Goal: Task Accomplishment & Management: Manage account settings

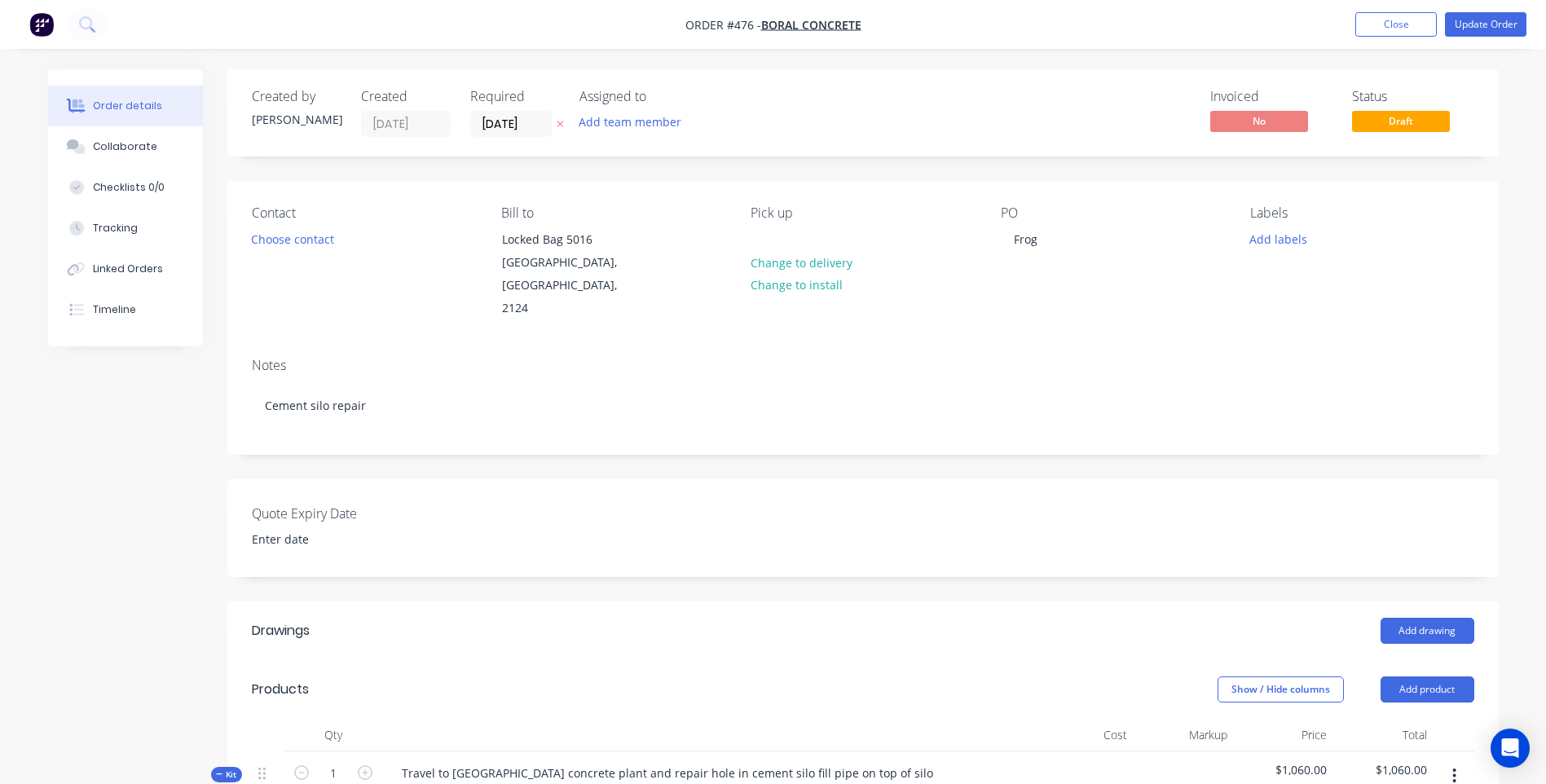
scroll to position [570, 0]
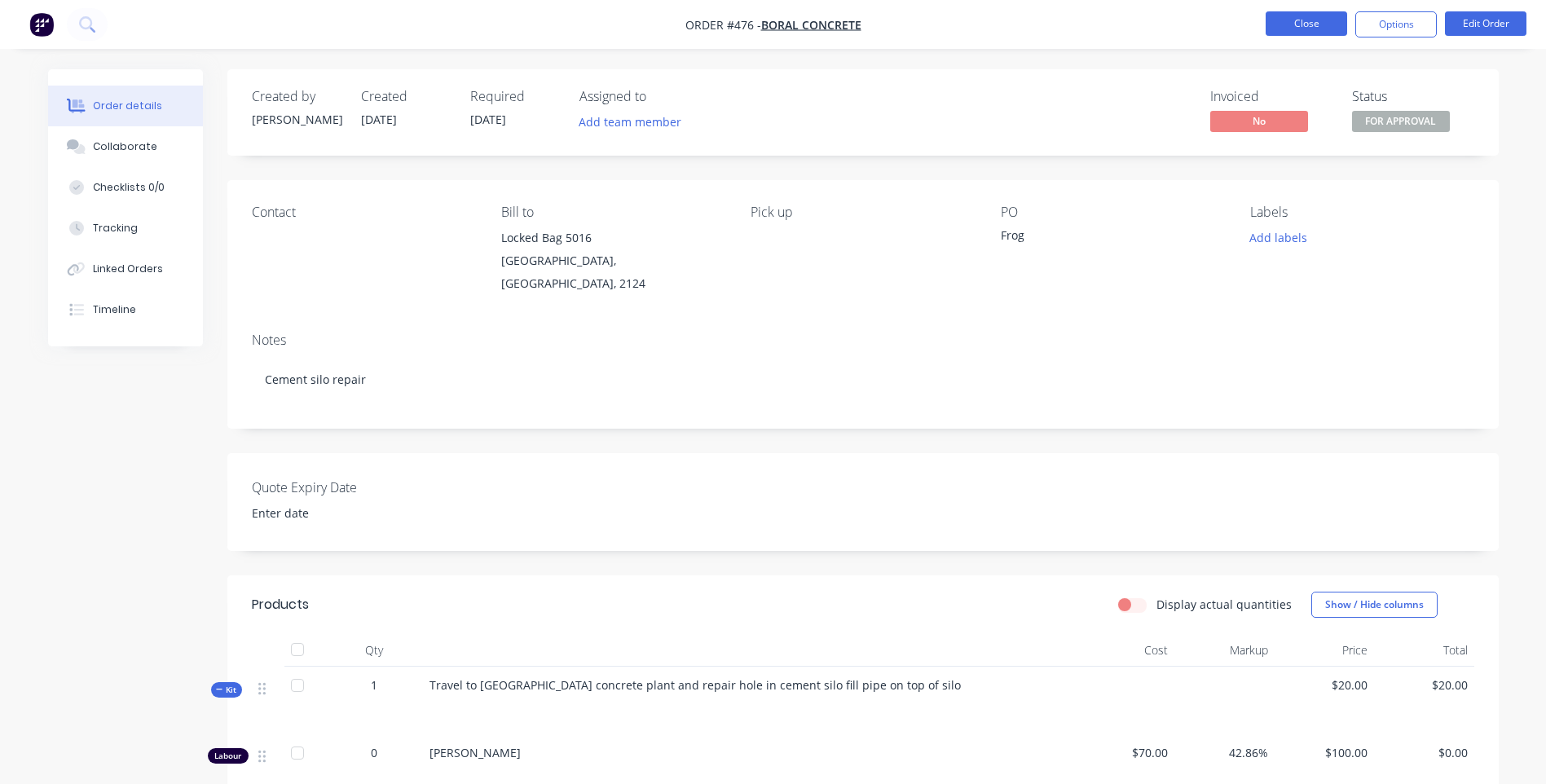
click at [1282, 15] on button "Close" at bounding box center [1306, 24] width 81 height 25
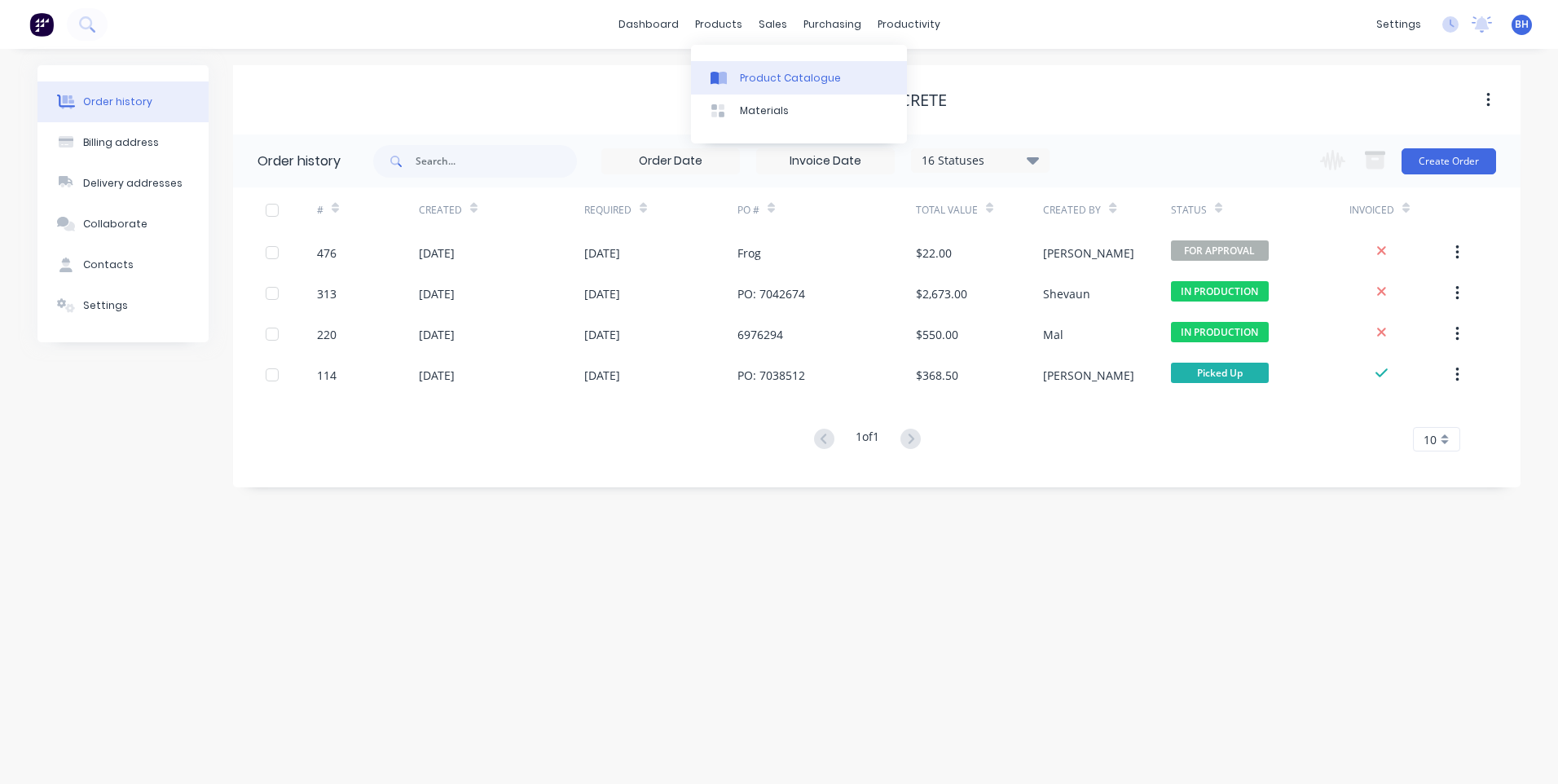
click at [771, 71] on div "Product Catalogue" at bounding box center [790, 78] width 101 height 15
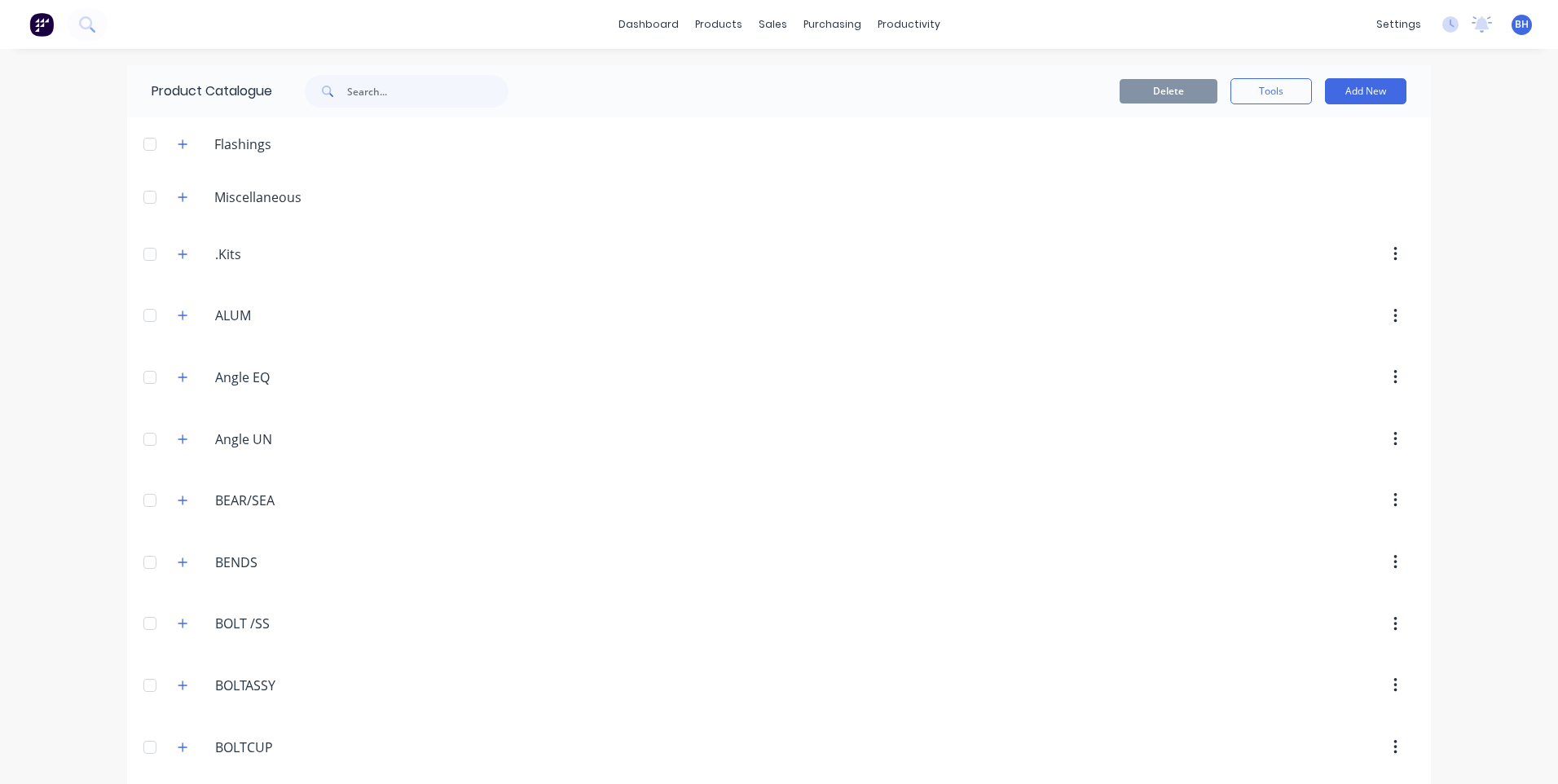
click at [402, 73] on div "Product Catalogue" at bounding box center [338, 90] width 422 height 52
click at [409, 96] on input "text" at bounding box center [428, 91] width 161 height 33
click at [442, 98] on input "checker plate" at bounding box center [428, 91] width 161 height 33
click at [435, 93] on input "checker plate" at bounding box center [428, 91] width 161 height 33
type input "c"
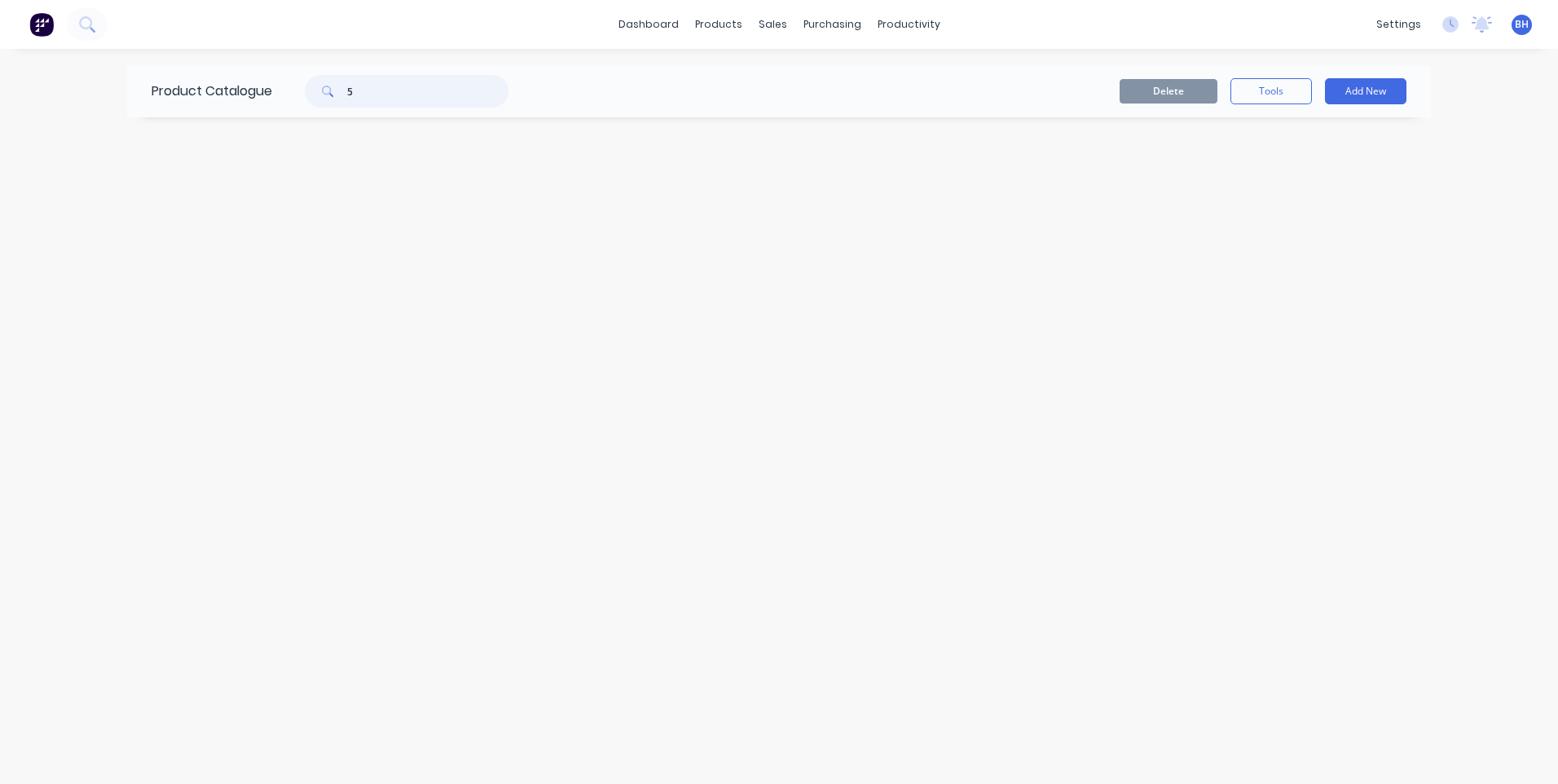
type input "5"
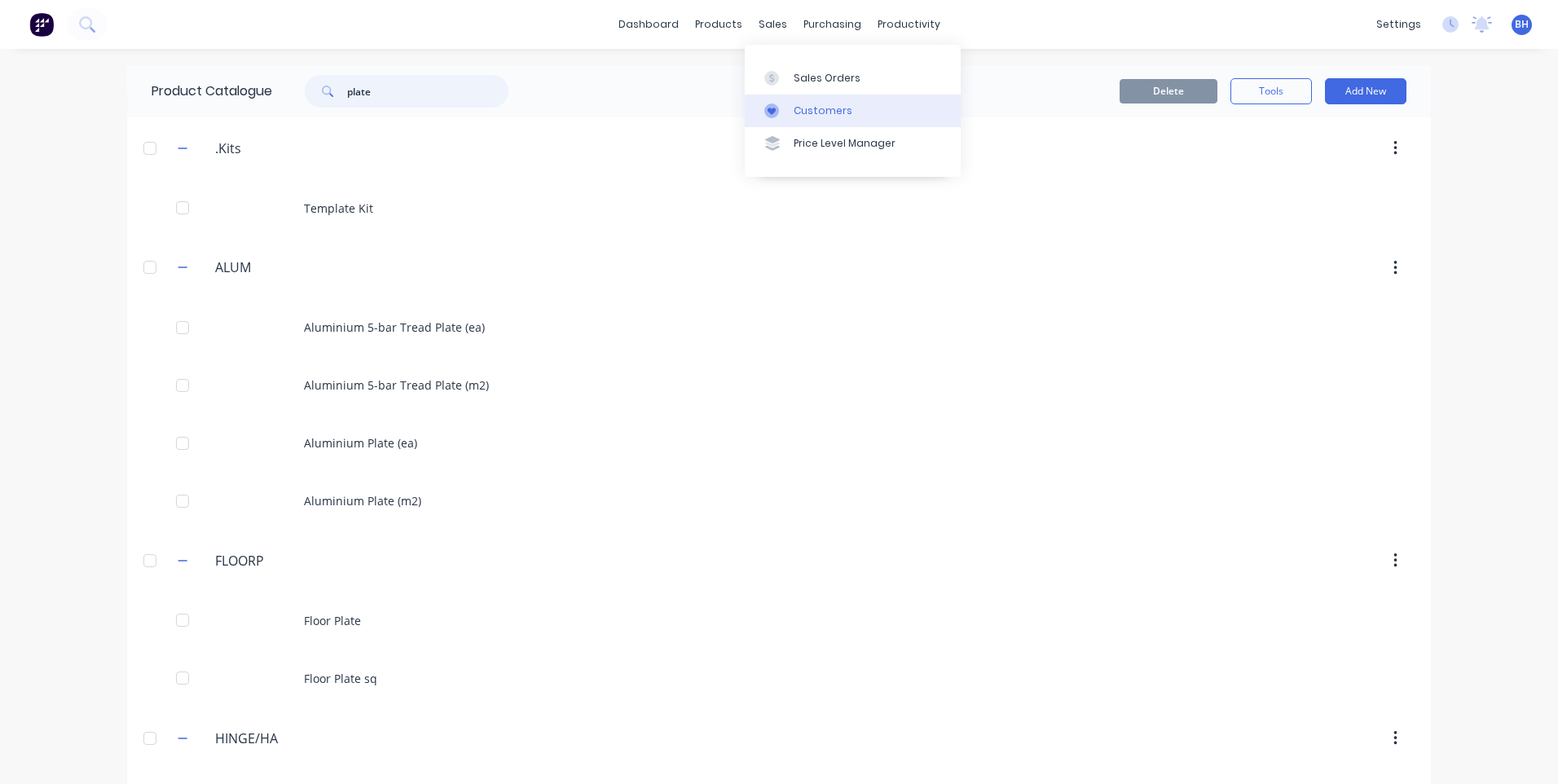
type input "plate"
click at [811, 108] on div "Customers" at bounding box center [823, 110] width 58 height 15
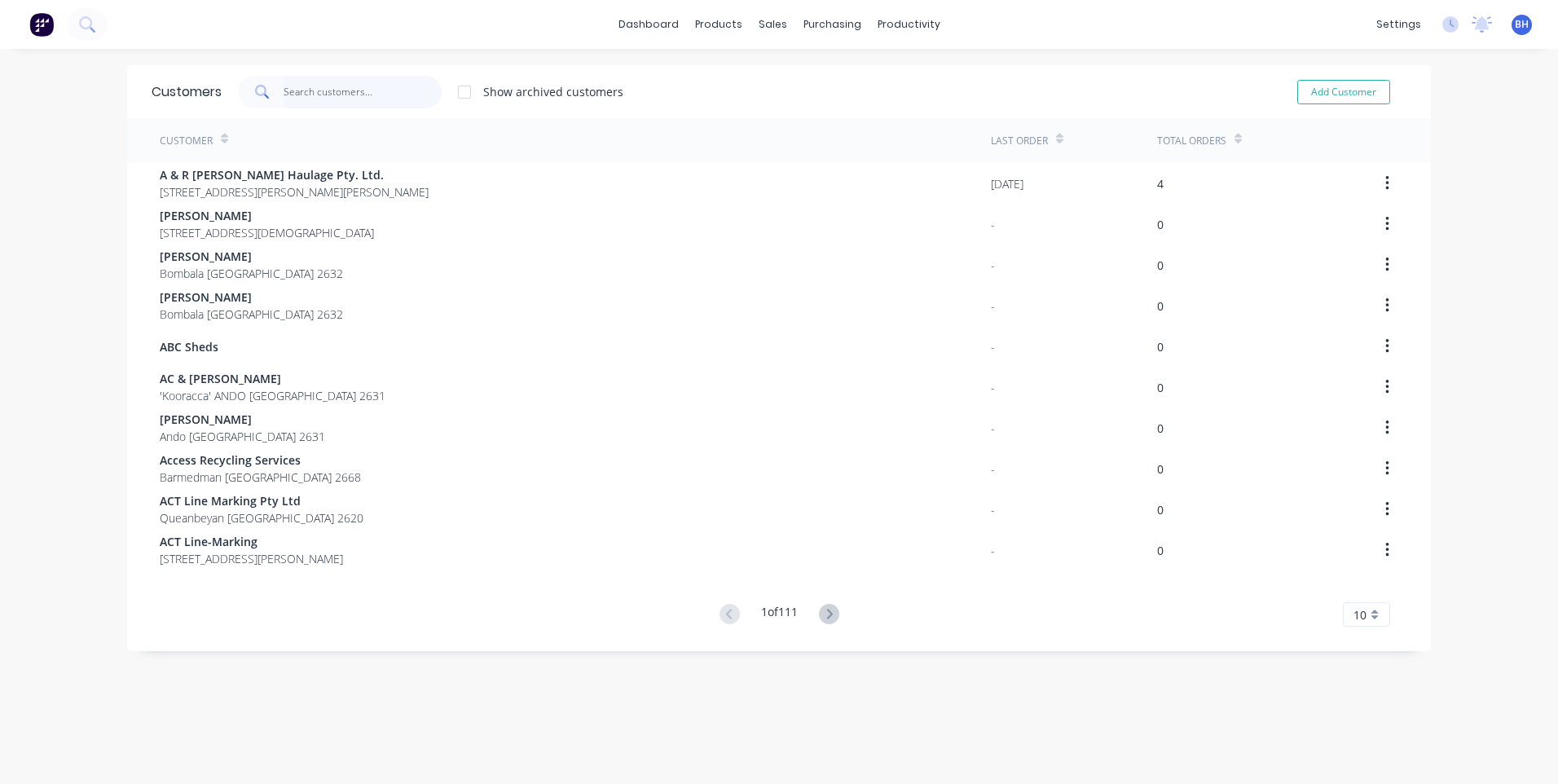
click at [379, 84] on input "text" at bounding box center [363, 92] width 159 height 33
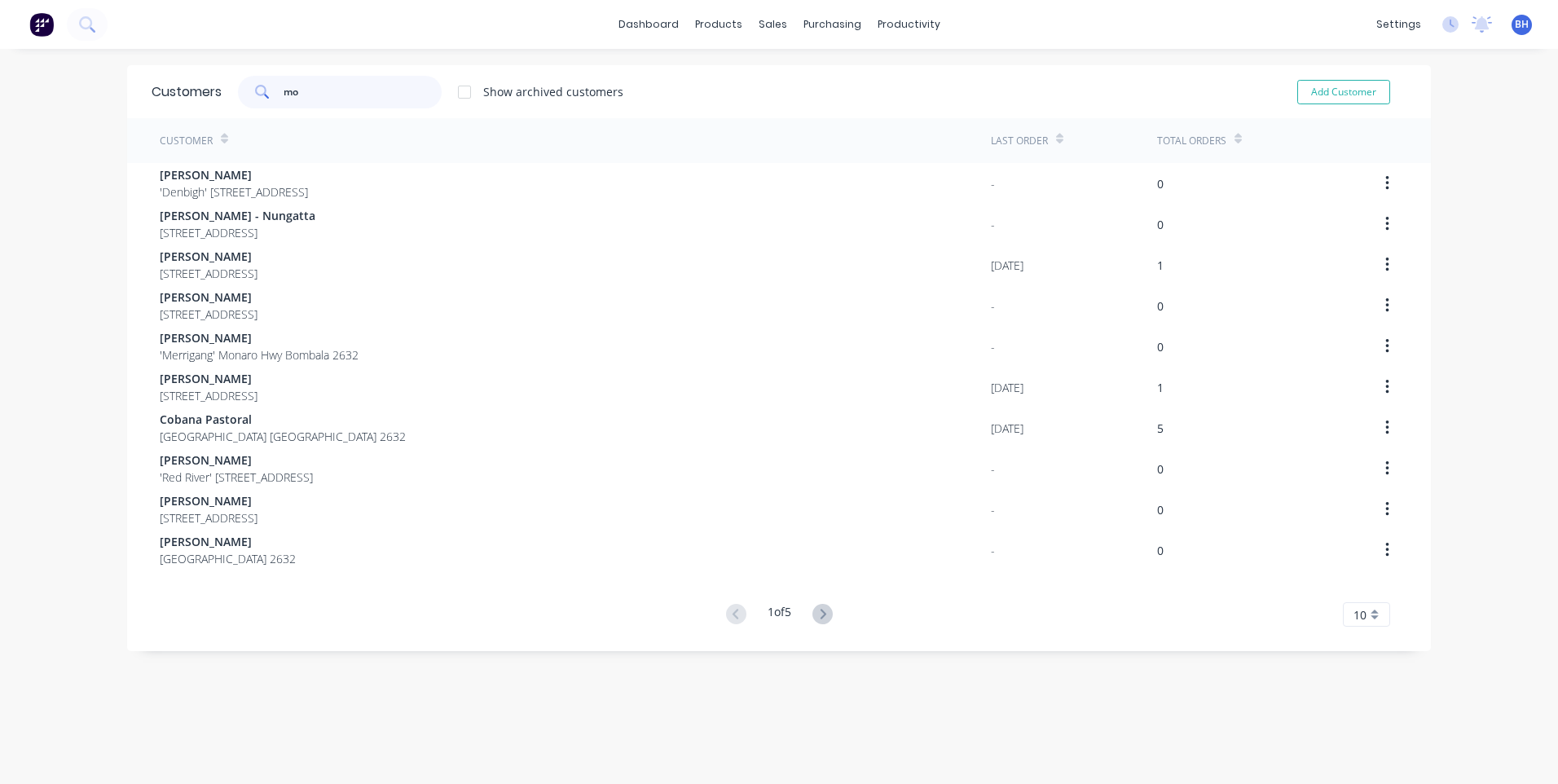
type input "m"
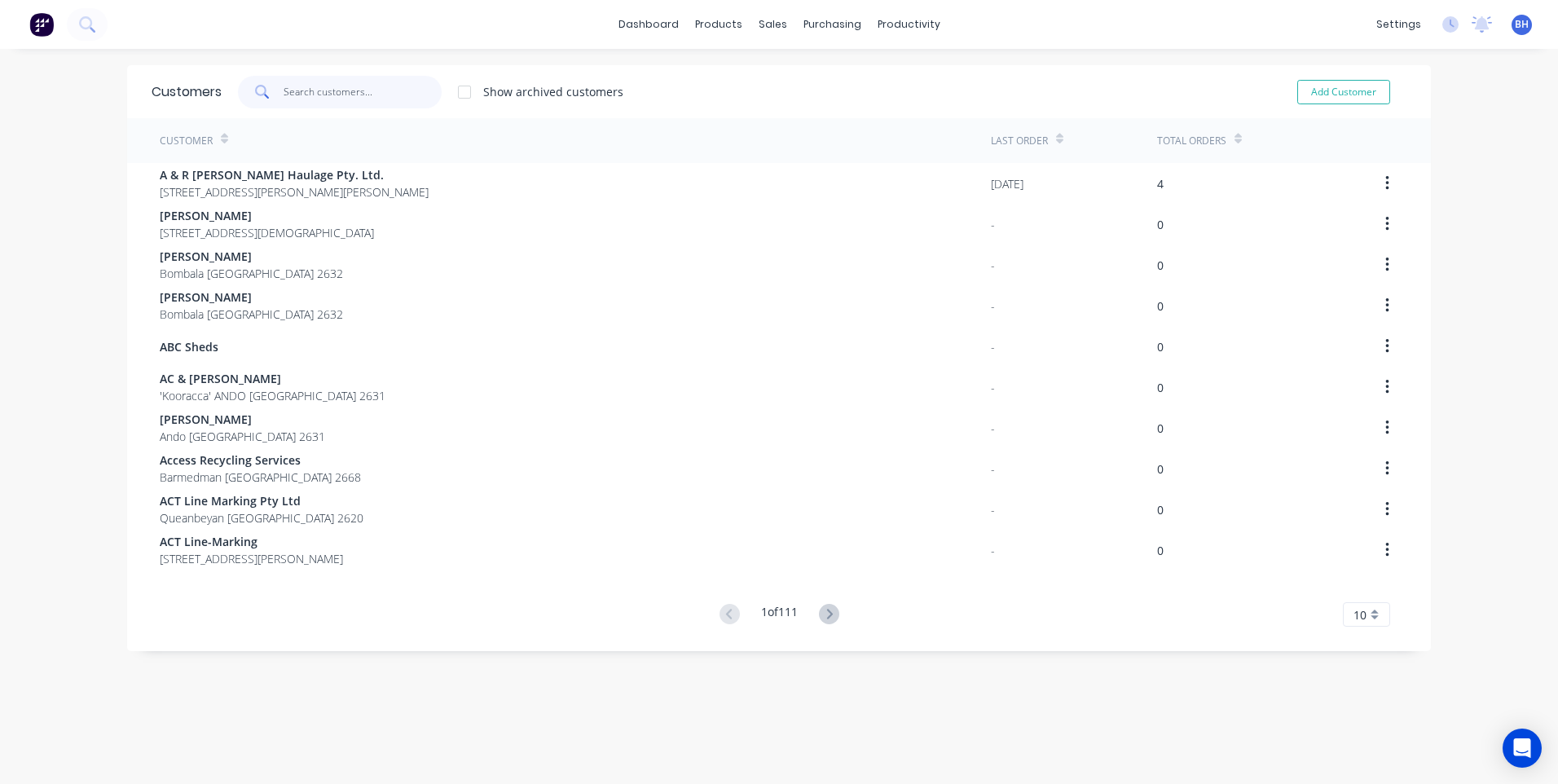
click at [335, 97] on input "text" at bounding box center [363, 92] width 159 height 33
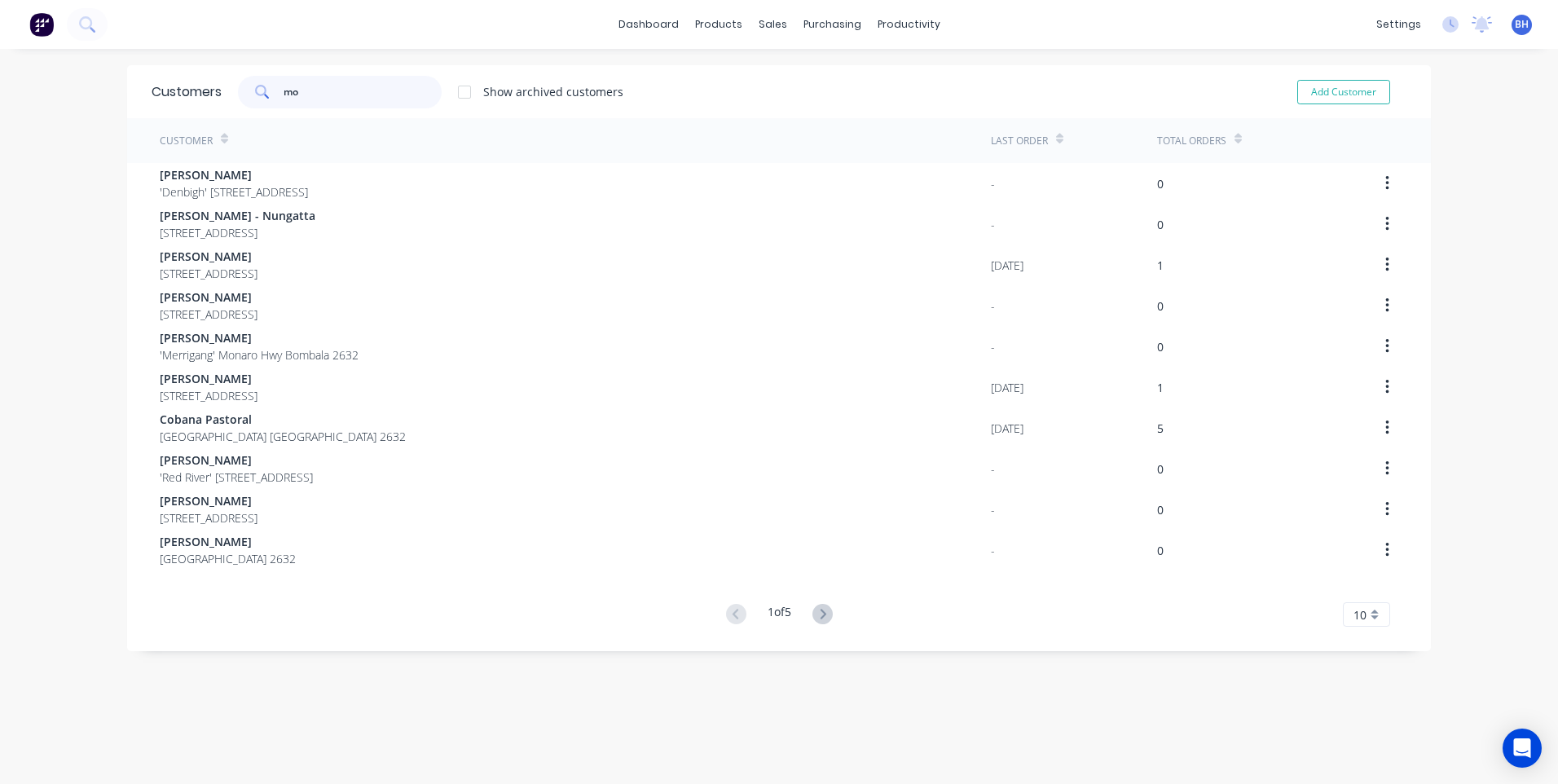
type input "m"
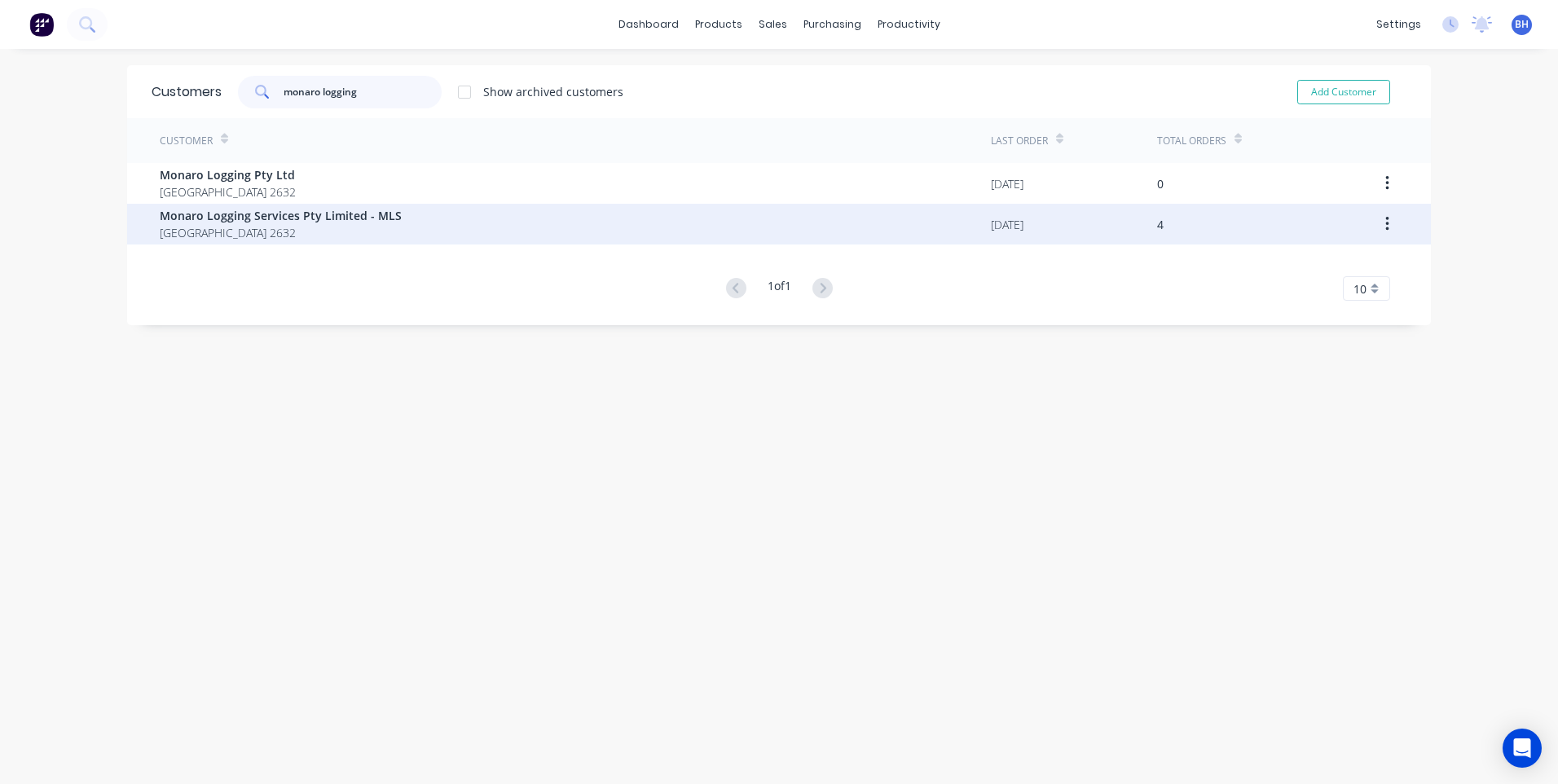
type input "monaro logging"
click at [321, 220] on span "Monaro Logging Services Pty Limited - MLS" at bounding box center [280, 215] width 242 height 17
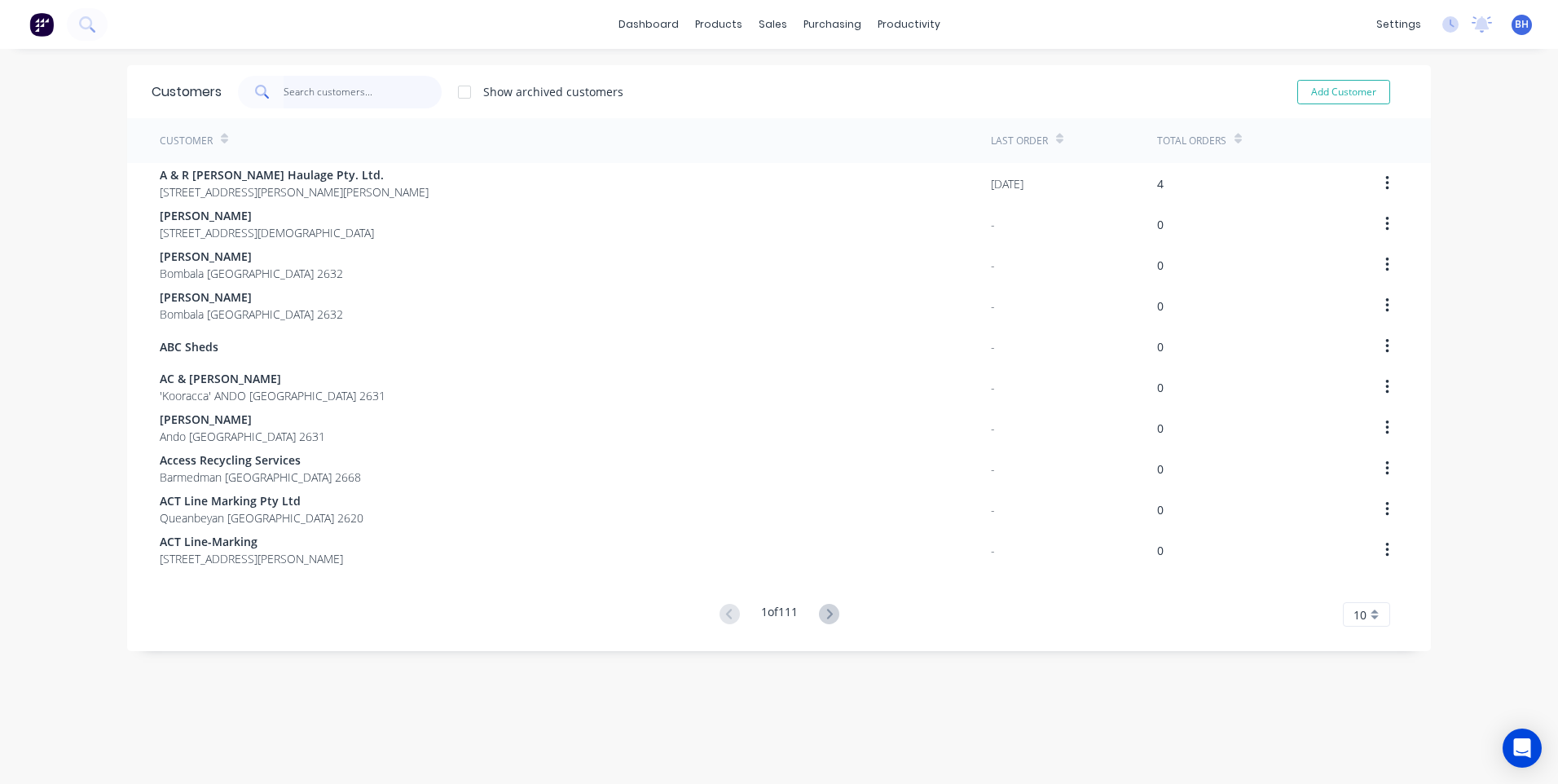
click at [357, 92] on input "text" at bounding box center [363, 92] width 159 height 33
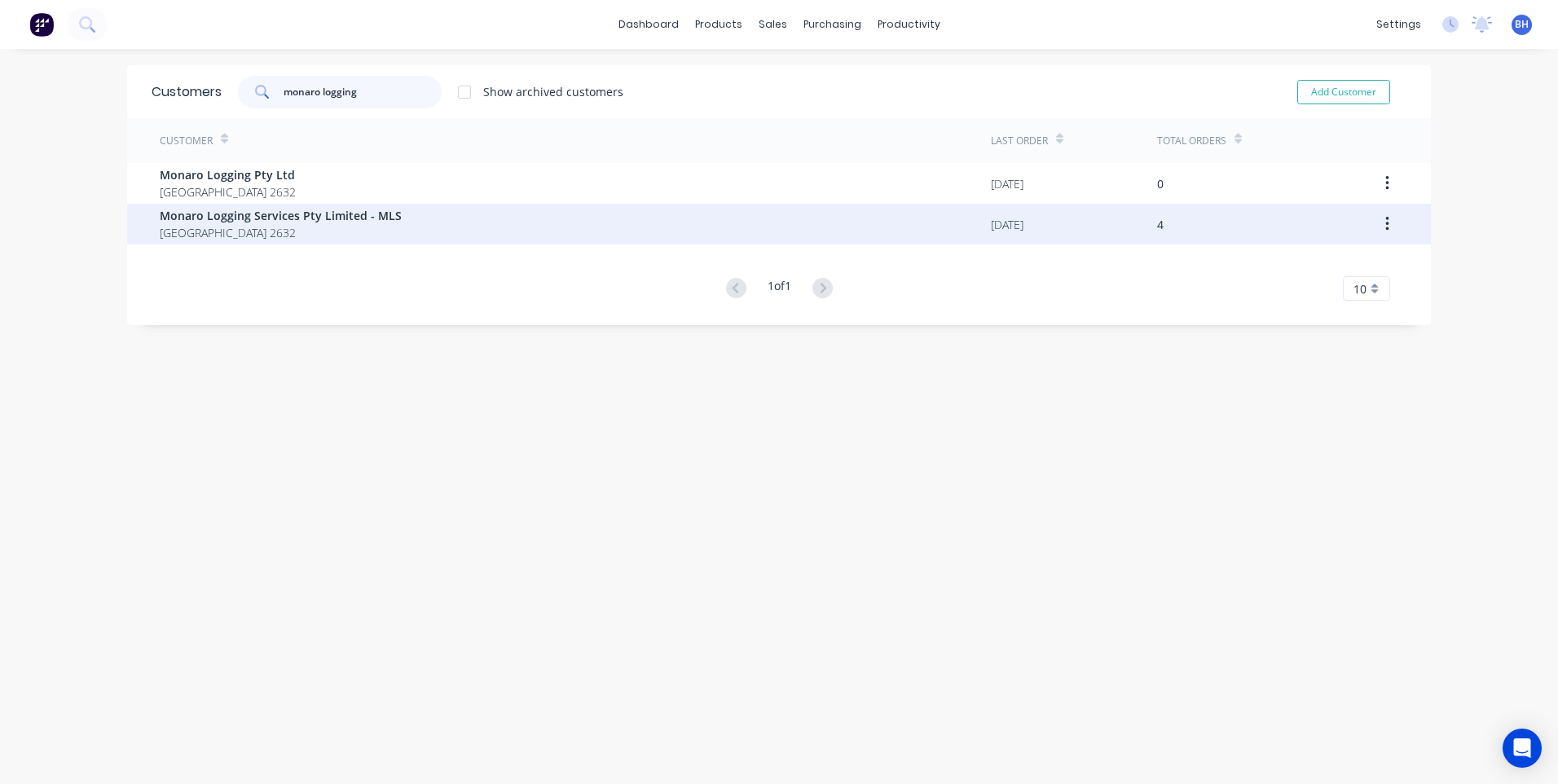
type input "monaro logging"
click at [287, 219] on span "Monaro Logging Services Pty Limited - MLS" at bounding box center [280, 215] width 242 height 17
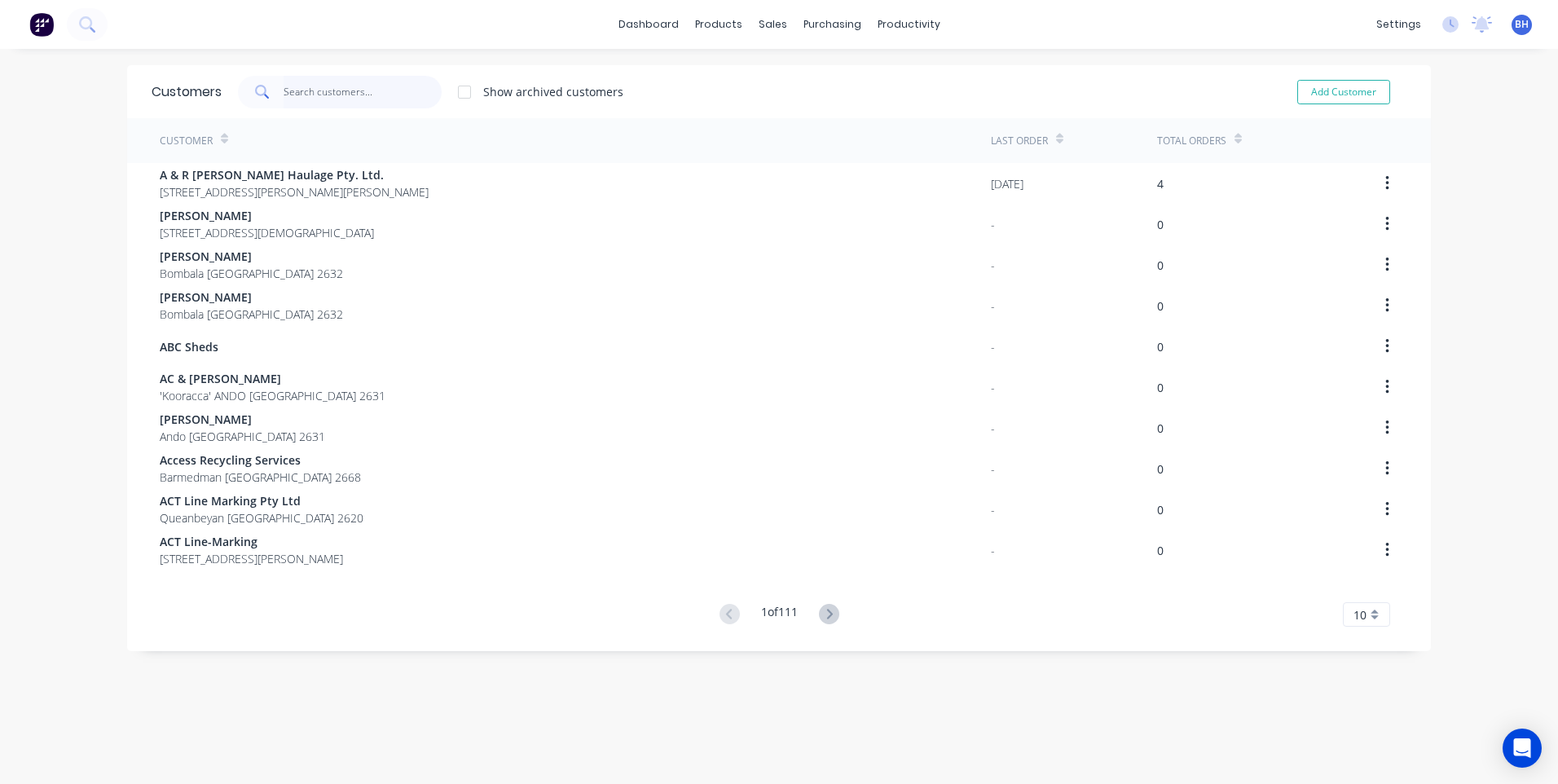
click at [348, 101] on input "text" at bounding box center [363, 92] width 159 height 33
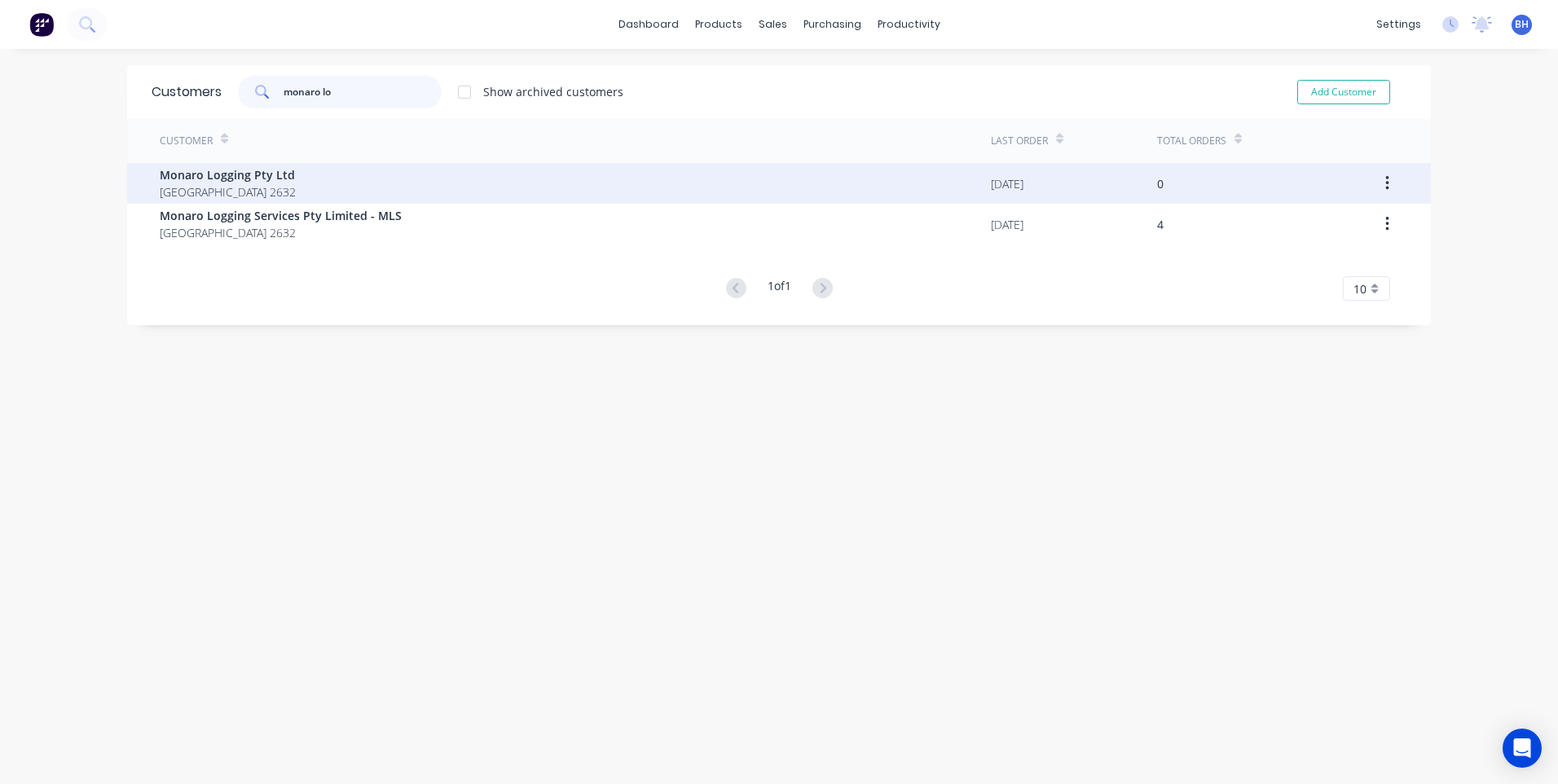
type input "monaro lo"
click at [296, 176] on span "Monaro Logging Pty Ltd" at bounding box center [227, 174] width 136 height 17
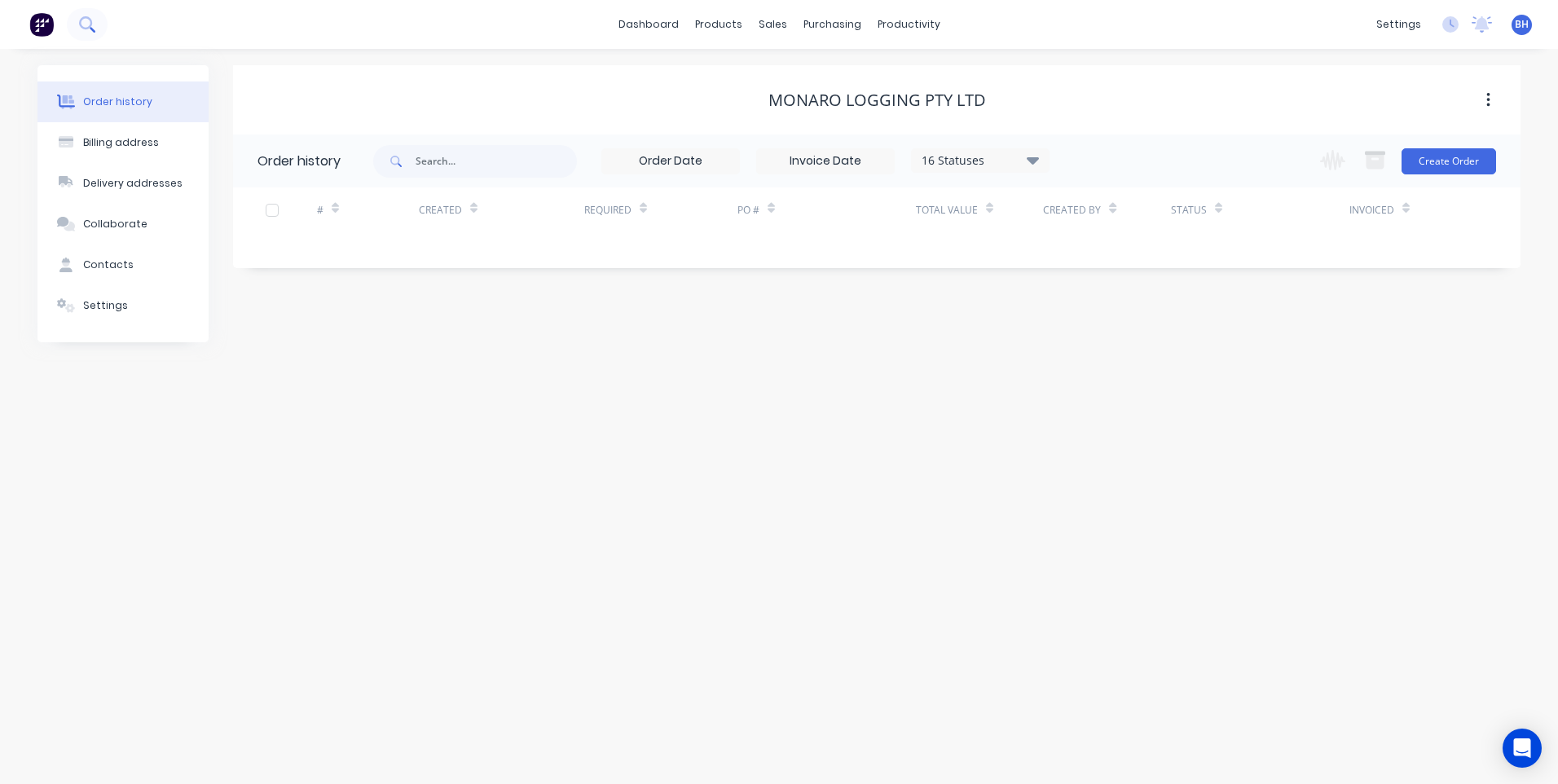
click at [82, 22] on icon at bounding box center [87, 24] width 16 height 15
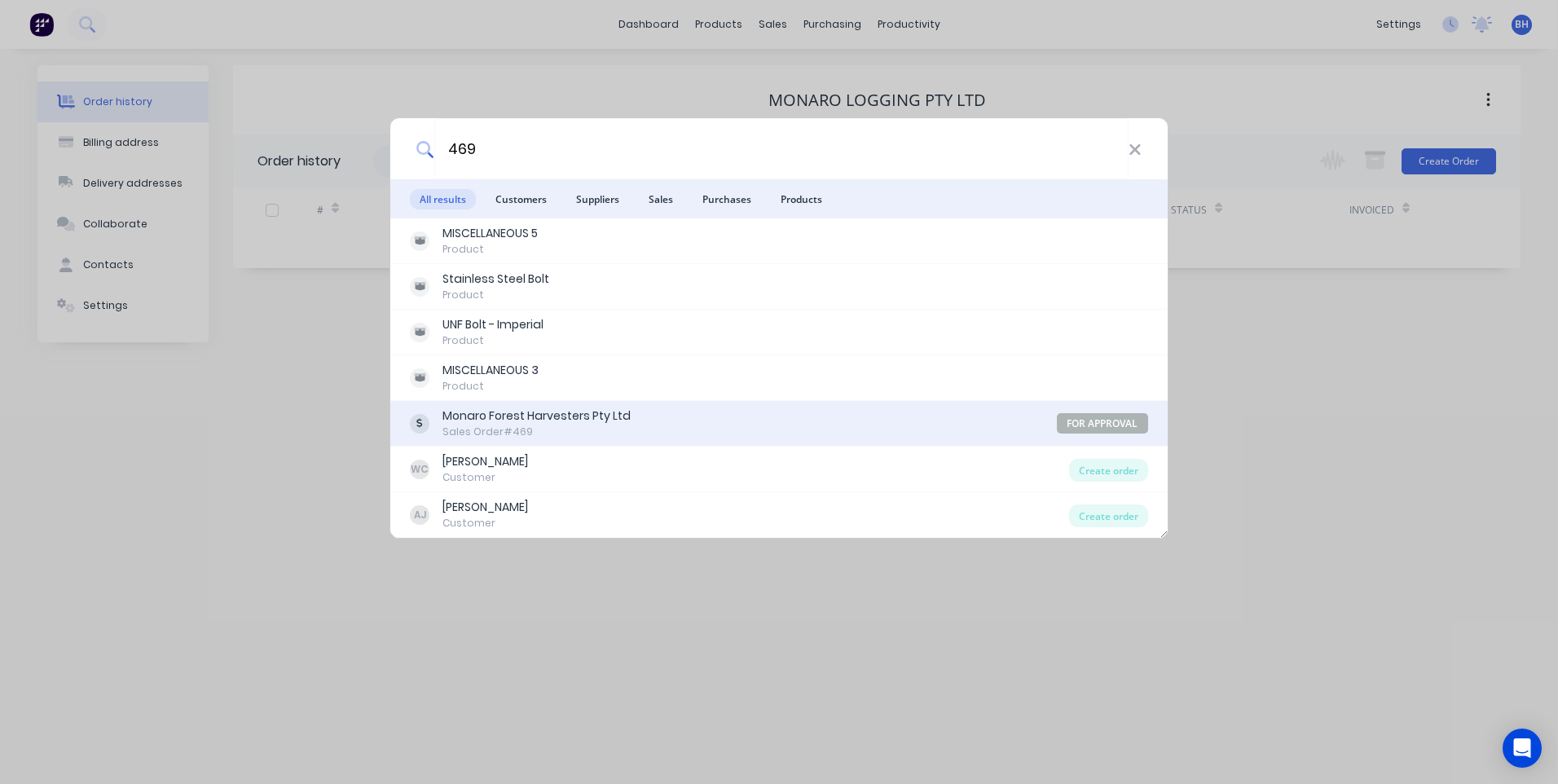
type input "469"
click at [703, 421] on div "Monaro Forest Harvesters Pty Ltd Sales Order #469" at bounding box center [732, 423] width 647 height 32
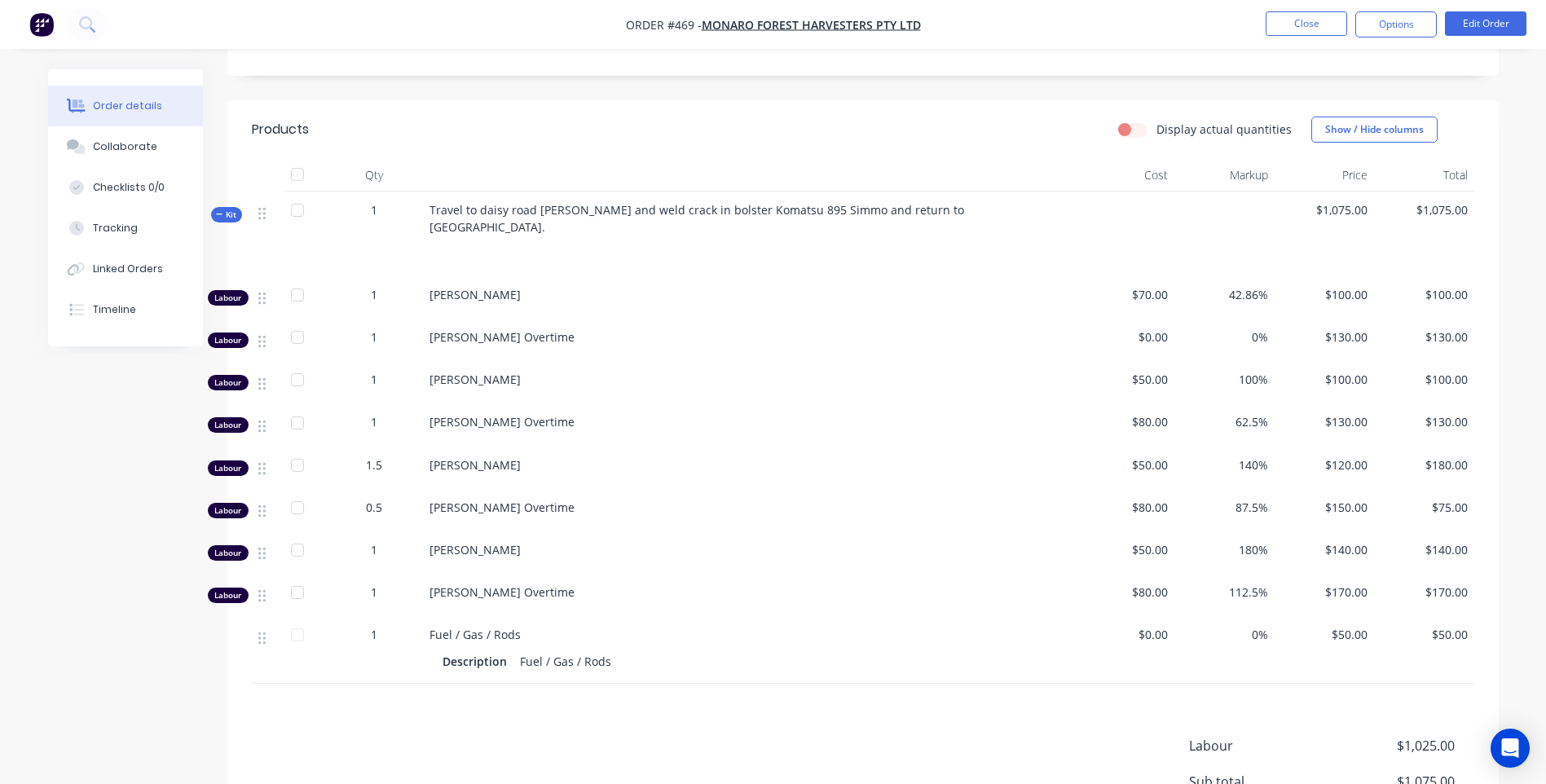
scroll to position [469, 0]
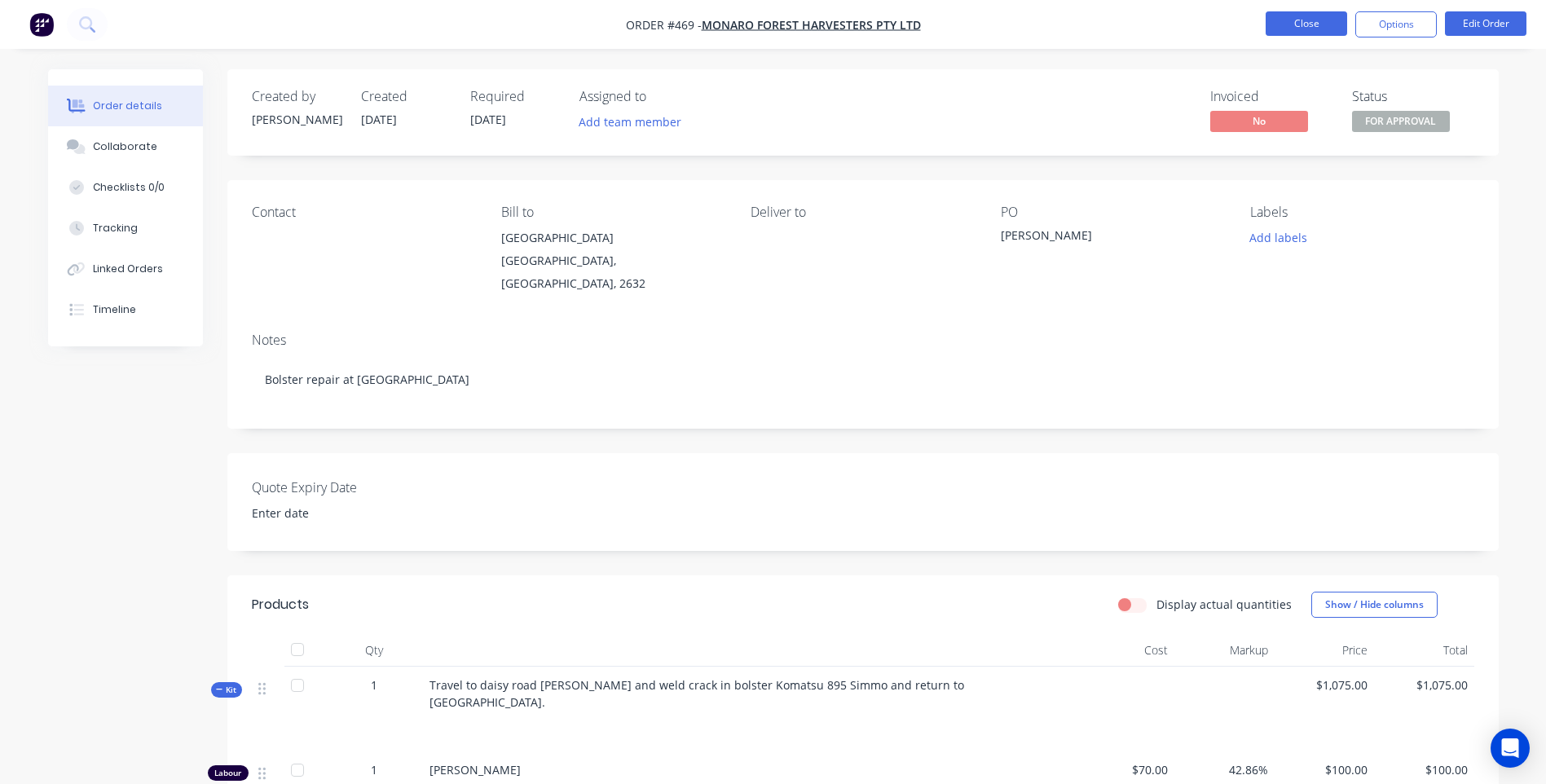
click at [1289, 30] on button "Close" at bounding box center [1306, 24] width 81 height 25
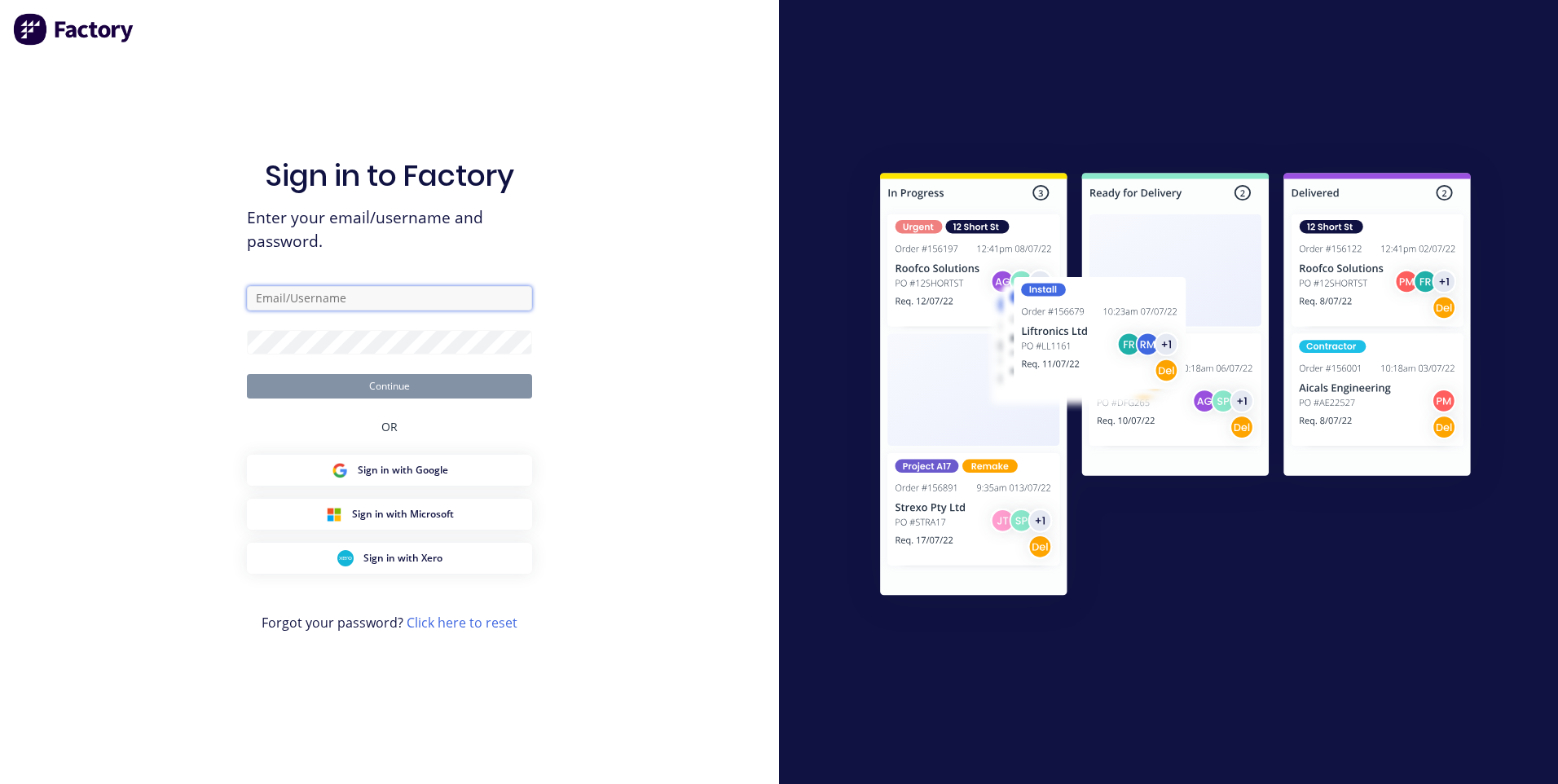
type input "[EMAIL_ADDRESS][DOMAIN_NAME]"
click at [398, 387] on button "Continue" at bounding box center [390, 386] width 286 height 25
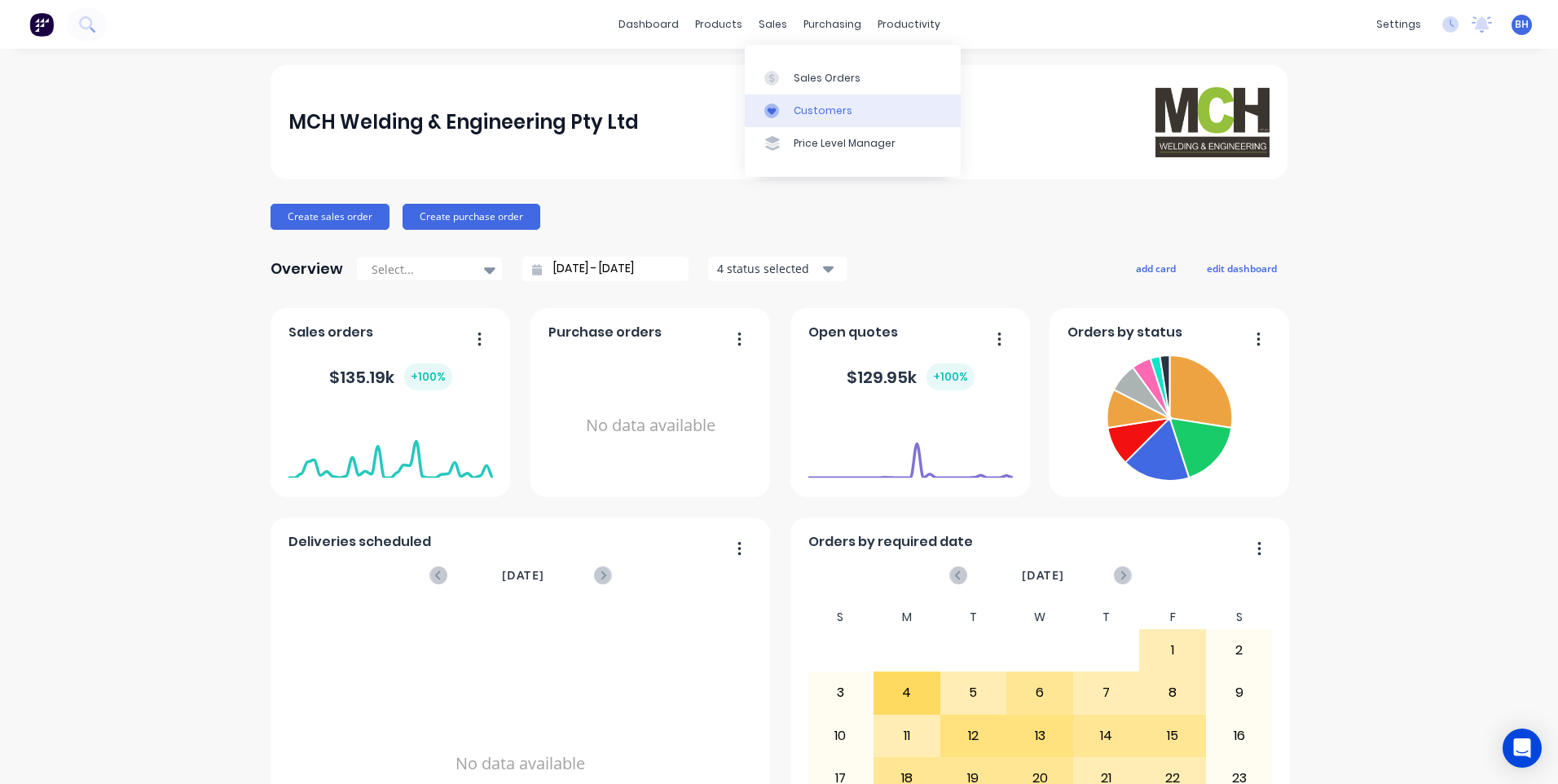
click at [820, 107] on div "Customers" at bounding box center [823, 110] width 58 height 15
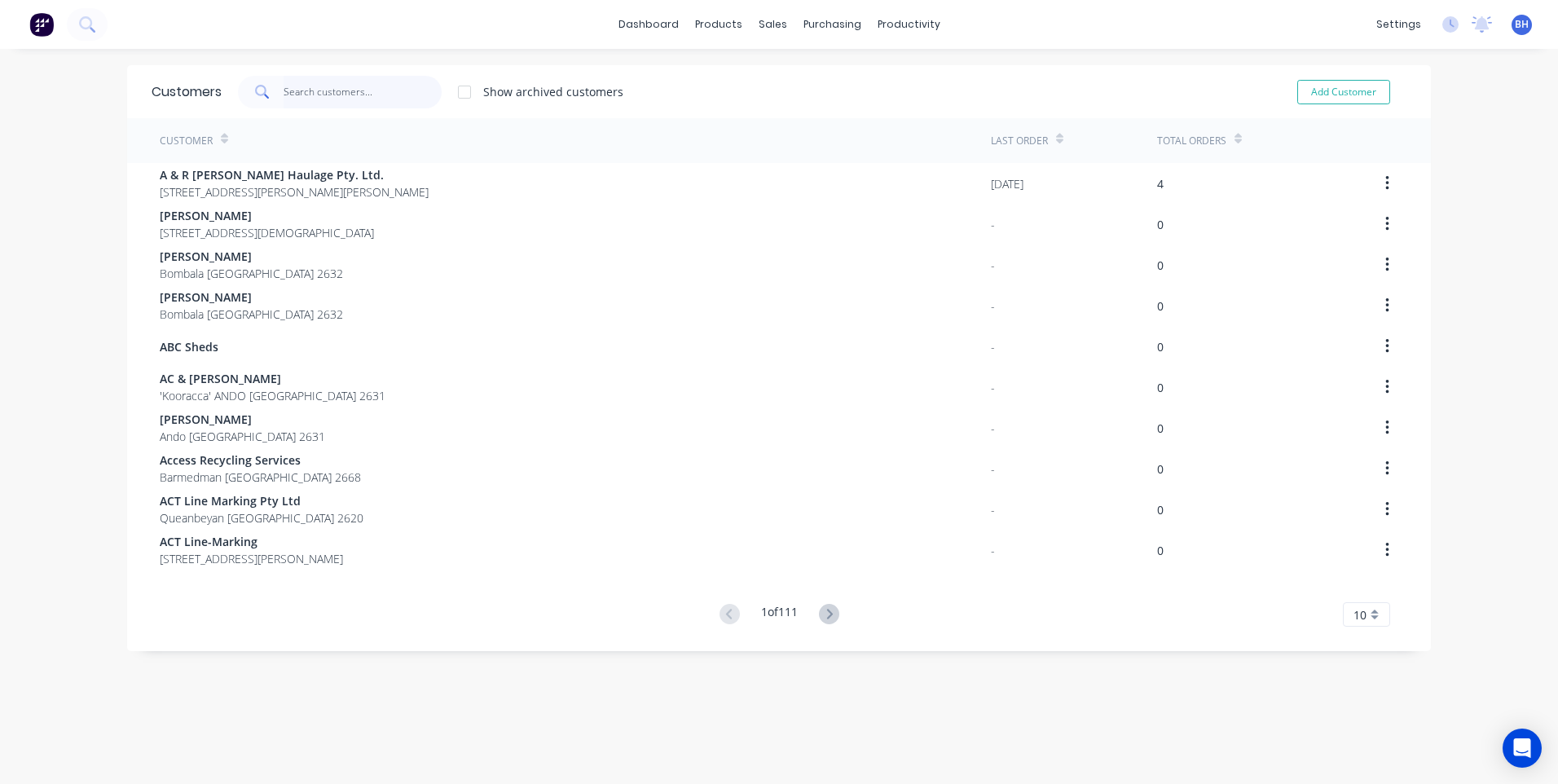
click at [291, 95] on input "text" at bounding box center [363, 92] width 159 height 33
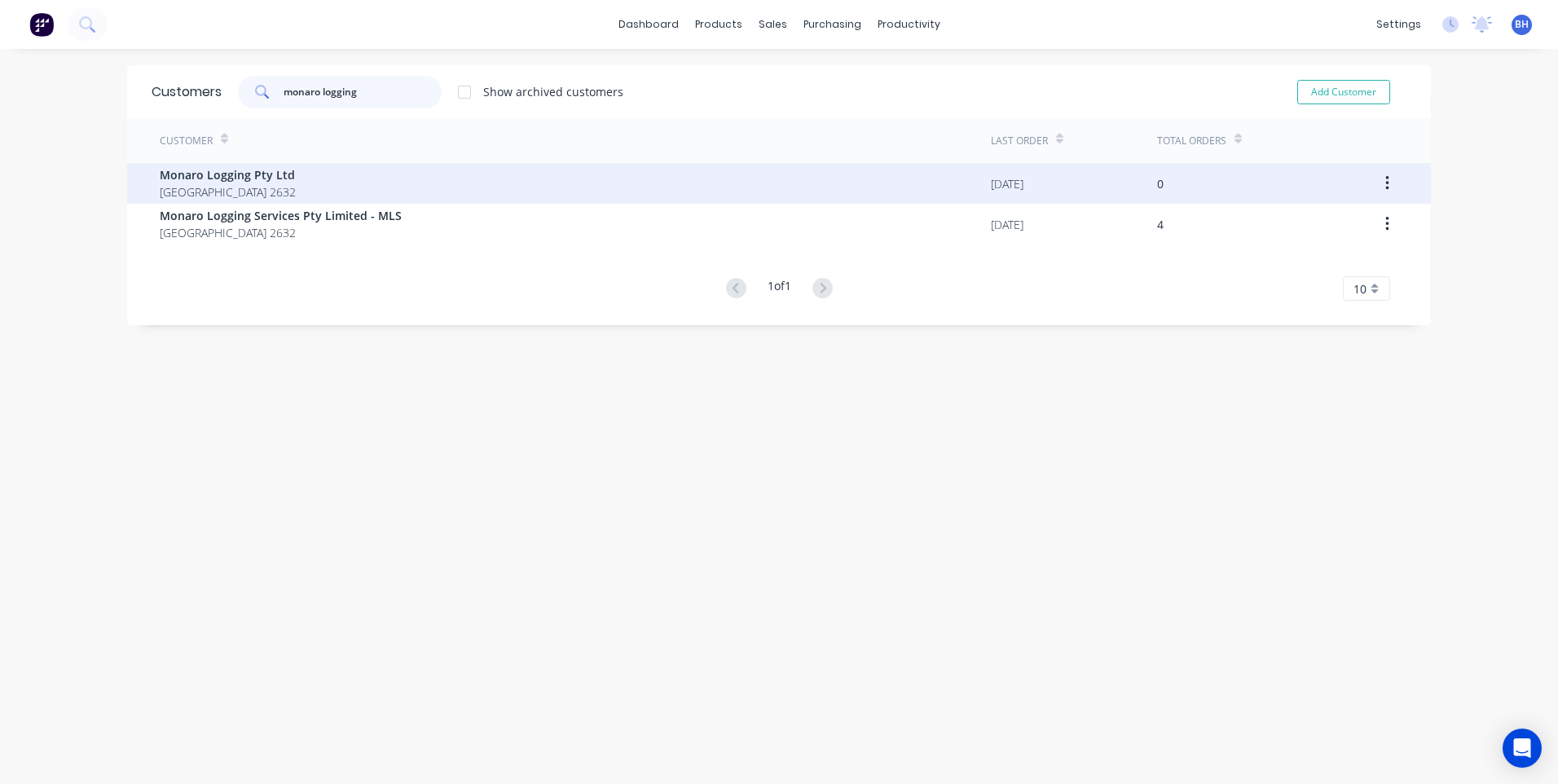
type input "monaro logging"
click at [296, 172] on span "Monaro Logging Pty Ltd" at bounding box center [227, 174] width 136 height 17
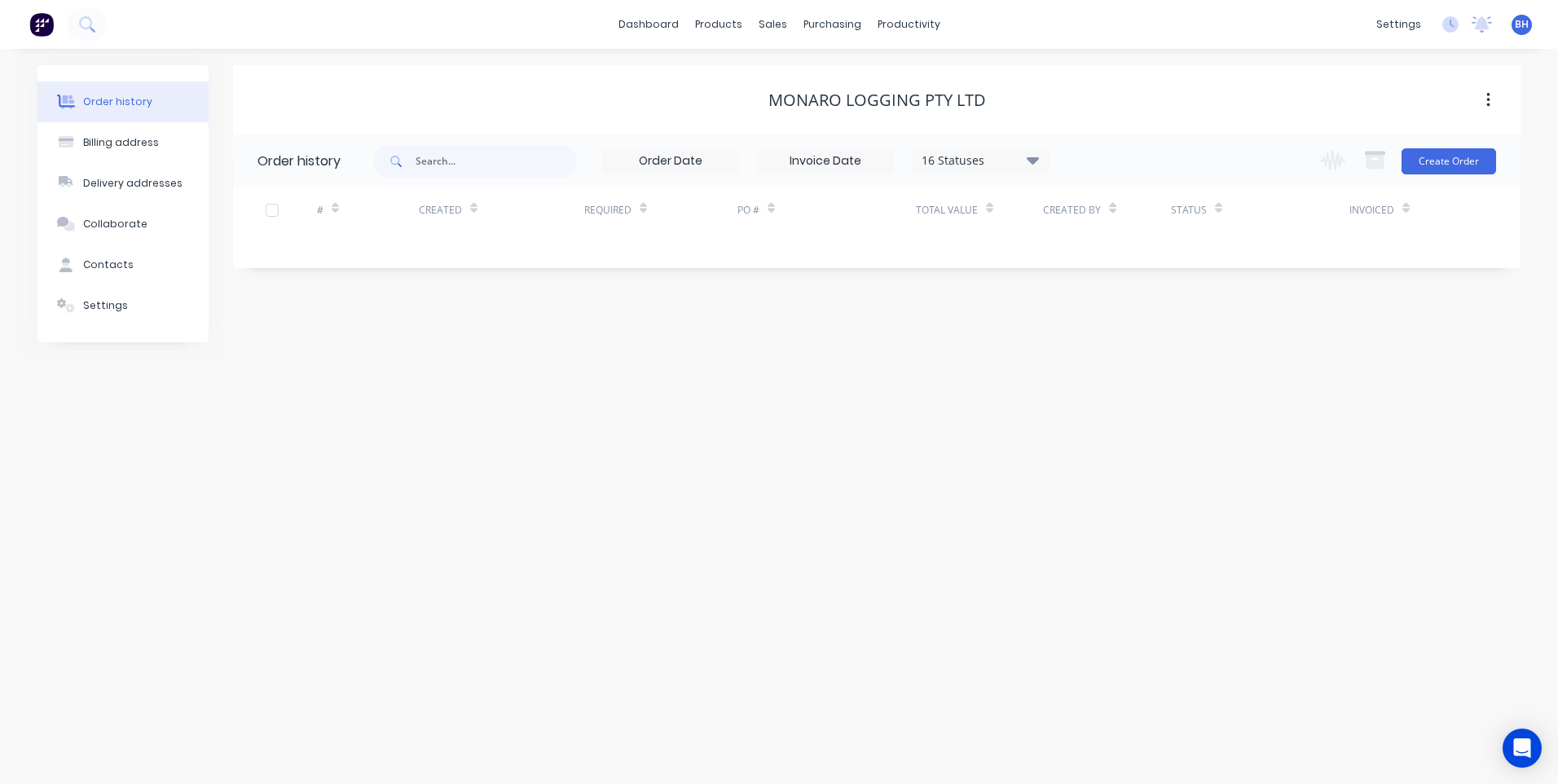
click at [1033, 155] on icon at bounding box center [1033, 159] width 12 height 19
click at [1061, 87] on div "Monaro Logging Pty Ltd" at bounding box center [878, 100] width 1288 height 29
click at [655, 17] on link "dashboard" at bounding box center [649, 24] width 77 height 25
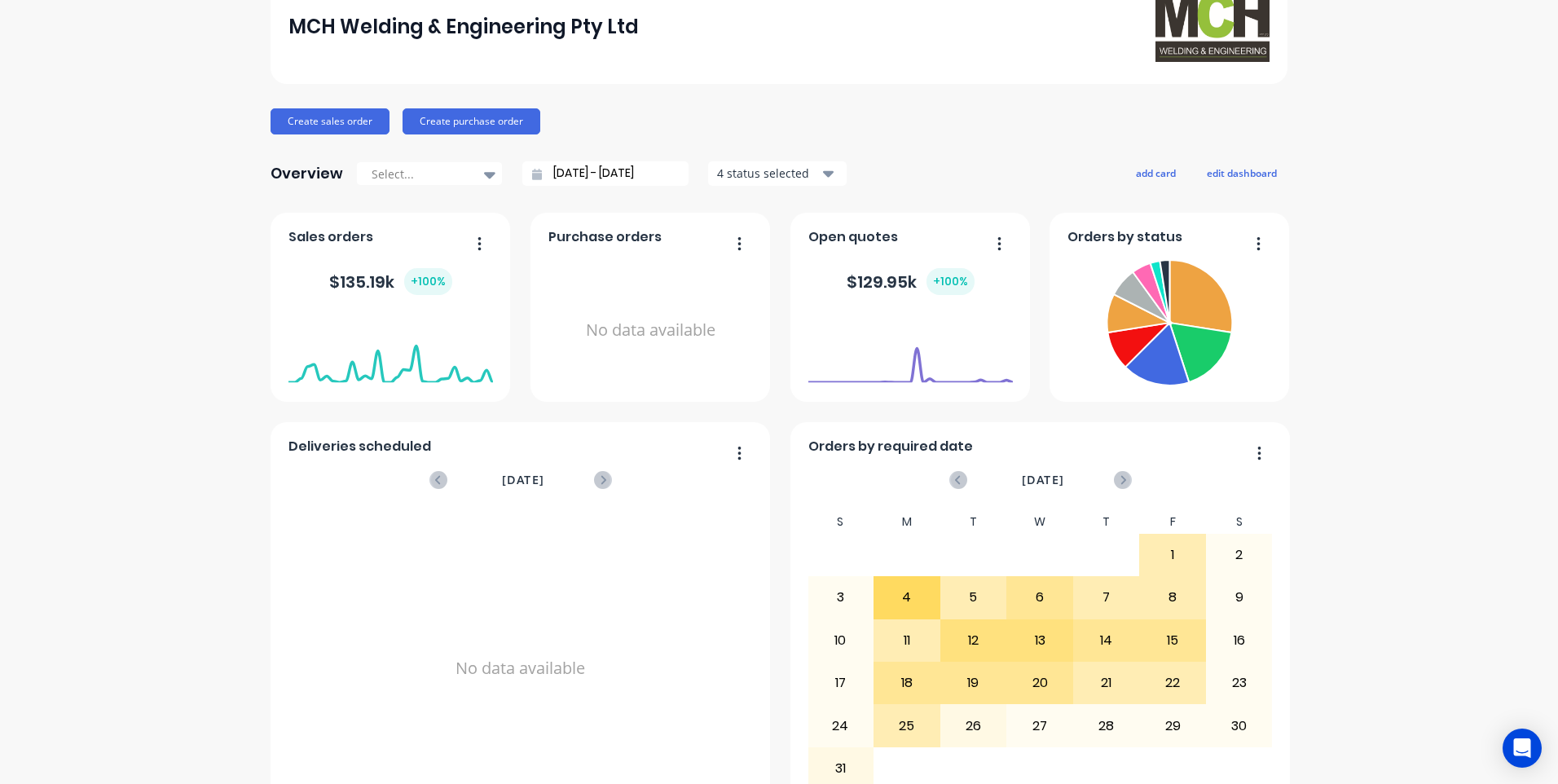
scroll to position [67, 0]
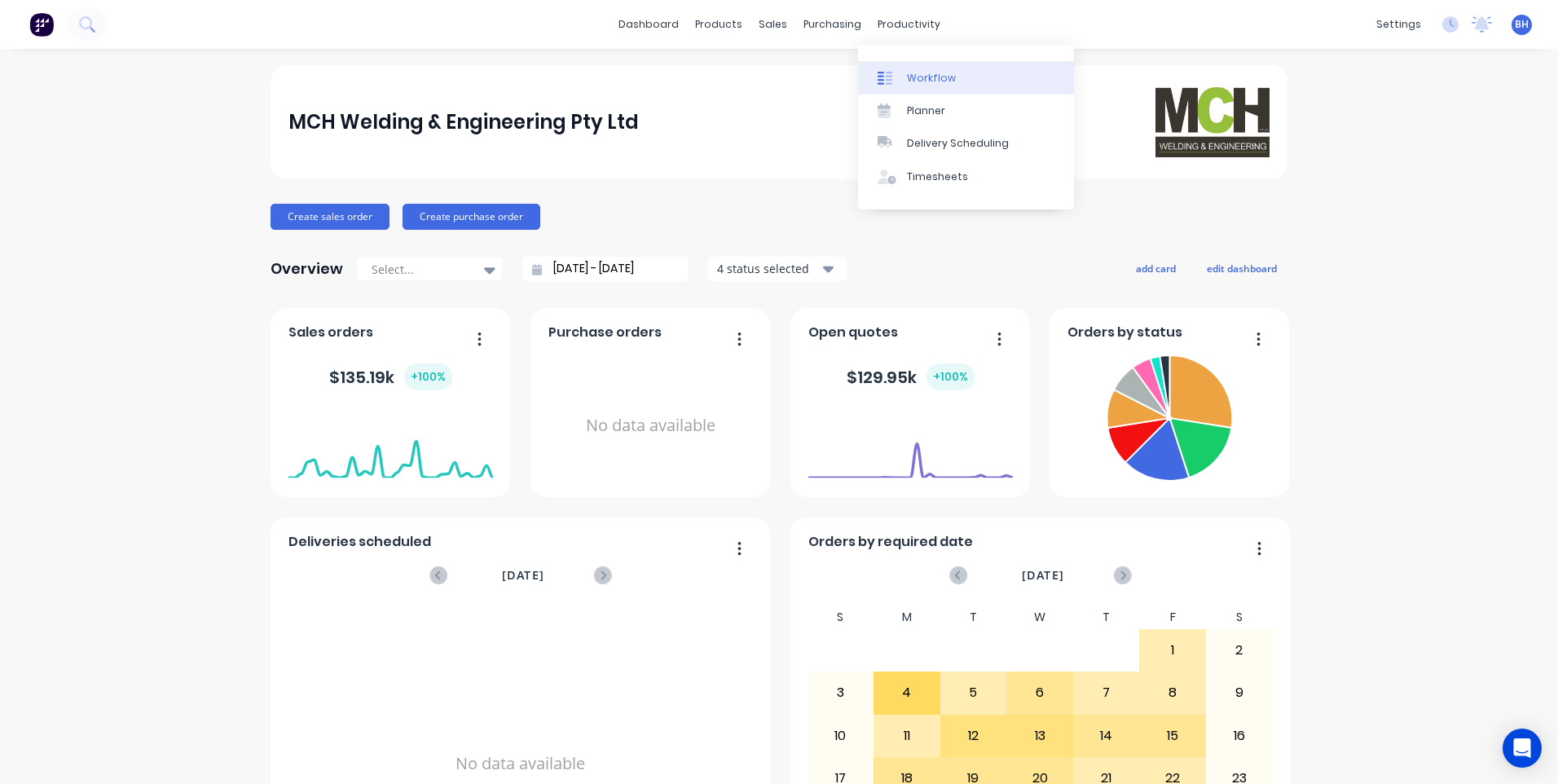
click at [929, 77] on div "Workflow" at bounding box center [931, 78] width 49 height 15
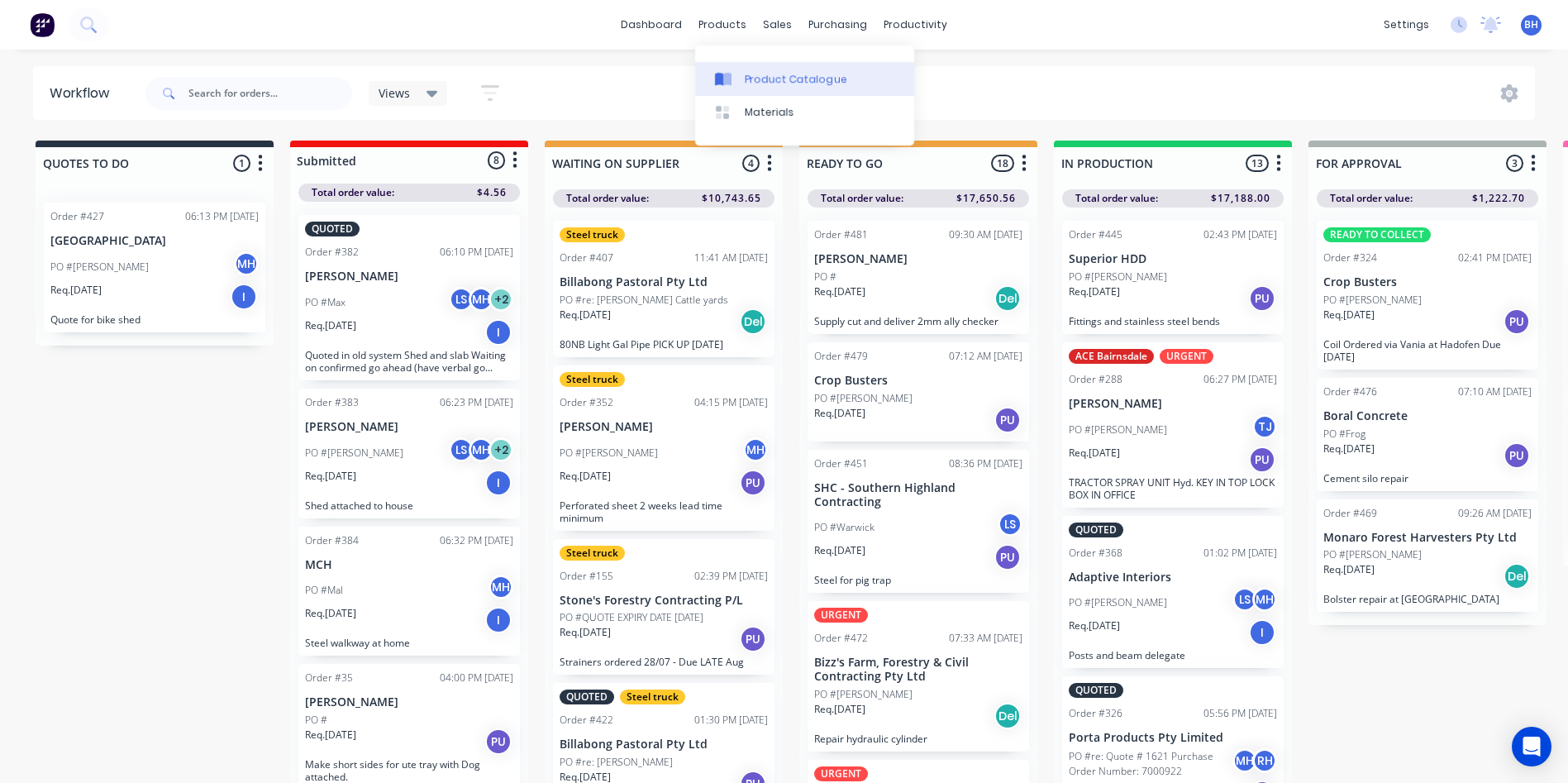
click at [766, 82] on div "Product Catalogue" at bounding box center [796, 80] width 103 height 15
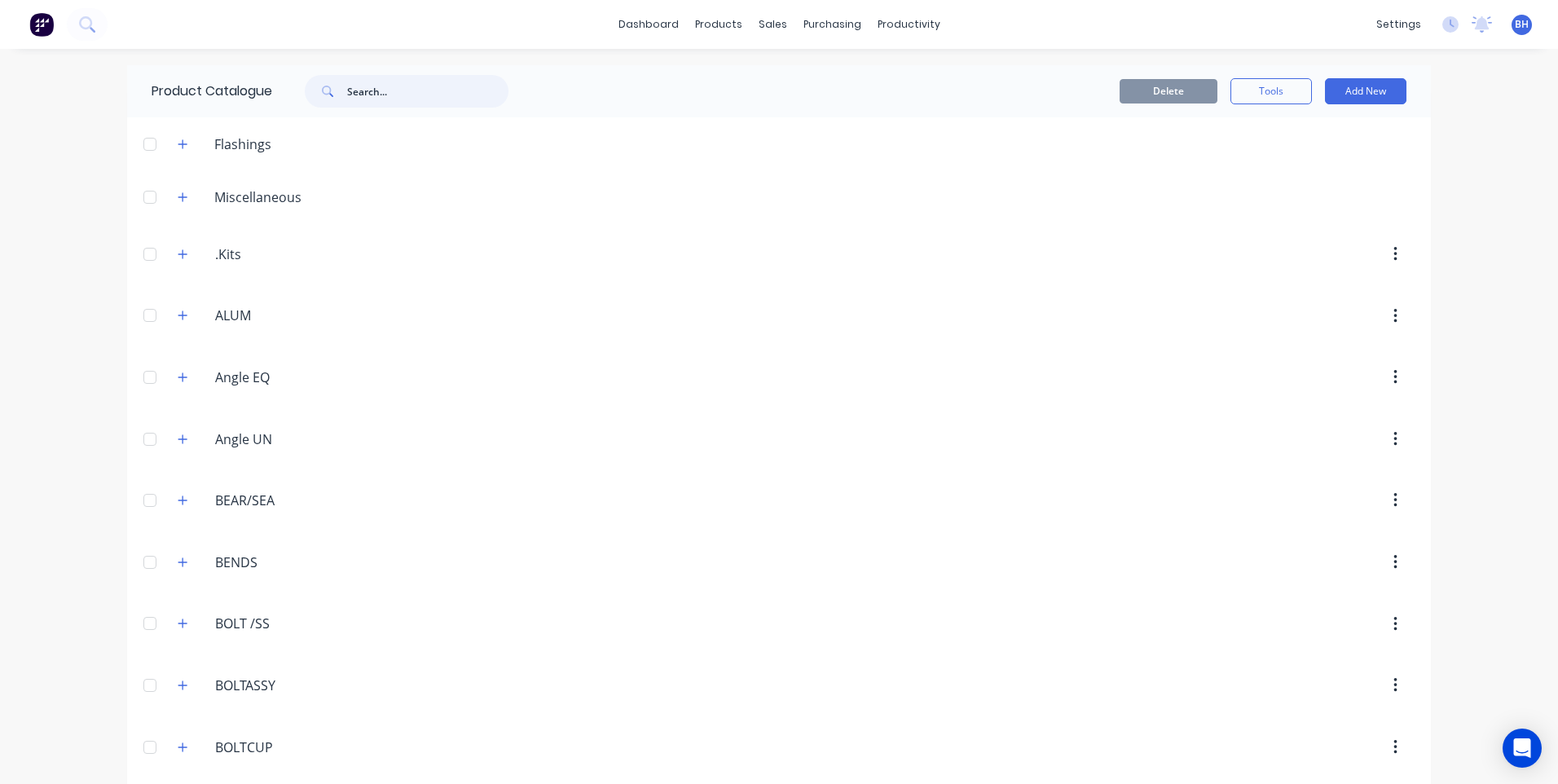
click at [452, 93] on input "text" at bounding box center [428, 91] width 161 height 33
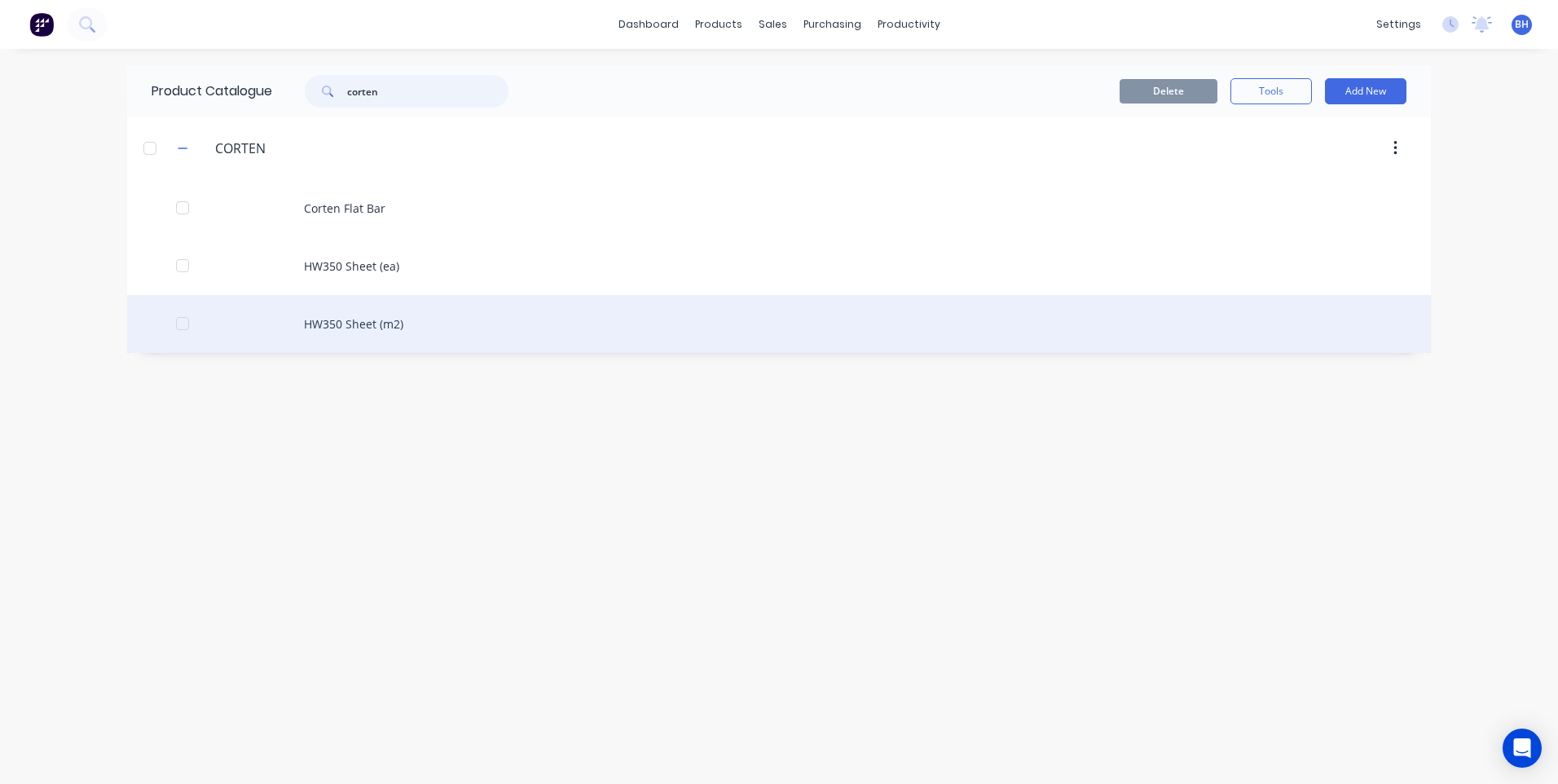
click at [184, 324] on div at bounding box center [182, 324] width 33 height 33
type input "corten"
click at [350, 315] on div "HW350 Sheet (m2)" at bounding box center [779, 323] width 1304 height 57
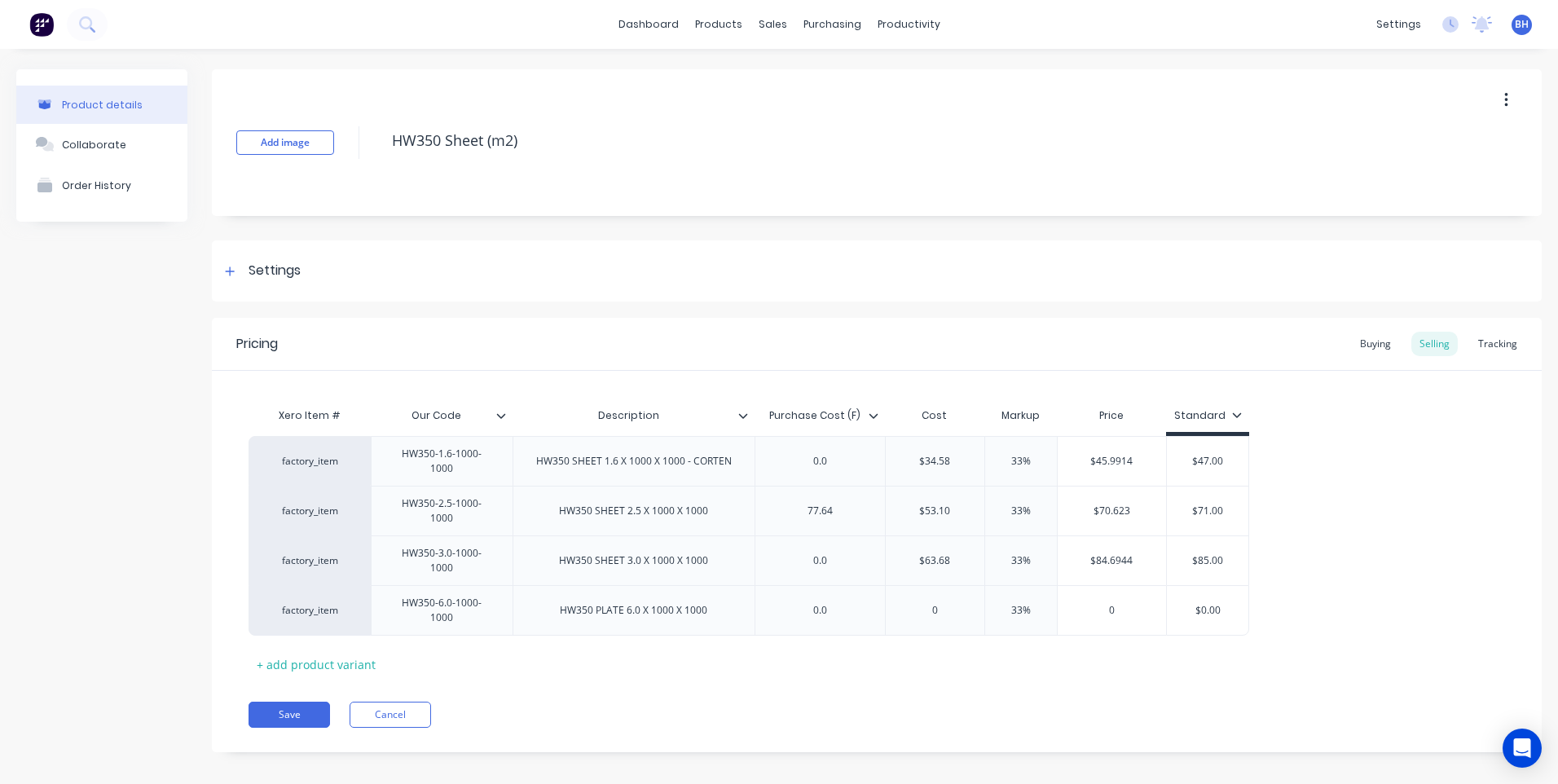
type textarea "x"
click at [642, 21] on link "dashboard" at bounding box center [649, 24] width 77 height 25
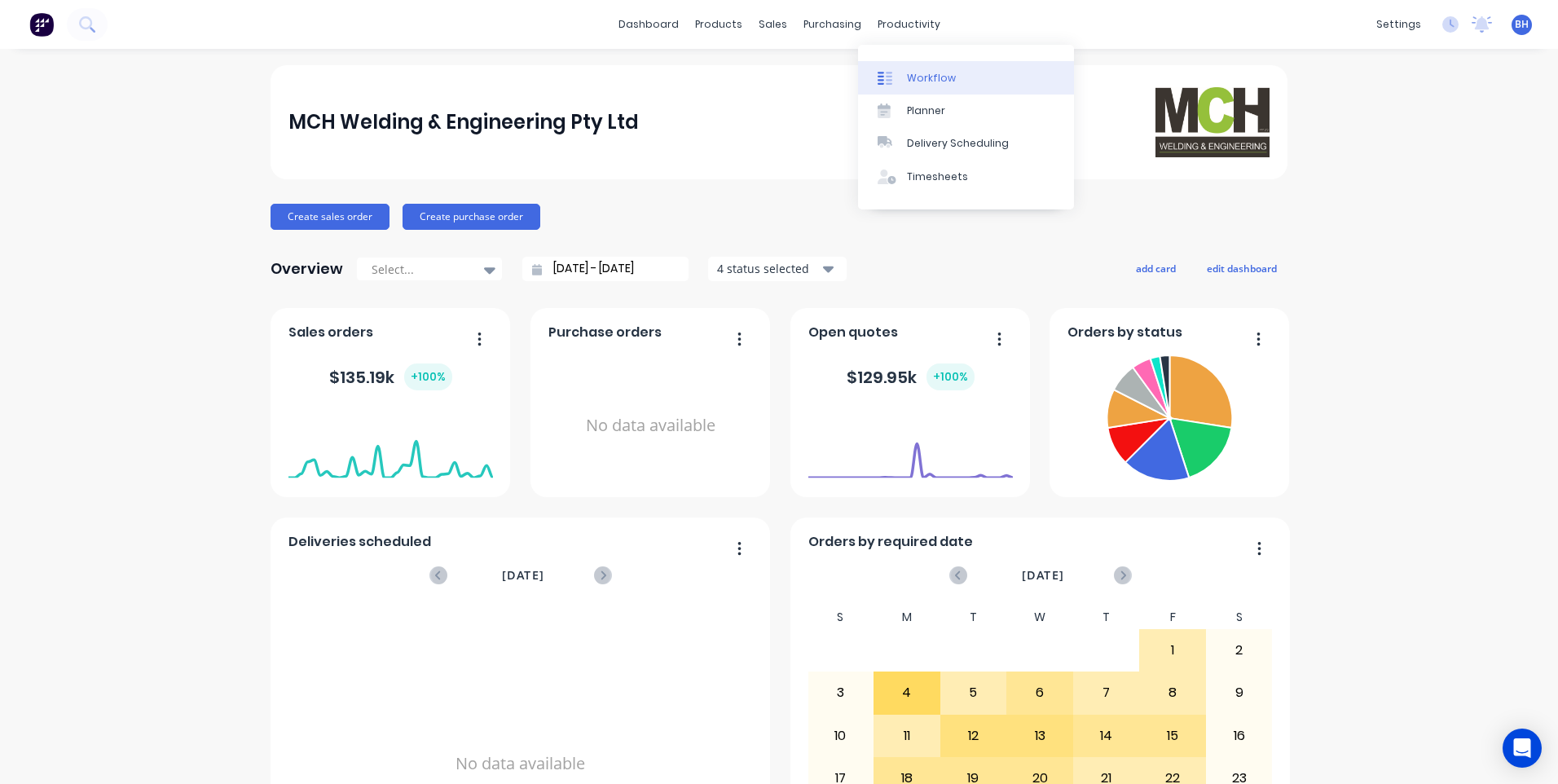
click at [910, 69] on link "Workflow" at bounding box center [966, 77] width 216 height 33
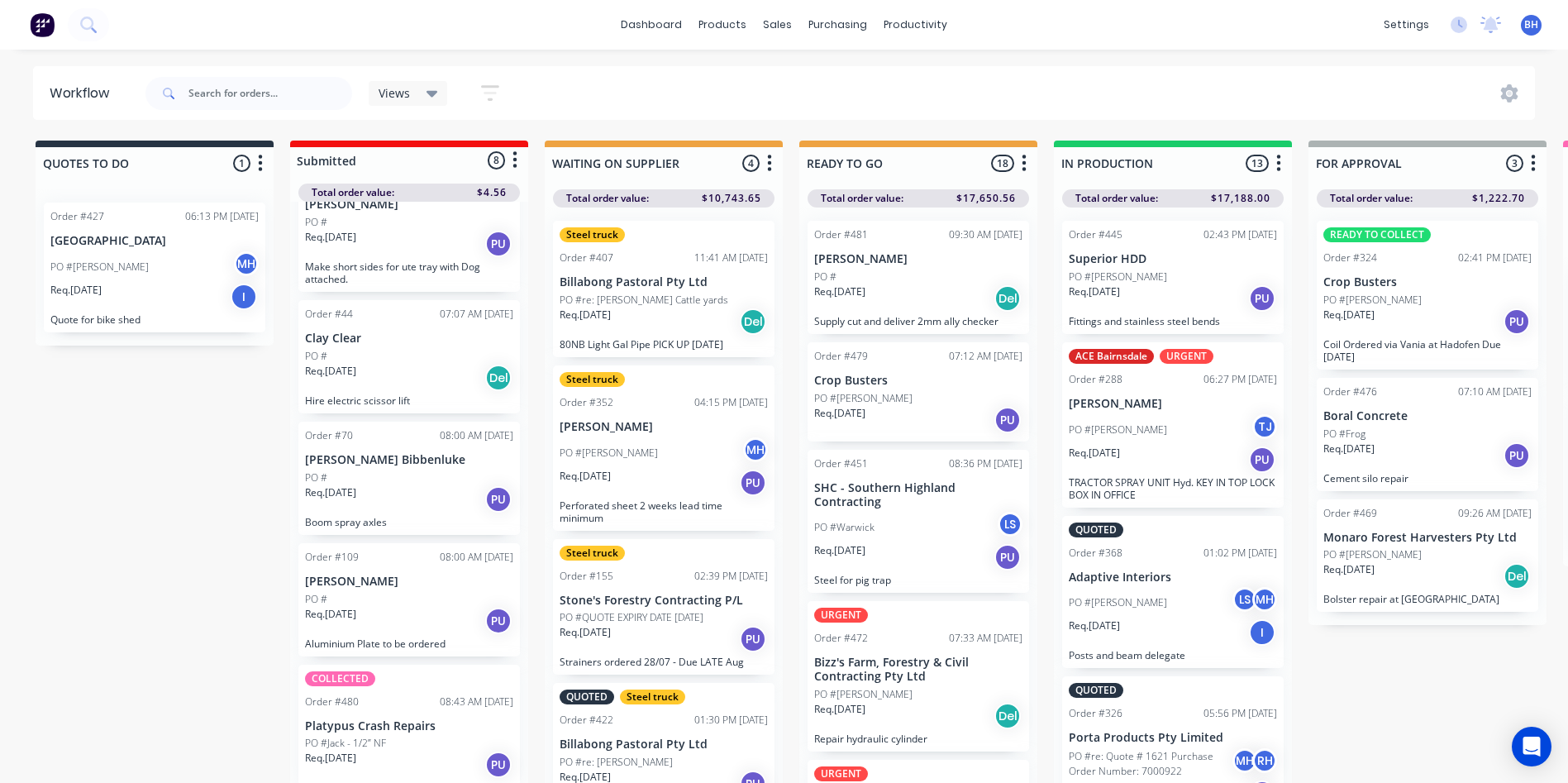
click at [676, 322] on div "Req. 14/08/25 Del" at bounding box center [663, 321] width 208 height 28
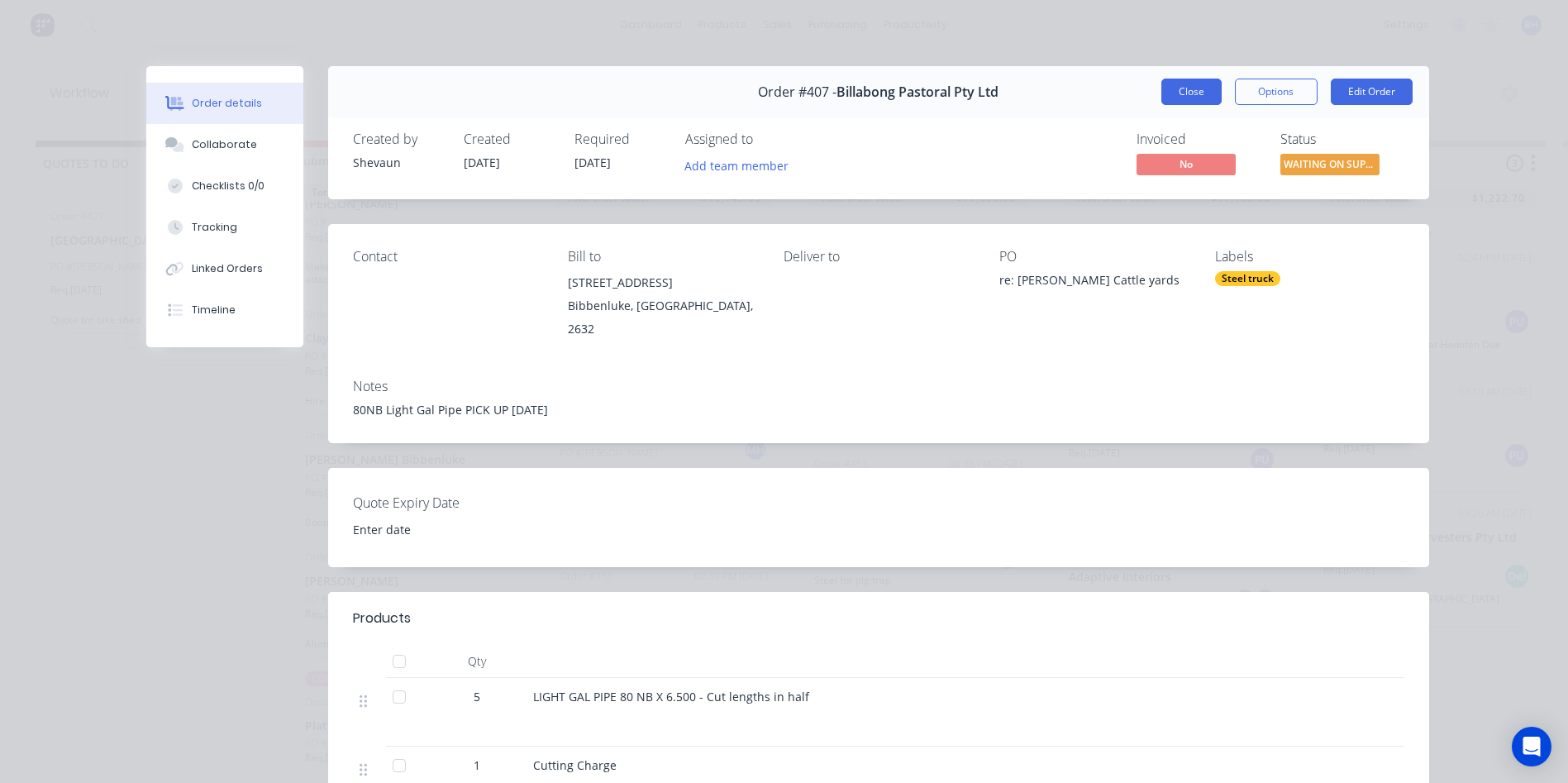
click at [1181, 81] on button "Close" at bounding box center [1191, 92] width 60 height 27
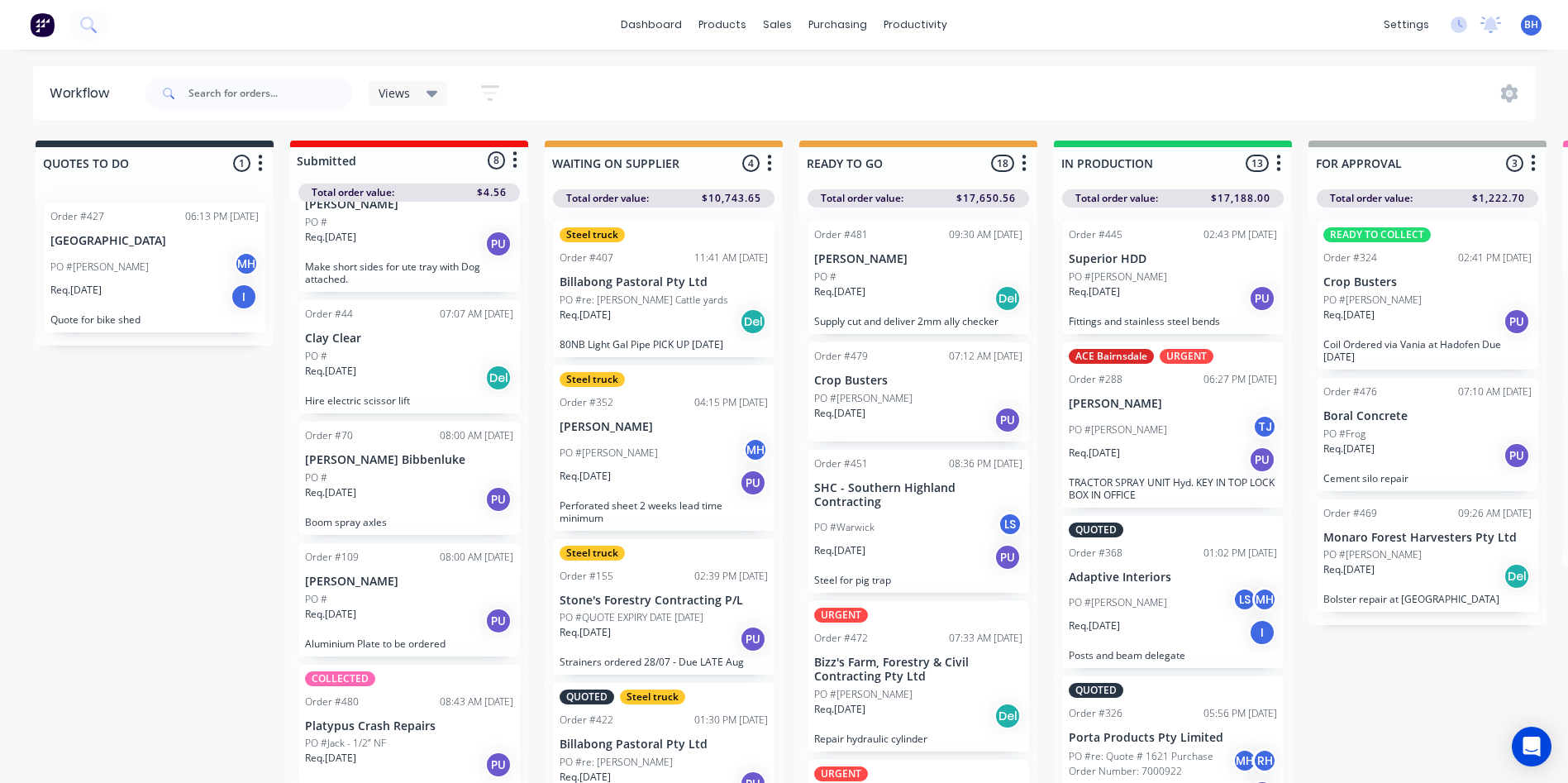
click at [650, 459] on div "PO #Brian MH" at bounding box center [663, 454] width 208 height 31
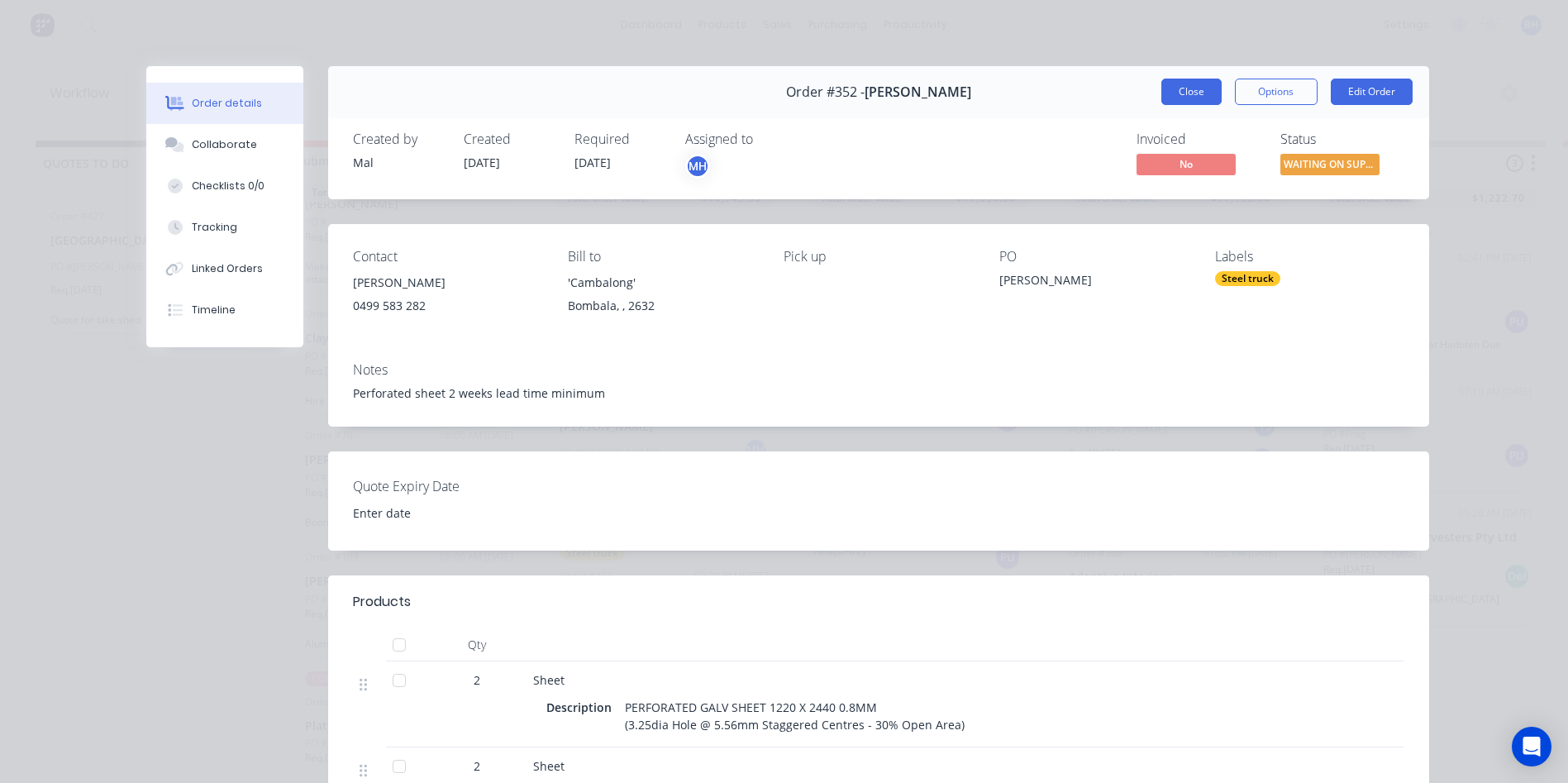
click at [1190, 79] on button "Close" at bounding box center [1191, 92] width 60 height 27
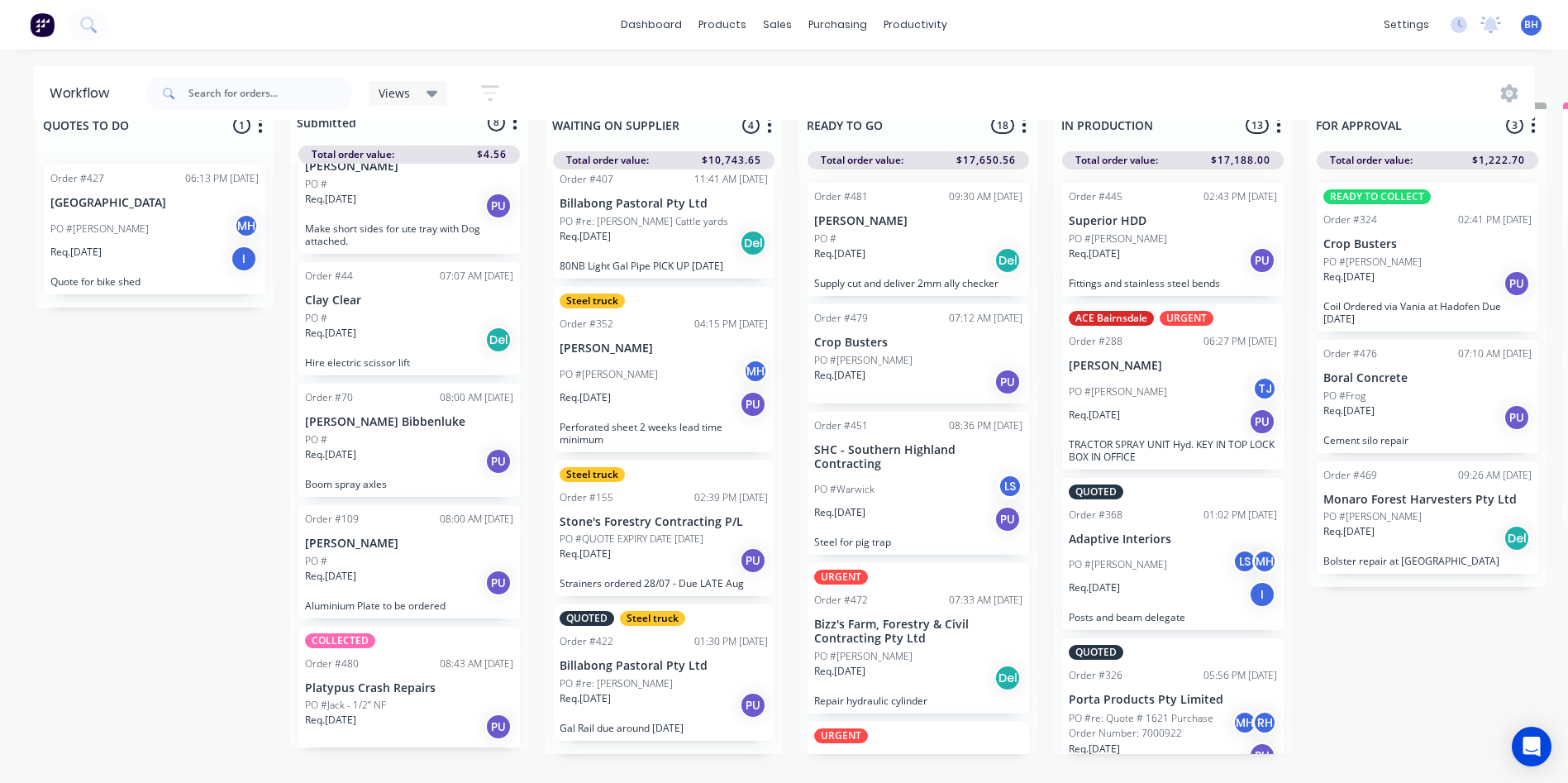
scroll to position [71, 0]
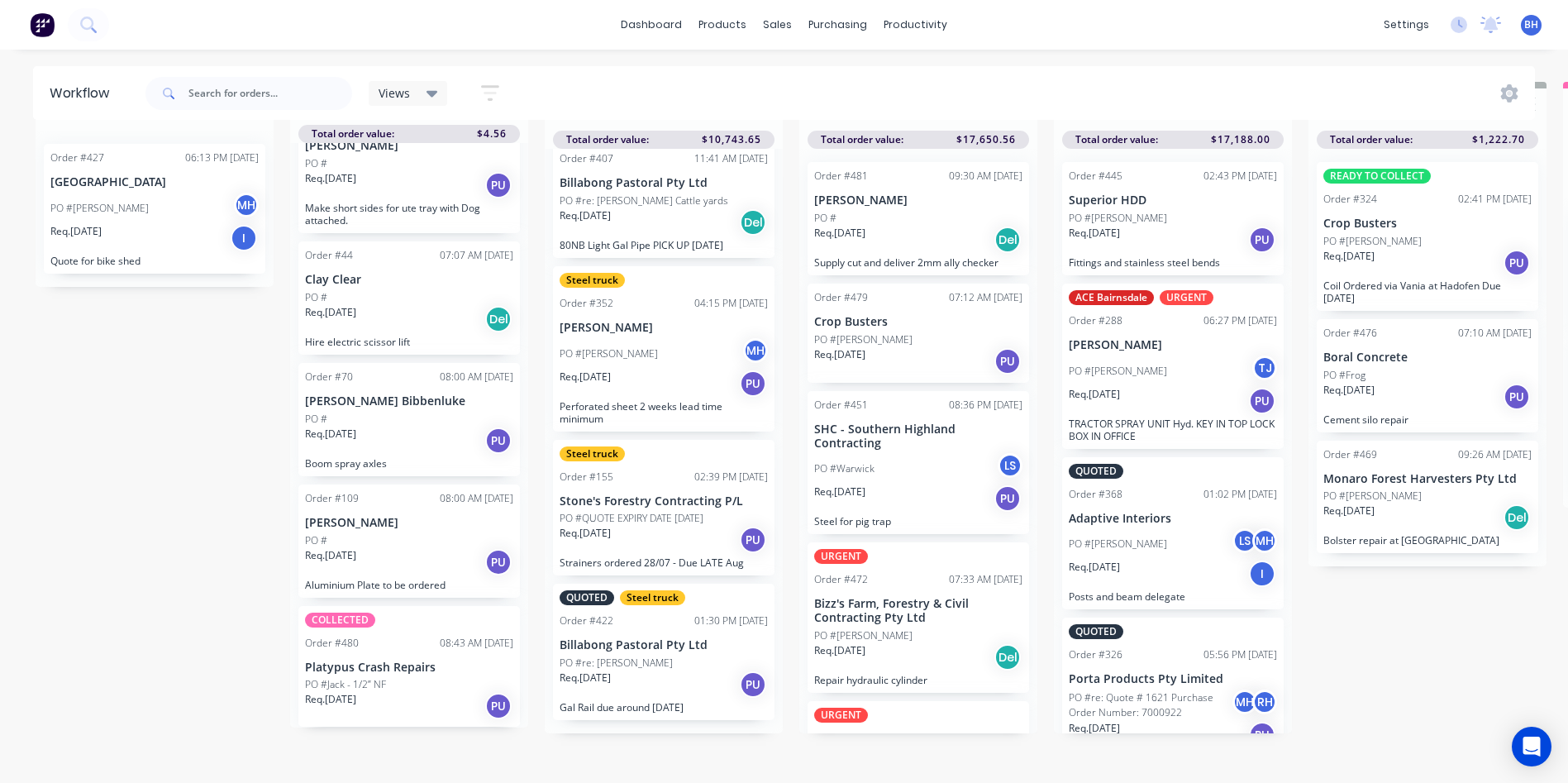
click at [672, 679] on div "Req. 19/09/25 PU" at bounding box center [663, 685] width 208 height 28
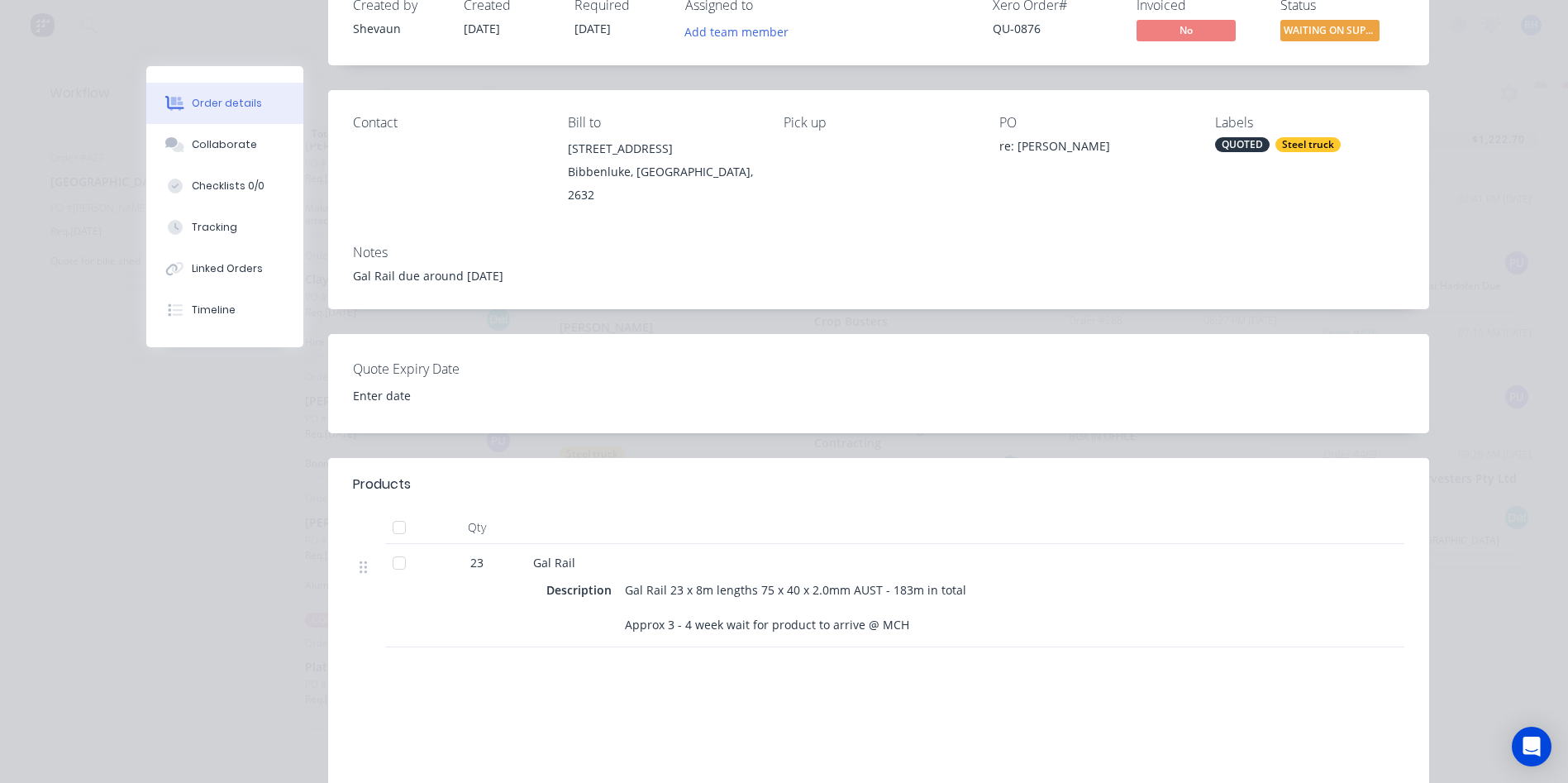
scroll to position [0, 0]
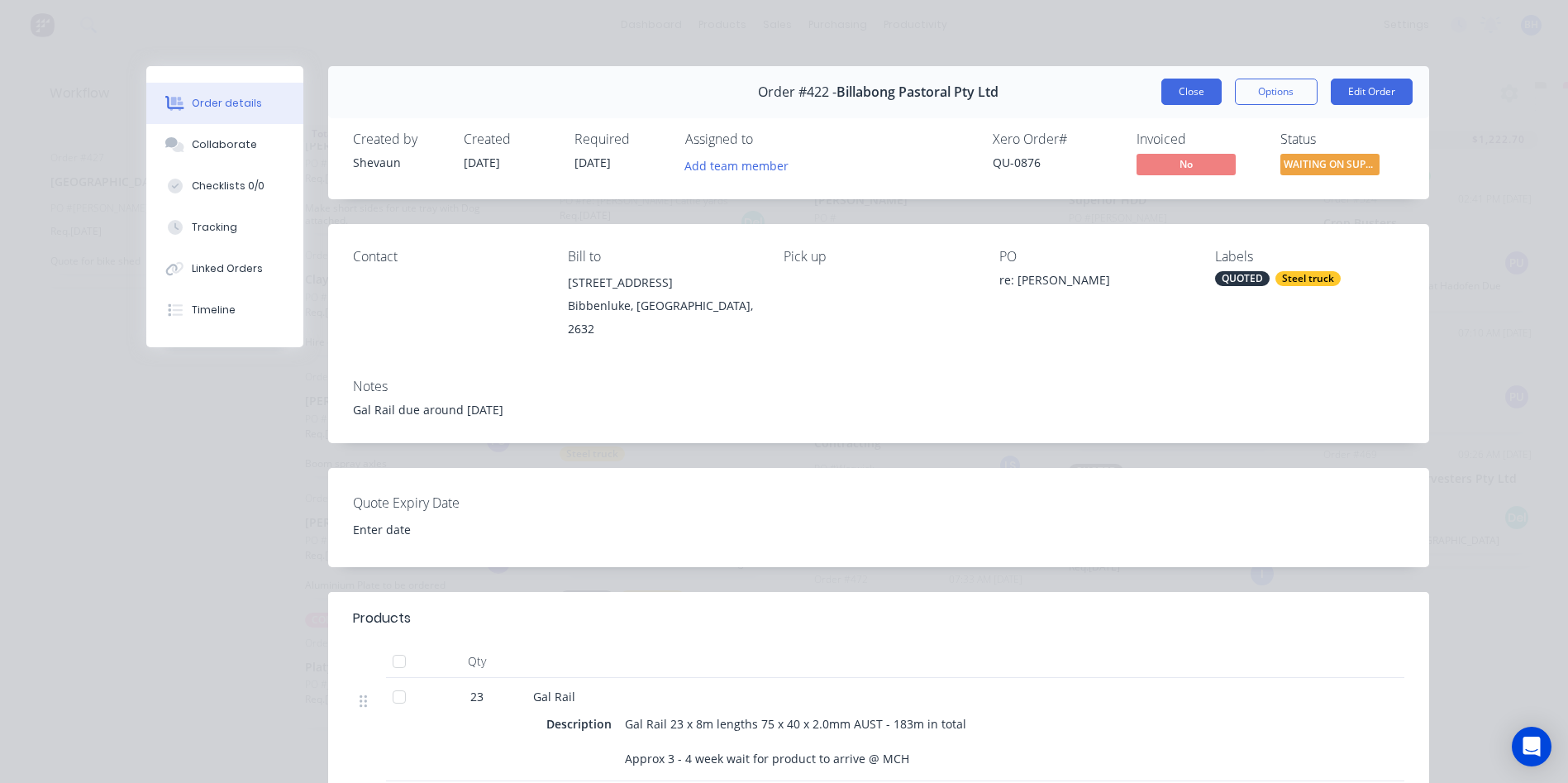
click at [1170, 92] on button "Close" at bounding box center [1191, 92] width 60 height 27
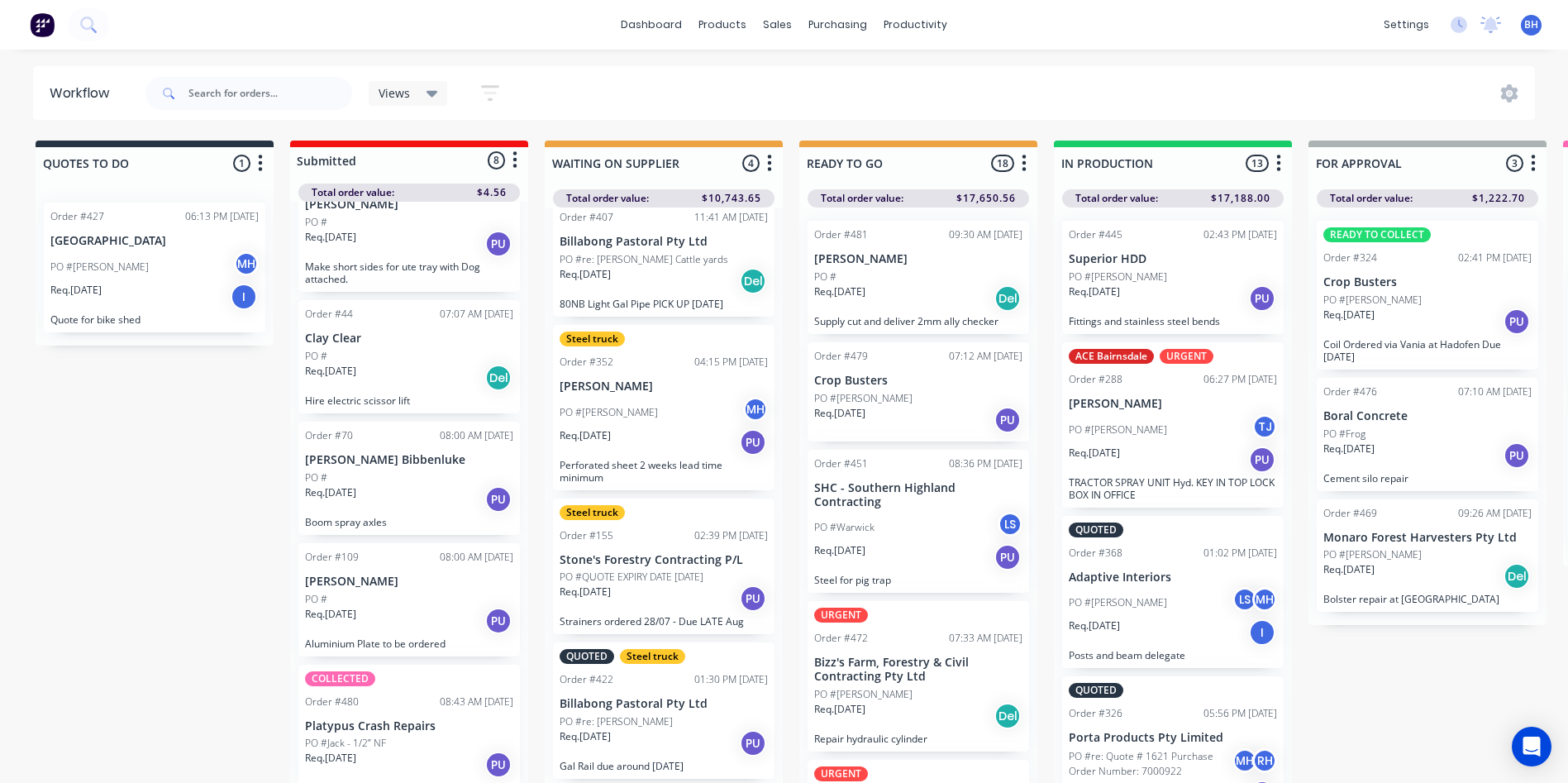
click at [930, 387] on p "Crop Busters" at bounding box center [918, 380] width 208 height 14
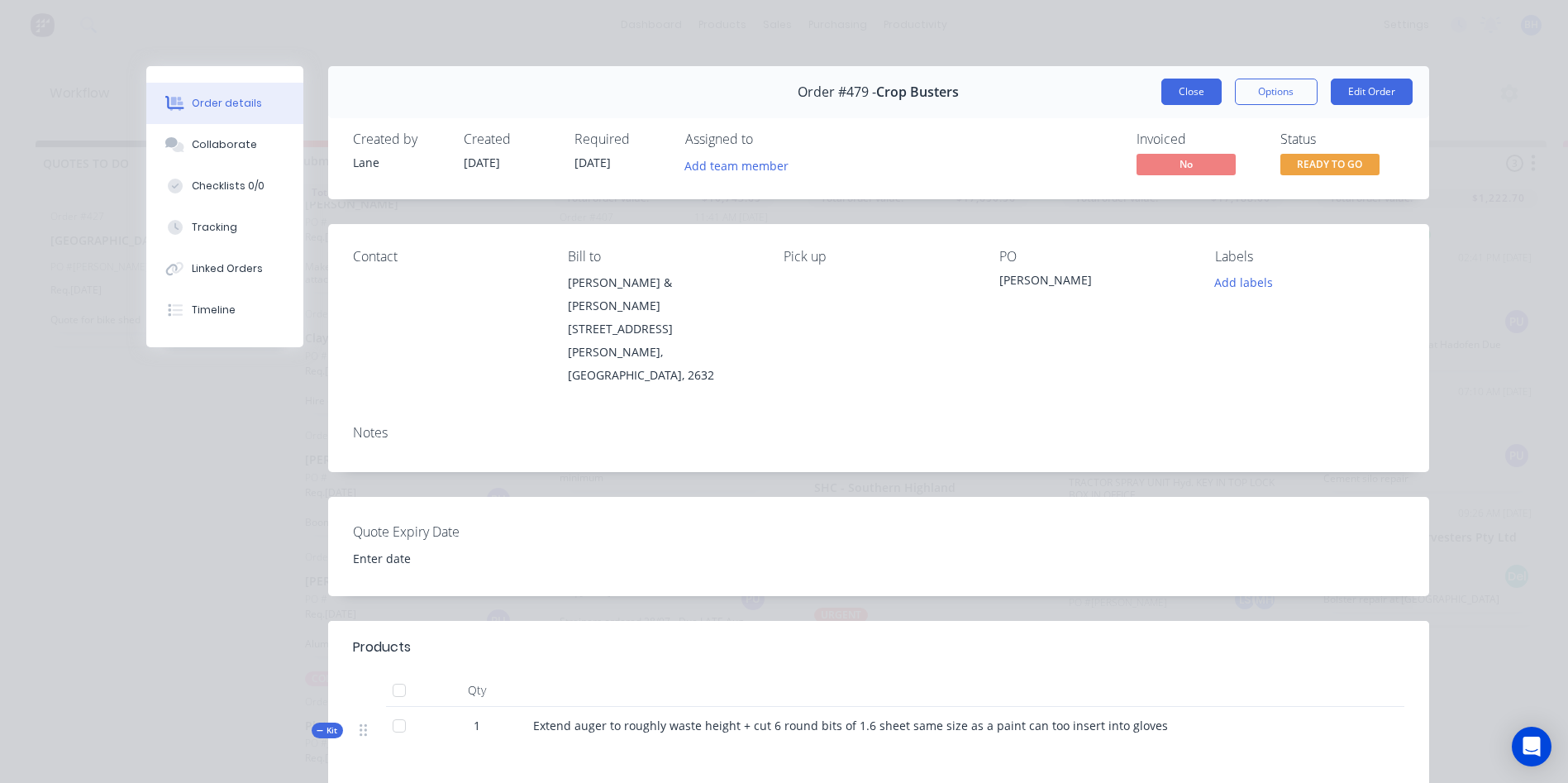
click at [1178, 83] on button "Close" at bounding box center [1191, 92] width 60 height 27
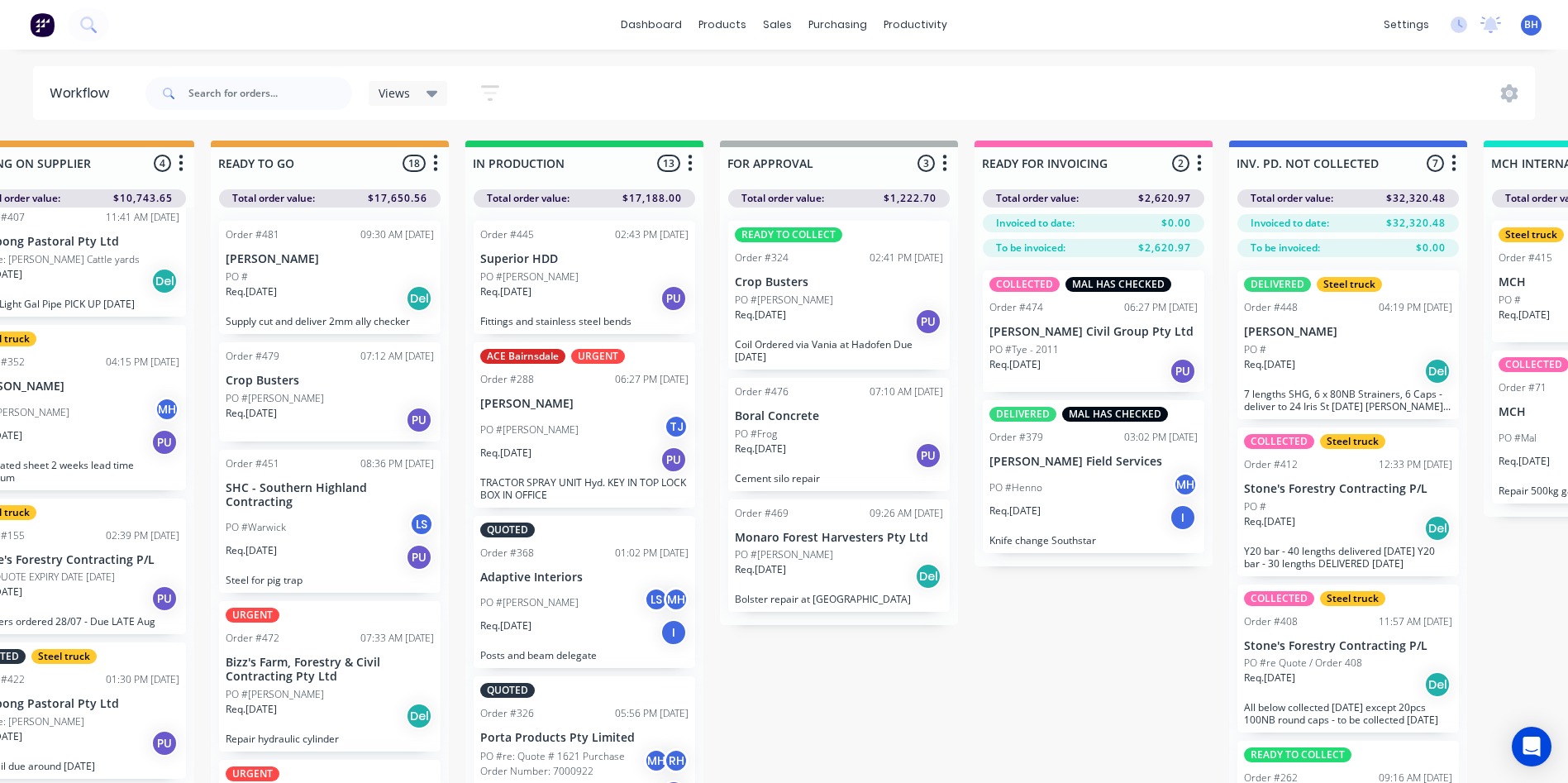
scroll to position [0, 688]
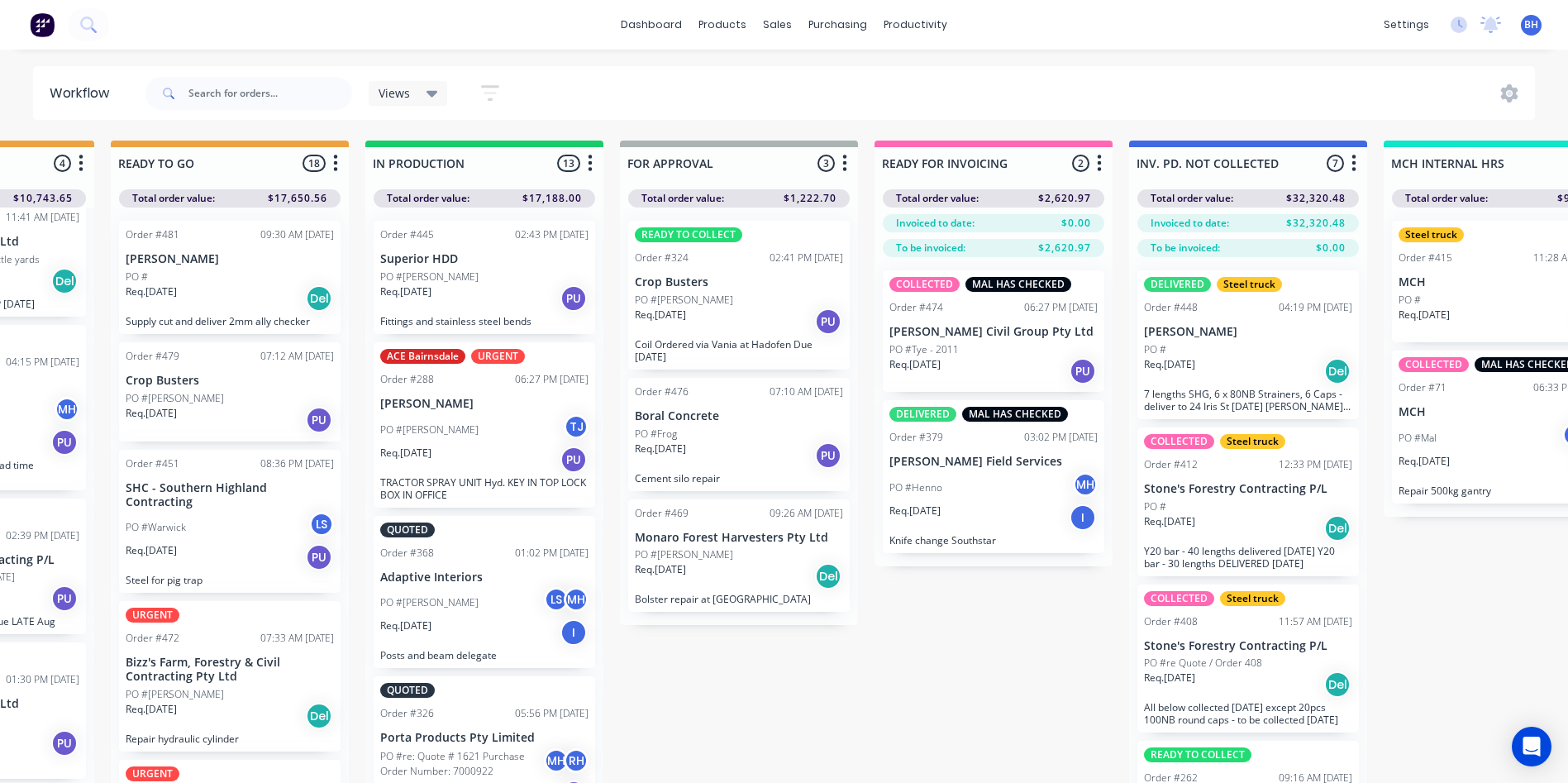
click at [1000, 366] on div "Req. 25/08/25 PU" at bounding box center [993, 371] width 208 height 28
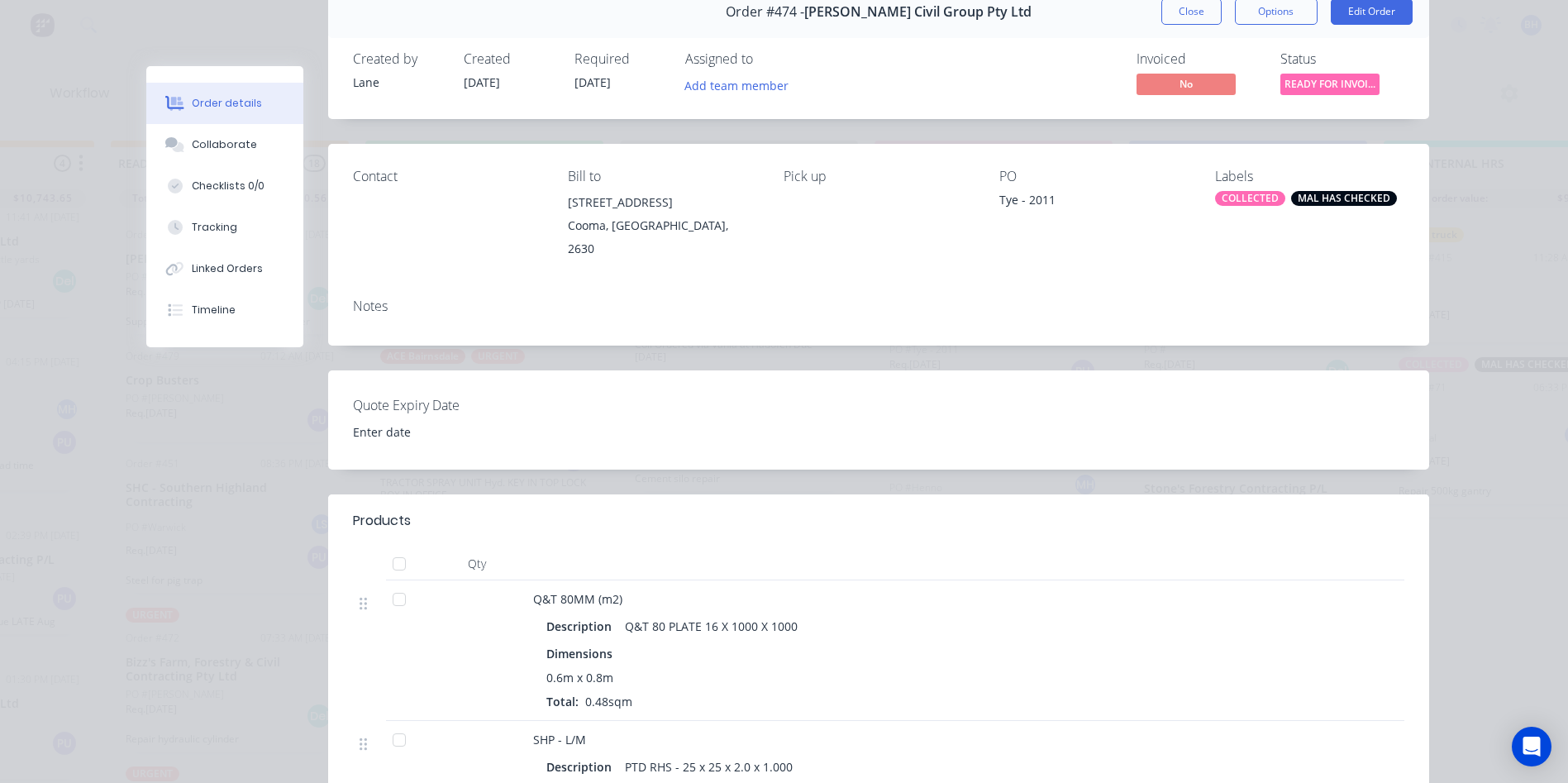
scroll to position [0, 0]
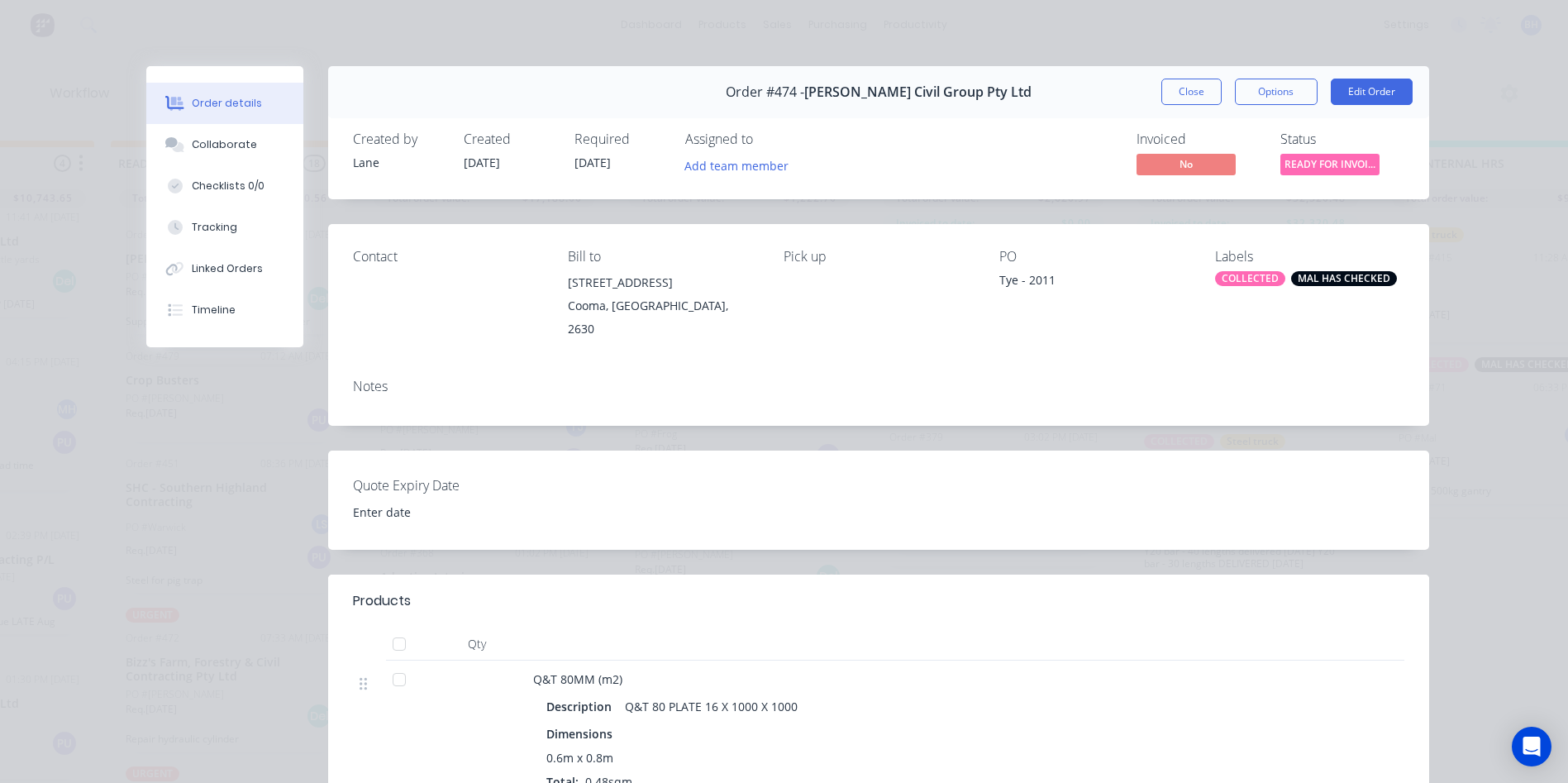
click at [1318, 164] on span "READY FOR INVOI..." at bounding box center [1329, 164] width 99 height 20
click at [1477, 182] on div "Order details Collaborate Checklists 0/0 Tracking Linked Orders Timeline Order …" at bounding box center [784, 392] width 1568 height 783
click at [1249, 81] on button "Options" at bounding box center [1276, 92] width 82 height 27
click at [1265, 80] on button "Options" at bounding box center [1276, 92] width 82 height 27
click at [1375, 83] on button "Edit Order" at bounding box center [1372, 92] width 81 height 27
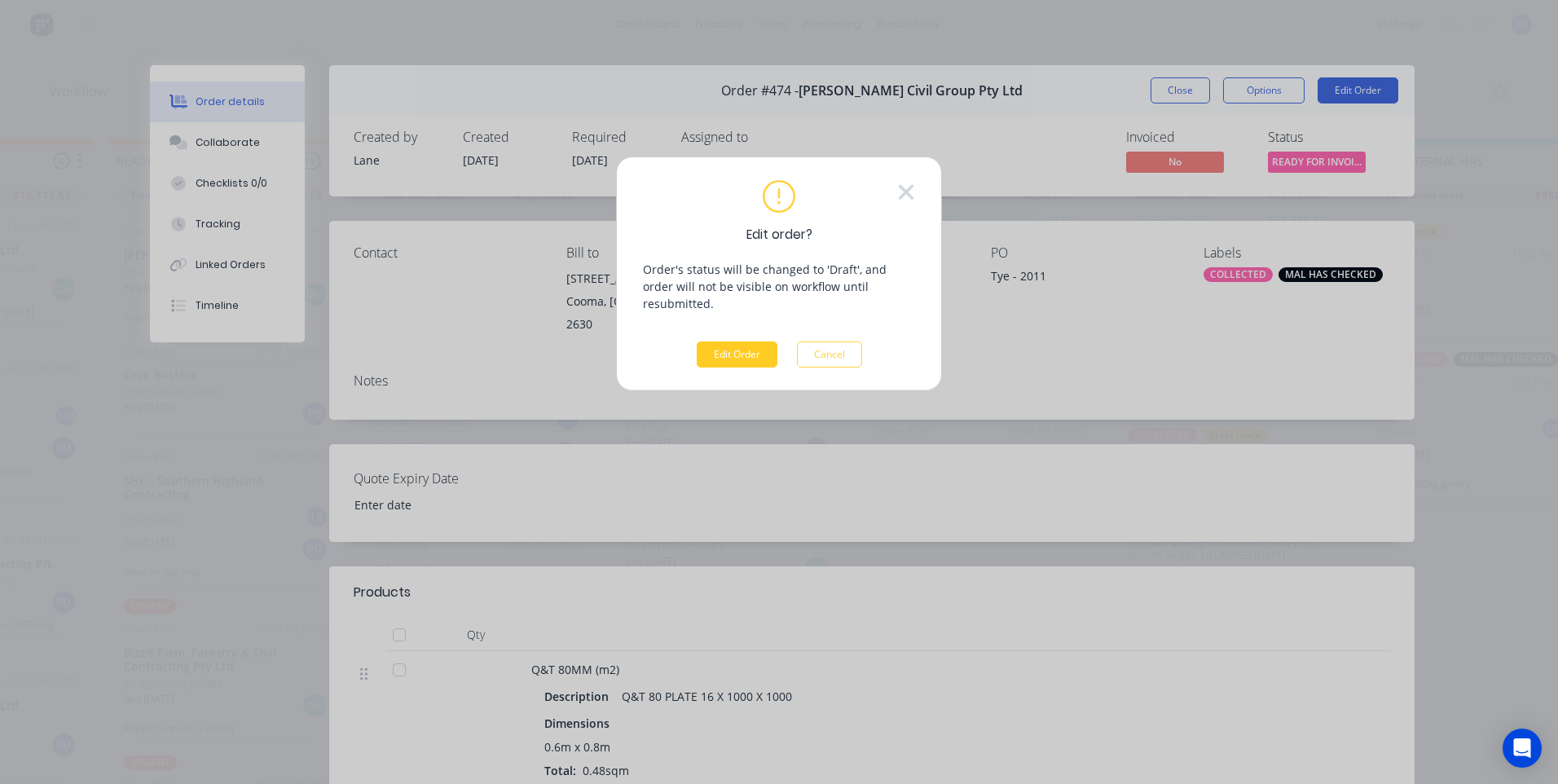
click at [757, 341] on button "Edit Order" at bounding box center [737, 354] width 80 height 26
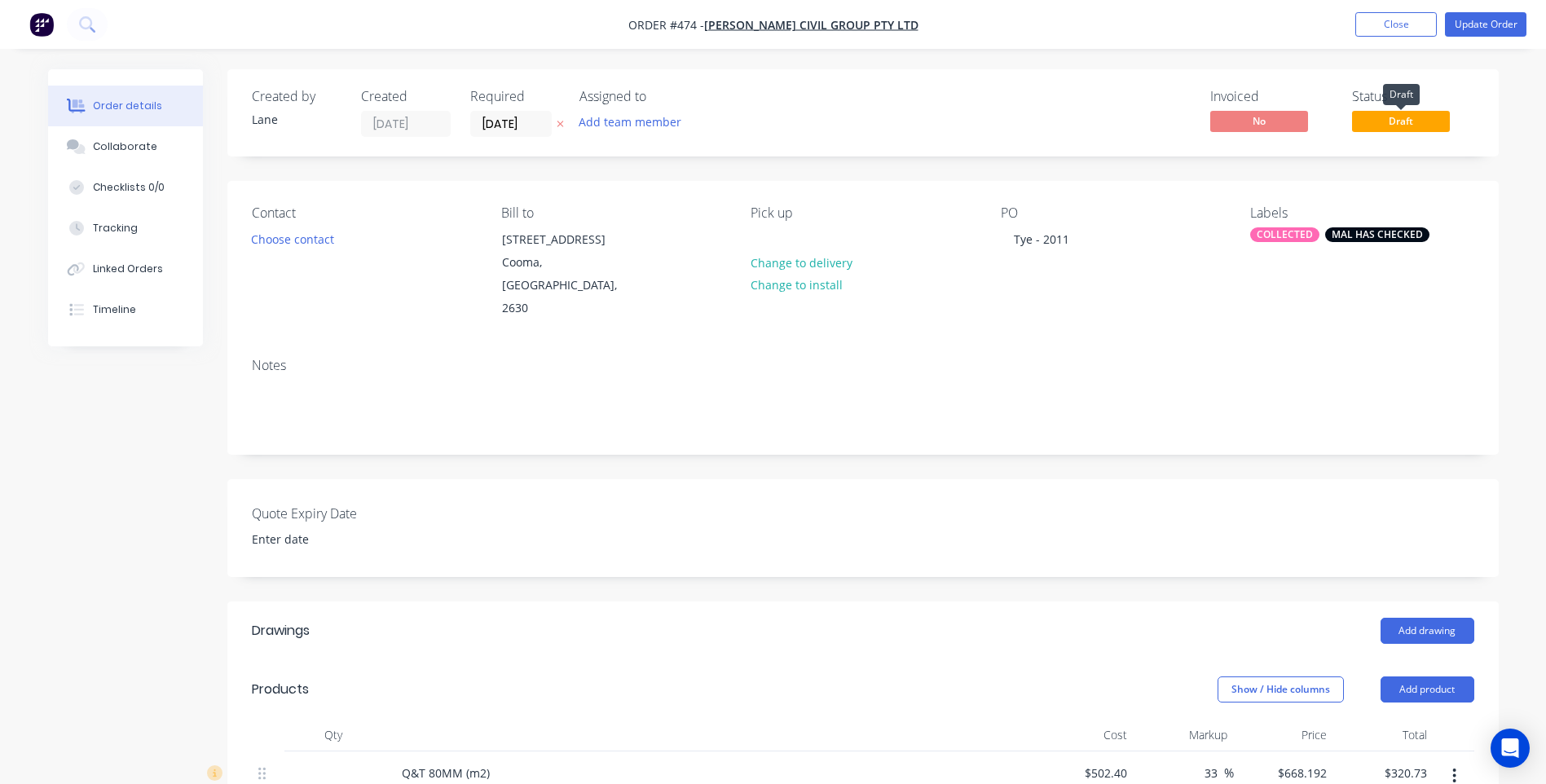
click at [1396, 121] on span "Draft" at bounding box center [1400, 121] width 98 height 20
click at [1217, 119] on span "No" at bounding box center [1259, 121] width 98 height 20
click at [1393, 22] on button "Close" at bounding box center [1396, 24] width 81 height 25
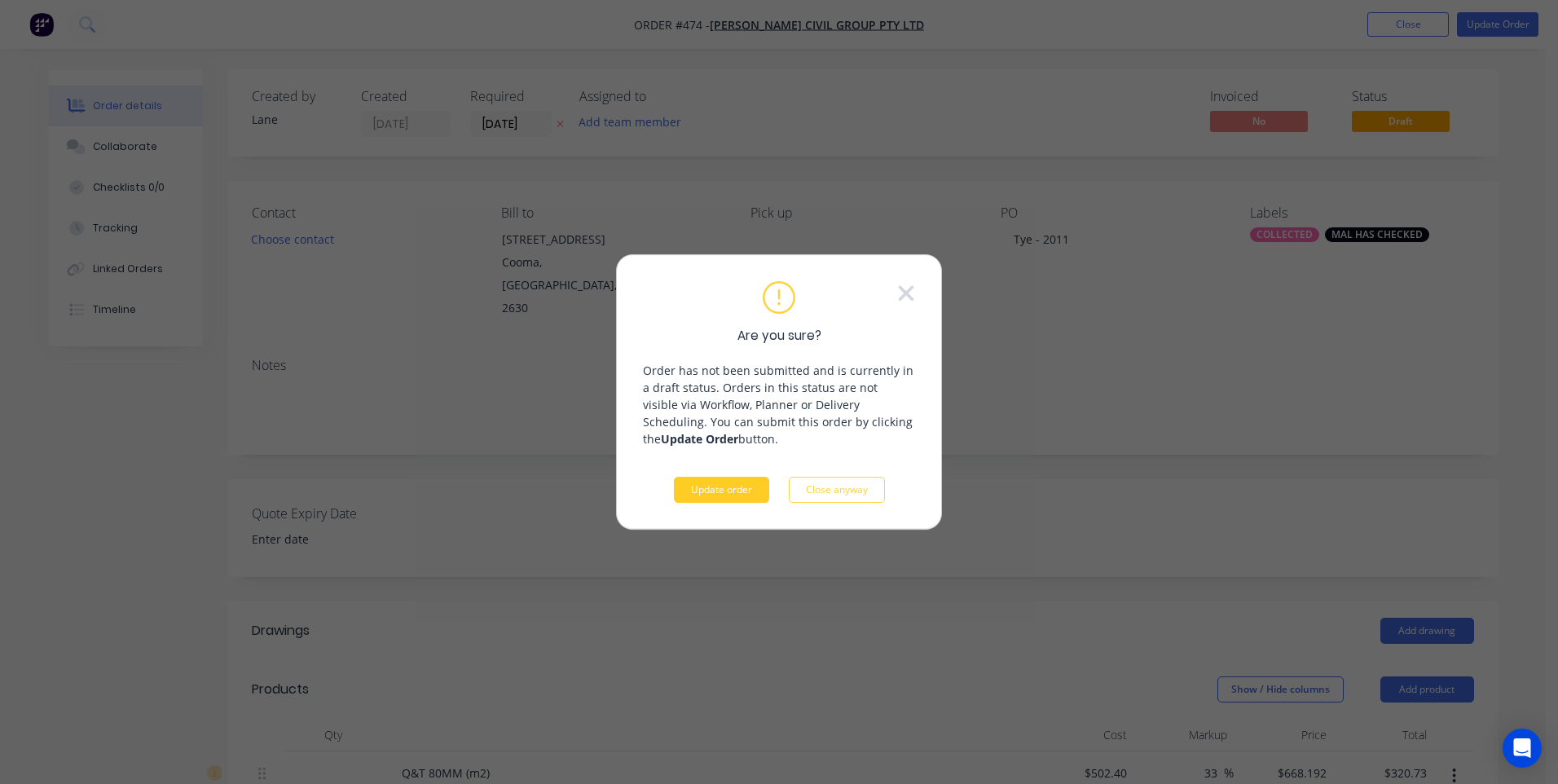
click at [718, 492] on button "Update order" at bounding box center [722, 490] width 96 height 26
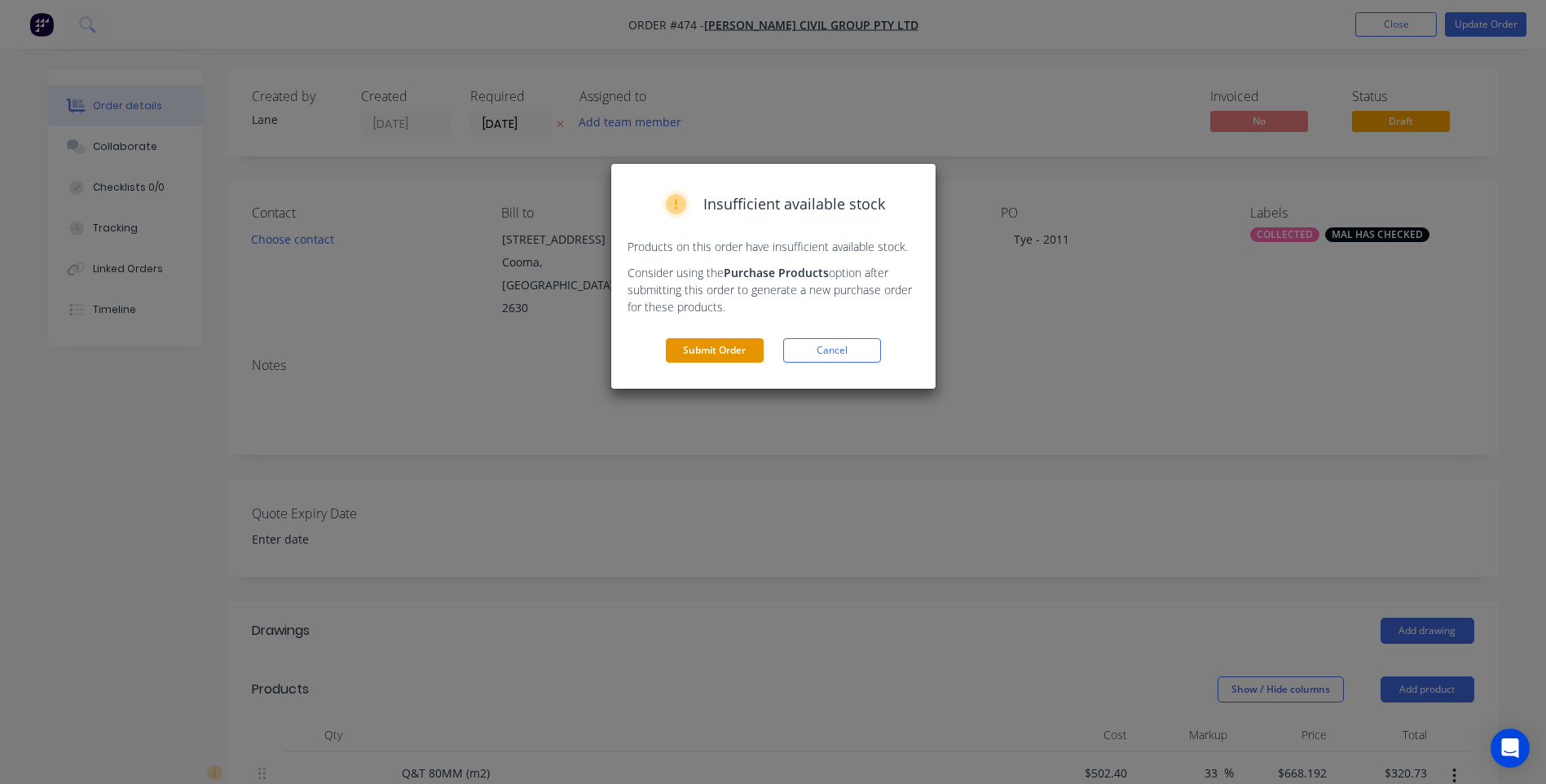
click at [738, 347] on button "Submit Order" at bounding box center [714, 350] width 98 height 25
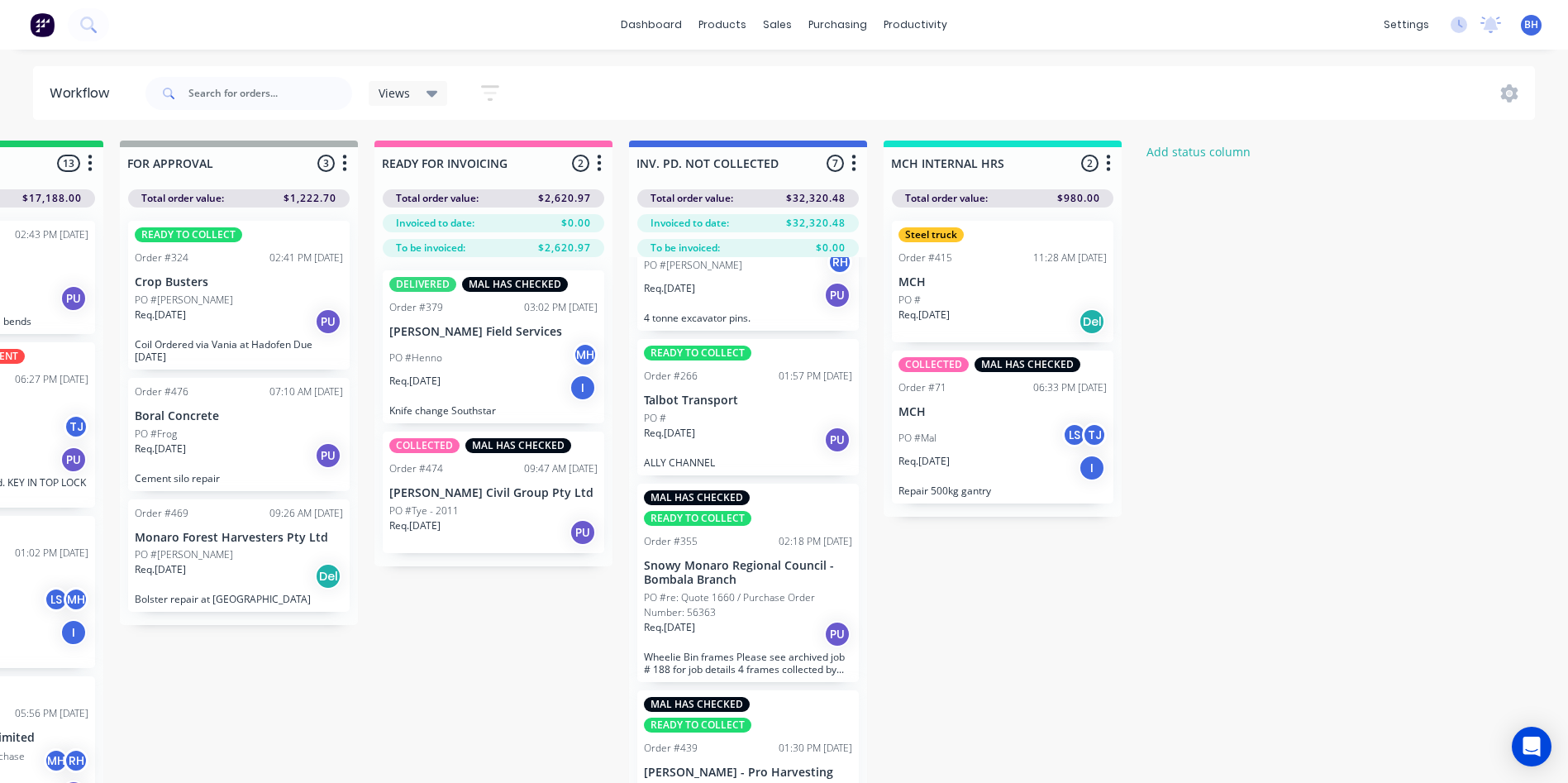
scroll to position [569, 0]
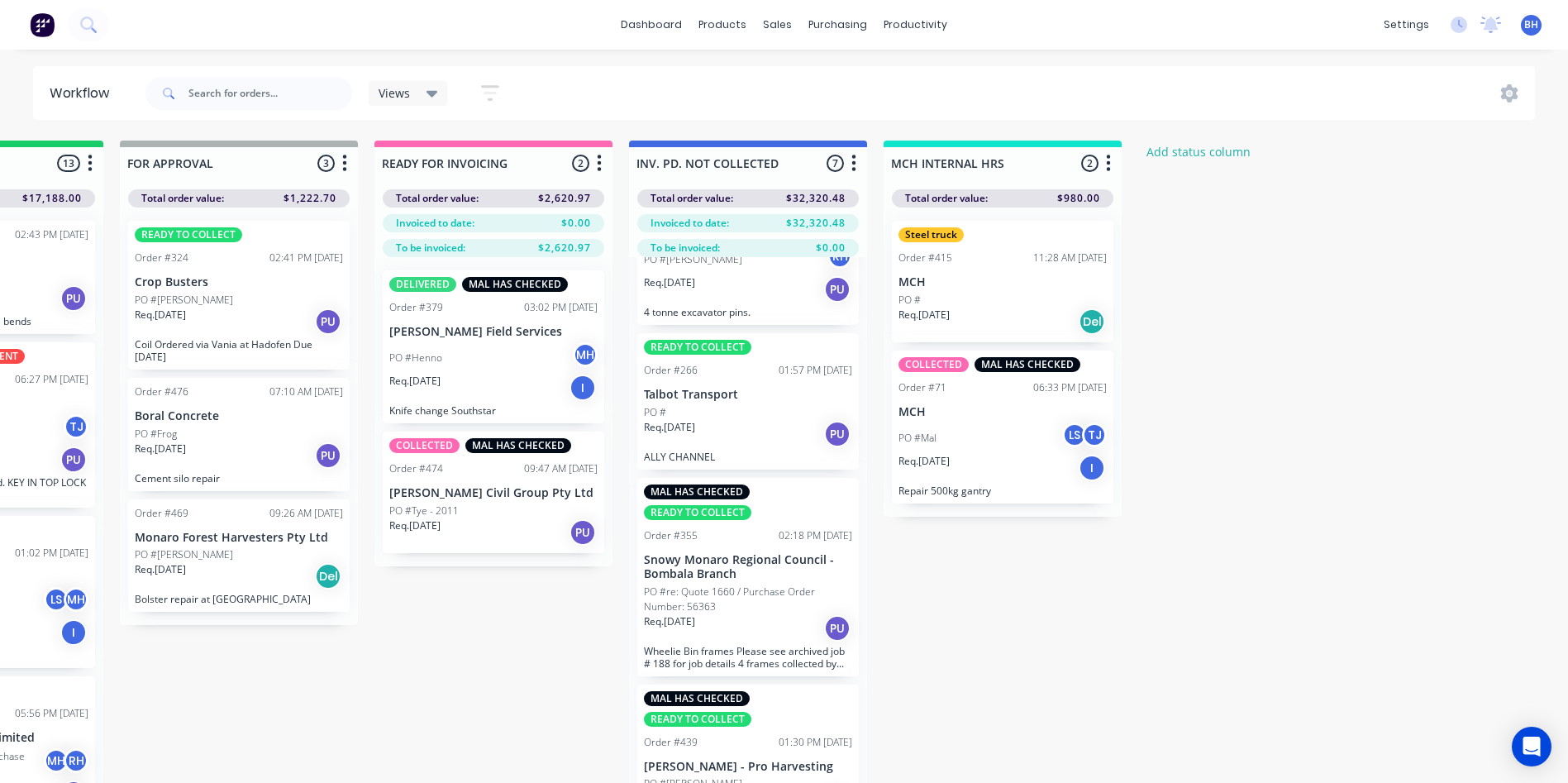
click at [512, 369] on div "PO #Henno MH" at bounding box center [493, 358] width 208 height 31
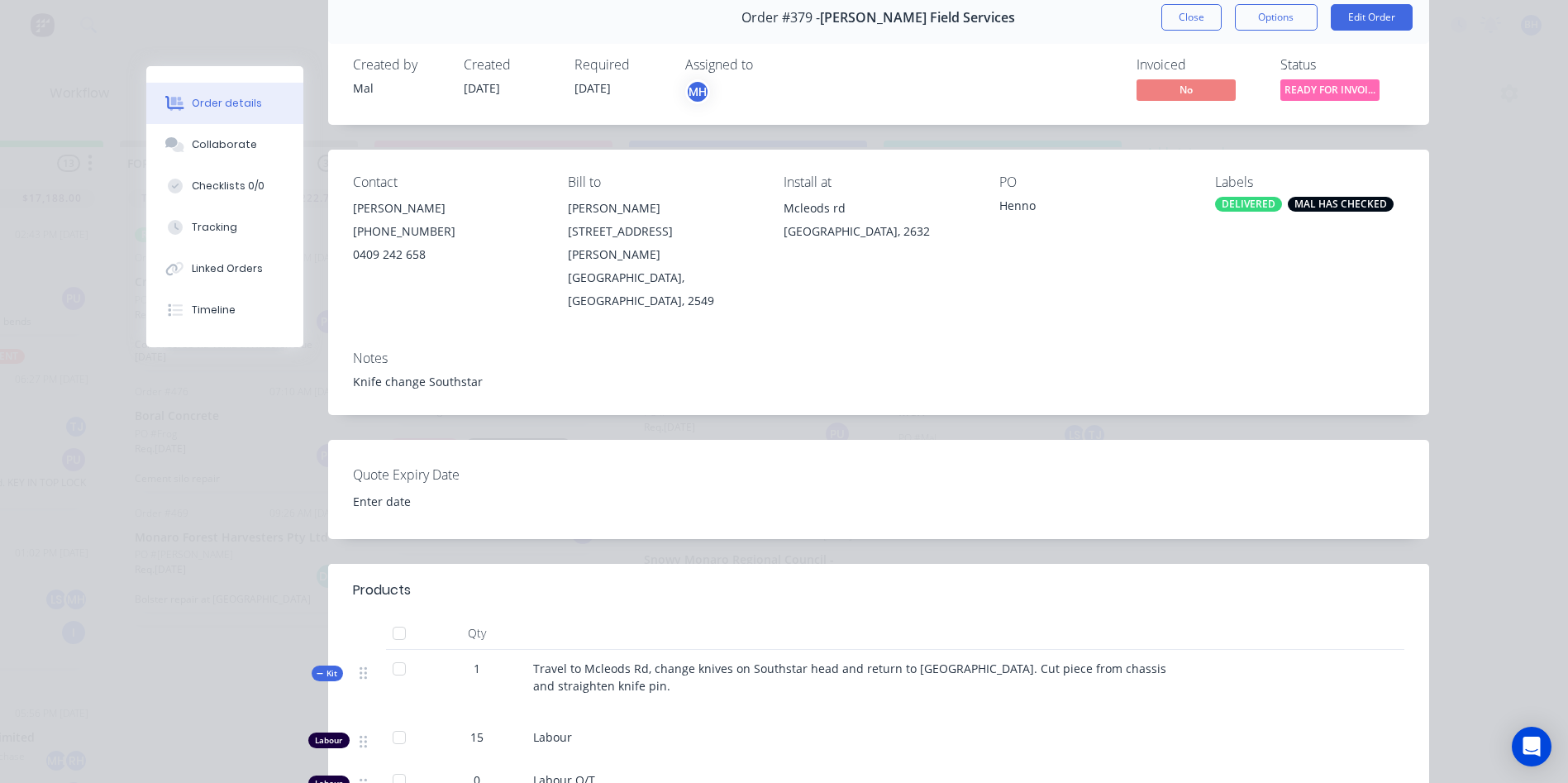
scroll to position [0, 0]
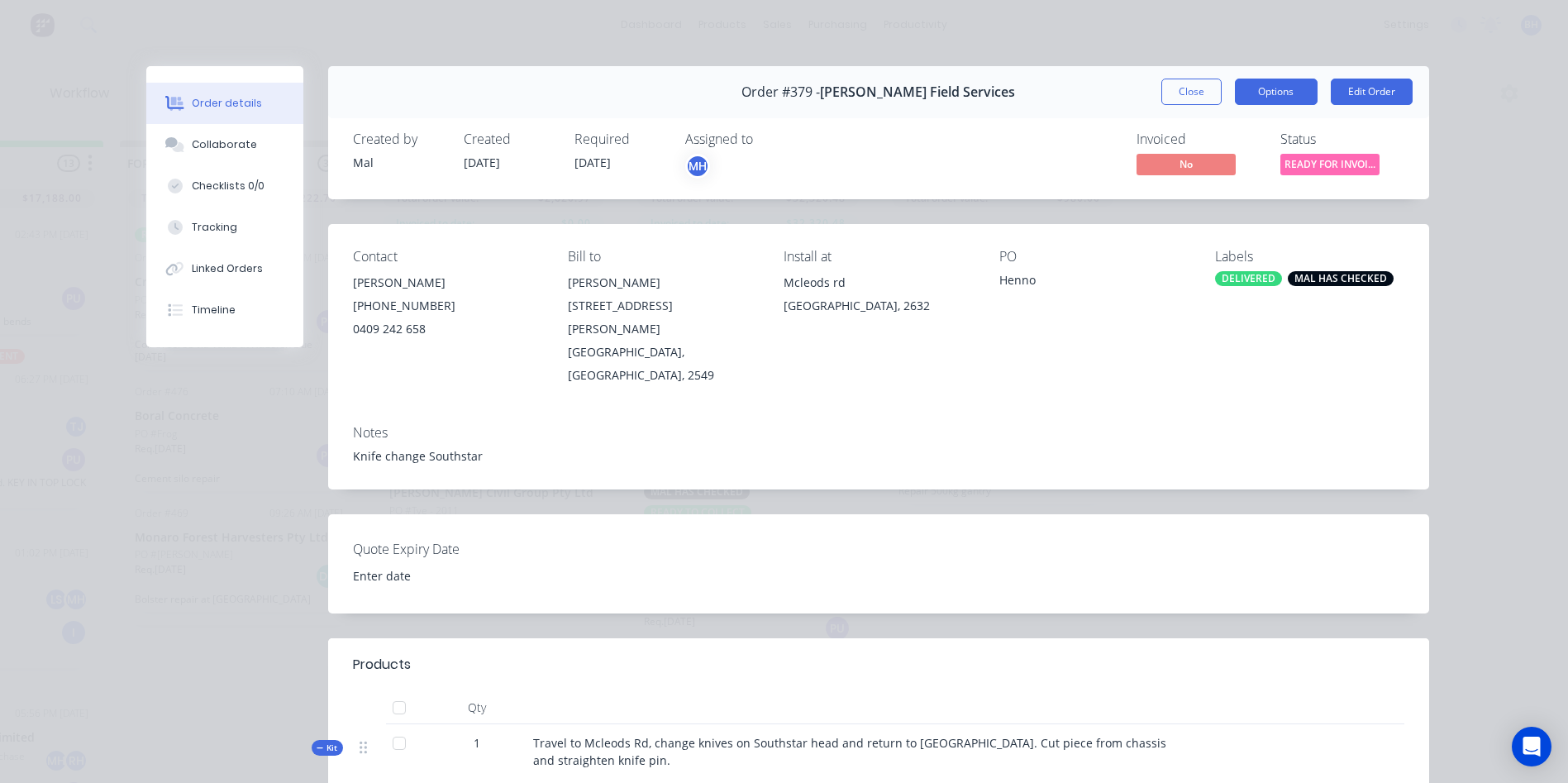
click at [1275, 94] on button "Options" at bounding box center [1276, 92] width 82 height 27
click at [1355, 130] on div "Created by Mal Created 12/08/25 Required 19/08/25 Assigned to MH Invoiced No St…" at bounding box center [879, 155] width 1101 height 88
click at [1324, 154] on span "READY FOR INVOI..." at bounding box center [1329, 164] width 99 height 20
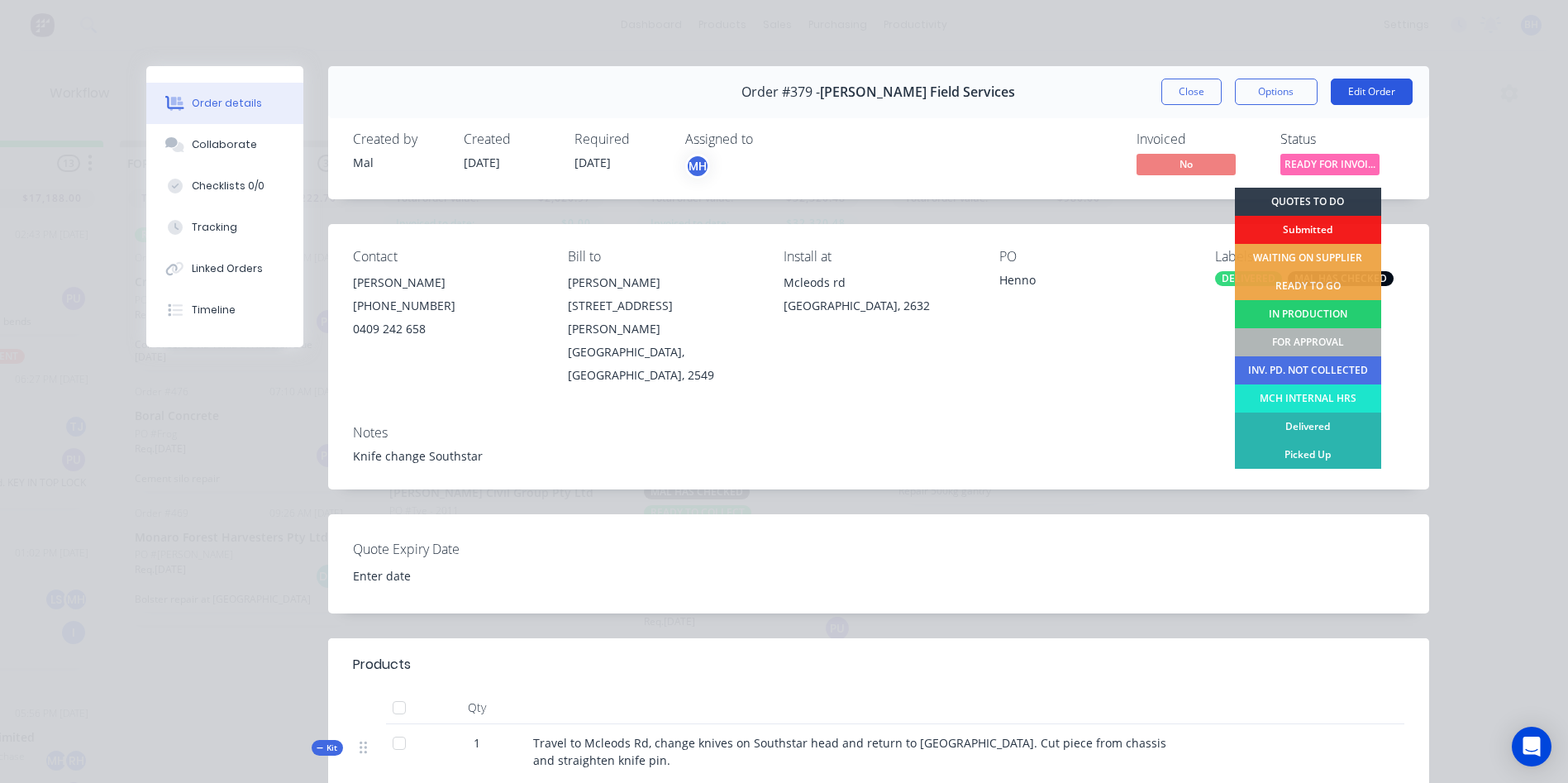
click at [1366, 88] on button "Edit Order" at bounding box center [1372, 92] width 81 height 27
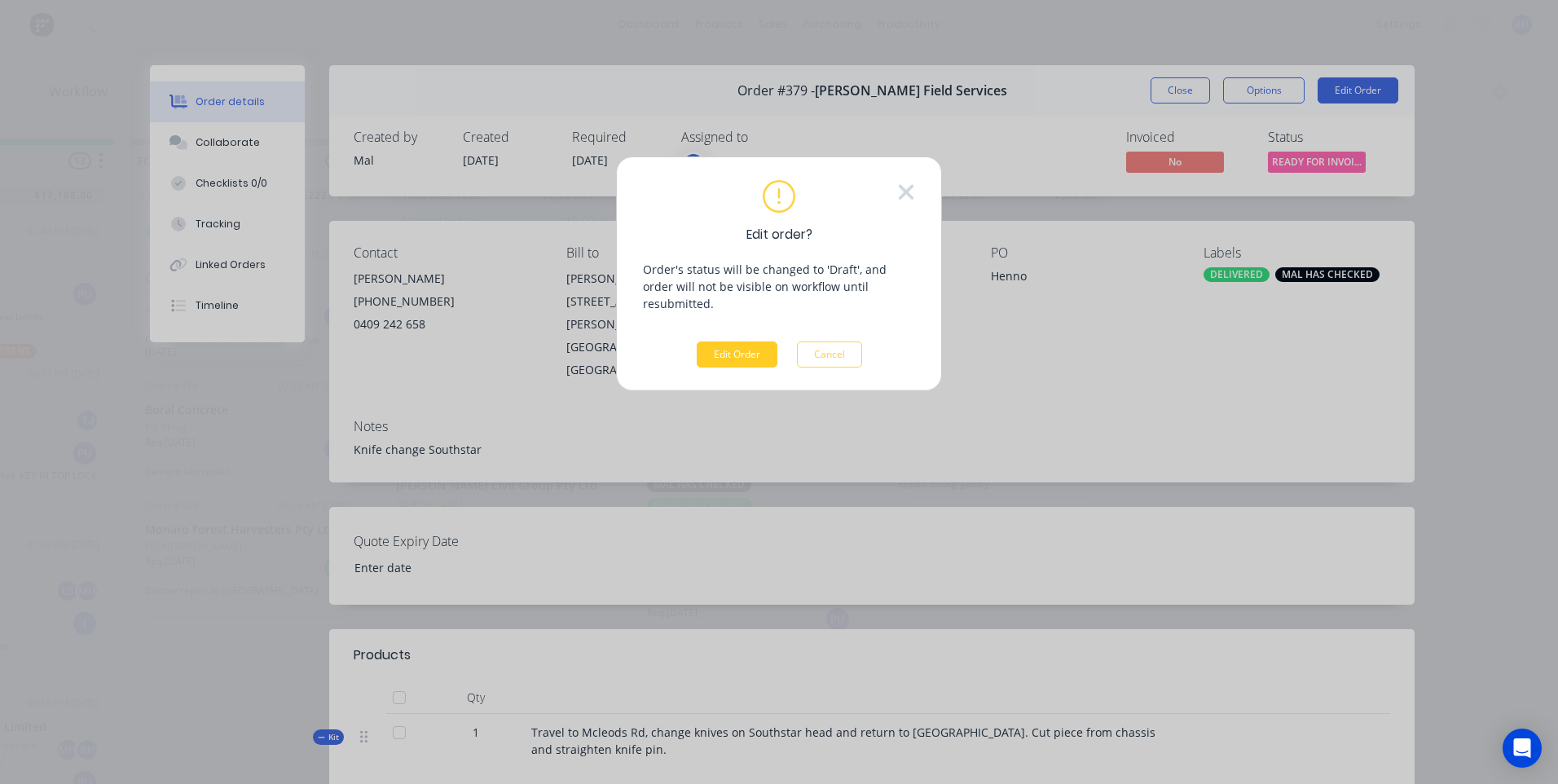
click at [731, 343] on button "Edit Order" at bounding box center [737, 354] width 80 height 26
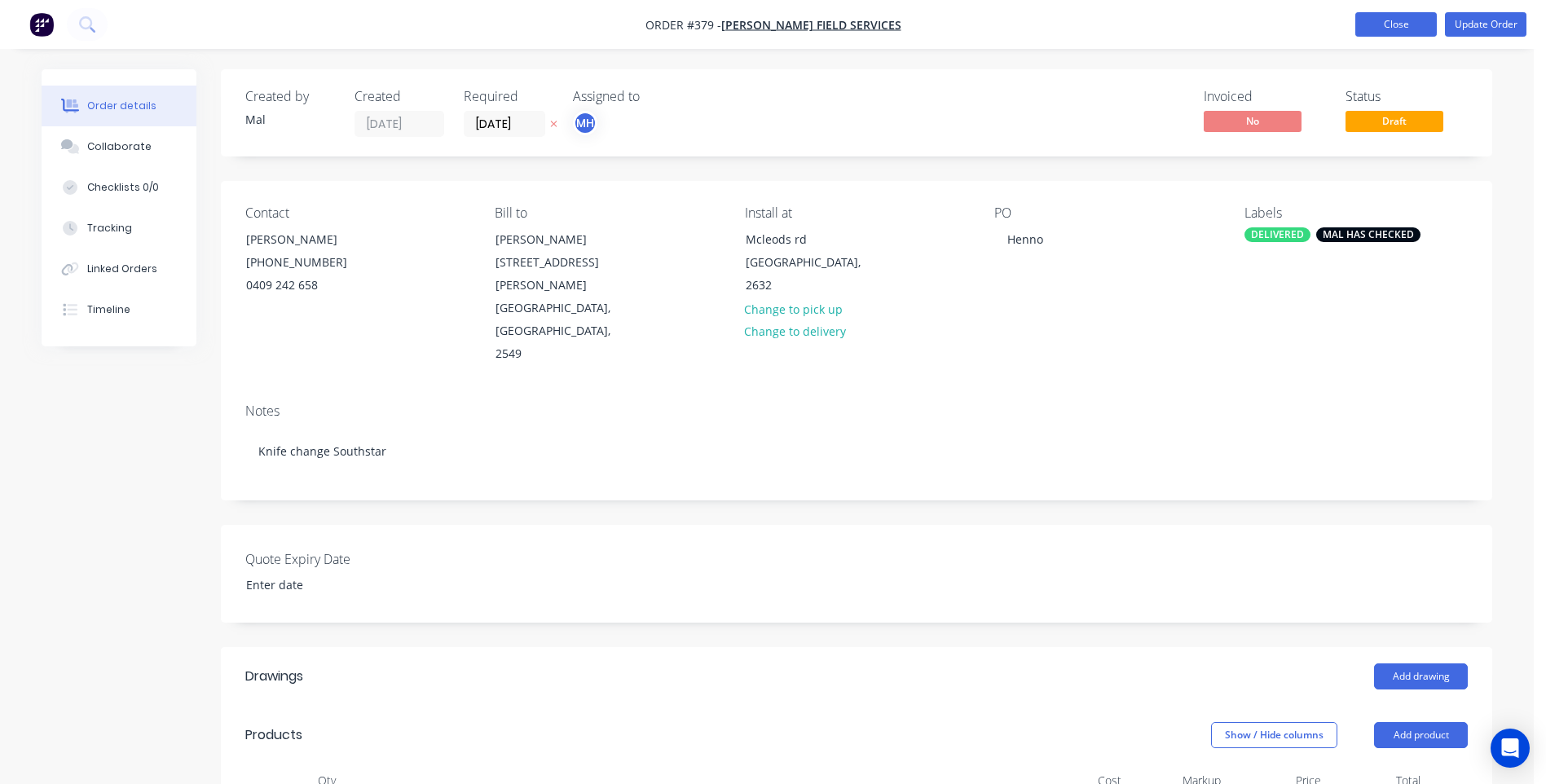
click at [1385, 19] on button "Close" at bounding box center [1396, 24] width 81 height 25
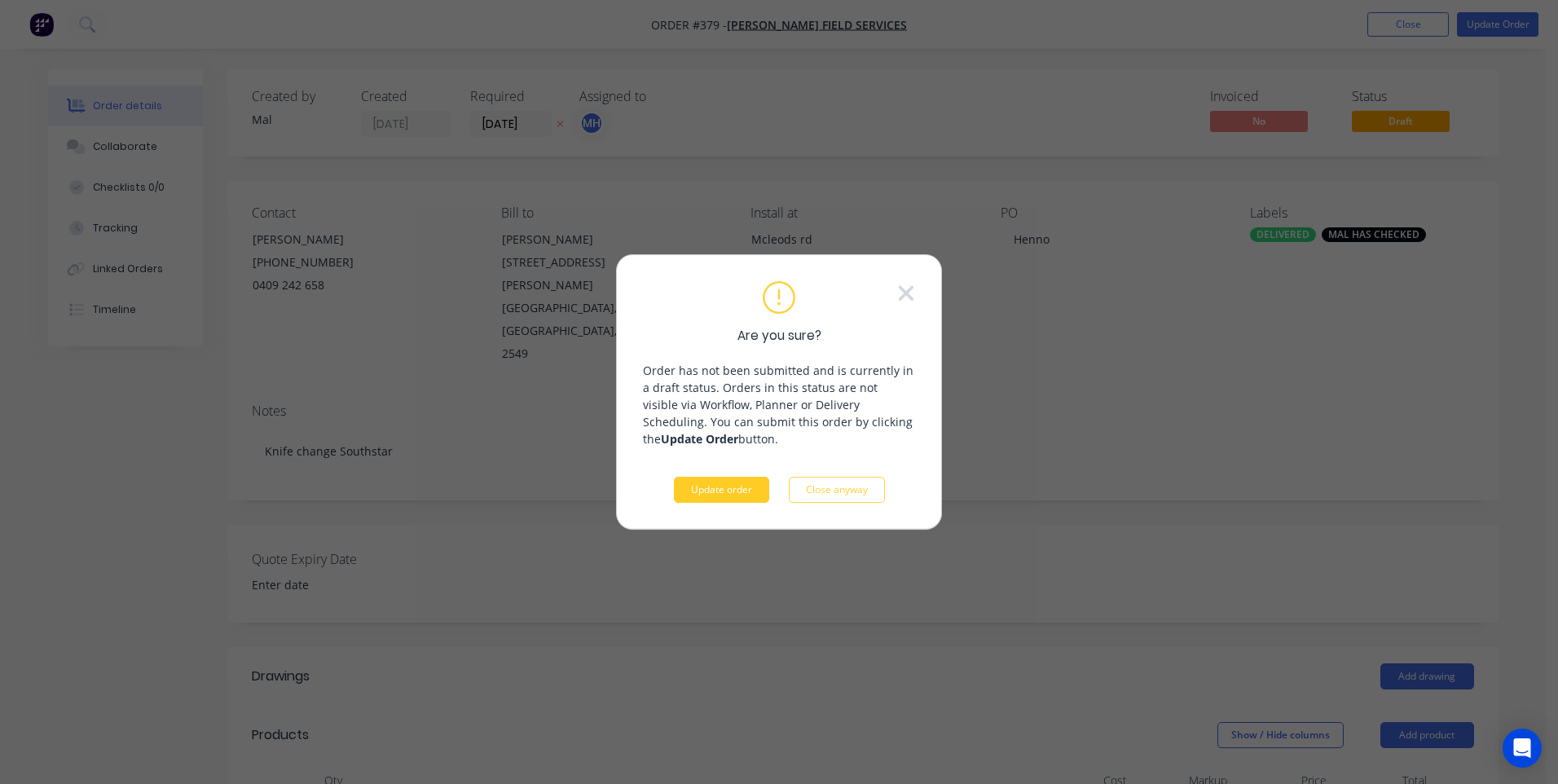
click at [719, 491] on button "Update order" at bounding box center [722, 490] width 96 height 26
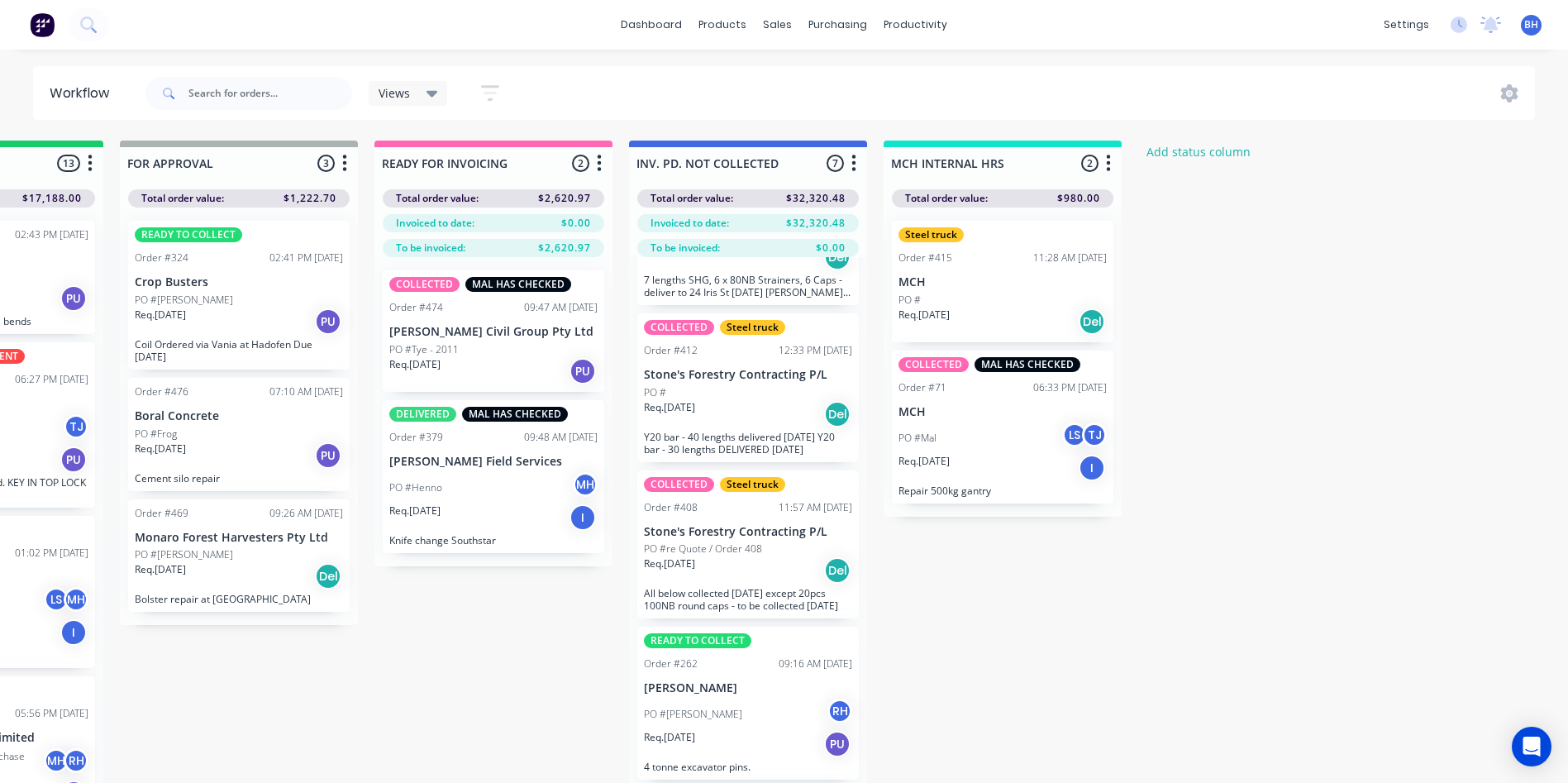
scroll to position [330, 0]
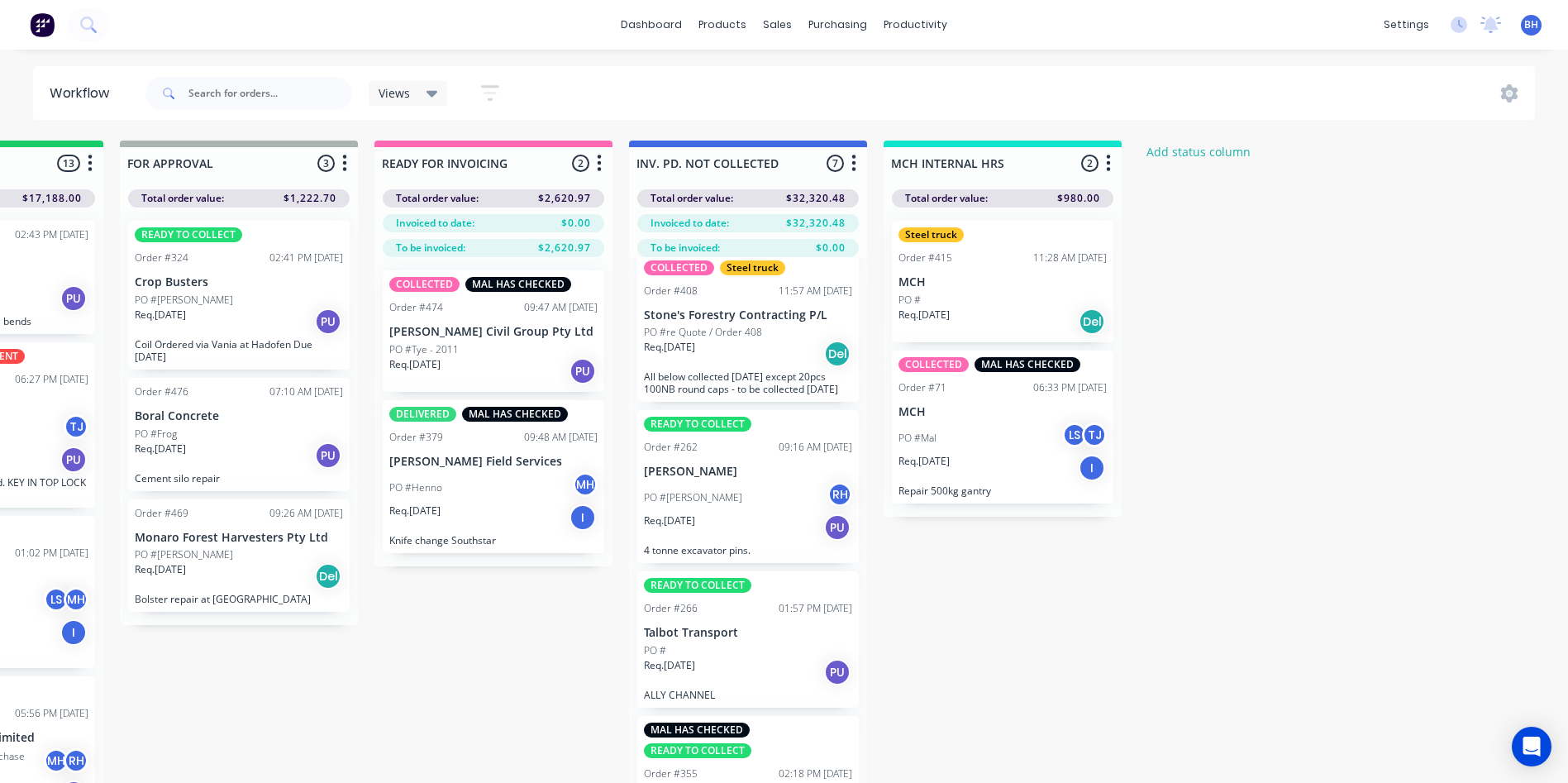
click at [504, 367] on div "Req. 25/08/25 PU" at bounding box center [493, 371] width 208 height 28
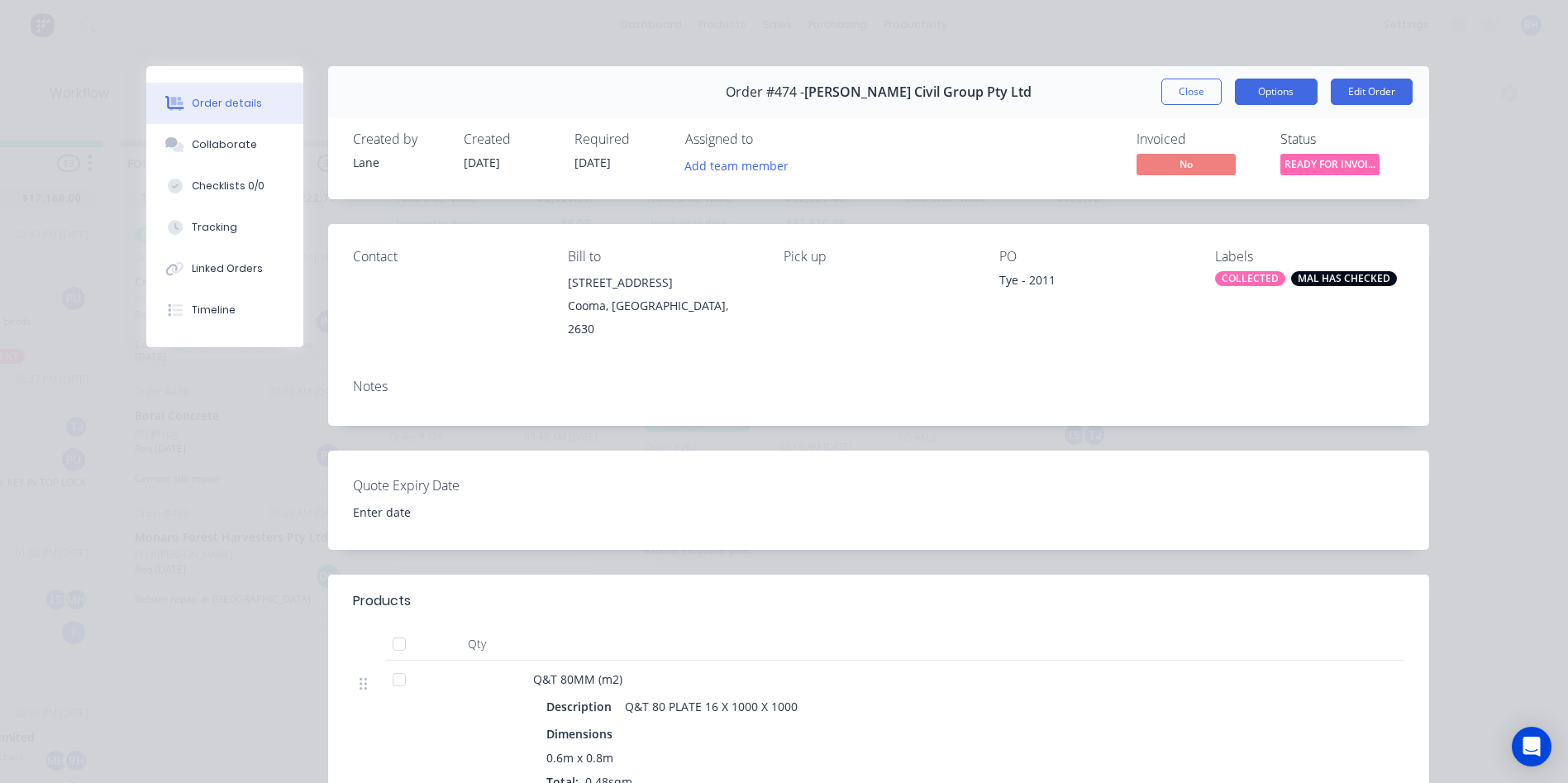
click at [1258, 89] on button "Options" at bounding box center [1276, 92] width 82 height 27
click at [1182, 167] on span "No" at bounding box center [1186, 164] width 99 height 20
click at [1311, 155] on span "READY FOR INVOI..." at bounding box center [1329, 164] width 99 height 20
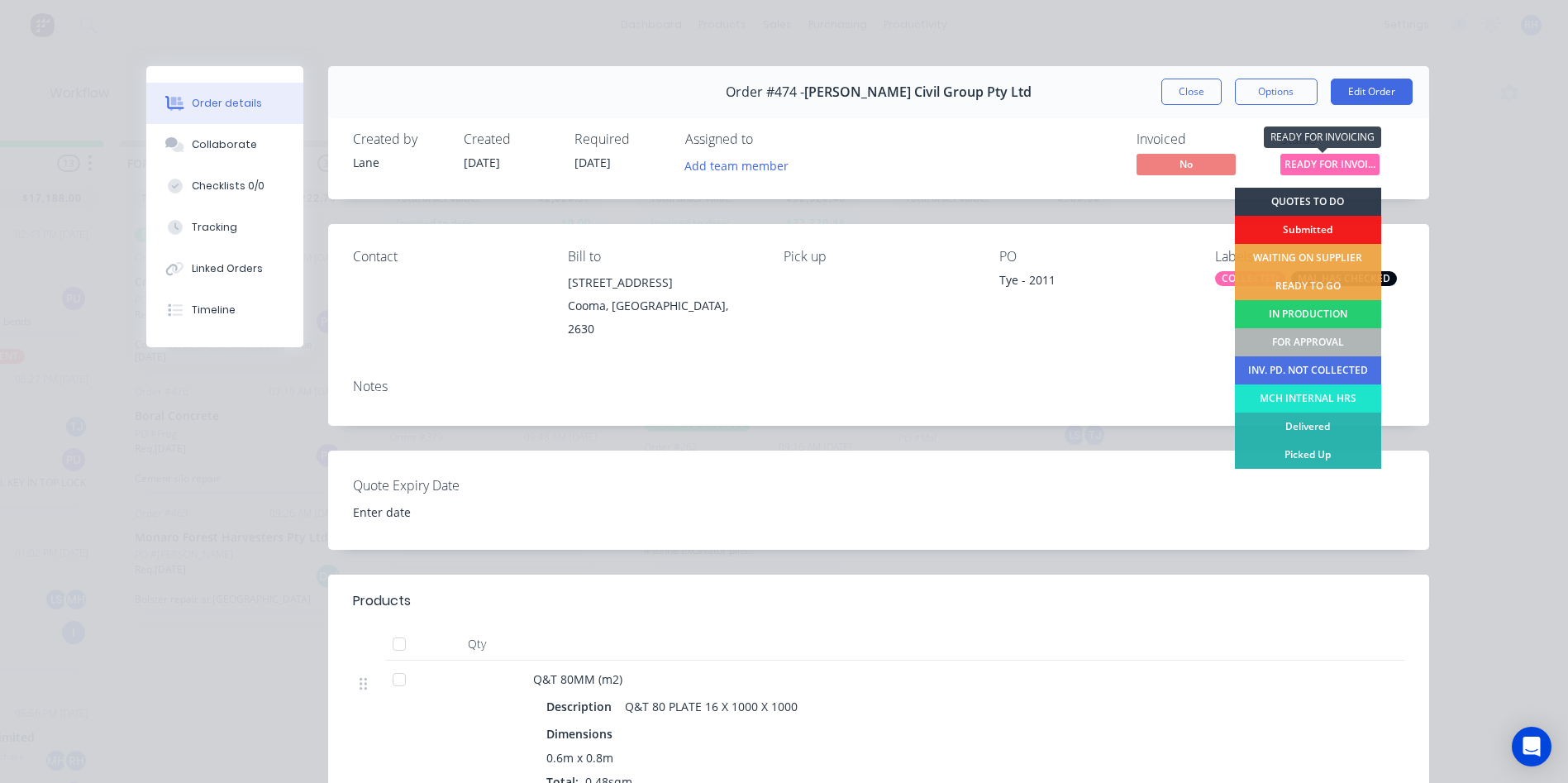
click at [1311, 155] on span "READY FOR INVOI..." at bounding box center [1329, 164] width 99 height 20
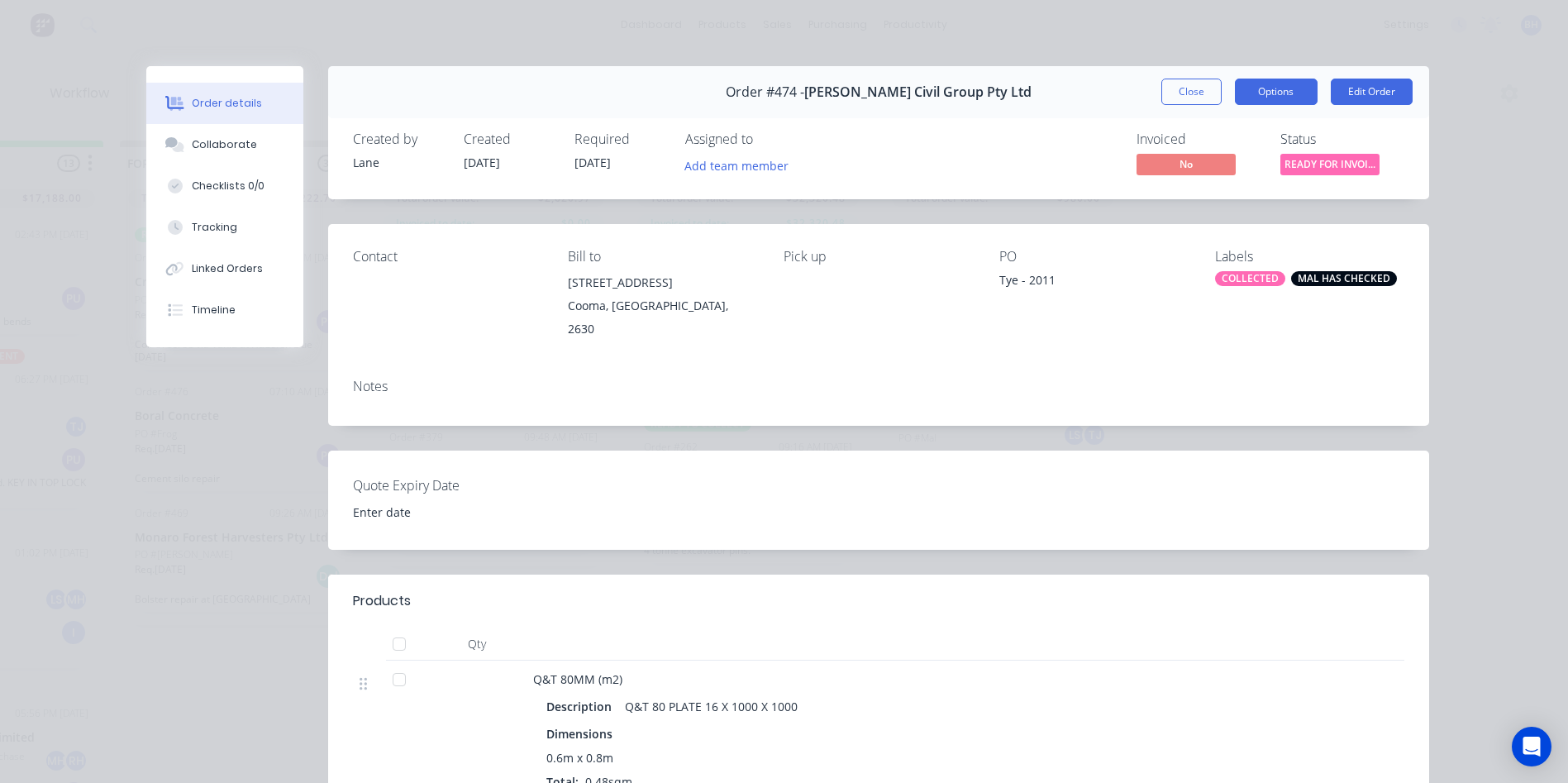
click at [1281, 92] on button "Options" at bounding box center [1276, 92] width 82 height 27
click at [1343, 82] on button "Edit Order" at bounding box center [1372, 92] width 81 height 27
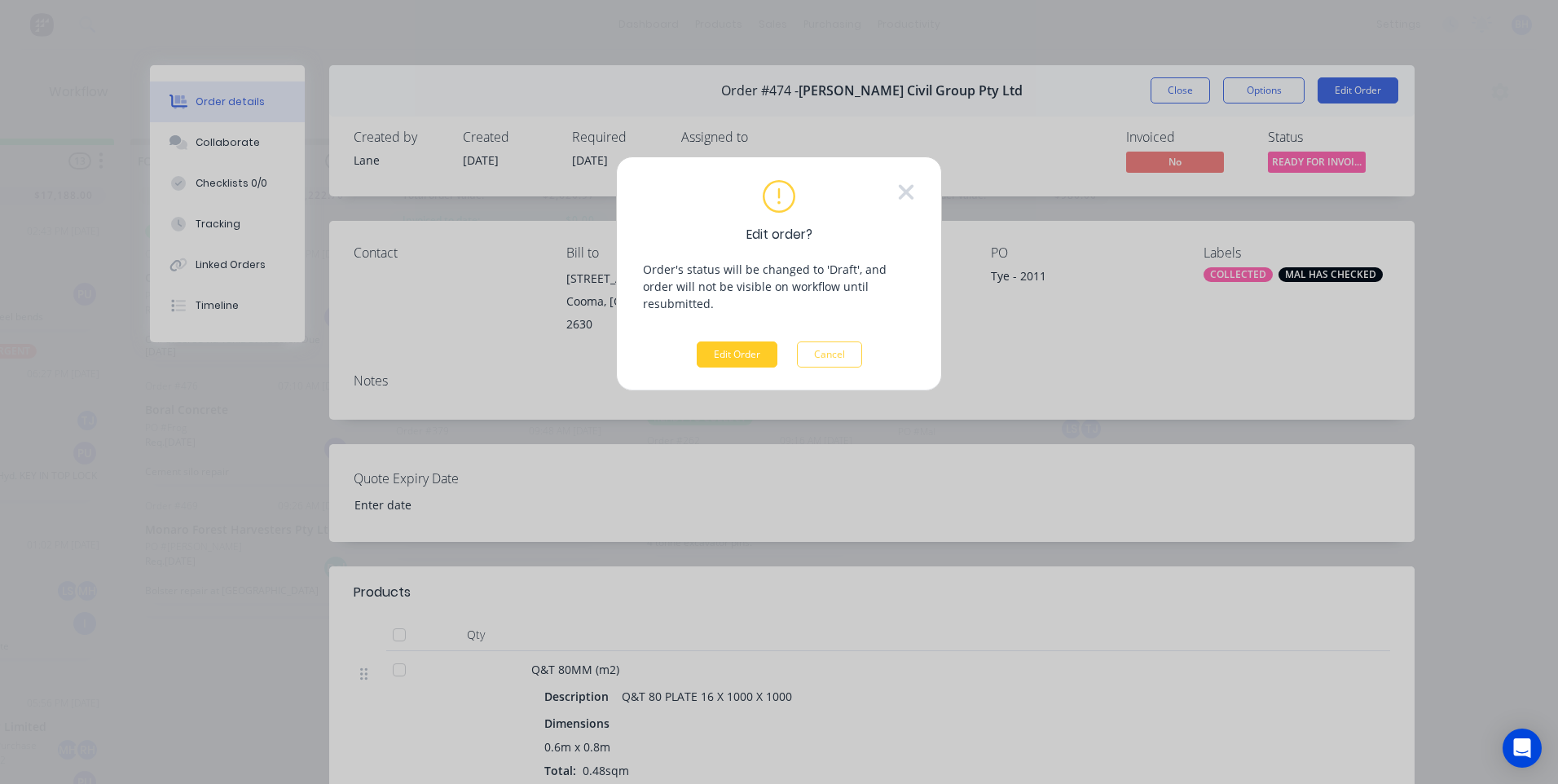
click at [723, 341] on button "Edit Order" at bounding box center [737, 354] width 80 height 26
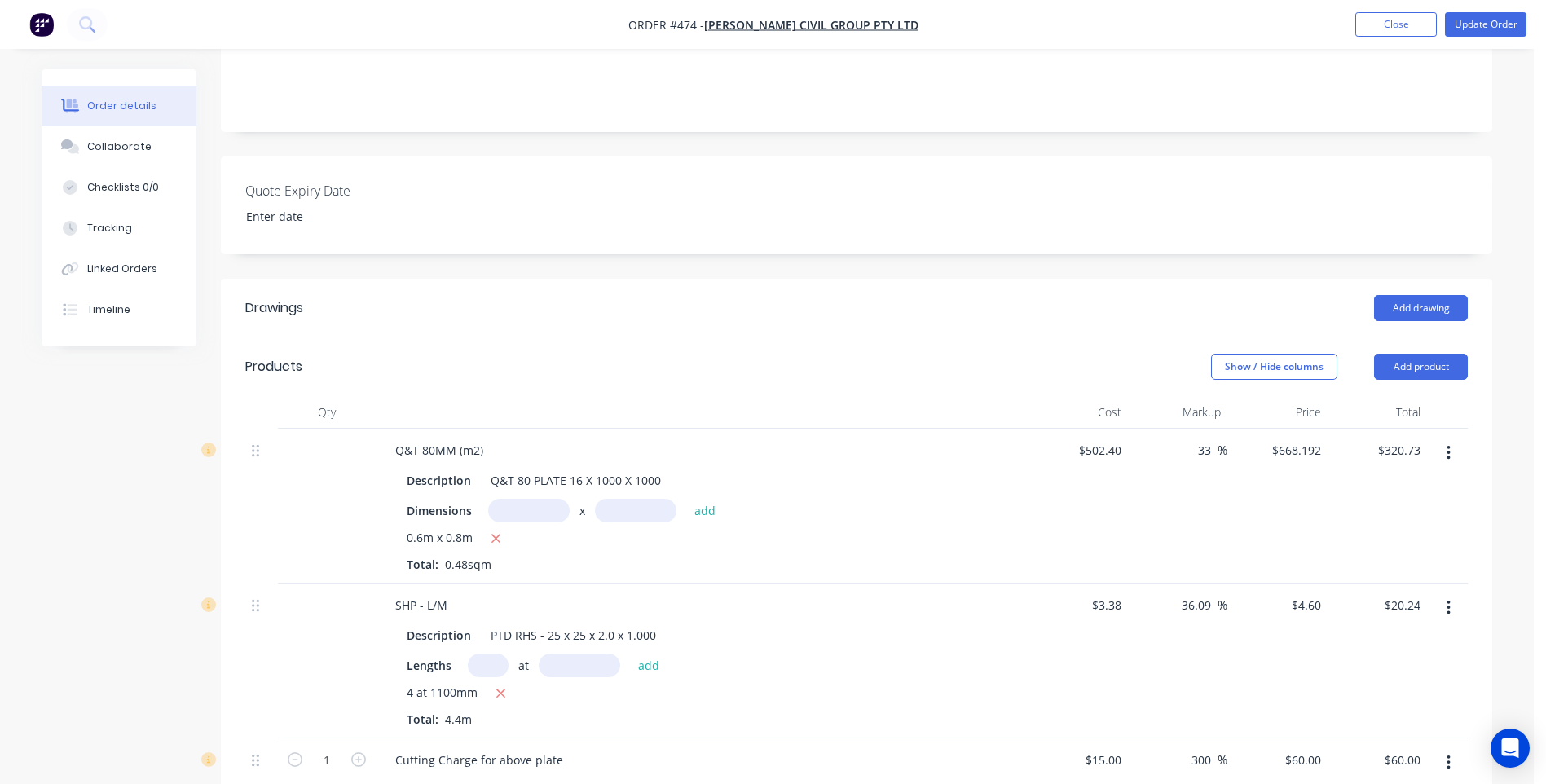
scroll to position [308, 0]
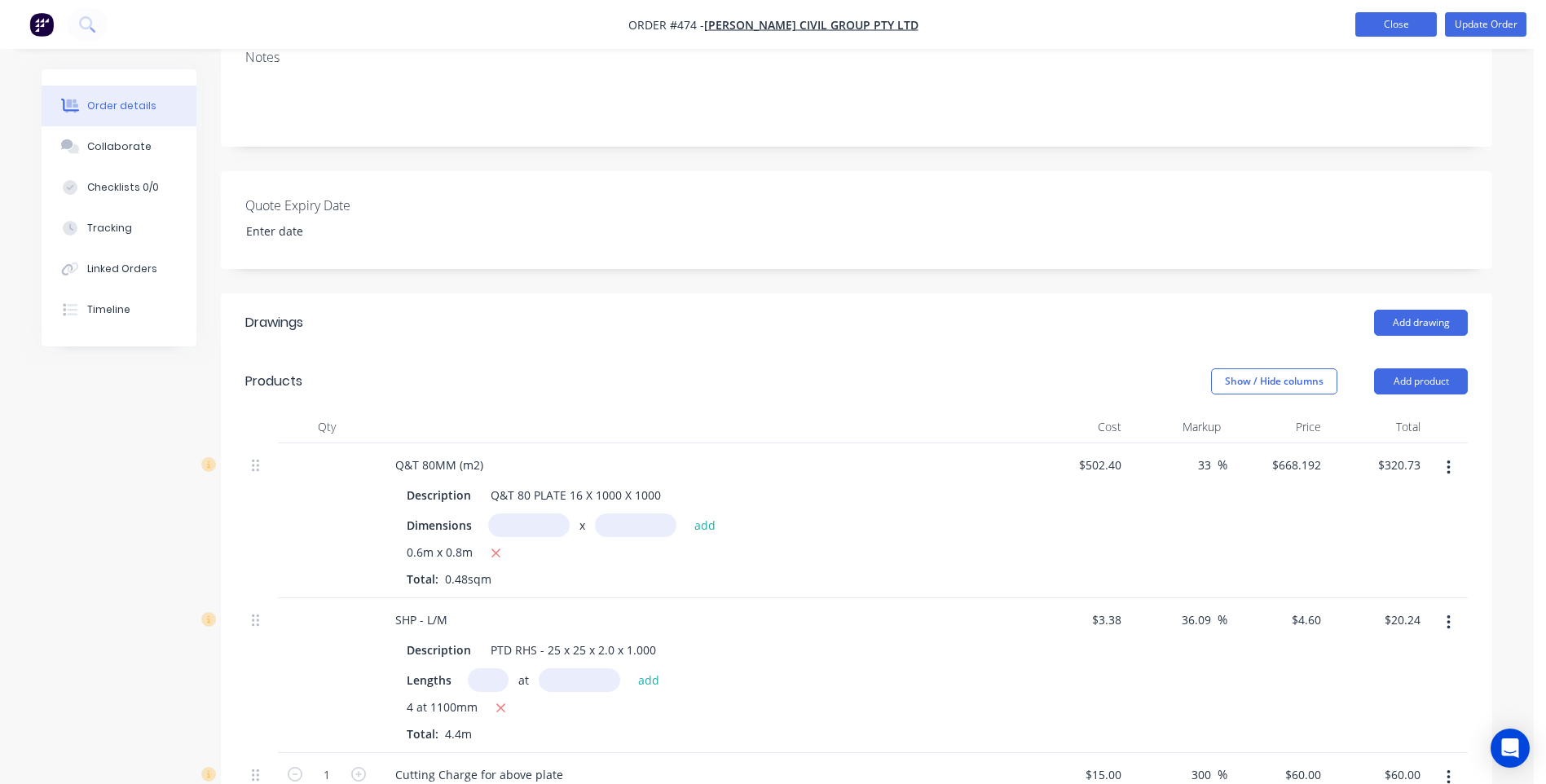
click at [1398, 23] on button "Close" at bounding box center [1396, 24] width 81 height 25
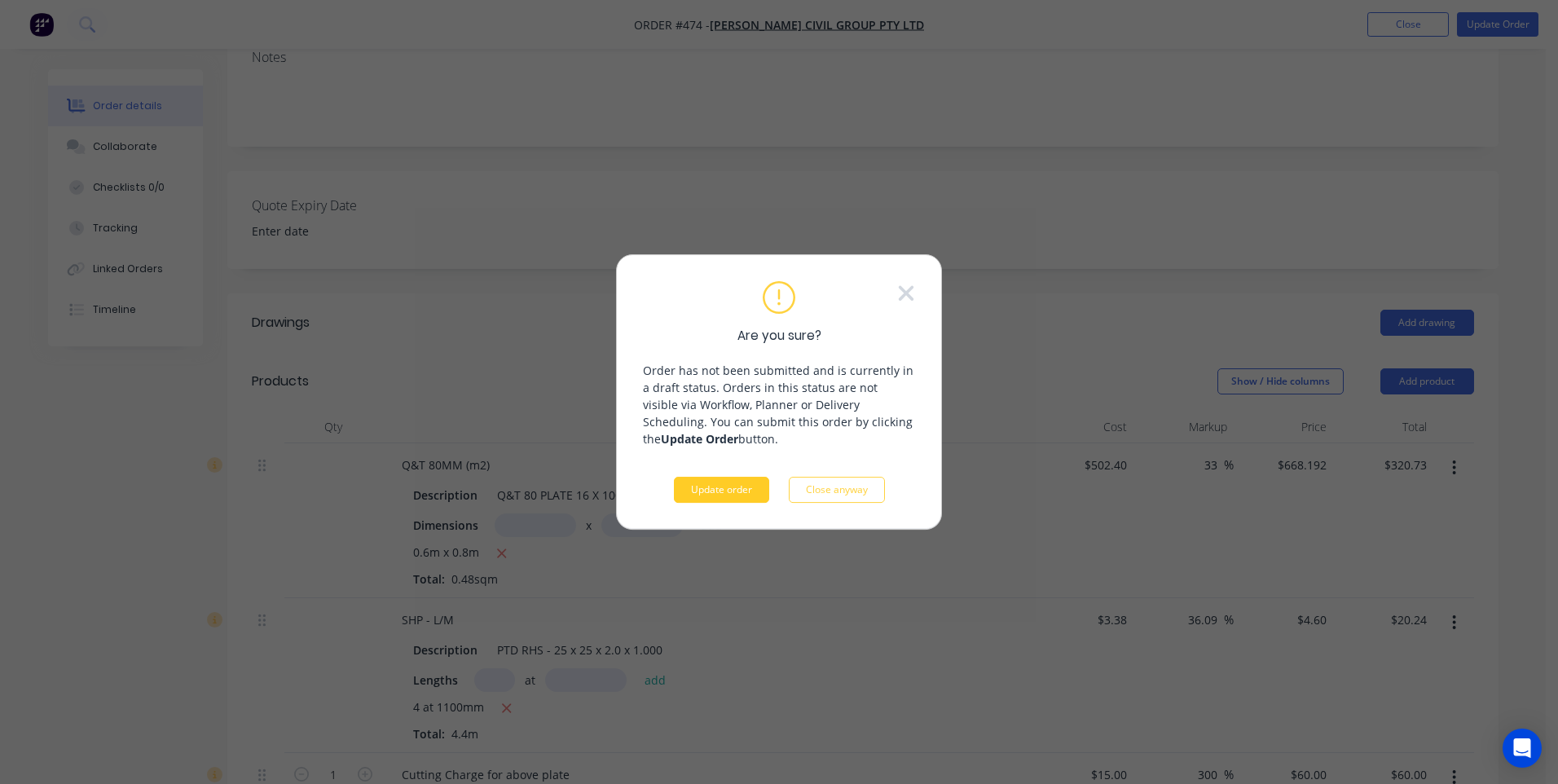
click at [692, 477] on button "Update order" at bounding box center [722, 490] width 96 height 26
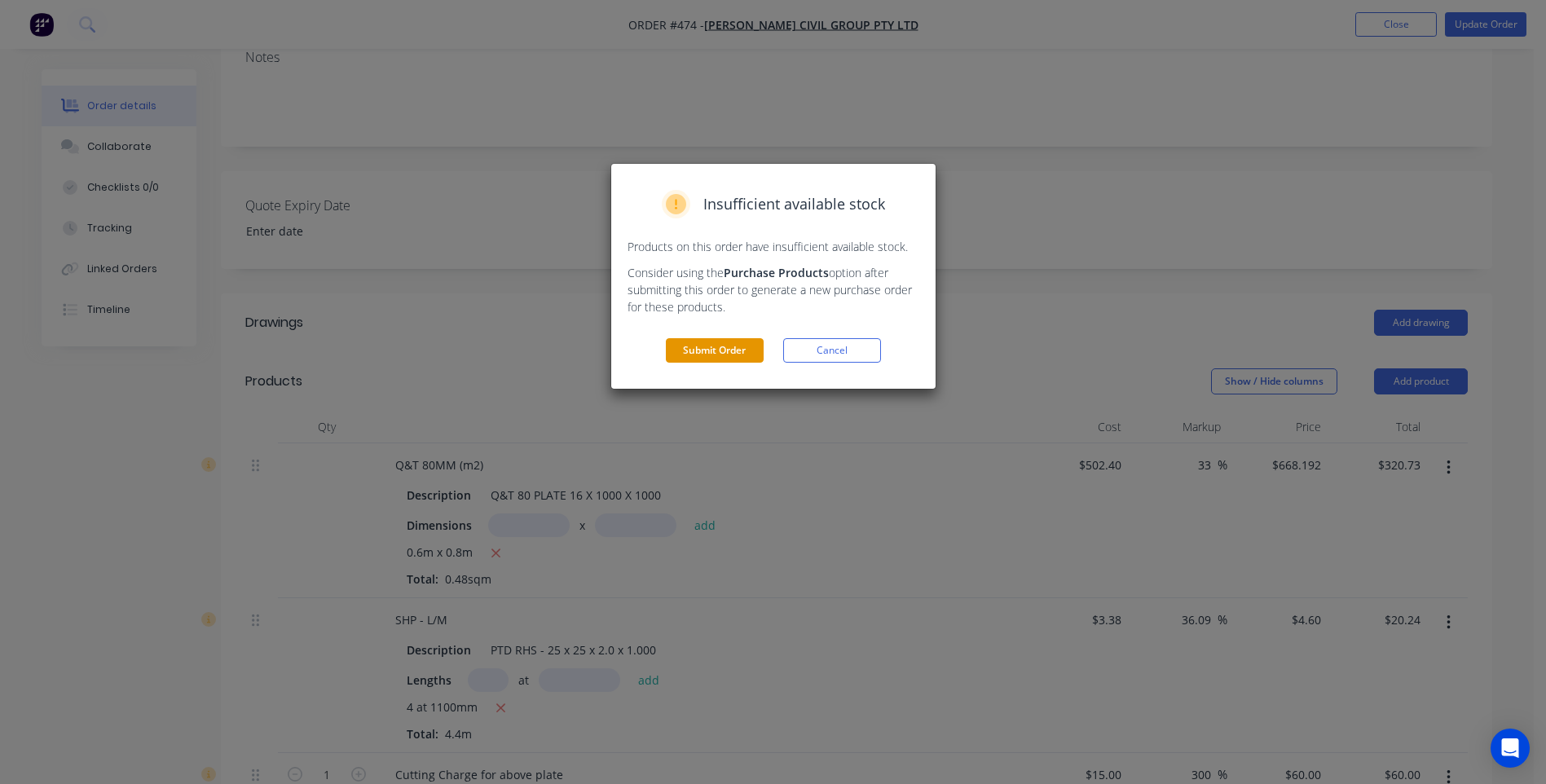
click at [706, 351] on button "Submit Order" at bounding box center [714, 350] width 98 height 25
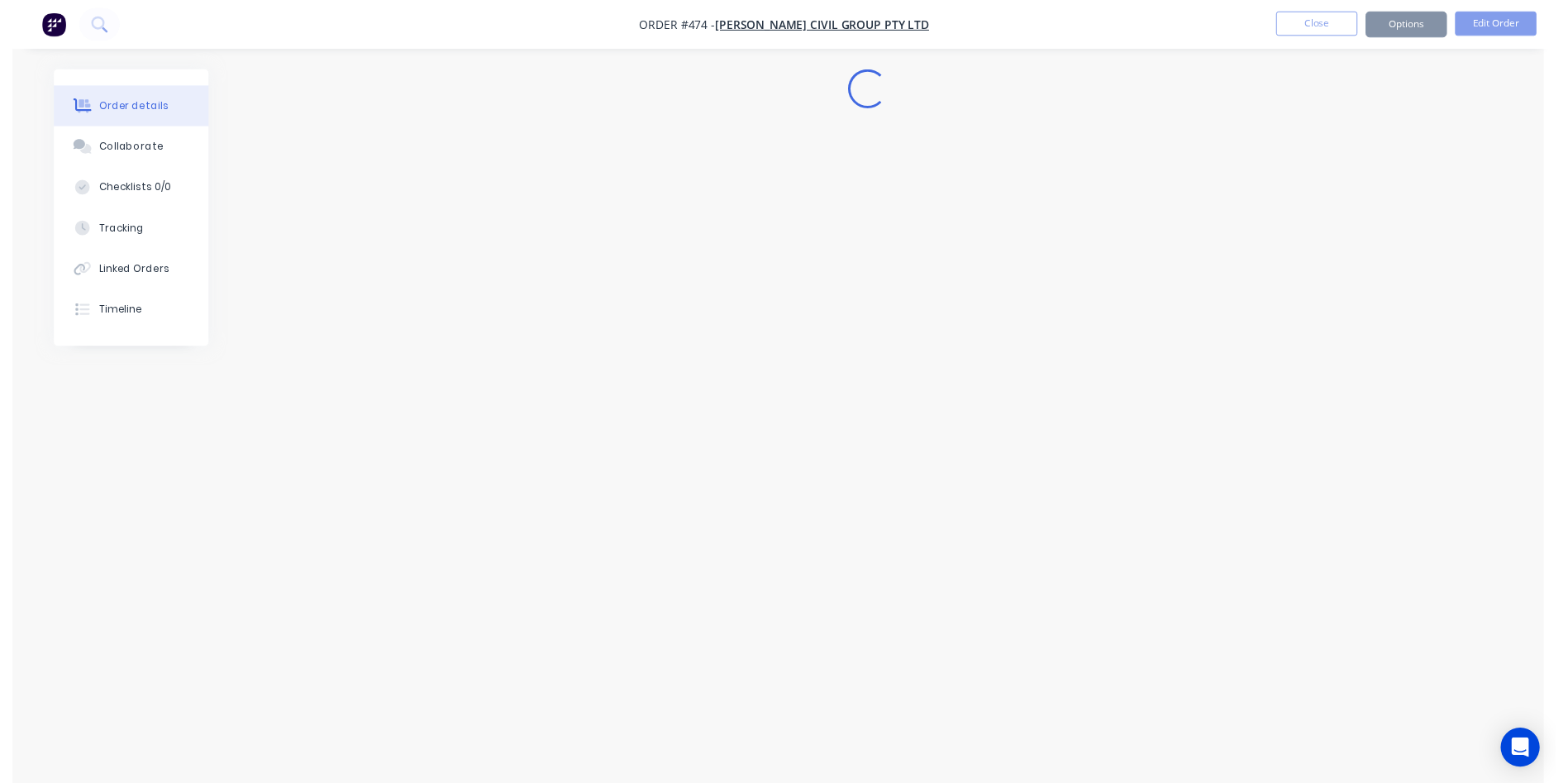
scroll to position [0, 0]
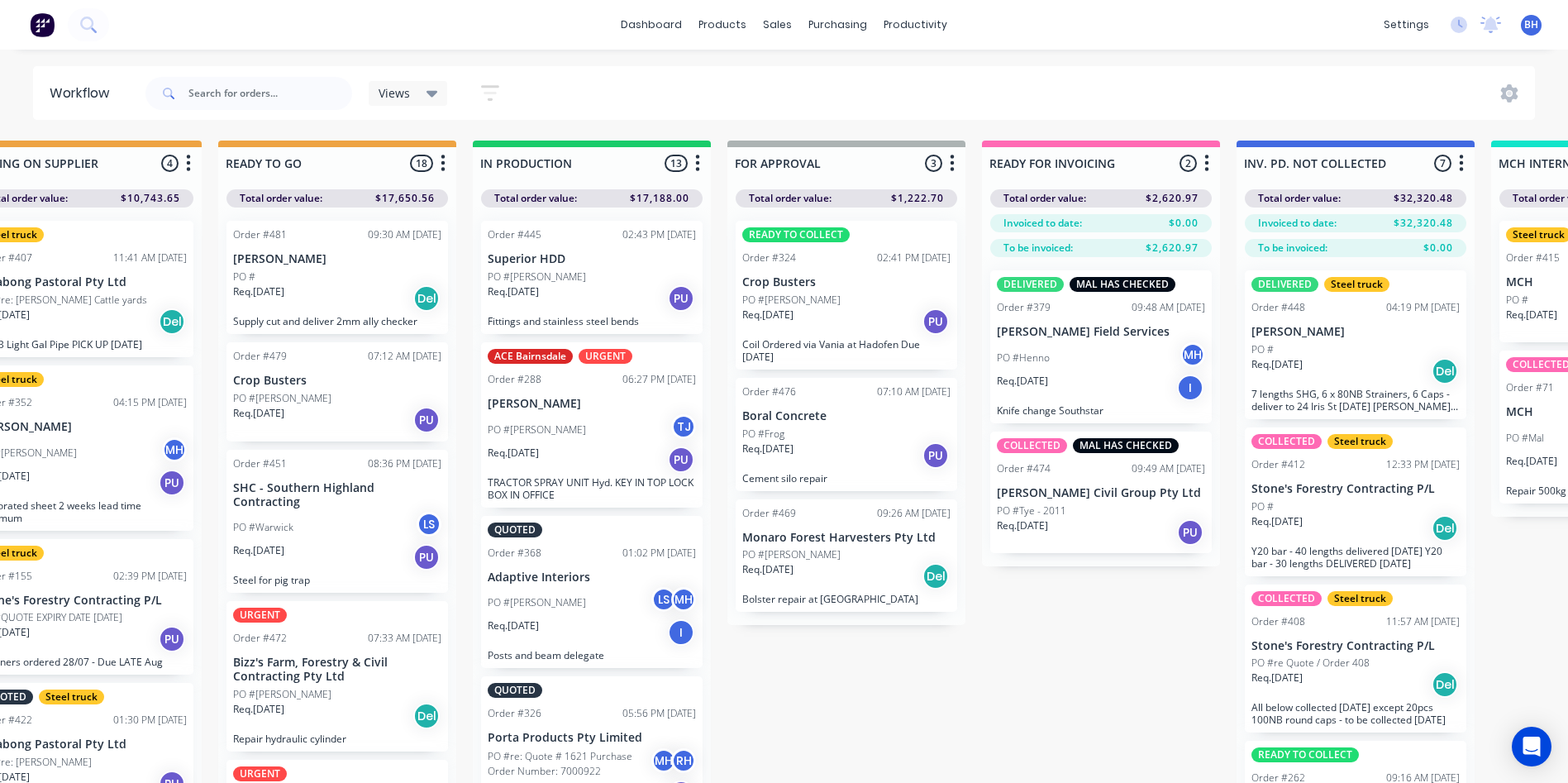
scroll to position [0, 1189]
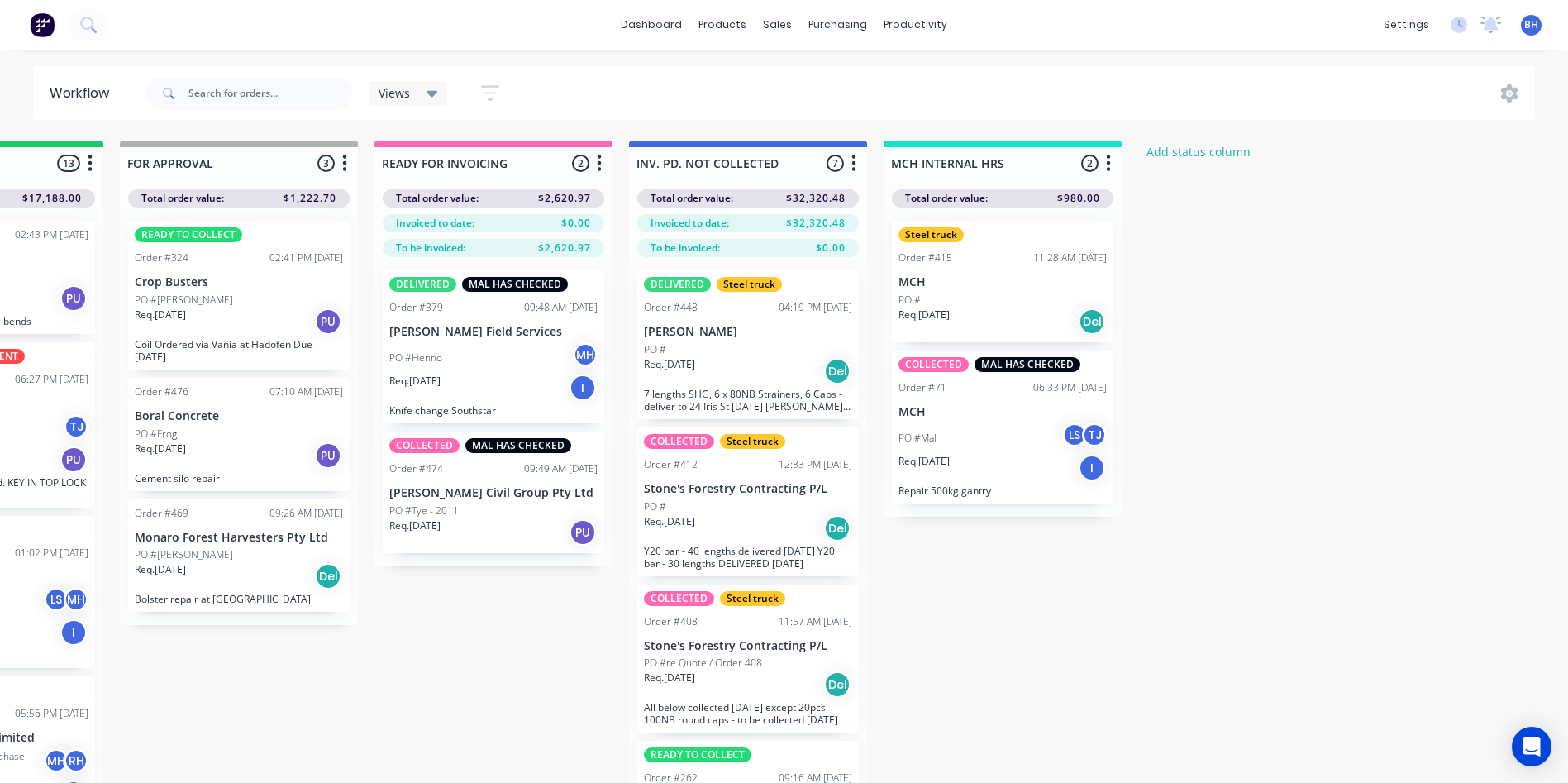
click at [484, 518] on div "Req. 25/08/25 PU" at bounding box center [493, 532] width 208 height 28
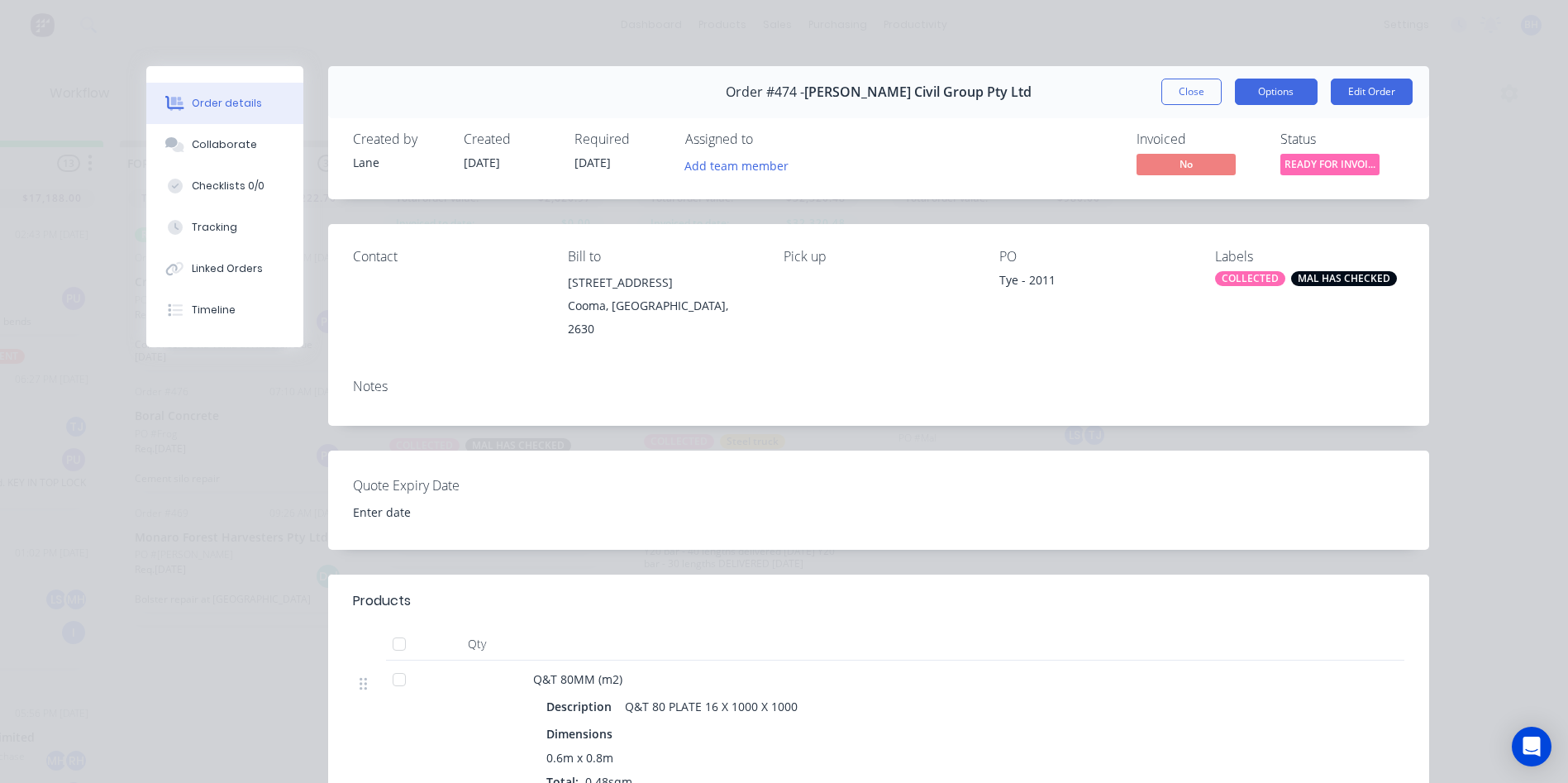
click at [1270, 95] on button "Options" at bounding box center [1276, 92] width 82 height 27
click at [1154, 49] on div "Order details Collaborate Checklists 0/0 Tracking Linked Orders Timeline Order …" at bounding box center [784, 392] width 1568 height 783
click at [1304, 156] on span "READY FOR INVOI..." at bounding box center [1329, 164] width 99 height 20
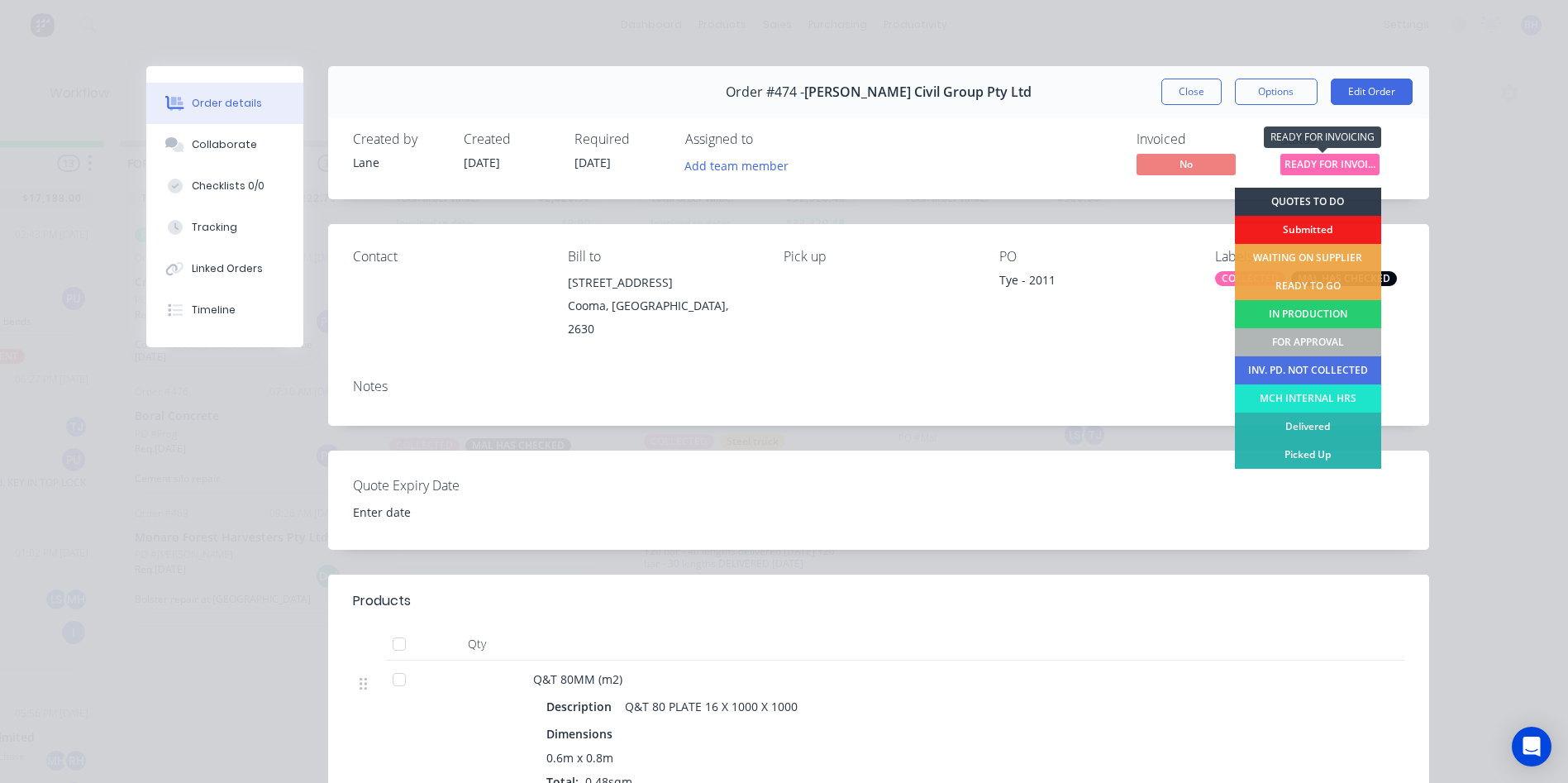
click at [1304, 156] on span "READY FOR INVOI..." at bounding box center [1329, 164] width 99 height 20
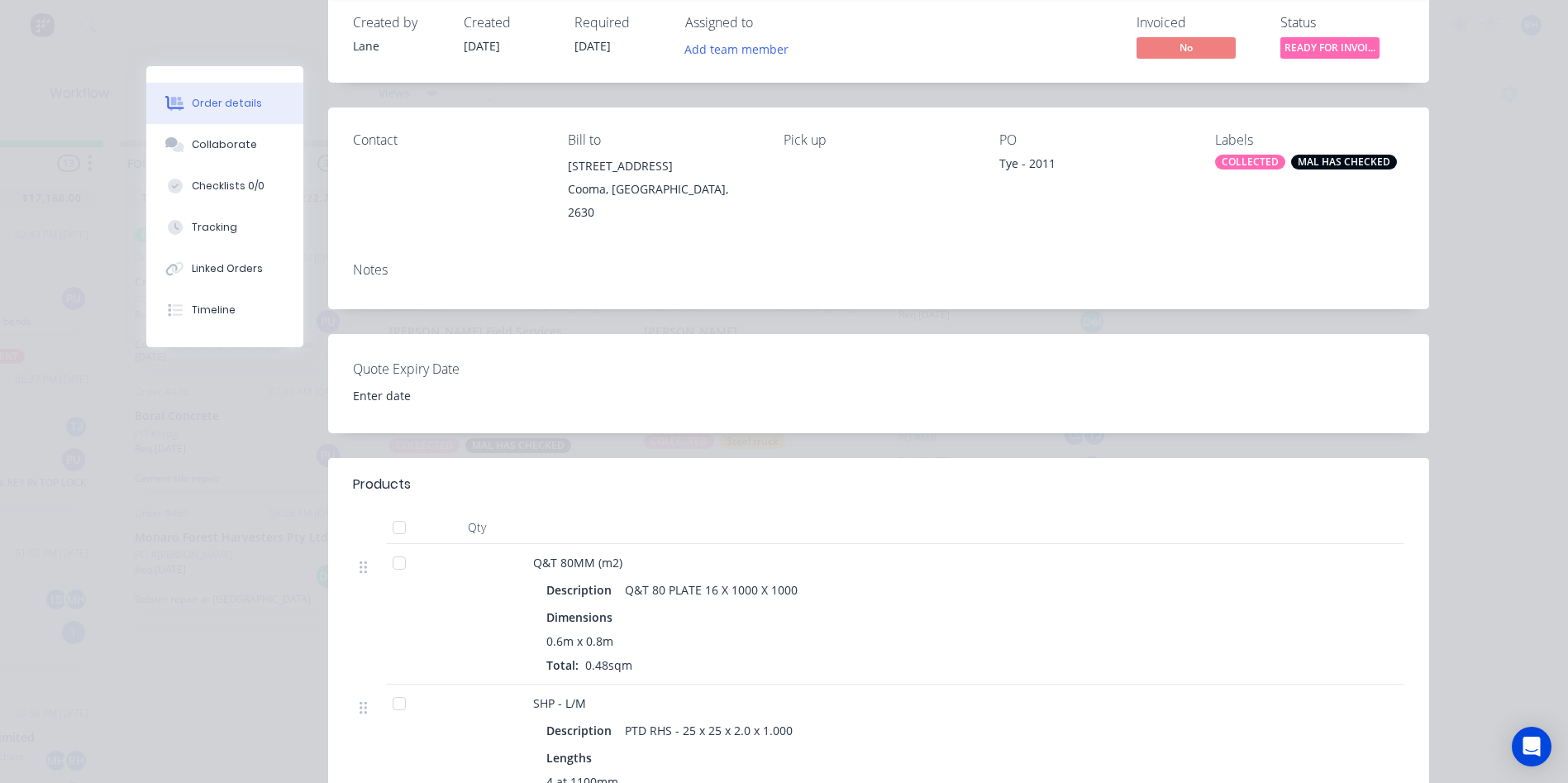
scroll to position [0, 0]
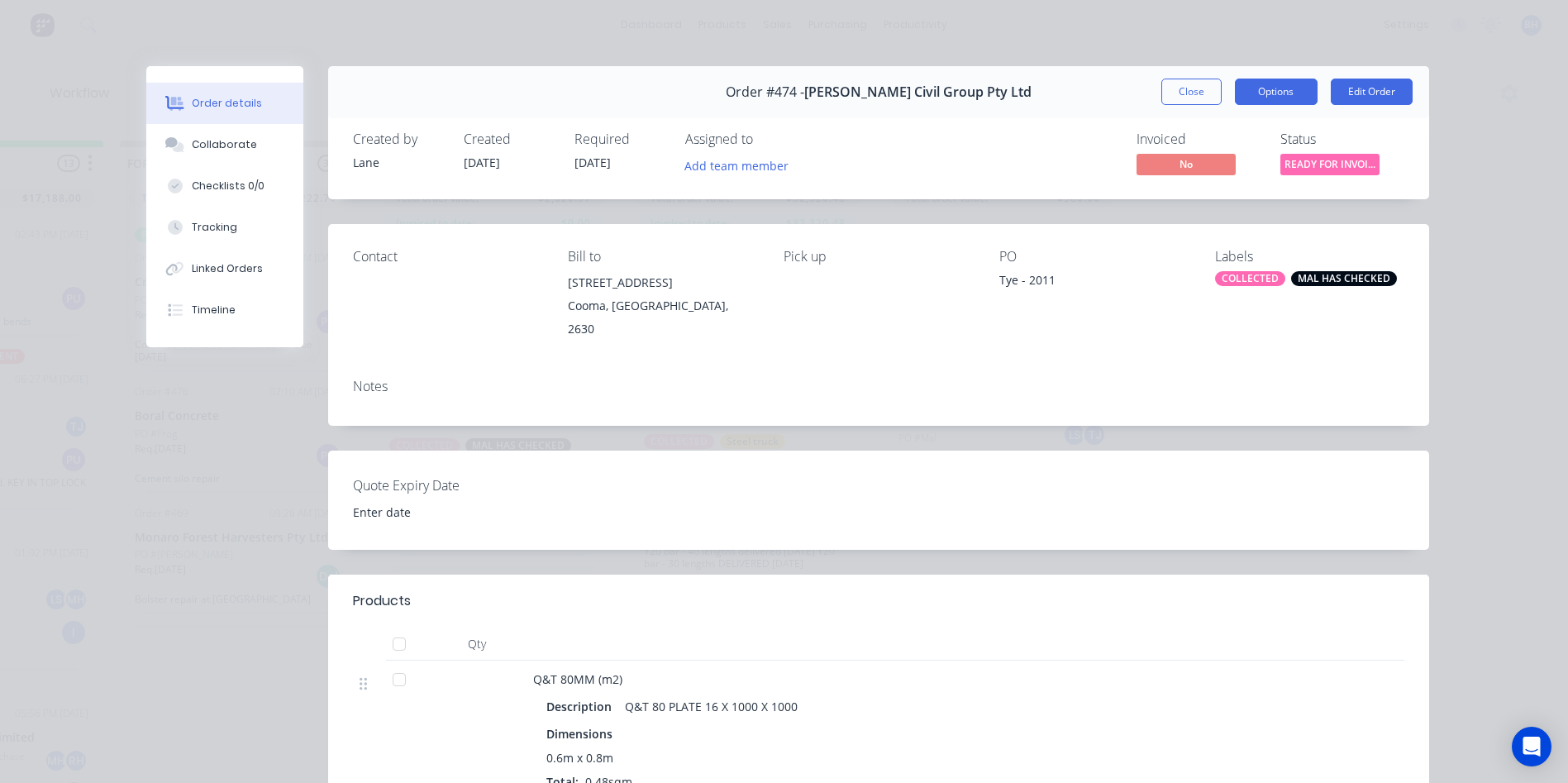
click at [1268, 87] on button "Options" at bounding box center [1276, 92] width 82 height 27
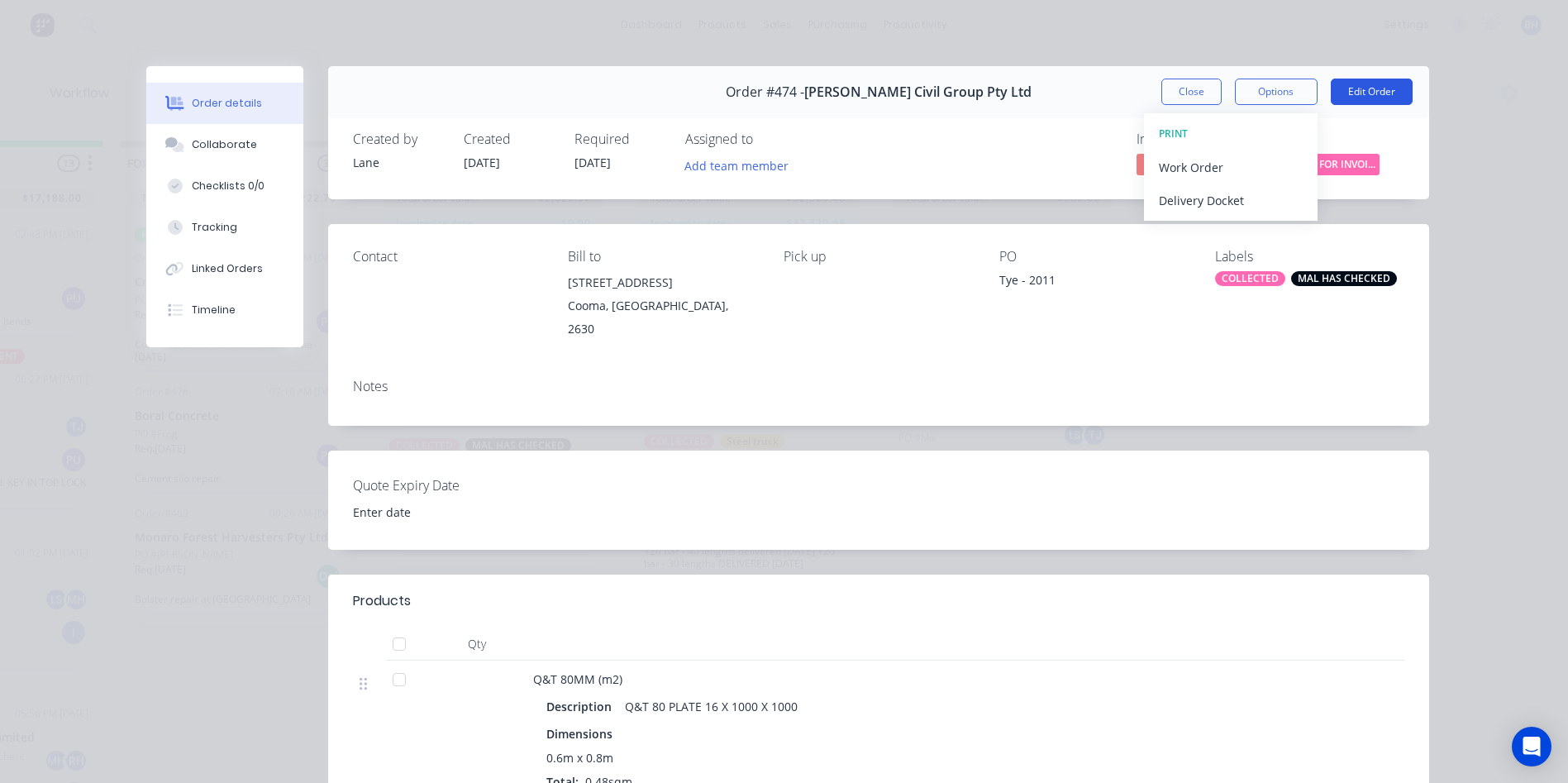
click at [1367, 85] on button "Edit Order" at bounding box center [1372, 92] width 81 height 27
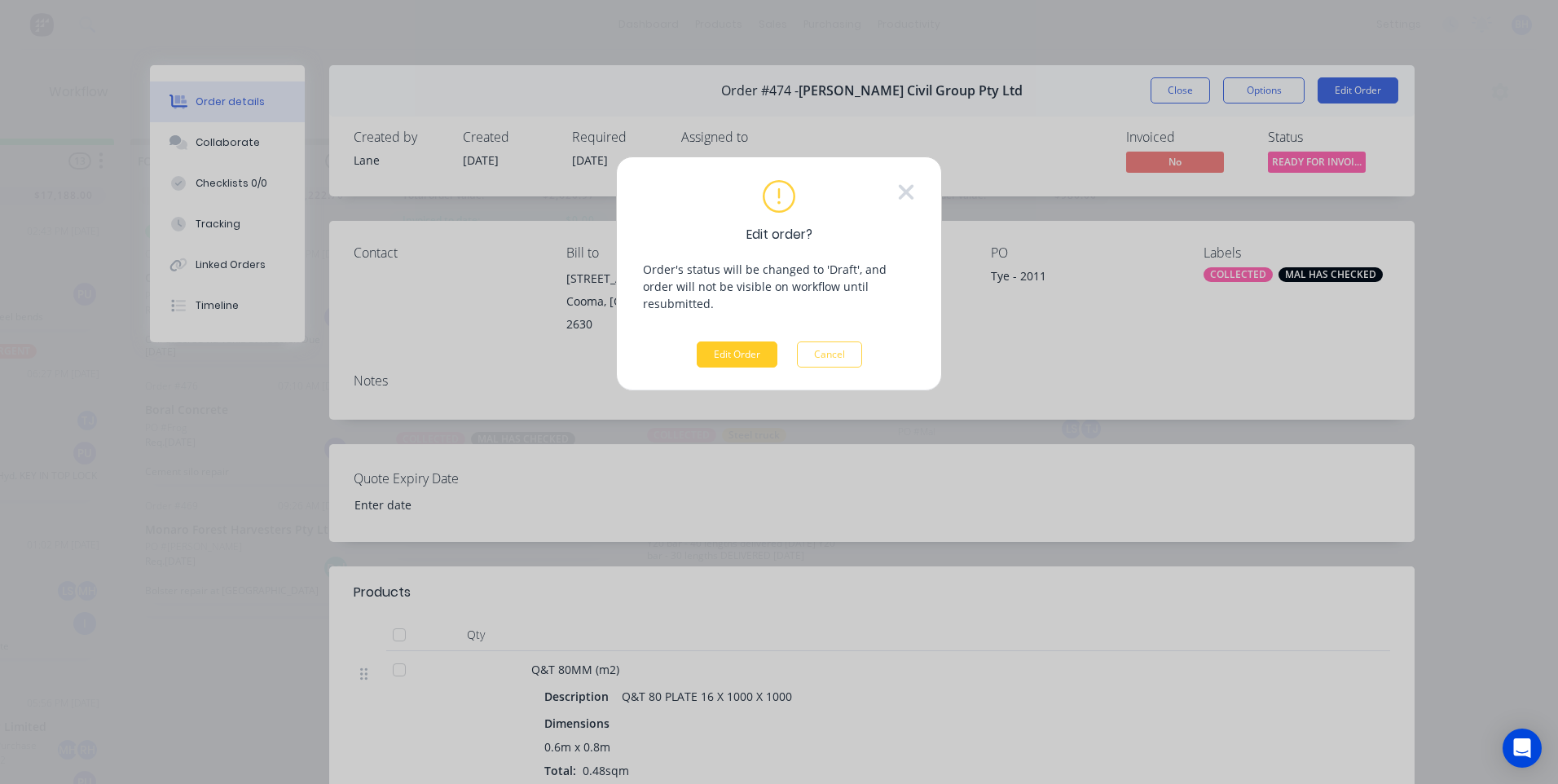
click at [744, 341] on button "Edit Order" at bounding box center [737, 354] width 80 height 26
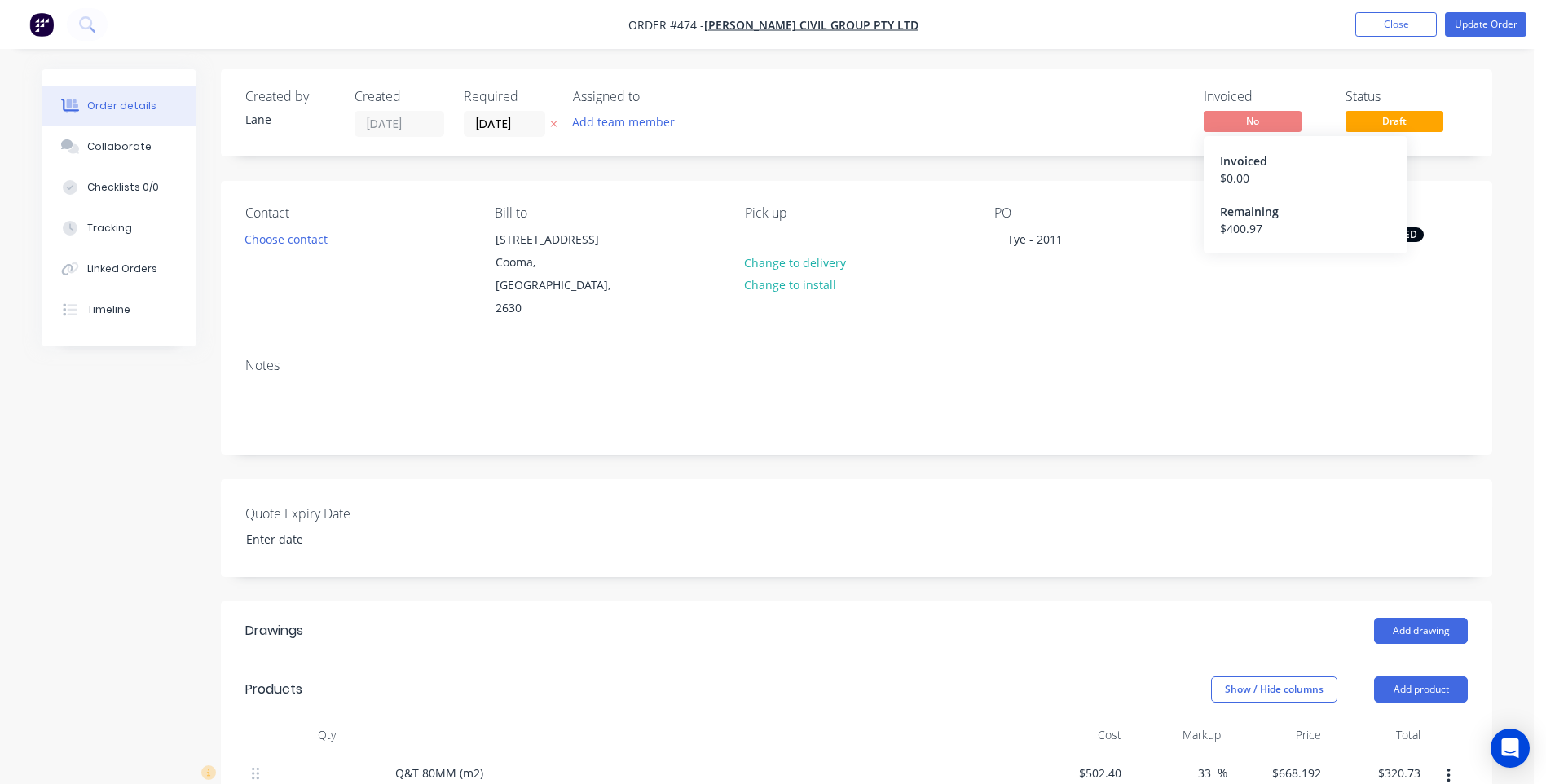
click at [1231, 119] on span "No" at bounding box center [1252, 121] width 98 height 20
click at [1410, 125] on span "Draft" at bounding box center [1394, 121] width 98 height 20
click at [1239, 157] on div "Invoiced" at bounding box center [1306, 160] width 171 height 17
click at [1398, 18] on button "Close" at bounding box center [1396, 24] width 81 height 25
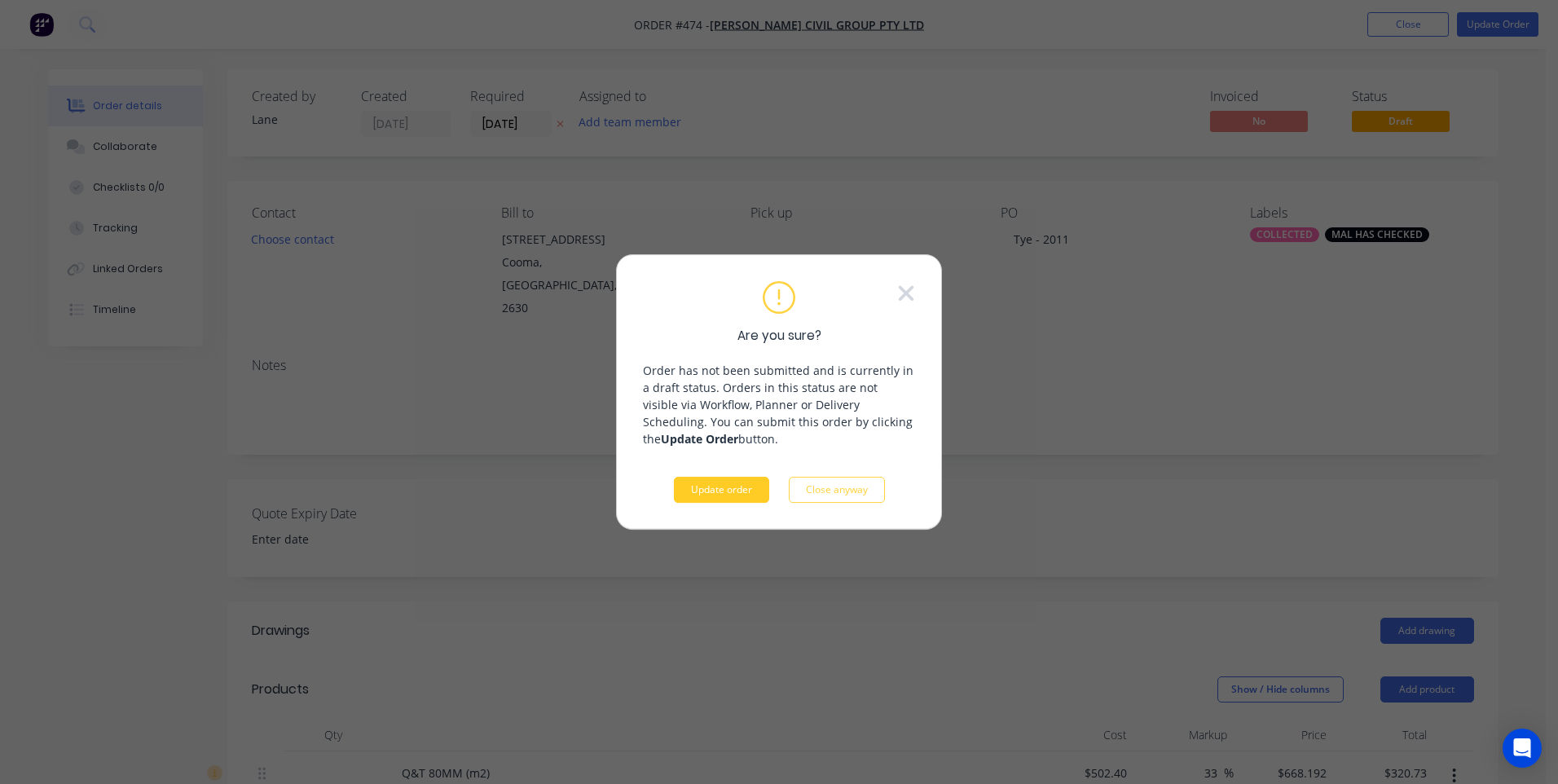
click at [730, 482] on button "Update order" at bounding box center [722, 490] width 96 height 26
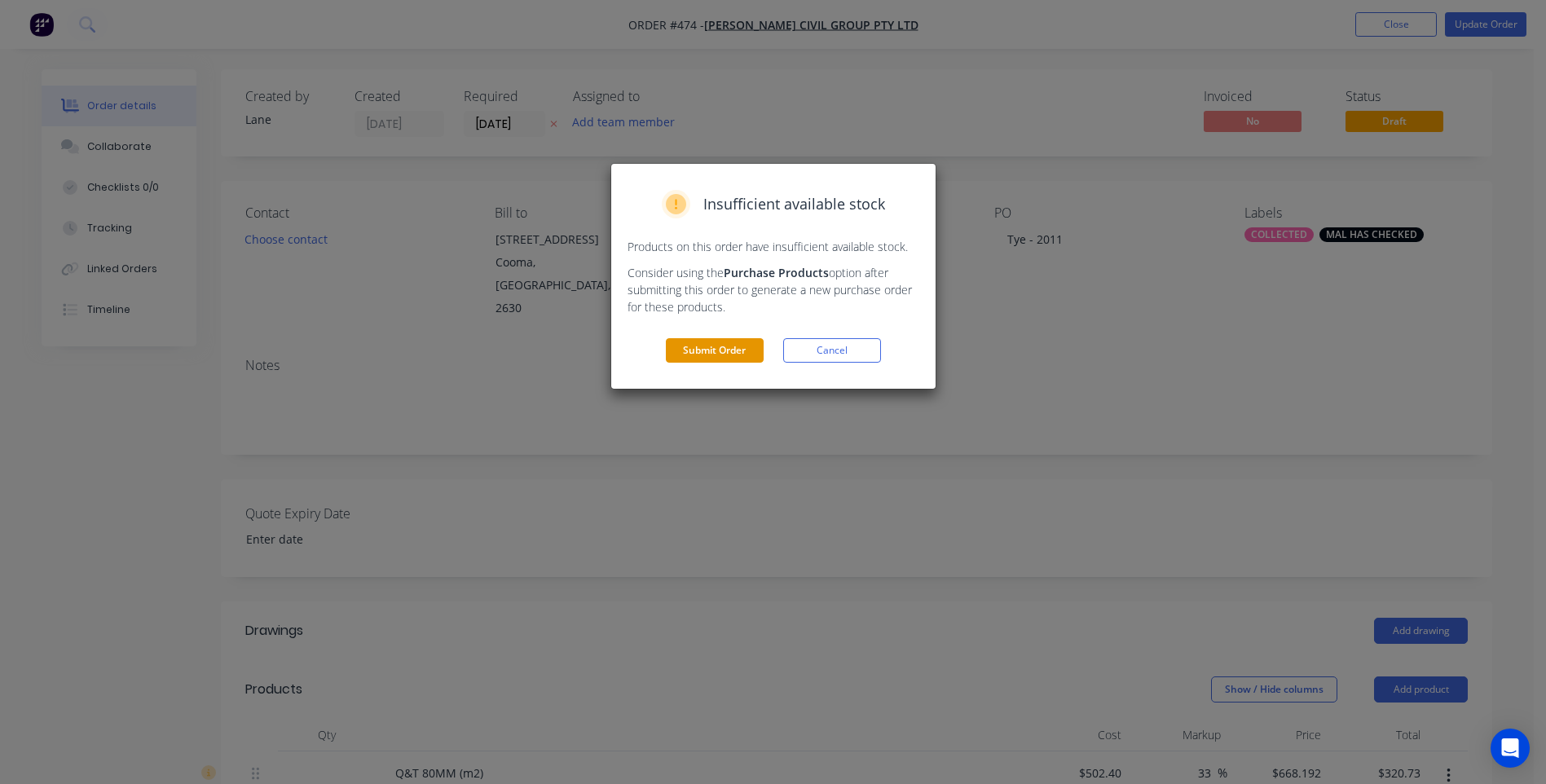
click at [697, 349] on button "Submit Order" at bounding box center [714, 350] width 98 height 25
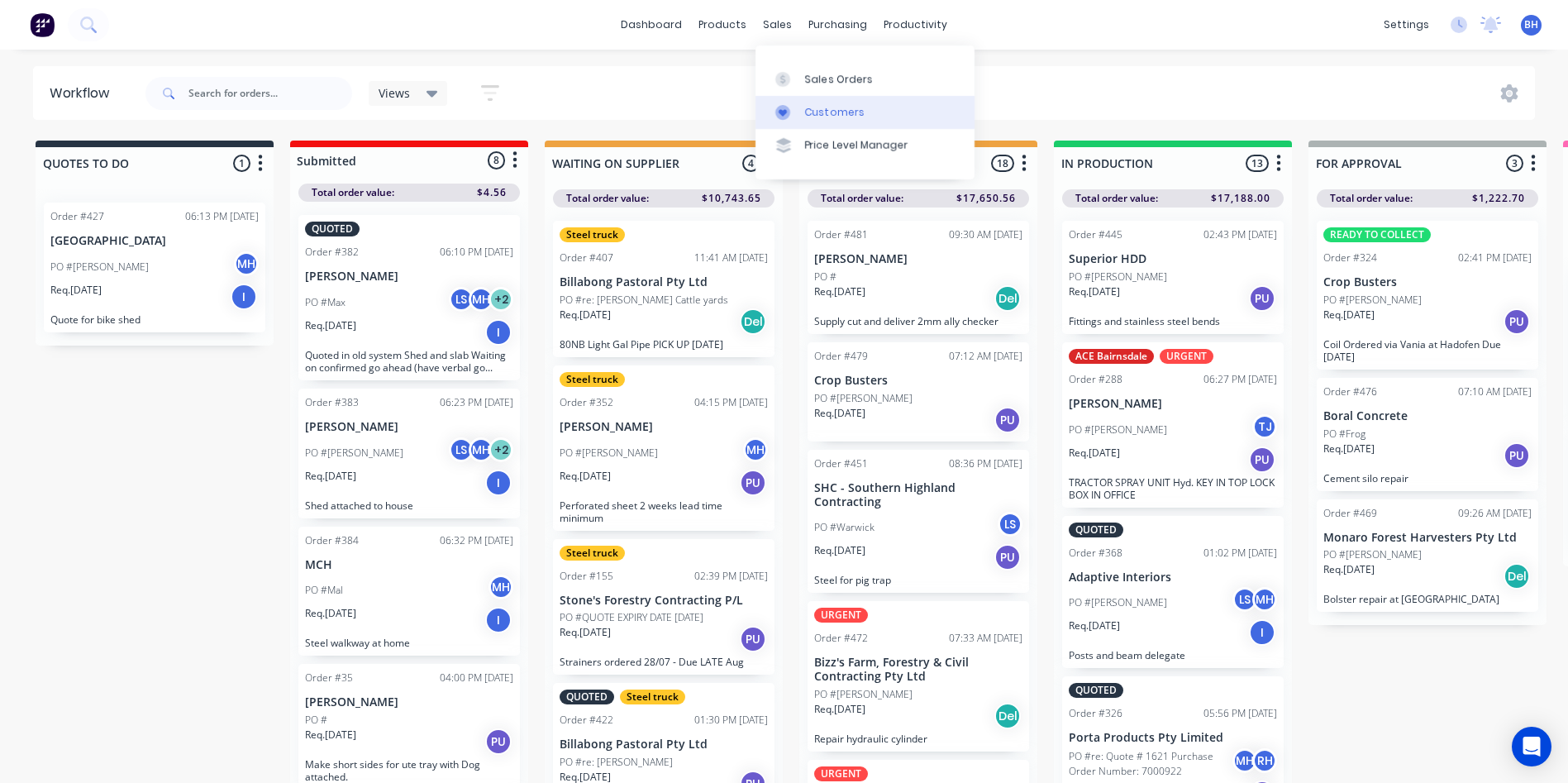
click at [825, 113] on div "Customers" at bounding box center [834, 112] width 59 height 15
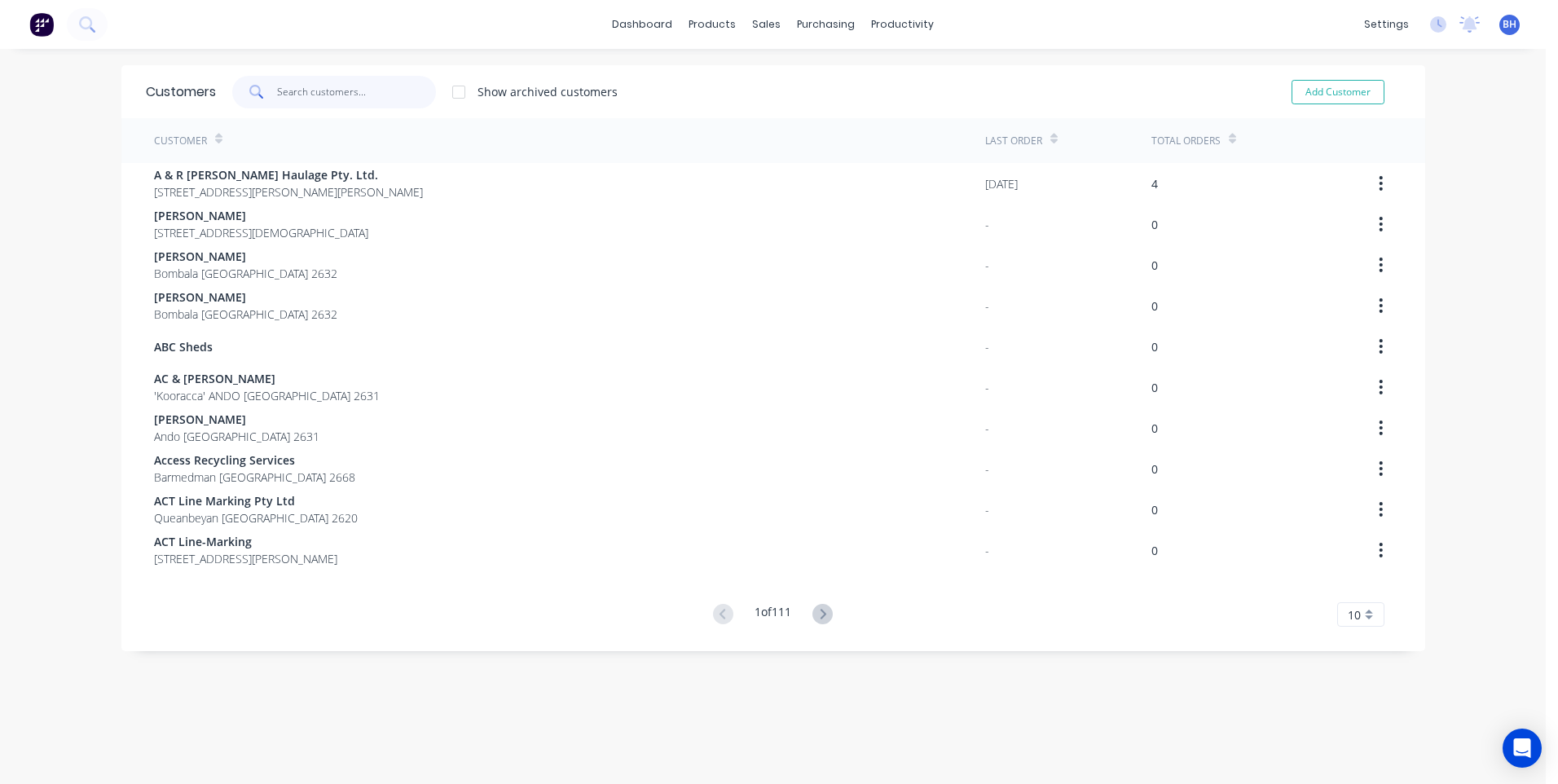
click at [317, 85] on input "text" at bounding box center [357, 92] width 159 height 33
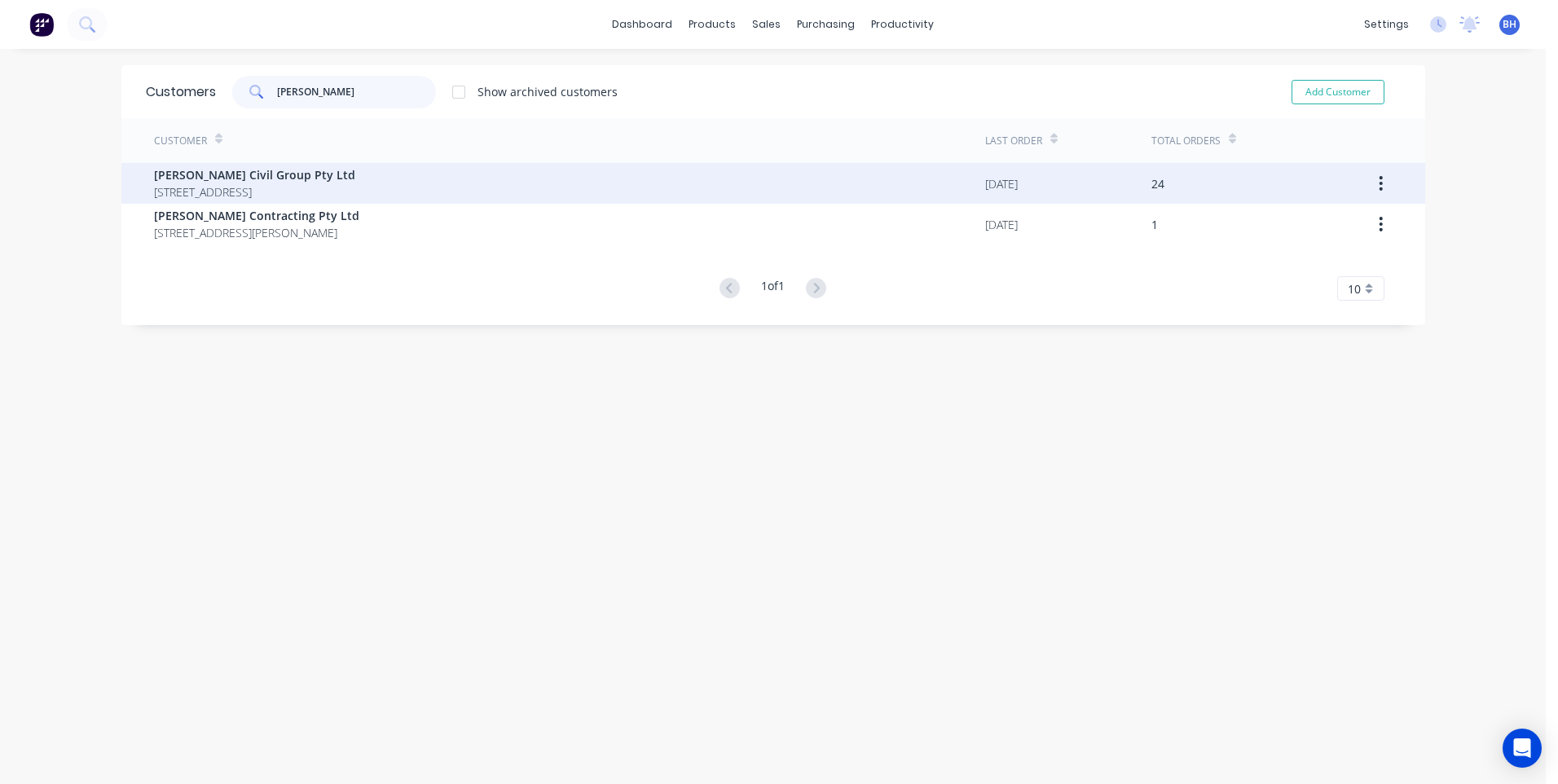
type input "jennings"
click at [313, 178] on span "Jennings Civil Group Pty Ltd" at bounding box center [254, 174] width 202 height 17
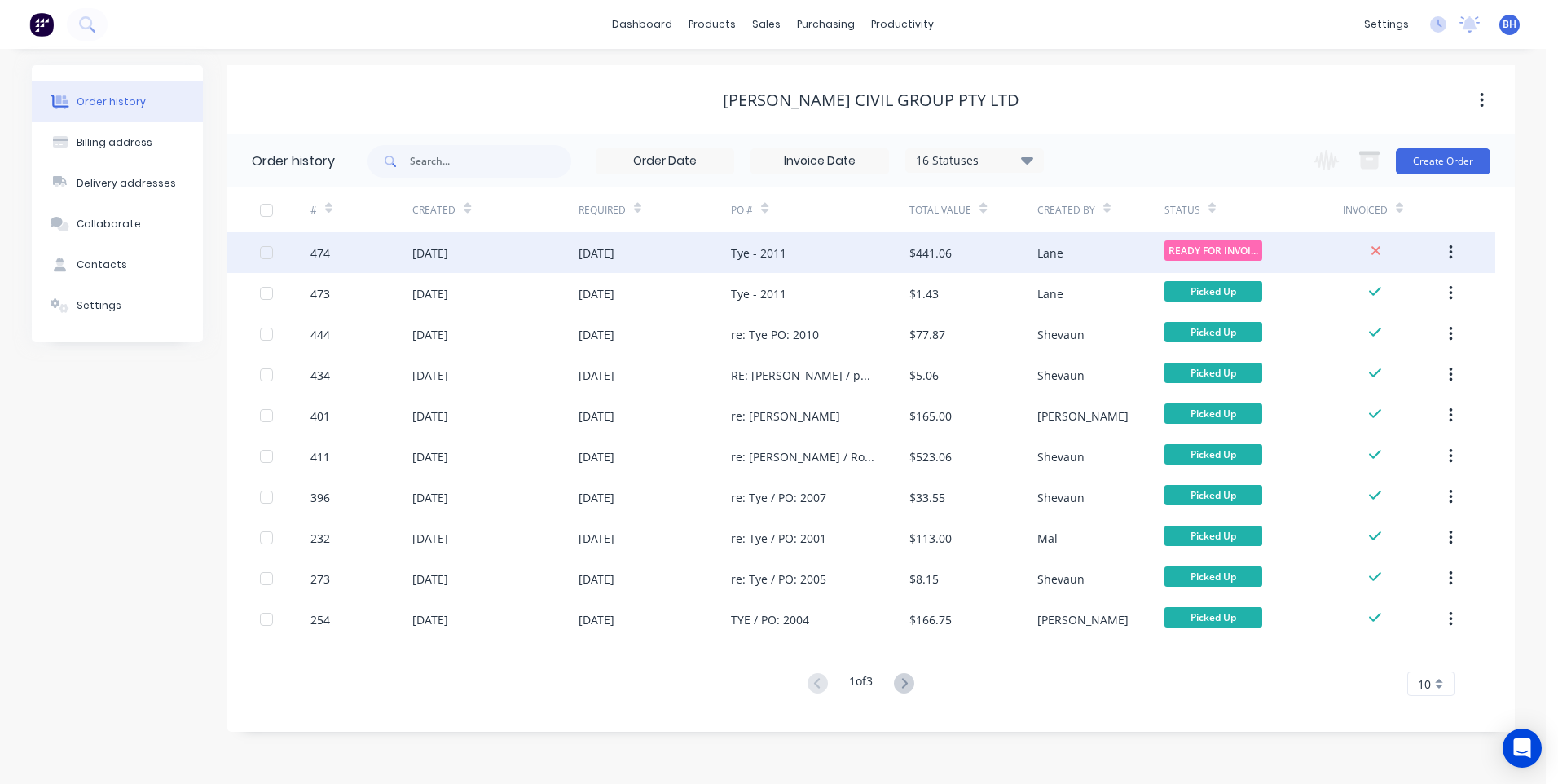
click at [843, 249] on div "Tye - 2011" at bounding box center [820, 253] width 179 height 41
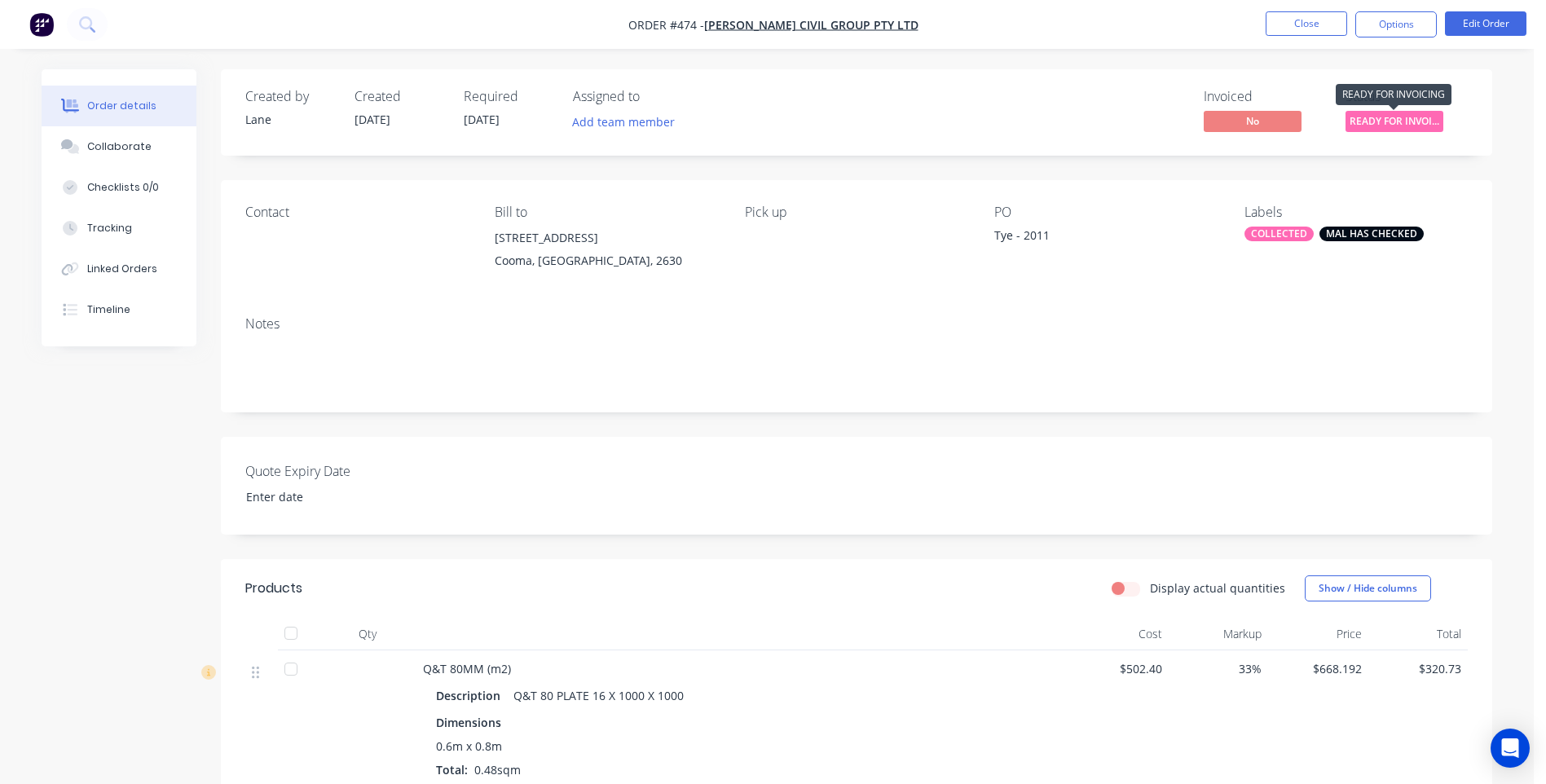
click at [1374, 117] on span "READY FOR INVOI..." at bounding box center [1394, 121] width 98 height 20
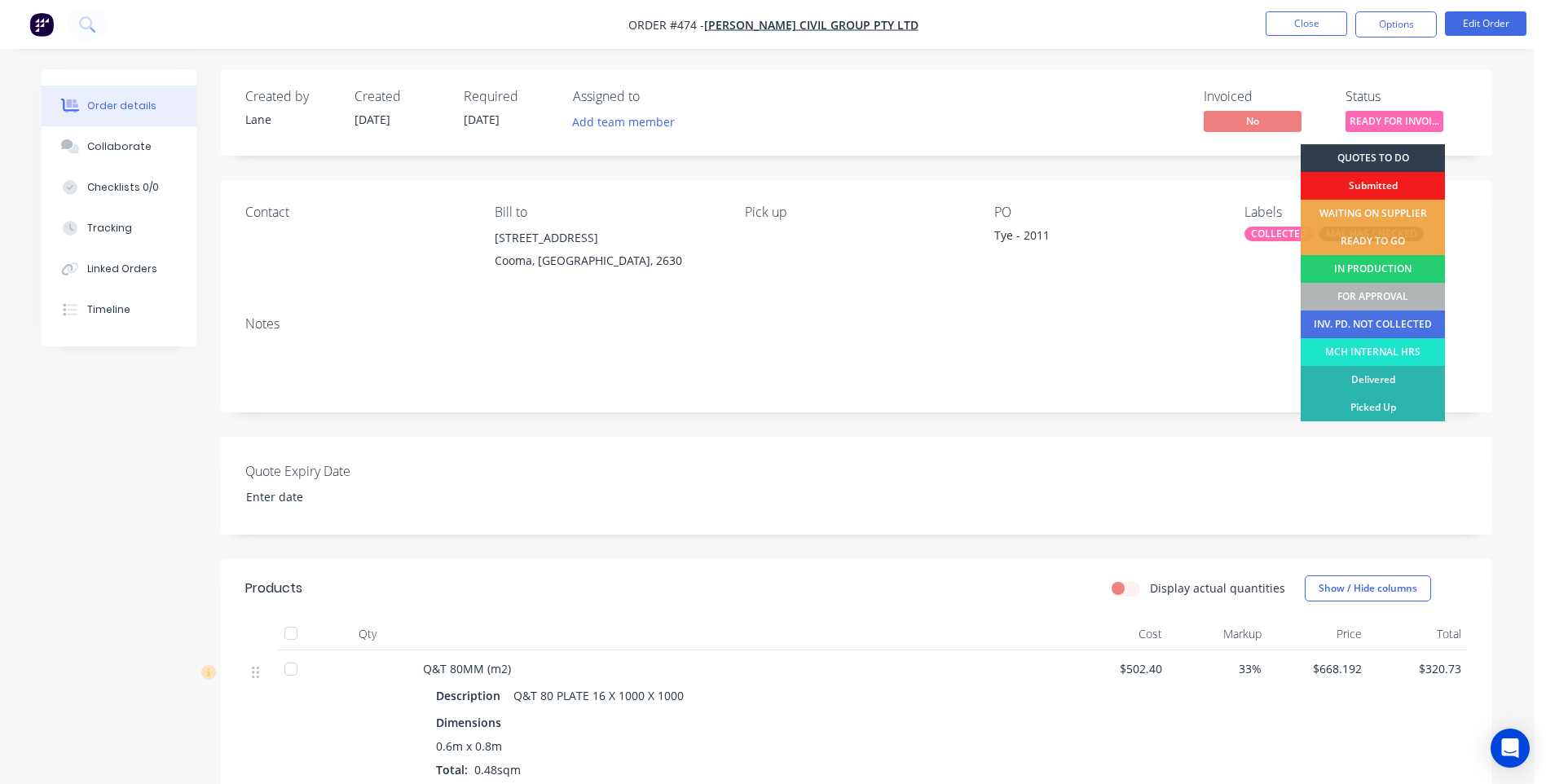
click at [1192, 312] on div "Notes" at bounding box center [856, 357] width 1271 height 109
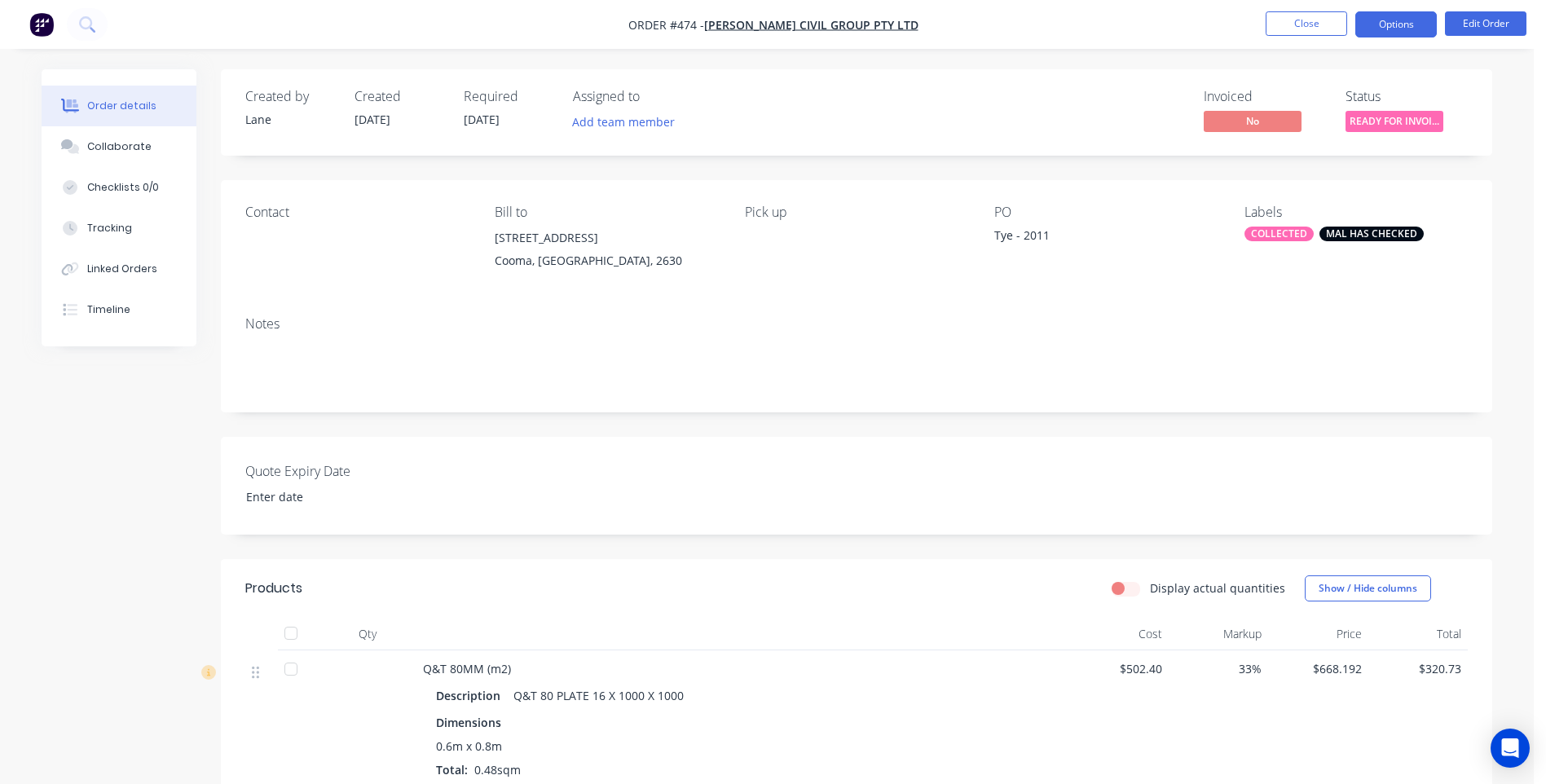
click at [1385, 12] on button "Options" at bounding box center [1396, 25] width 81 height 26
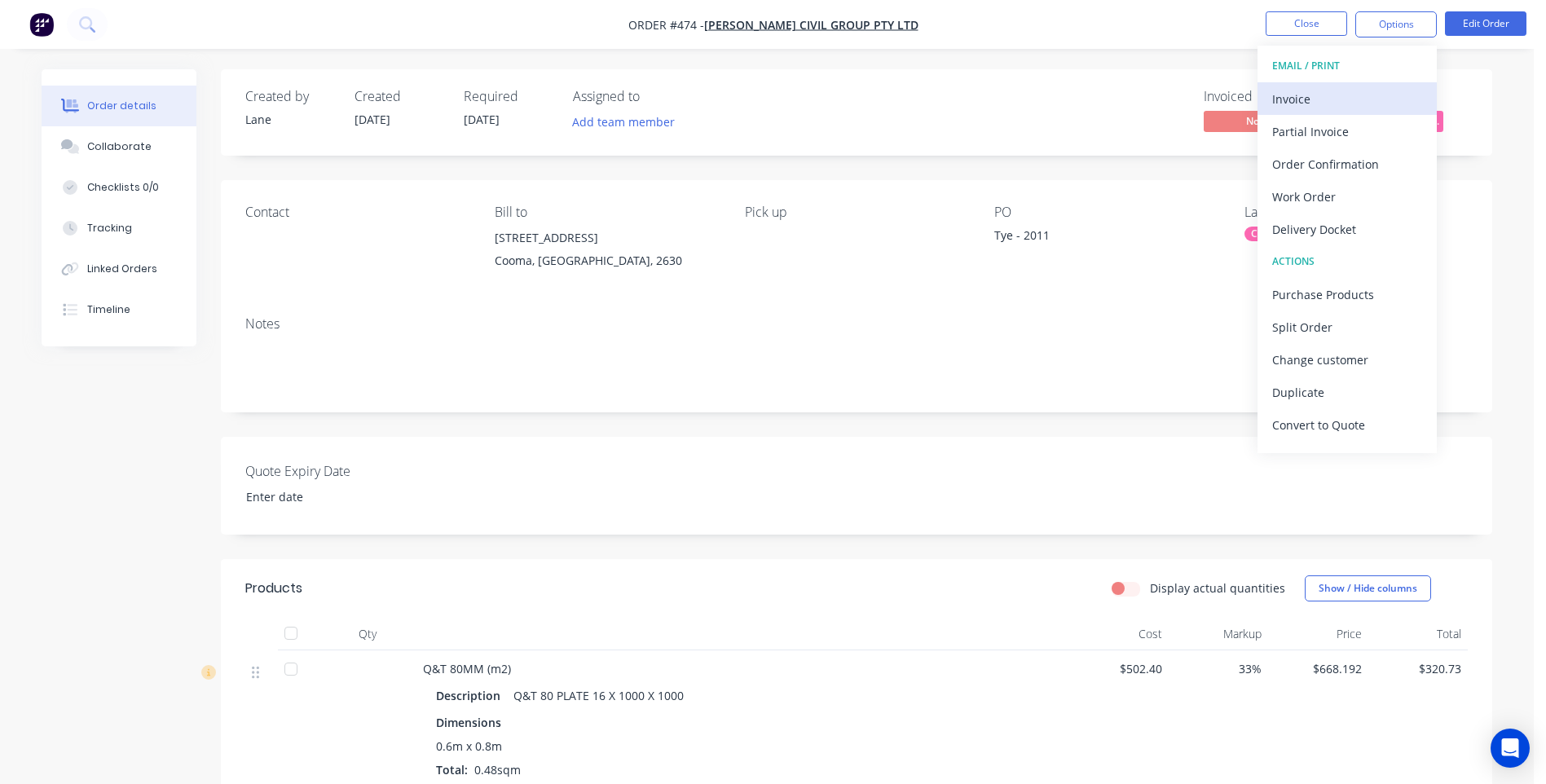
click at [1284, 98] on div "Invoice" at bounding box center [1347, 99] width 150 height 24
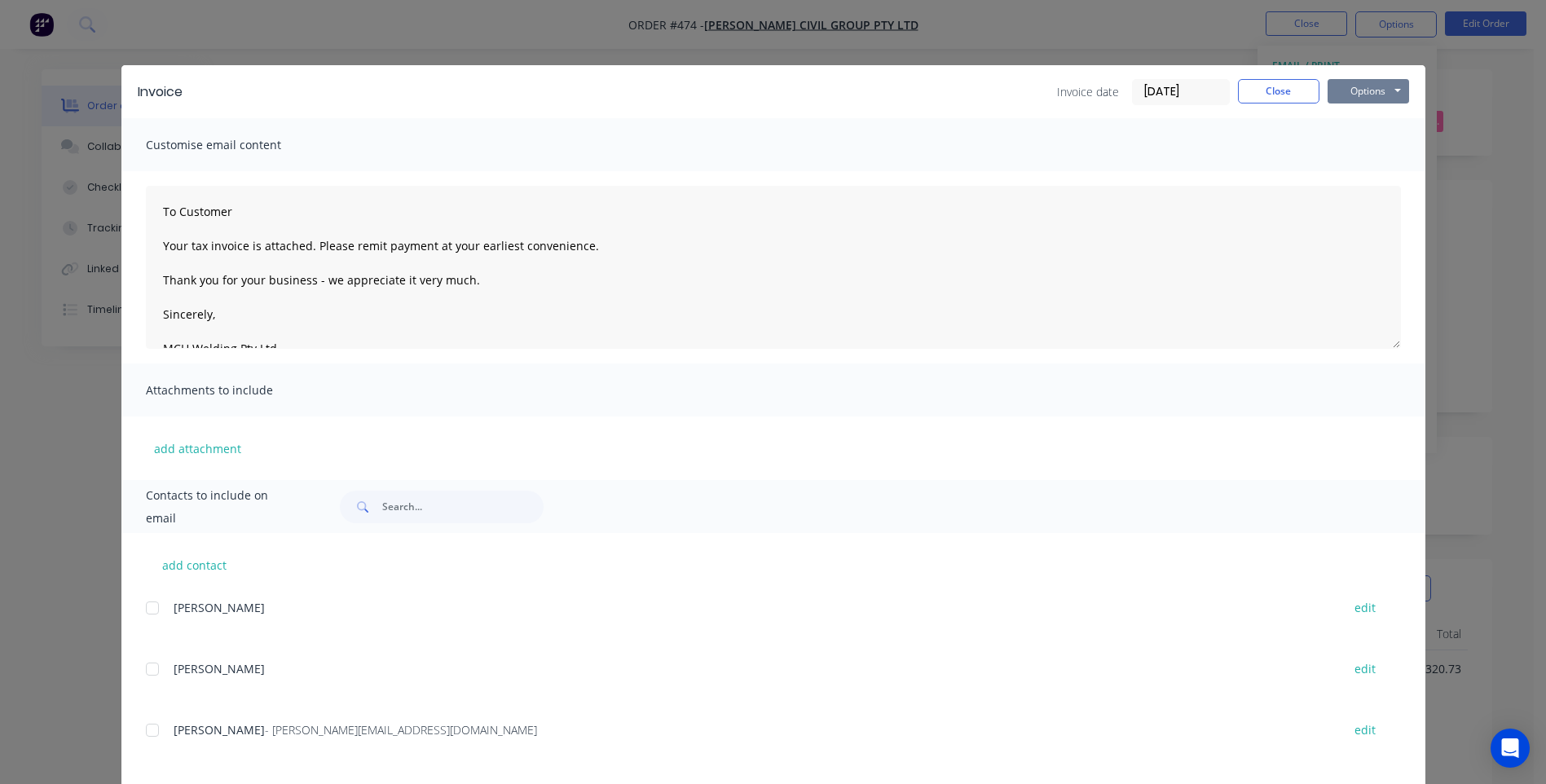
click at [1375, 96] on button "Options" at bounding box center [1368, 91] width 81 height 25
click at [1366, 116] on button "Preview" at bounding box center [1380, 119] width 104 height 26
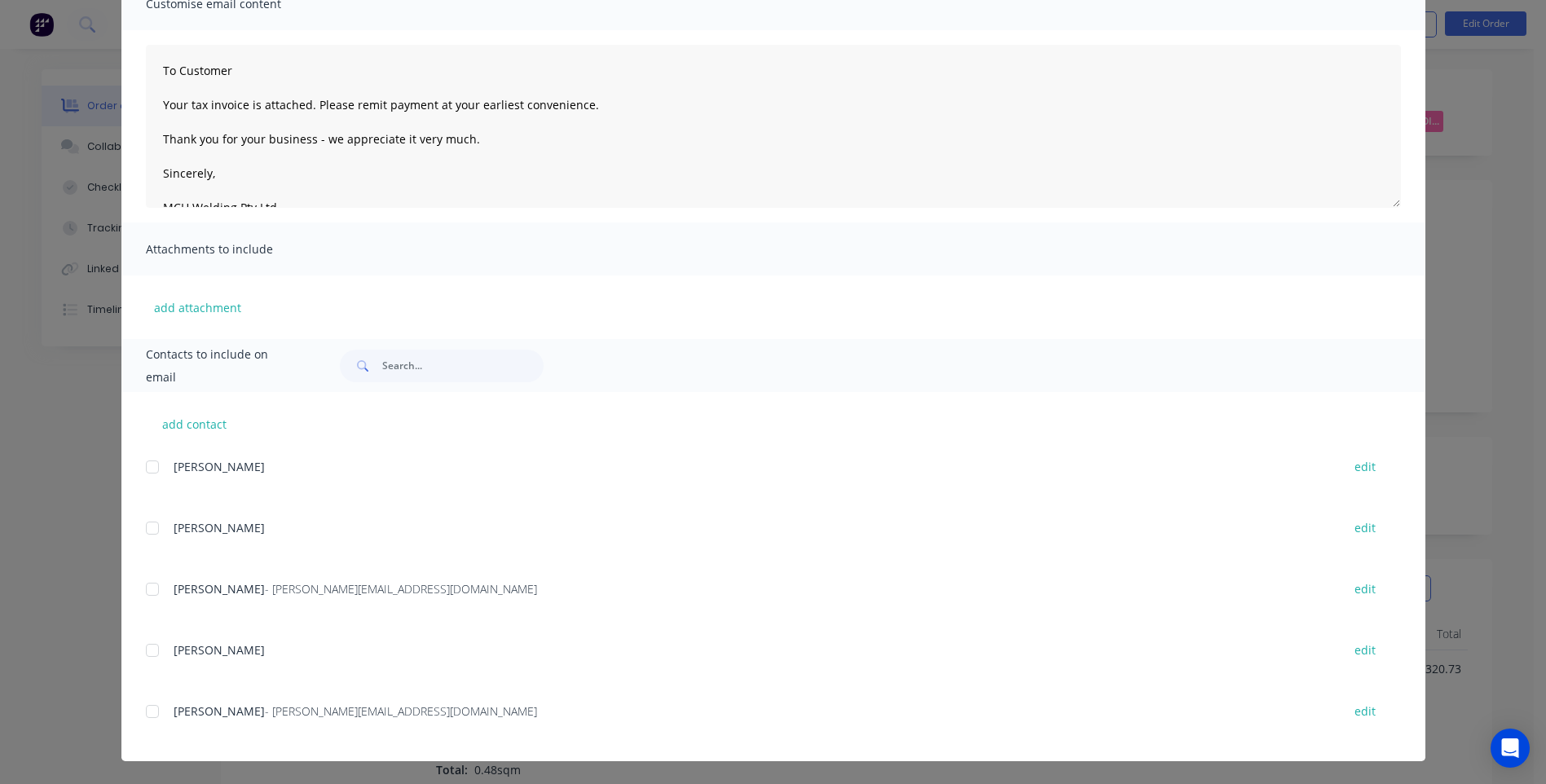
click at [147, 587] on div at bounding box center [152, 589] width 33 height 33
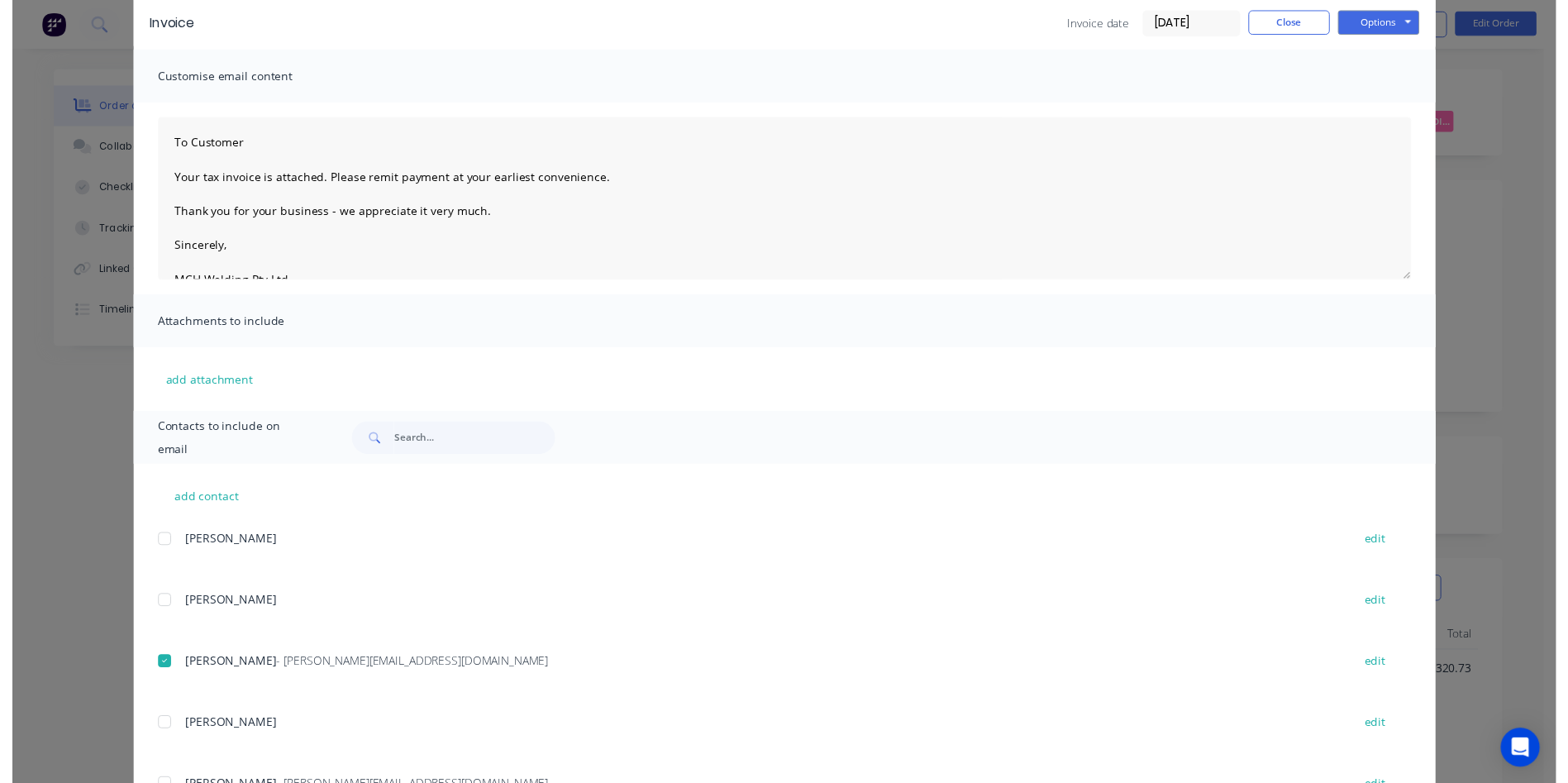
scroll to position [0, 0]
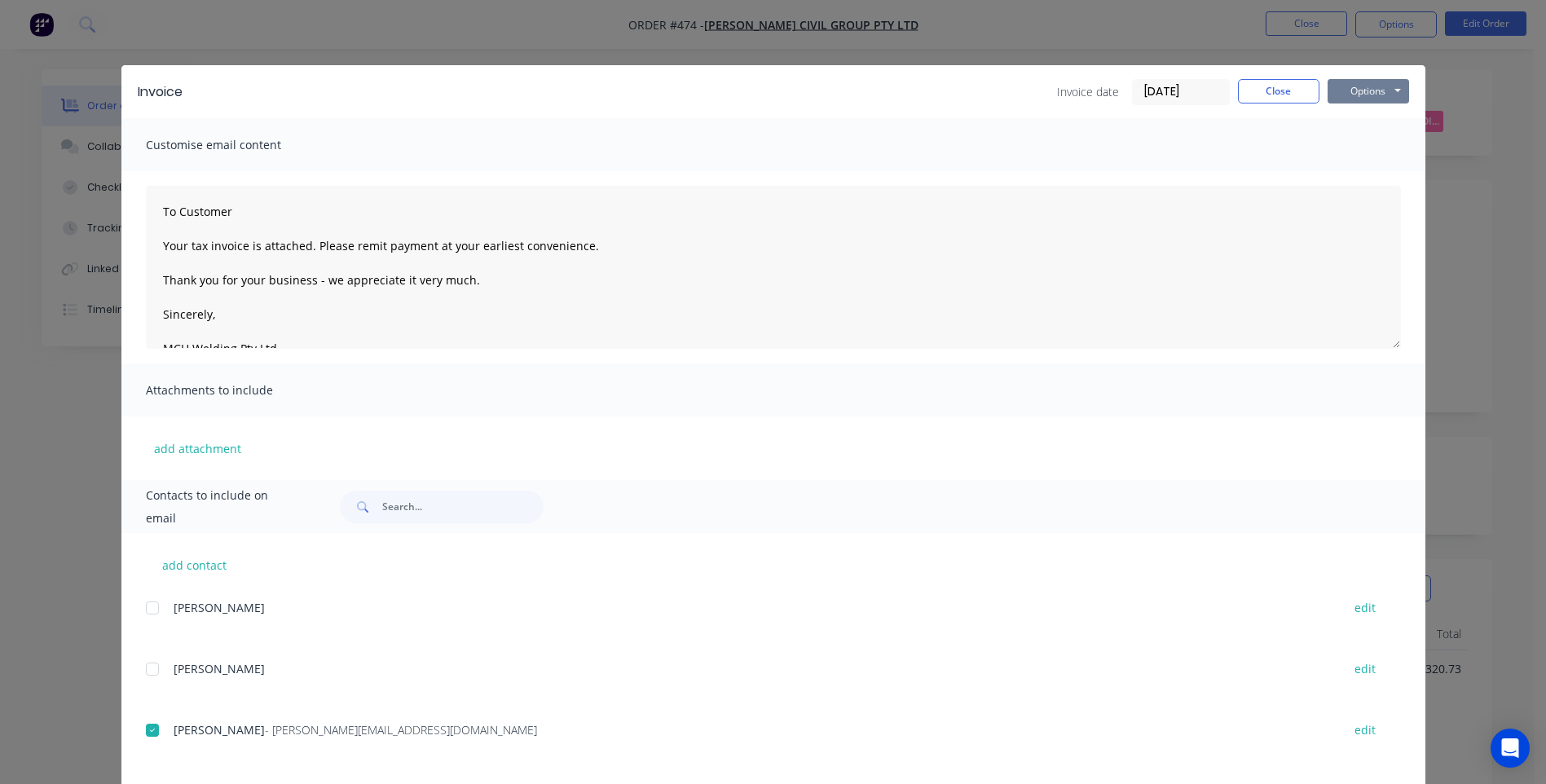
click at [1387, 98] on button "Options" at bounding box center [1368, 91] width 81 height 25
click at [1361, 170] on button "Email" at bounding box center [1380, 173] width 104 height 26
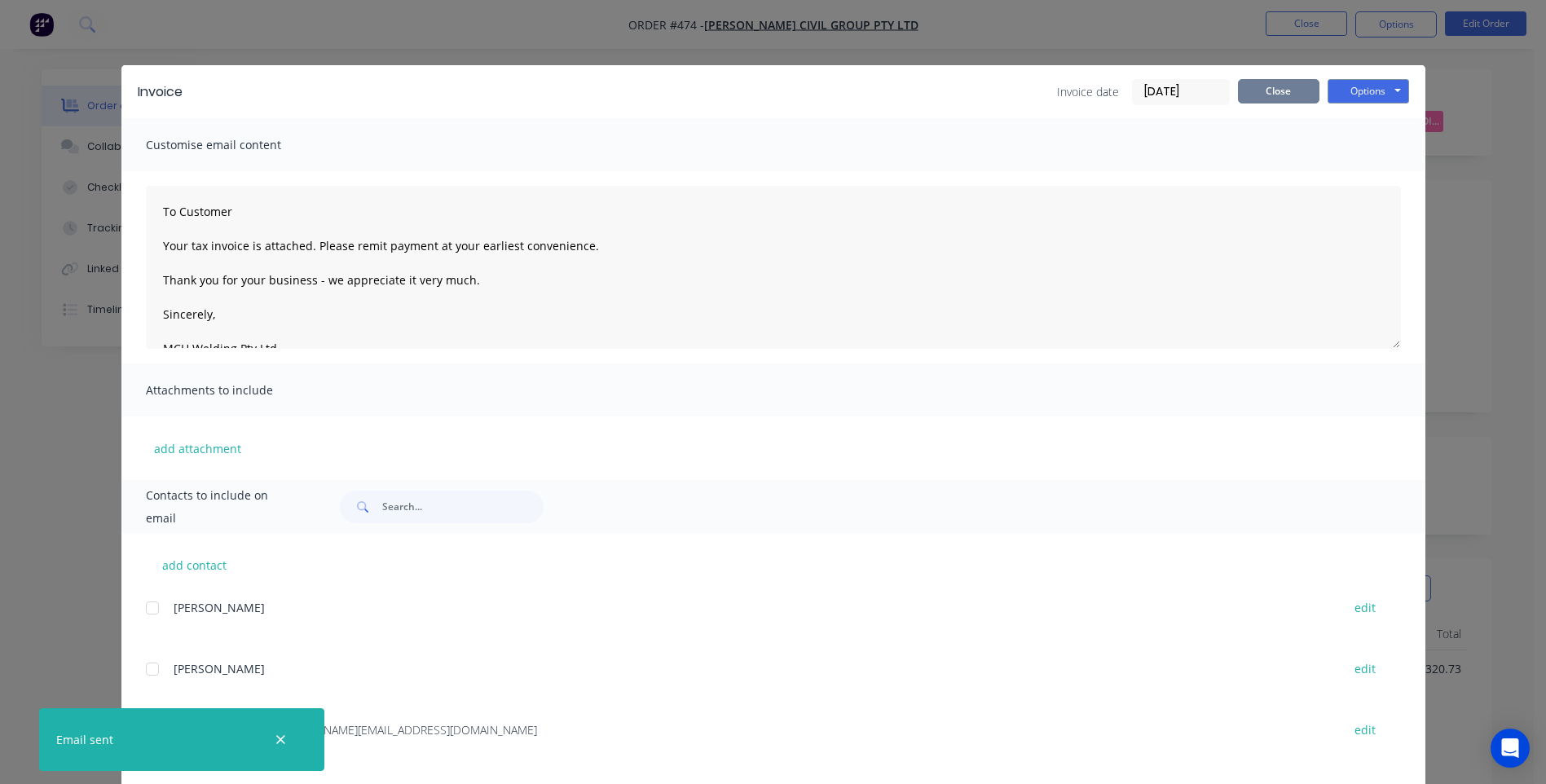
click at [1258, 88] on button "Close" at bounding box center [1278, 91] width 81 height 25
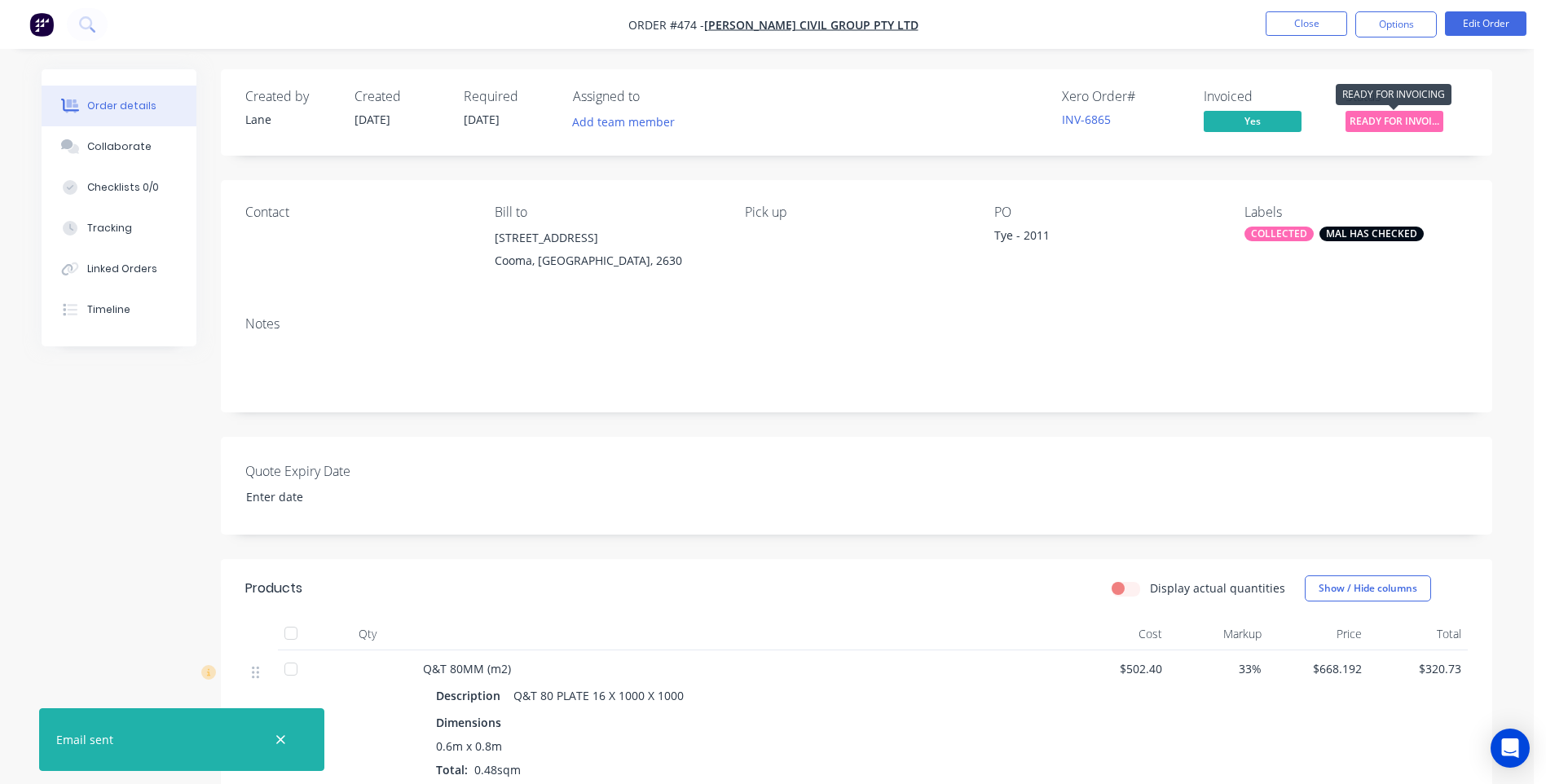
click at [1375, 119] on span "READY FOR INVOI..." at bounding box center [1394, 121] width 98 height 20
click at [1515, 131] on div "Order details Collaborate Checklists 0/0 Tracking Linked Orders Timeline Order …" at bounding box center [767, 642] width 1534 height 1284
click at [1318, 20] on button "Close" at bounding box center [1306, 24] width 81 height 25
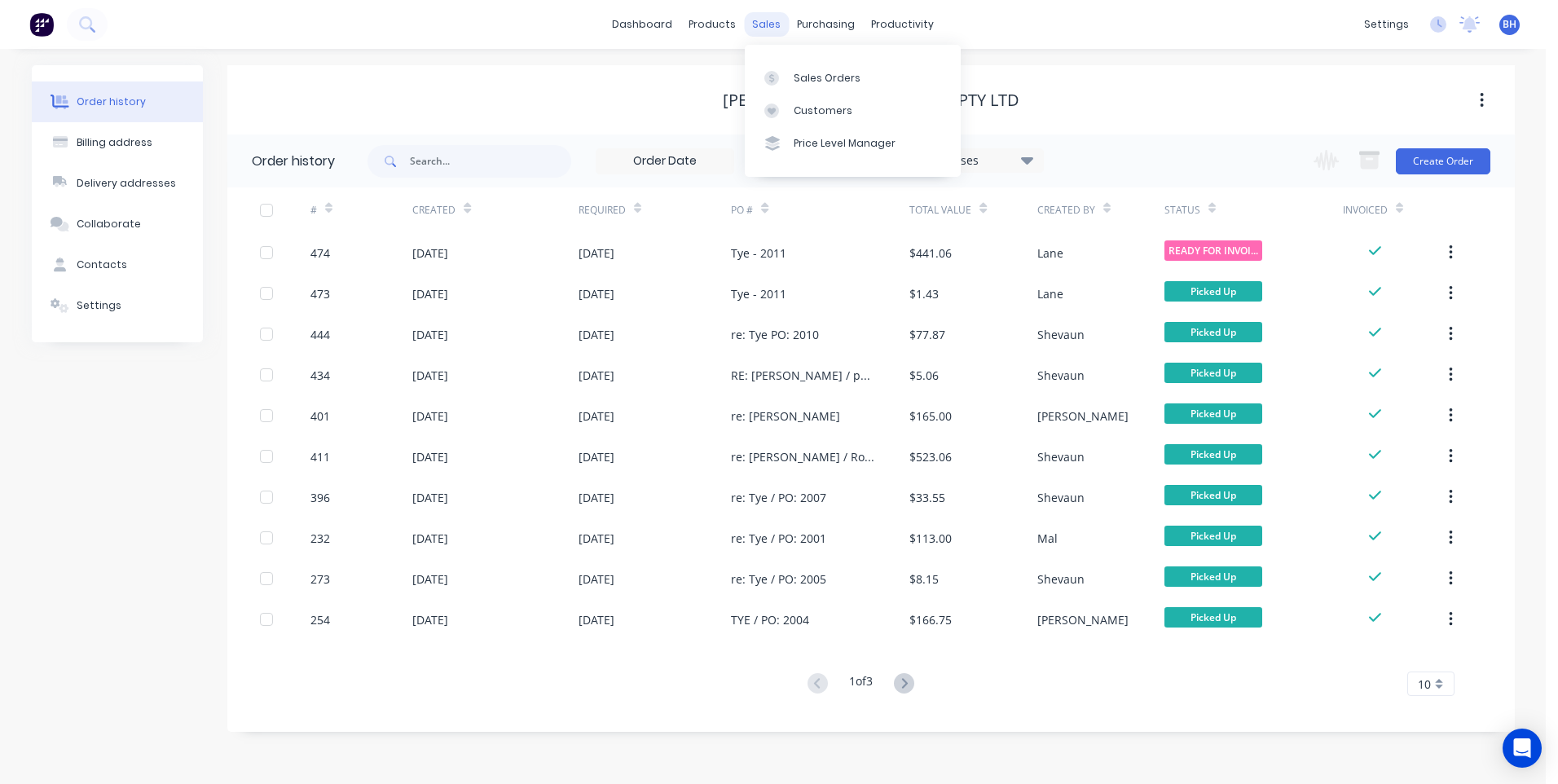
click at [767, 21] on div "sales" at bounding box center [766, 24] width 45 height 25
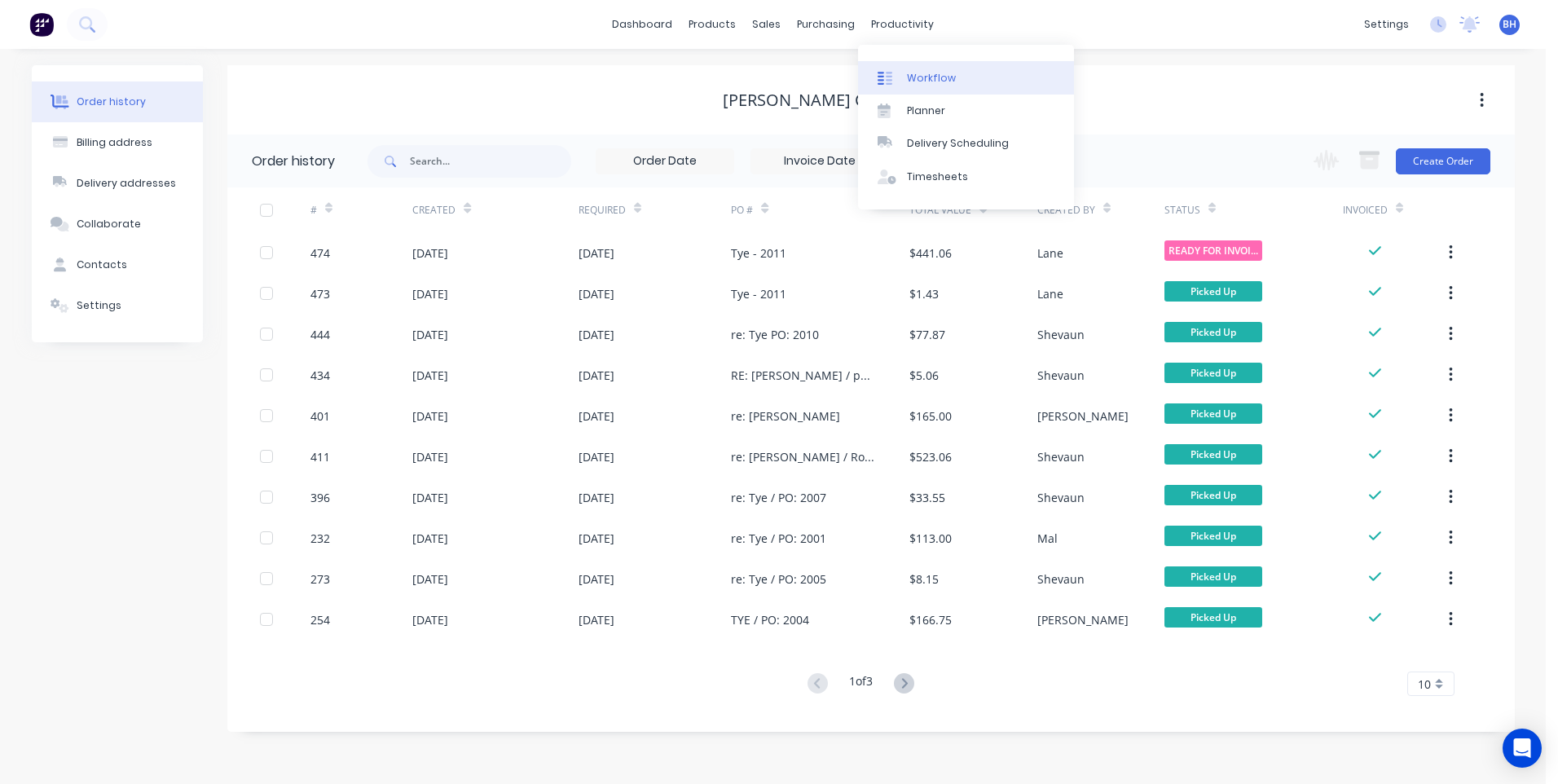
click at [907, 69] on link "Workflow" at bounding box center [966, 77] width 216 height 33
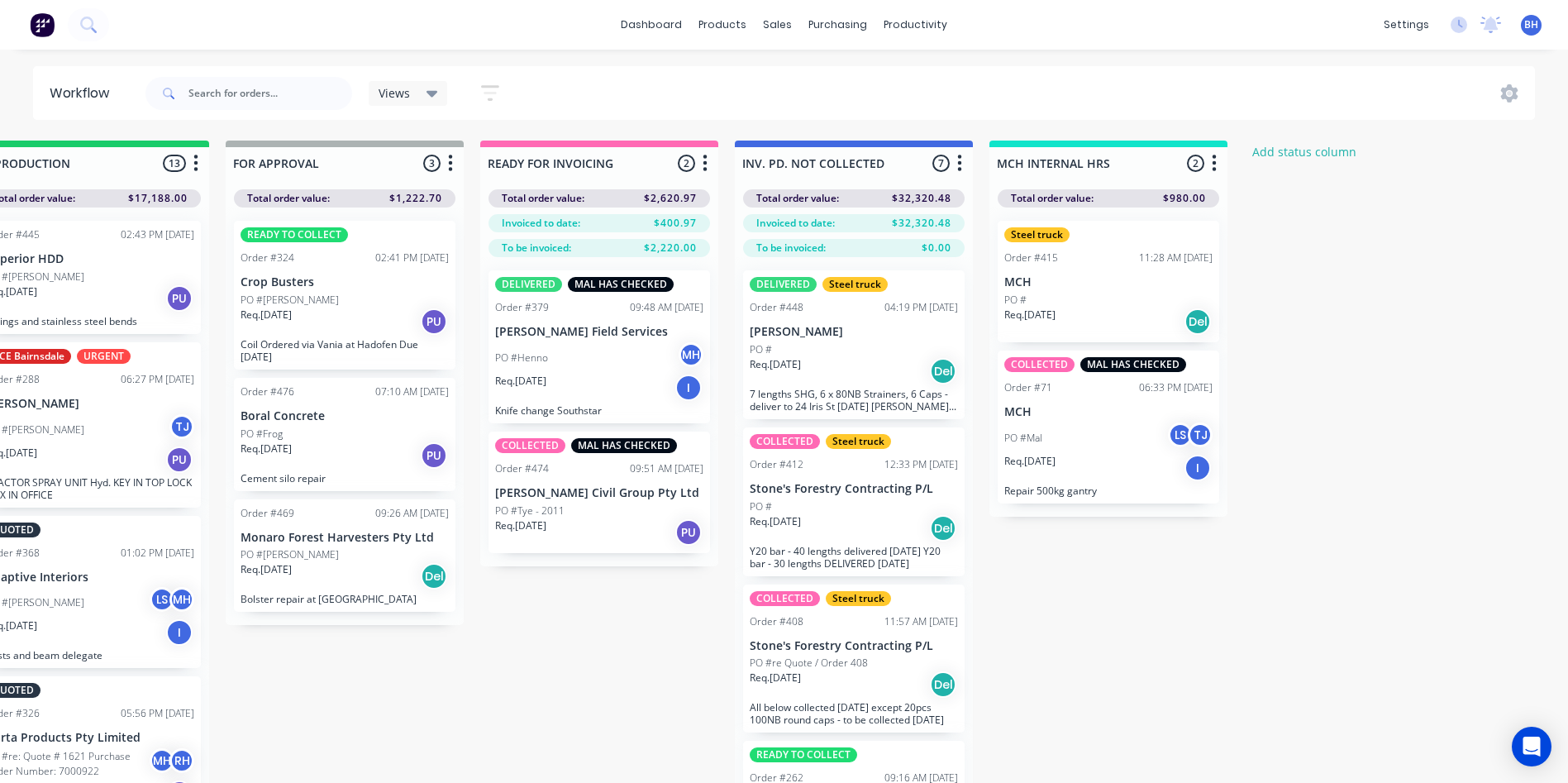
scroll to position [0, 1099]
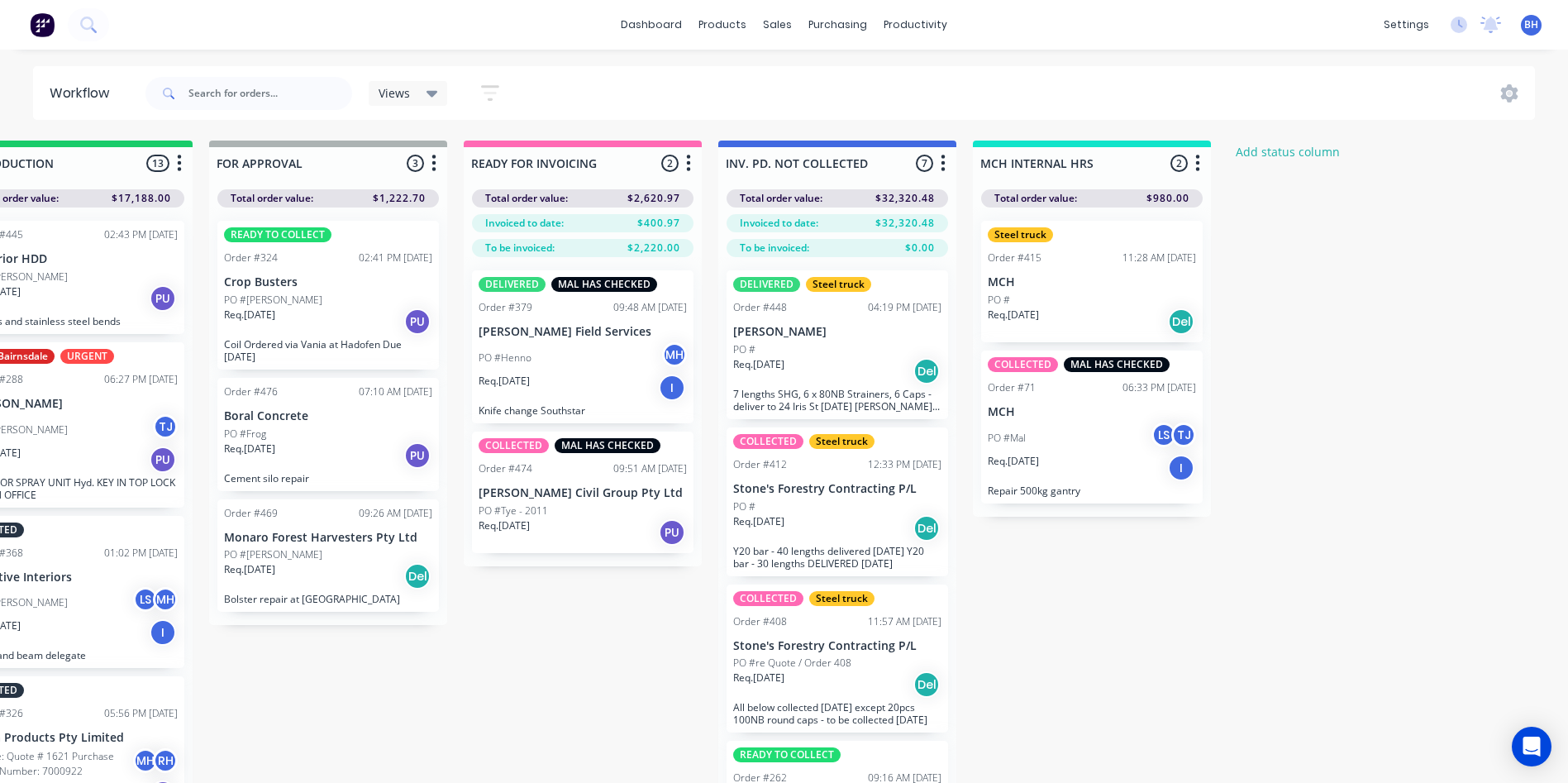
click at [579, 523] on div "Req. 25/08/25 PU" at bounding box center [582, 532] width 208 height 28
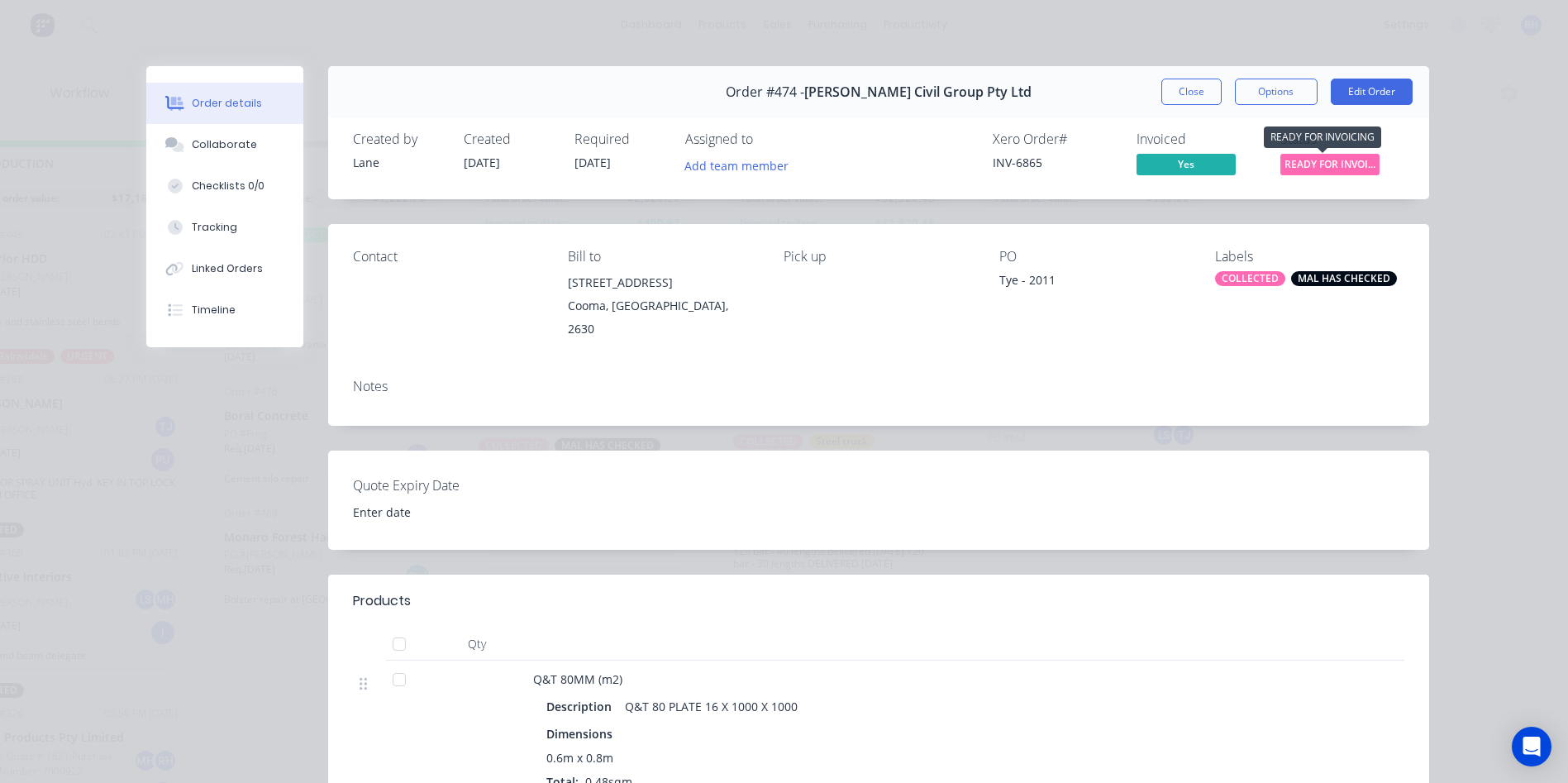
click at [1314, 162] on span "READY FOR INVOI..." at bounding box center [1329, 164] width 99 height 20
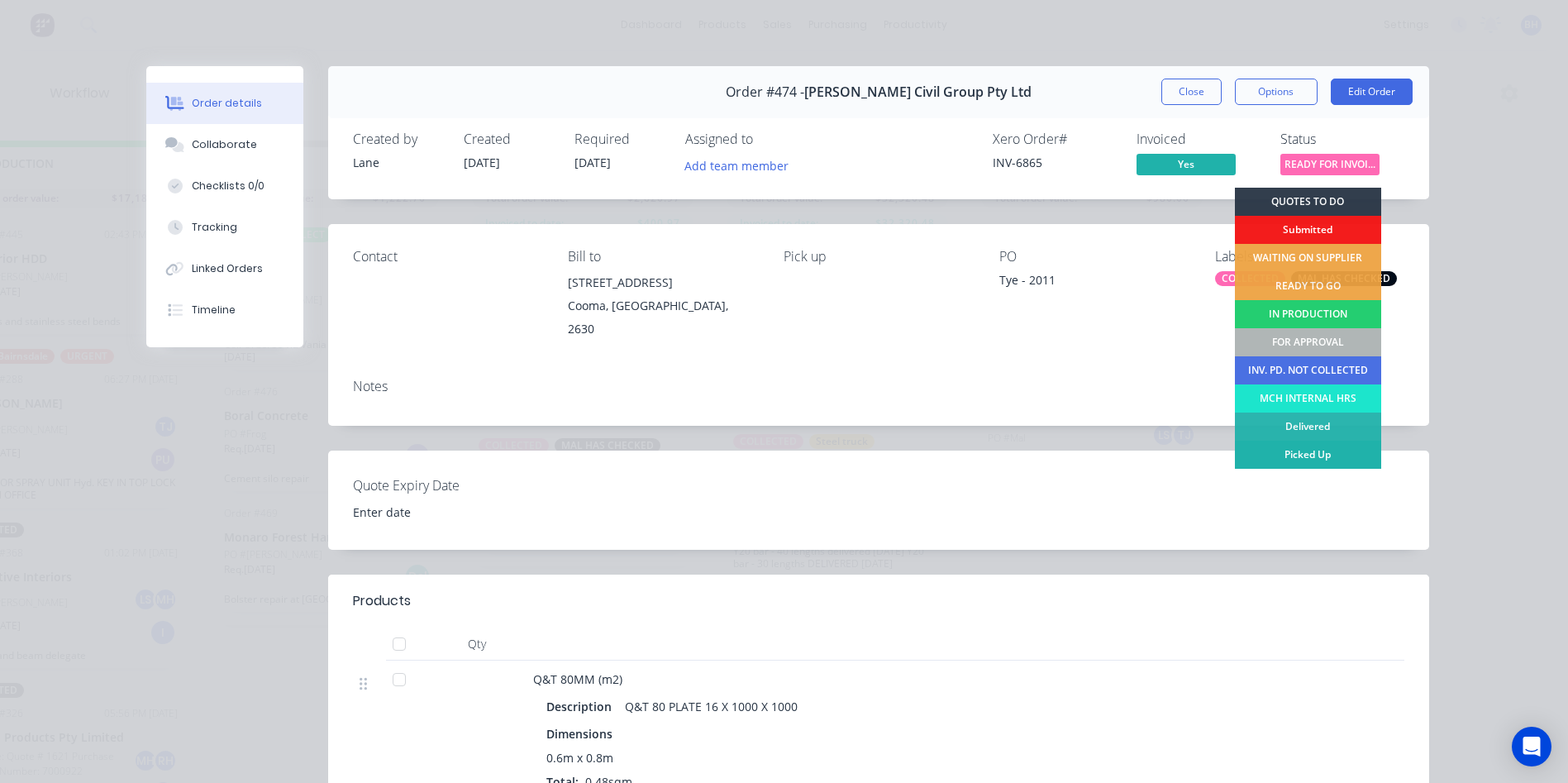
click at [1315, 449] on div "Picked Up" at bounding box center [1308, 454] width 146 height 28
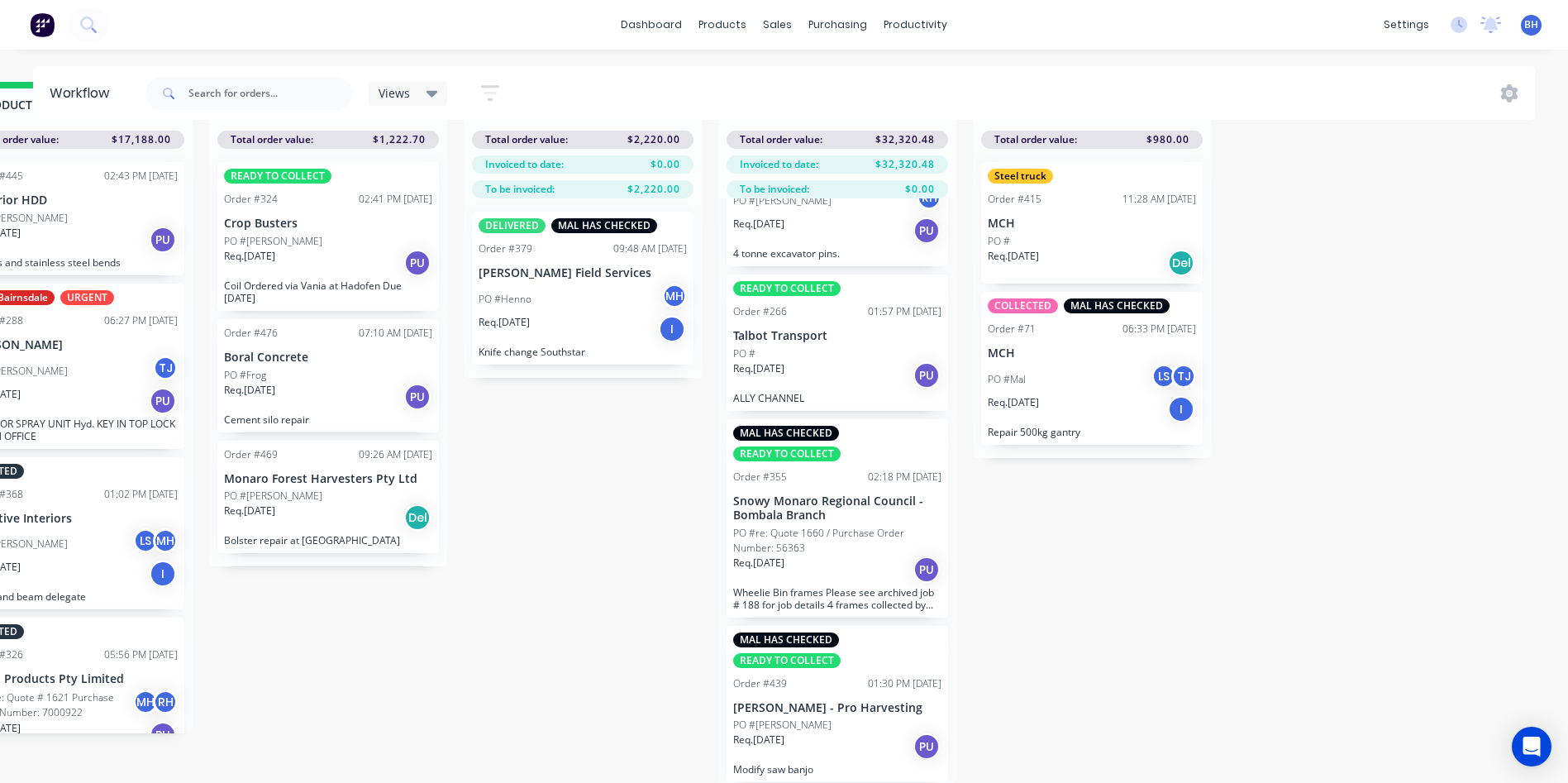
scroll to position [238, 0]
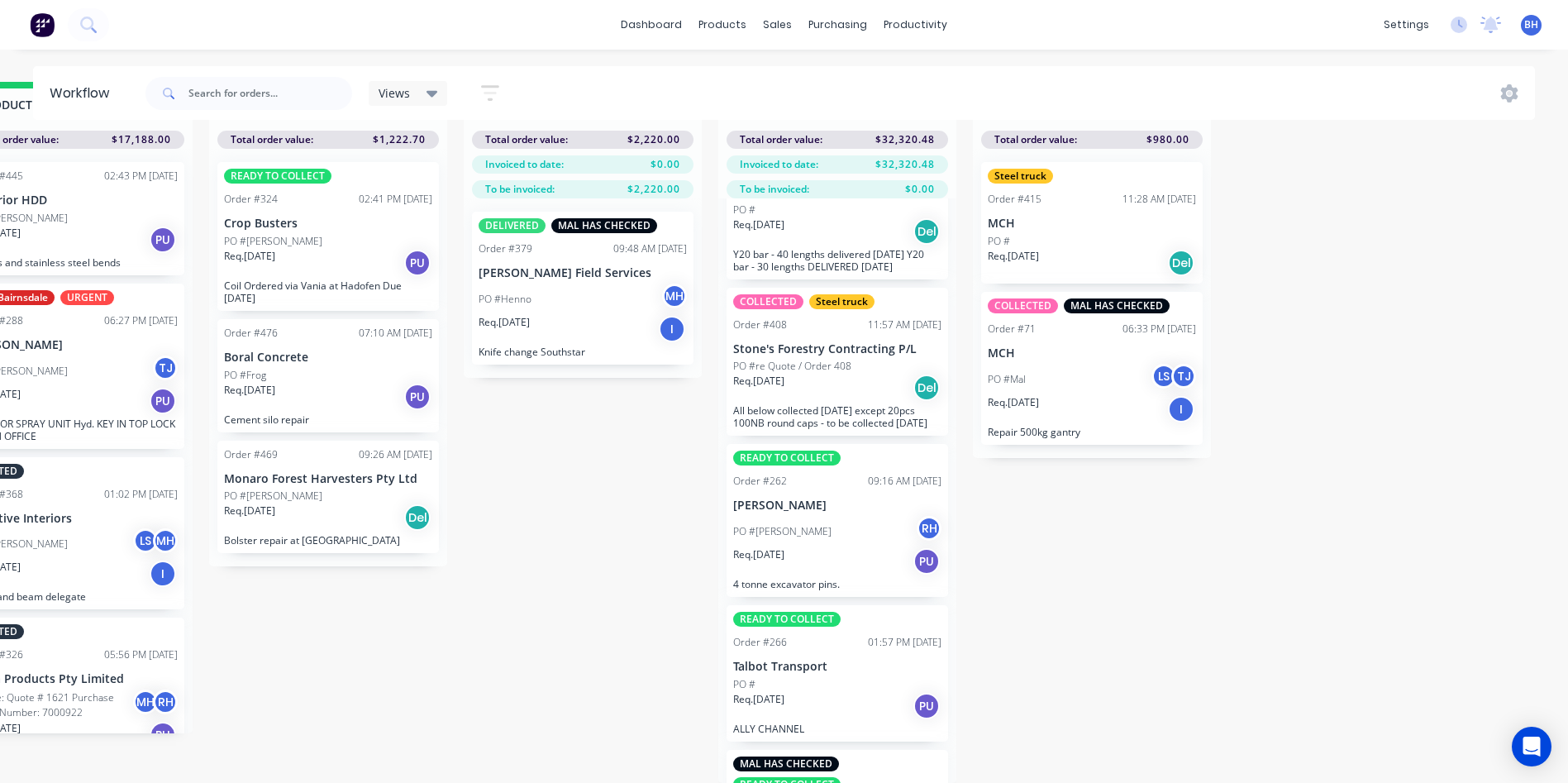
click at [601, 301] on div "PO #Henno MH" at bounding box center [582, 299] width 208 height 31
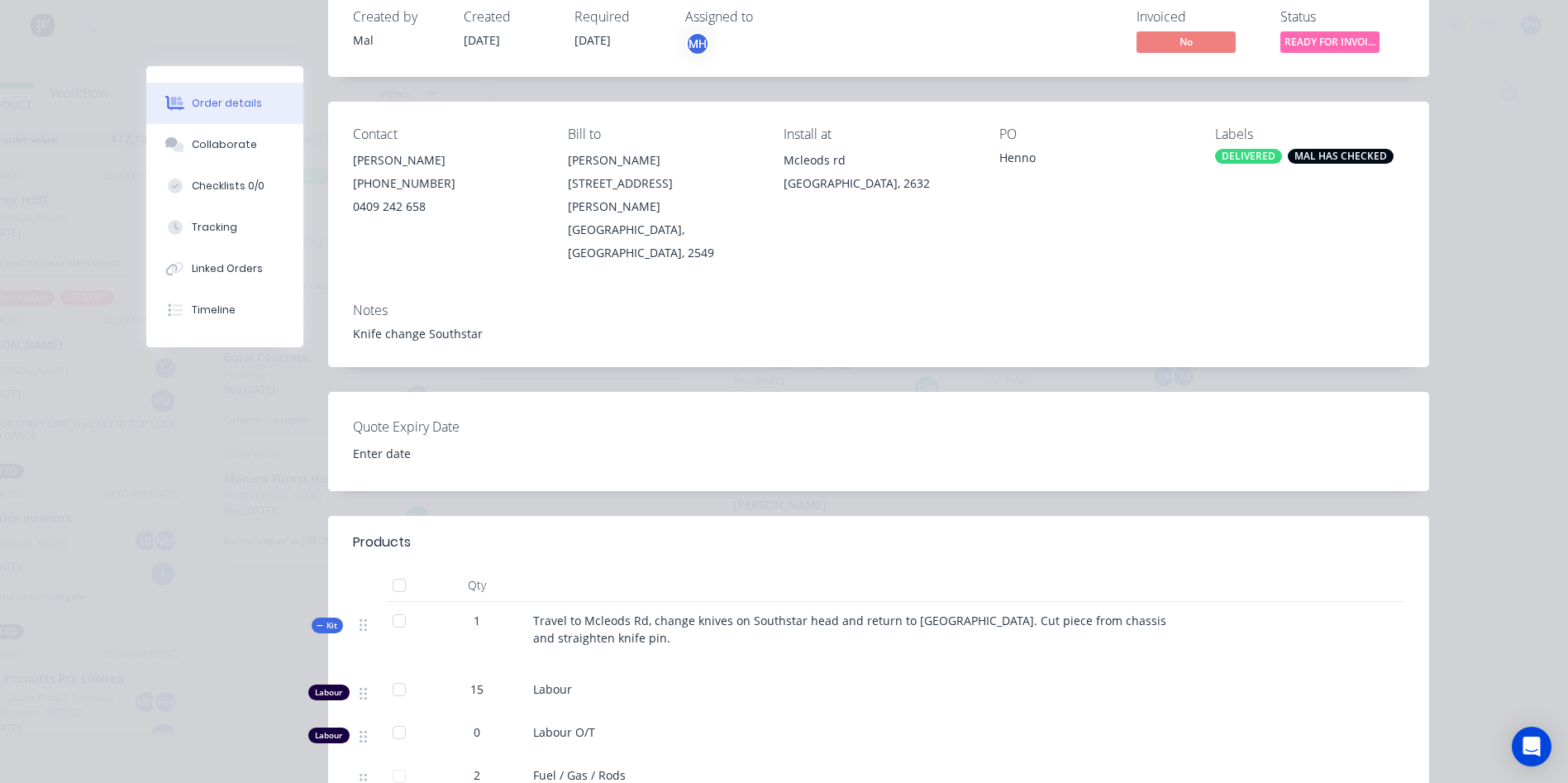
scroll to position [0, 0]
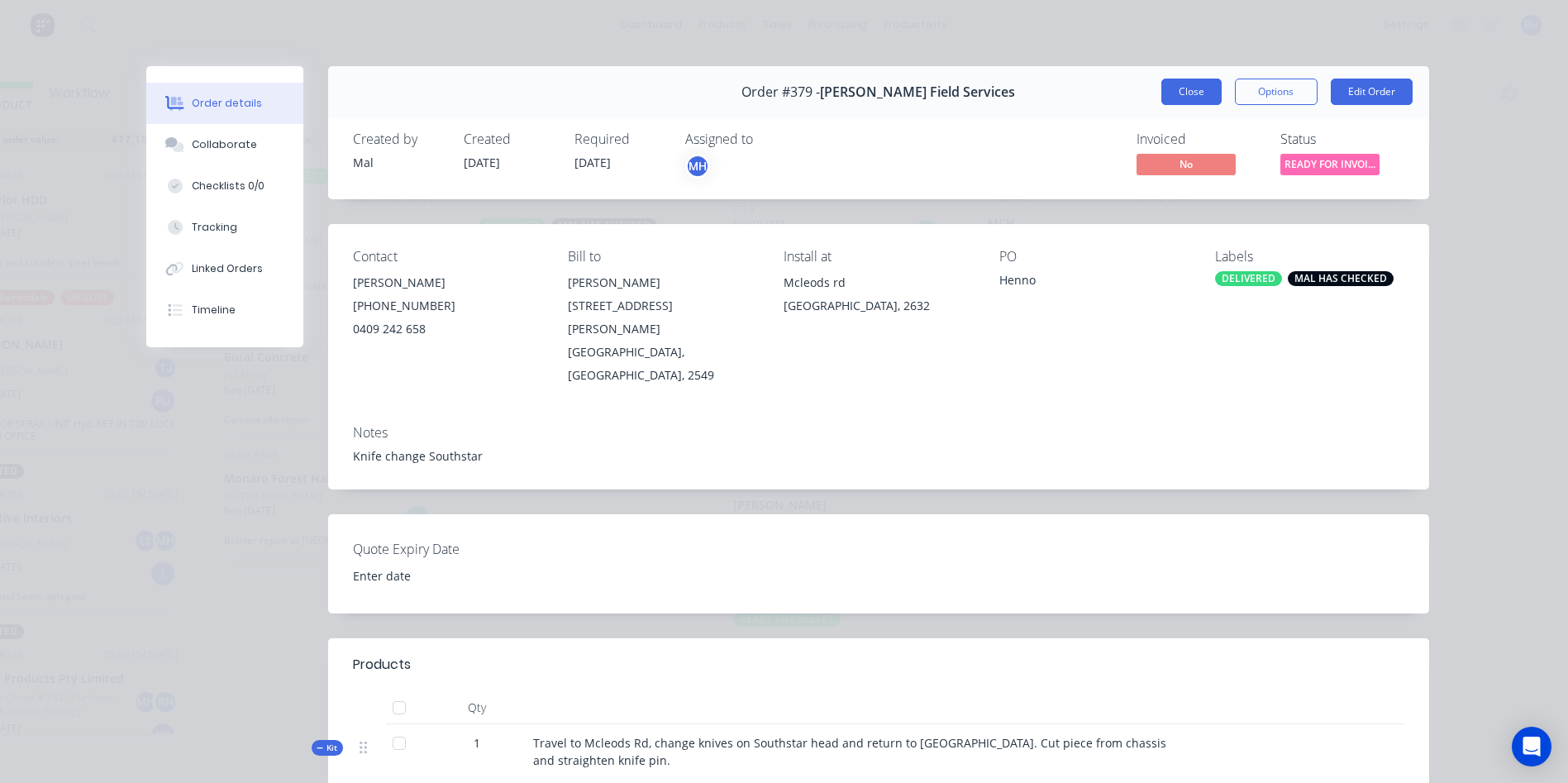
click at [1198, 98] on button "Close" at bounding box center [1191, 92] width 60 height 27
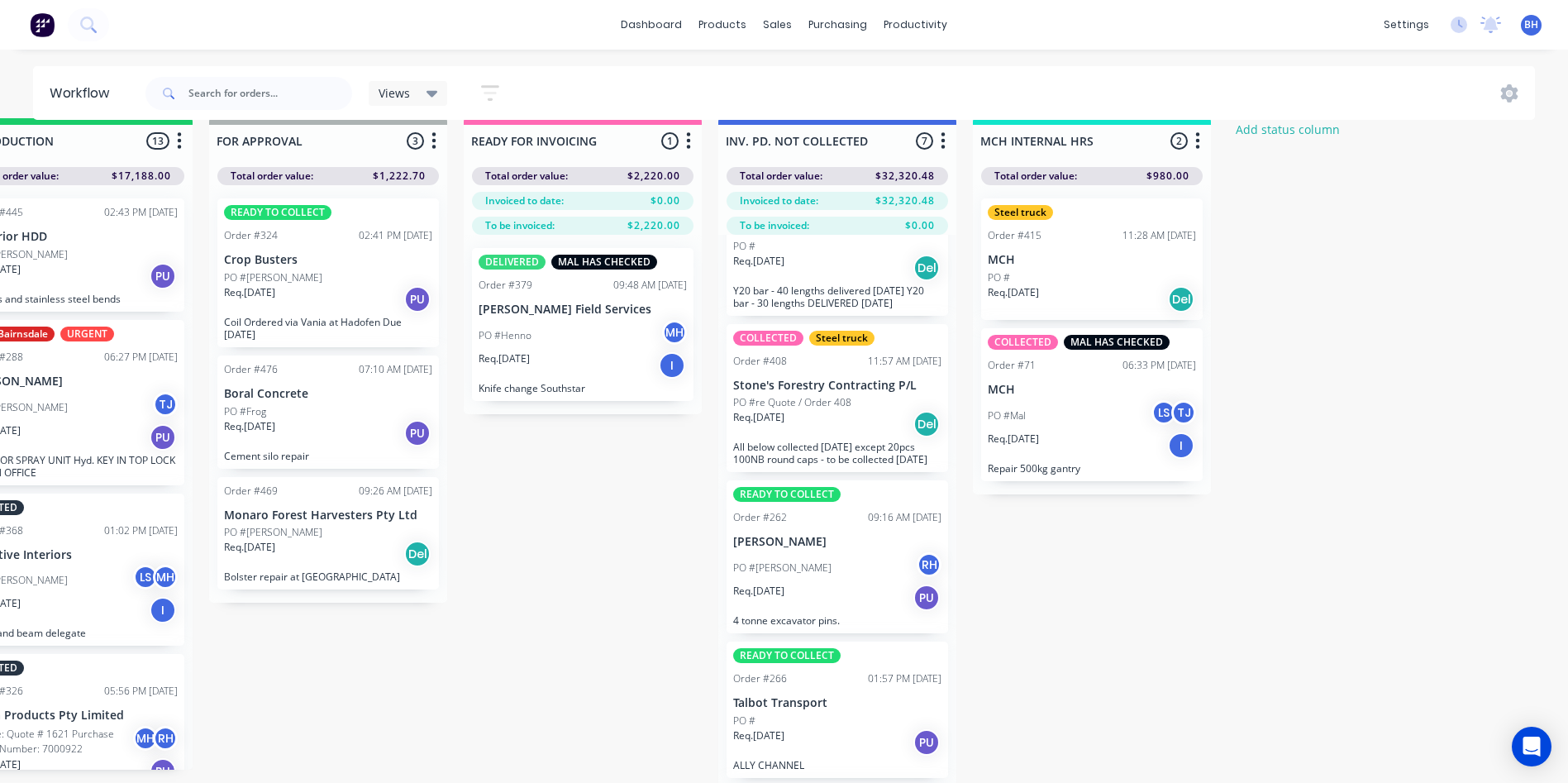
scroll to position [0, 1099]
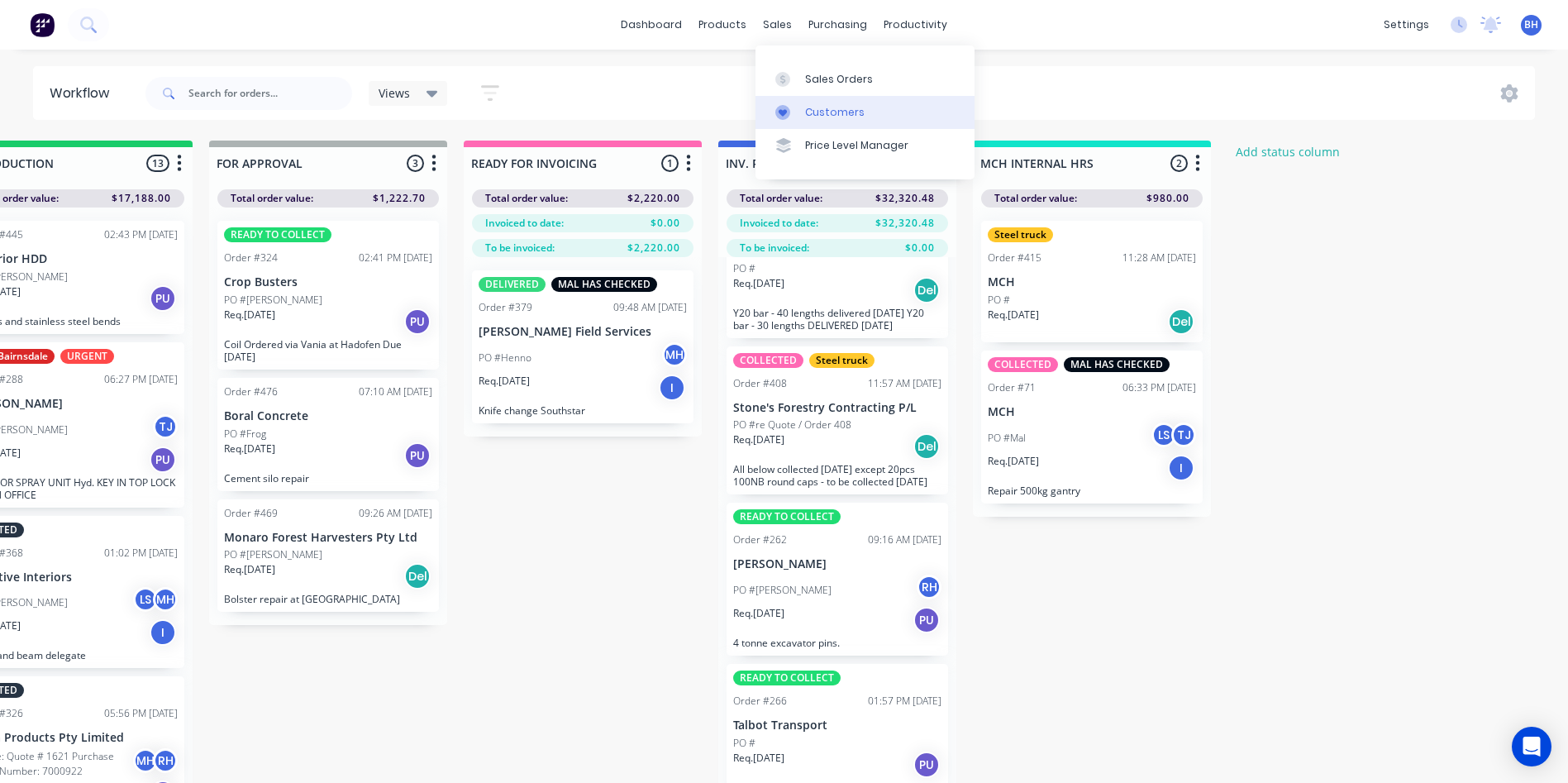
click at [816, 113] on div "Customers" at bounding box center [834, 112] width 59 height 15
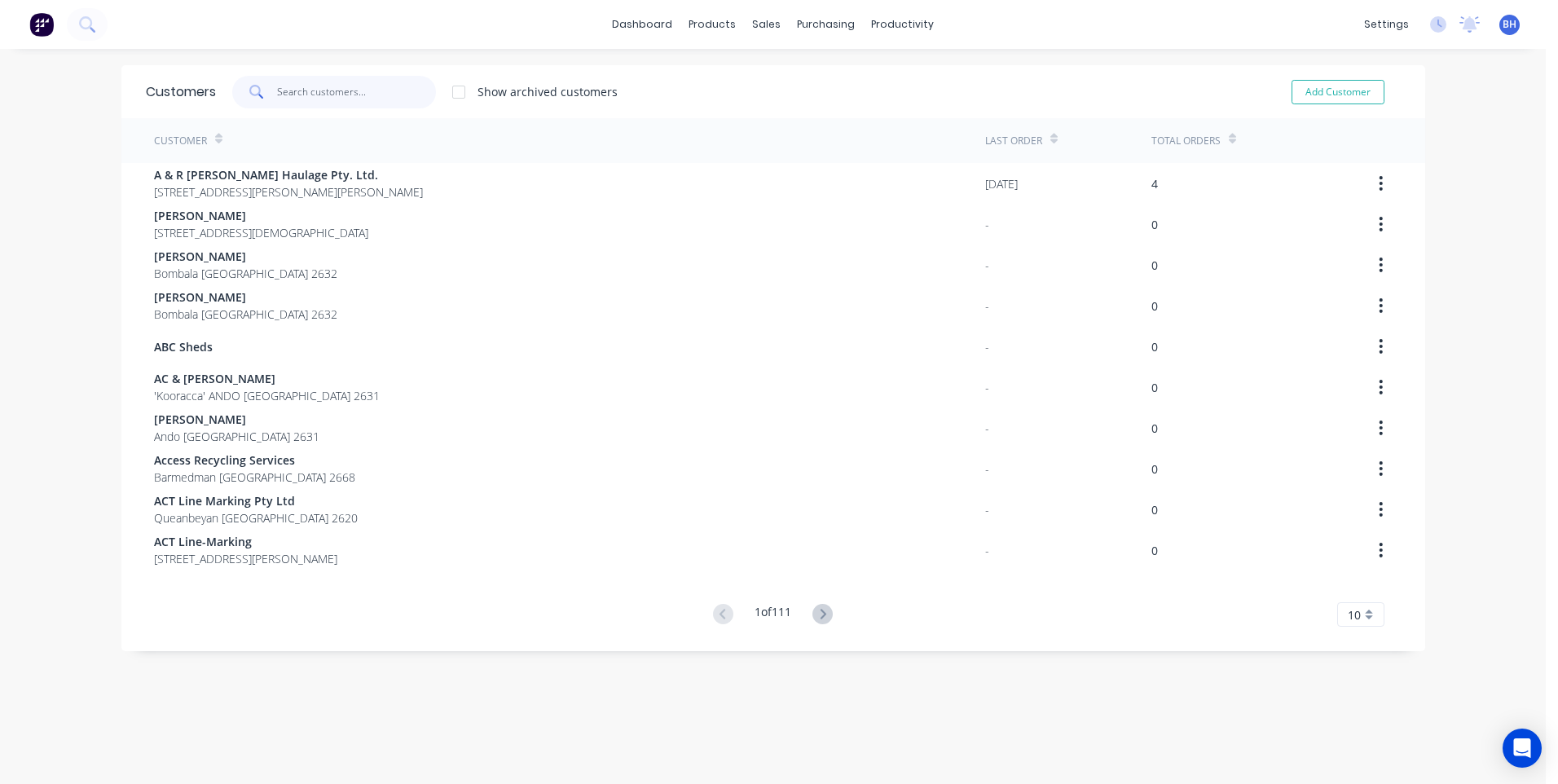
click at [298, 97] on input "text" at bounding box center [357, 92] width 159 height 33
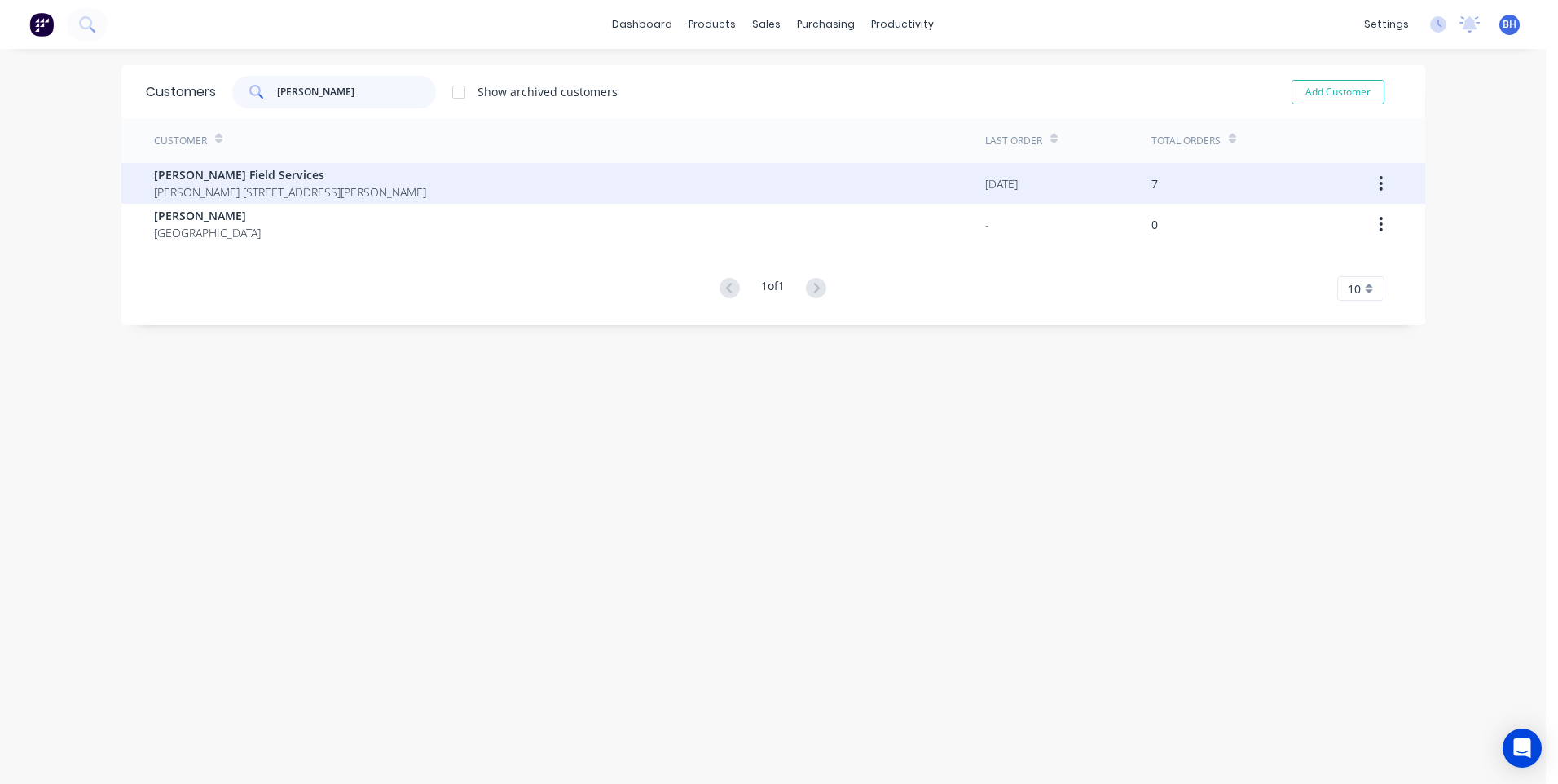
type input "henn"
click at [297, 185] on span "Mr Nathan Hennessy 157 Mount Darragh Rd South Pambula New South Wales 2549" at bounding box center [290, 191] width 272 height 17
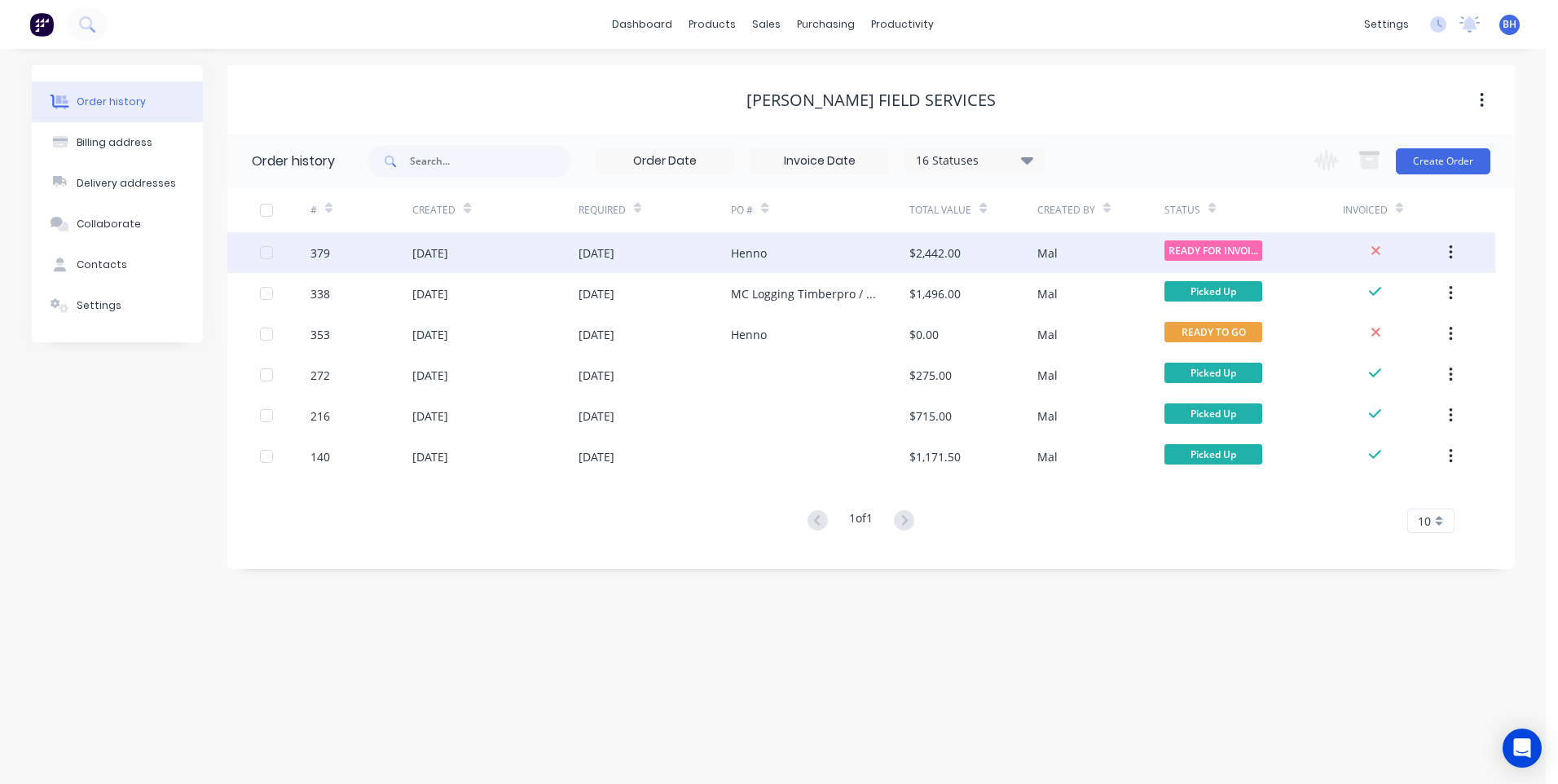
click at [853, 247] on div "Henno" at bounding box center [820, 253] width 179 height 41
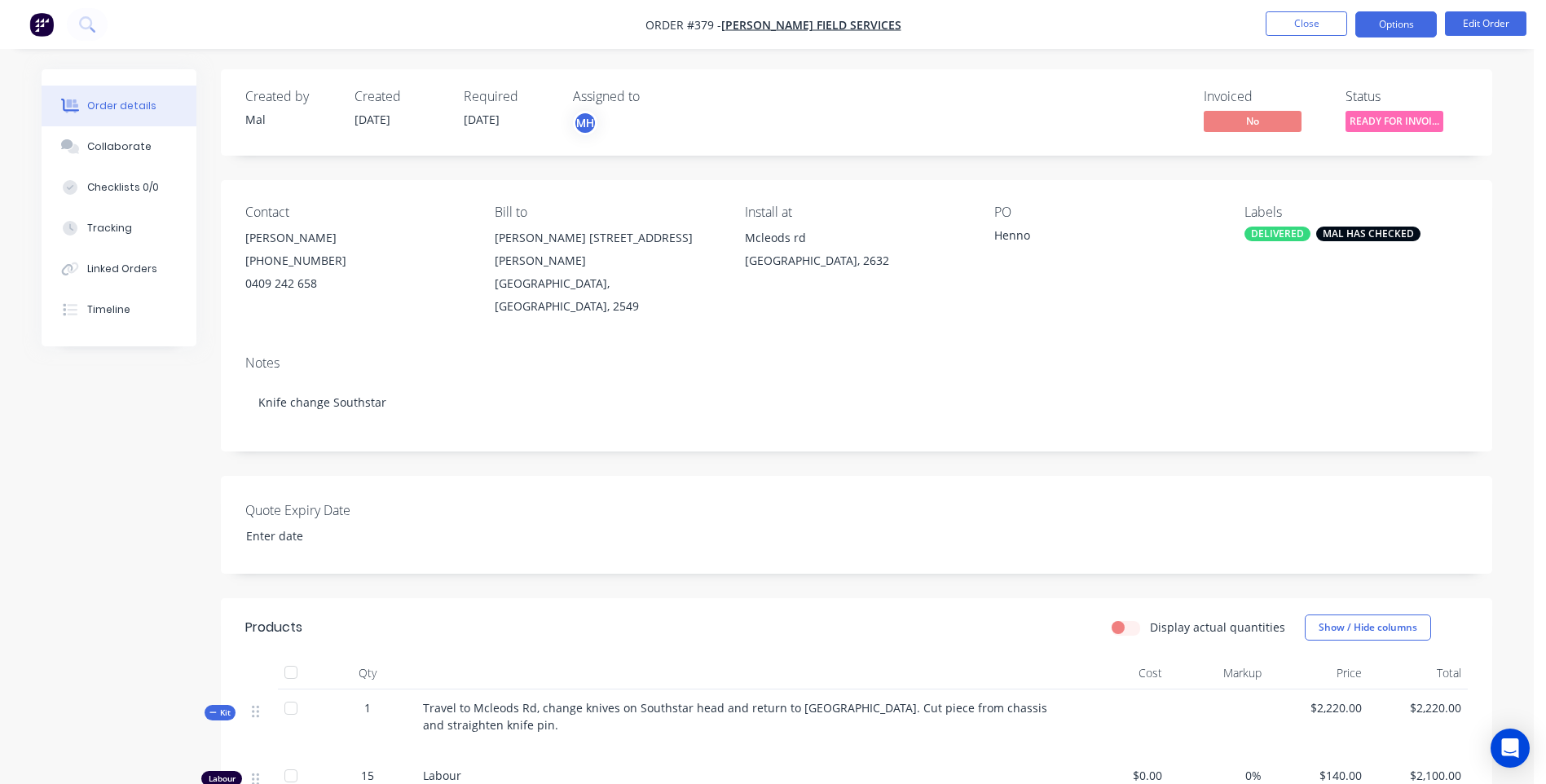
click at [1407, 31] on button "Options" at bounding box center [1396, 25] width 81 height 26
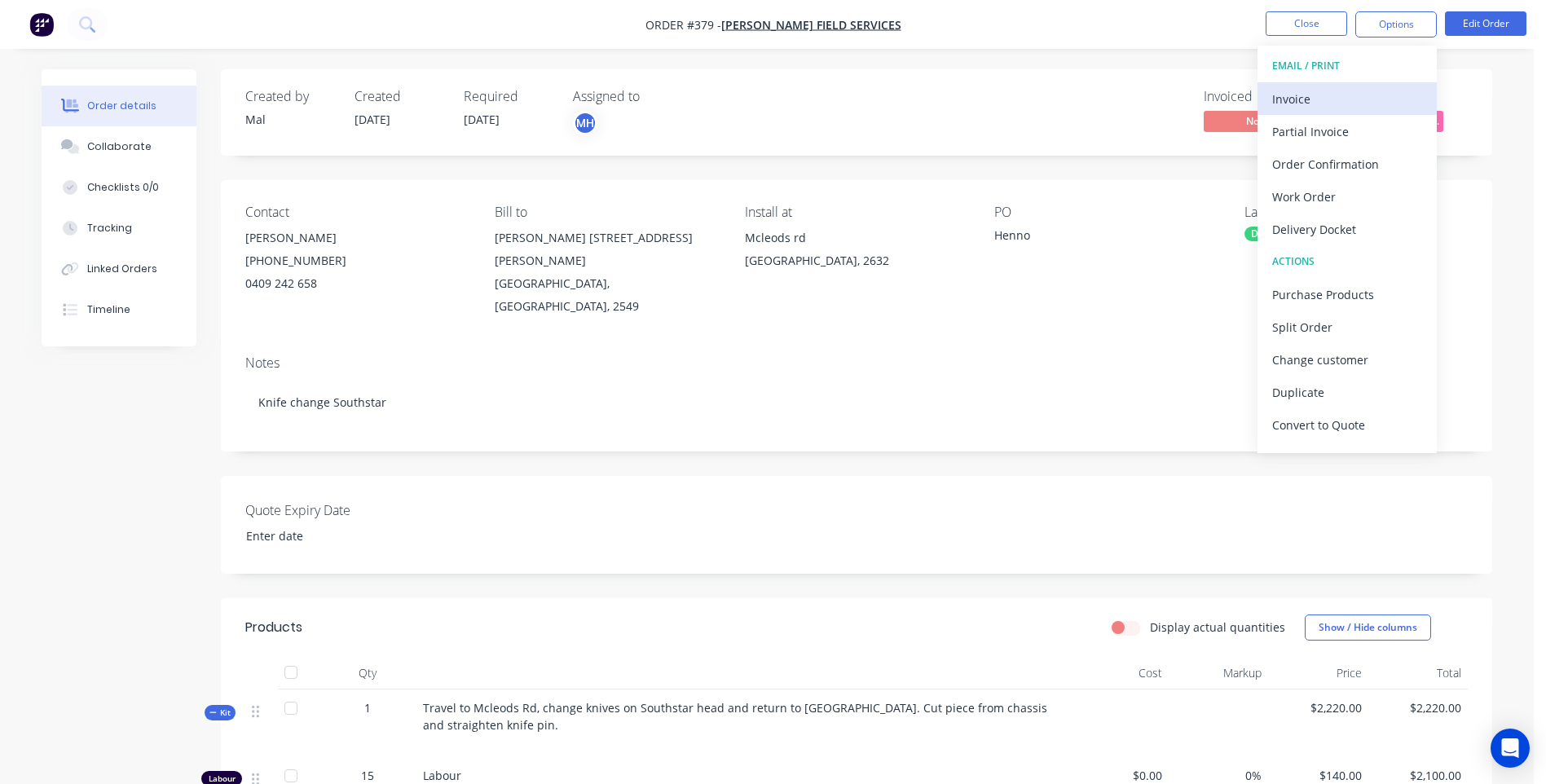
click at [1287, 99] on div "Invoice" at bounding box center [1347, 99] width 150 height 24
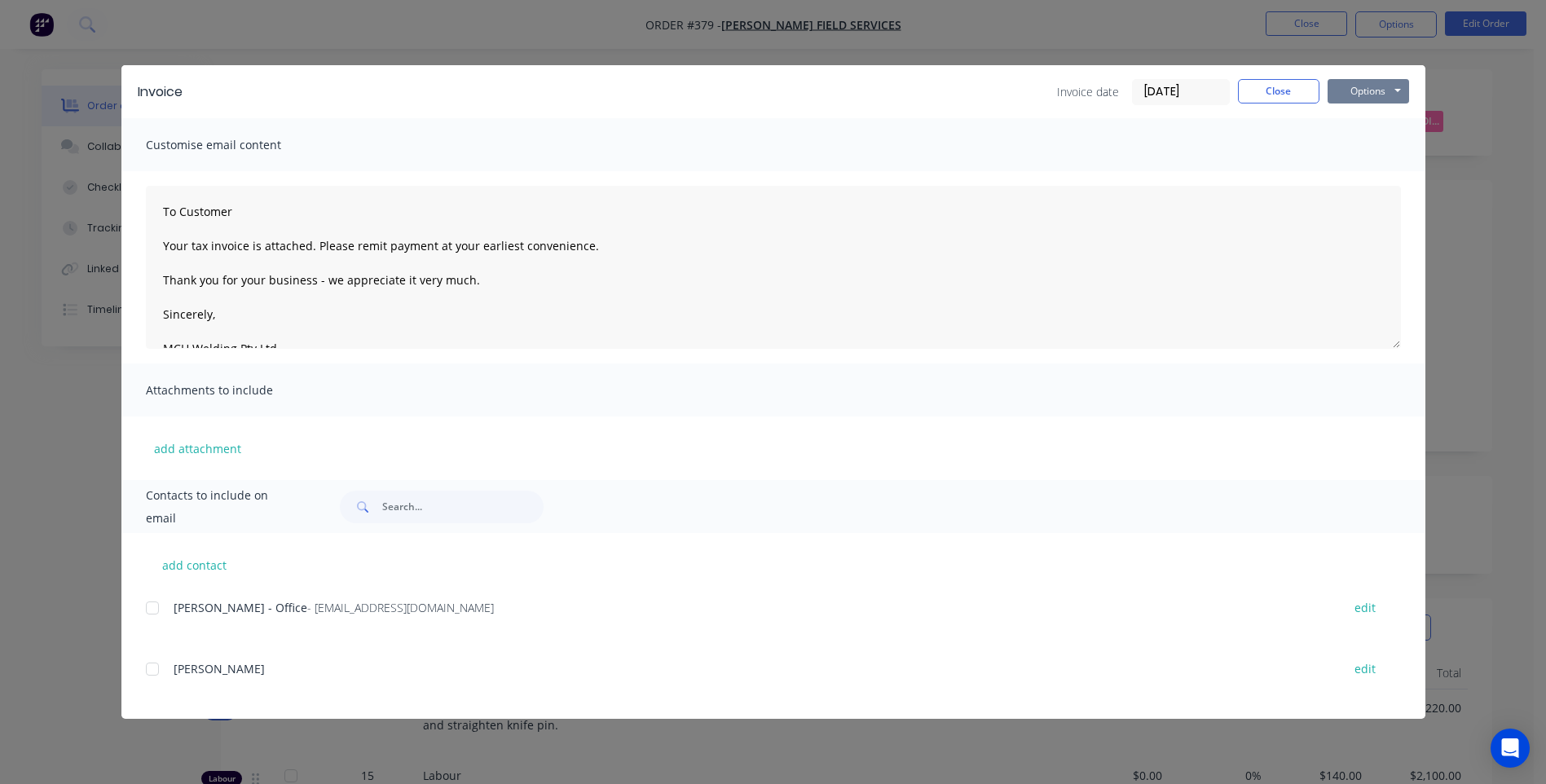
click at [1361, 96] on button "Options" at bounding box center [1368, 91] width 81 height 25
click at [1361, 117] on button "Preview" at bounding box center [1380, 119] width 104 height 26
click at [150, 669] on div at bounding box center [152, 669] width 33 height 33
click at [149, 666] on div at bounding box center [152, 669] width 33 height 33
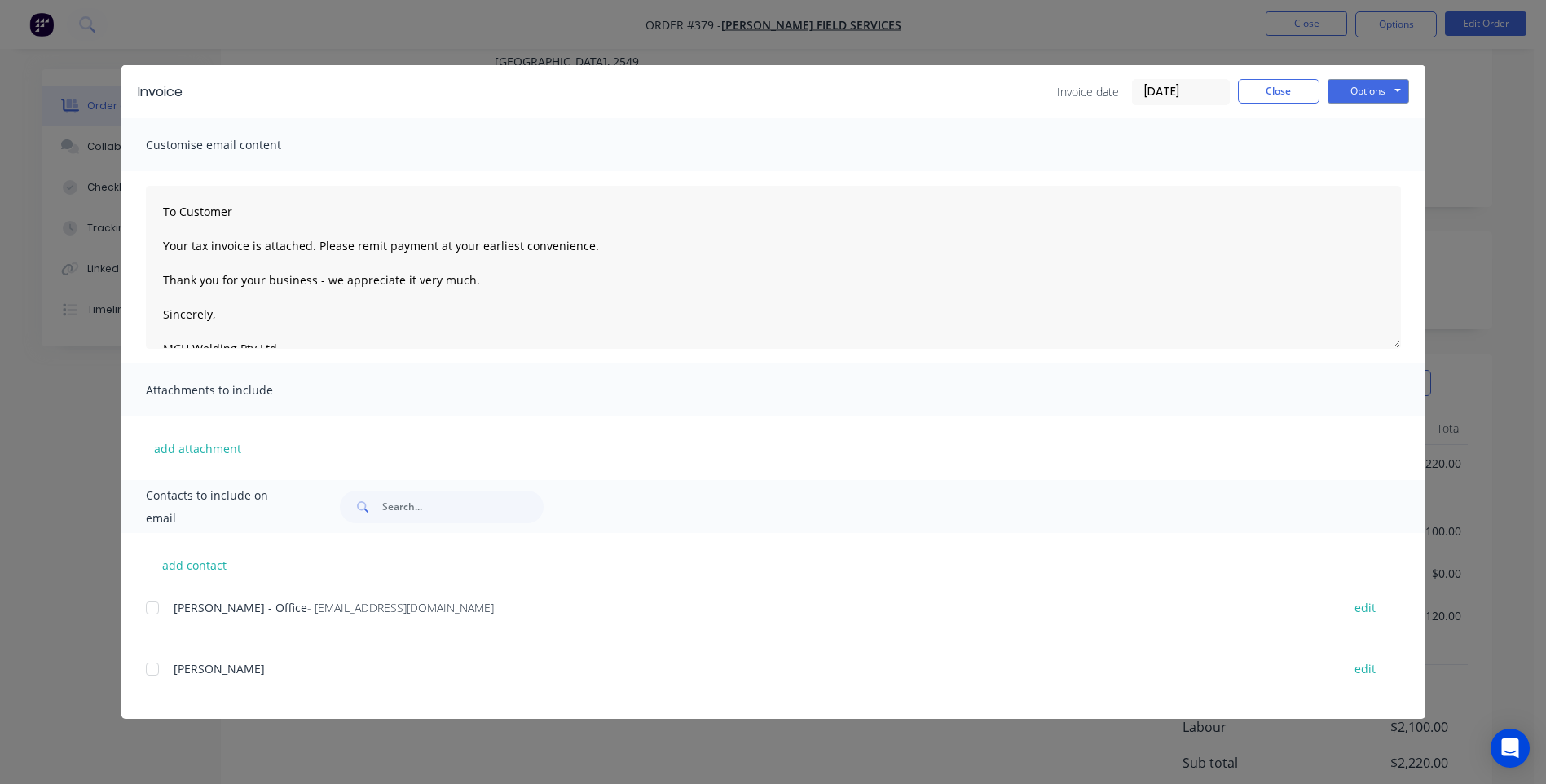
click at [148, 605] on div at bounding box center [152, 608] width 33 height 33
click at [1266, 100] on button "Close" at bounding box center [1278, 91] width 81 height 25
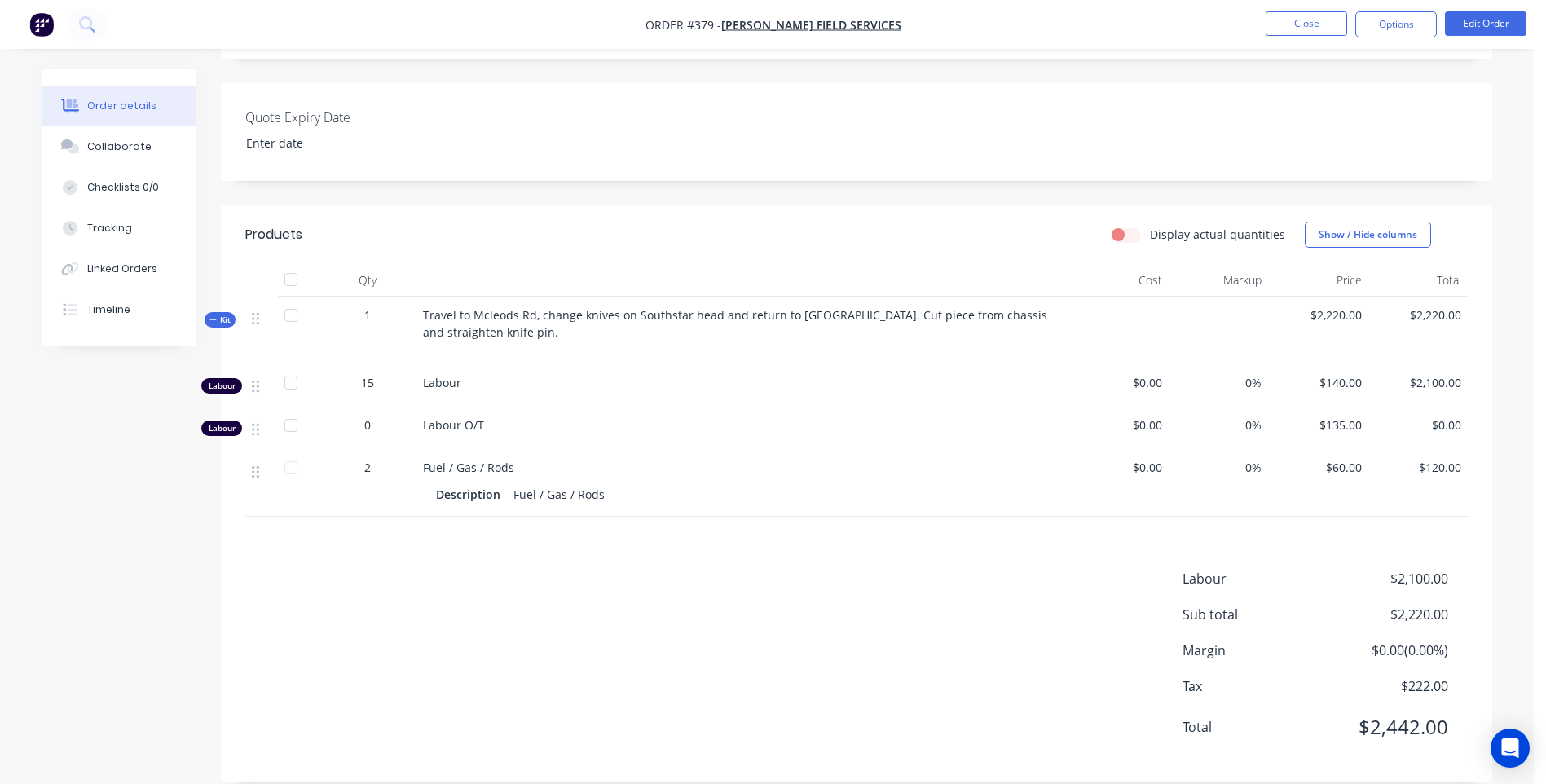
click at [1288, 11] on nav "Order #379 - Hennessy Field Services Close Options Edit Order" at bounding box center [773, 25] width 1546 height 49
click at [1285, 18] on button "Close" at bounding box center [1306, 24] width 81 height 25
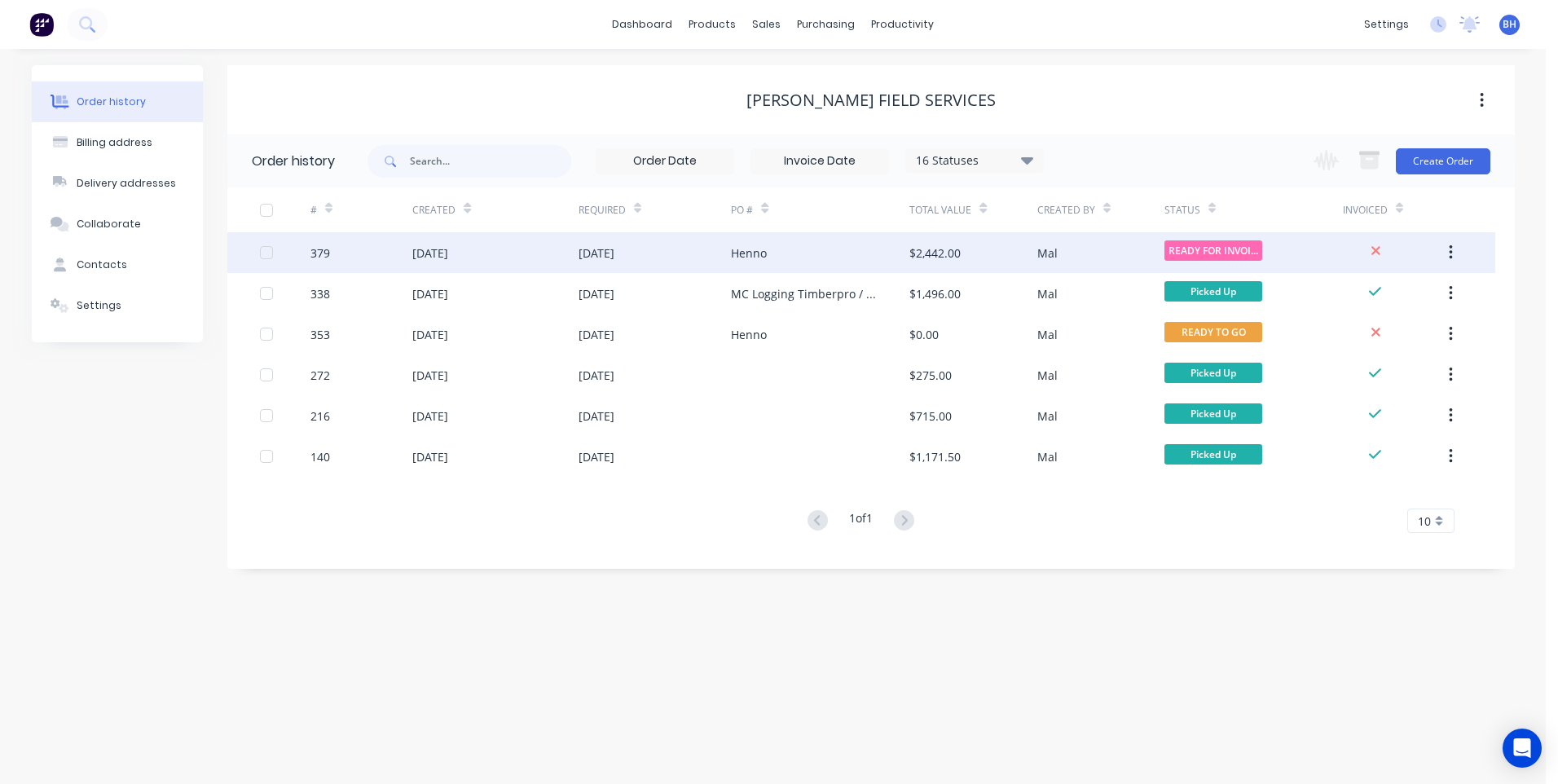
click at [838, 245] on div "Henno" at bounding box center [820, 253] width 179 height 41
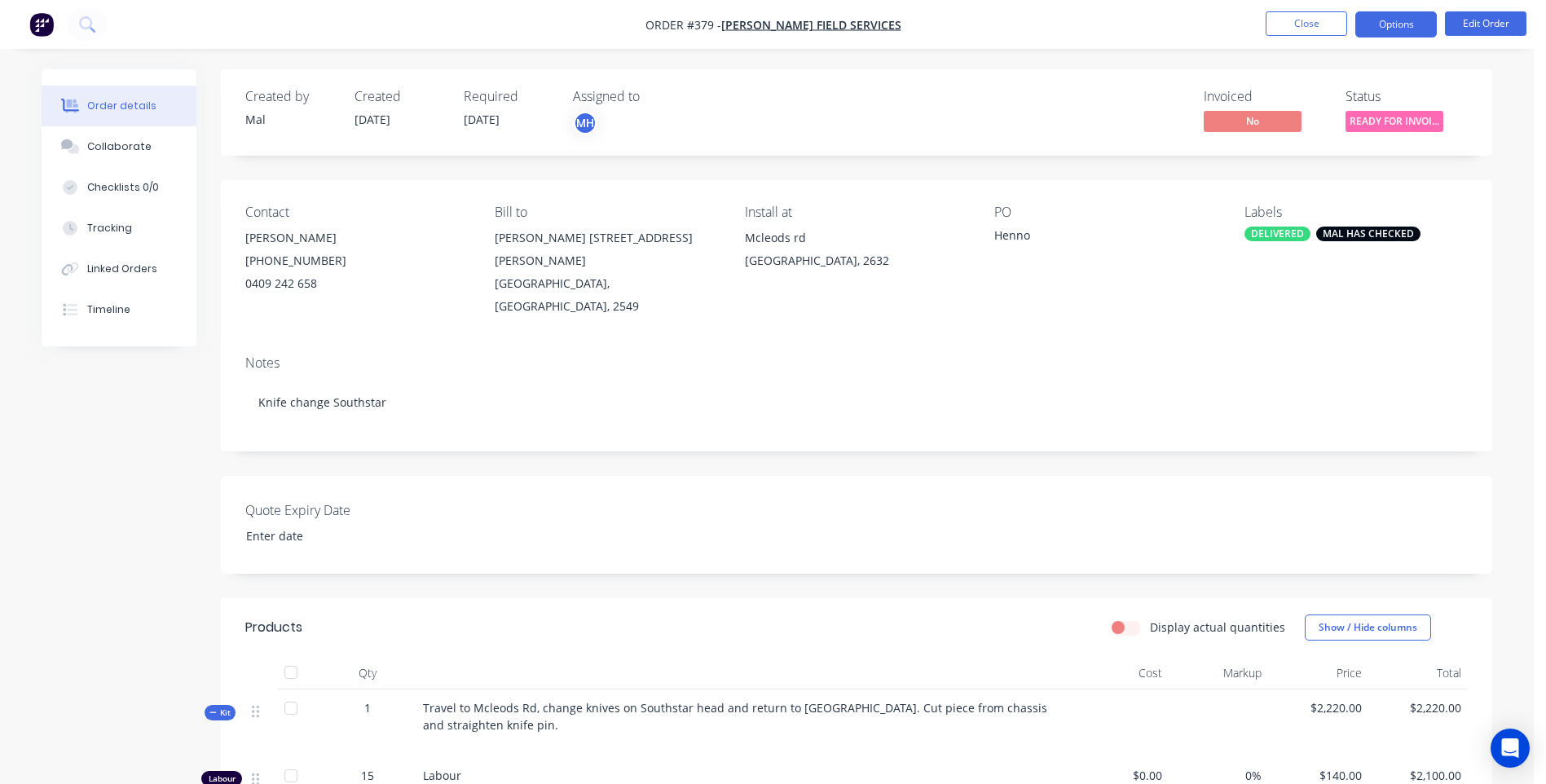
click at [1381, 19] on button "Options" at bounding box center [1396, 25] width 81 height 26
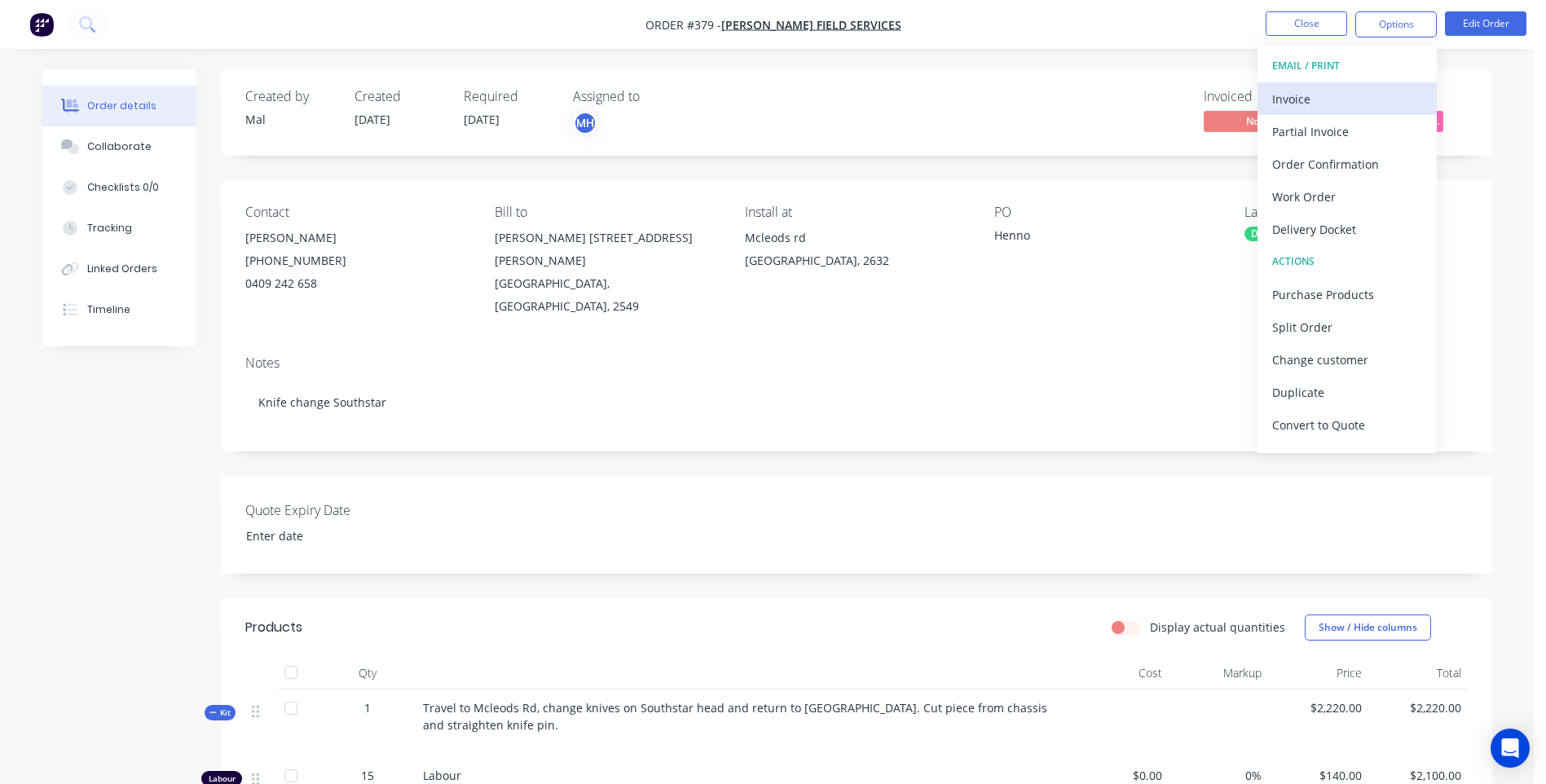
click at [1302, 93] on div "Invoice" at bounding box center [1347, 99] width 150 height 24
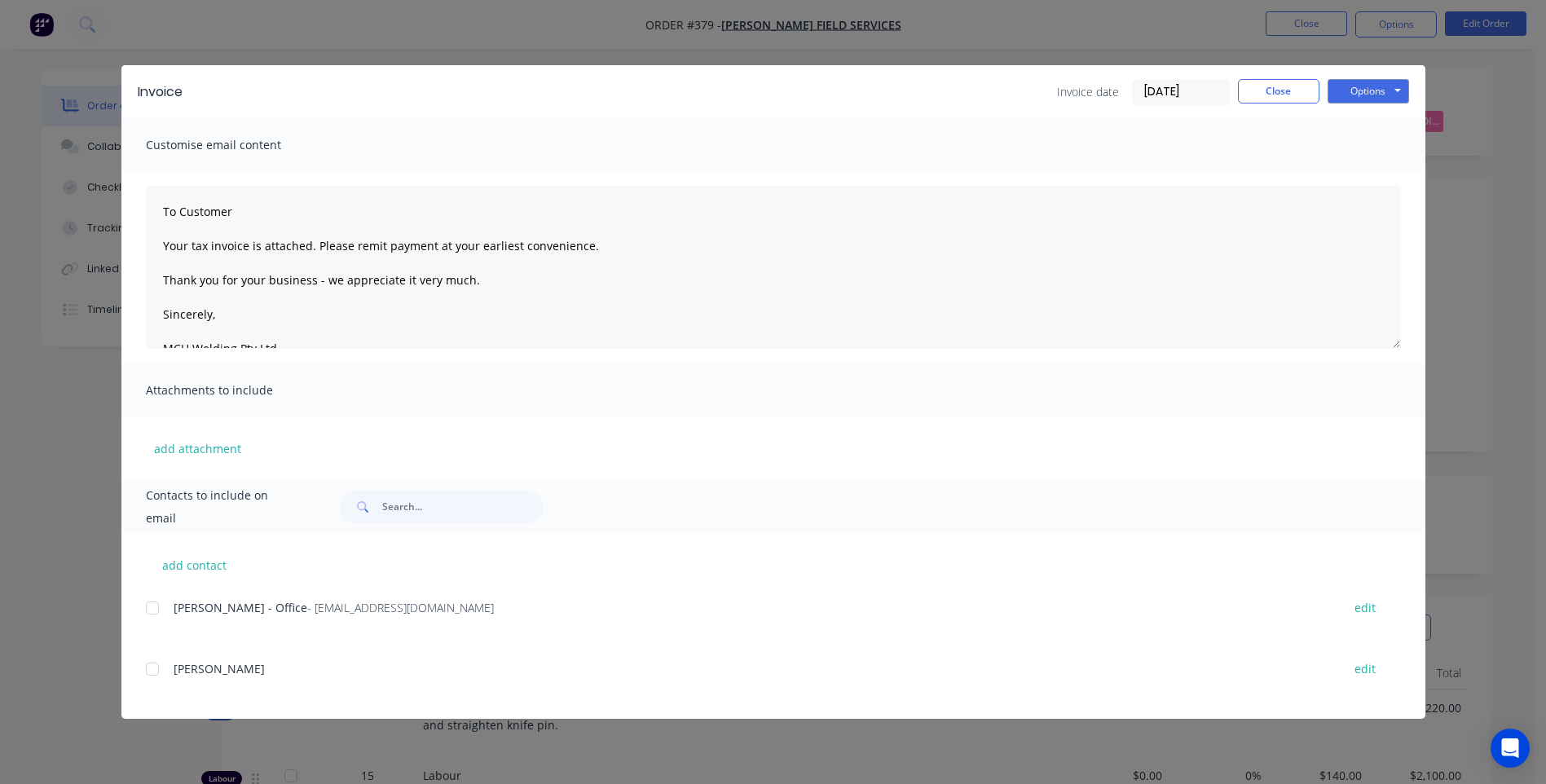
click at [153, 603] on div at bounding box center [152, 608] width 33 height 33
click at [1393, 92] on button "Options" at bounding box center [1368, 91] width 81 height 25
click at [1364, 170] on button "Email" at bounding box center [1380, 173] width 104 height 26
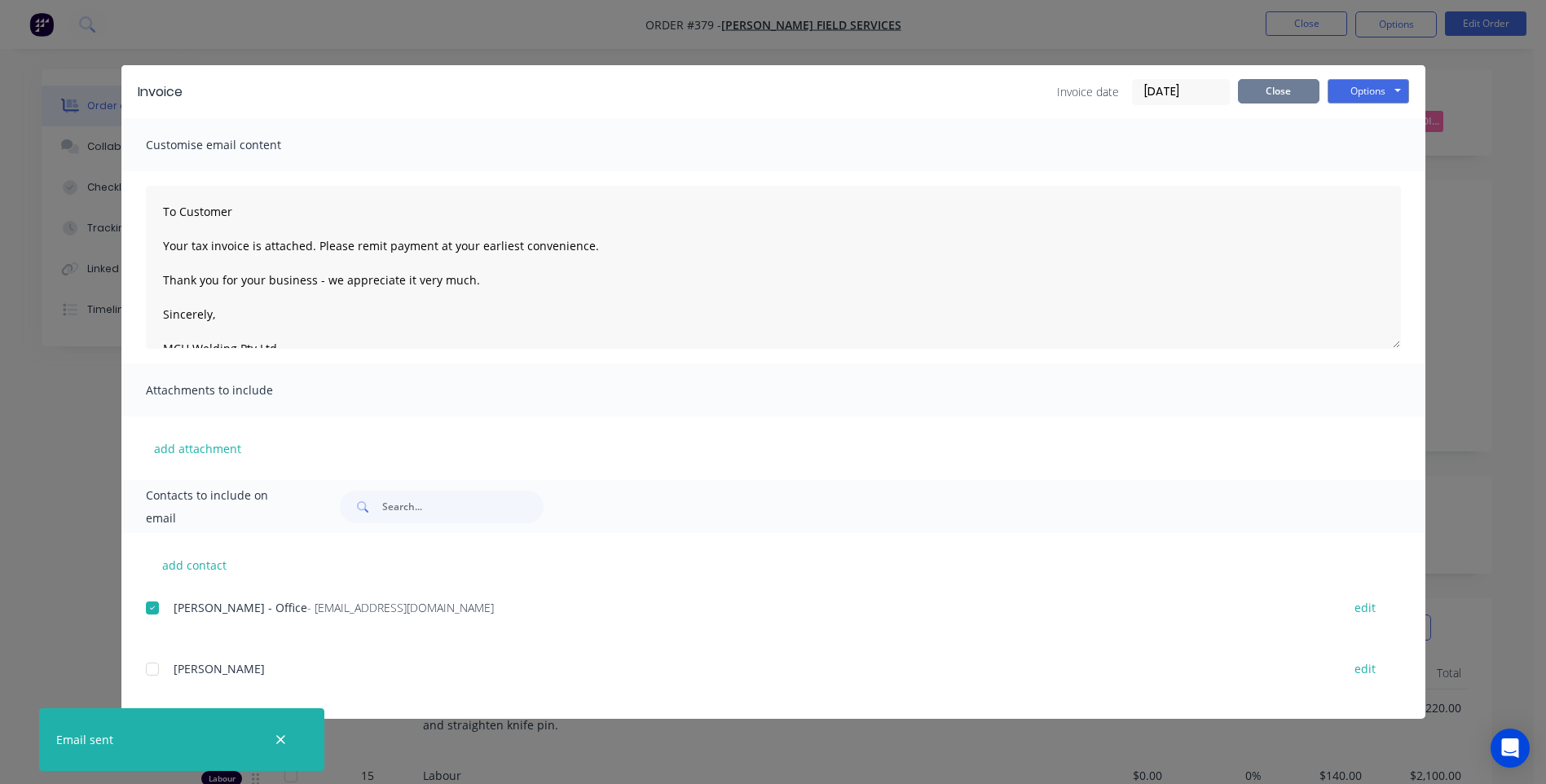
click at [1278, 90] on button "Close" at bounding box center [1278, 91] width 81 height 25
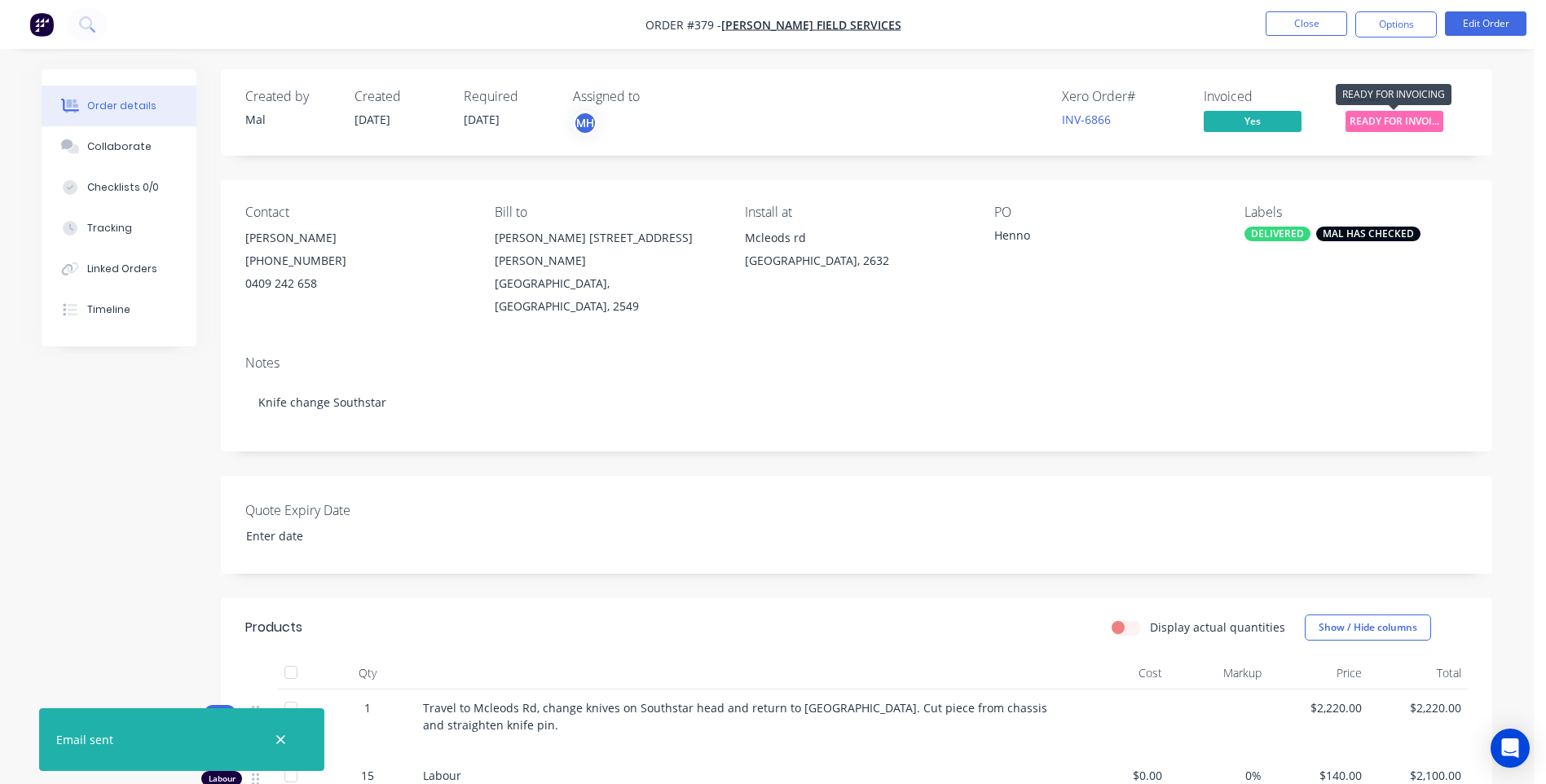
click at [1396, 115] on span "READY FOR INVOI..." at bounding box center [1394, 121] width 98 height 20
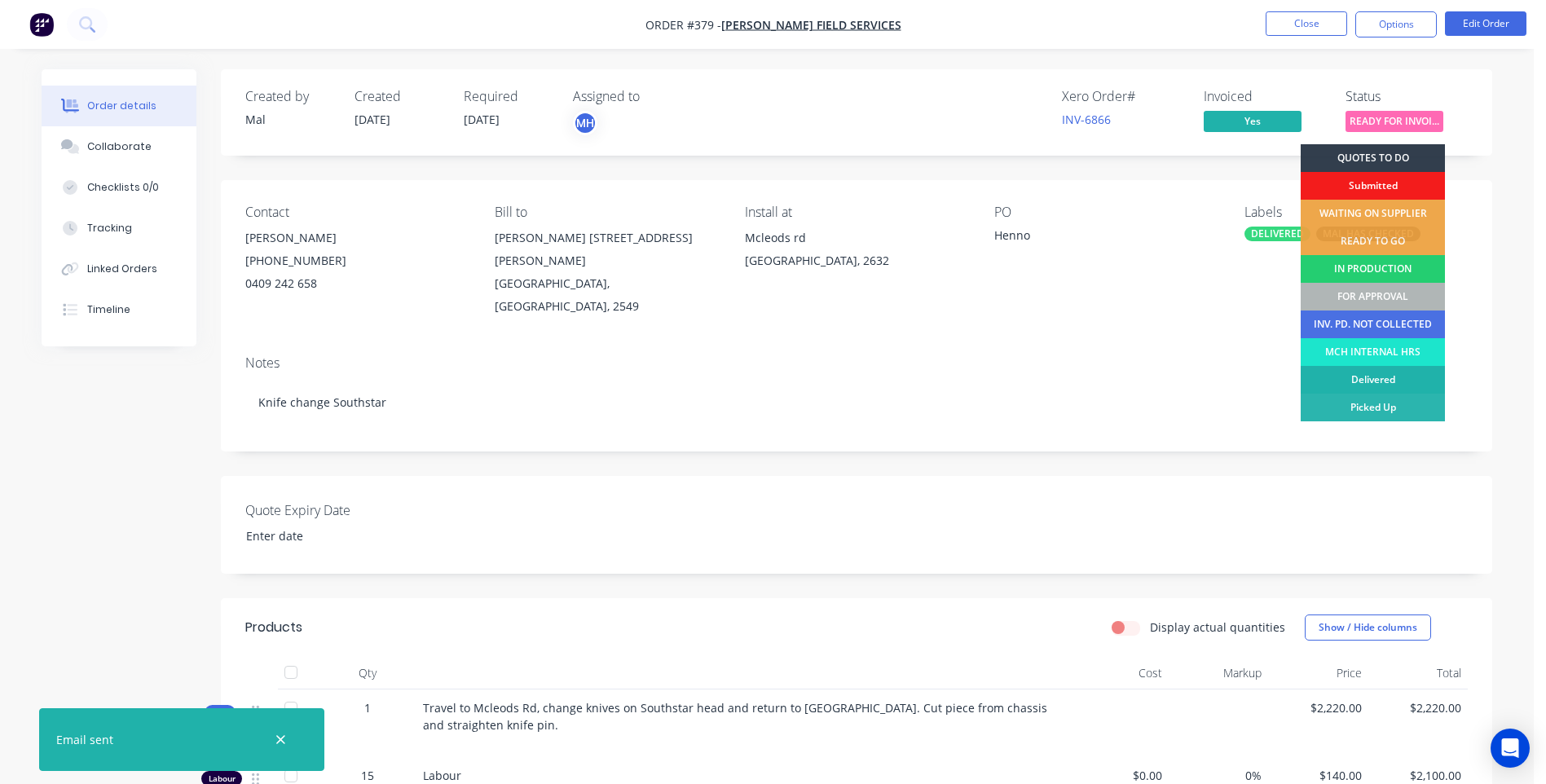
click at [1348, 378] on div "Delivered" at bounding box center [1373, 379] width 144 height 27
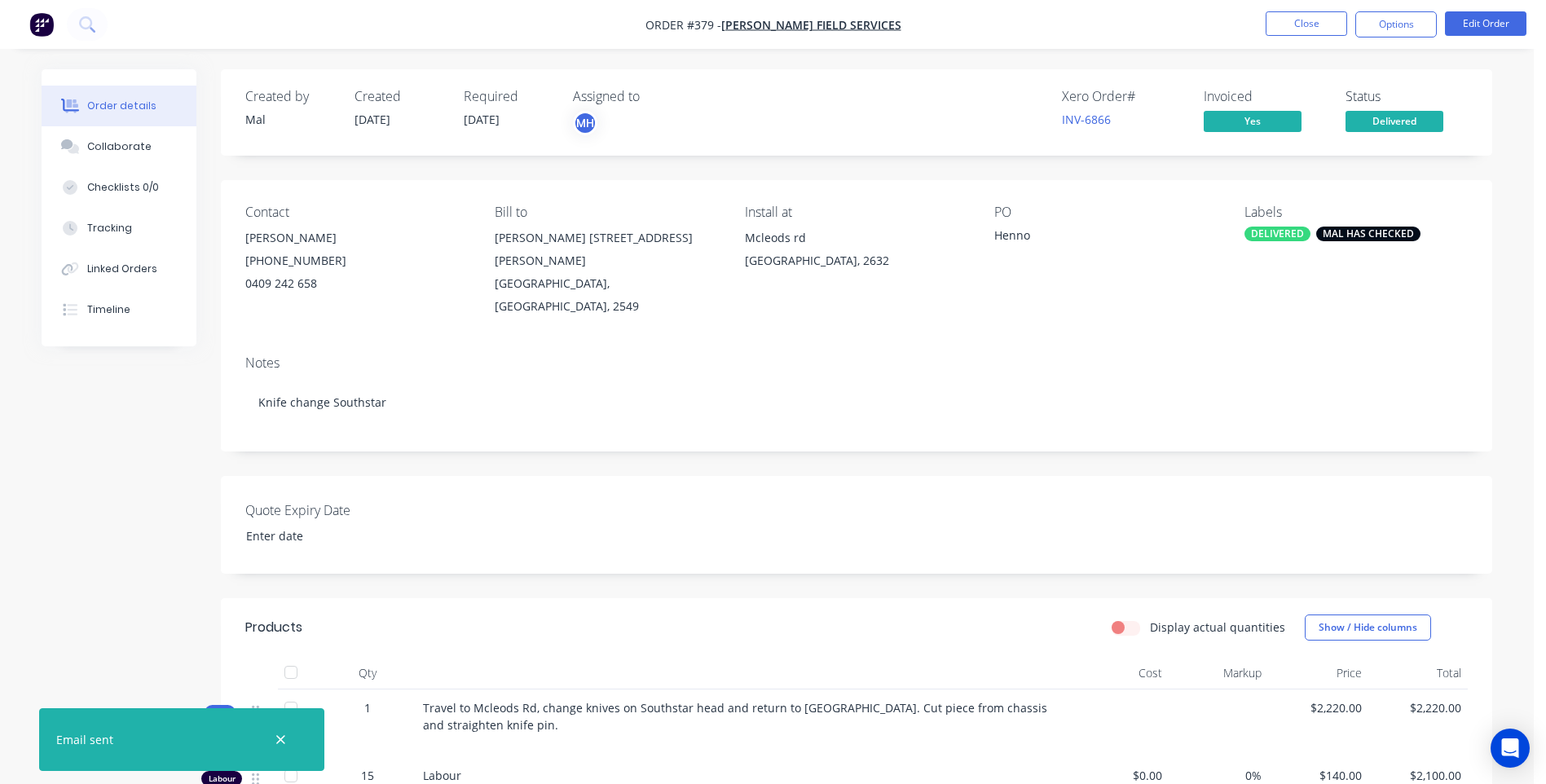
click at [1263, 217] on div "Labels" at bounding box center [1355, 211] width 223 height 15
click at [1263, 232] on div "DELIVERED" at bounding box center [1277, 233] width 66 height 15
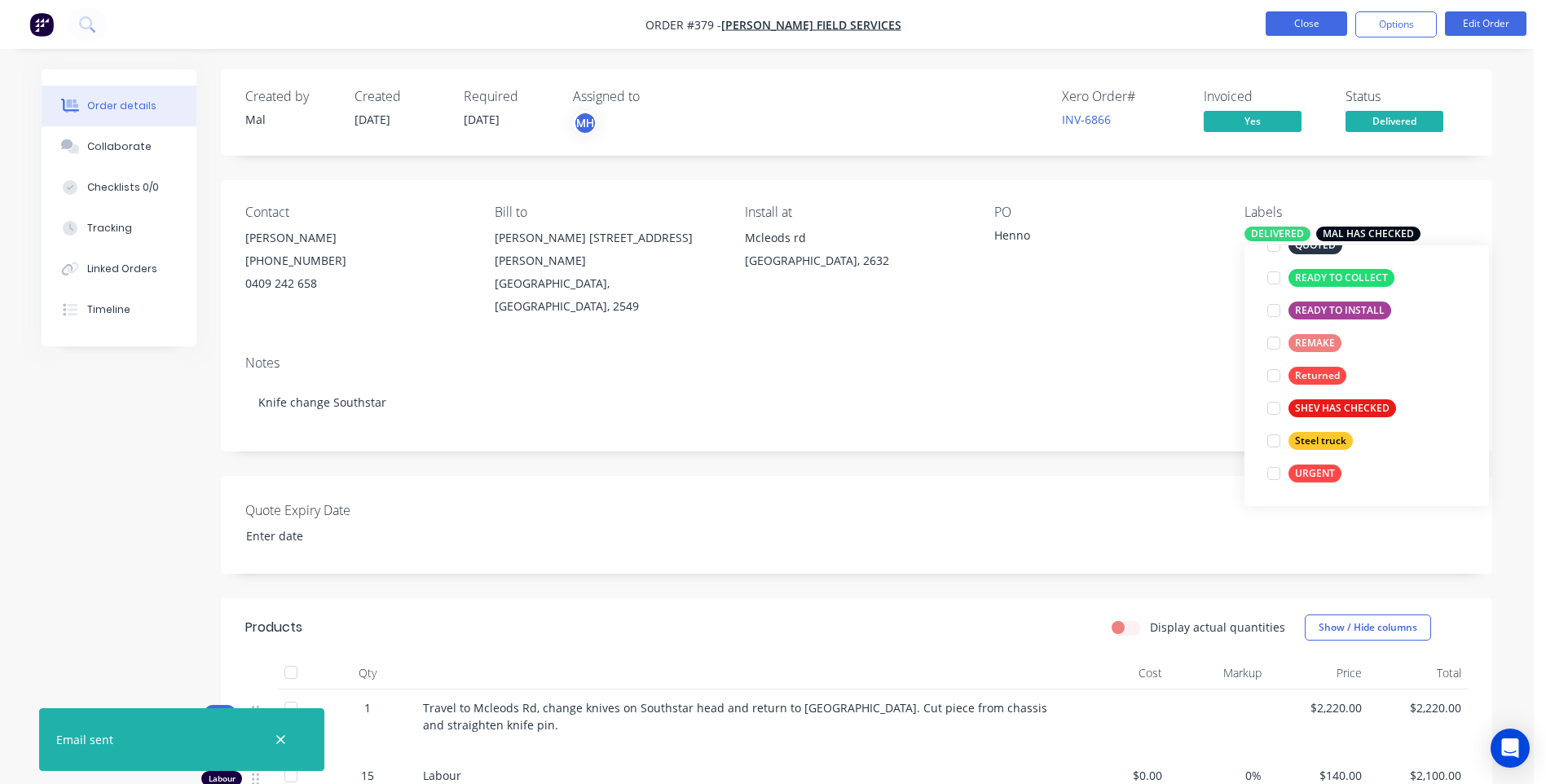
click at [1286, 16] on button "Close" at bounding box center [1306, 24] width 81 height 25
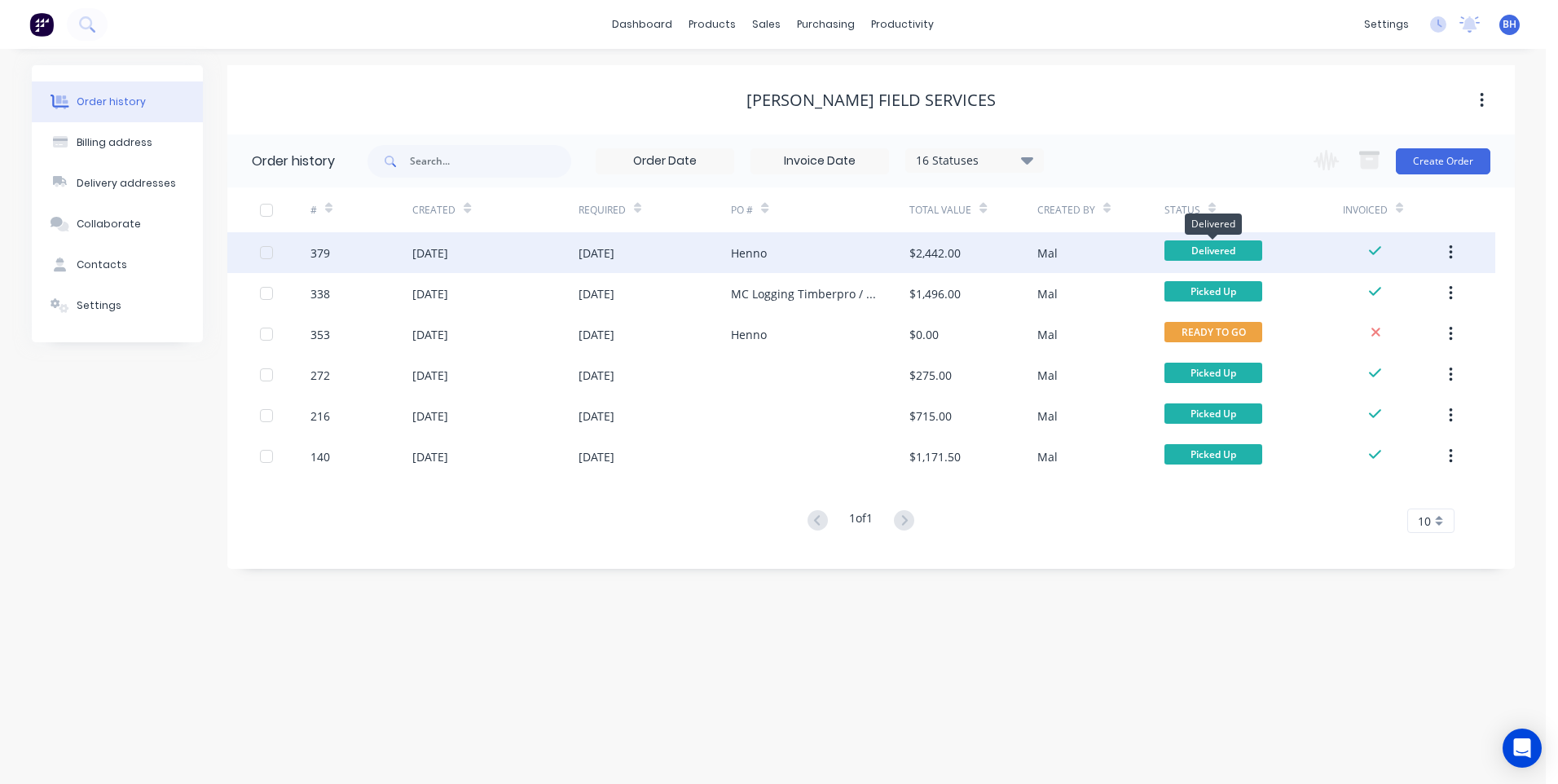
click at [1189, 242] on span "Delivered" at bounding box center [1213, 251] width 98 height 20
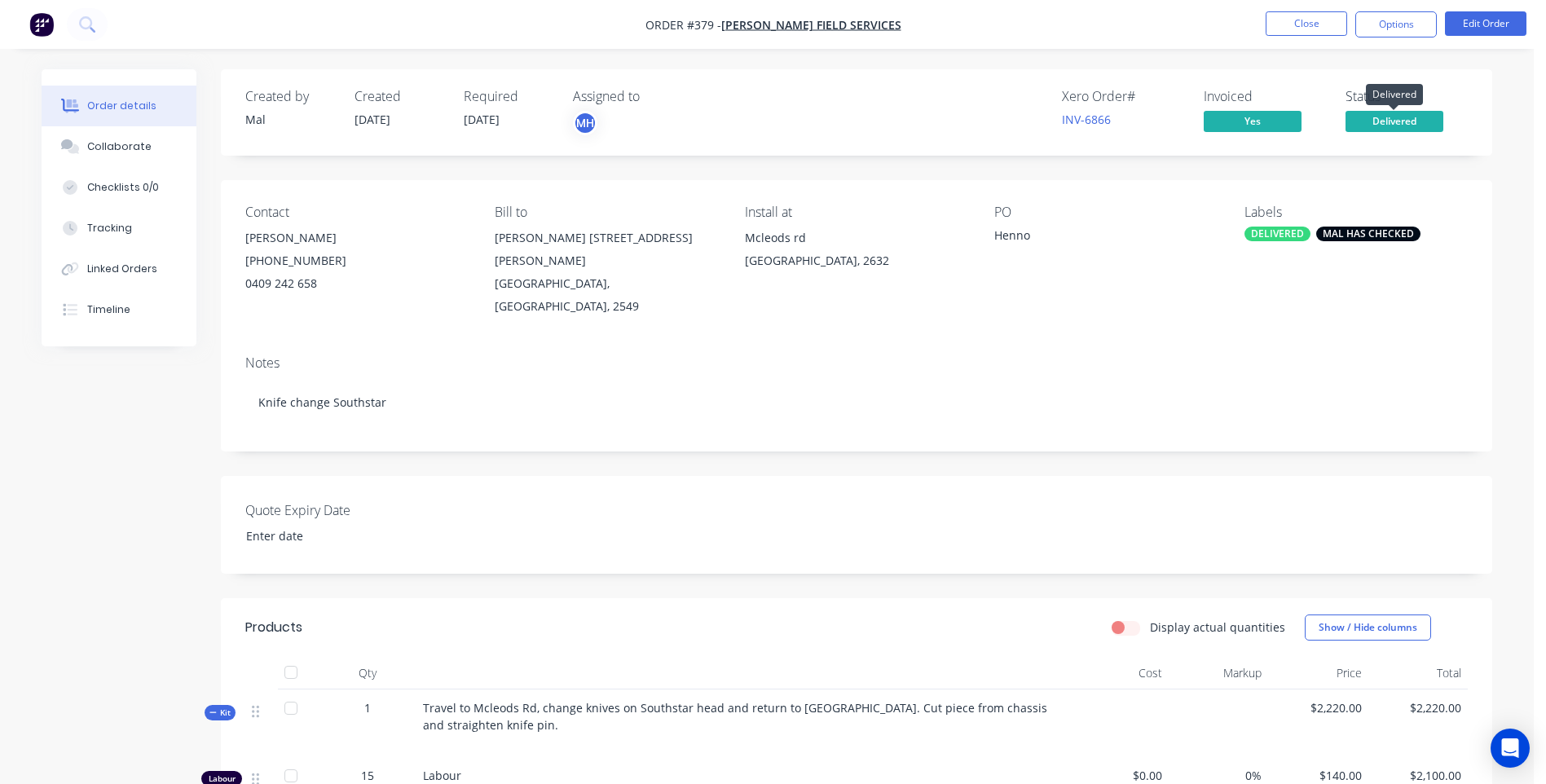
click at [1375, 112] on span "Delivered" at bounding box center [1394, 121] width 98 height 20
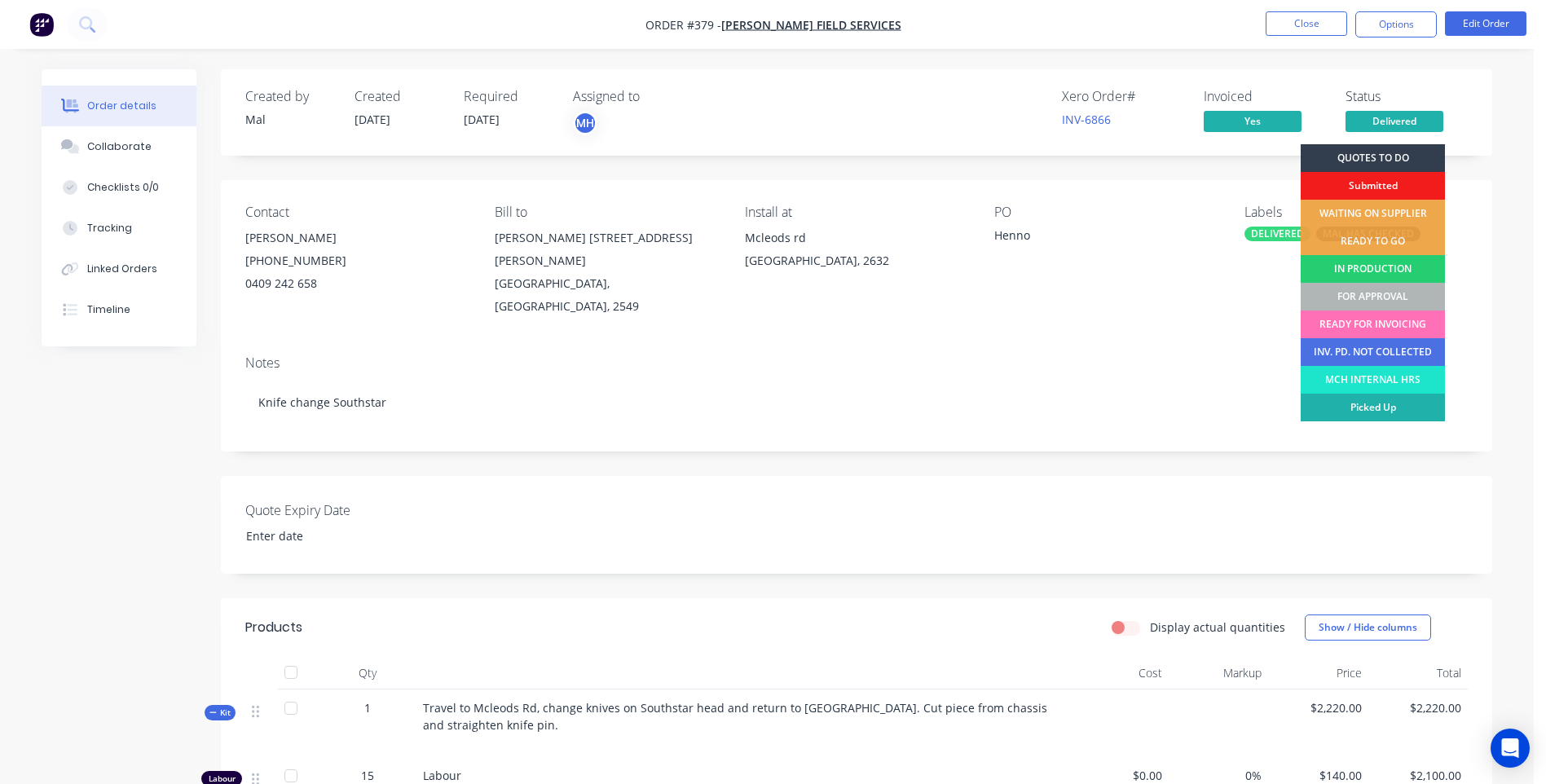
click at [1356, 407] on div "Picked Up" at bounding box center [1373, 407] width 144 height 27
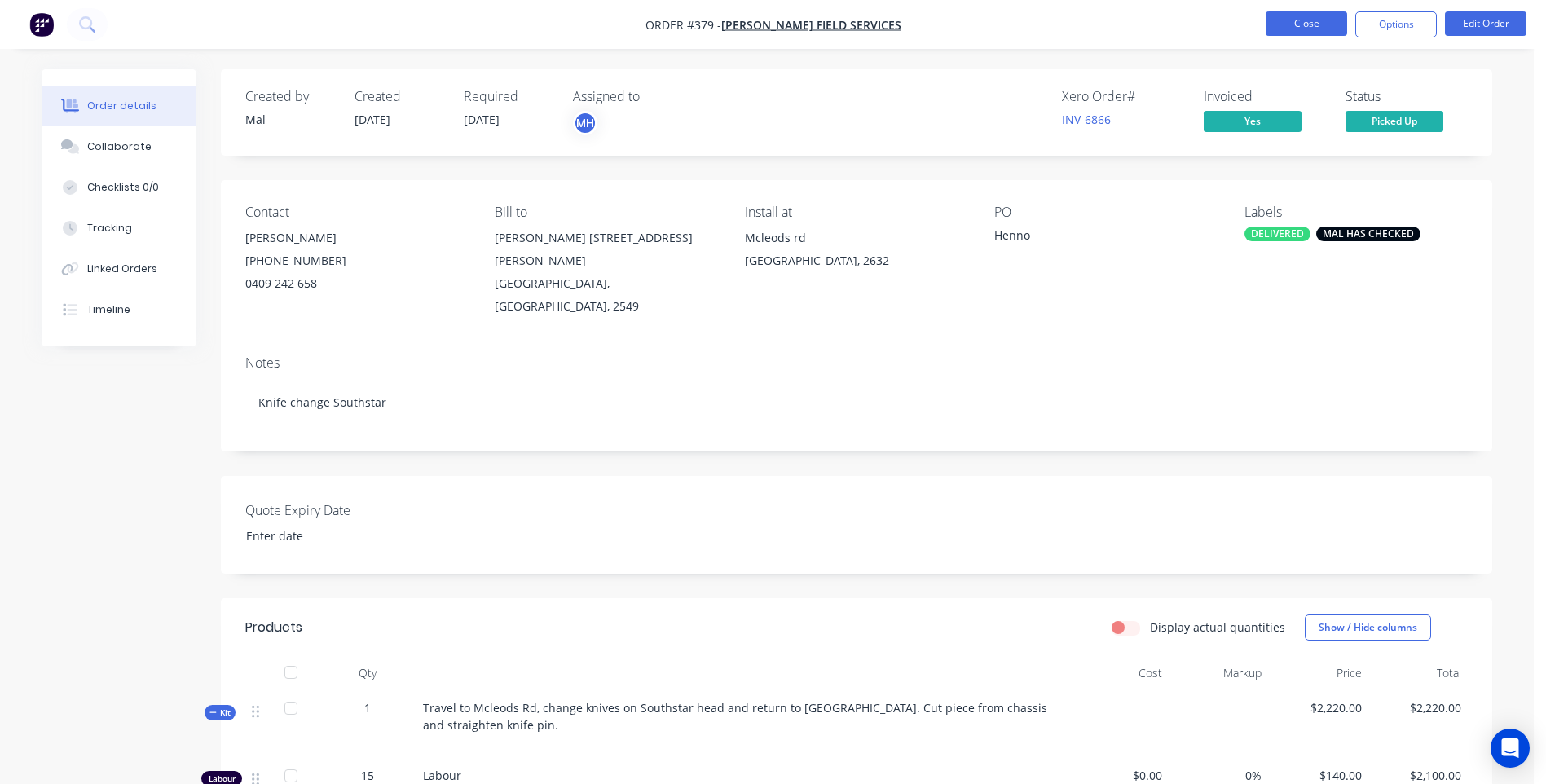
click at [1286, 22] on button "Close" at bounding box center [1306, 24] width 81 height 25
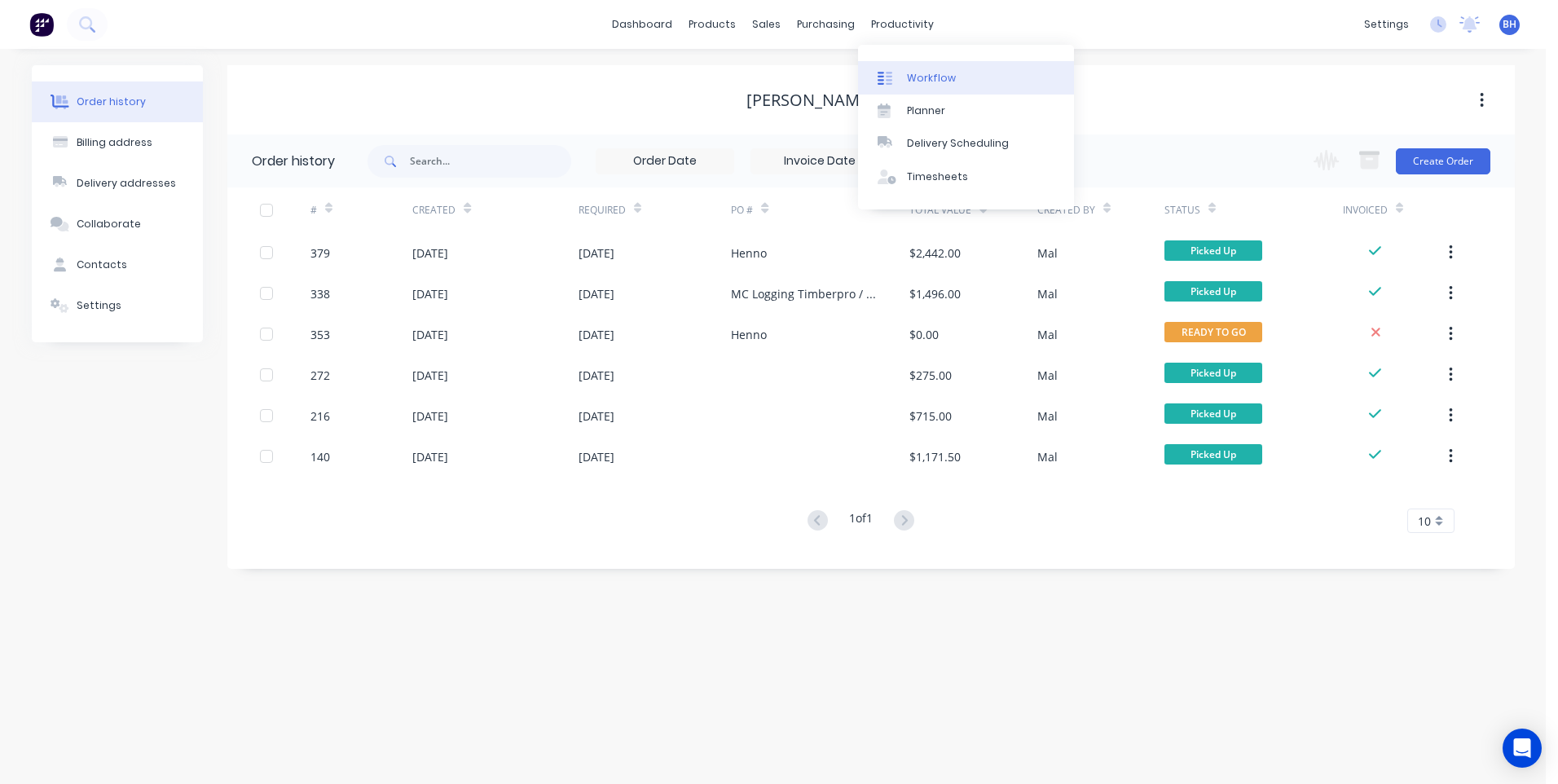
click at [924, 71] on div "Workflow" at bounding box center [931, 78] width 49 height 15
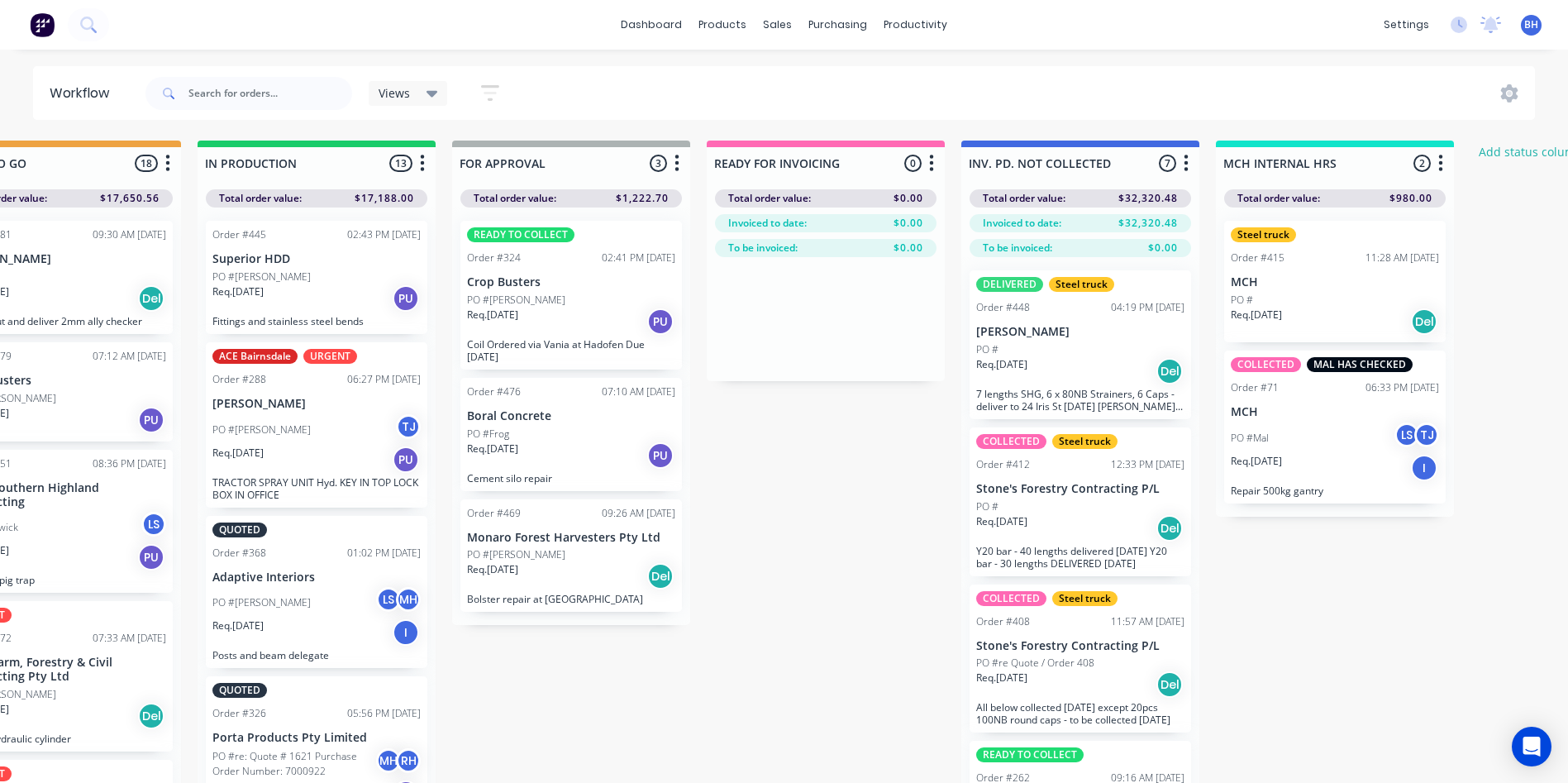
scroll to position [0, 1038]
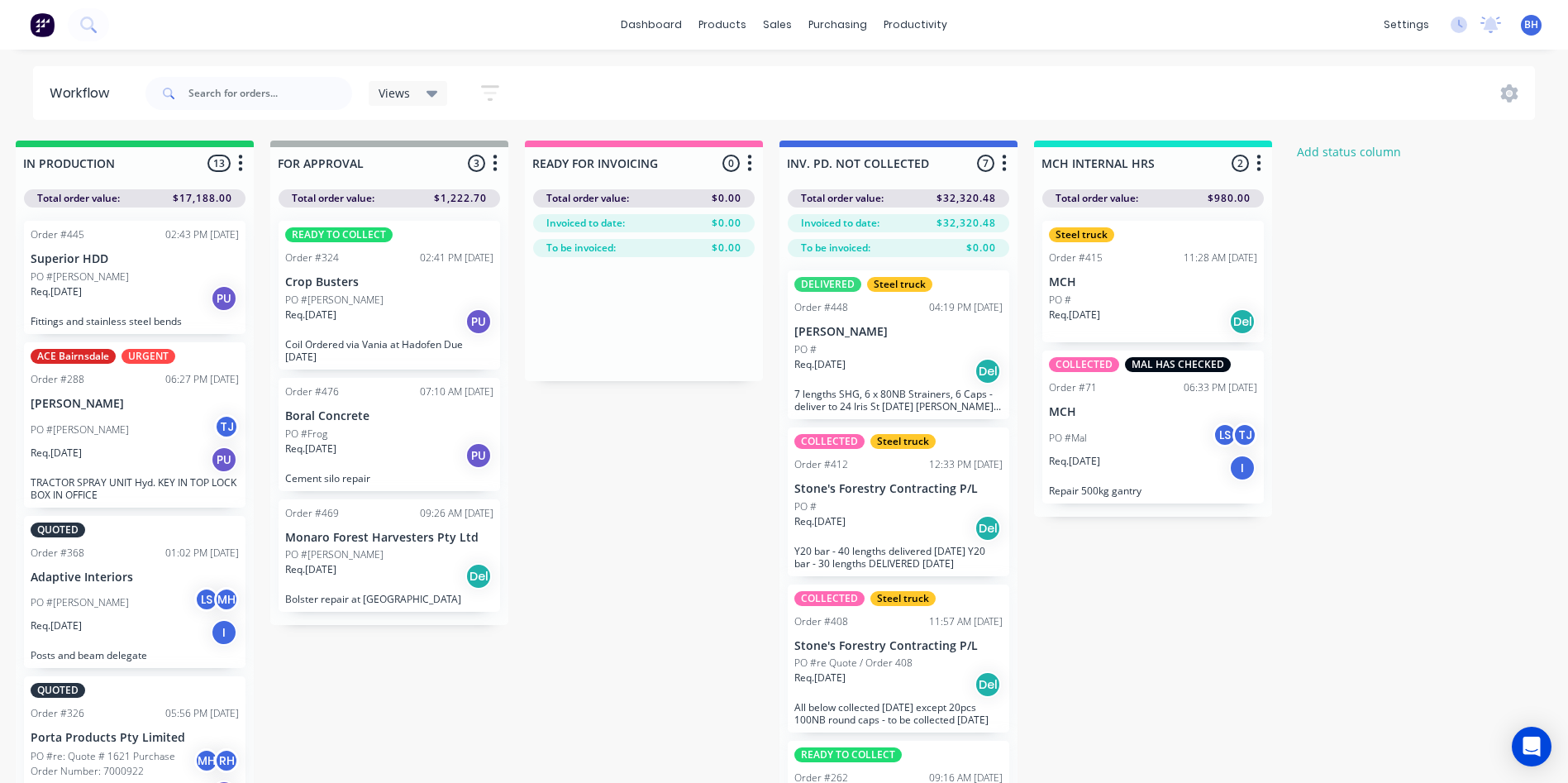
click at [384, 431] on div "PO #Frog" at bounding box center [389, 434] width 208 height 15
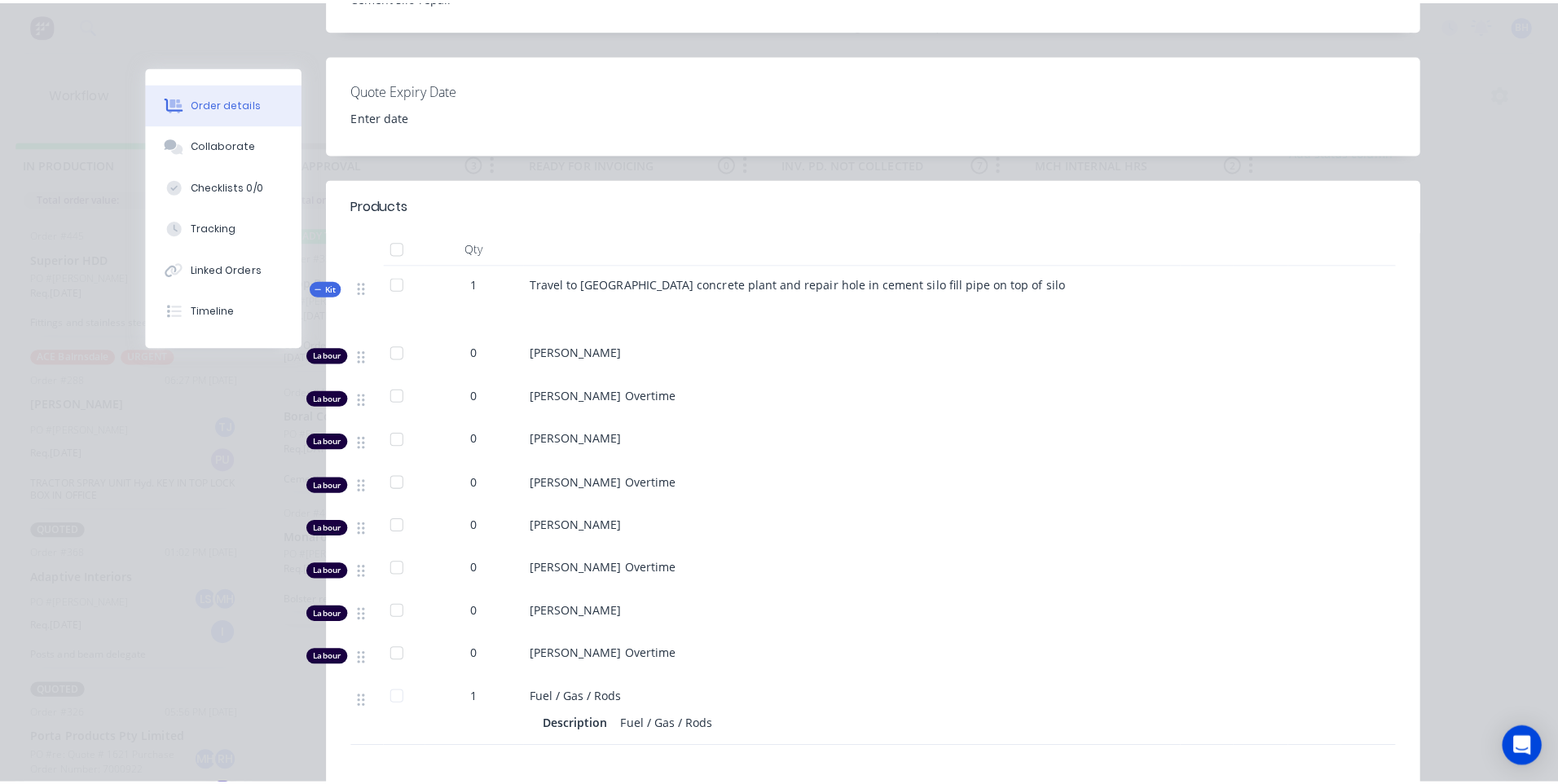
scroll to position [0, 0]
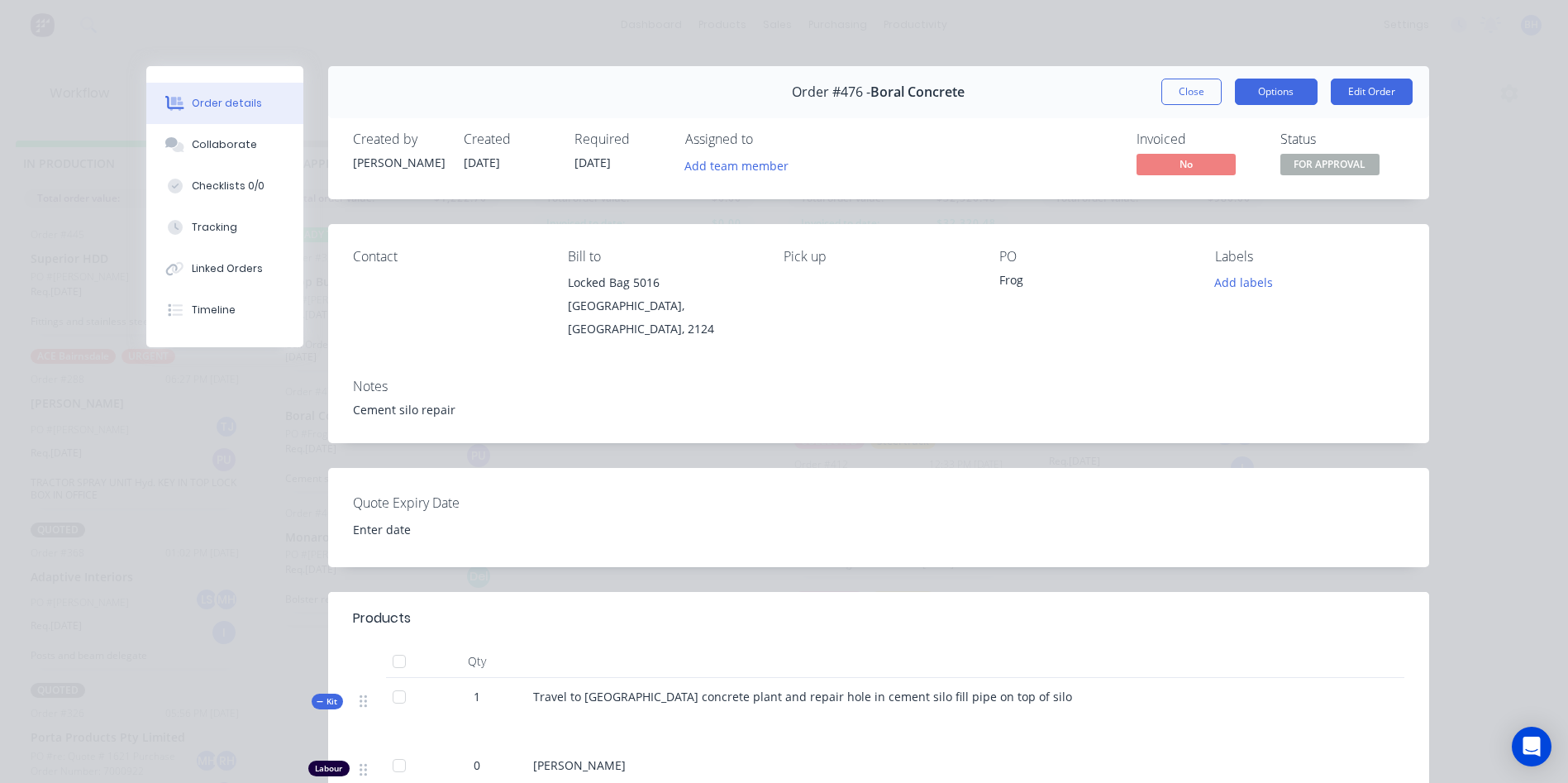
click at [1290, 102] on button "Options" at bounding box center [1276, 92] width 82 height 27
click at [944, 25] on div "Order details Collaborate Checklists 0/0 Tracking Linked Orders Timeline Order …" at bounding box center [784, 392] width 1568 height 783
click at [1168, 92] on button "Close" at bounding box center [1191, 92] width 60 height 27
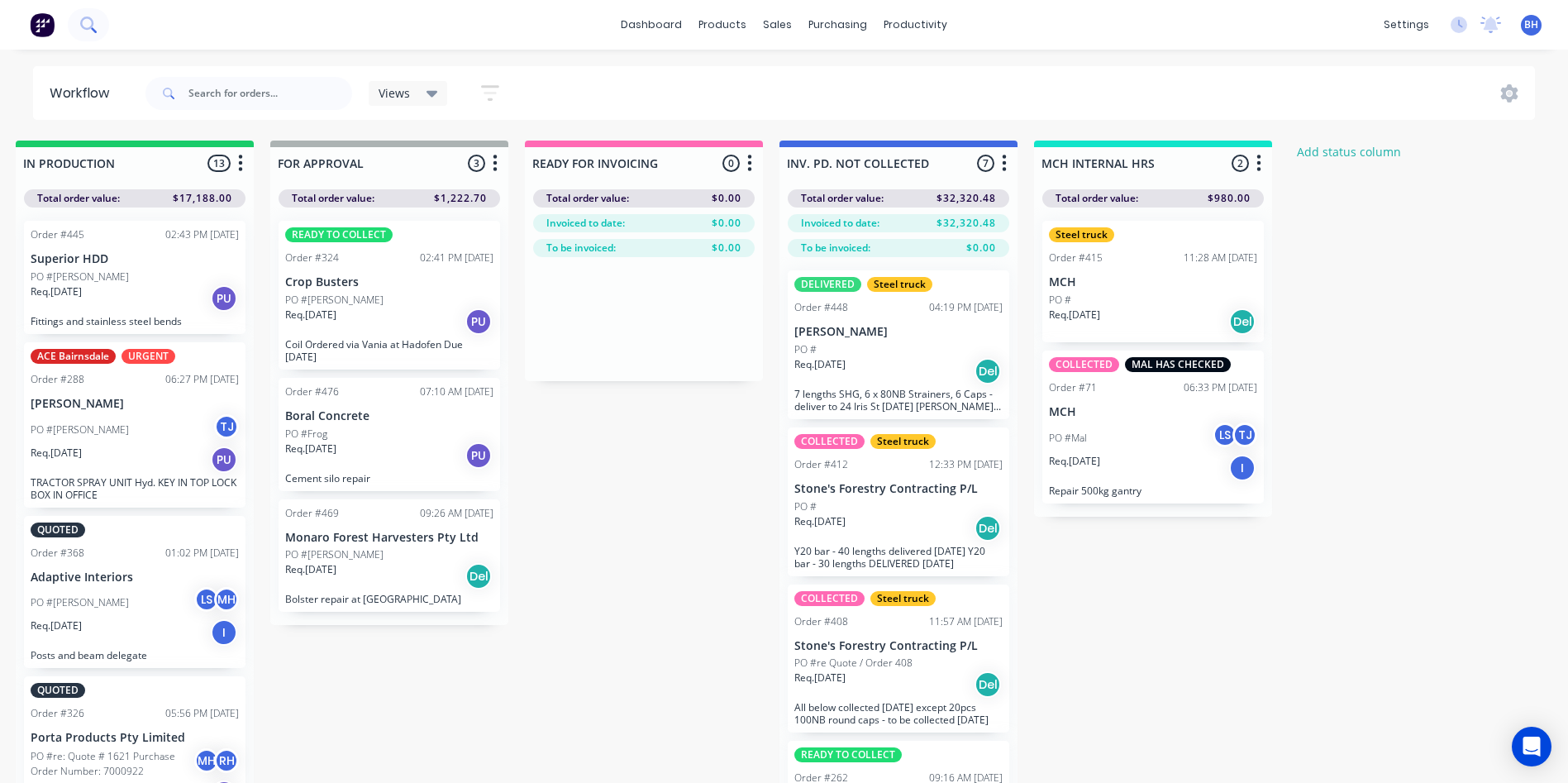
click at [89, 25] on icon at bounding box center [88, 24] width 16 height 16
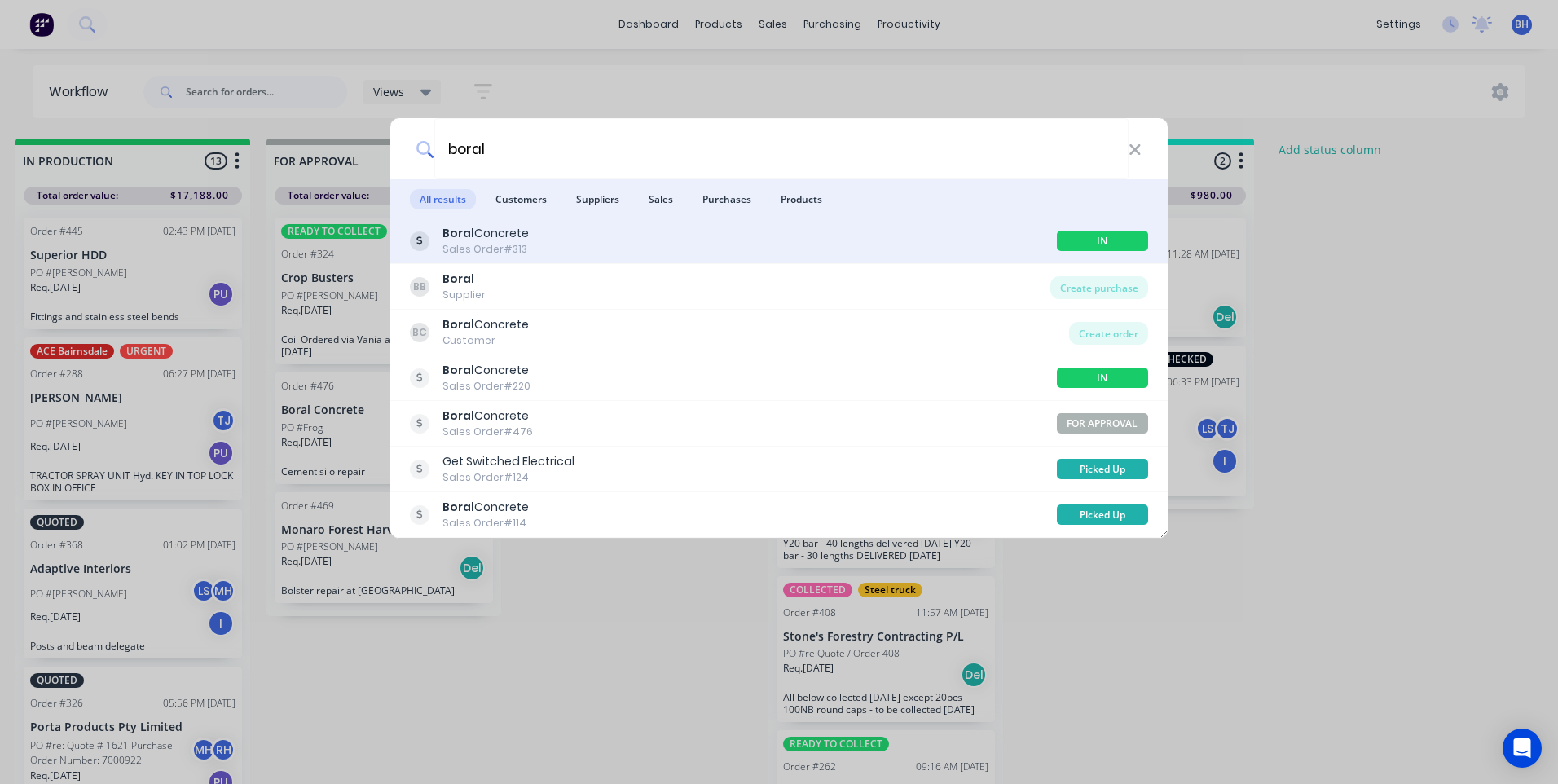
type input "boral"
click at [725, 225] on div "Boral Concrete Sales Order #313" at bounding box center [732, 241] width 647 height 32
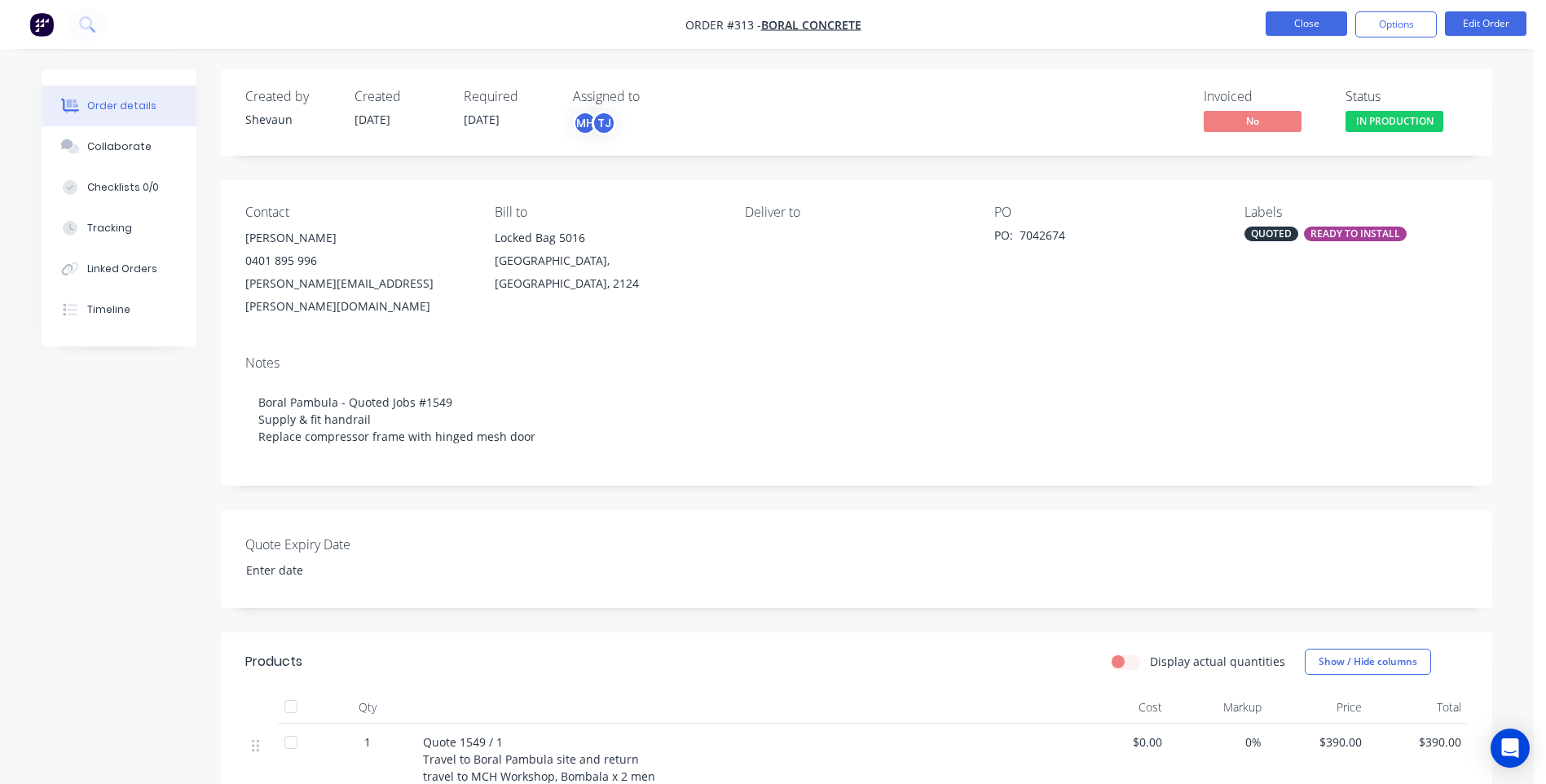
click at [1291, 18] on button "Close" at bounding box center [1306, 24] width 81 height 25
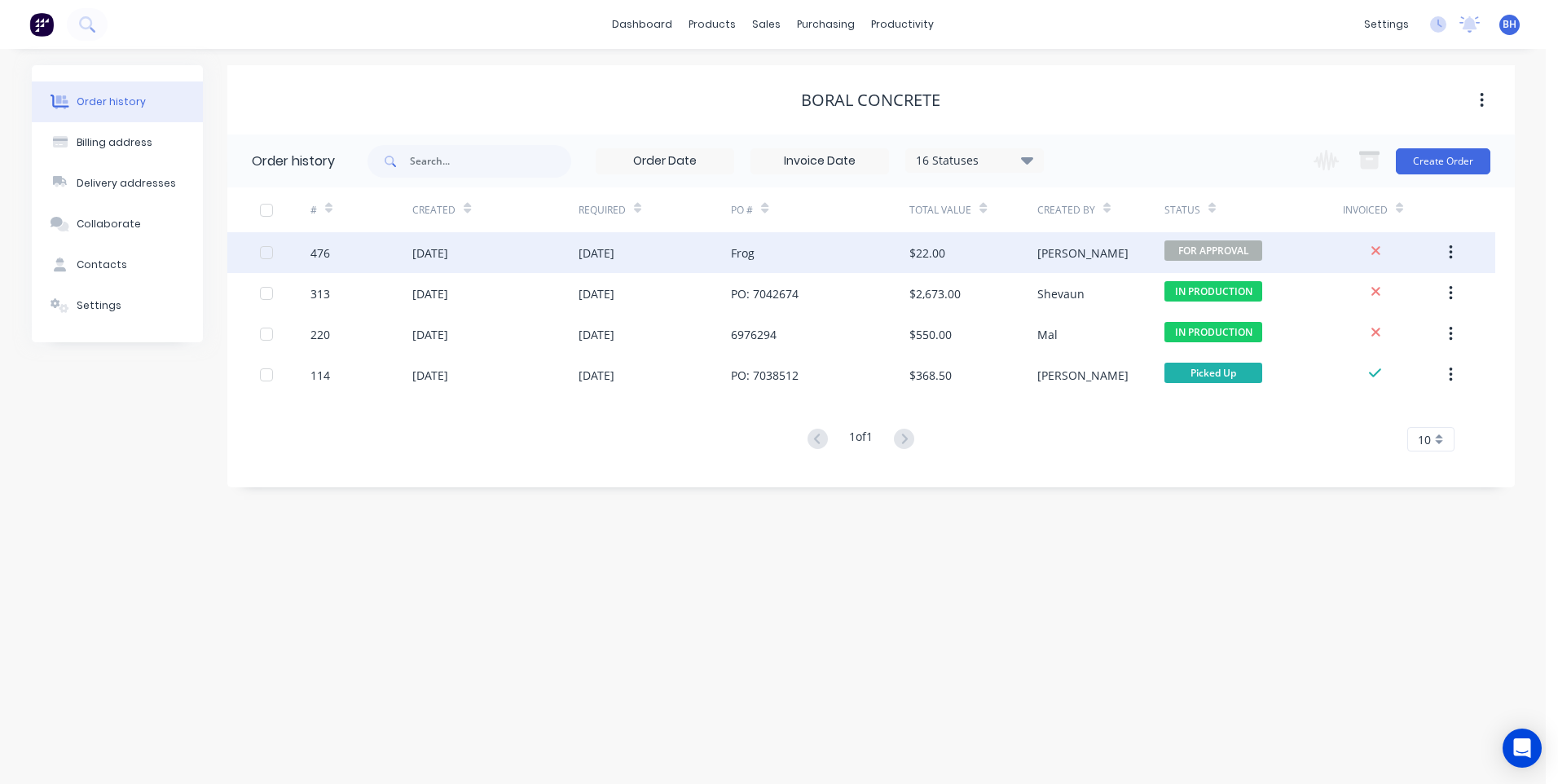
click at [823, 245] on div "Frog" at bounding box center [820, 253] width 179 height 41
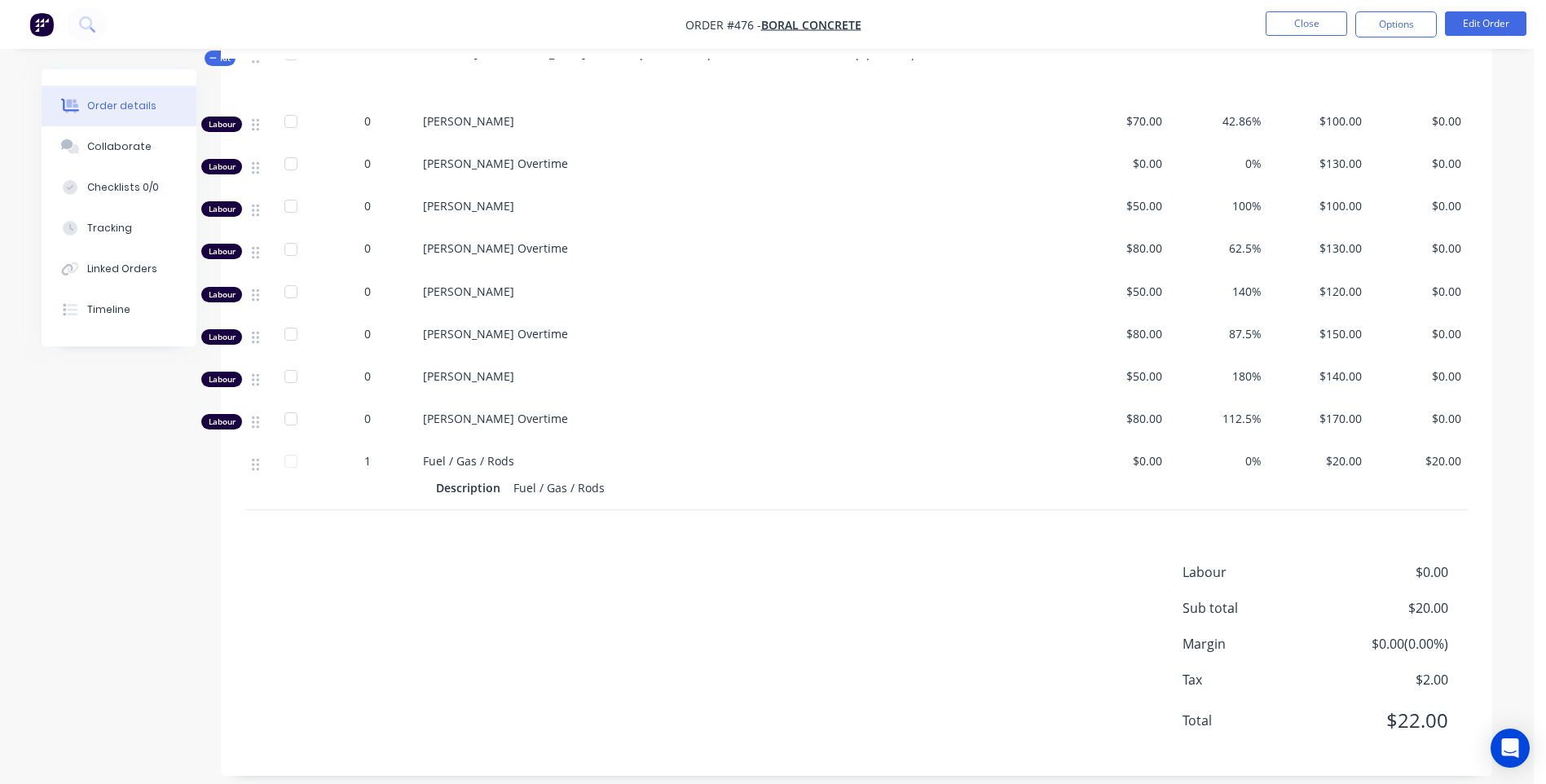
scroll to position [550, 0]
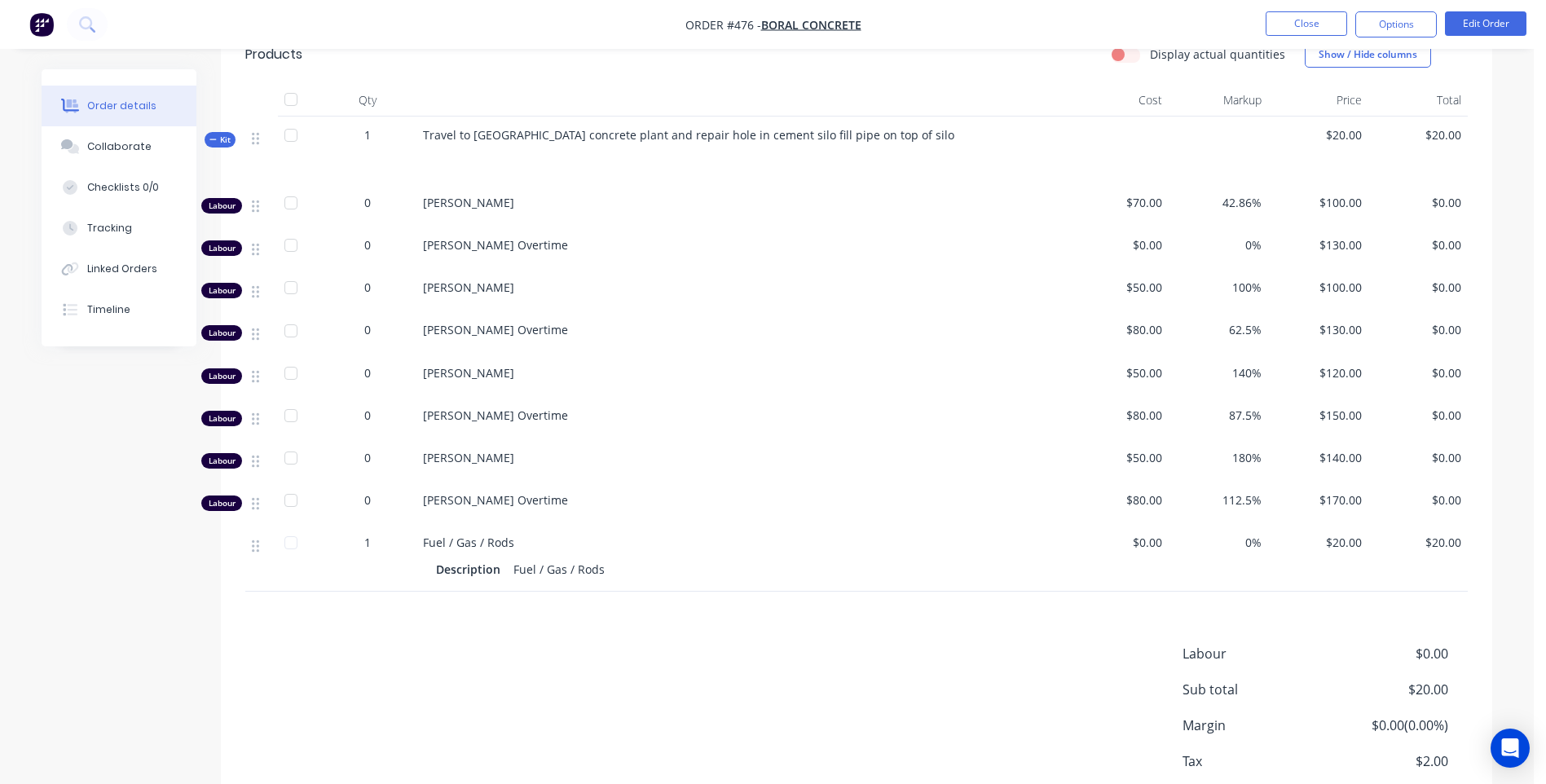
click at [293, 363] on div at bounding box center [291, 373] width 33 height 33
click at [369, 364] on span "0" at bounding box center [367, 372] width 6 height 17
click at [252, 369] on icon at bounding box center [255, 377] width 7 height 15
click at [224, 368] on div "Labour" at bounding box center [222, 376] width 41 height 15
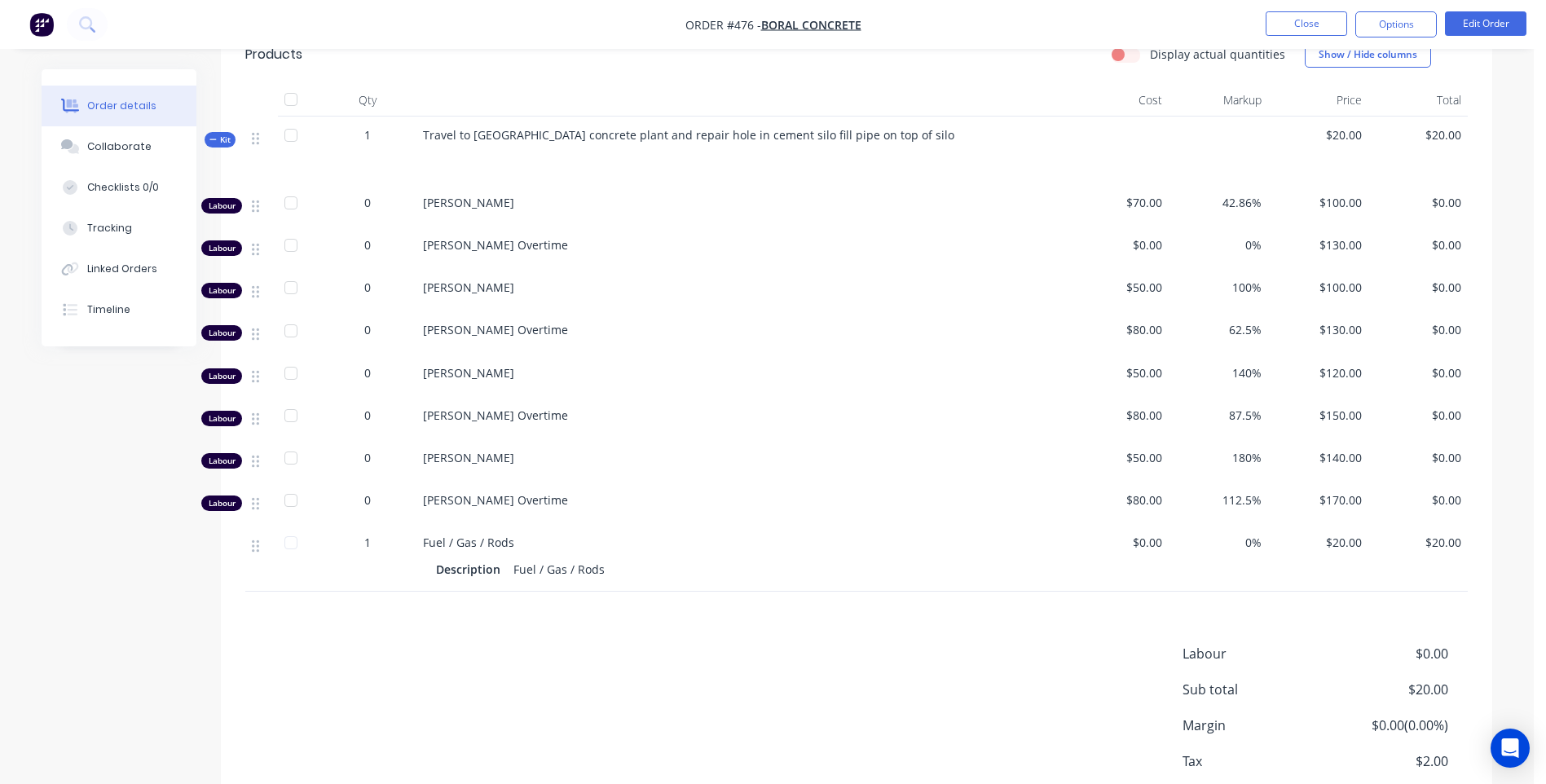
click at [287, 119] on div at bounding box center [291, 135] width 33 height 33
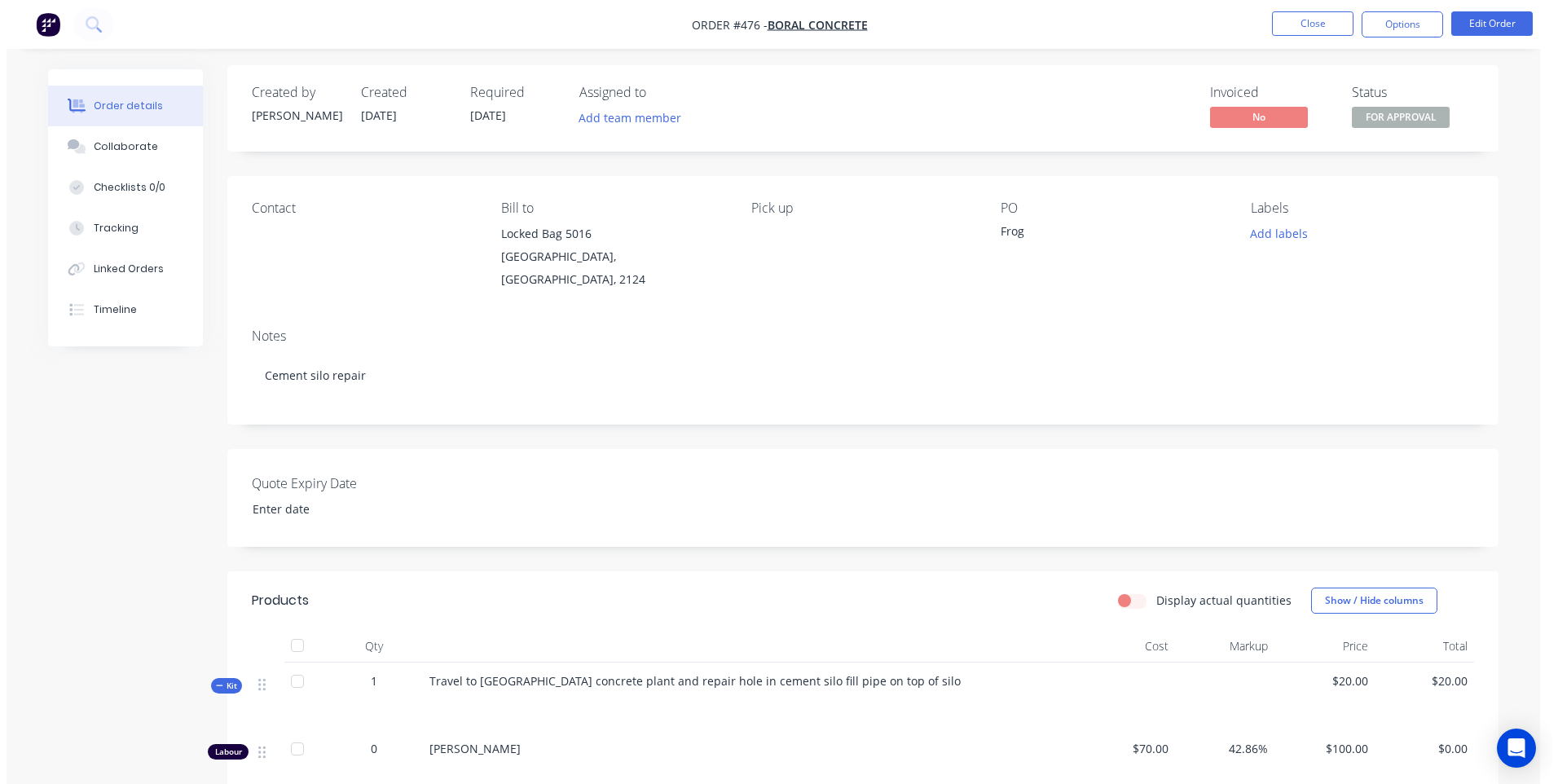
scroll to position [0, 0]
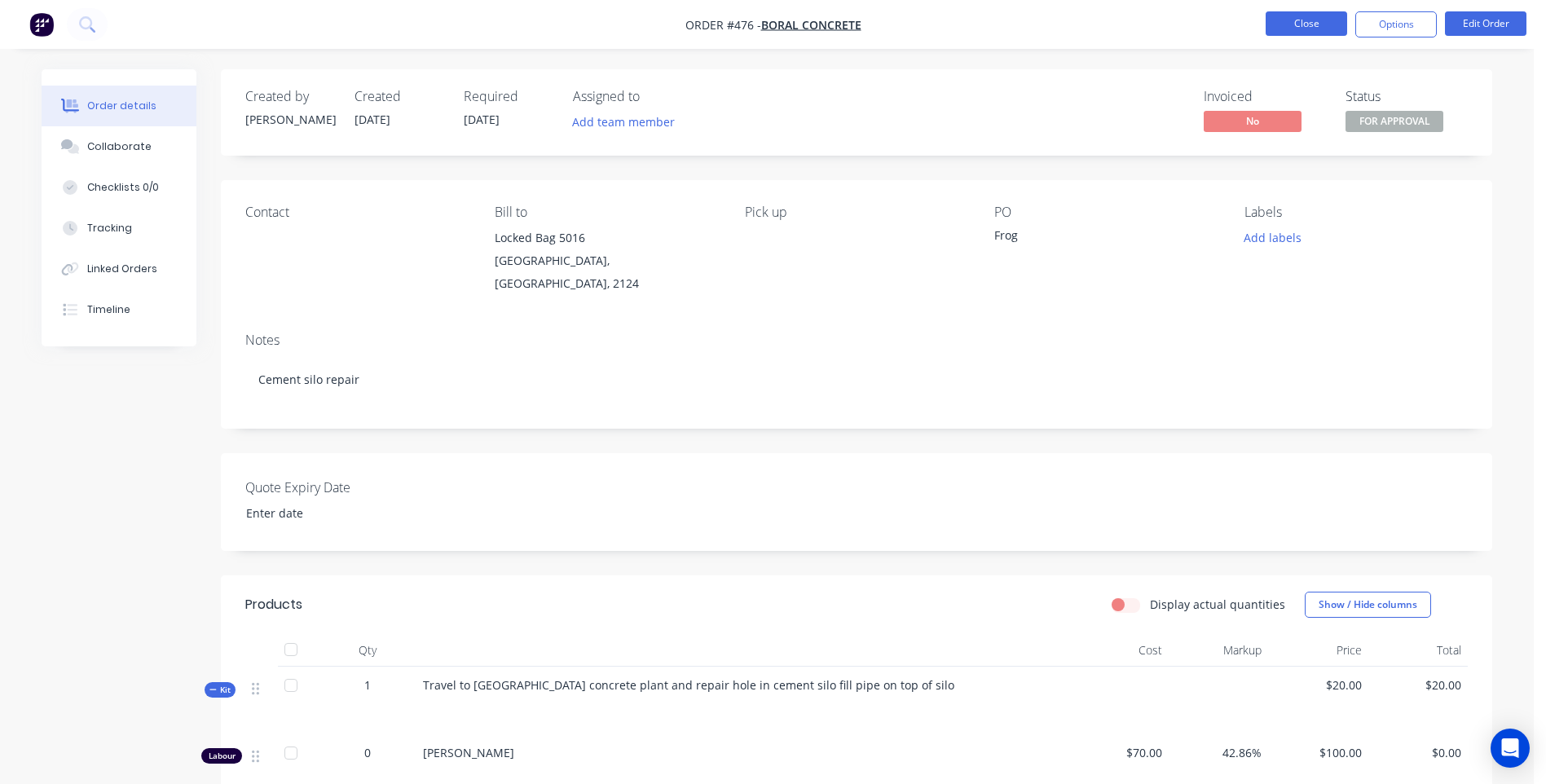
click at [1279, 26] on button "Close" at bounding box center [1306, 24] width 81 height 25
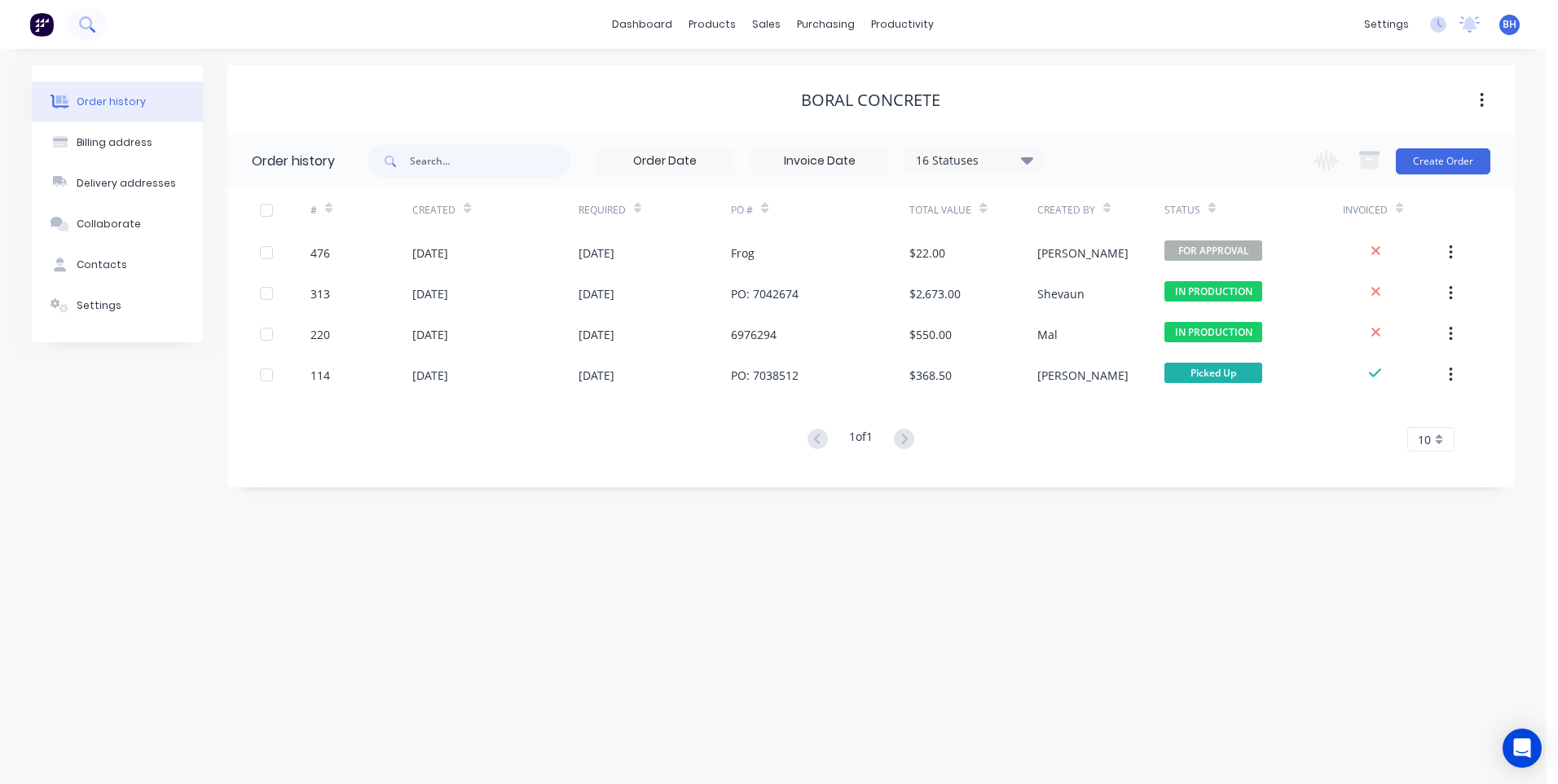
click at [77, 21] on button at bounding box center [87, 25] width 41 height 33
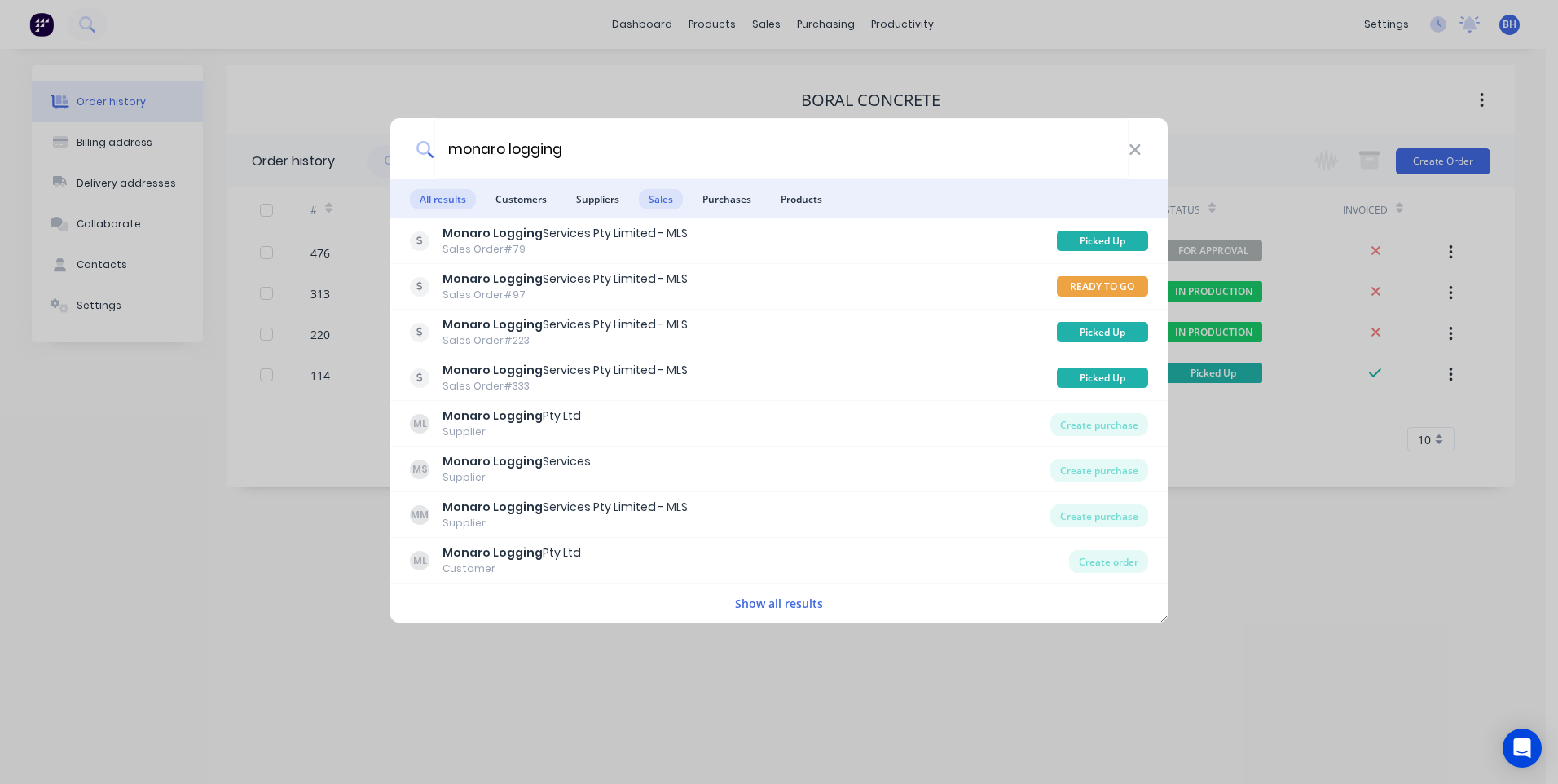
type input "monaro logging"
click at [658, 194] on span "Sales" at bounding box center [661, 199] width 44 height 20
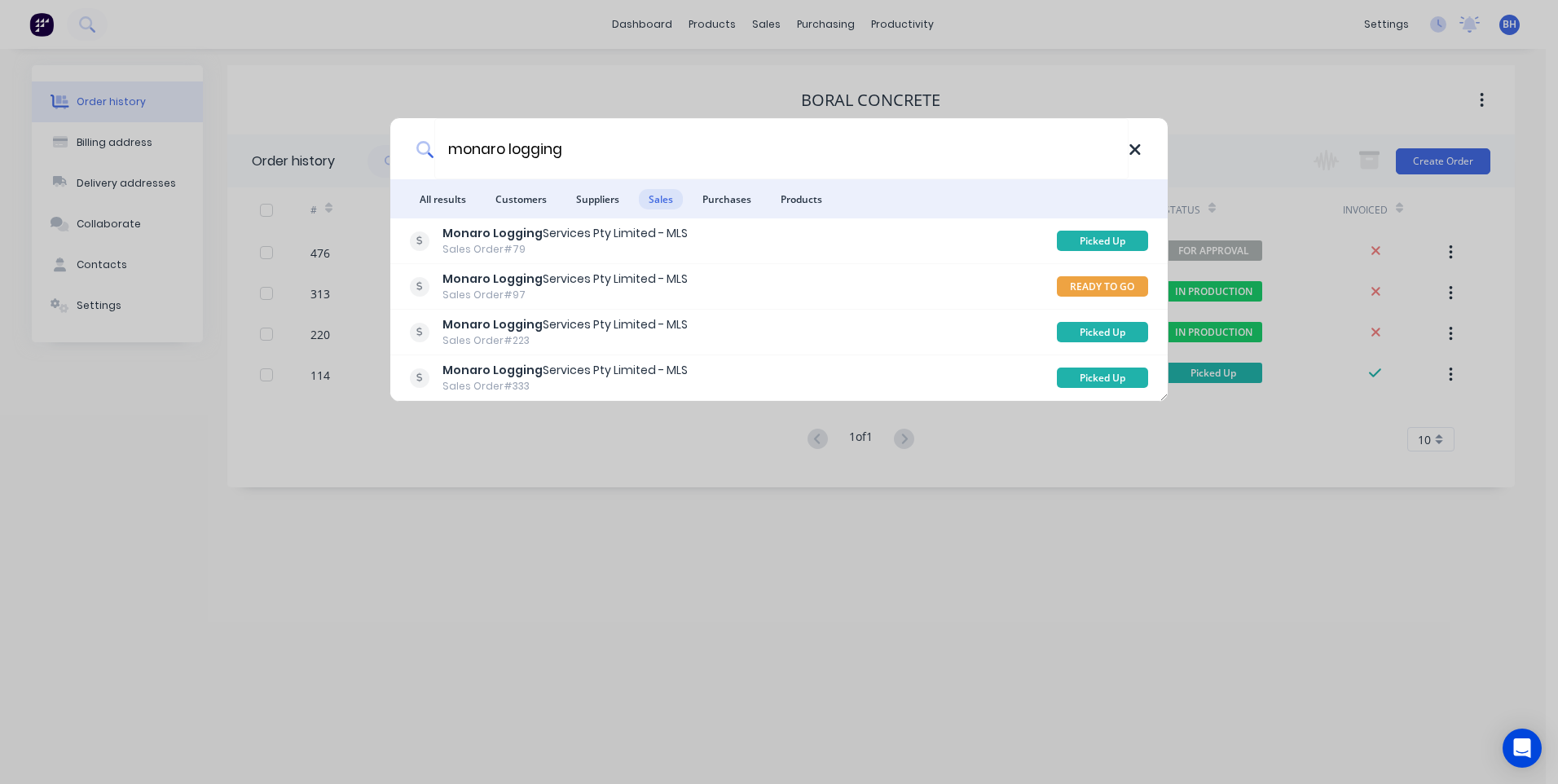
click at [1137, 149] on icon at bounding box center [1135, 150] width 11 height 11
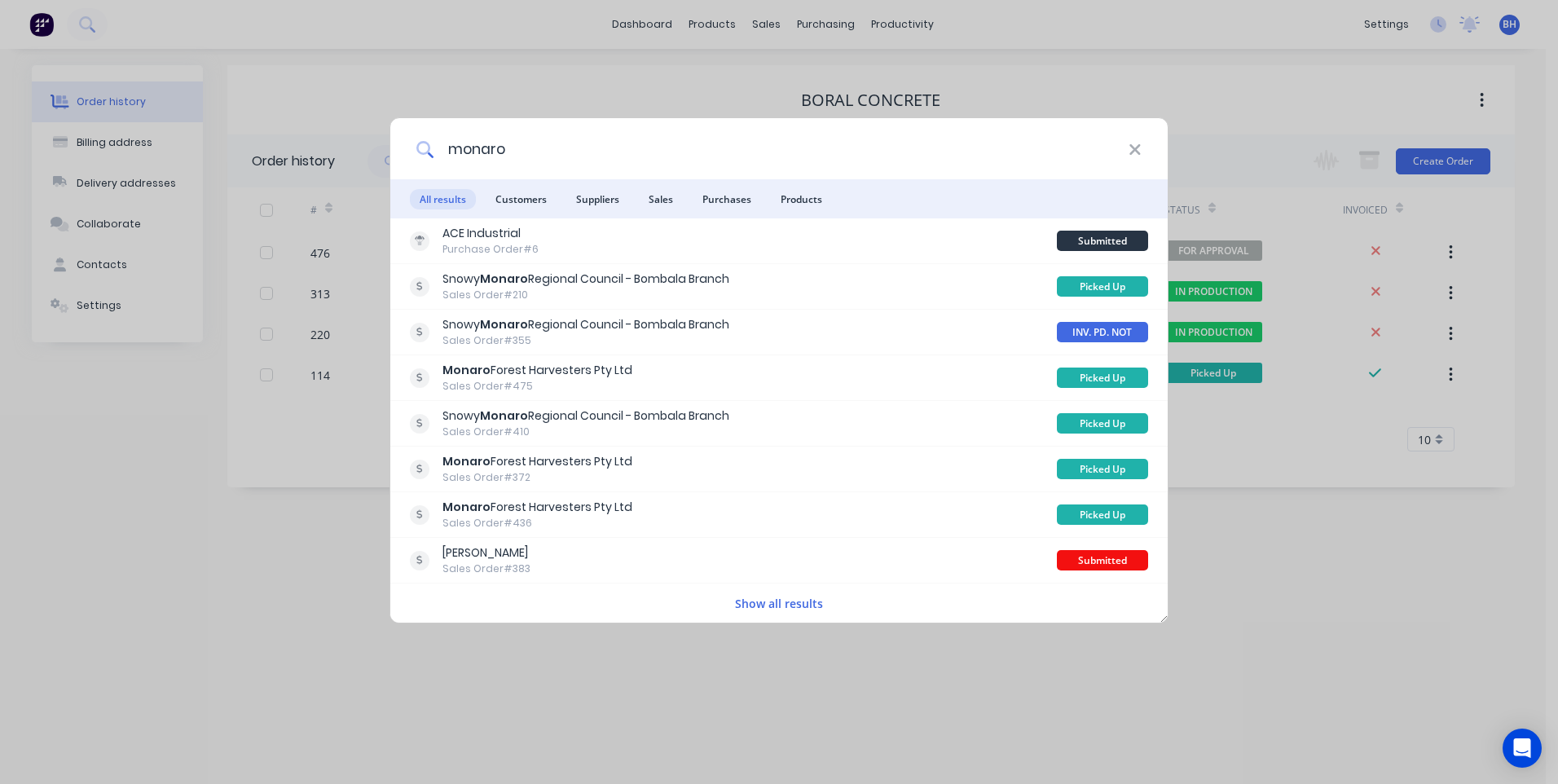
type input "monaro"
click at [789, 600] on button "Show all results" at bounding box center [779, 603] width 98 height 19
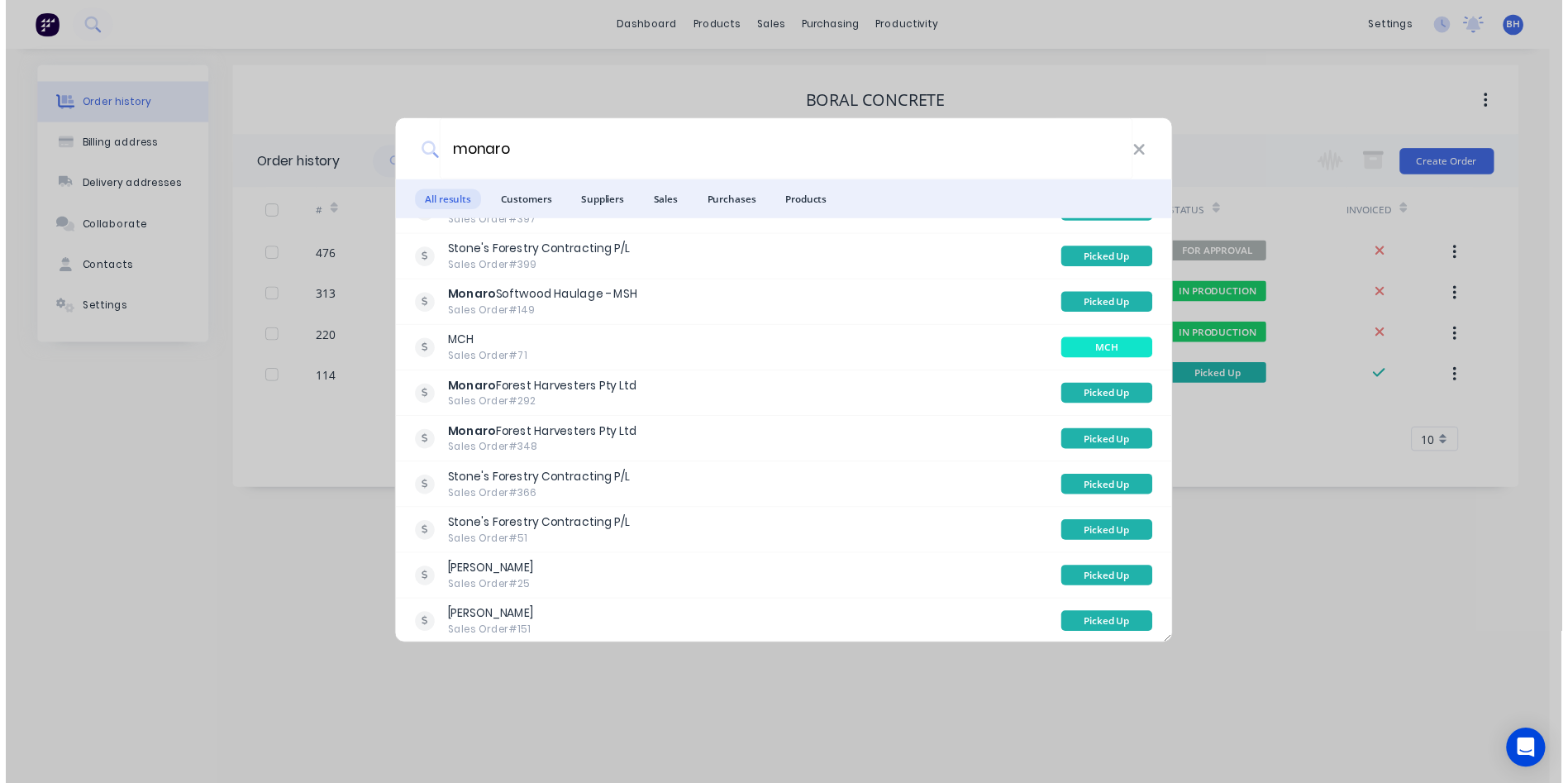
scroll to position [414, 0]
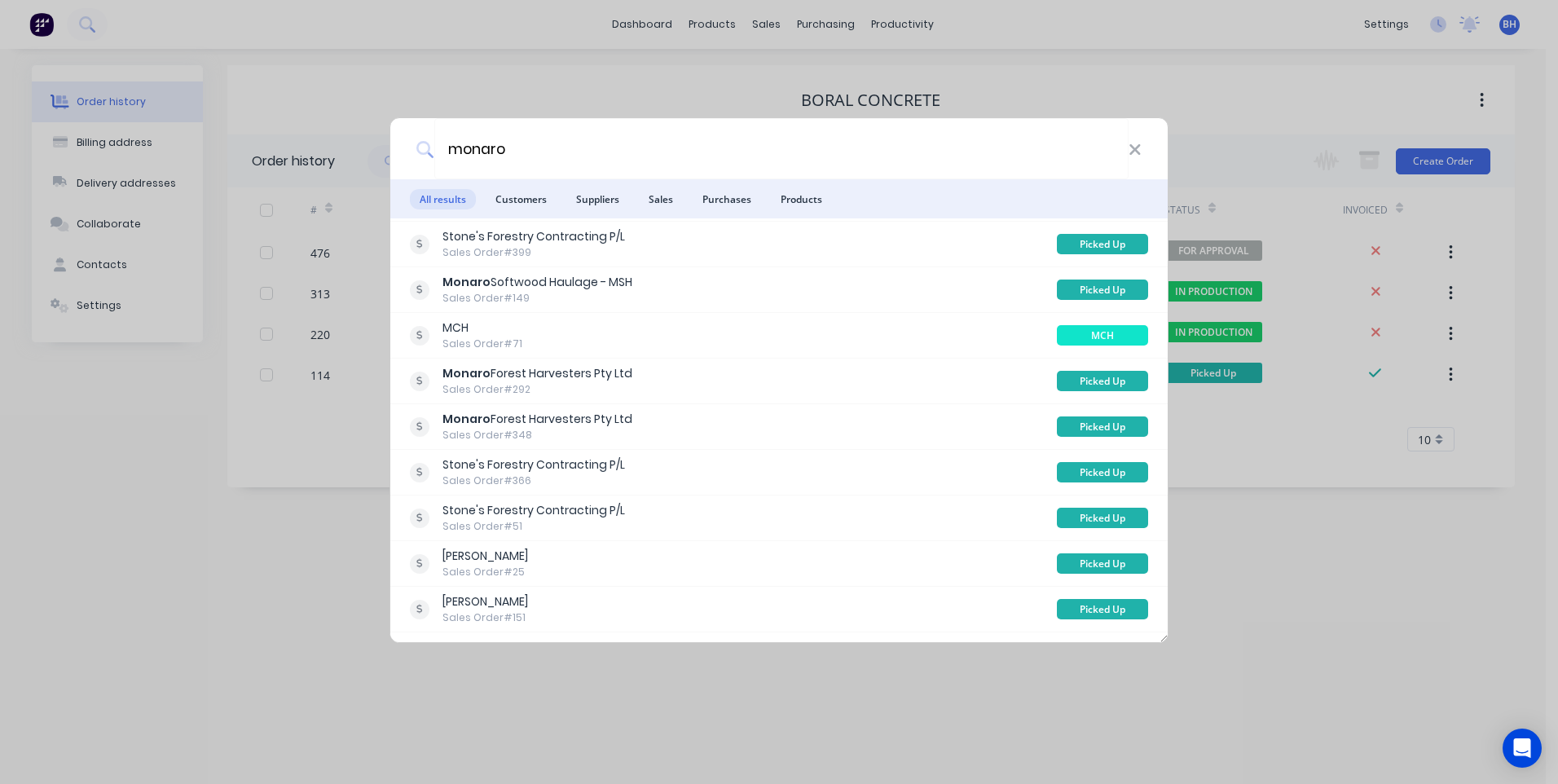
drag, startPoint x: 954, startPoint y: 745, endPoint x: 956, endPoint y: 736, distance: 9.2
click at [955, 741] on div "monaro All results Customers Suppliers Sales Purchases Products ACE Industrial …" at bounding box center [779, 392] width 1558 height 784
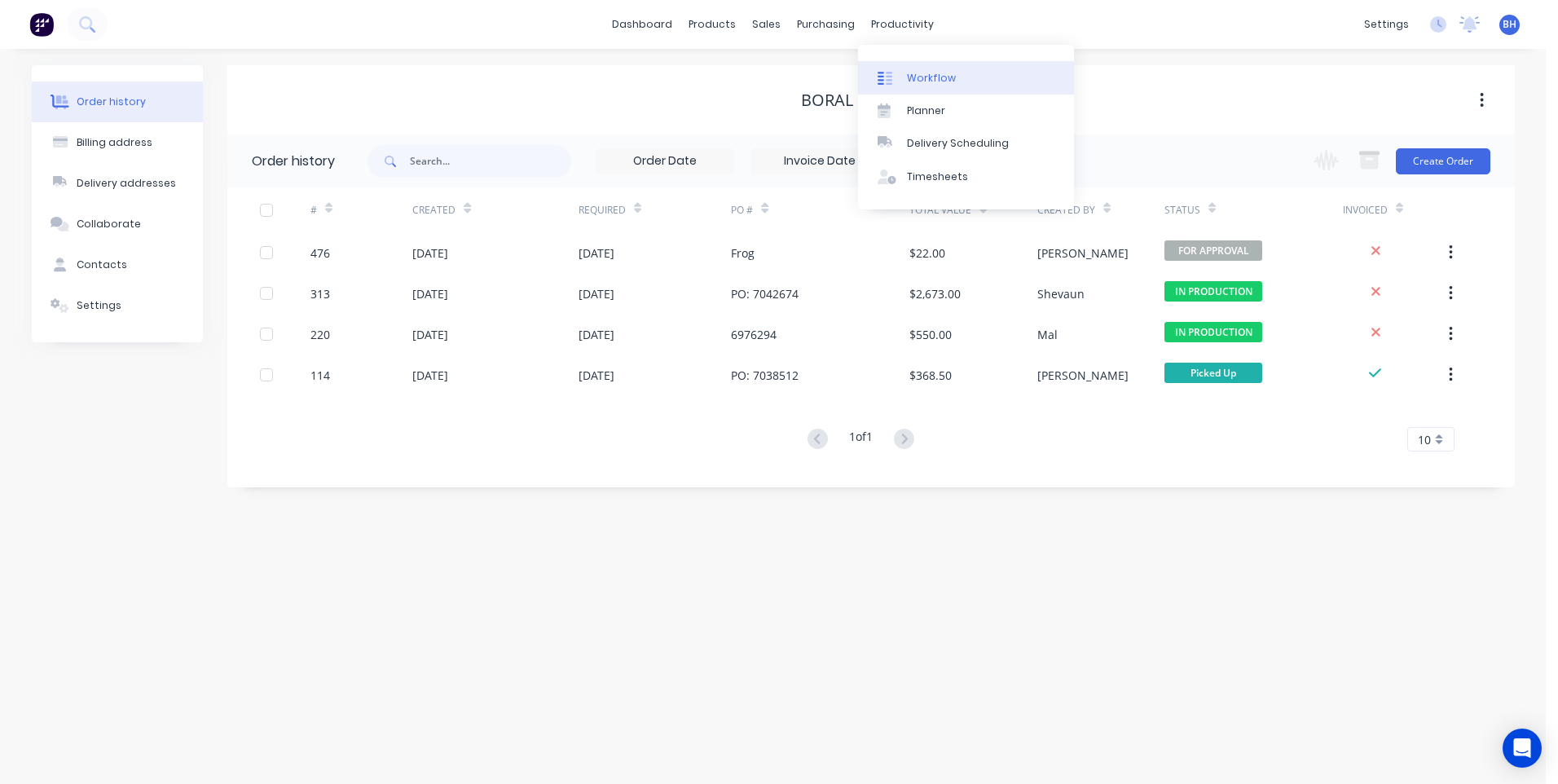
click at [915, 77] on div "Workflow" at bounding box center [931, 78] width 49 height 15
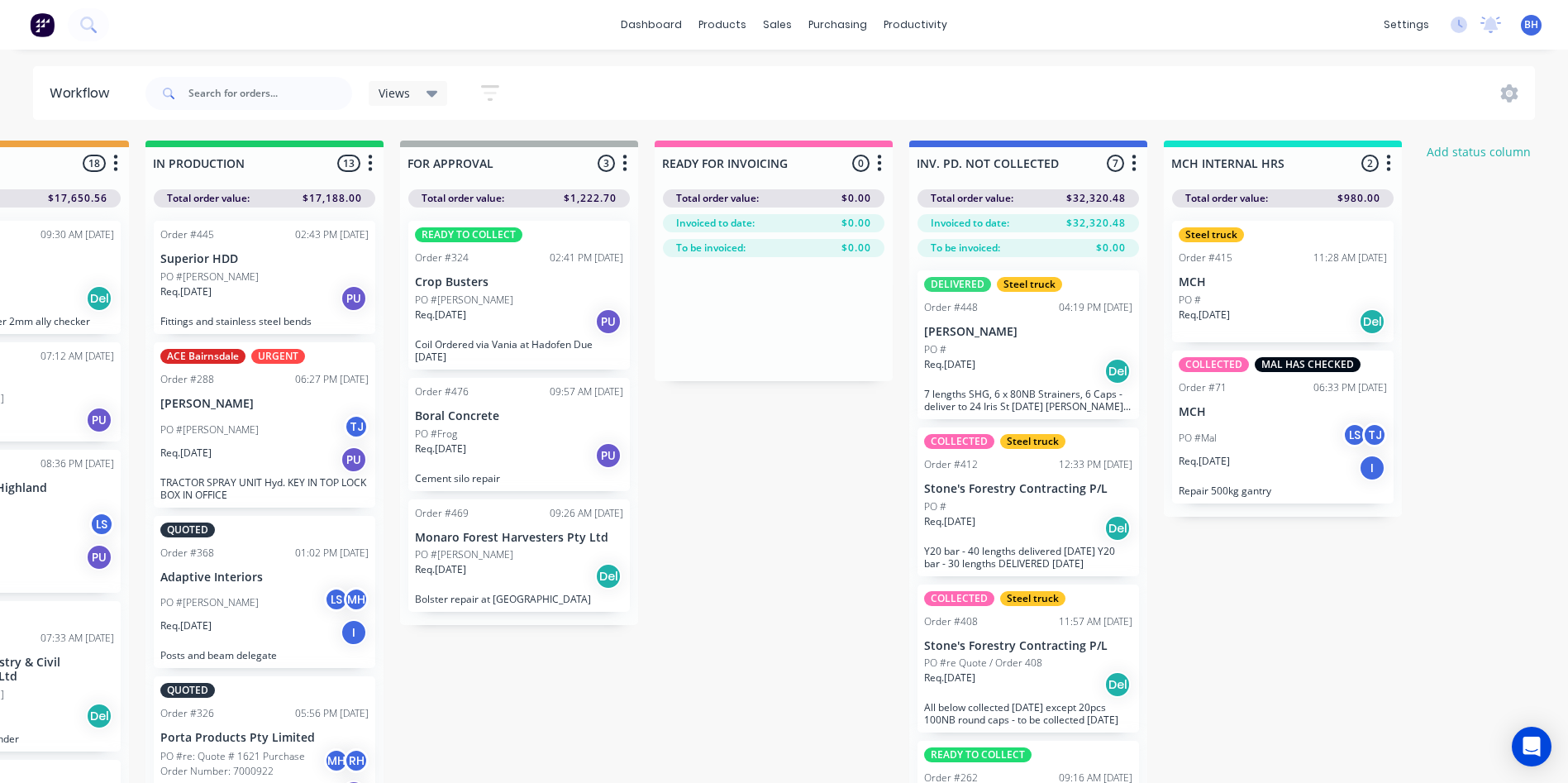
scroll to position [0, 1075]
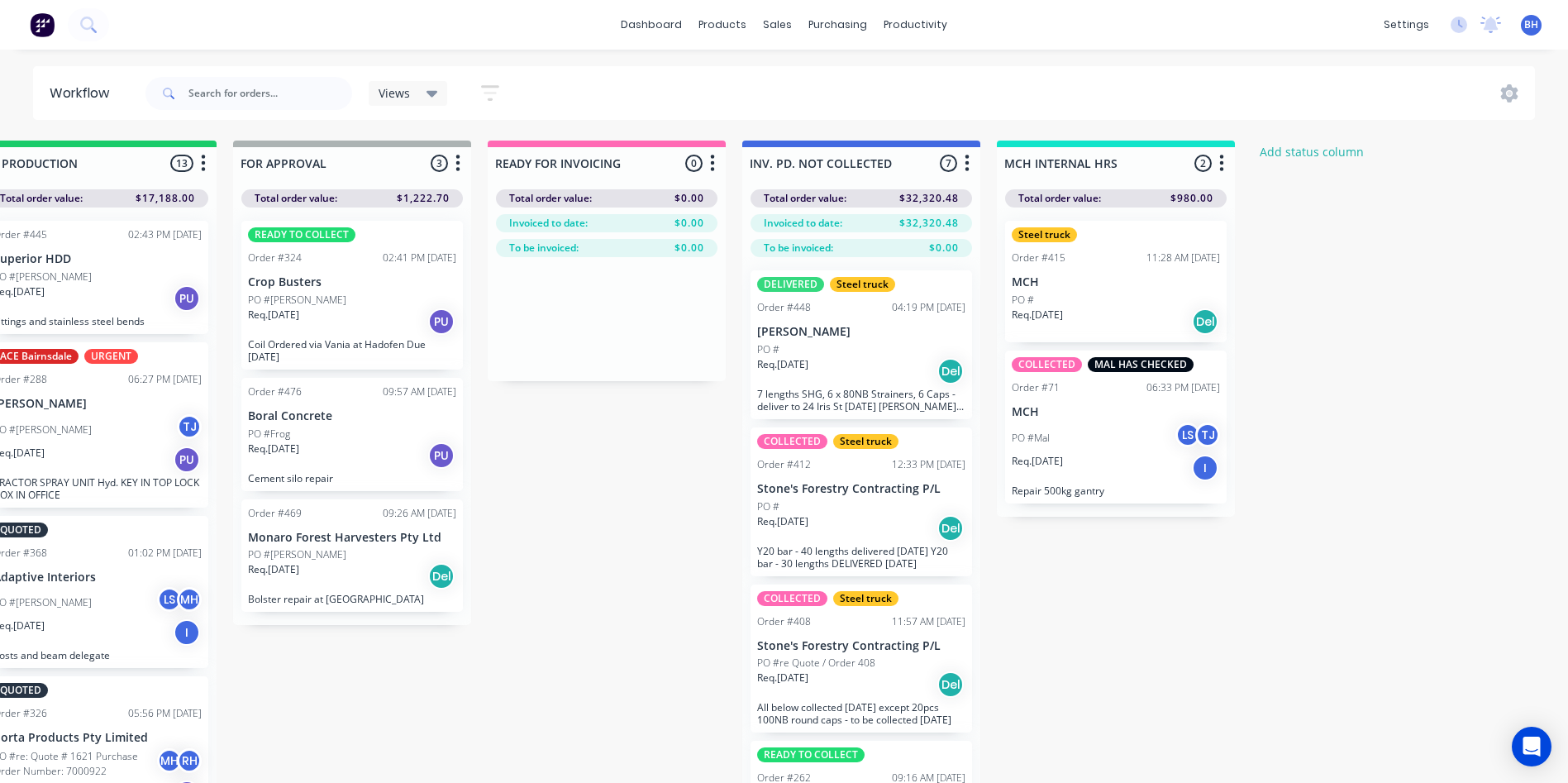
click at [365, 442] on div "Req. 25/08/25 PU" at bounding box center [352, 455] width 208 height 28
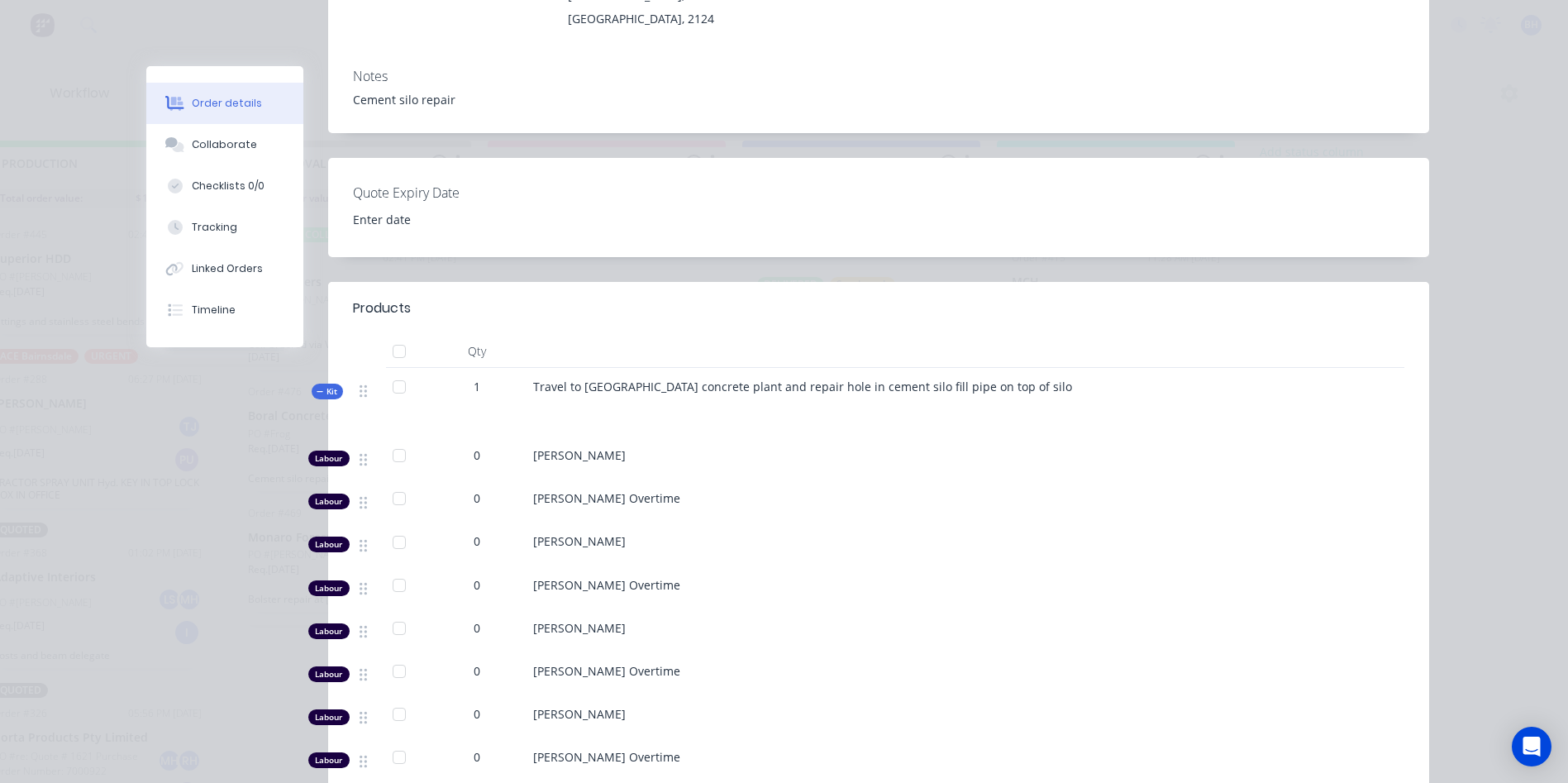
scroll to position [0, 0]
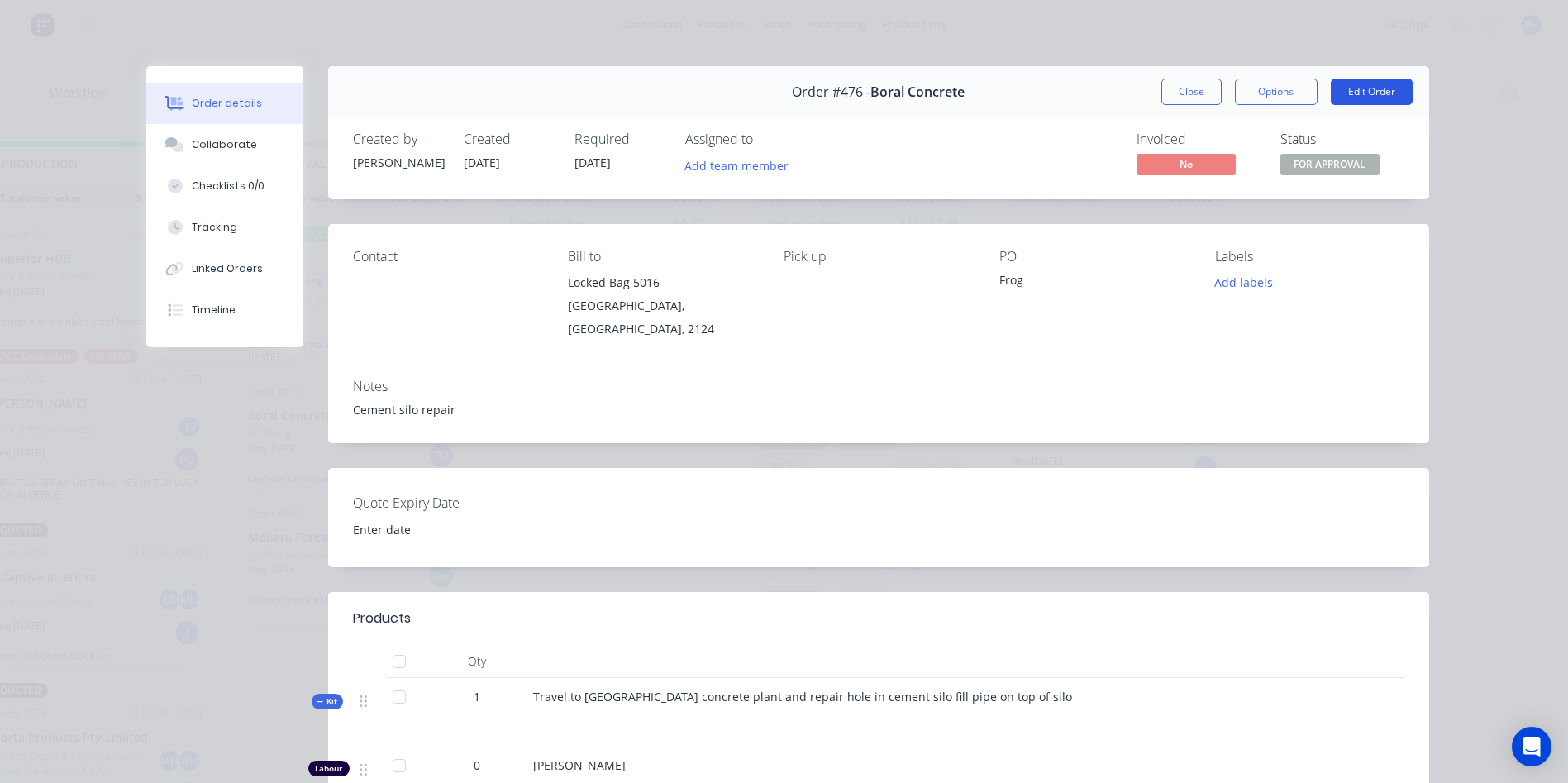
click at [1341, 84] on button "Edit Order" at bounding box center [1372, 92] width 81 height 27
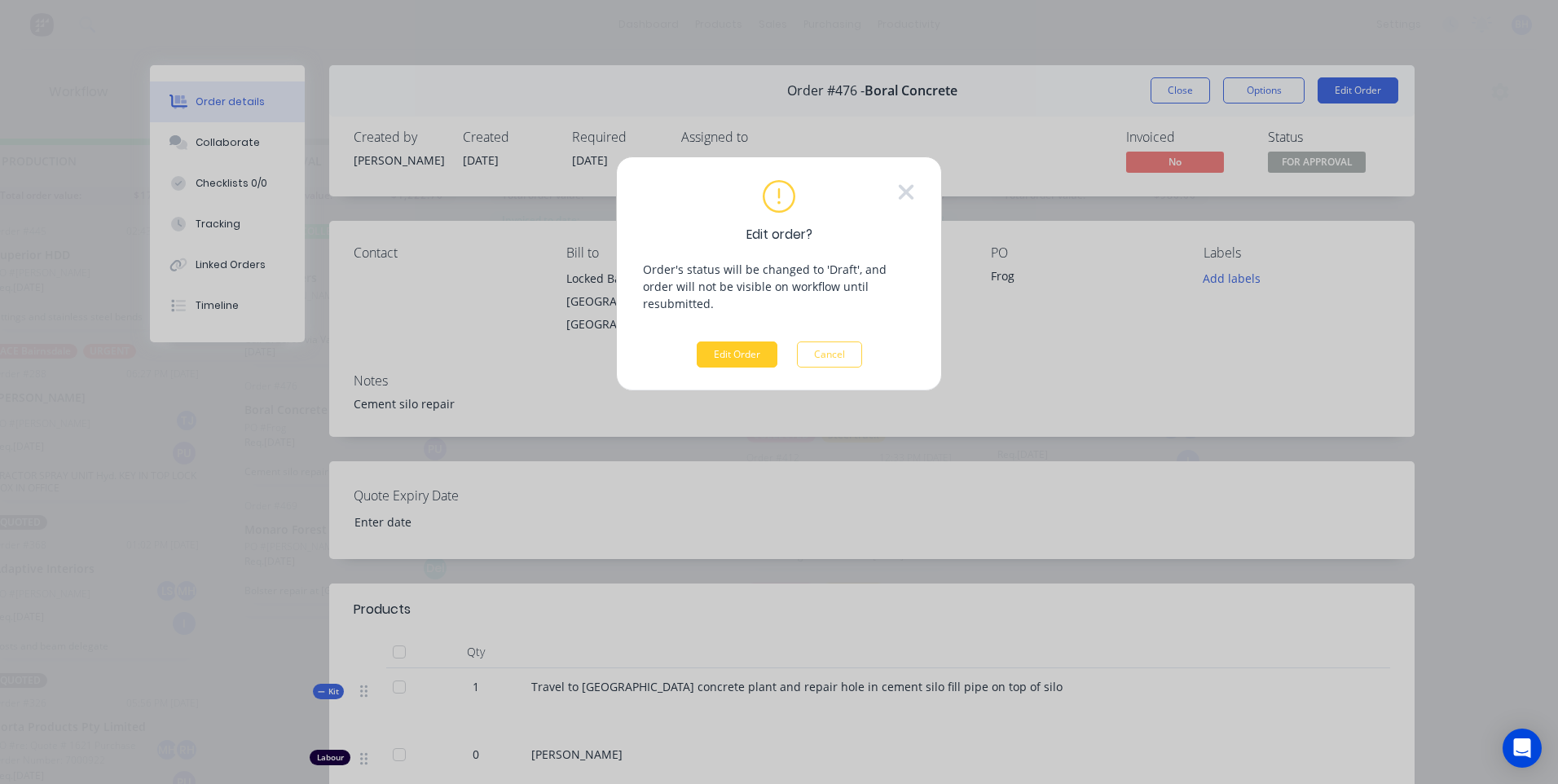
click at [719, 341] on button "Edit Order" at bounding box center [737, 354] width 80 height 26
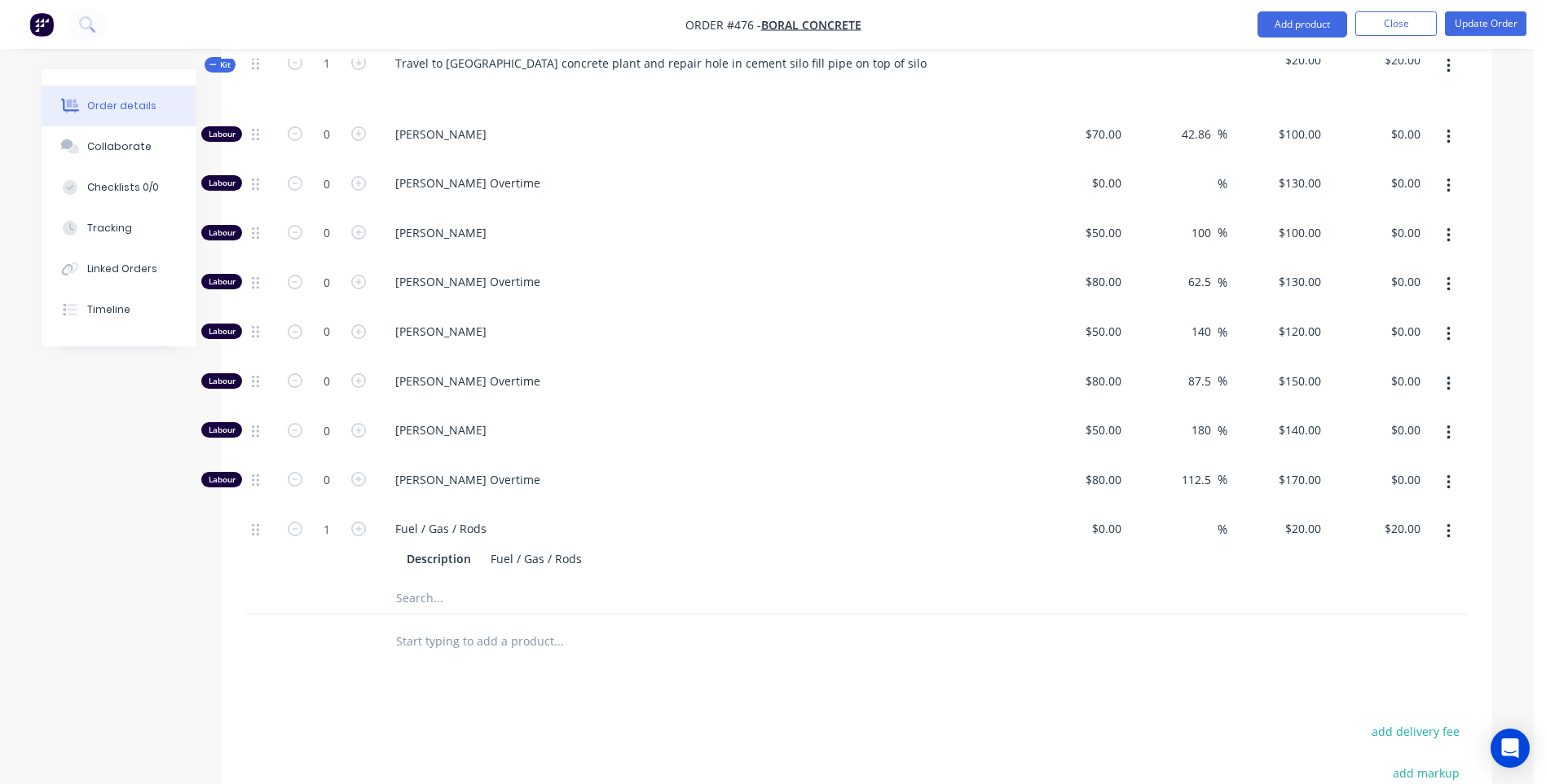
scroll to position [733, 0]
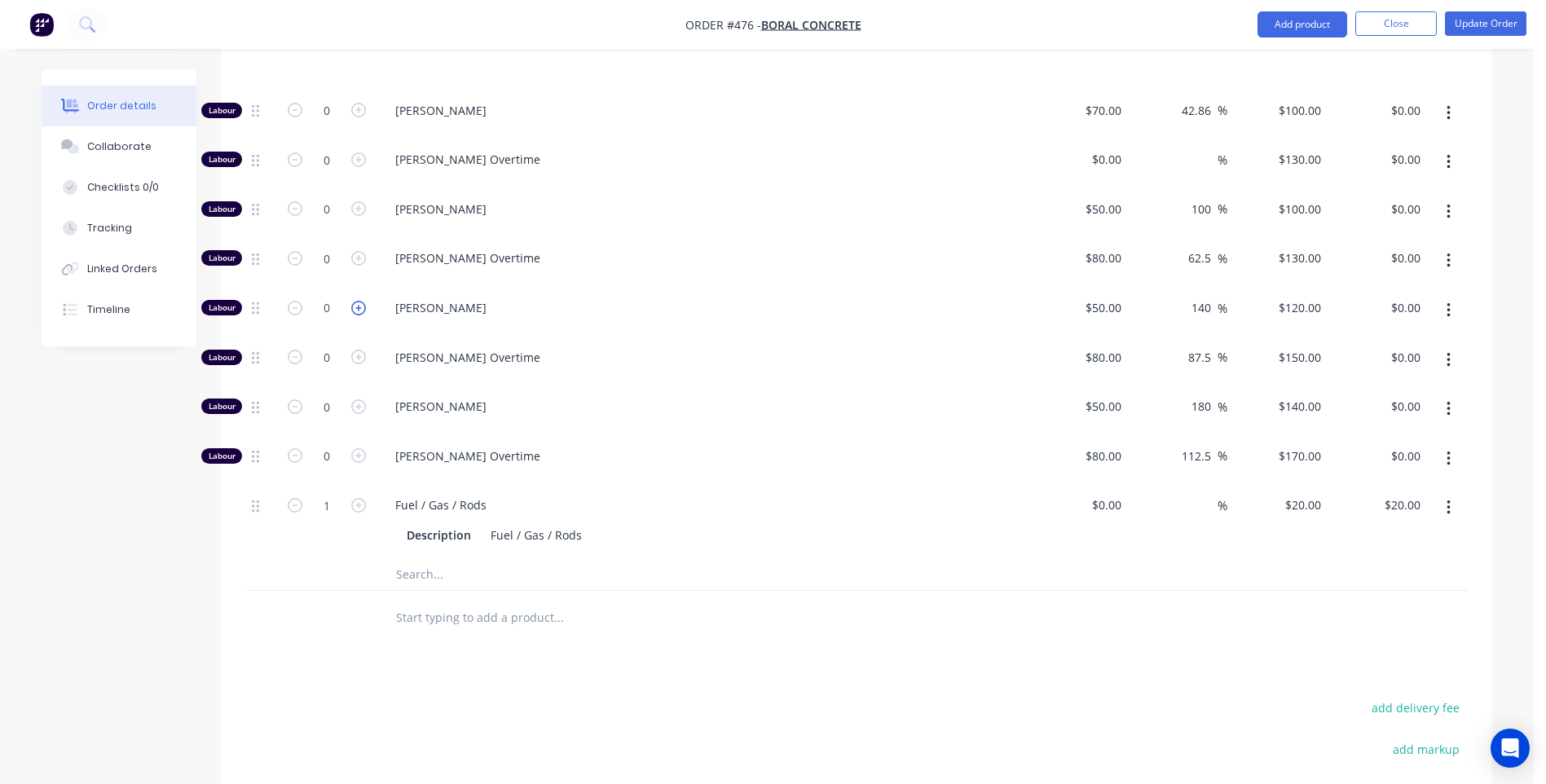
click at [358, 301] on icon "button" at bounding box center [358, 308] width 15 height 15
type input "1"
type input "$120.00"
click at [358, 301] on icon "button" at bounding box center [358, 308] width 15 height 15
type input "2"
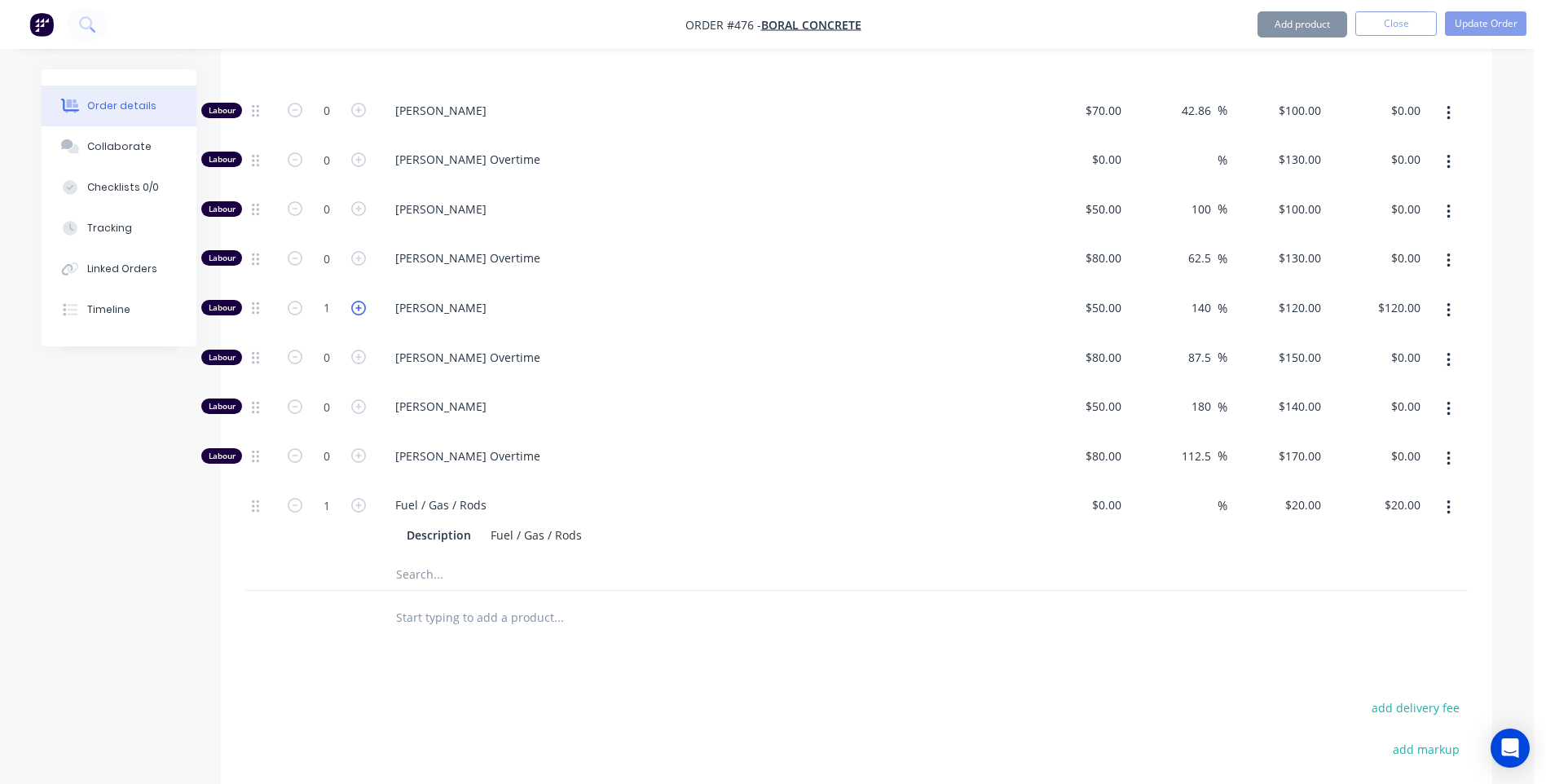
type input "$240.00"
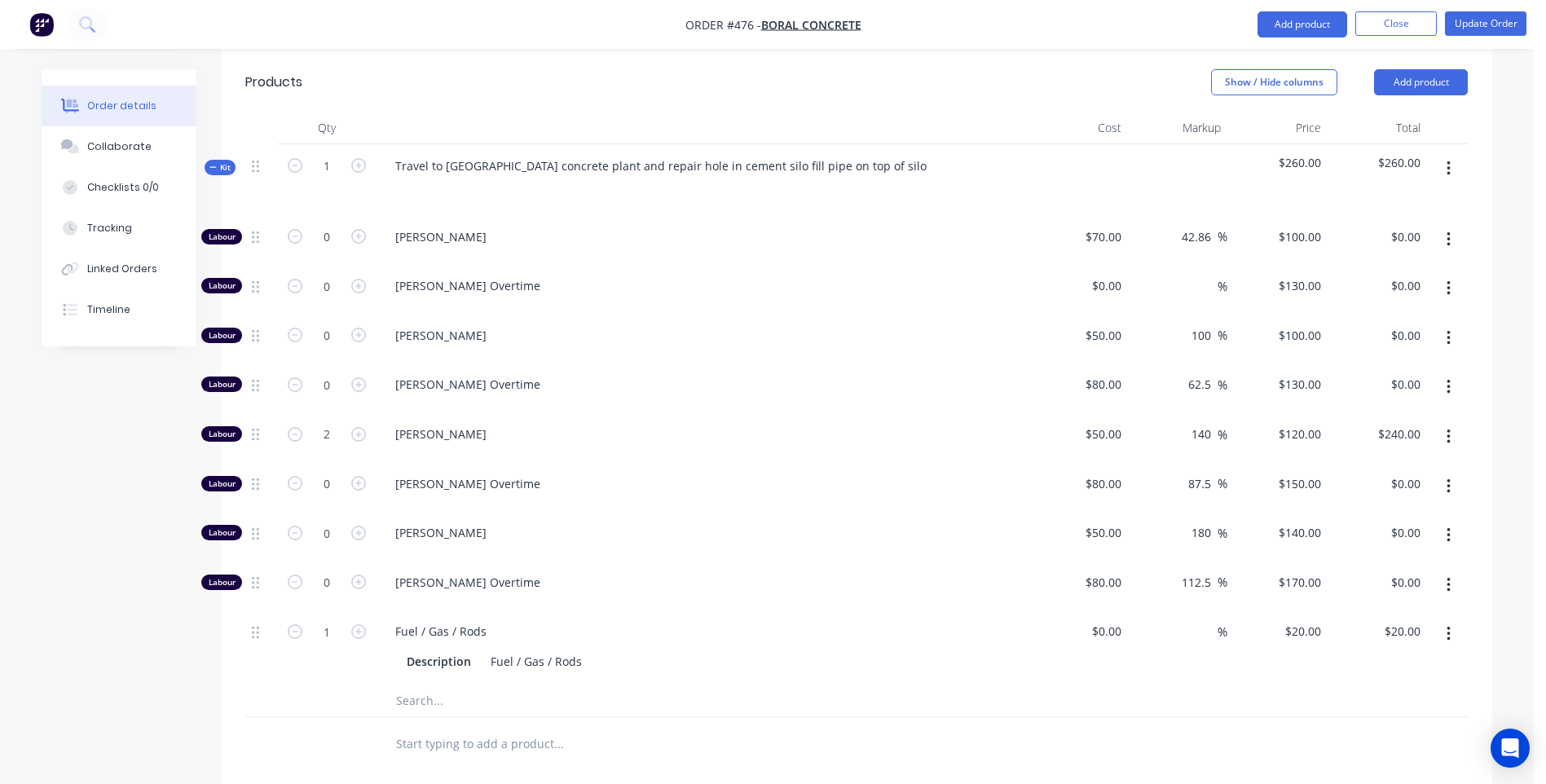
scroll to position [578, 0]
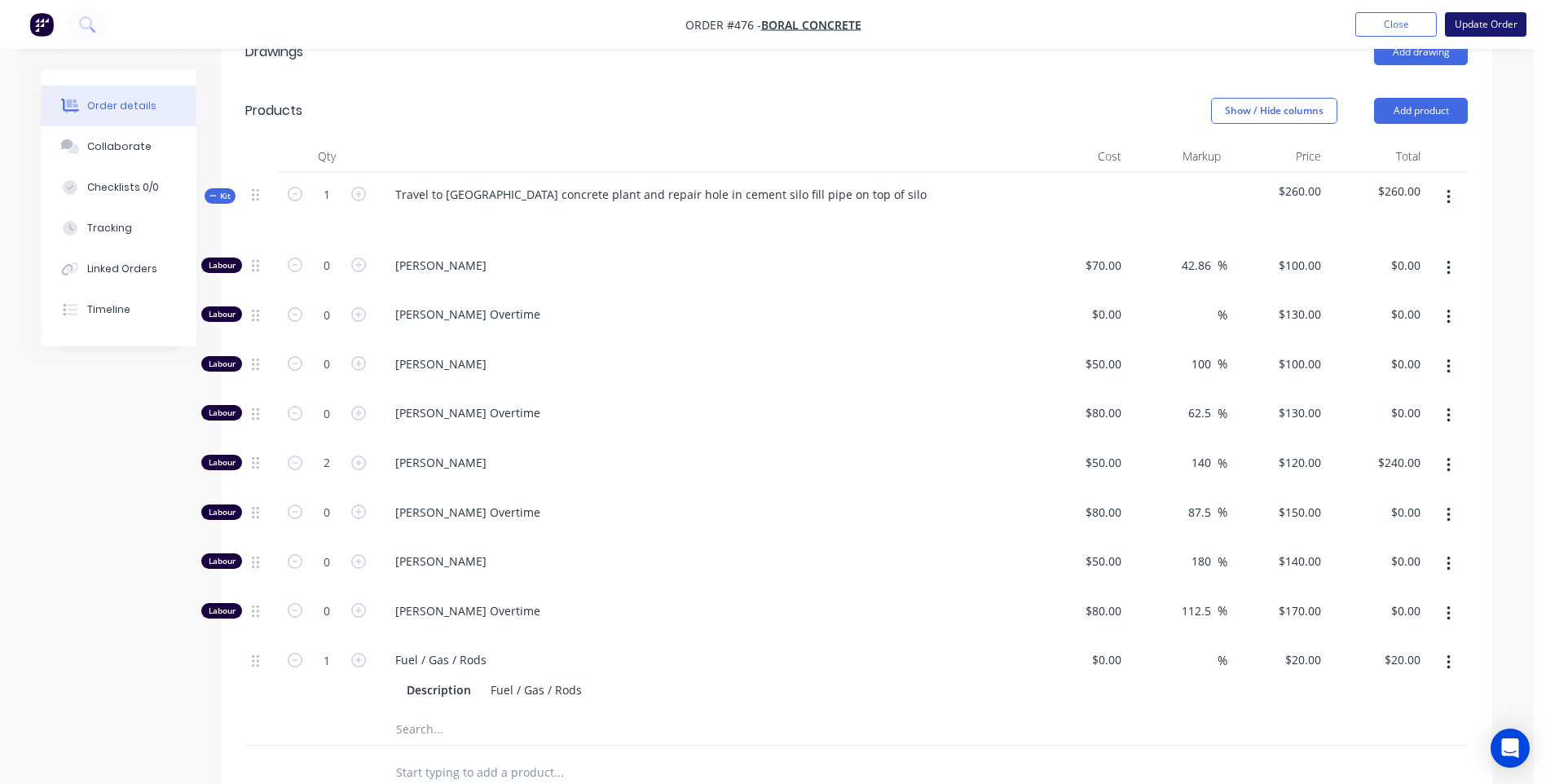
click at [1481, 18] on button "Update Order" at bounding box center [1485, 24] width 81 height 25
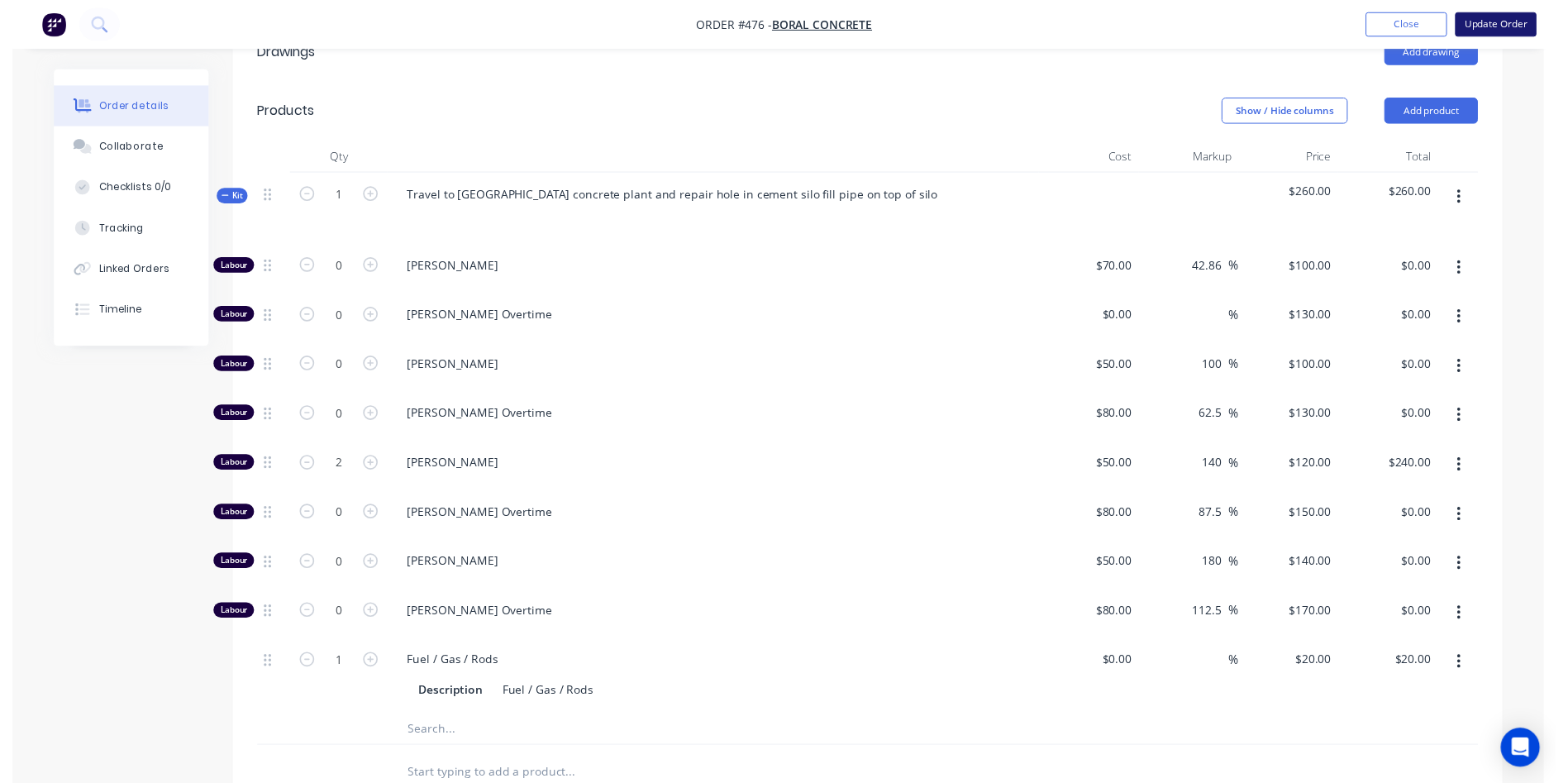
scroll to position [0, 0]
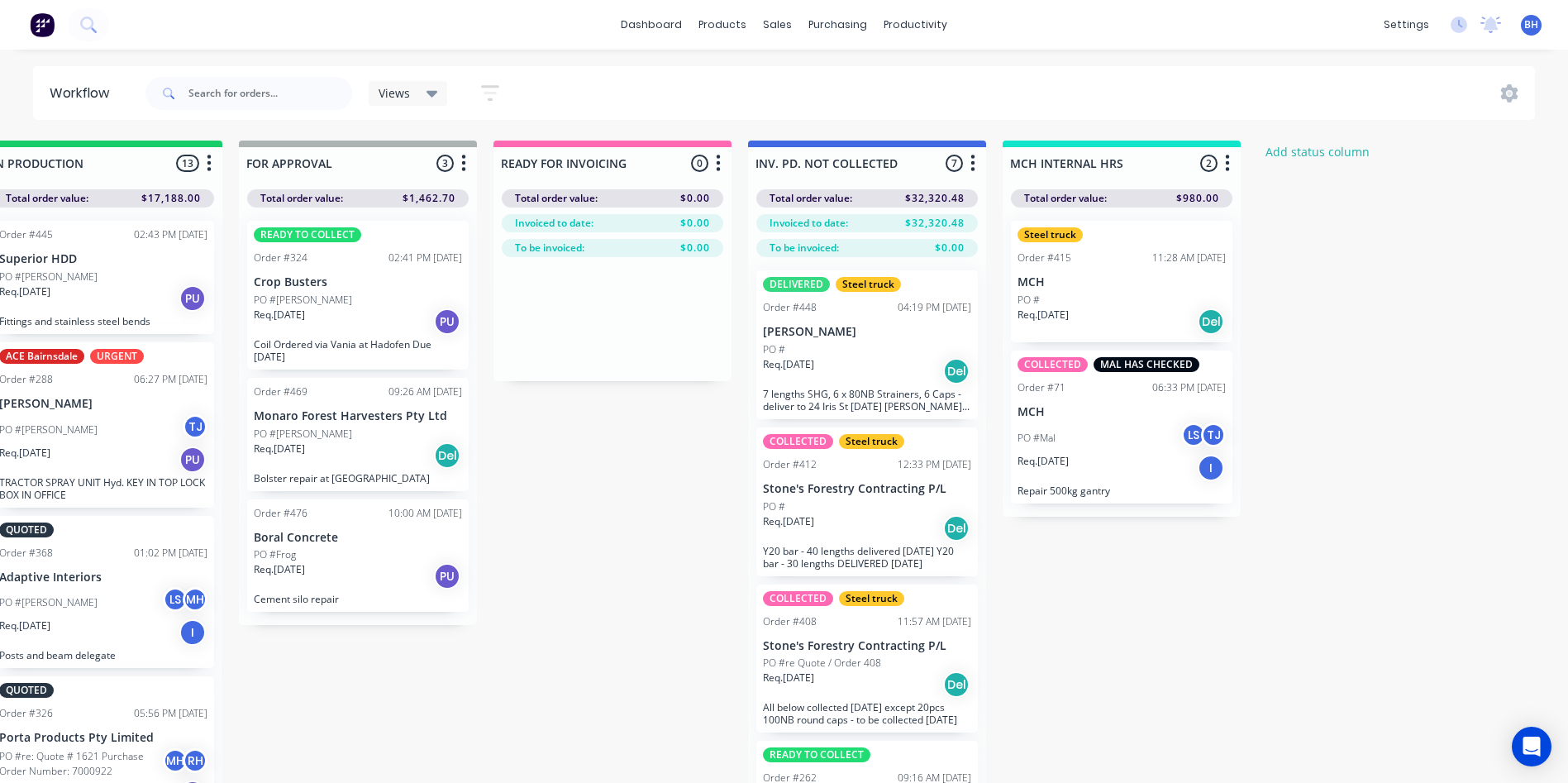
scroll to position [0, 1049]
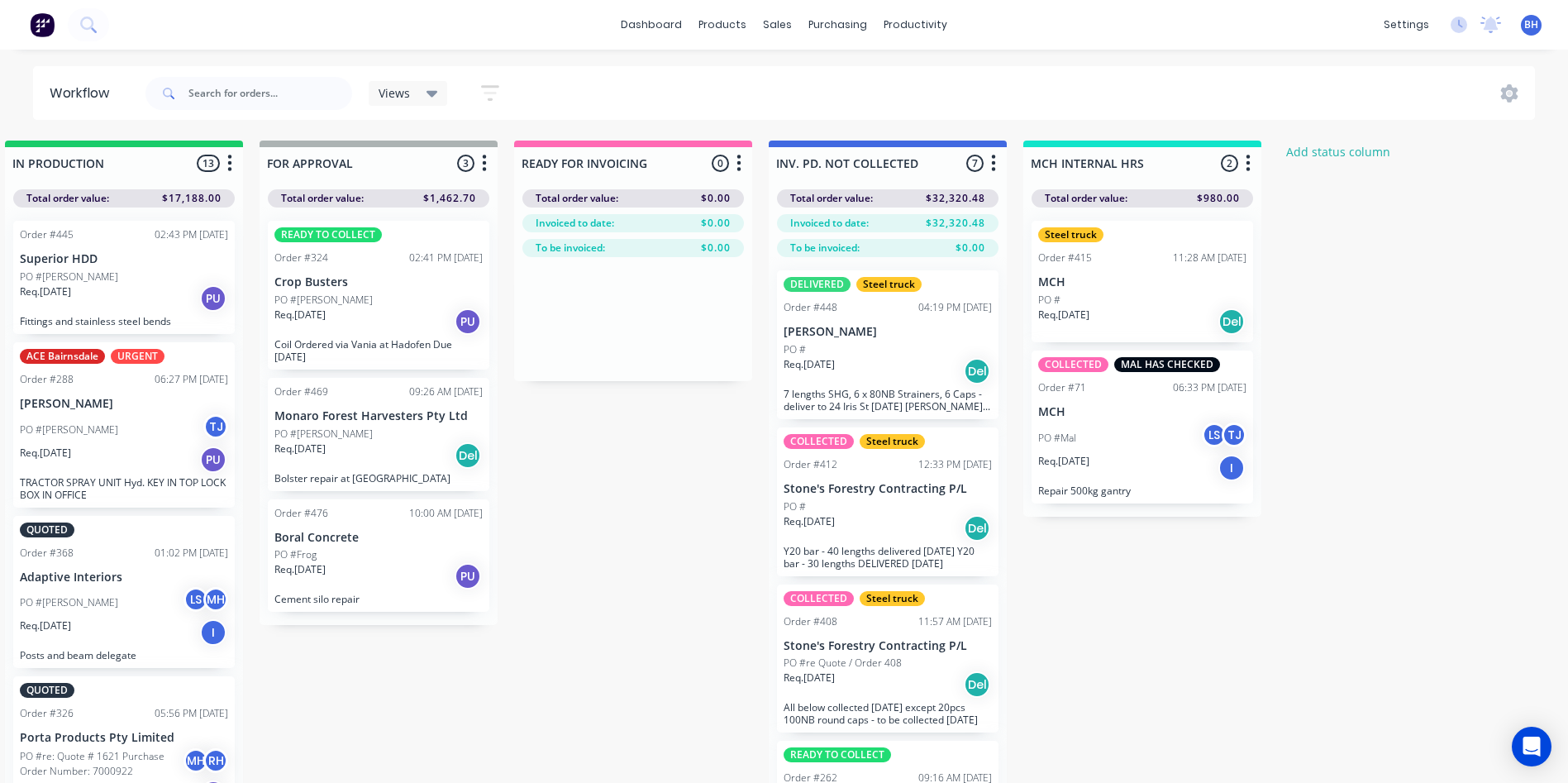
click at [383, 445] on div "Req. 22/08/25 Del" at bounding box center [378, 455] width 208 height 28
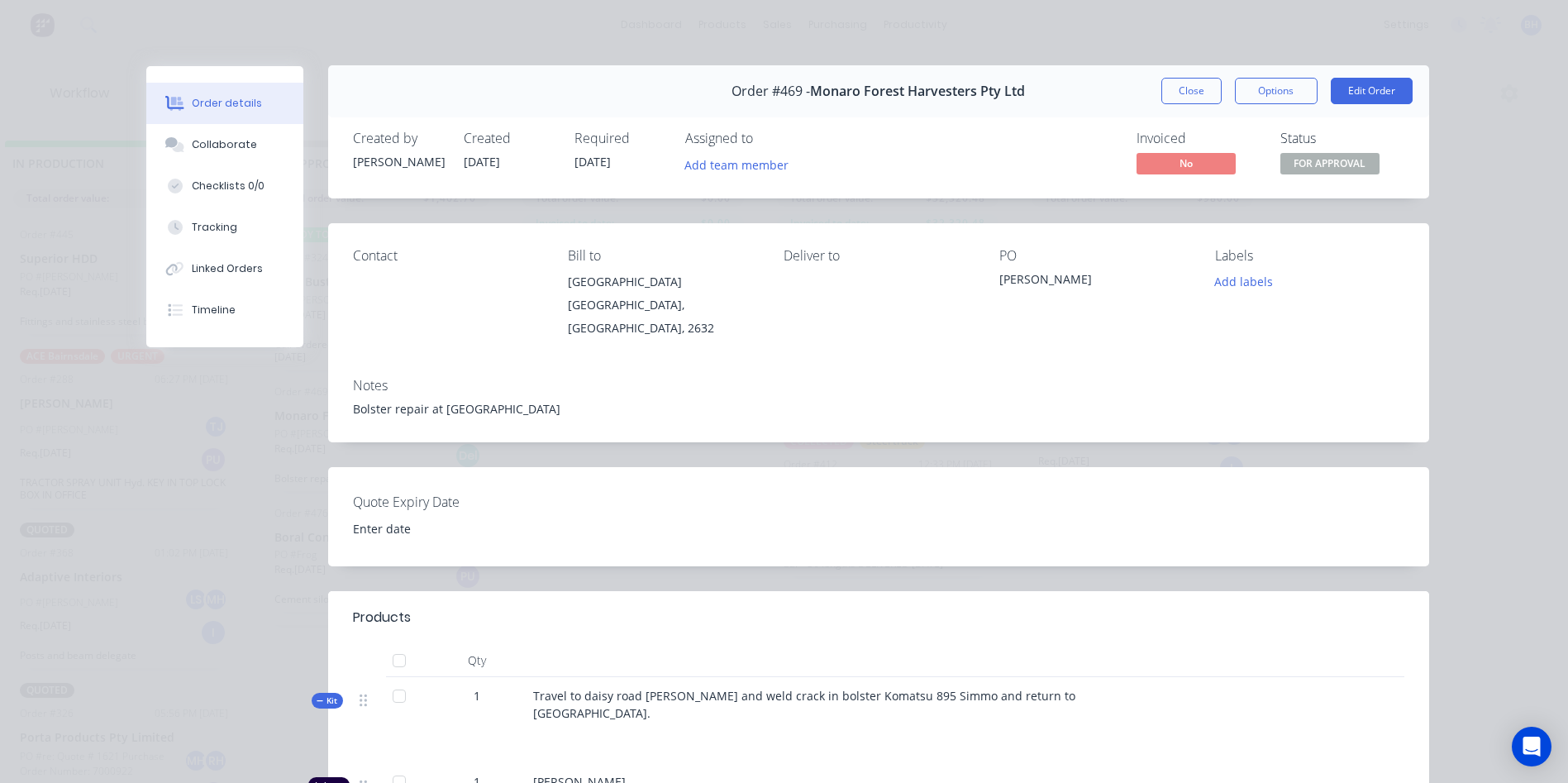
scroll to position [0, 0]
click at [1354, 90] on button "Edit Order" at bounding box center [1372, 92] width 81 height 27
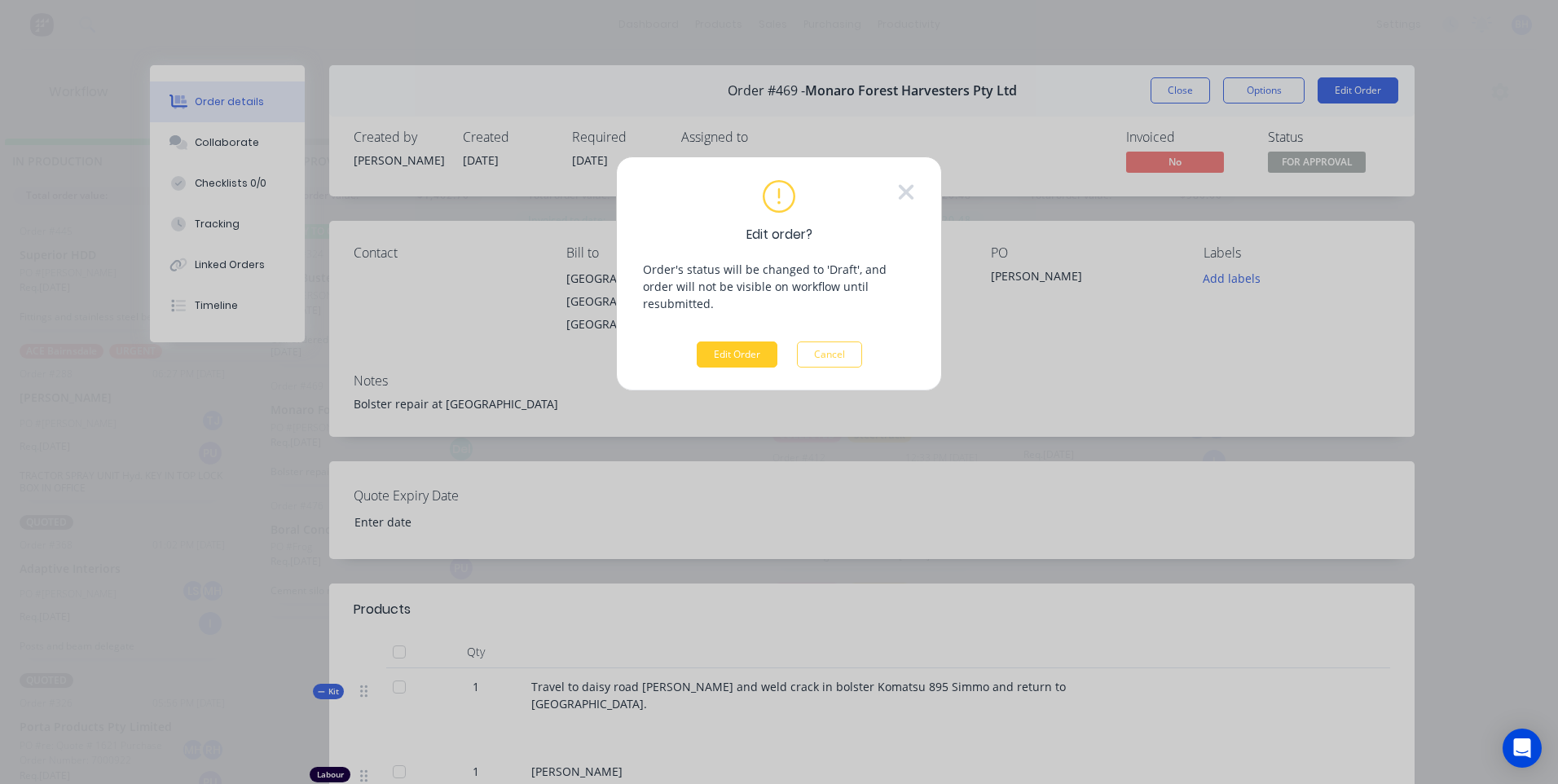
click at [726, 341] on button "Edit Order" at bounding box center [737, 354] width 80 height 26
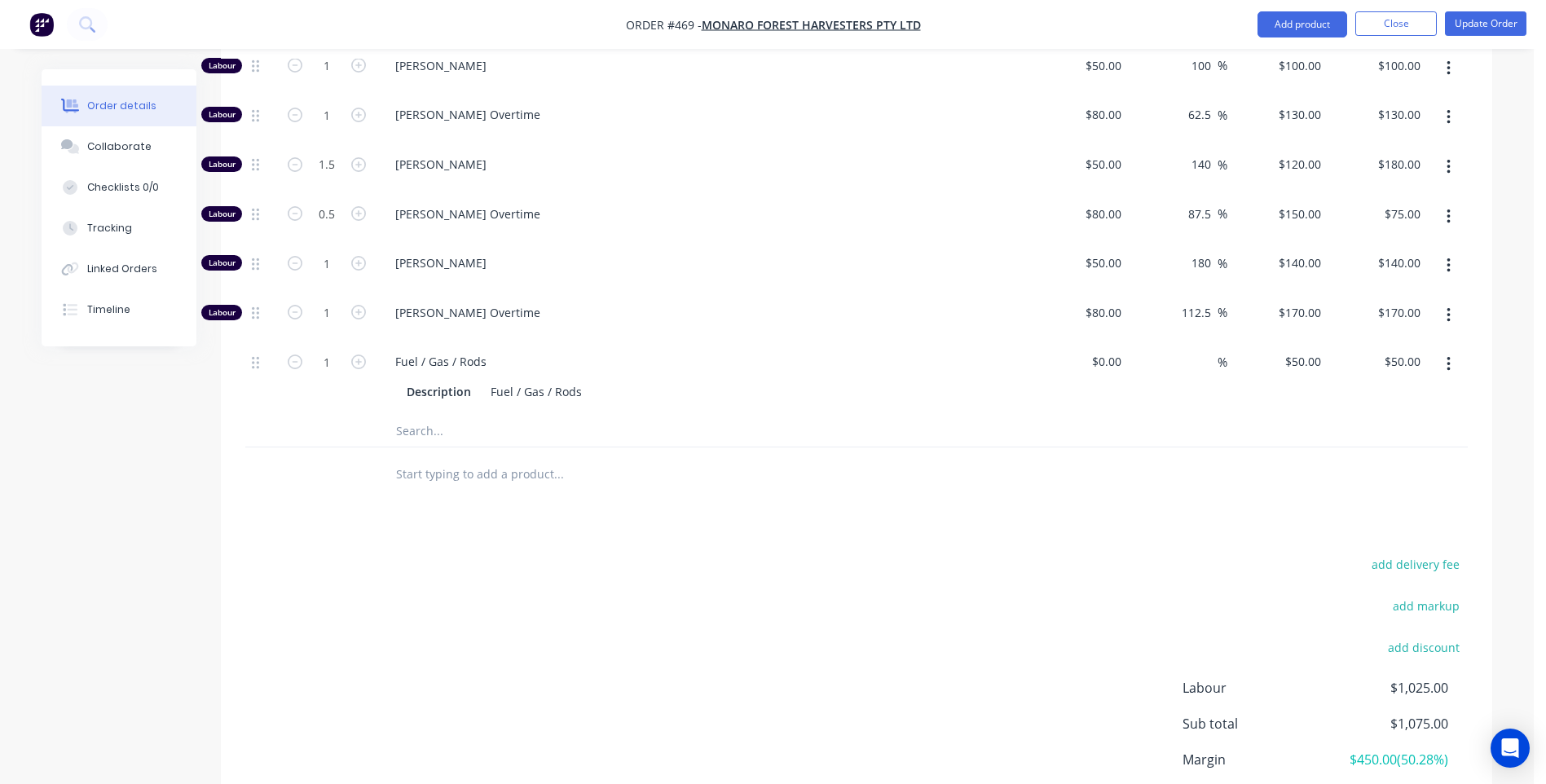
scroll to position [652, 0]
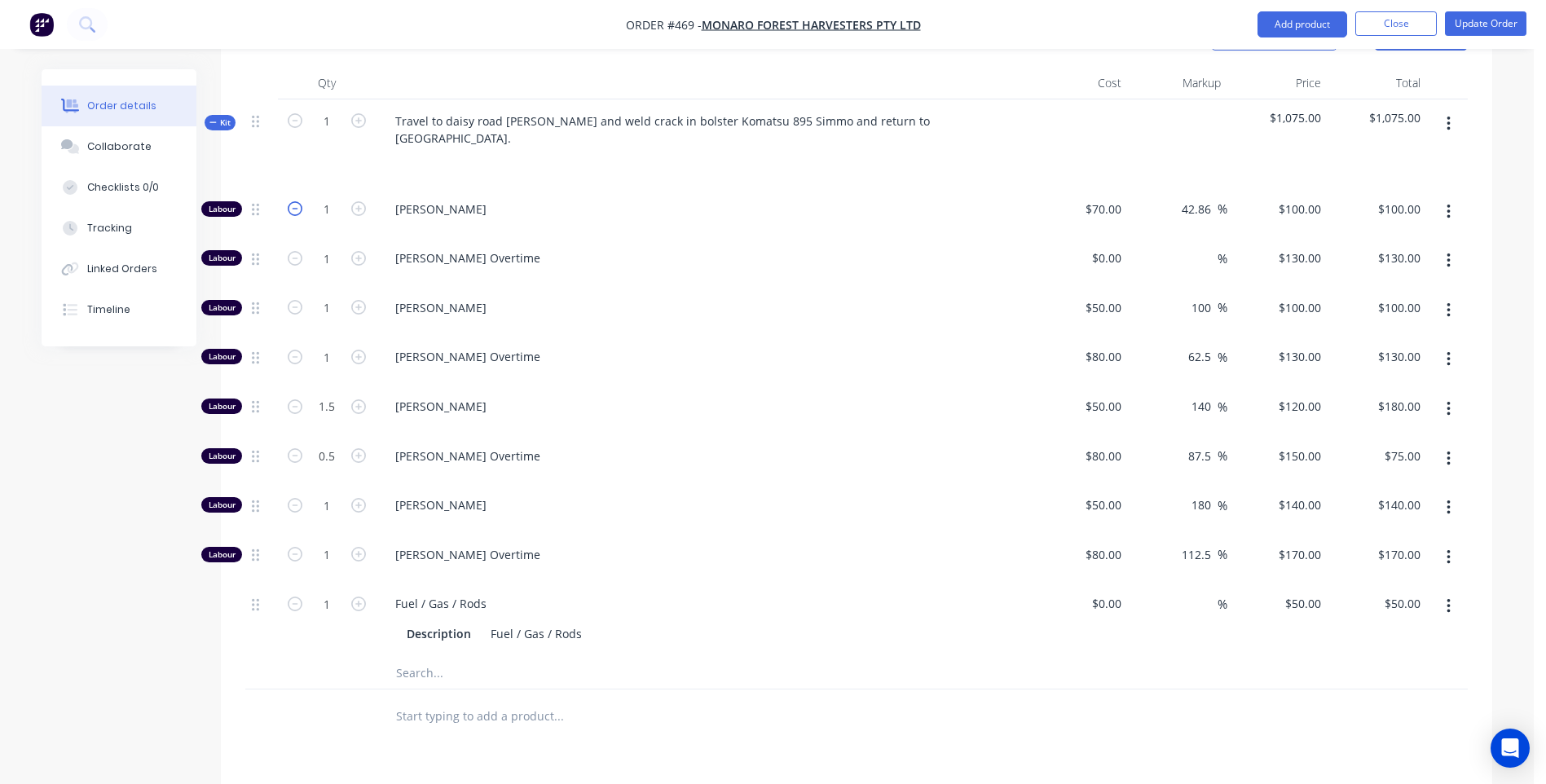
click at [294, 201] on icon "button" at bounding box center [295, 209] width 15 height 15
type input "0"
type input "$0.00"
click at [293, 251] on icon "button" at bounding box center [295, 258] width 15 height 15
type input "0"
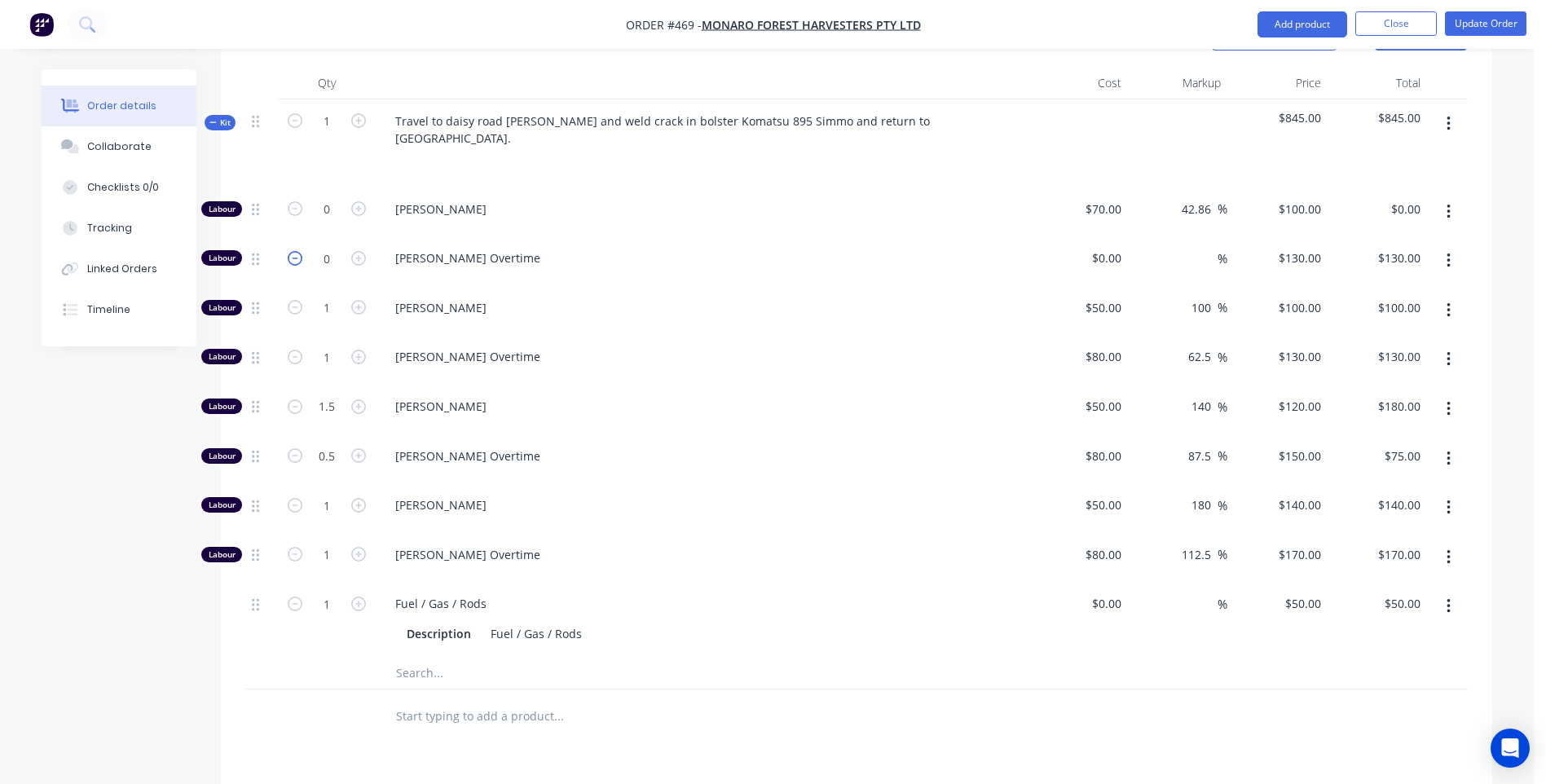
type input "$0.00"
click at [295, 300] on icon "button" at bounding box center [295, 307] width 15 height 15
type input "0"
type input "$0.00"
click at [290, 498] on icon "button" at bounding box center [295, 505] width 15 height 15
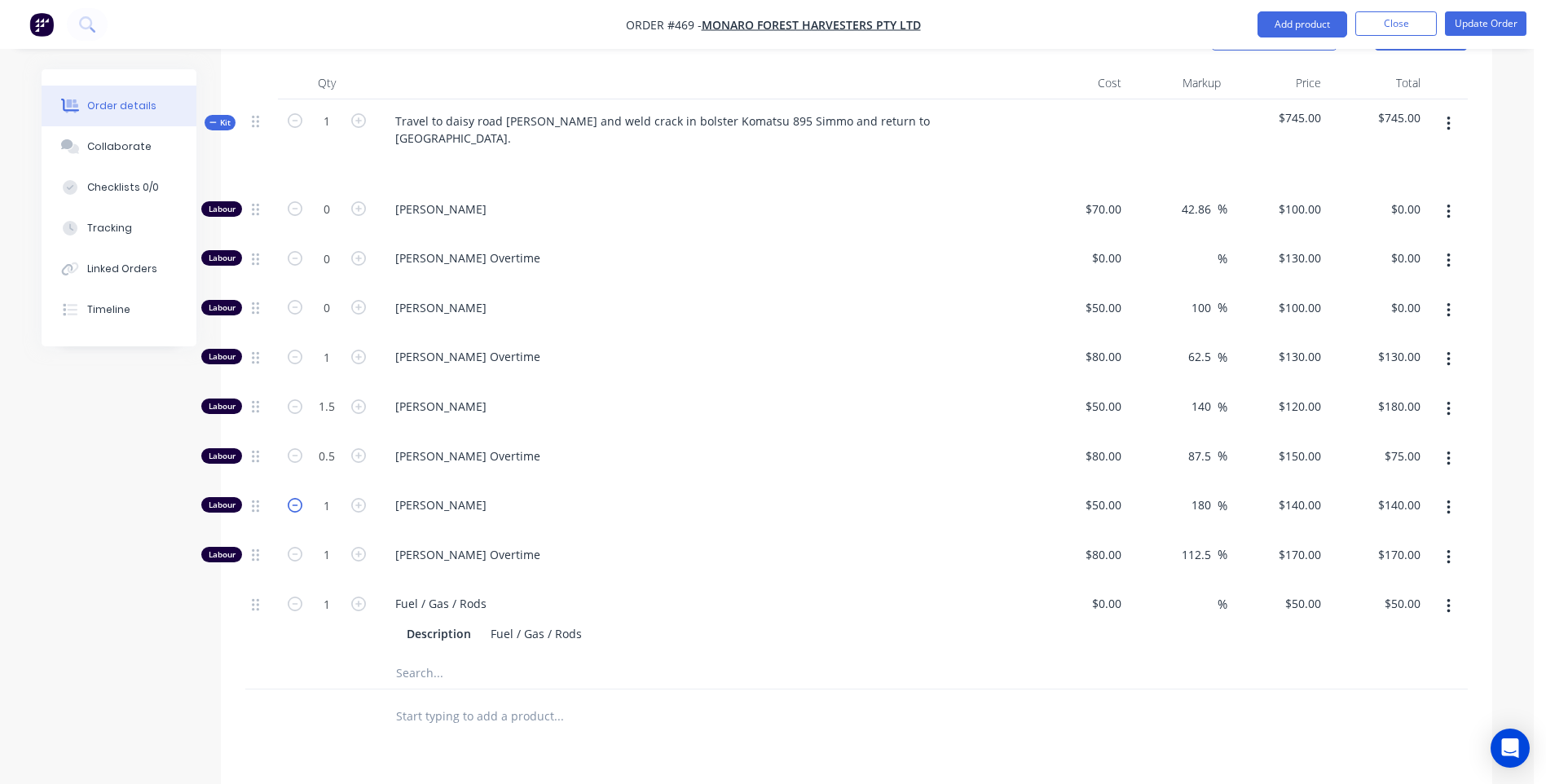
type input "0"
type input "$0.00"
click at [295, 547] on icon "button" at bounding box center [295, 554] width 15 height 15
type input "0"
type input "$0.00"
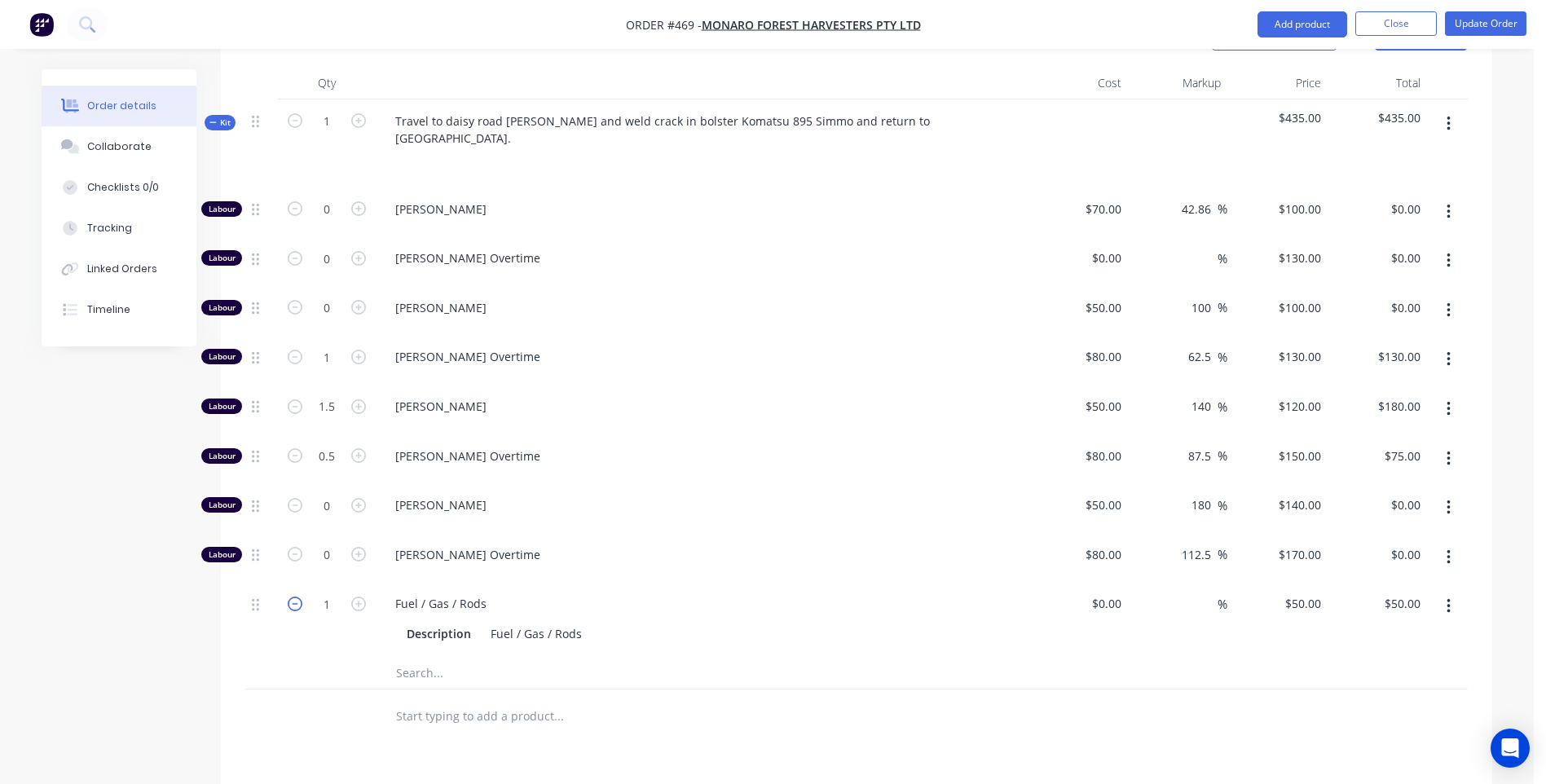
click at [294, 596] on icon "button" at bounding box center [295, 603] width 15 height 15
type input "0"
type input "$0.00"
click at [357, 596] on icon "button" at bounding box center [358, 603] width 15 height 15
type input "1"
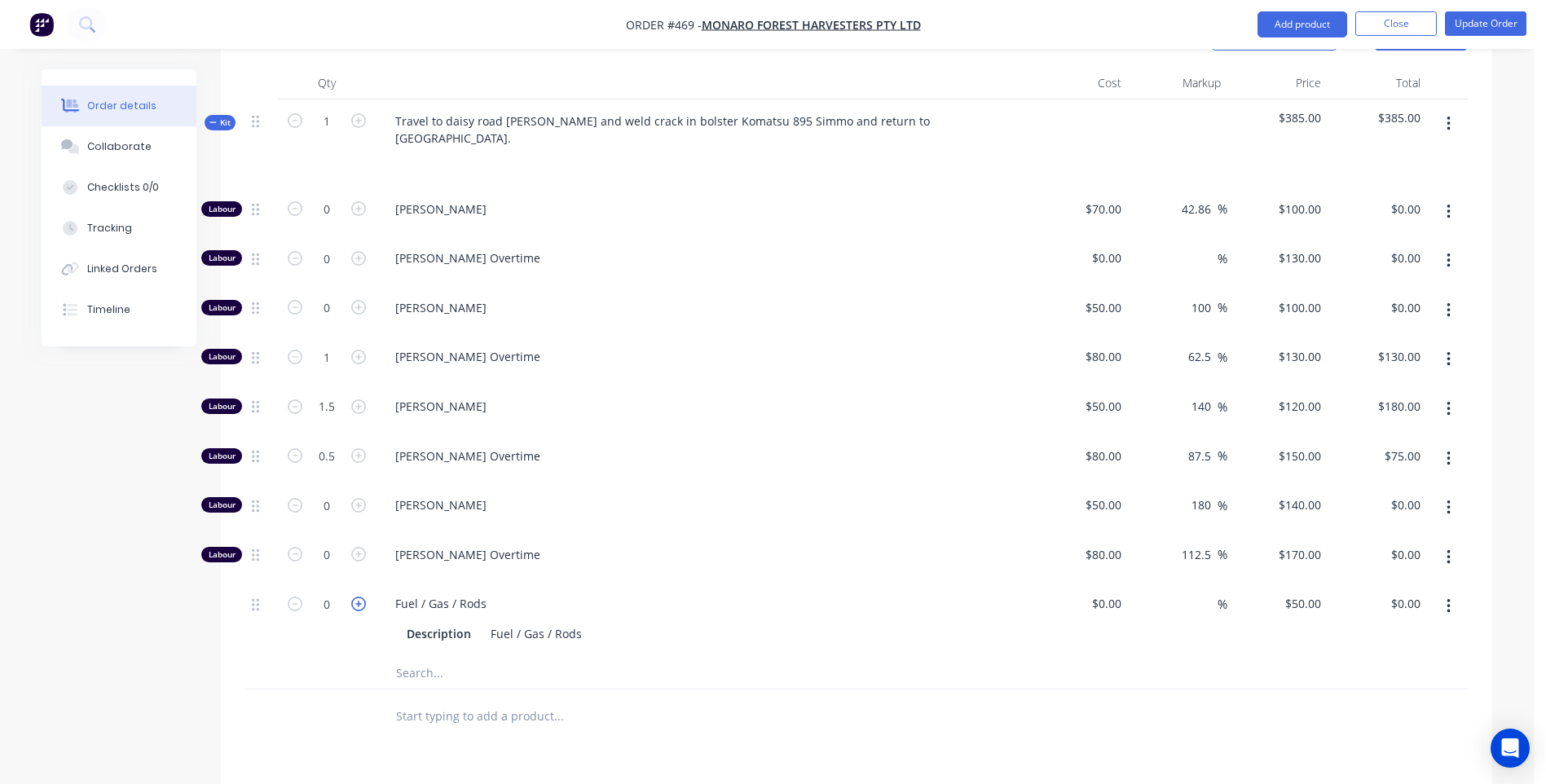
type input "$50.00"
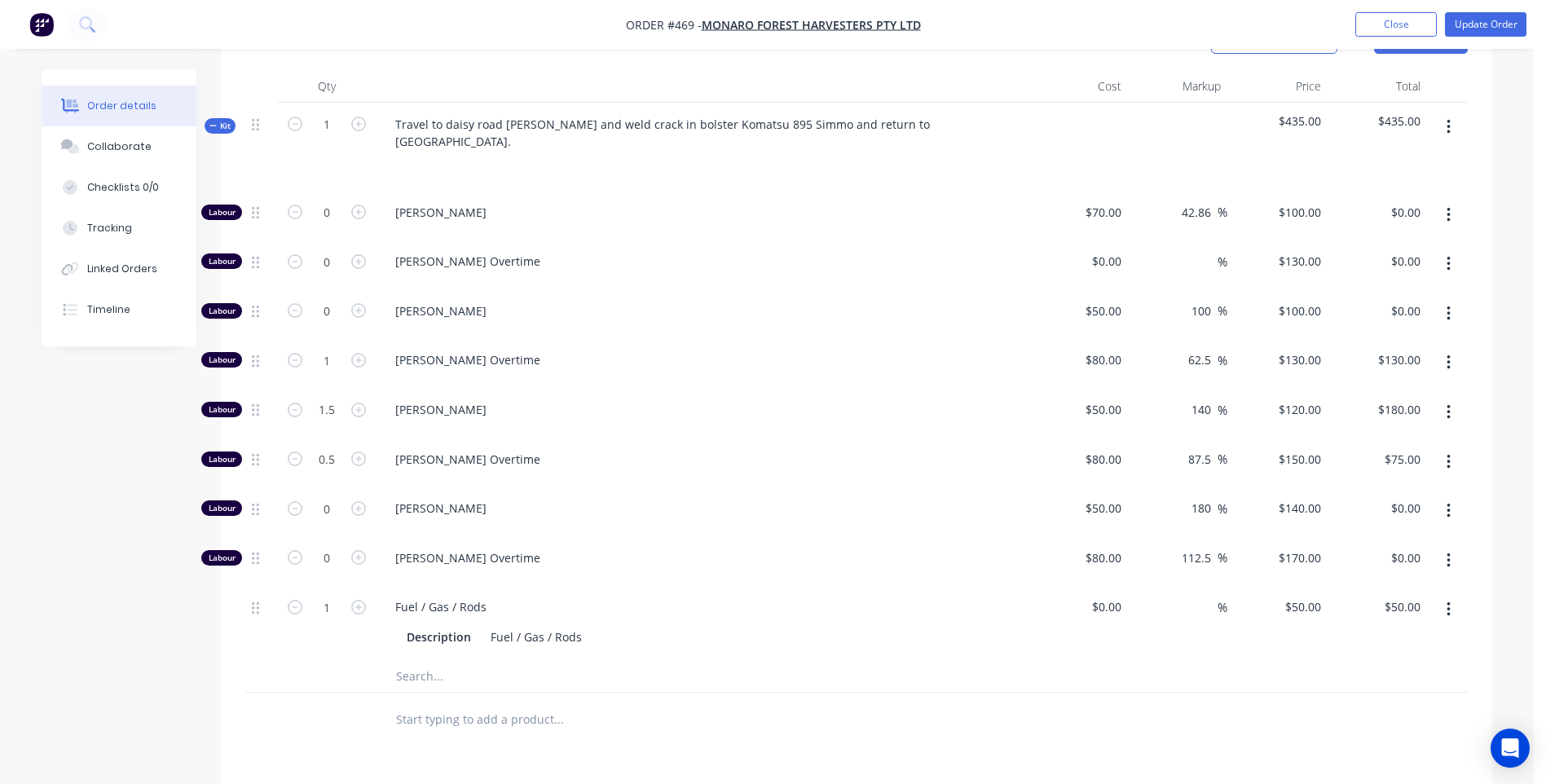
scroll to position [660, 0]
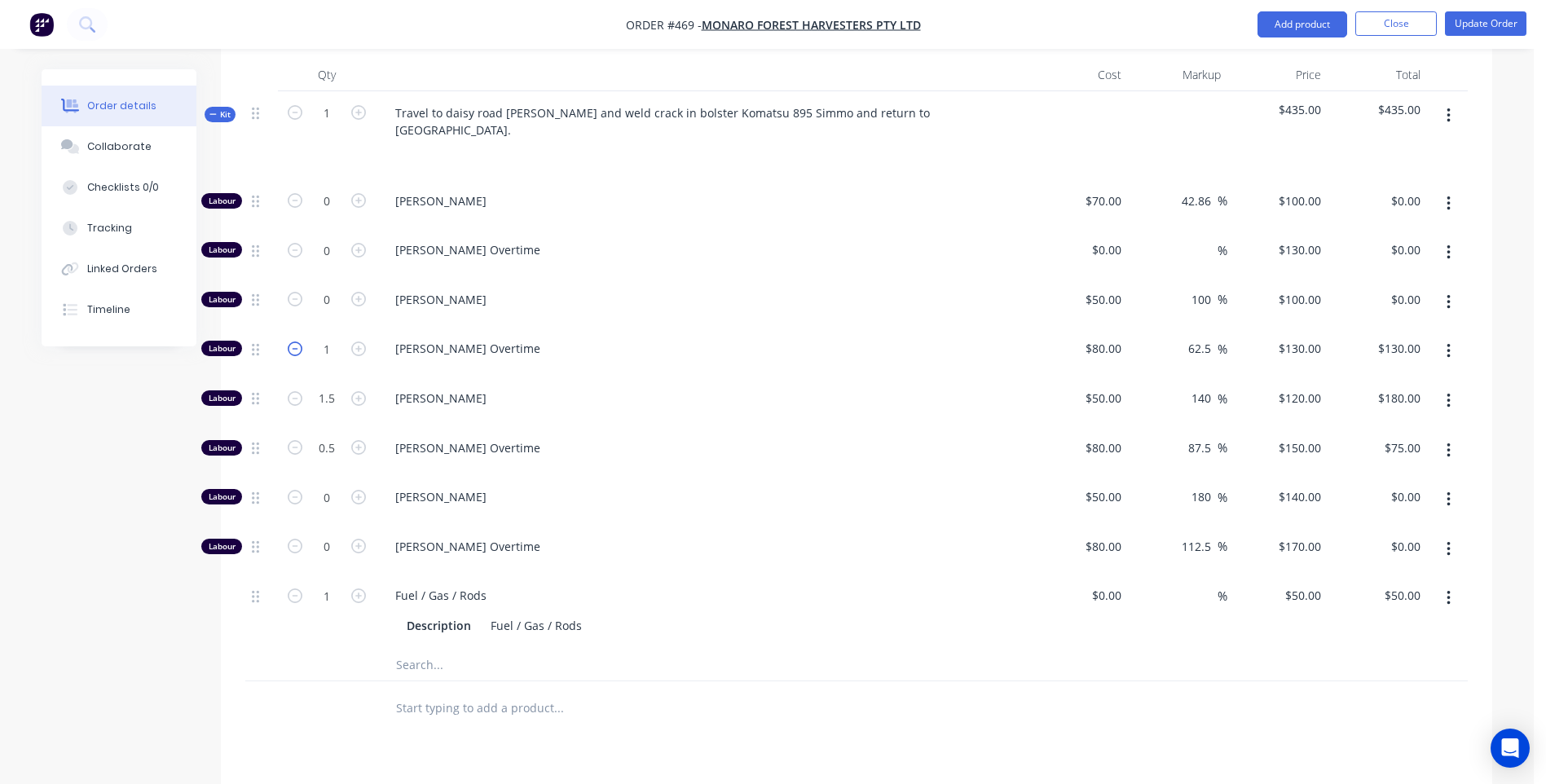
click at [296, 341] on icon "button" at bounding box center [295, 348] width 15 height 15
type input "0"
type input "$0.00"
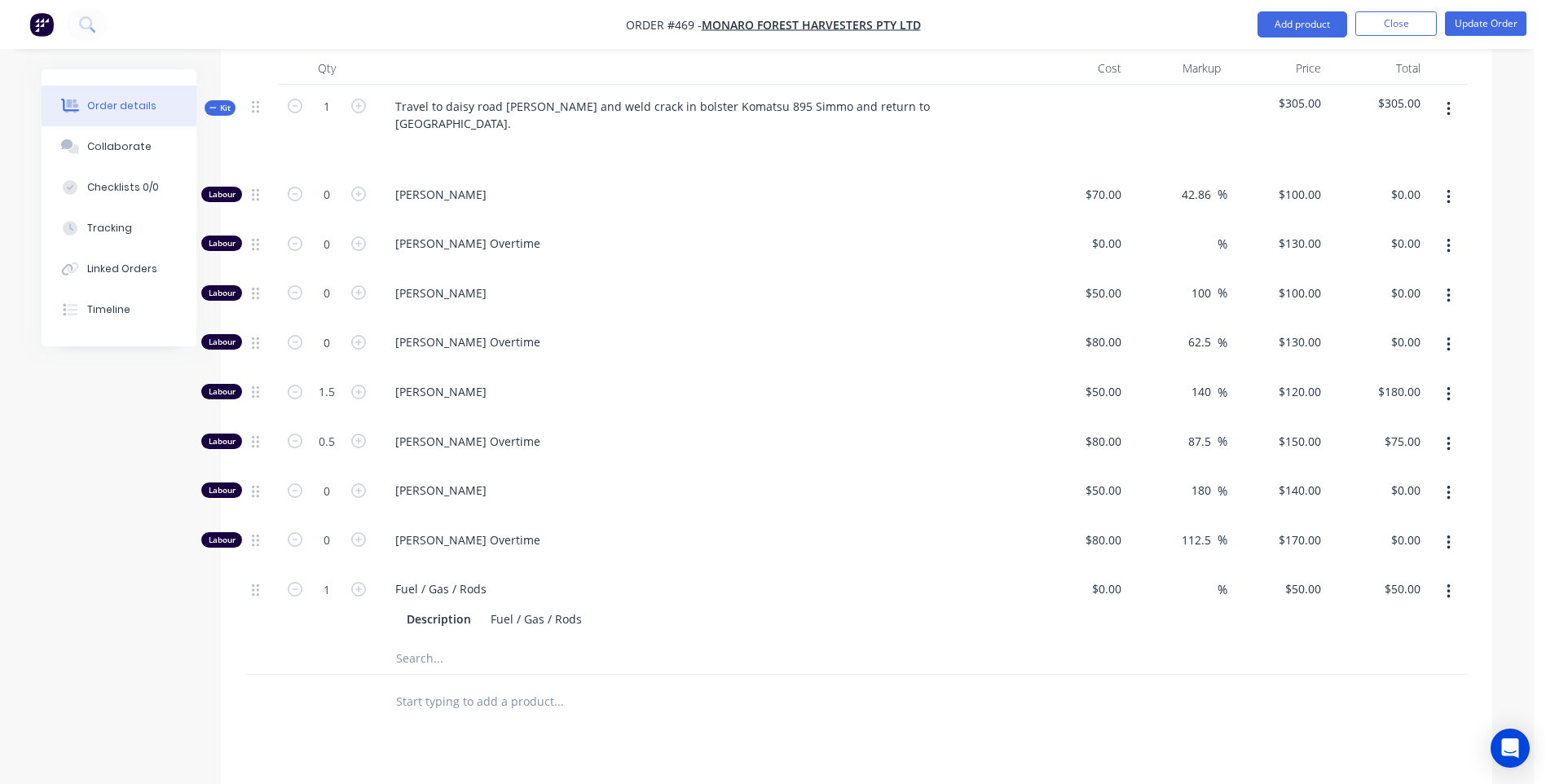
scroll to position [578, 0]
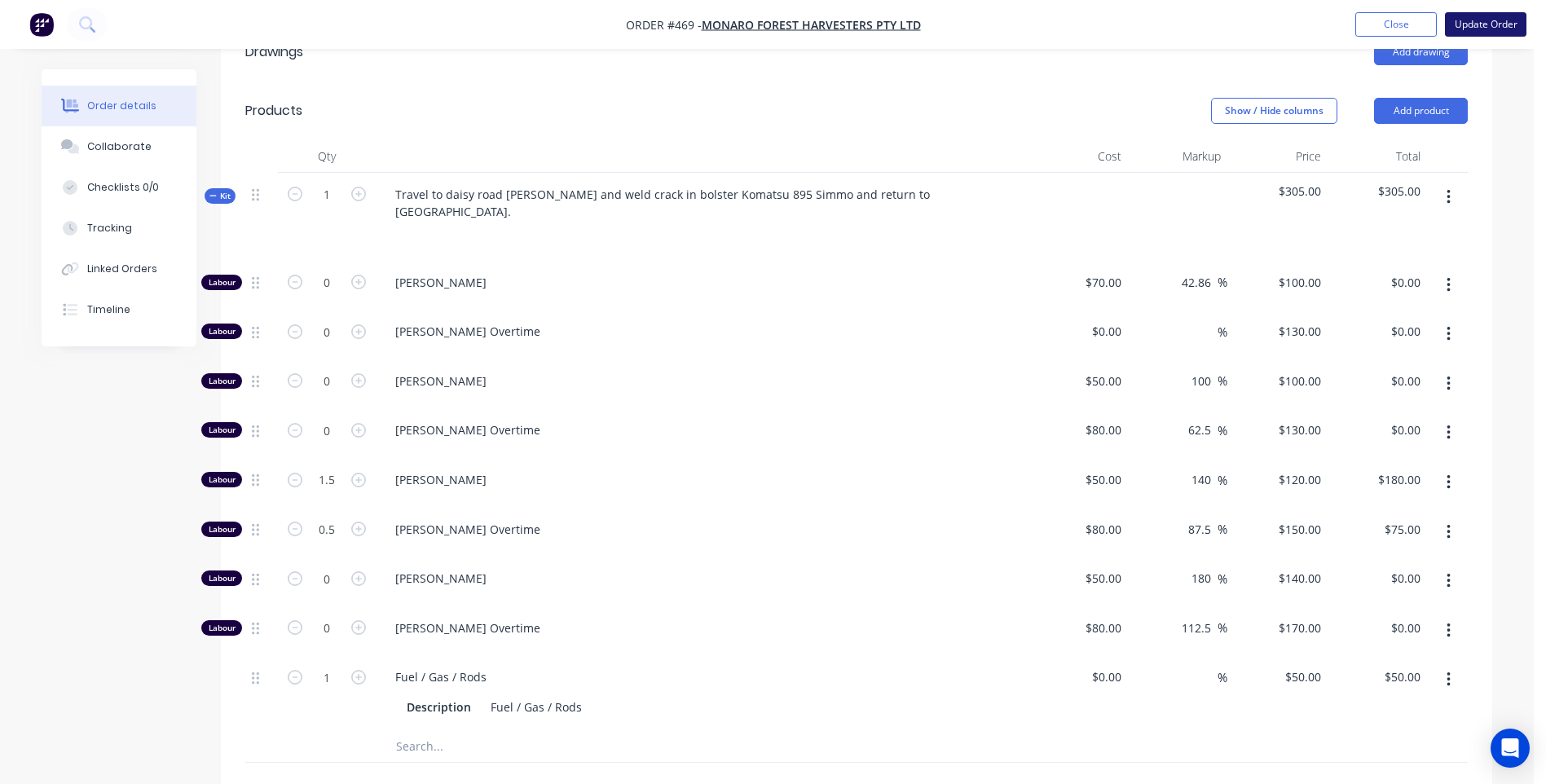
click at [1491, 17] on button "Update Order" at bounding box center [1485, 24] width 81 height 25
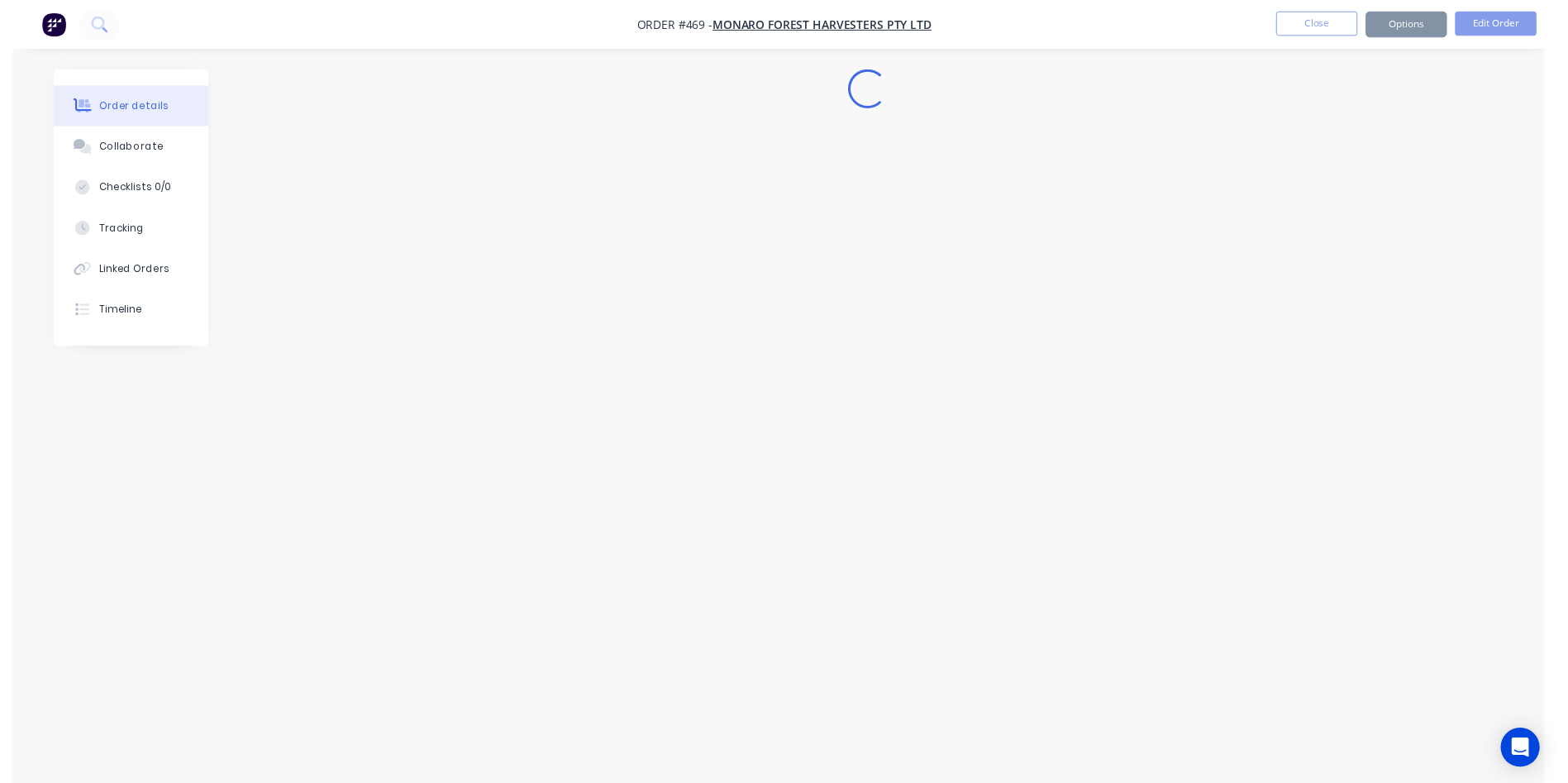
scroll to position [0, 0]
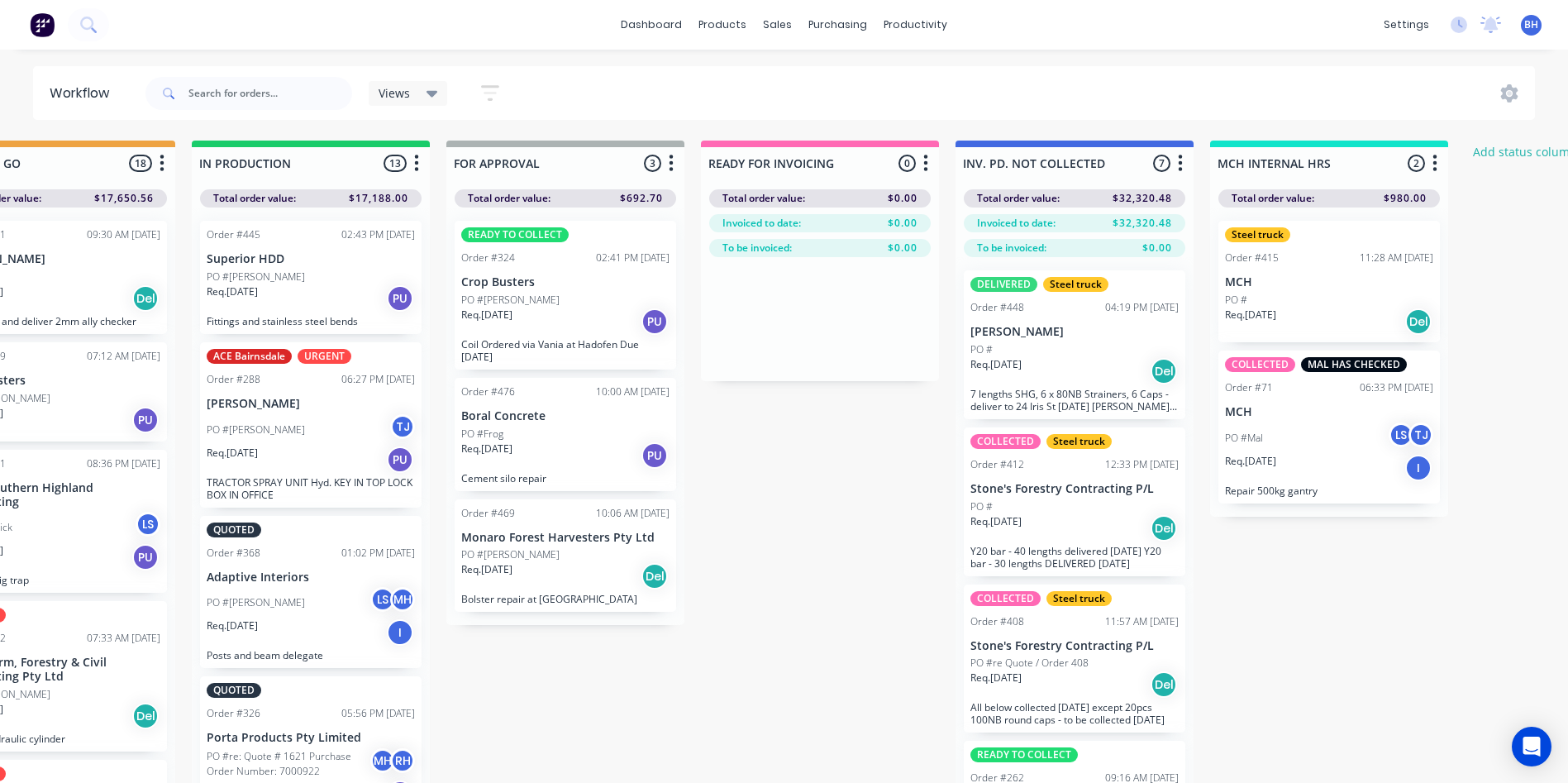
scroll to position [0, 865]
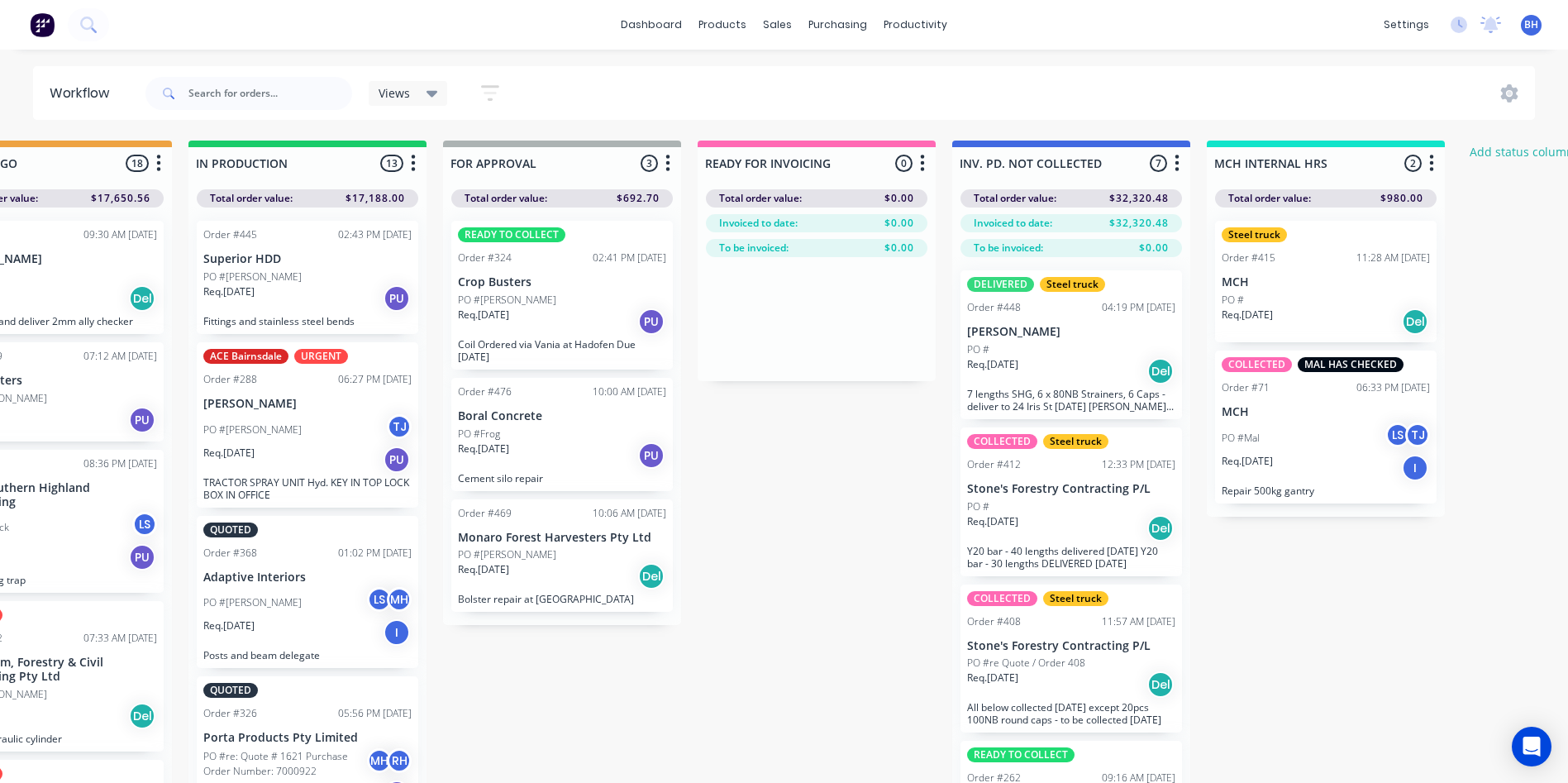
click at [568, 564] on div "Req. 22/08/25 Del" at bounding box center [562, 577] width 208 height 28
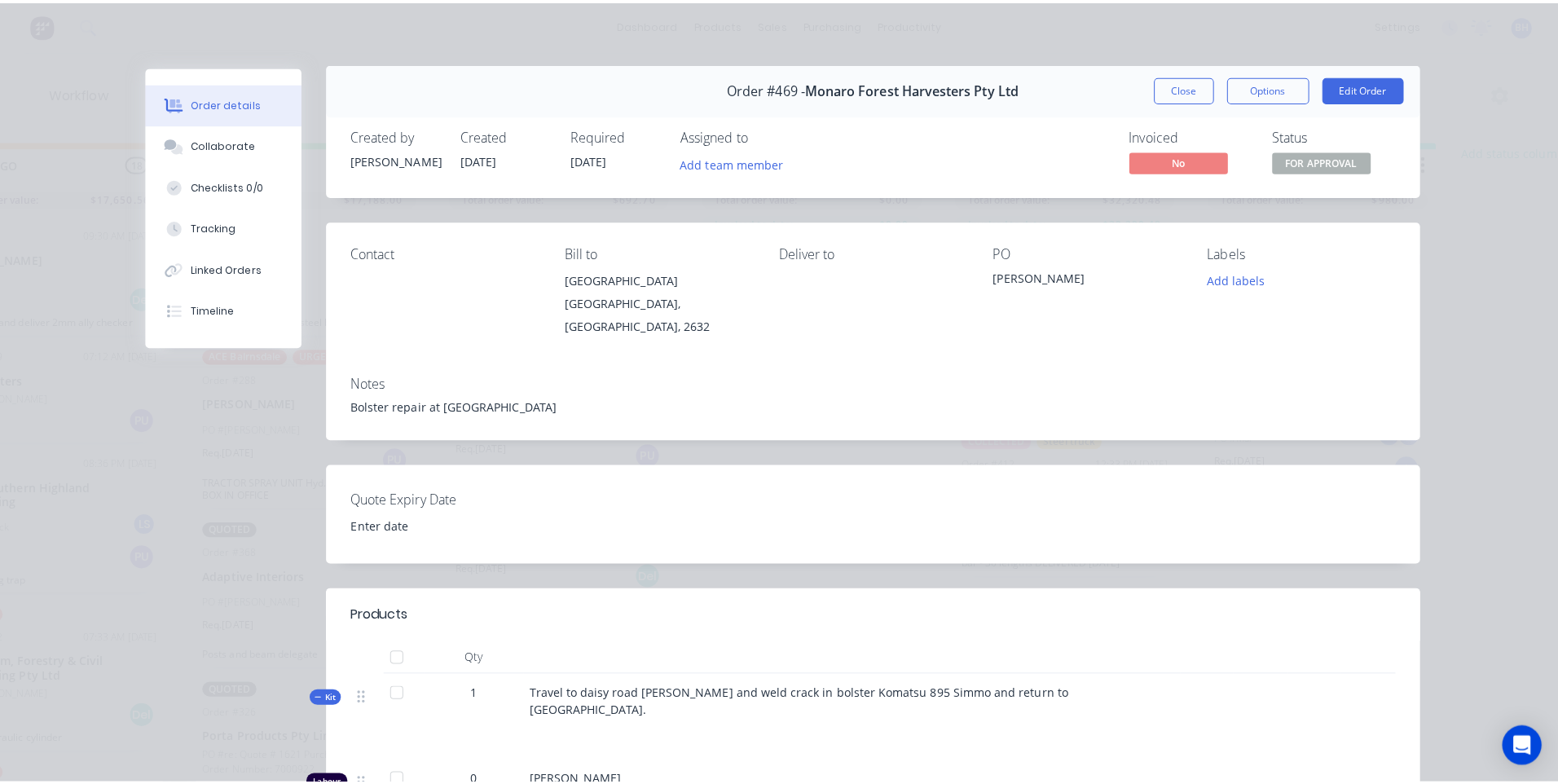
scroll to position [0, 0]
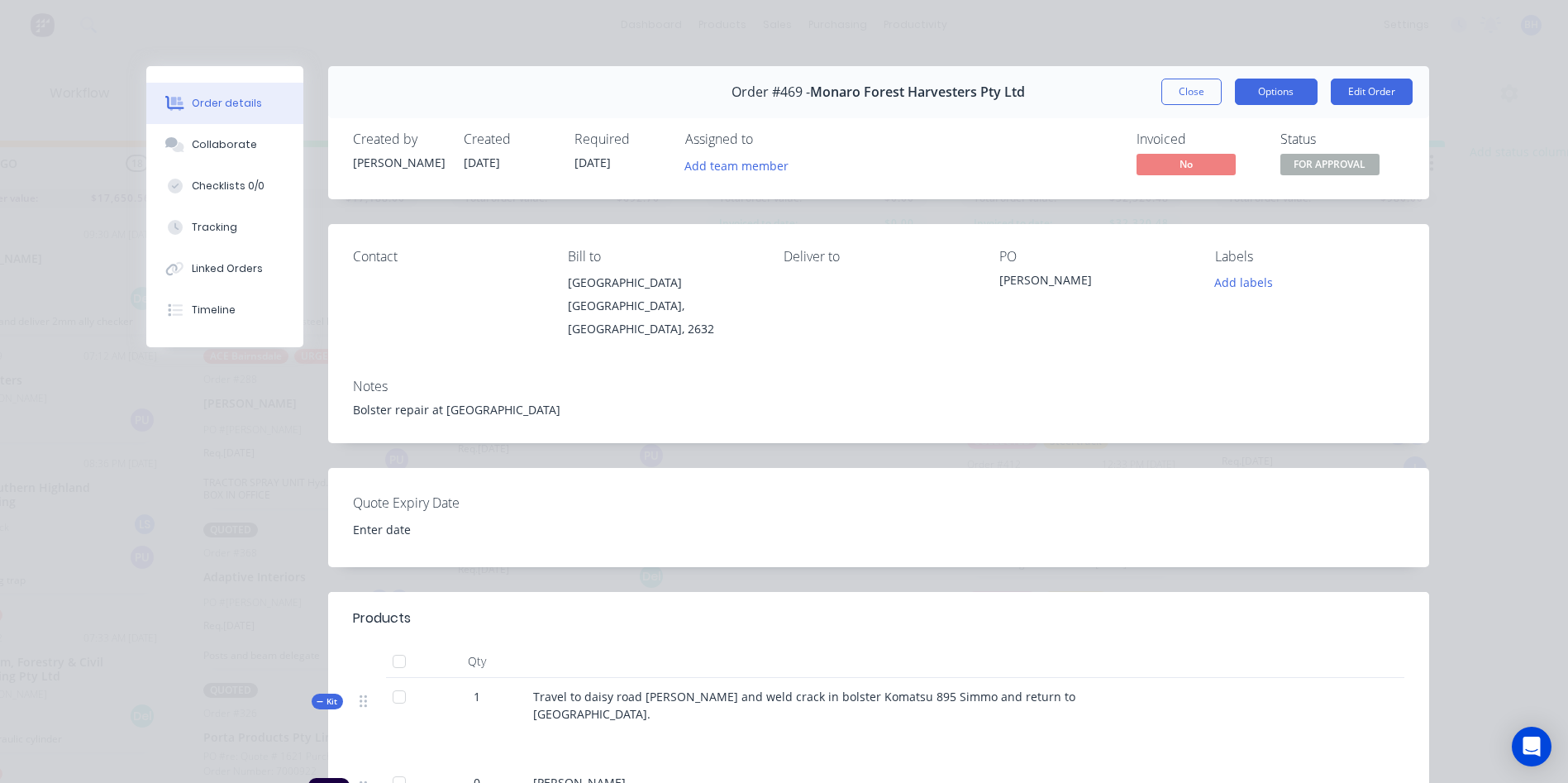
click at [1268, 84] on button "Options" at bounding box center [1276, 92] width 82 height 27
click at [1075, 38] on div "Order details Collaborate Checklists 0/0 Tracking Linked Orders Timeline Order …" at bounding box center [784, 392] width 1568 height 783
click at [1183, 87] on button "Close" at bounding box center [1191, 92] width 60 height 27
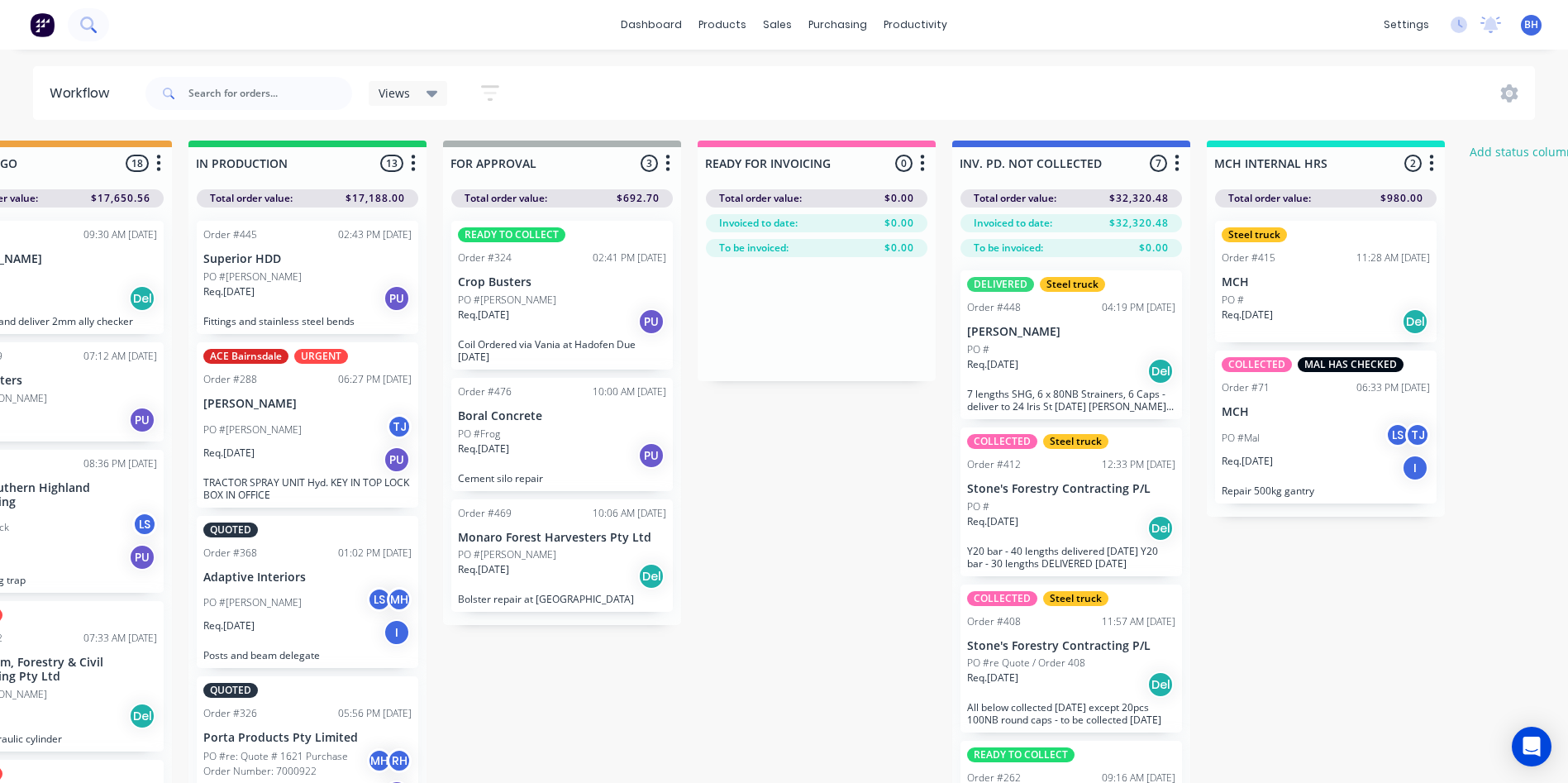
click at [81, 22] on icon at bounding box center [87, 23] width 13 height 13
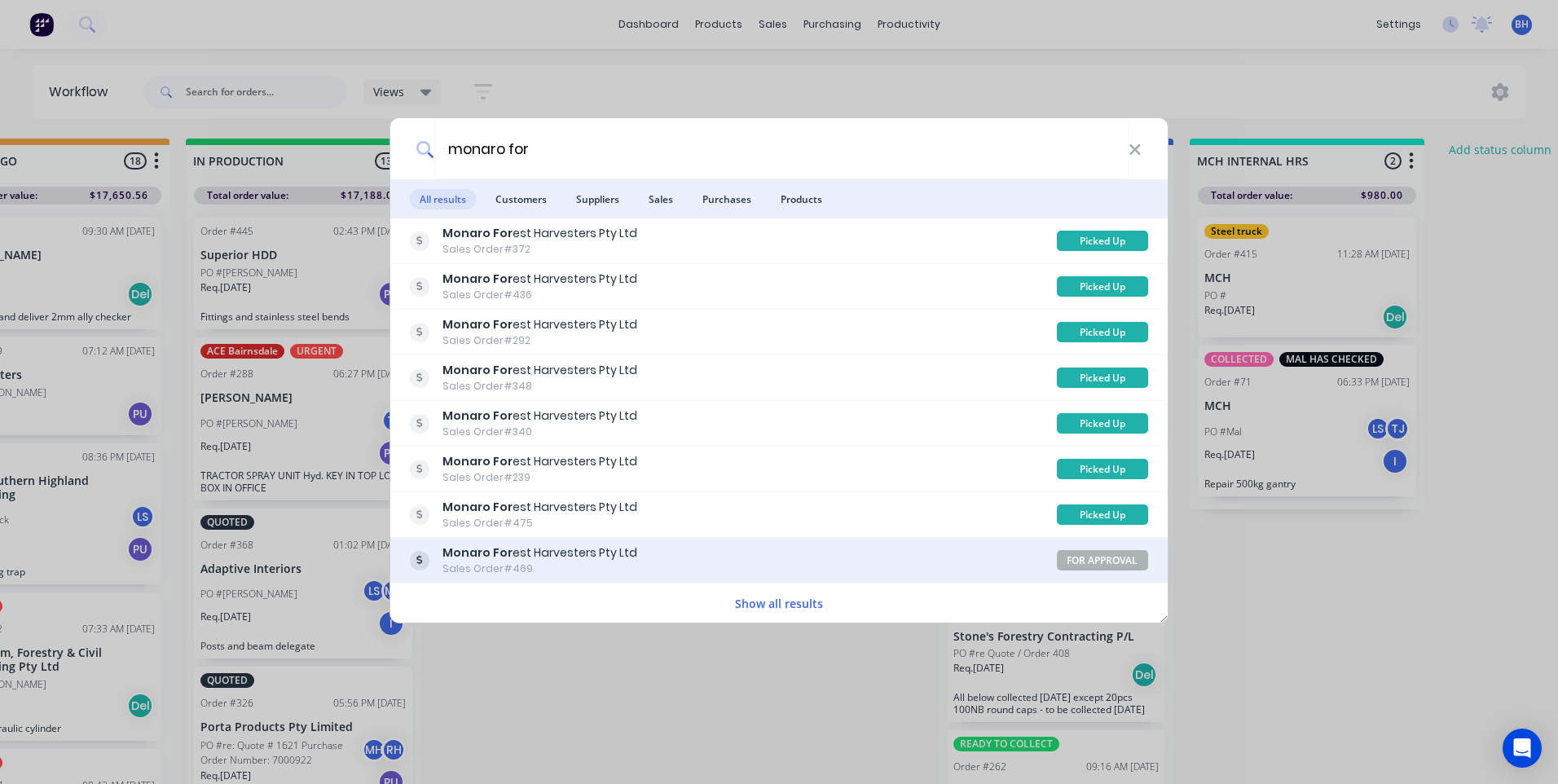
type input "monaro for"
click at [731, 552] on div "Monaro For est Harvesters Pty Ltd Sales Order #469" at bounding box center [732, 560] width 647 height 32
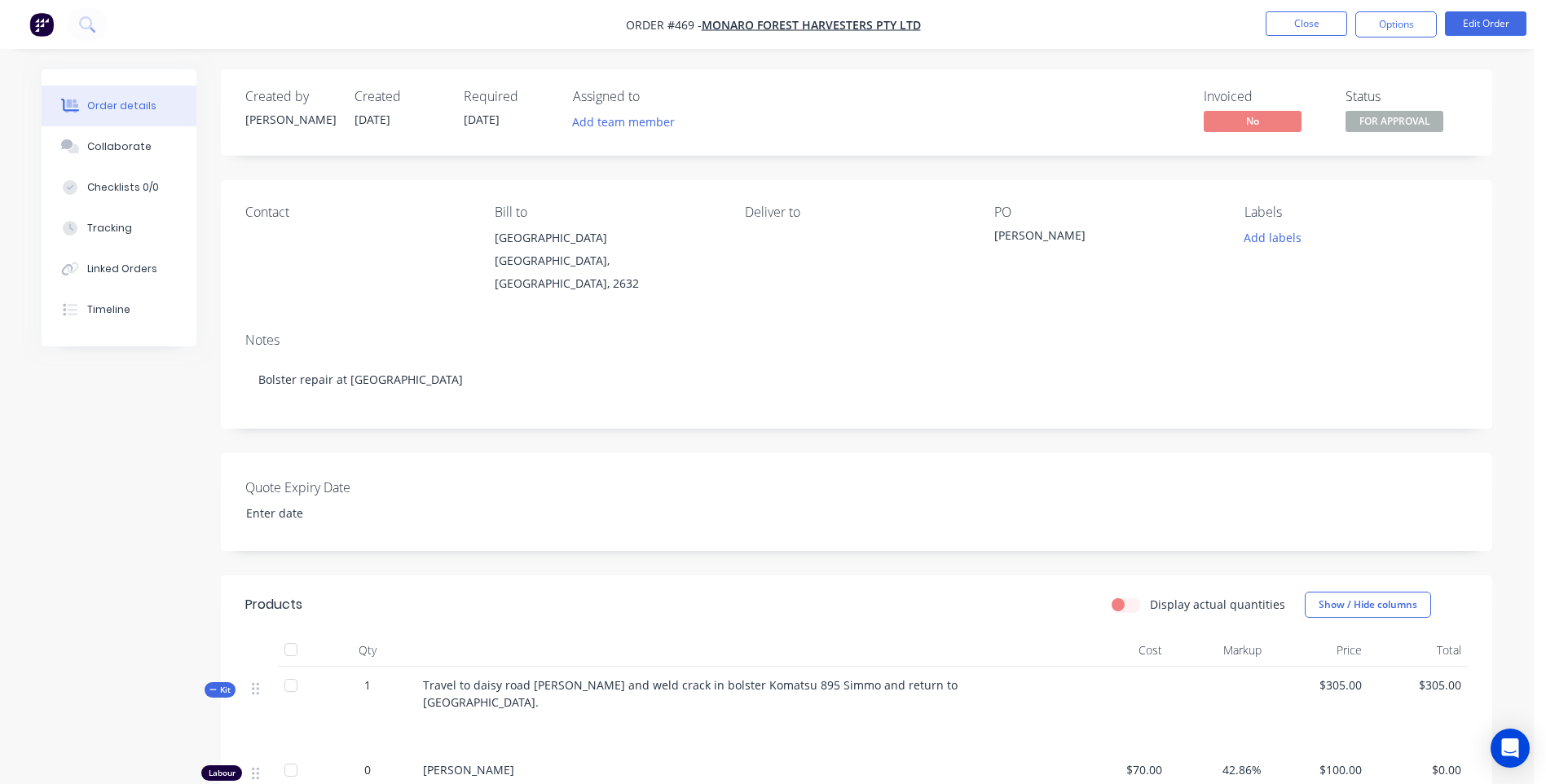
click at [1384, 11] on nav "Order #469 - Monaro Forest Harvesters Pty Ltd Close Options Edit Order" at bounding box center [773, 25] width 1546 height 49
click at [1384, 22] on button "Options" at bounding box center [1396, 25] width 81 height 26
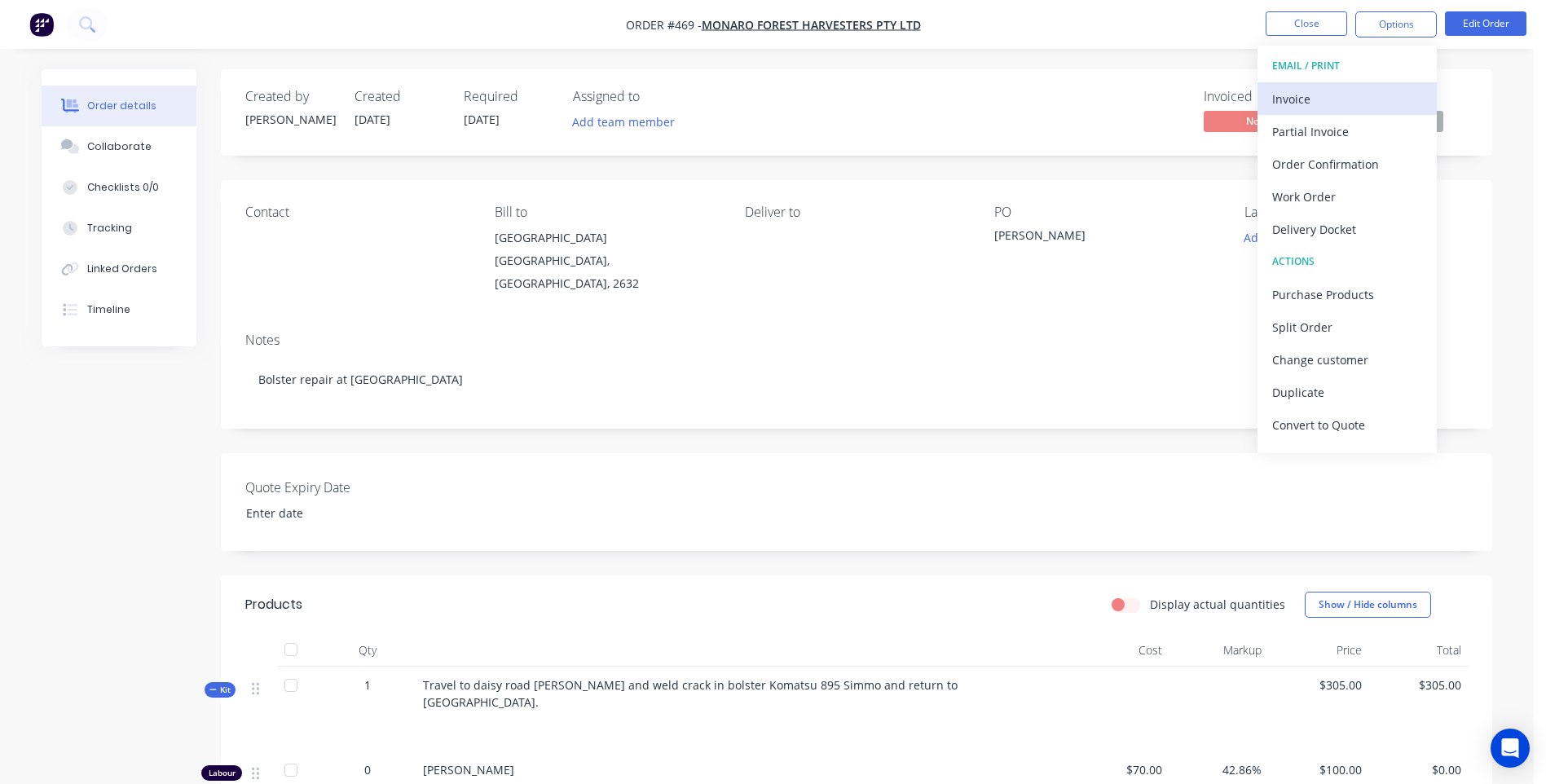
click at [1281, 95] on div "Invoice" at bounding box center [1347, 99] width 150 height 24
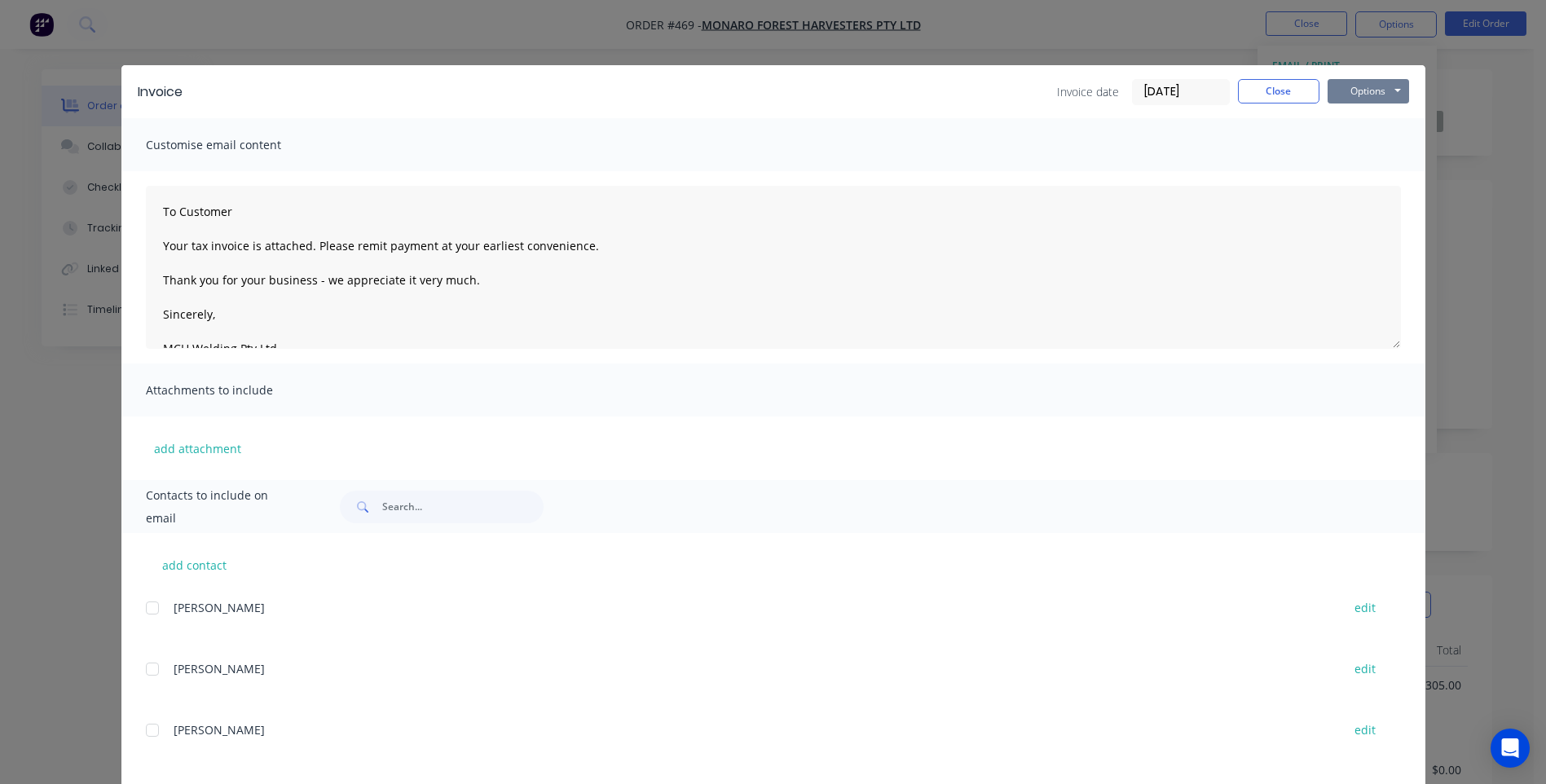
click at [1366, 93] on button "Options" at bounding box center [1368, 91] width 81 height 25
click at [1359, 114] on button "Preview" at bounding box center [1380, 119] width 104 height 26
click at [1260, 89] on button "Close" at bounding box center [1278, 91] width 81 height 25
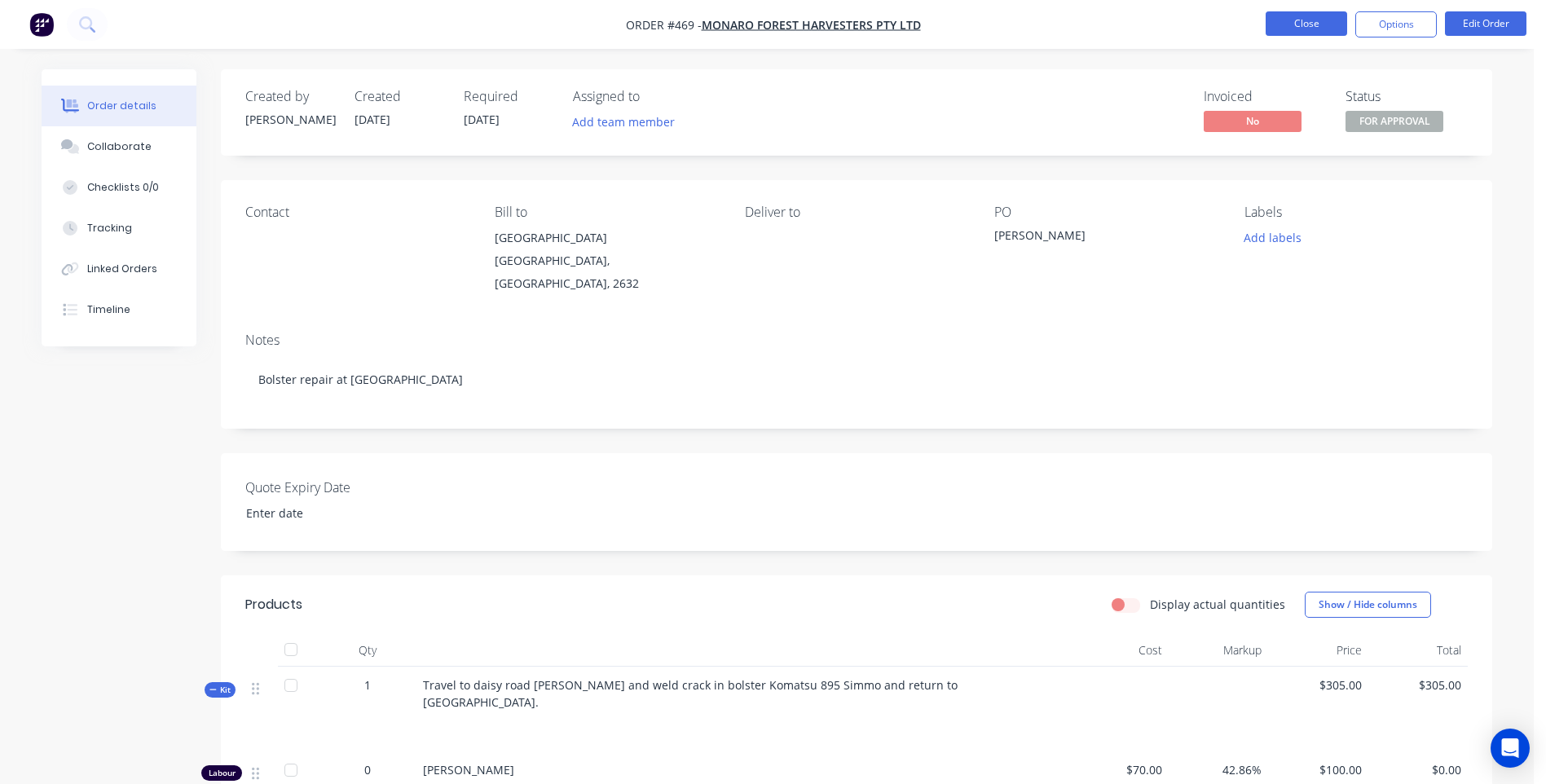
click at [1281, 18] on button "Close" at bounding box center [1306, 24] width 81 height 25
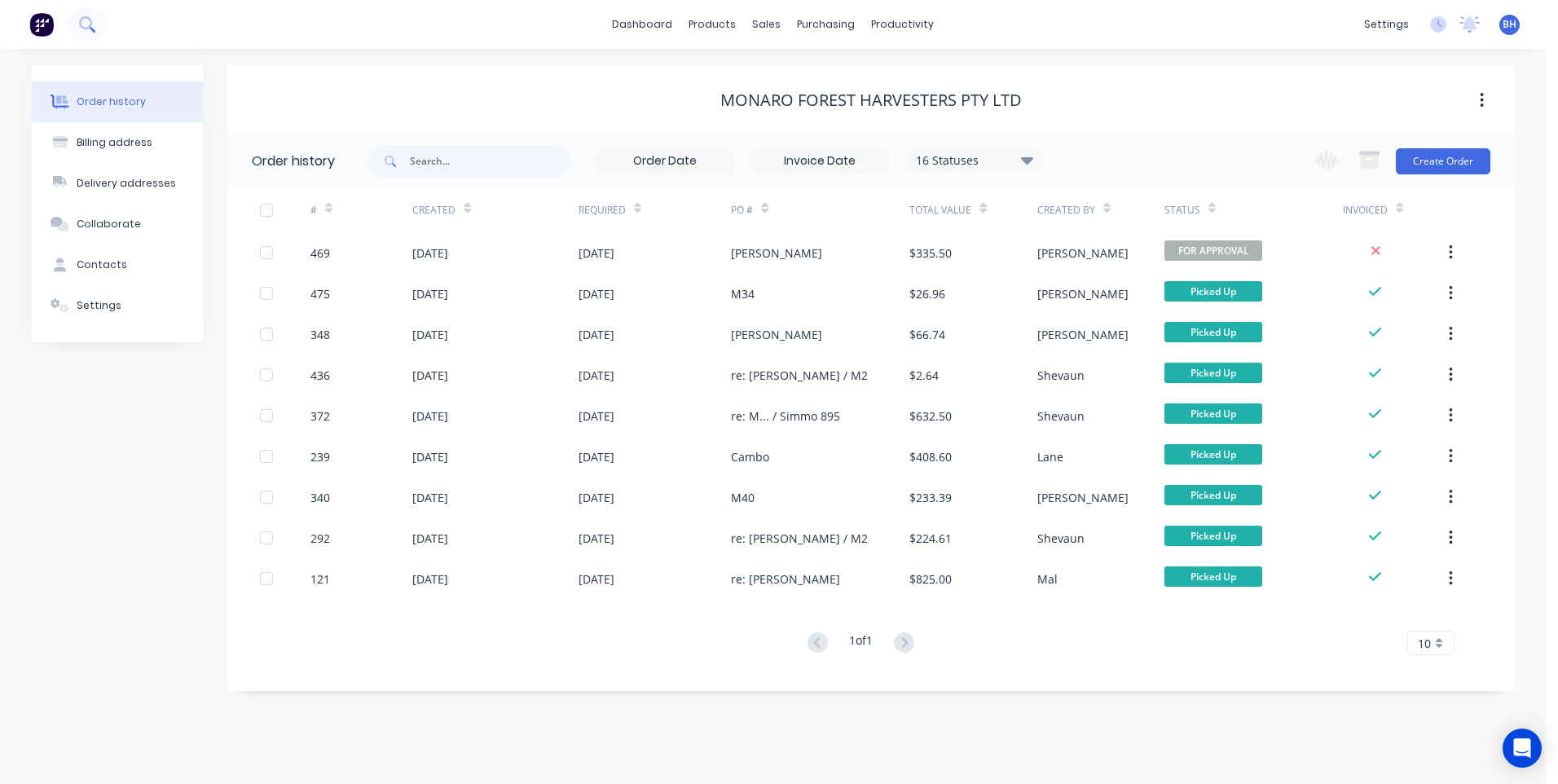
click at [90, 14] on button at bounding box center [87, 25] width 41 height 33
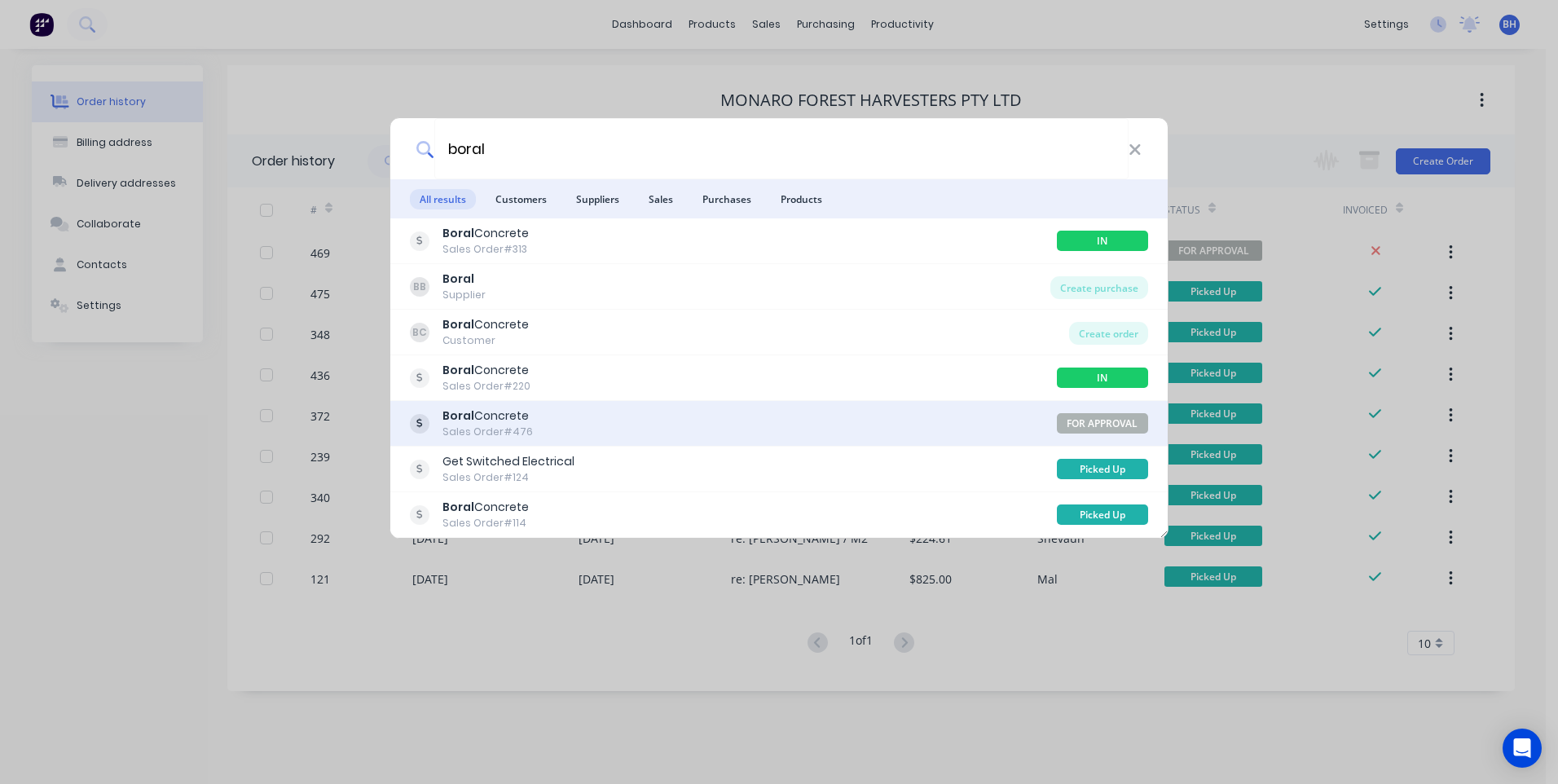
type input "boral"
click at [593, 421] on div "Boral Concrete Sales Order #476" at bounding box center [732, 423] width 647 height 32
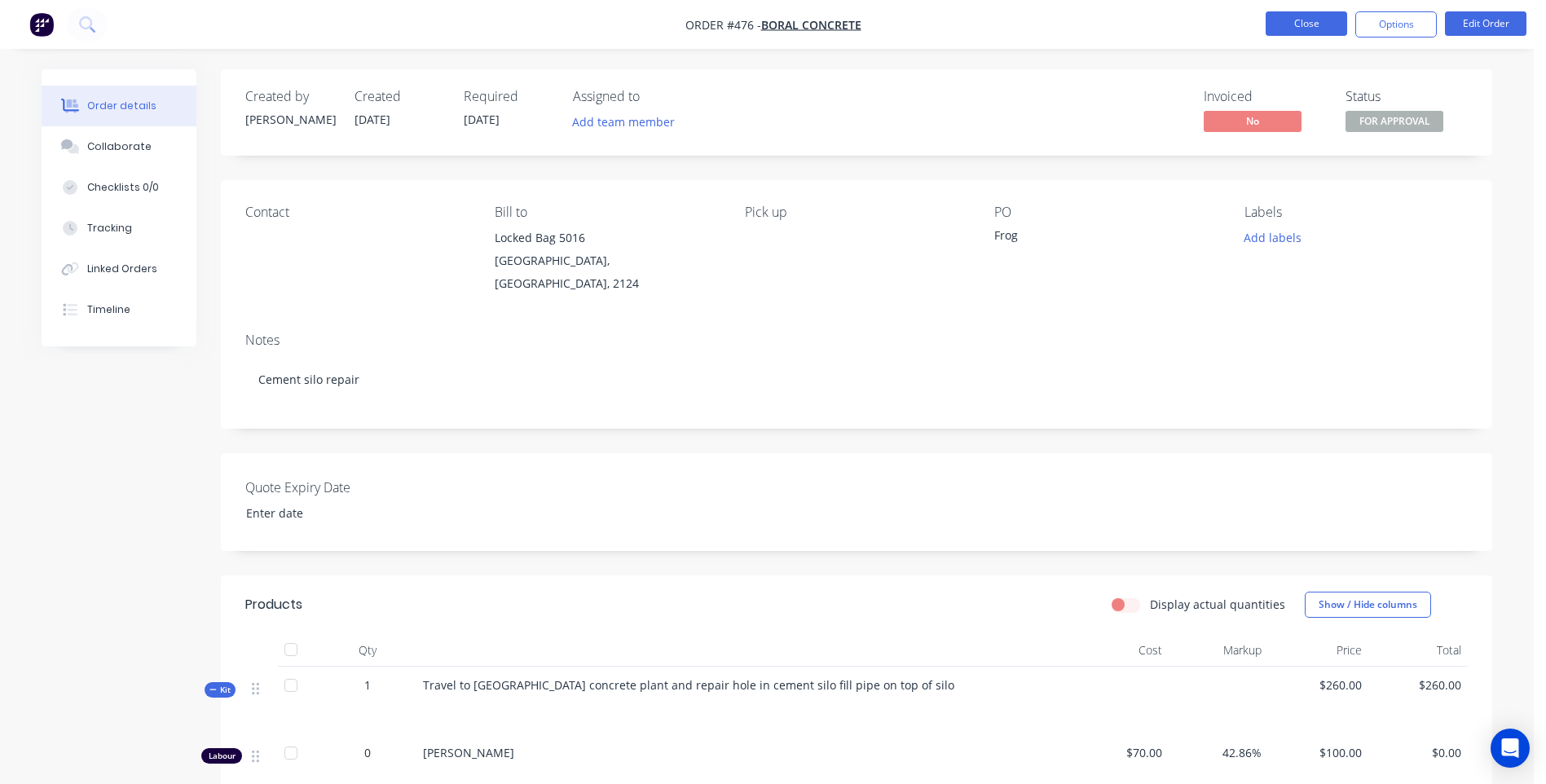
click at [1294, 23] on button "Close" at bounding box center [1306, 24] width 81 height 25
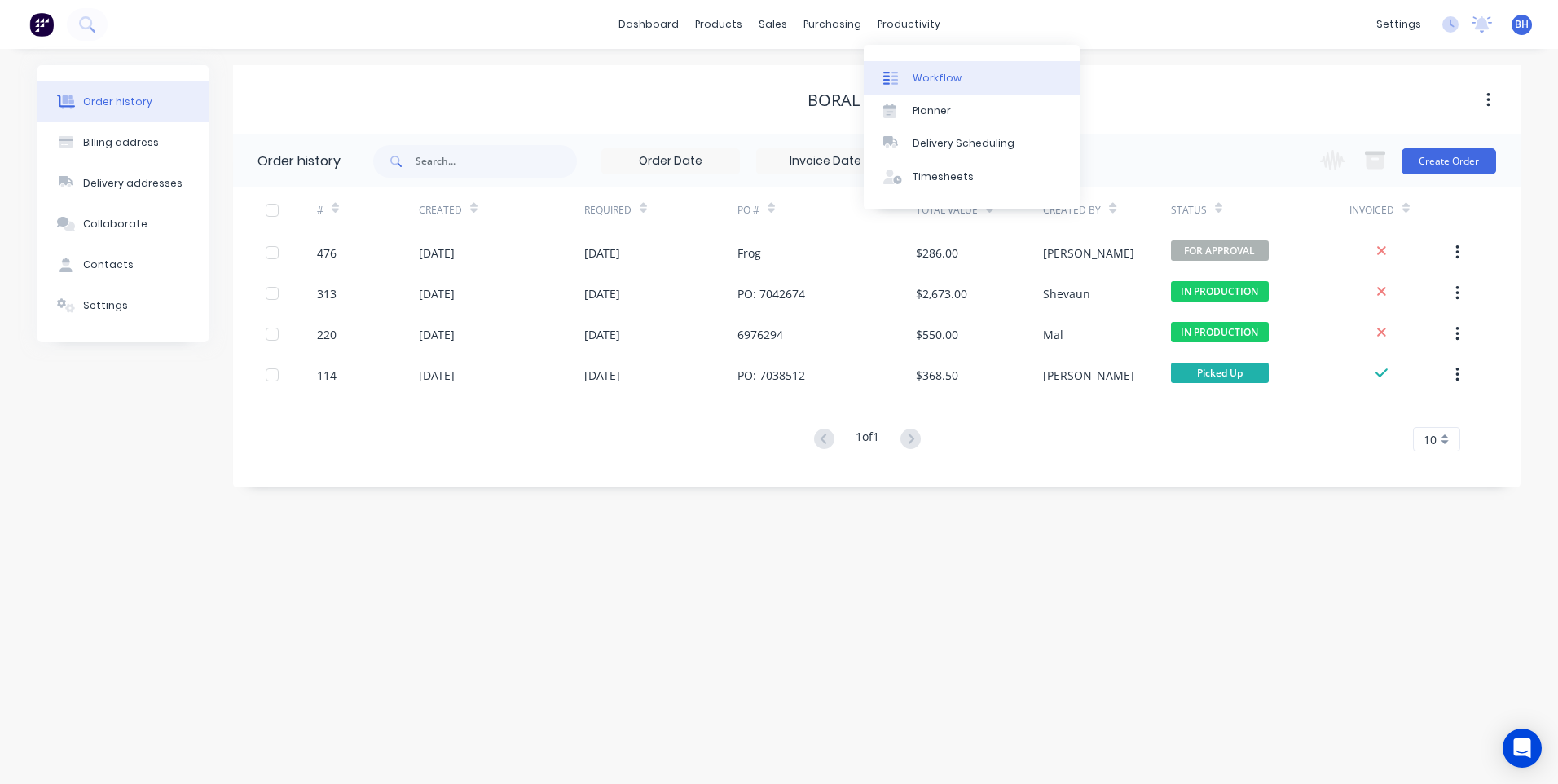
click at [924, 71] on div "Workflow" at bounding box center [938, 78] width 49 height 15
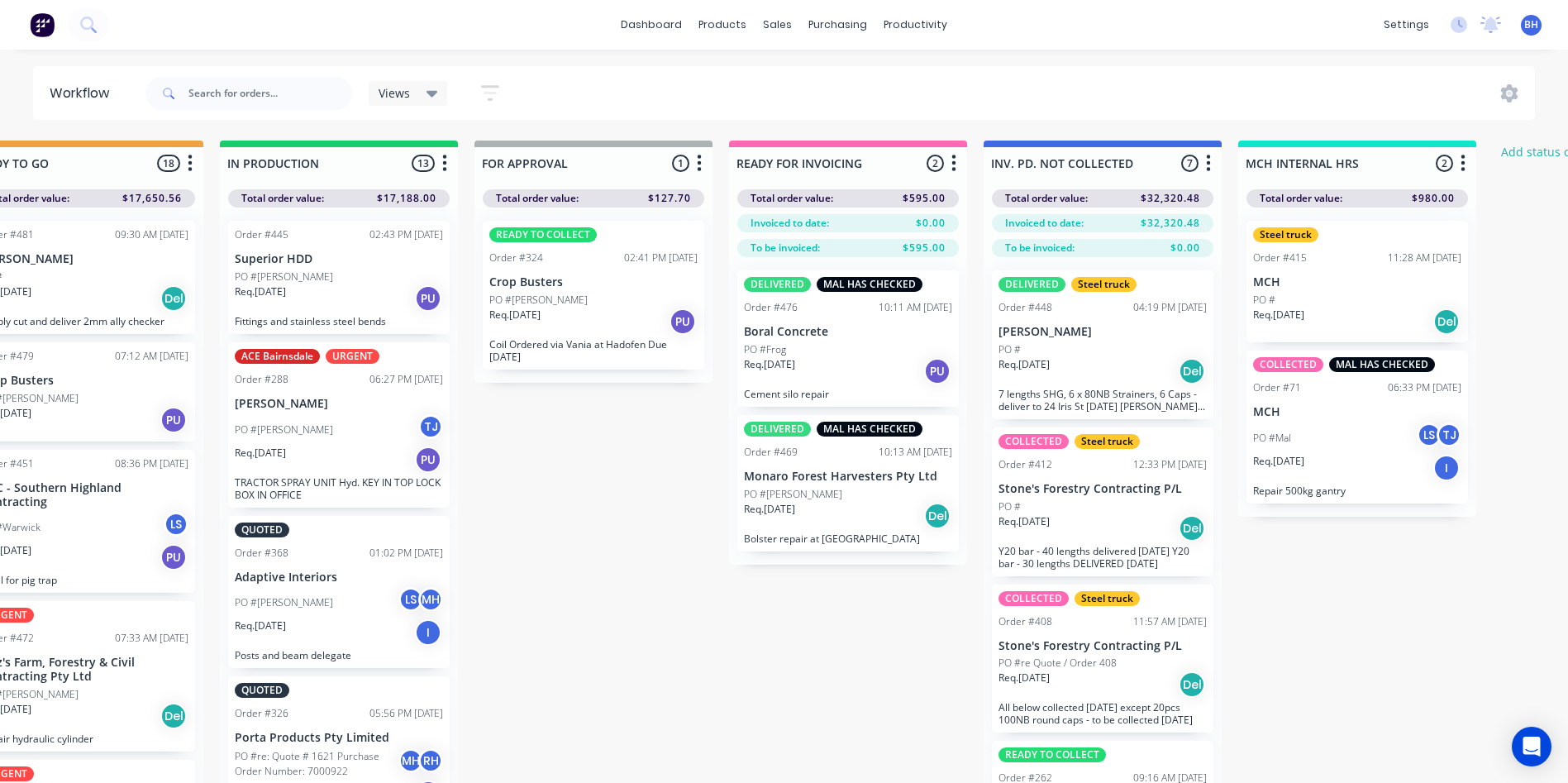
scroll to position [0, 1137]
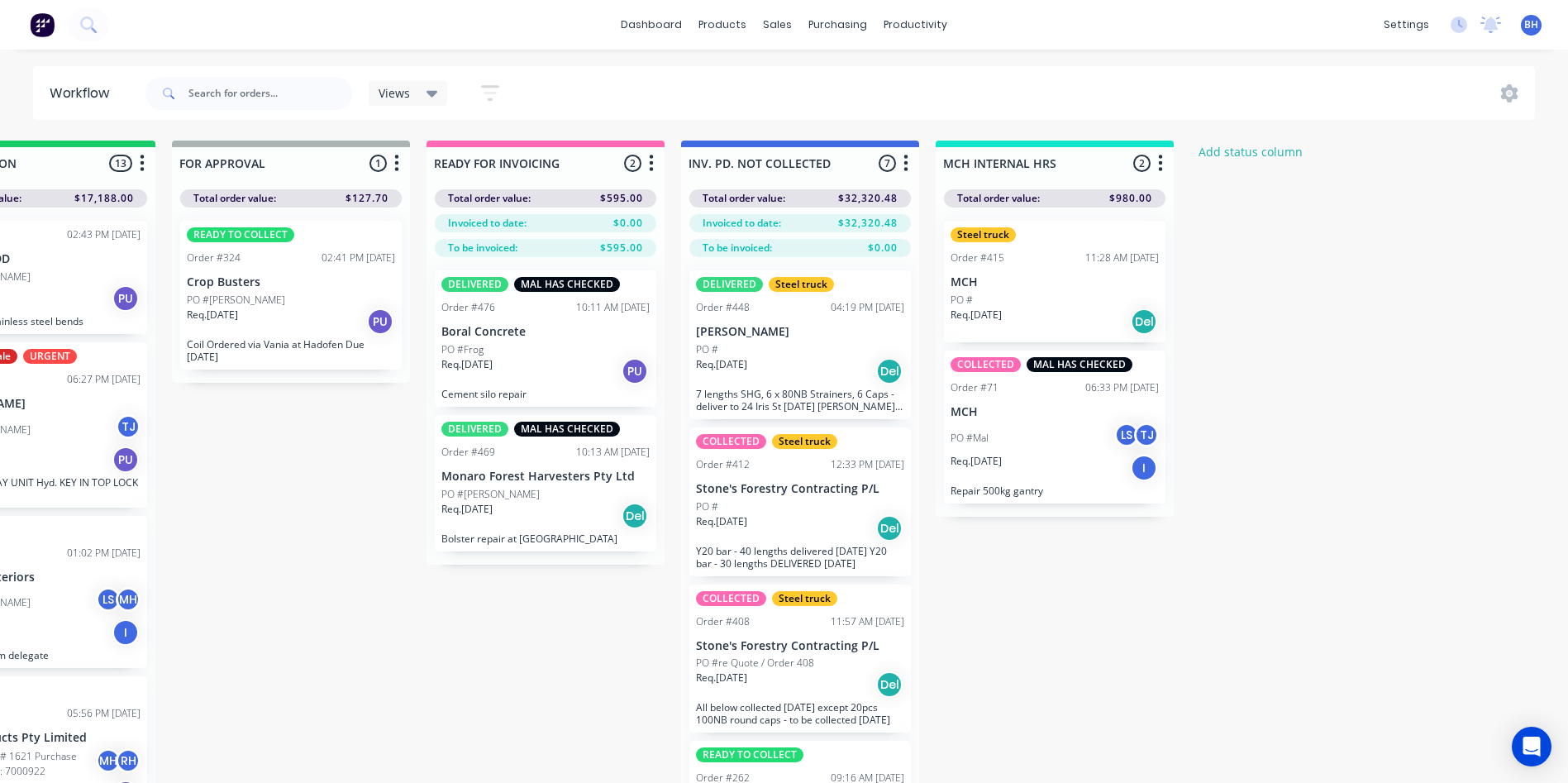
click at [540, 508] on div "Req. 22/08/25 Del" at bounding box center [545, 516] width 208 height 28
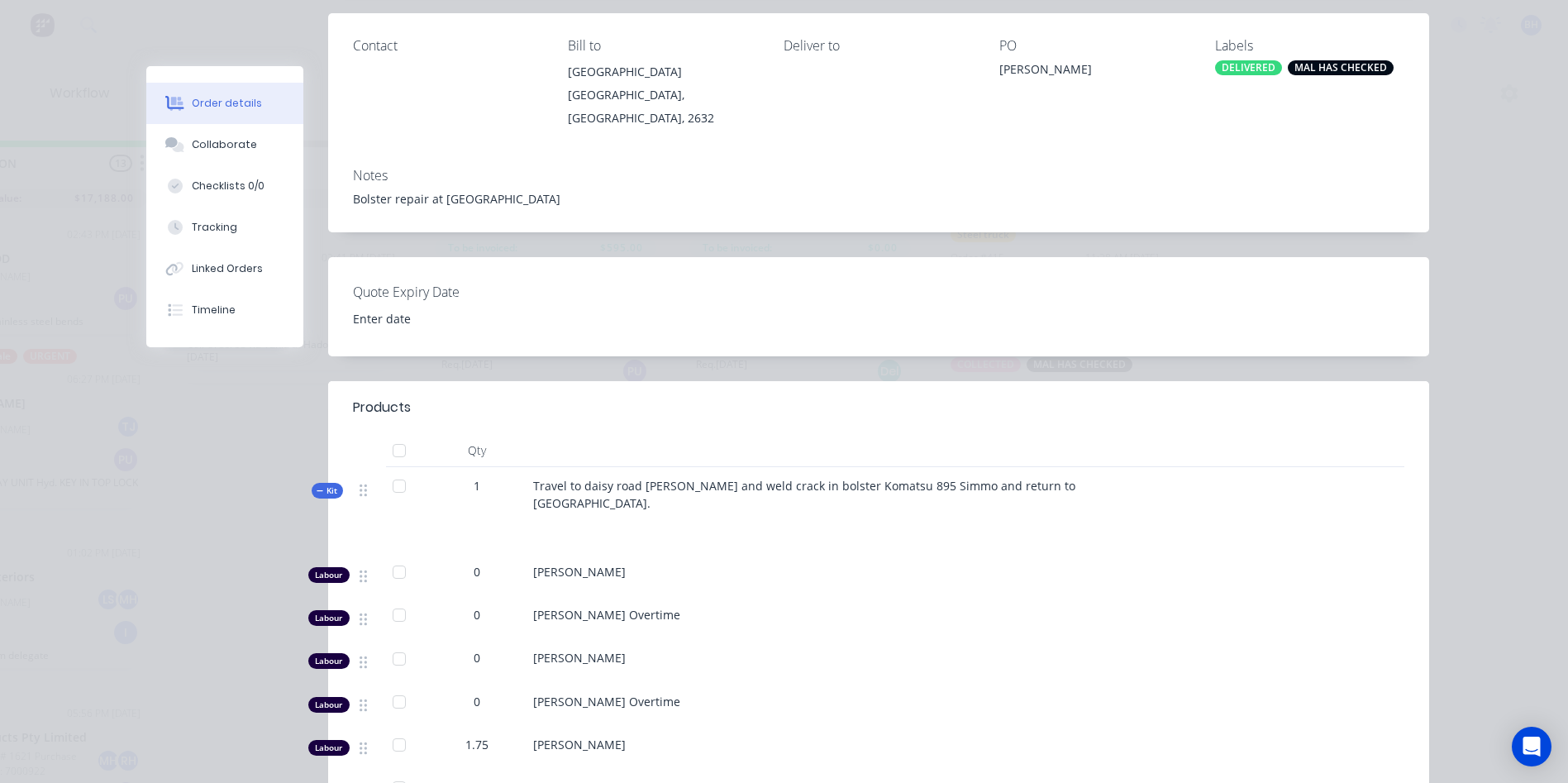
scroll to position [0, 0]
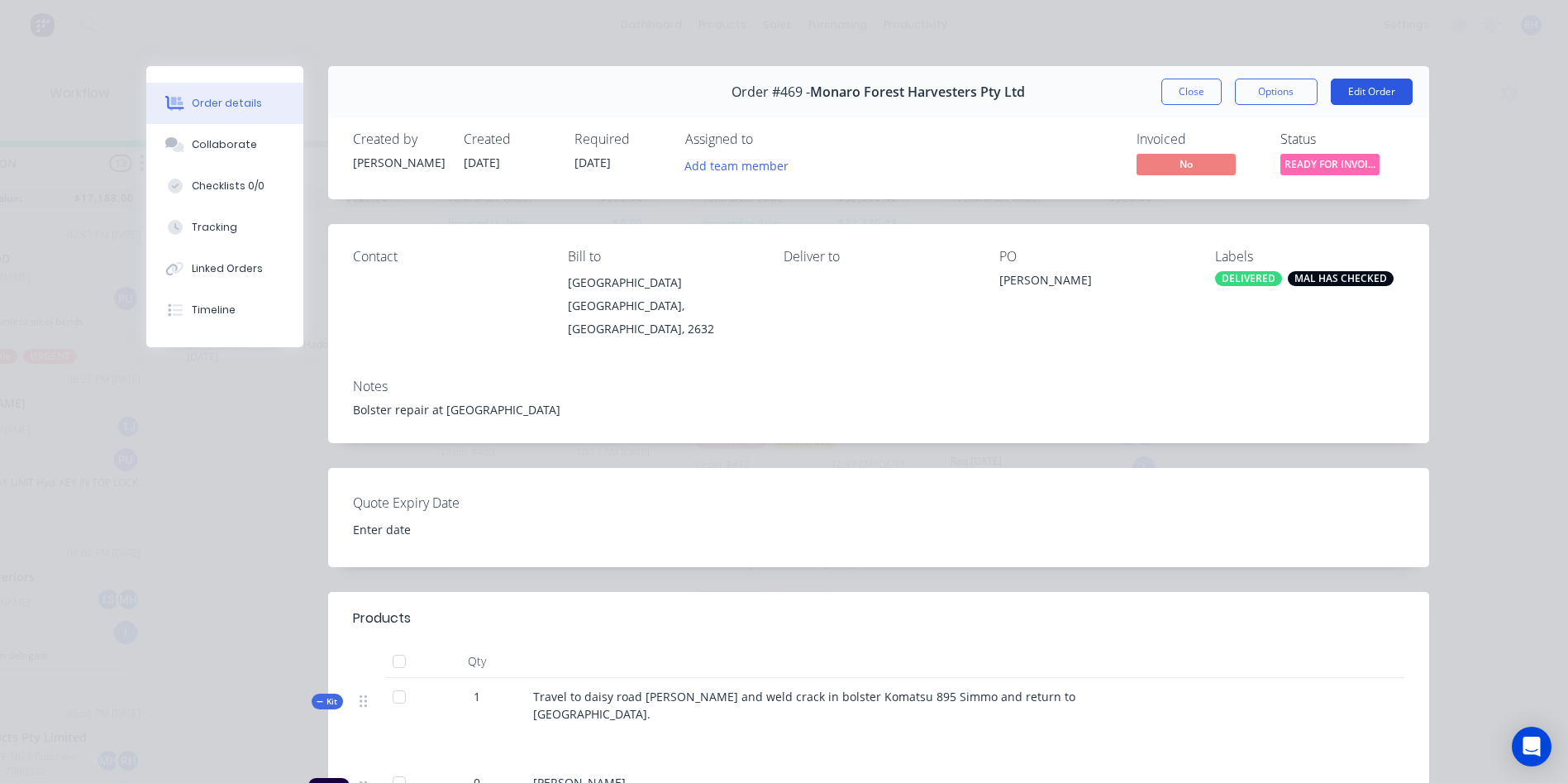
click at [1376, 90] on button "Edit Order" at bounding box center [1372, 92] width 81 height 27
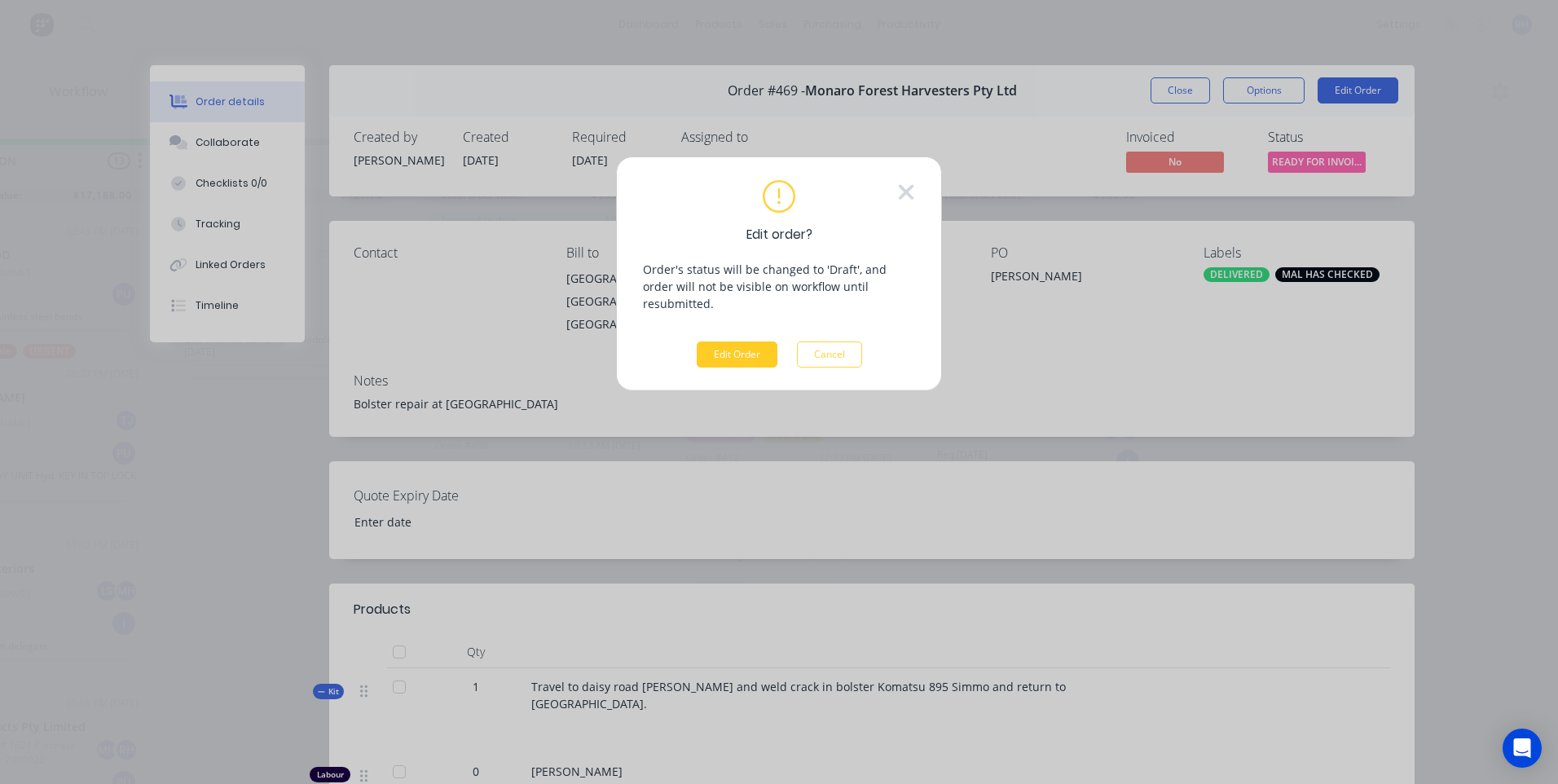
click at [730, 341] on button "Edit Order" at bounding box center [737, 354] width 80 height 26
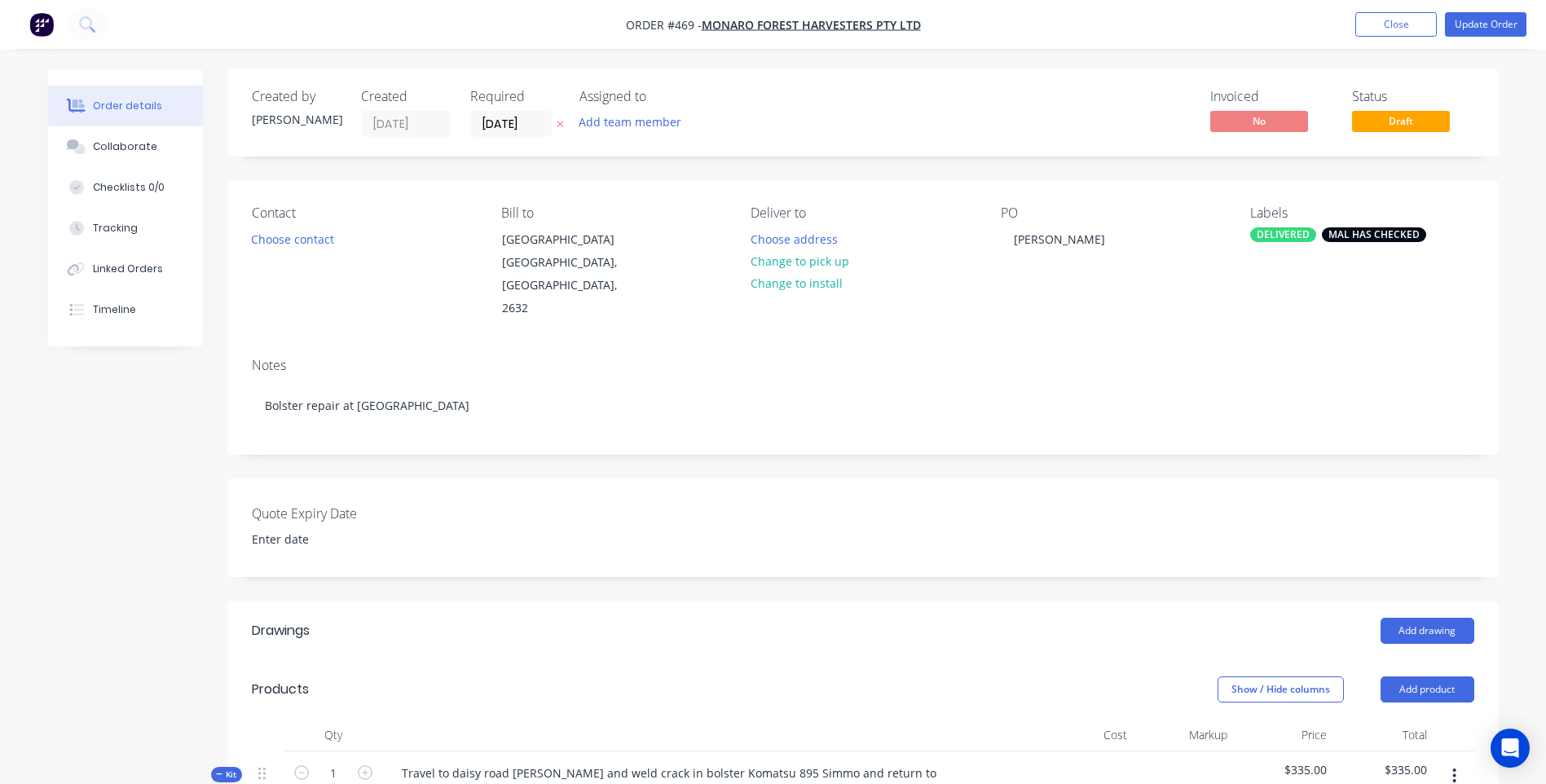
click at [877, 16] on span "Order #469 - Monaro Forest Harvesters Pty Ltd" at bounding box center [773, 25] width 295 height 17
click at [872, 26] on span "Monaro Forest Harvesters Pty Ltd" at bounding box center [811, 25] width 219 height 15
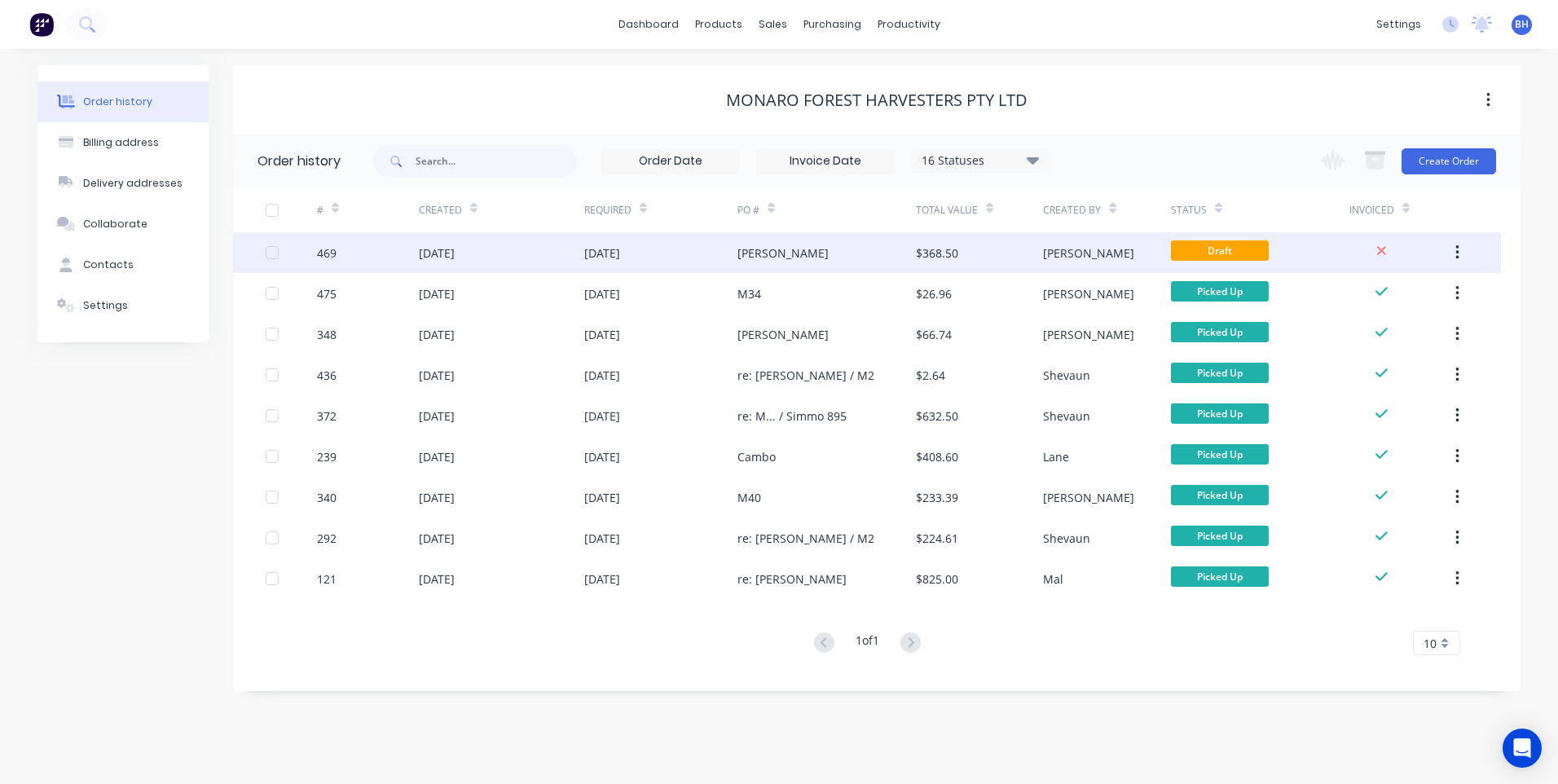
click at [846, 246] on div "Campbell" at bounding box center [827, 253] width 179 height 41
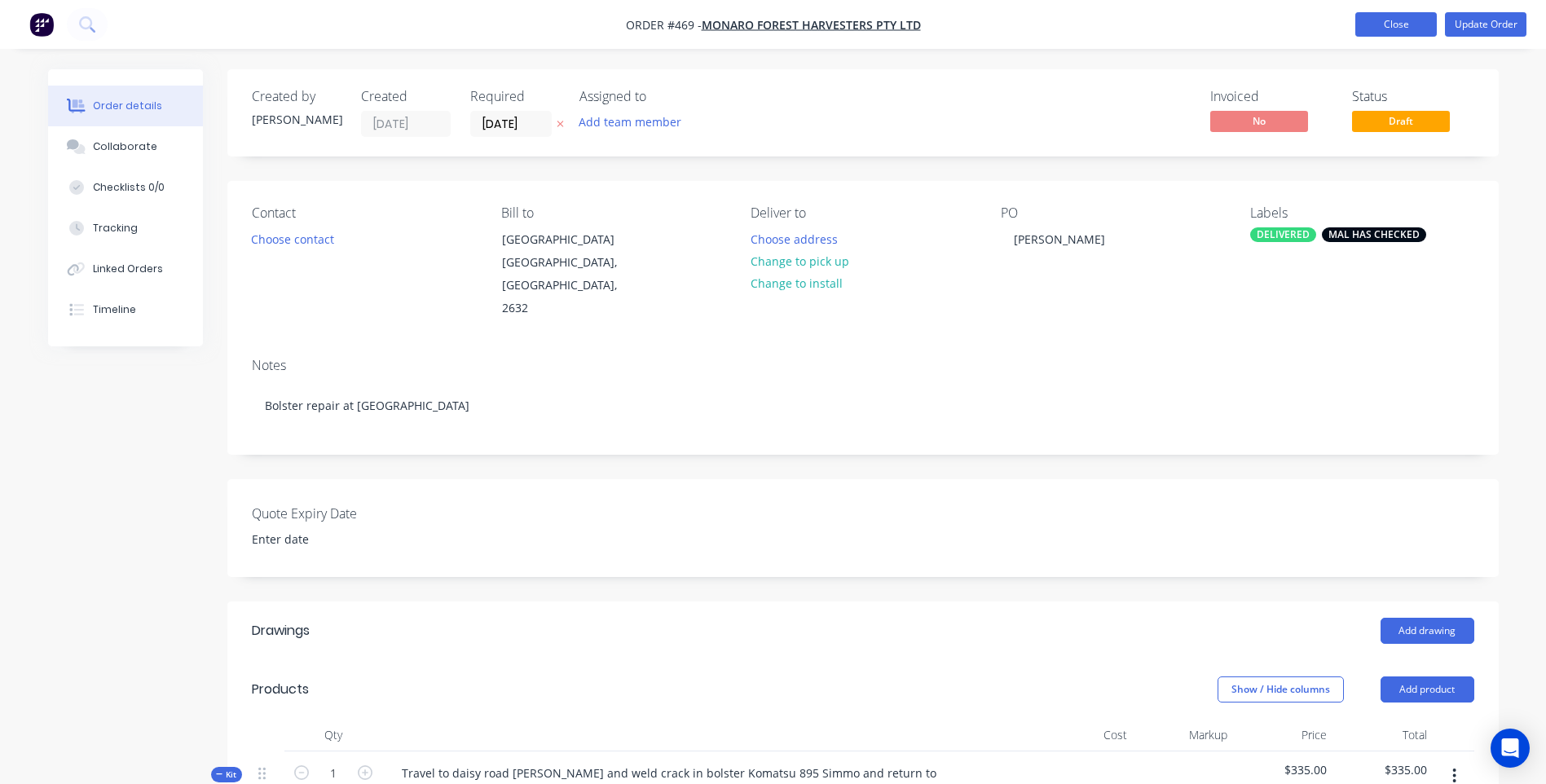
click at [1383, 25] on button "Close" at bounding box center [1396, 24] width 81 height 25
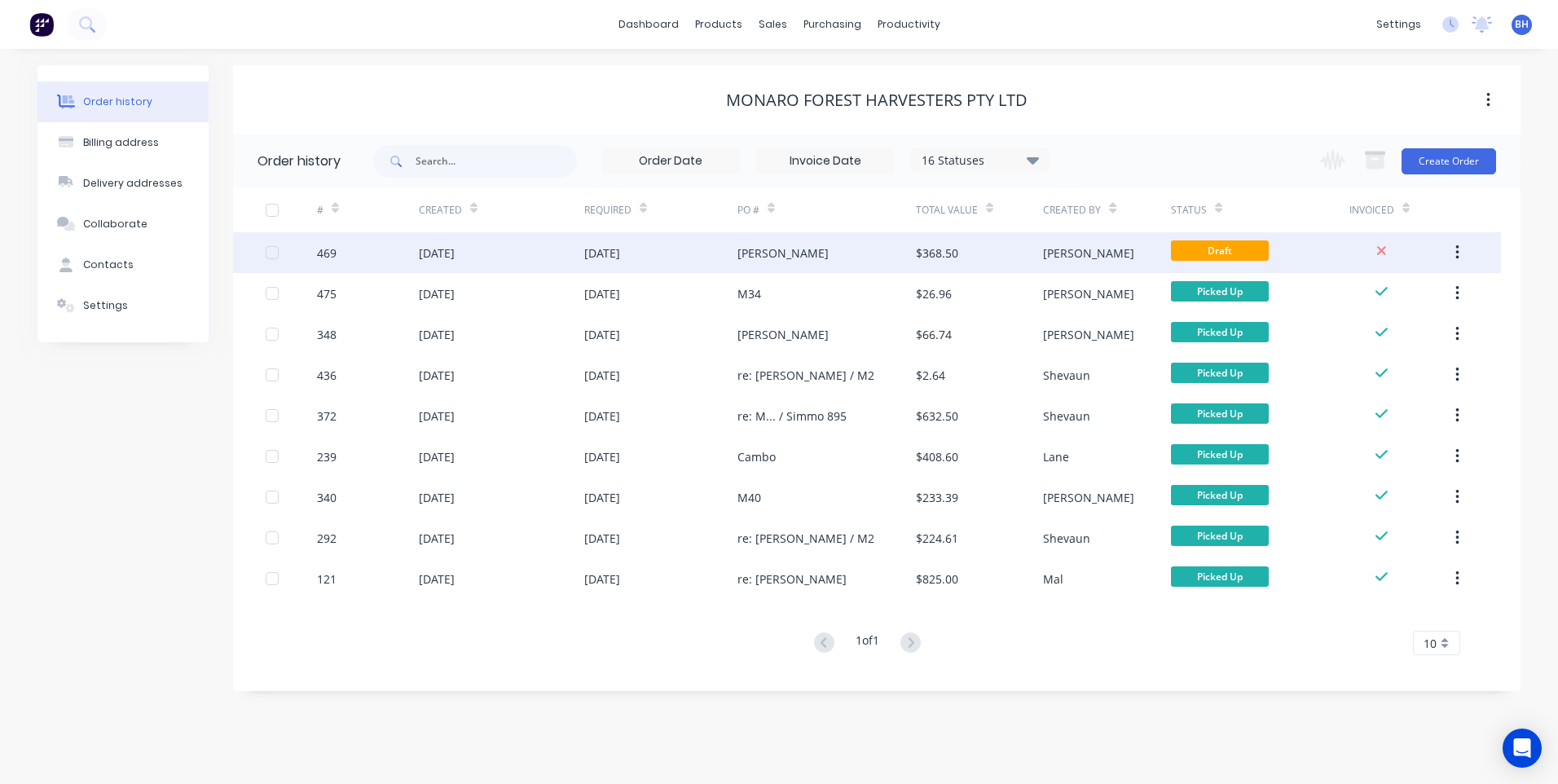
click at [1457, 248] on icon "button" at bounding box center [1458, 253] width 4 height 15
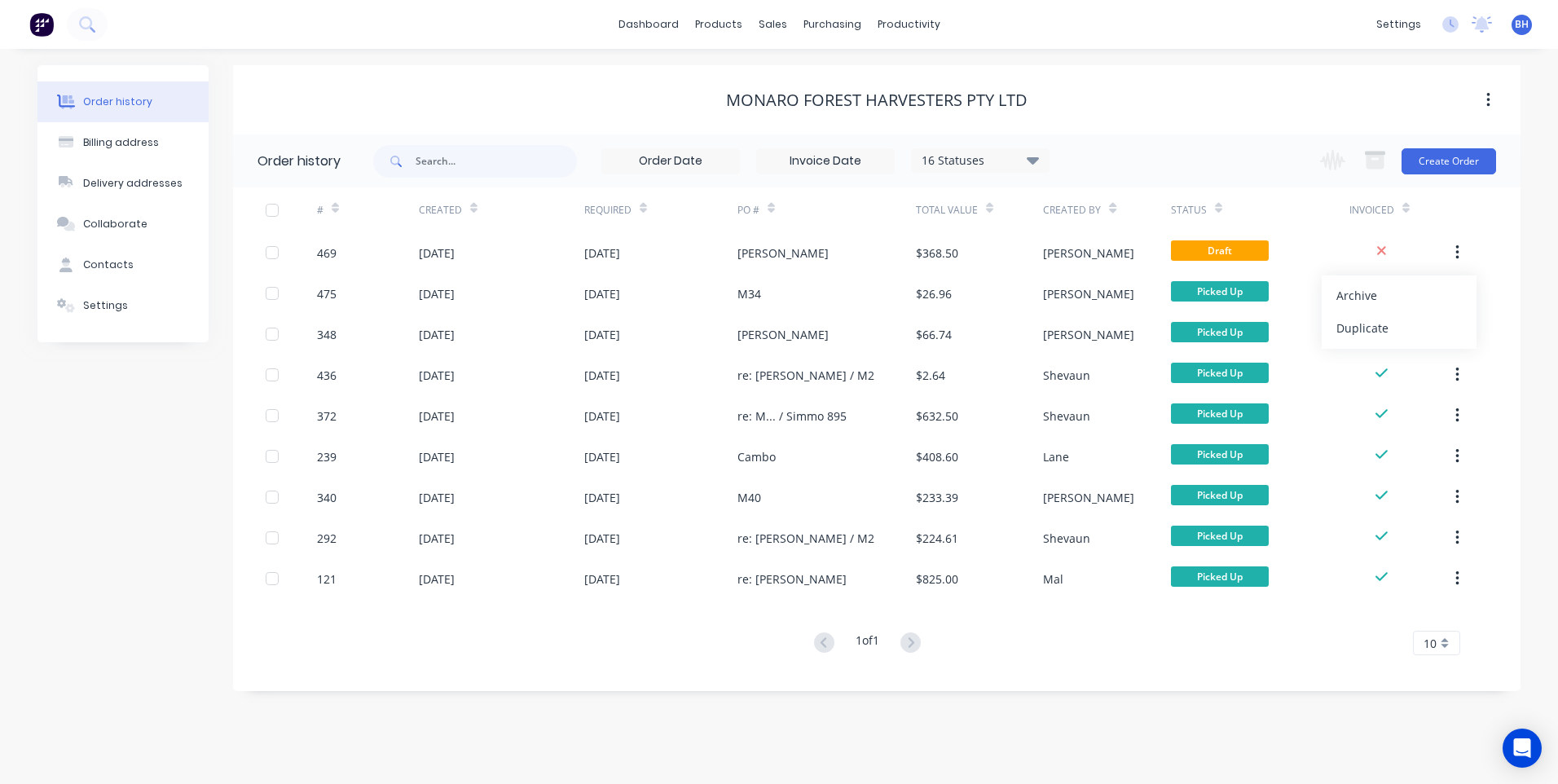
click at [1473, 203] on div at bounding box center [1464, 210] width 26 height 45
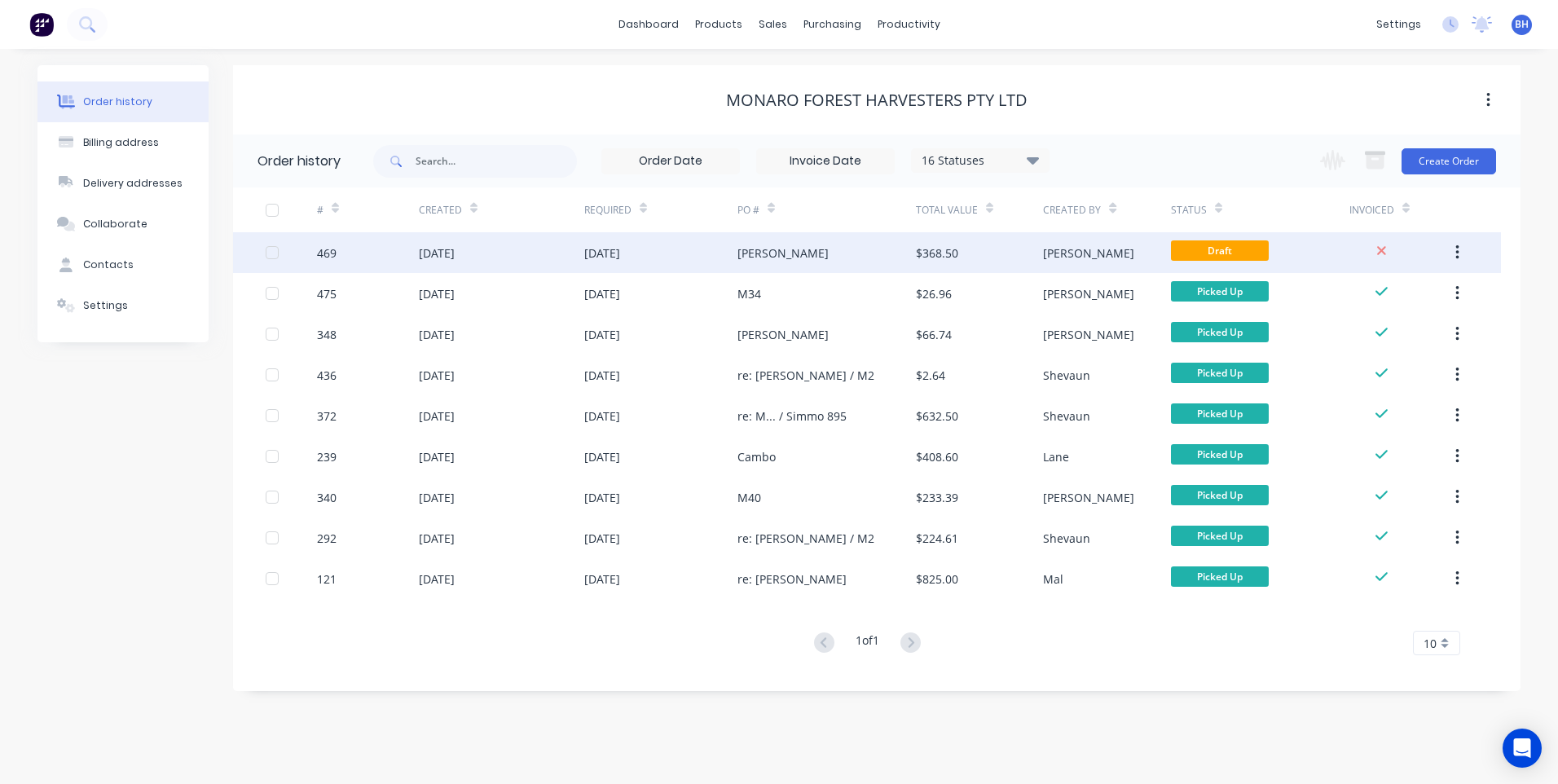
click at [830, 246] on div "Campbell" at bounding box center [827, 253] width 179 height 41
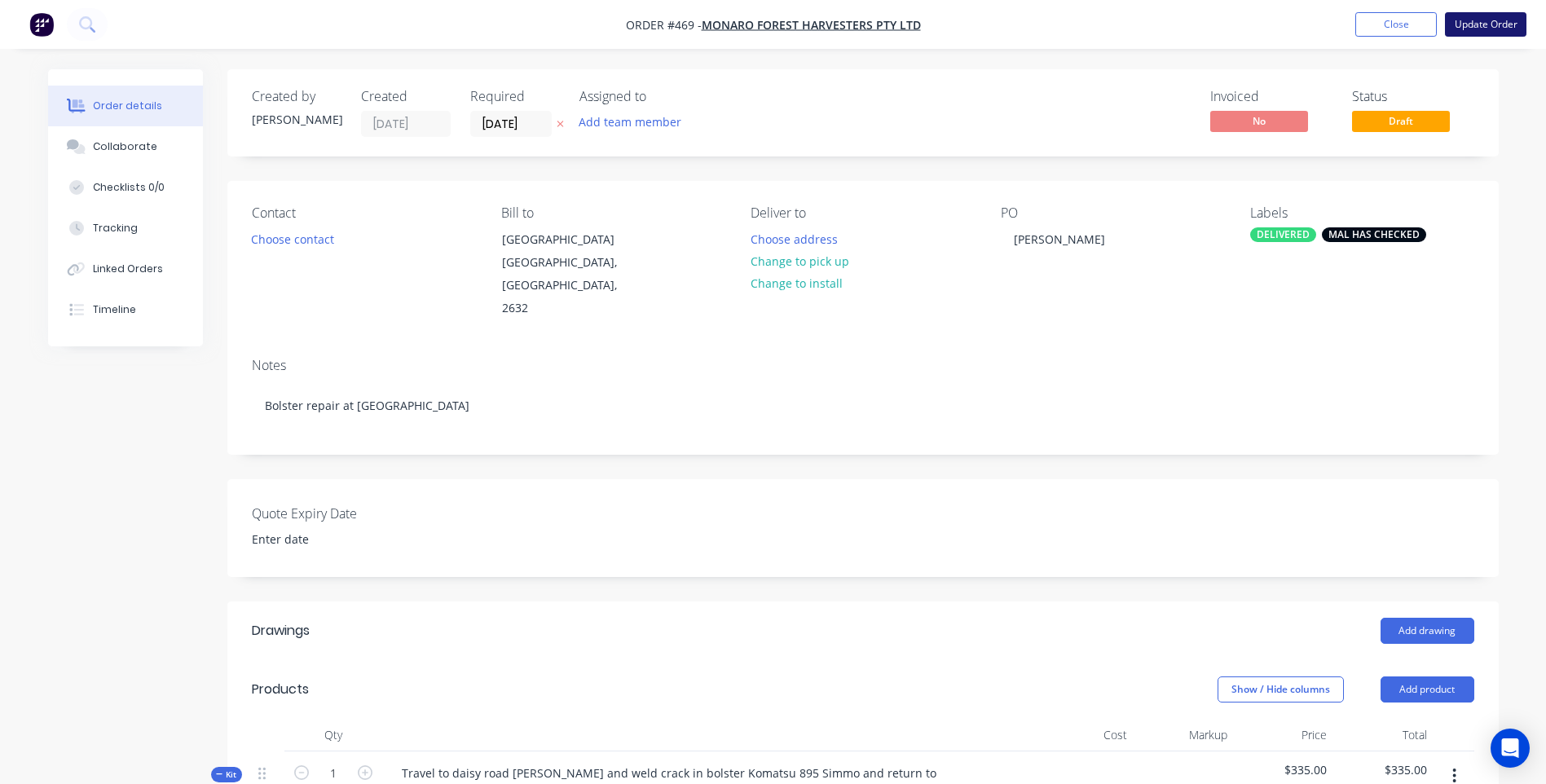
click at [1485, 19] on button "Update Order" at bounding box center [1485, 24] width 81 height 25
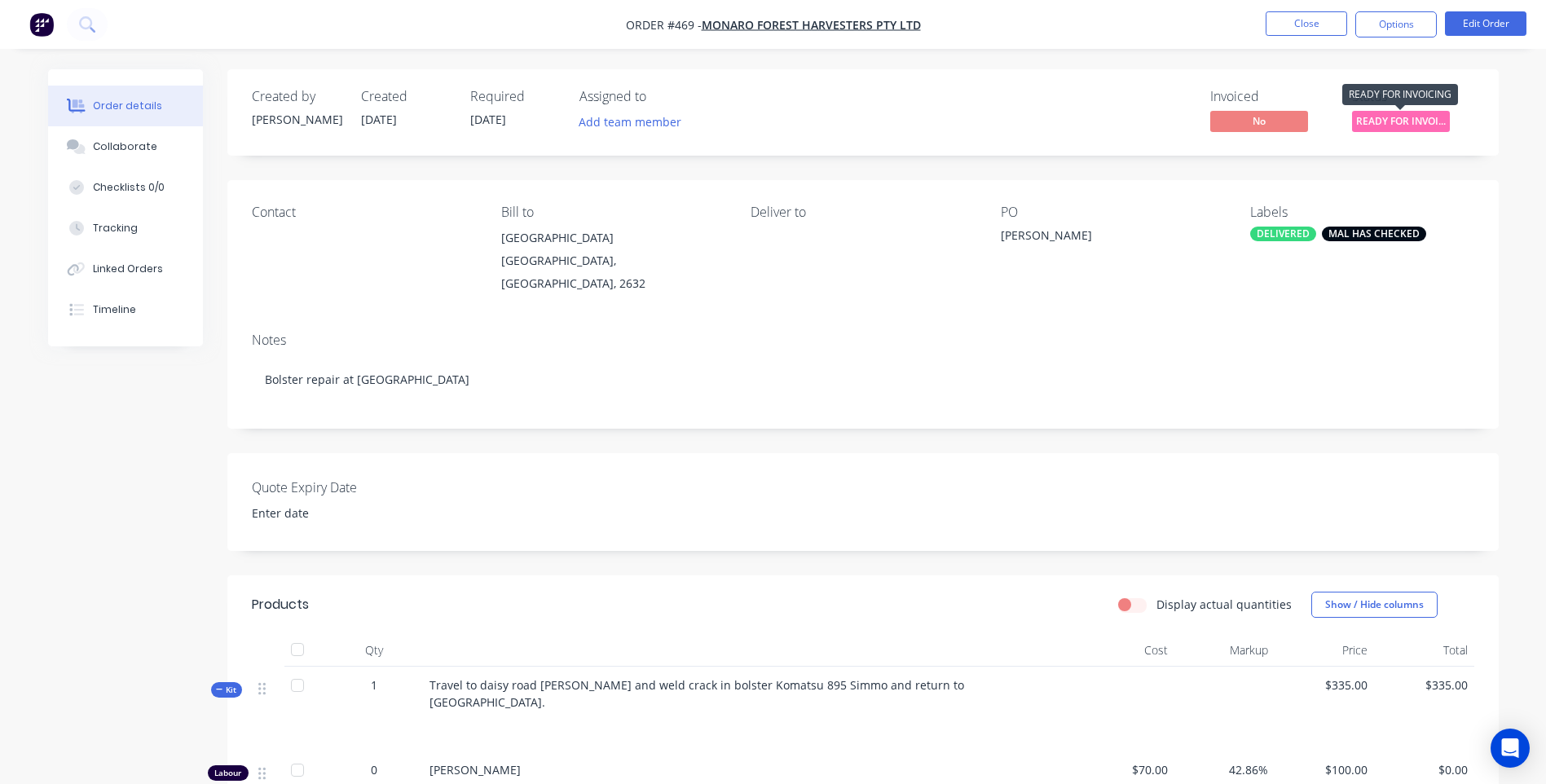
click at [1385, 113] on span "READY FOR INVOI..." at bounding box center [1400, 121] width 98 height 20
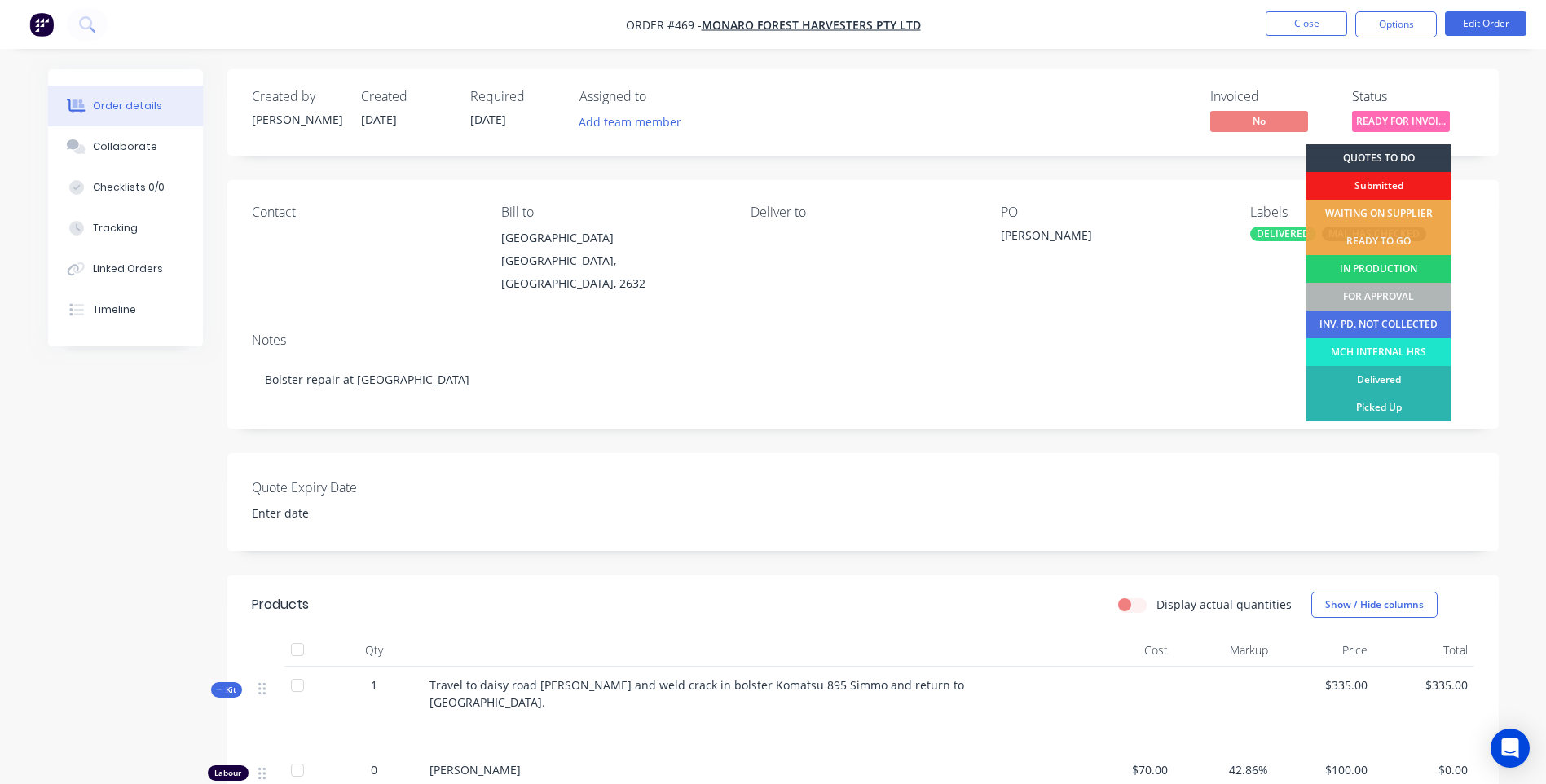
click at [1089, 57] on div "Order details Collaborate Checklists 0/0 Tracking Linked Orders Timeline Order …" at bounding box center [773, 724] width 1546 height 1449
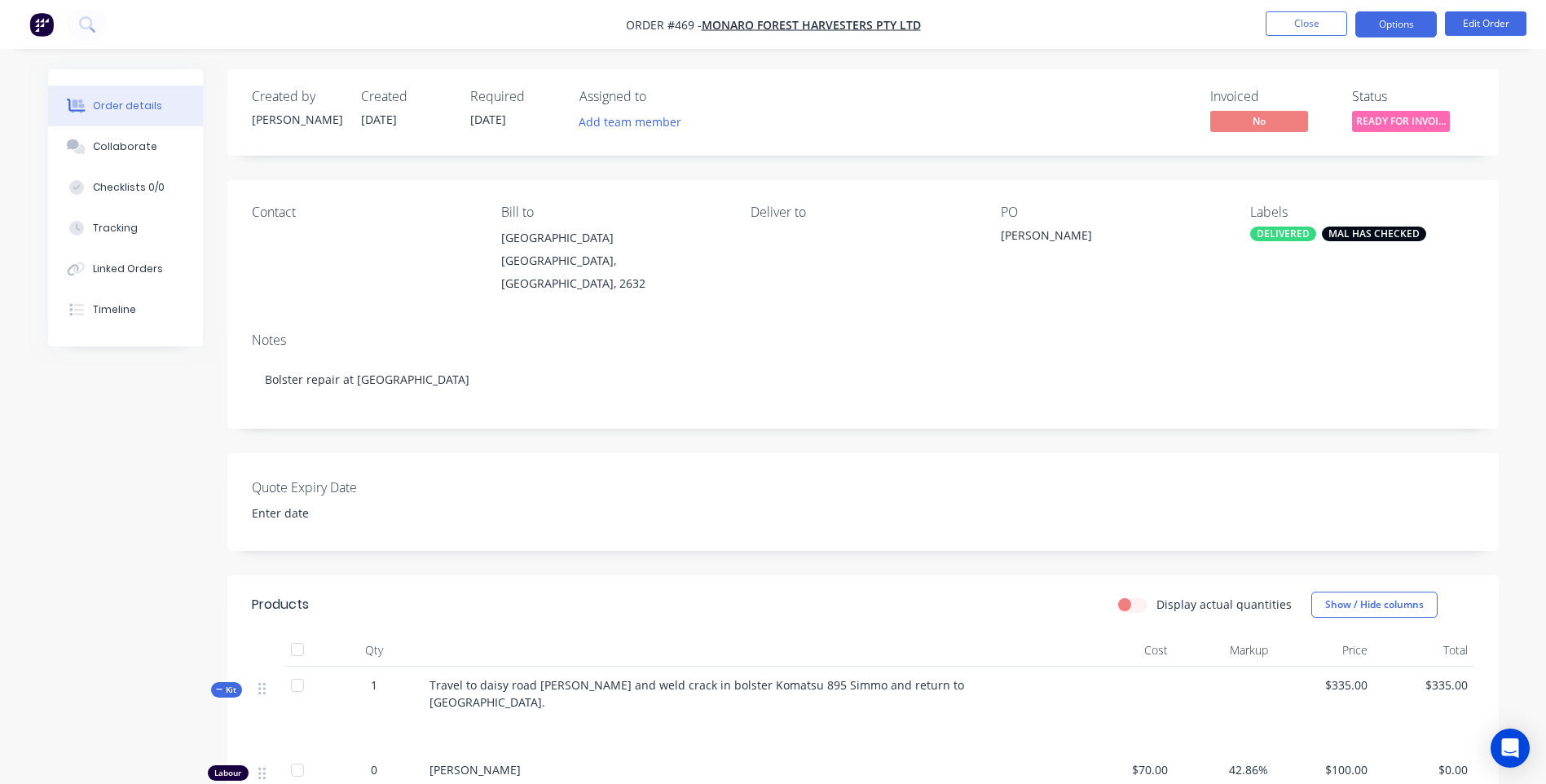
click at [1422, 28] on button "Options" at bounding box center [1396, 25] width 81 height 26
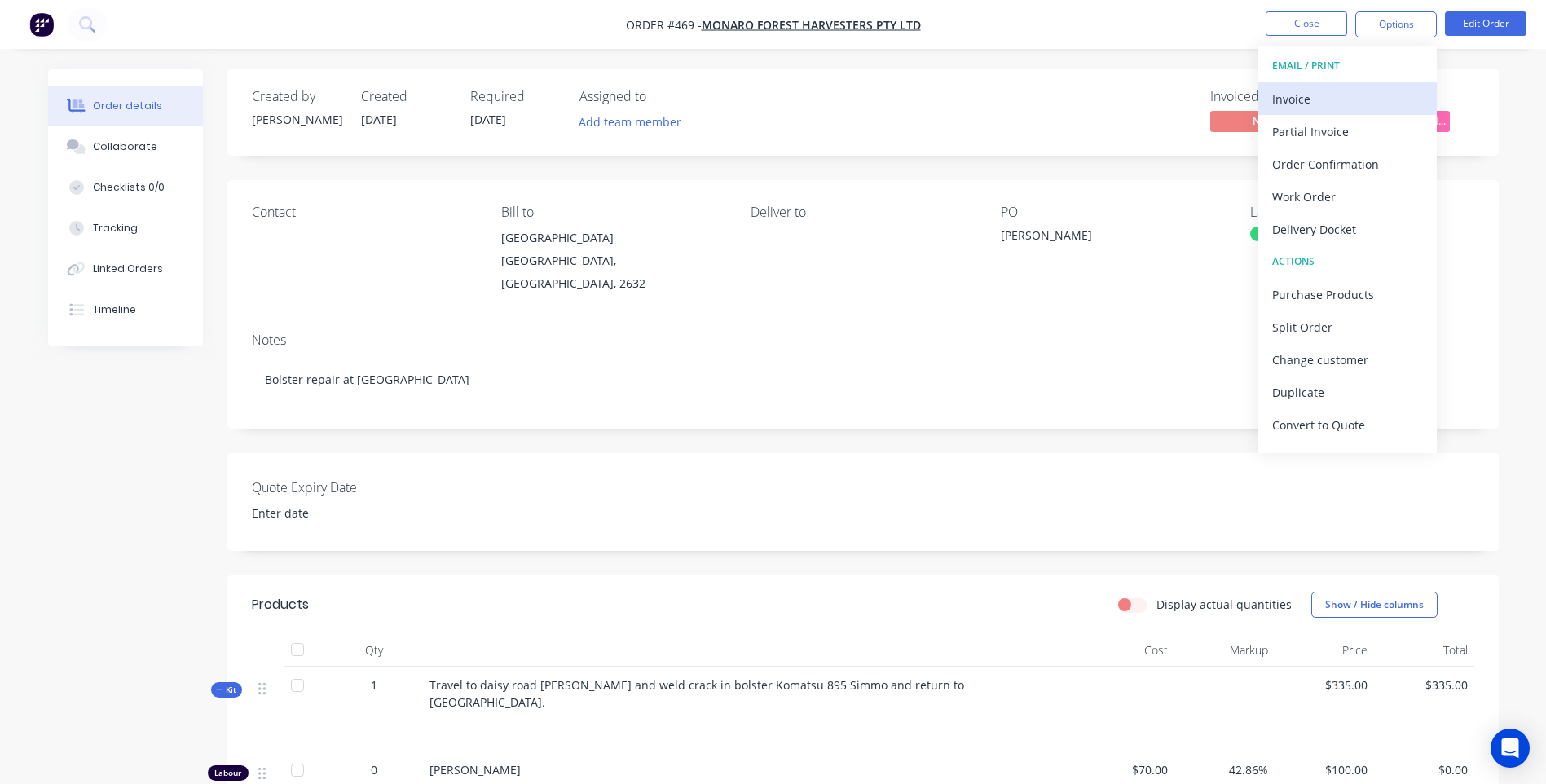
click at [1287, 93] on div "Invoice" at bounding box center [1347, 99] width 150 height 24
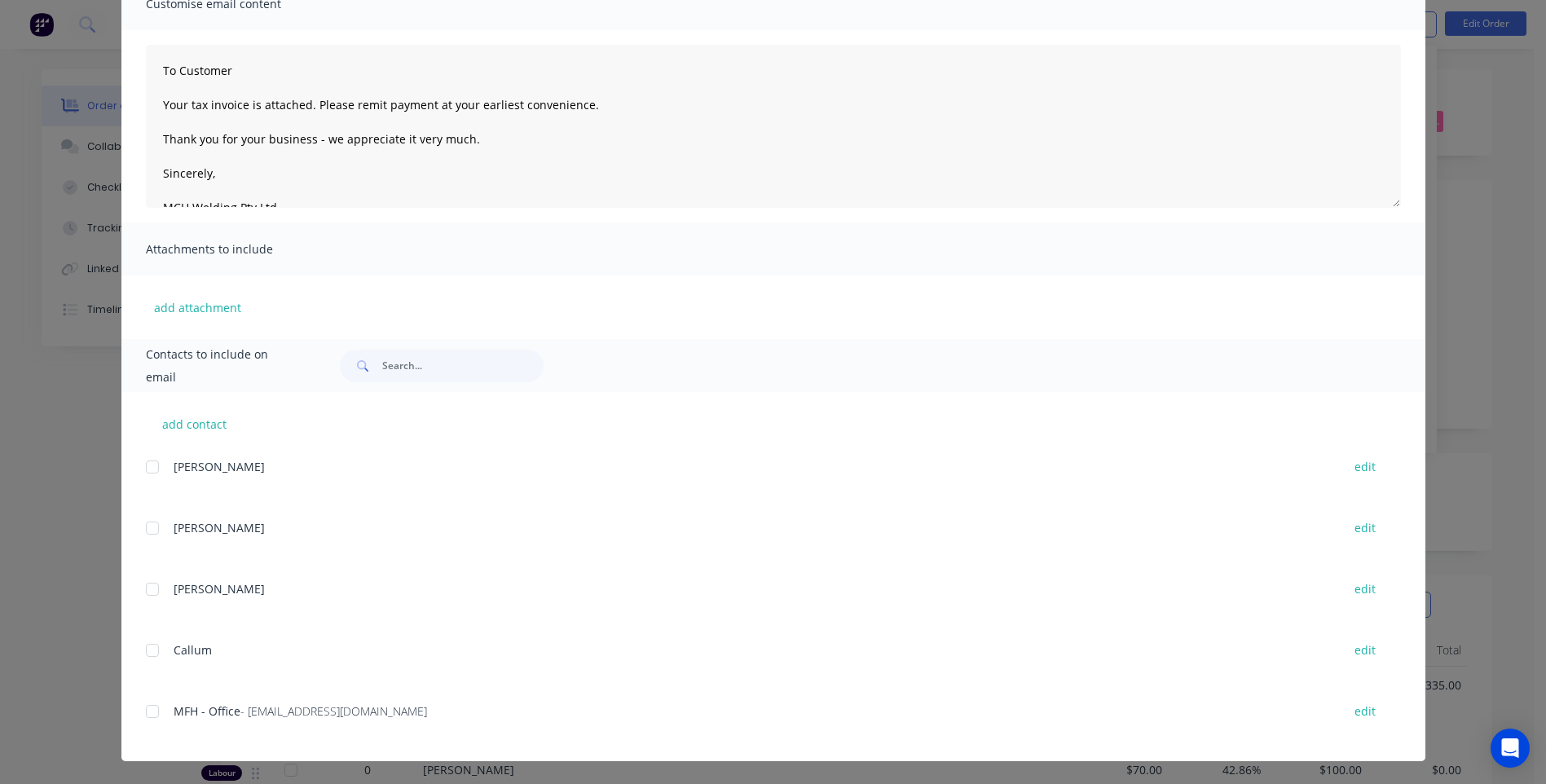
scroll to position [407, 0]
click at [144, 713] on div at bounding box center [152, 711] width 33 height 33
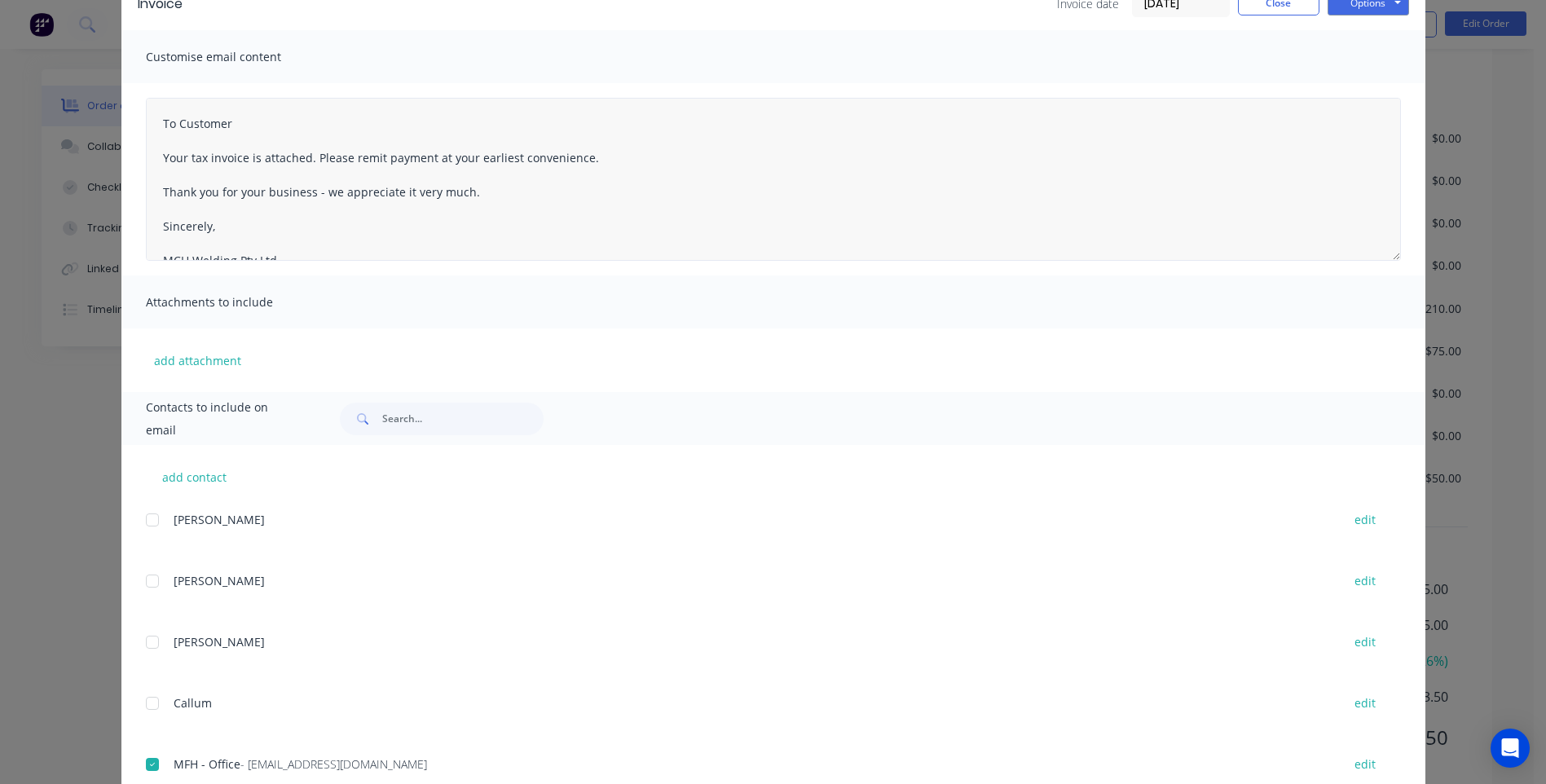
scroll to position [0, 0]
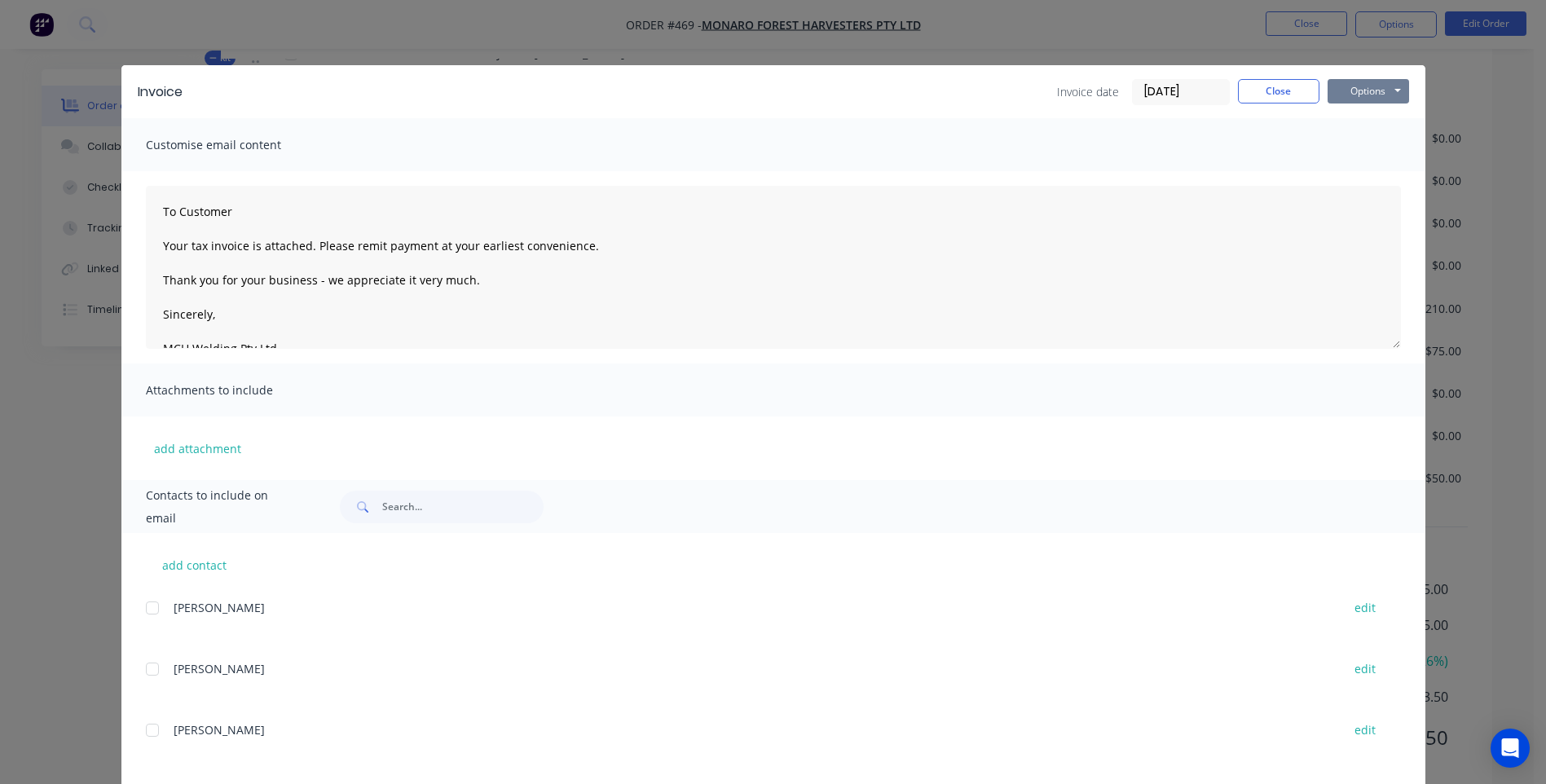
click at [1361, 93] on button "Options" at bounding box center [1368, 91] width 81 height 25
click at [1354, 168] on button "Email" at bounding box center [1380, 173] width 104 height 26
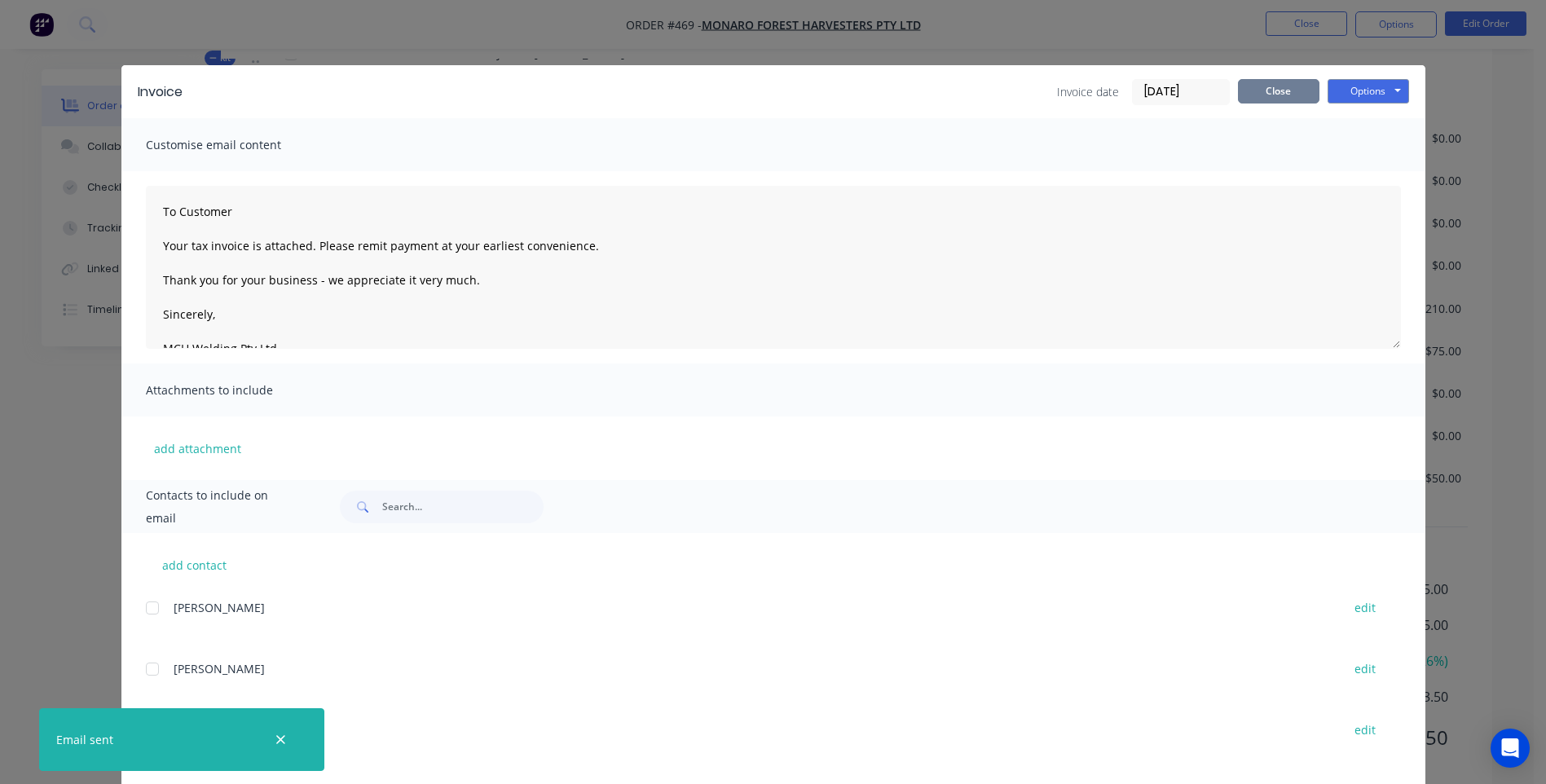
click at [1249, 93] on button "Close" at bounding box center [1278, 91] width 81 height 25
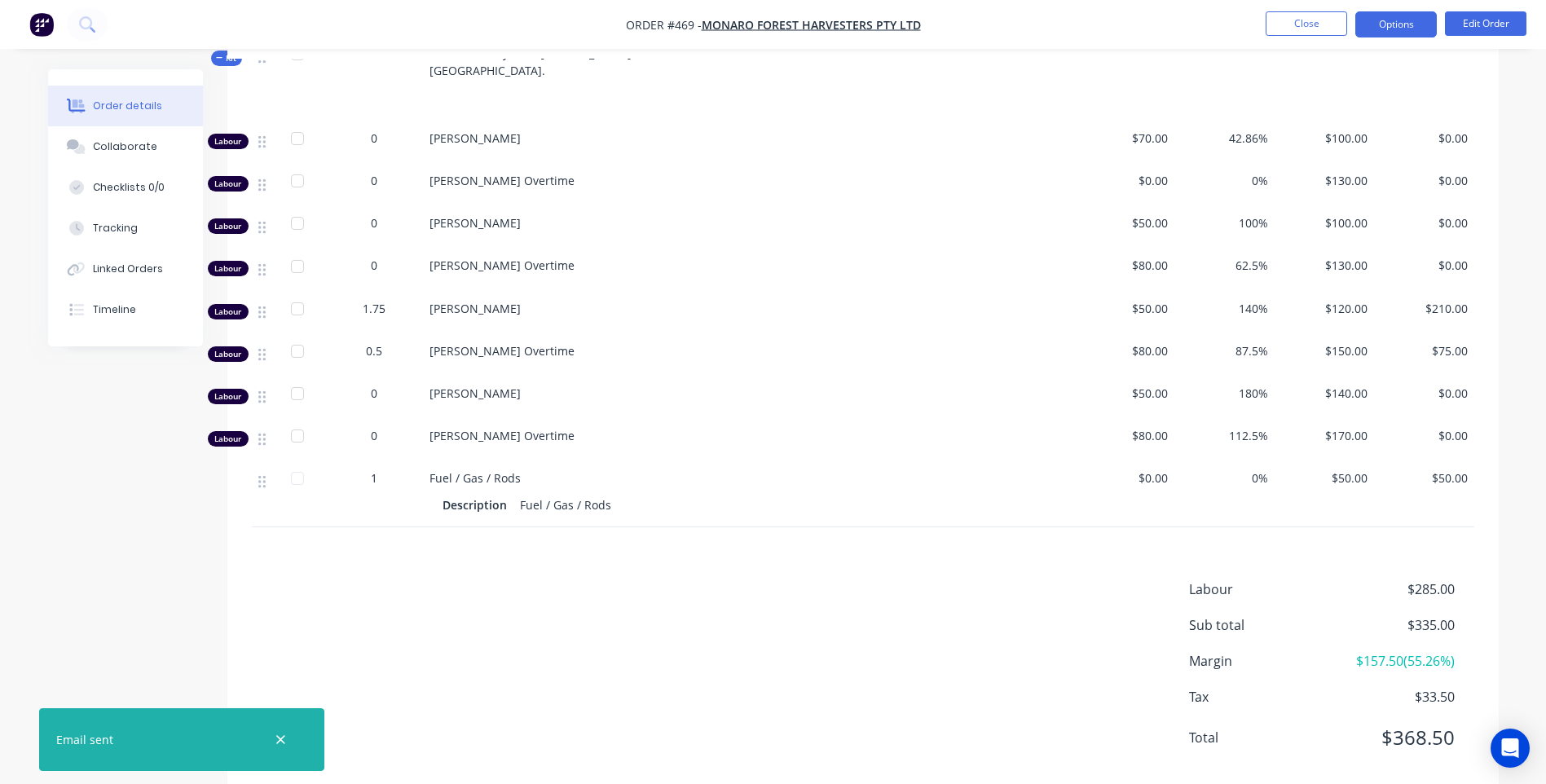
click at [1396, 24] on button "Options" at bounding box center [1396, 25] width 81 height 26
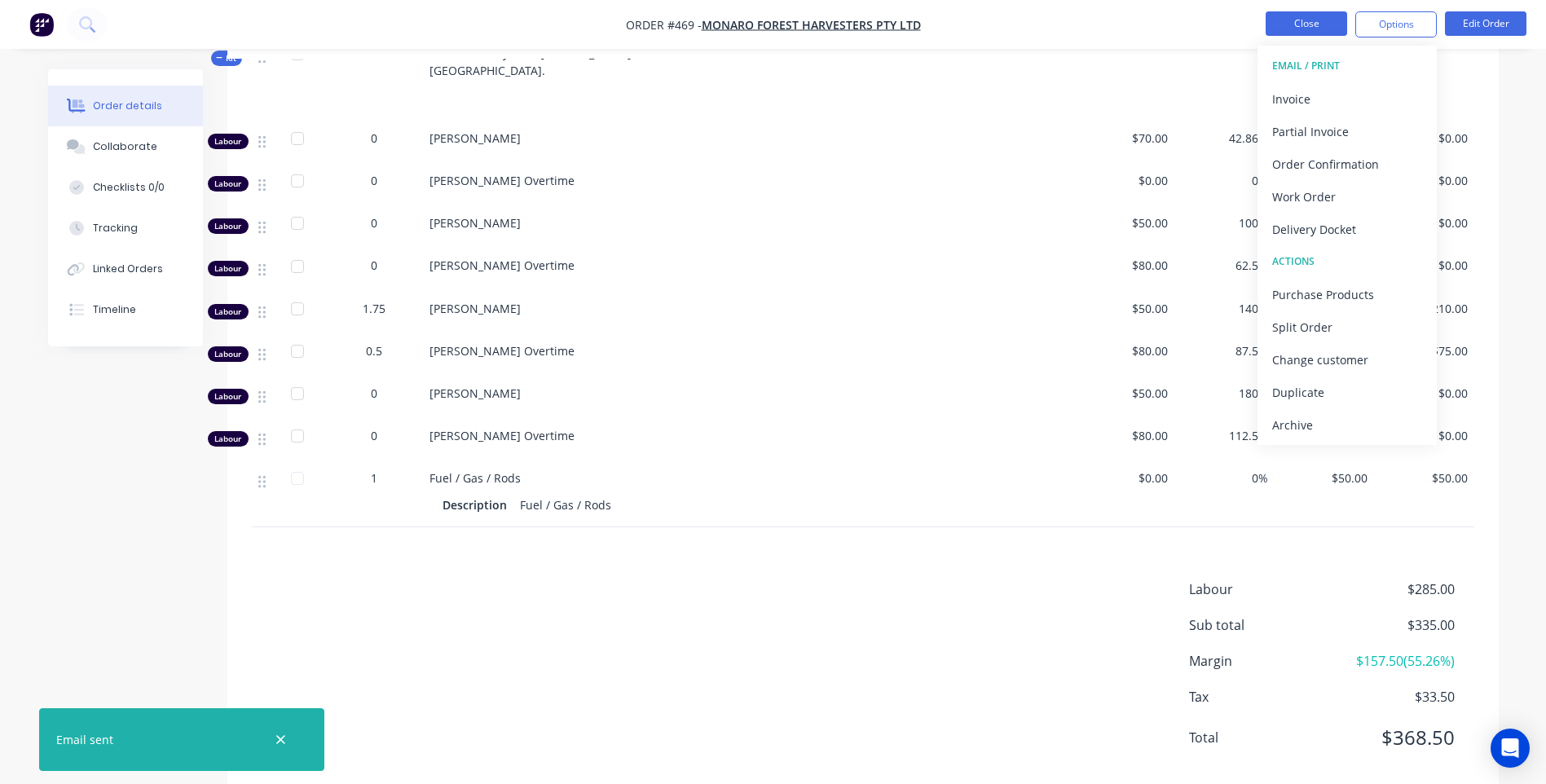
click at [1292, 17] on button "Close" at bounding box center [1306, 24] width 81 height 25
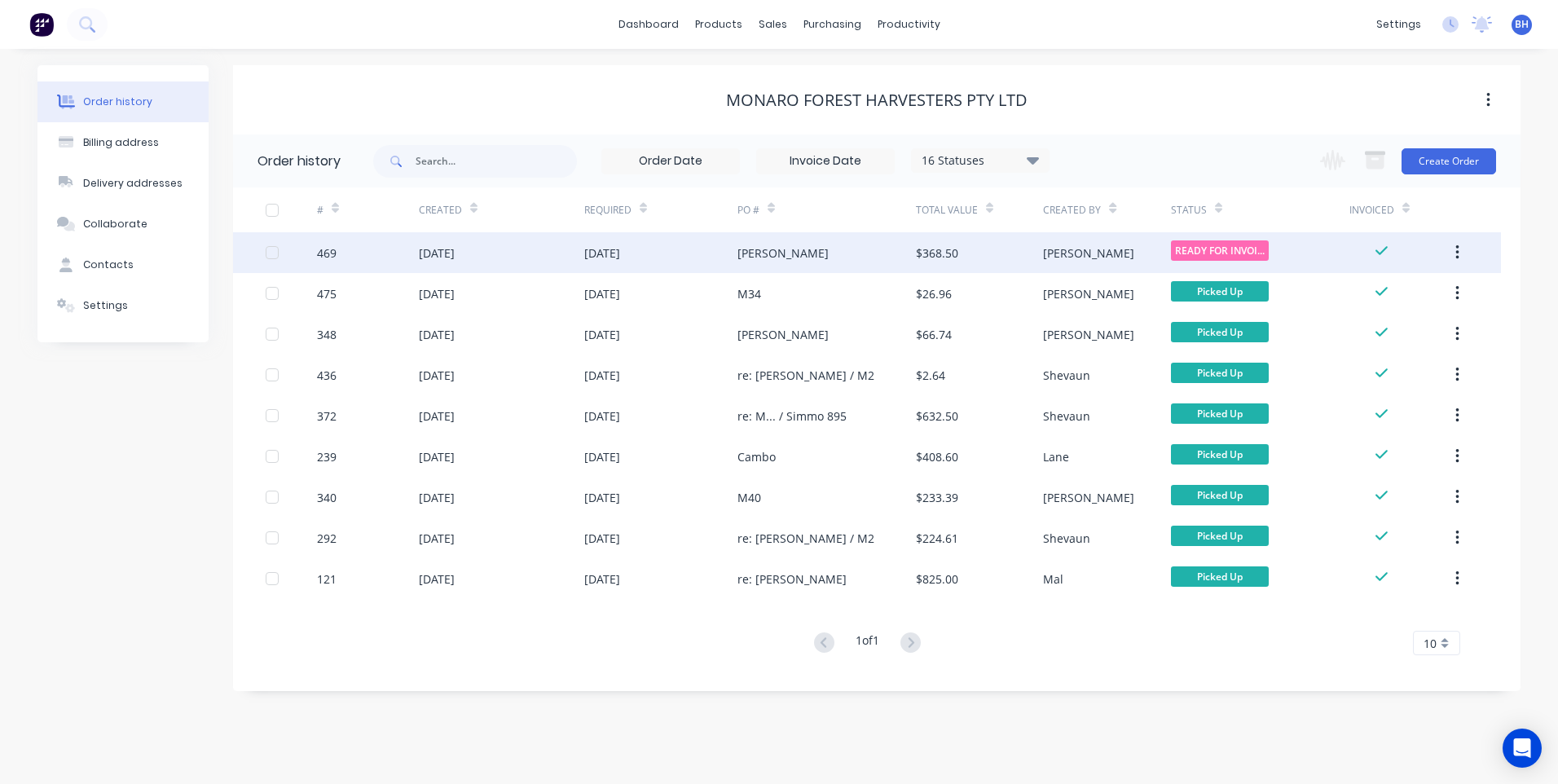
click at [810, 251] on div "[PERSON_NAME]" at bounding box center [827, 253] width 179 height 41
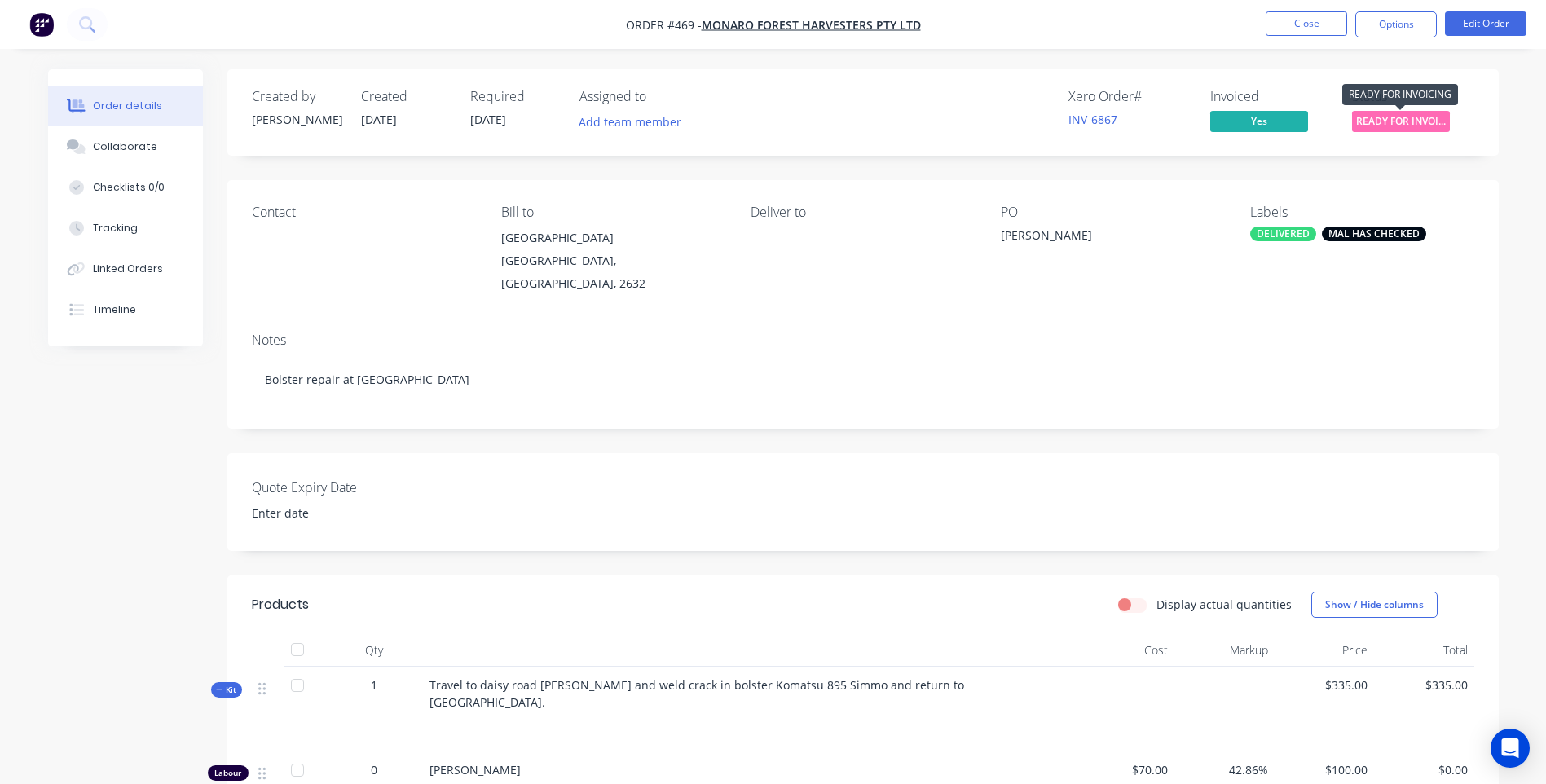
click at [1388, 119] on span "READY FOR INVOI..." at bounding box center [1400, 121] width 98 height 20
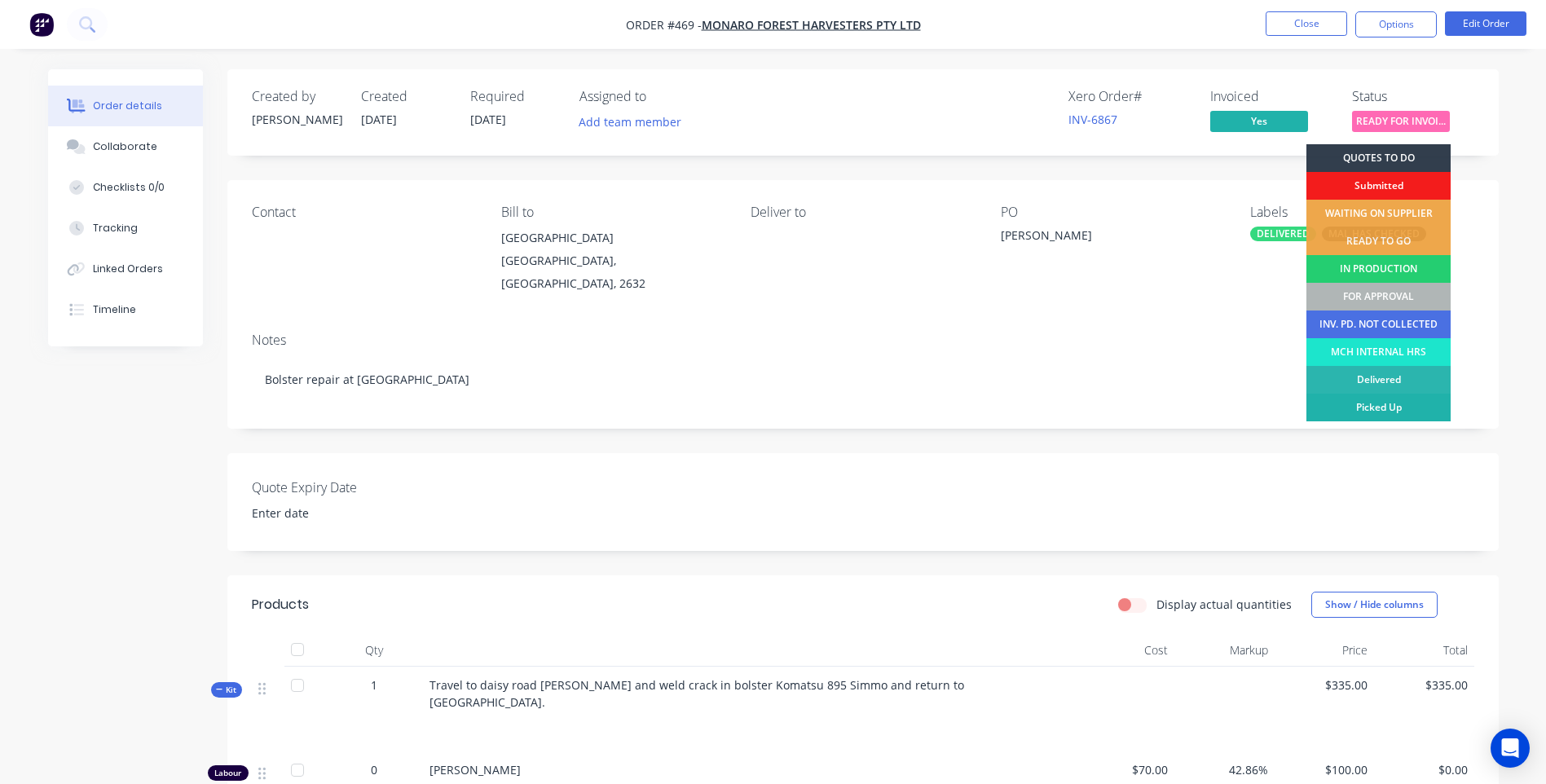
click at [1396, 401] on div "Picked Up" at bounding box center [1378, 407] width 144 height 27
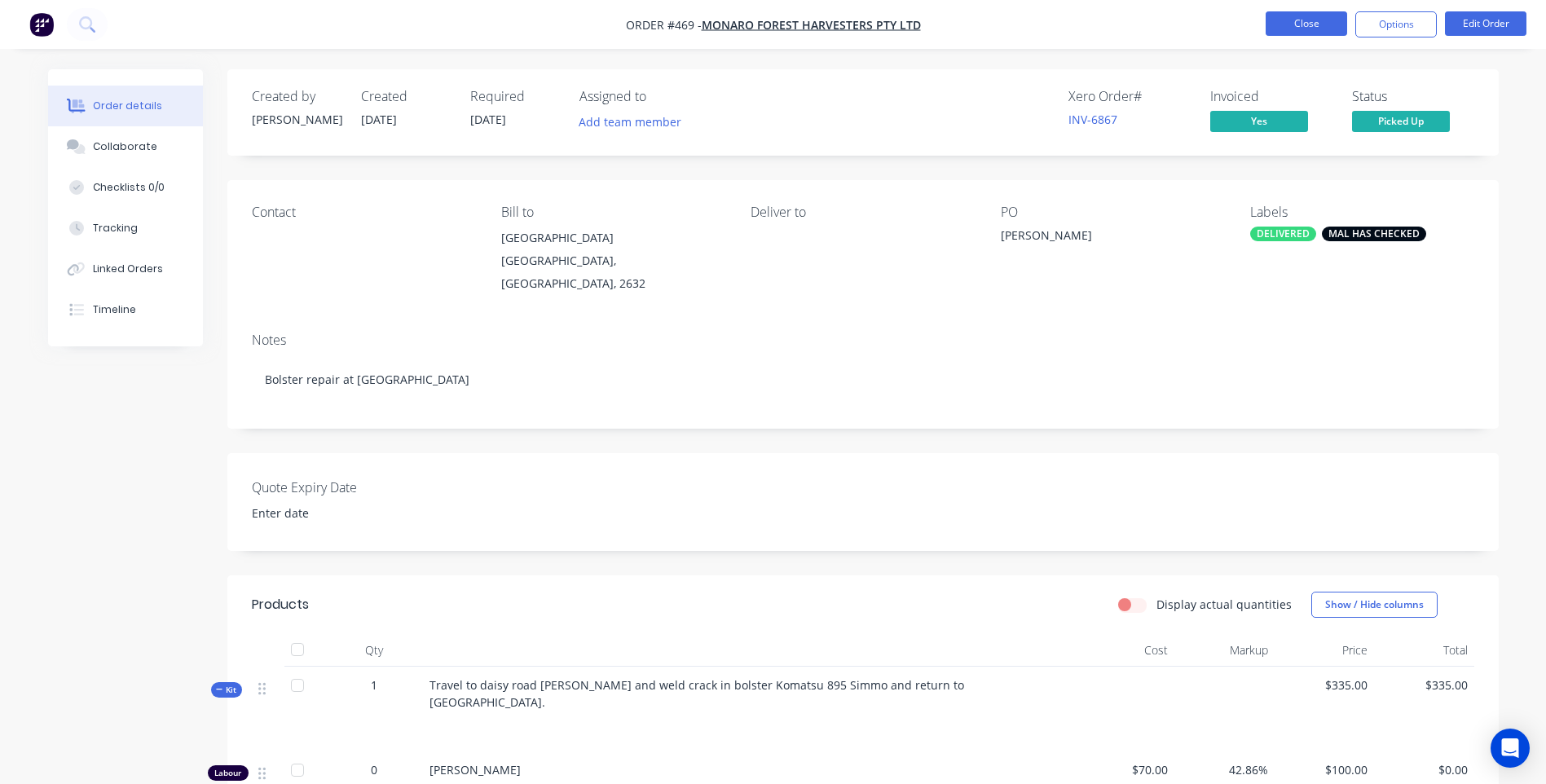
click at [1293, 18] on button "Close" at bounding box center [1306, 24] width 81 height 25
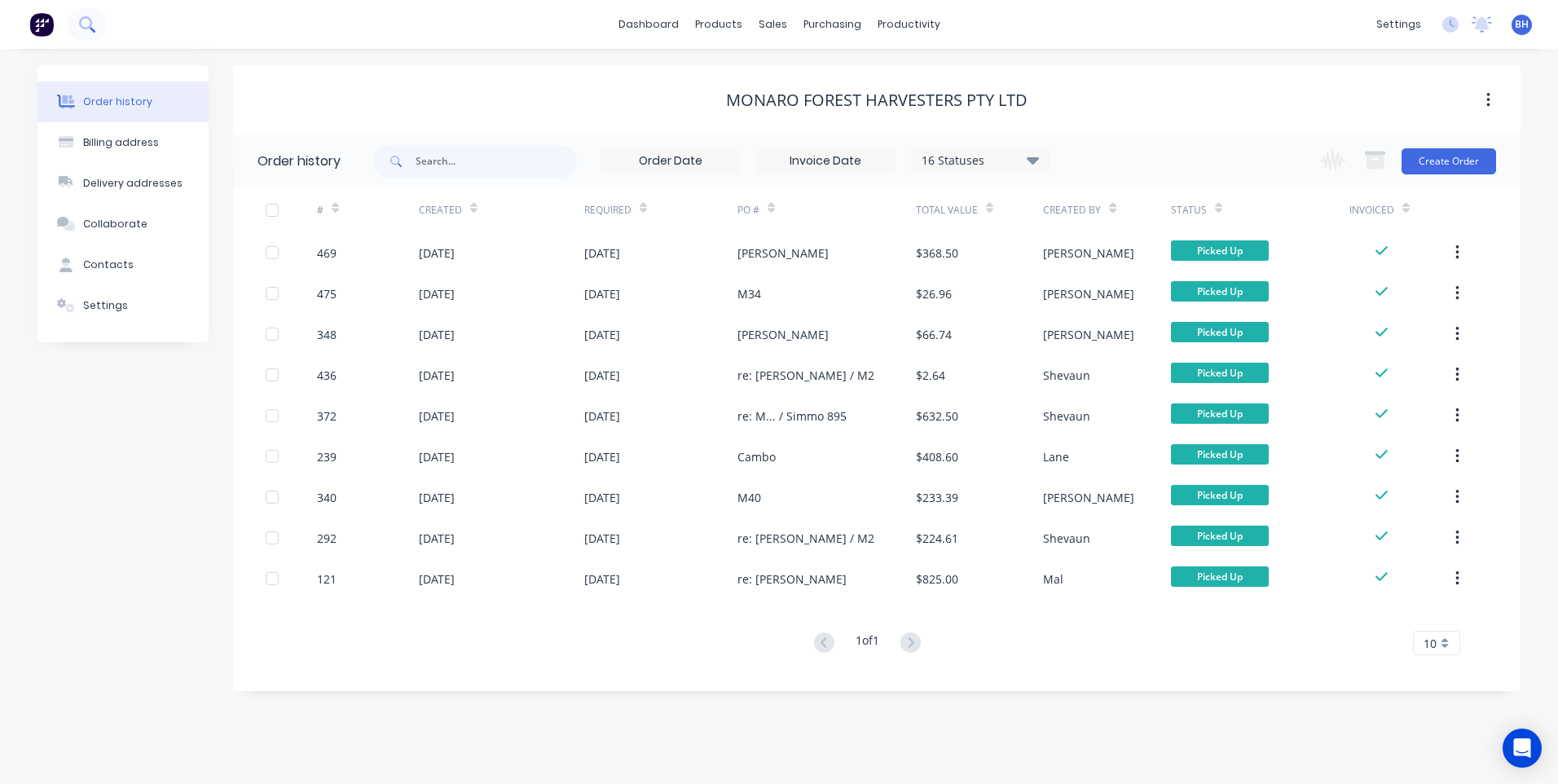
click at [88, 22] on icon at bounding box center [87, 24] width 16 height 15
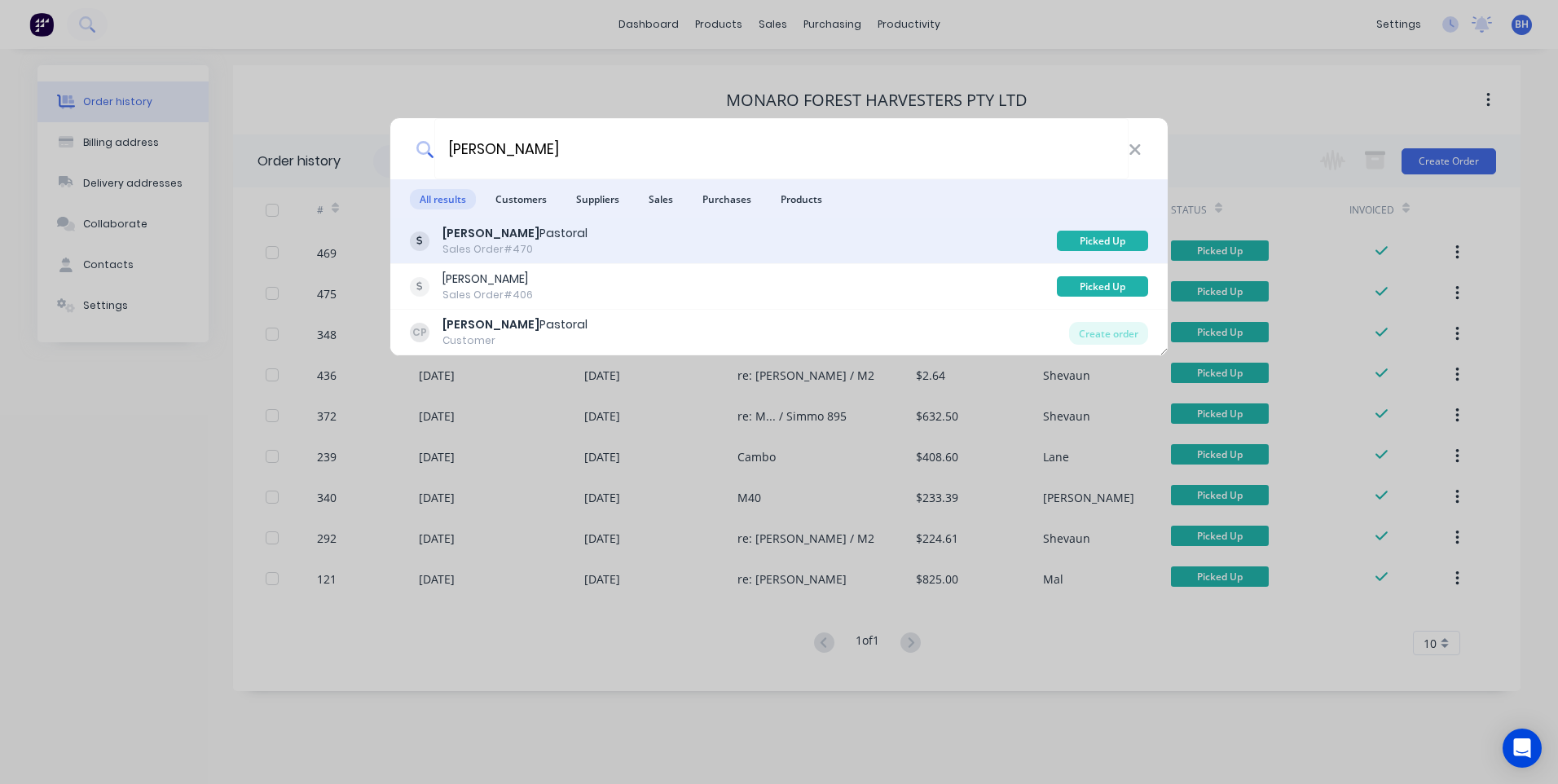
type input "corella"
click at [876, 229] on div "Corella Pastoral Sales Order #470" at bounding box center [732, 241] width 647 height 32
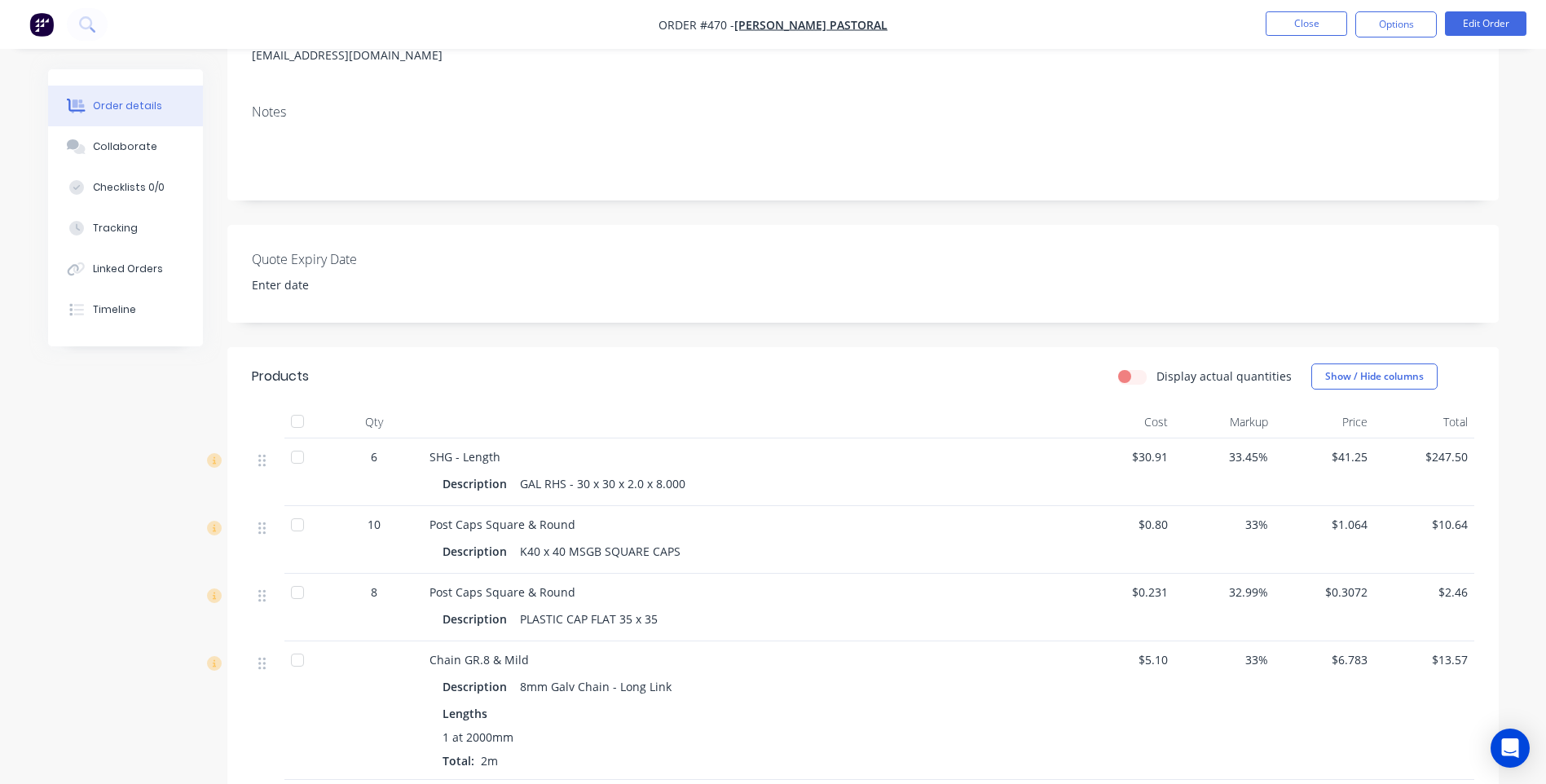
scroll to position [81, 0]
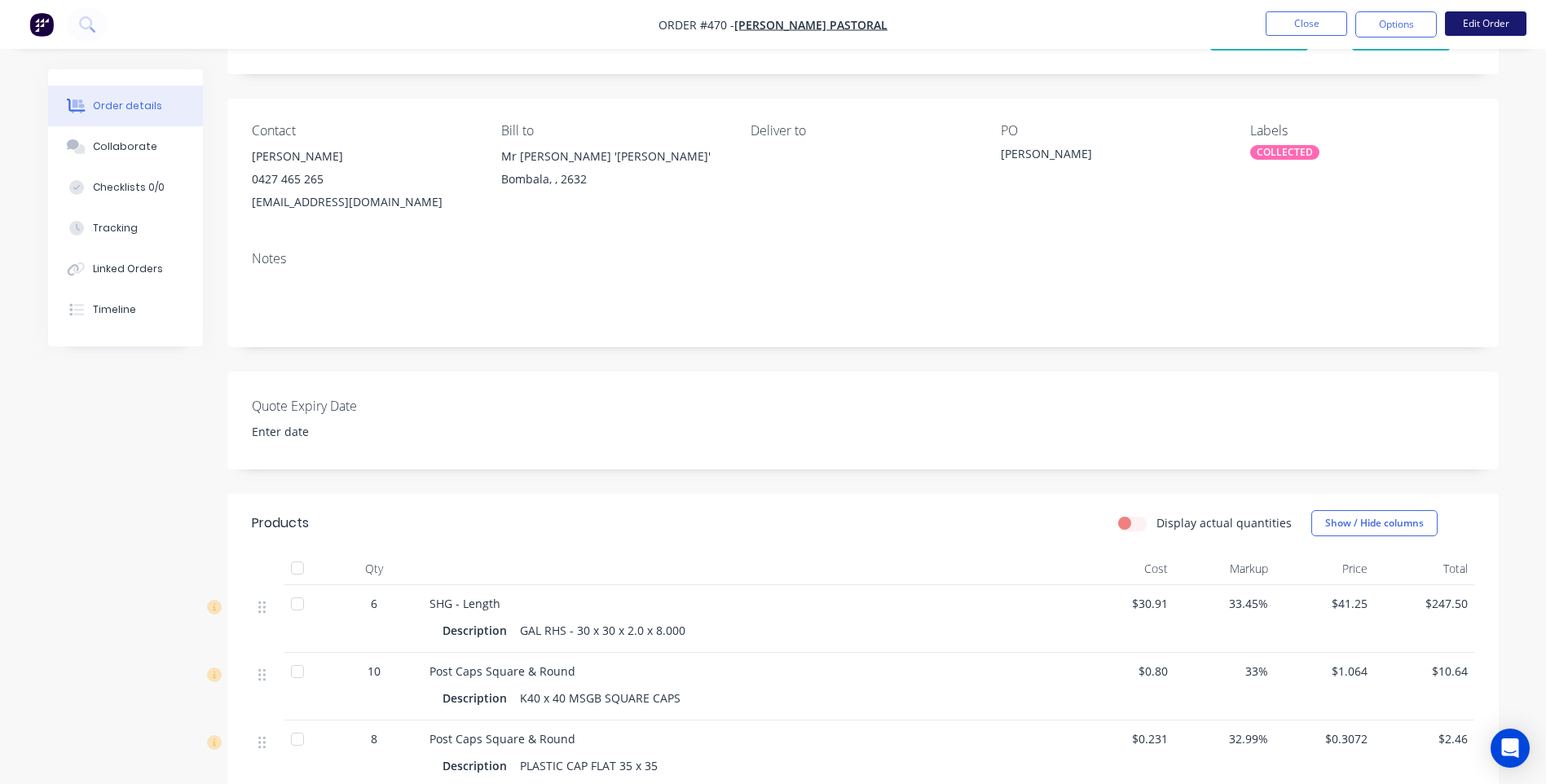
click at [1488, 19] on button "Edit Order" at bounding box center [1485, 24] width 81 height 25
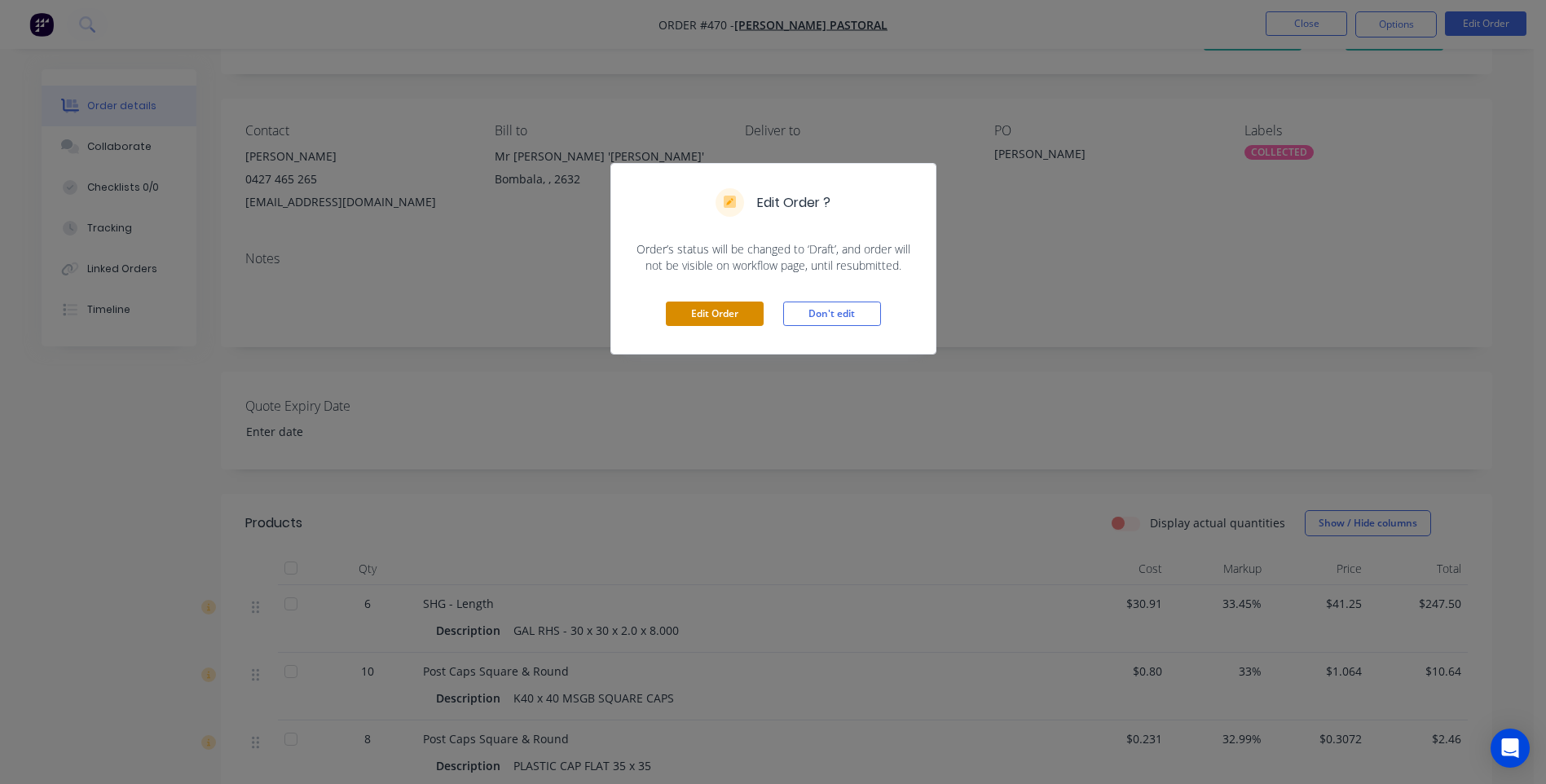
click at [726, 313] on button "Edit Order" at bounding box center [714, 314] width 98 height 25
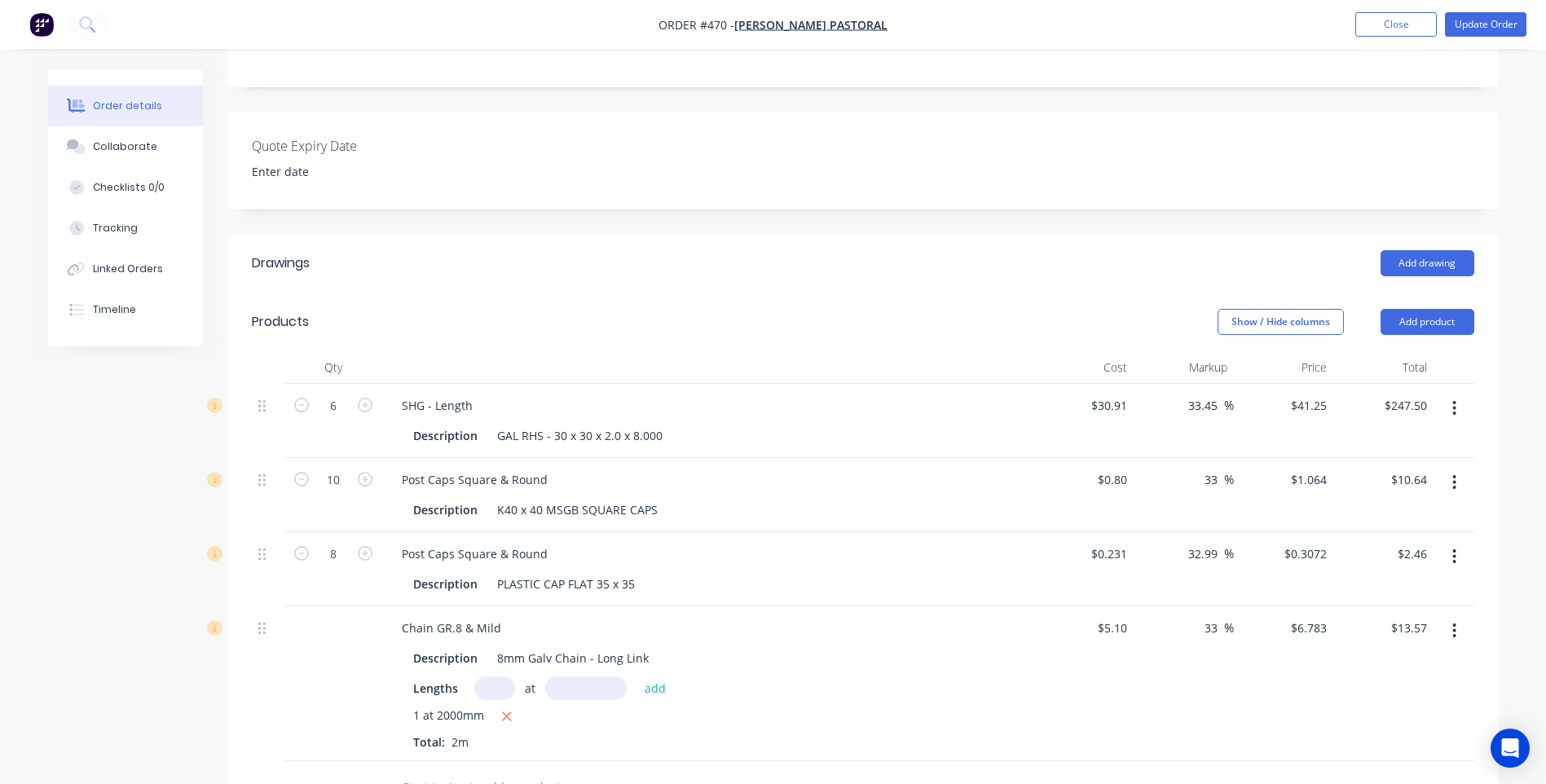
scroll to position [407, 0]
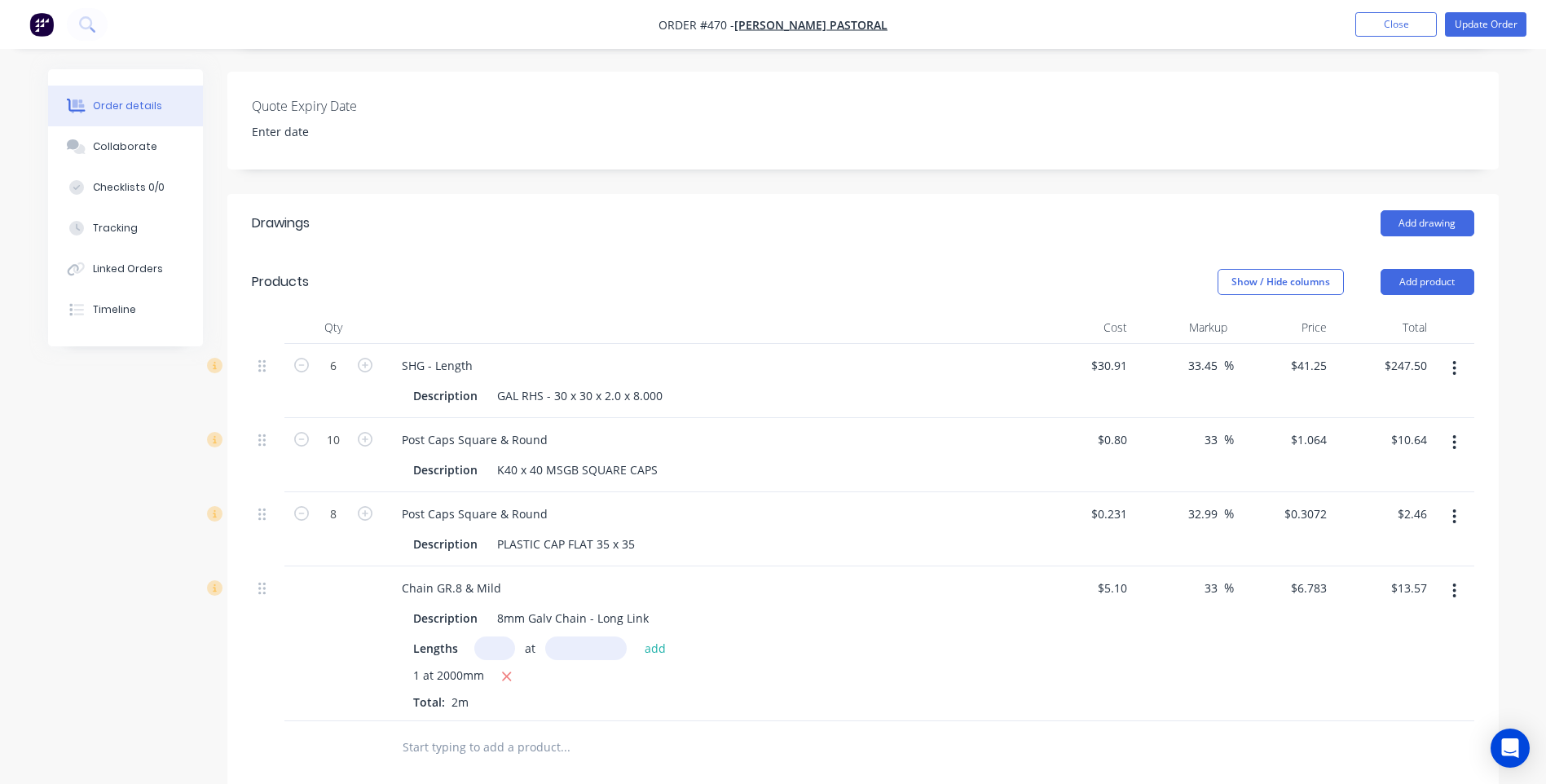
click at [1453, 361] on icon "button" at bounding box center [1455, 368] width 4 height 15
click at [1354, 497] on div "Delete" at bounding box center [1397, 509] width 126 height 24
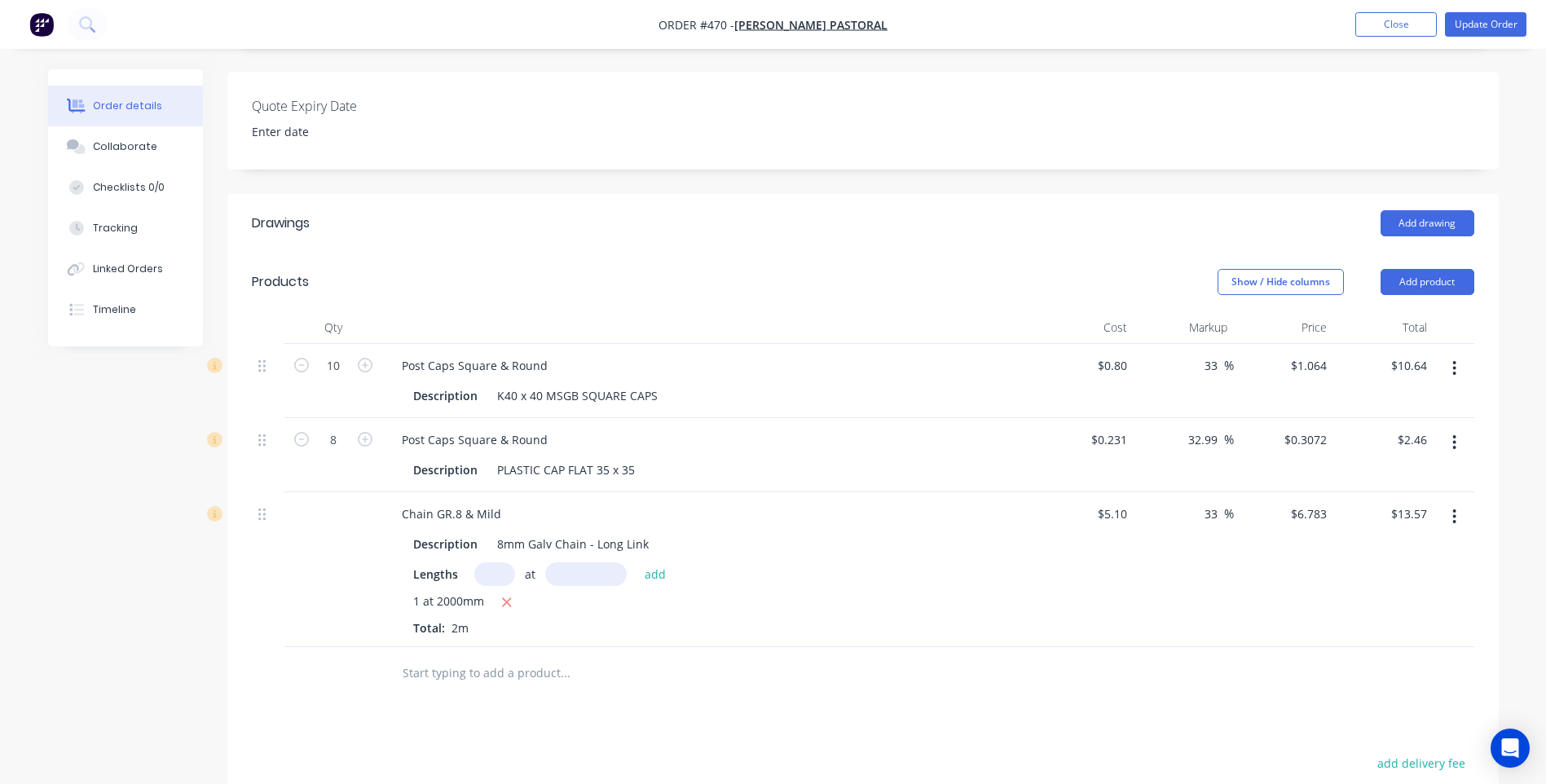
click at [430, 656] on input "text" at bounding box center [564, 673] width 326 height 33
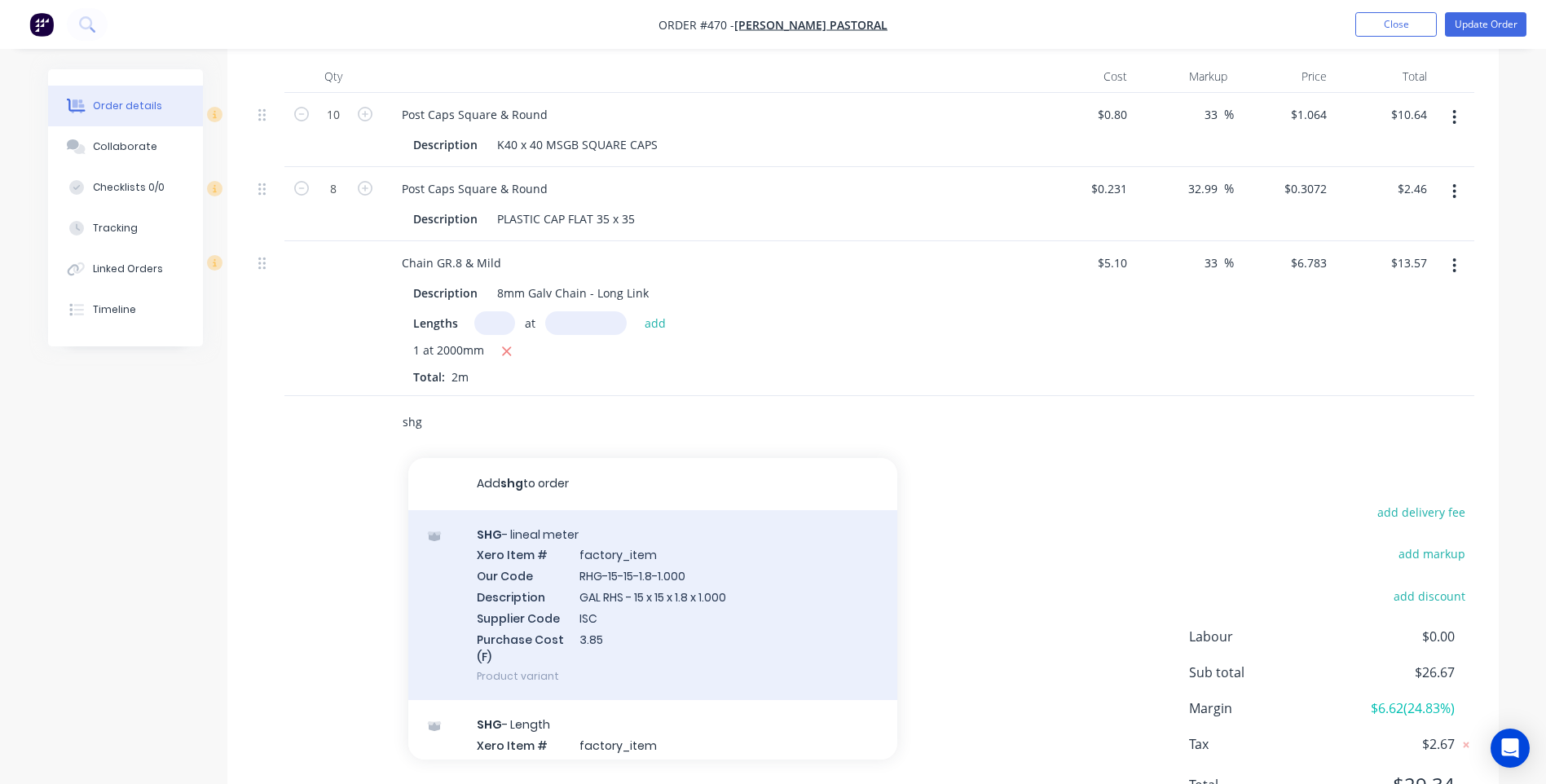
scroll to position [716, 0]
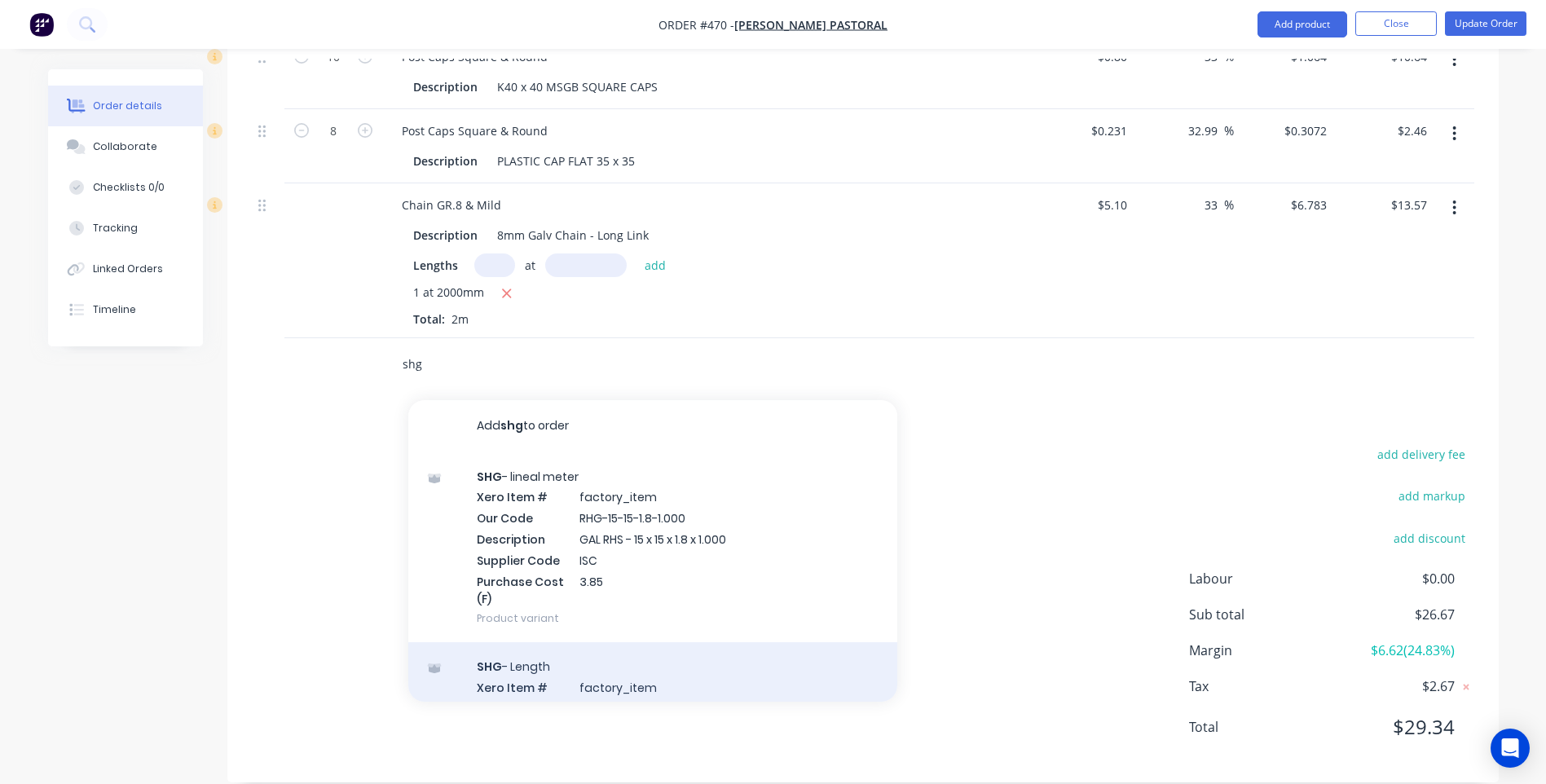
type input "shg"
click at [542, 645] on div "SHG - Length Xero Item # factory_item Our Code RHG-15-15-1.8-6.500 Description …" at bounding box center [653, 737] width 489 height 191
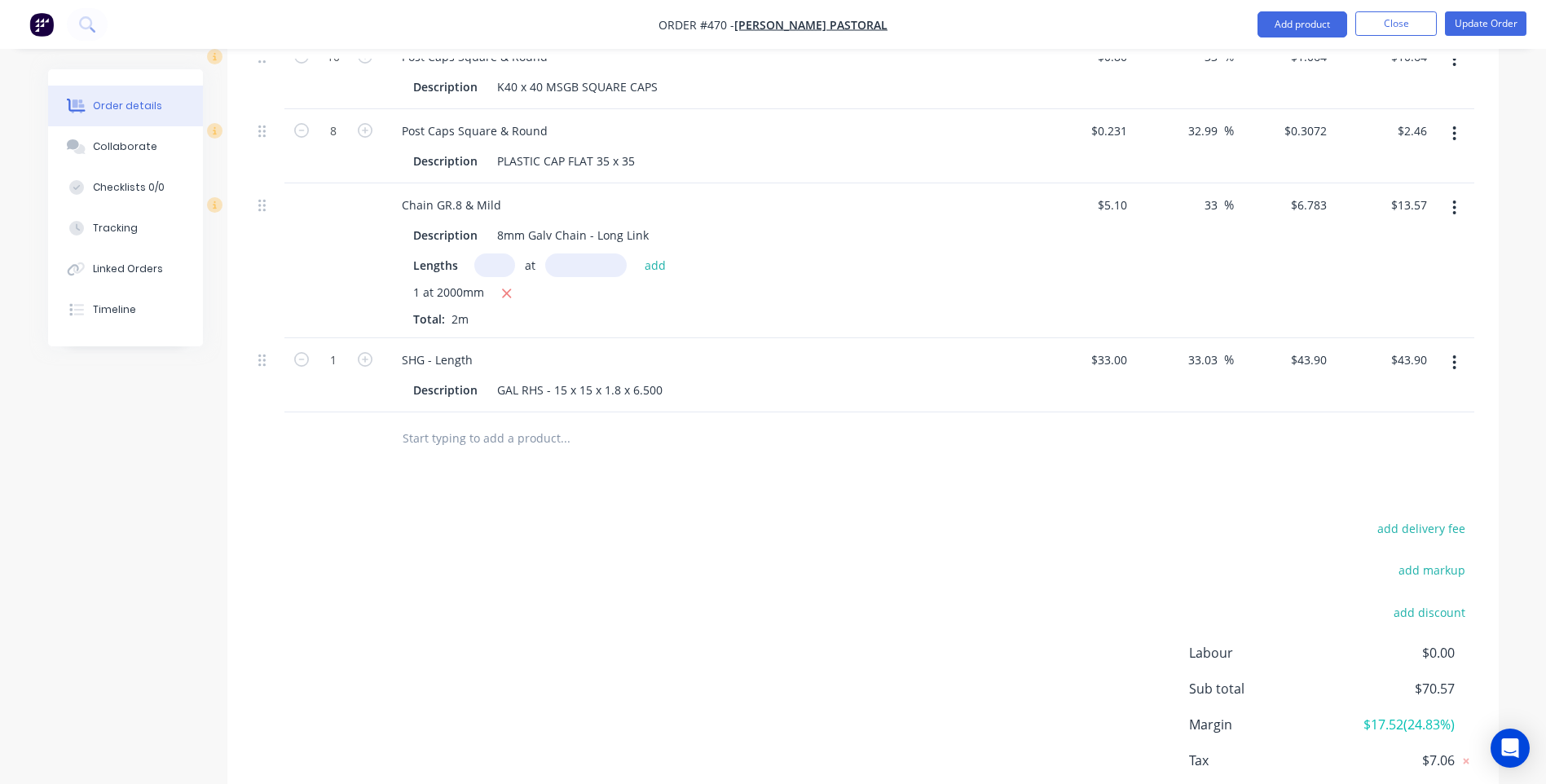
click at [1453, 356] on icon "button" at bounding box center [1455, 363] width 4 height 15
click at [1350, 491] on div "Delete" at bounding box center [1397, 503] width 126 height 24
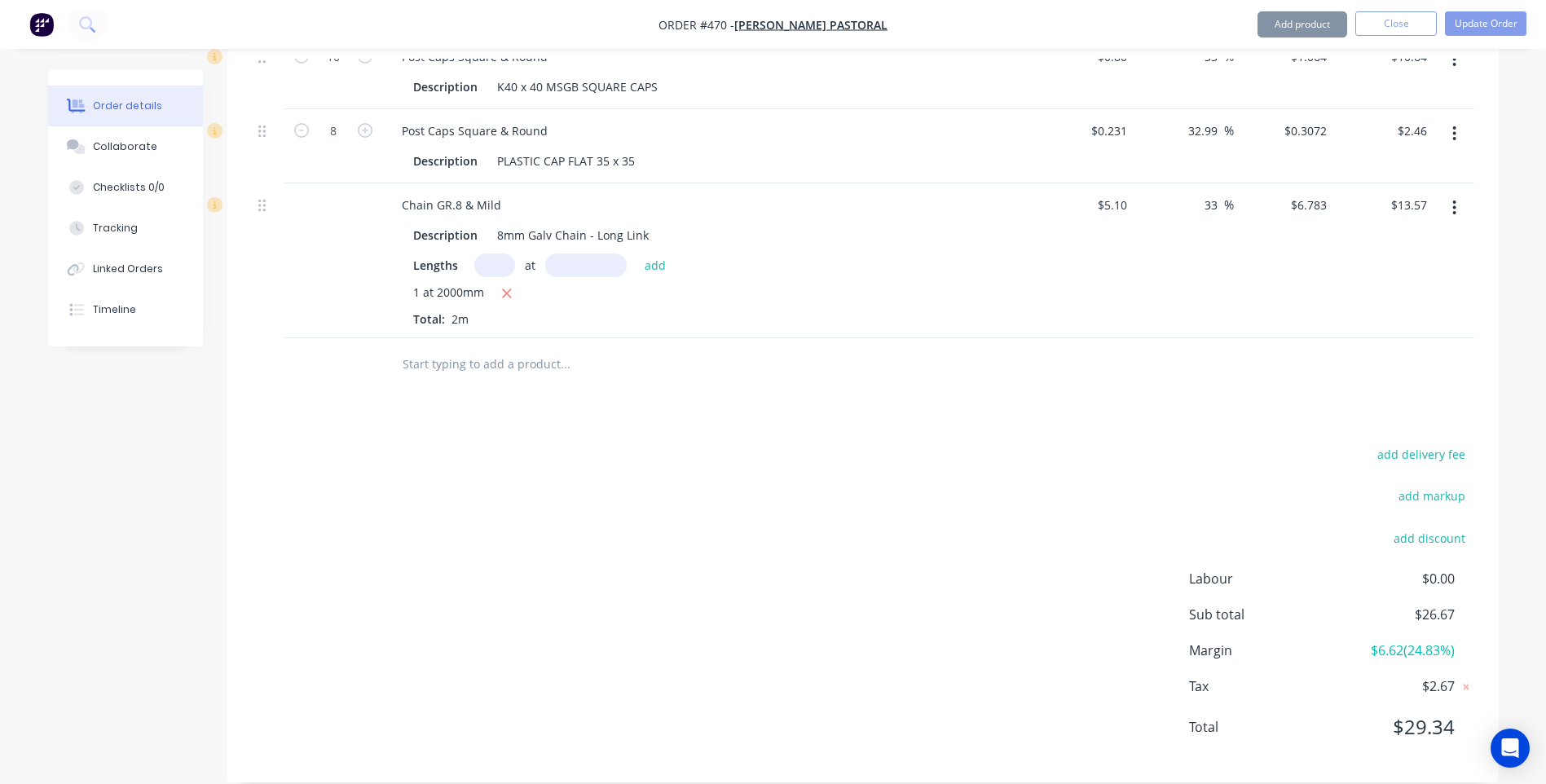
click at [502, 348] on input "text" at bounding box center [564, 365] width 326 height 33
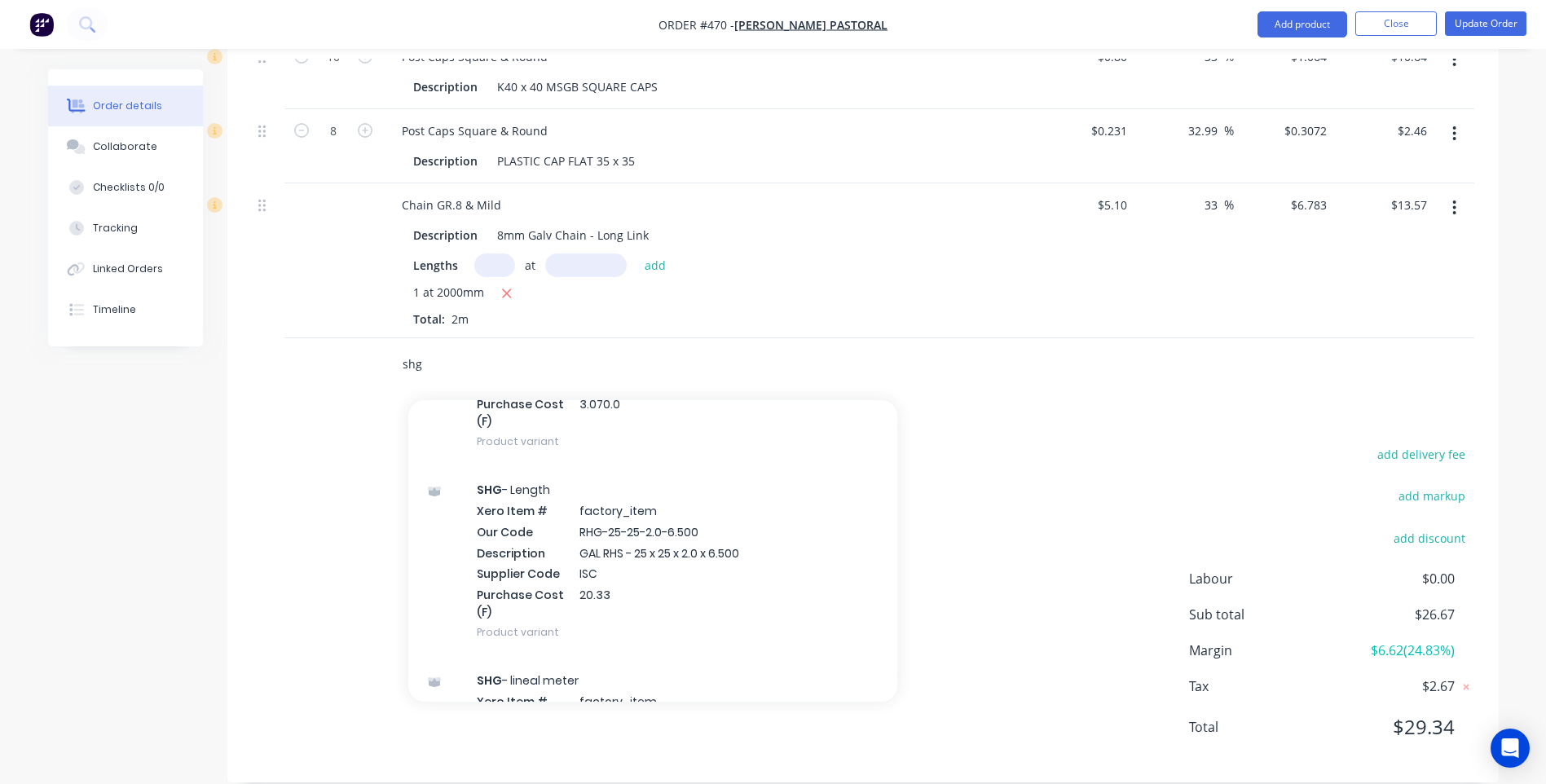
scroll to position [1140, 0]
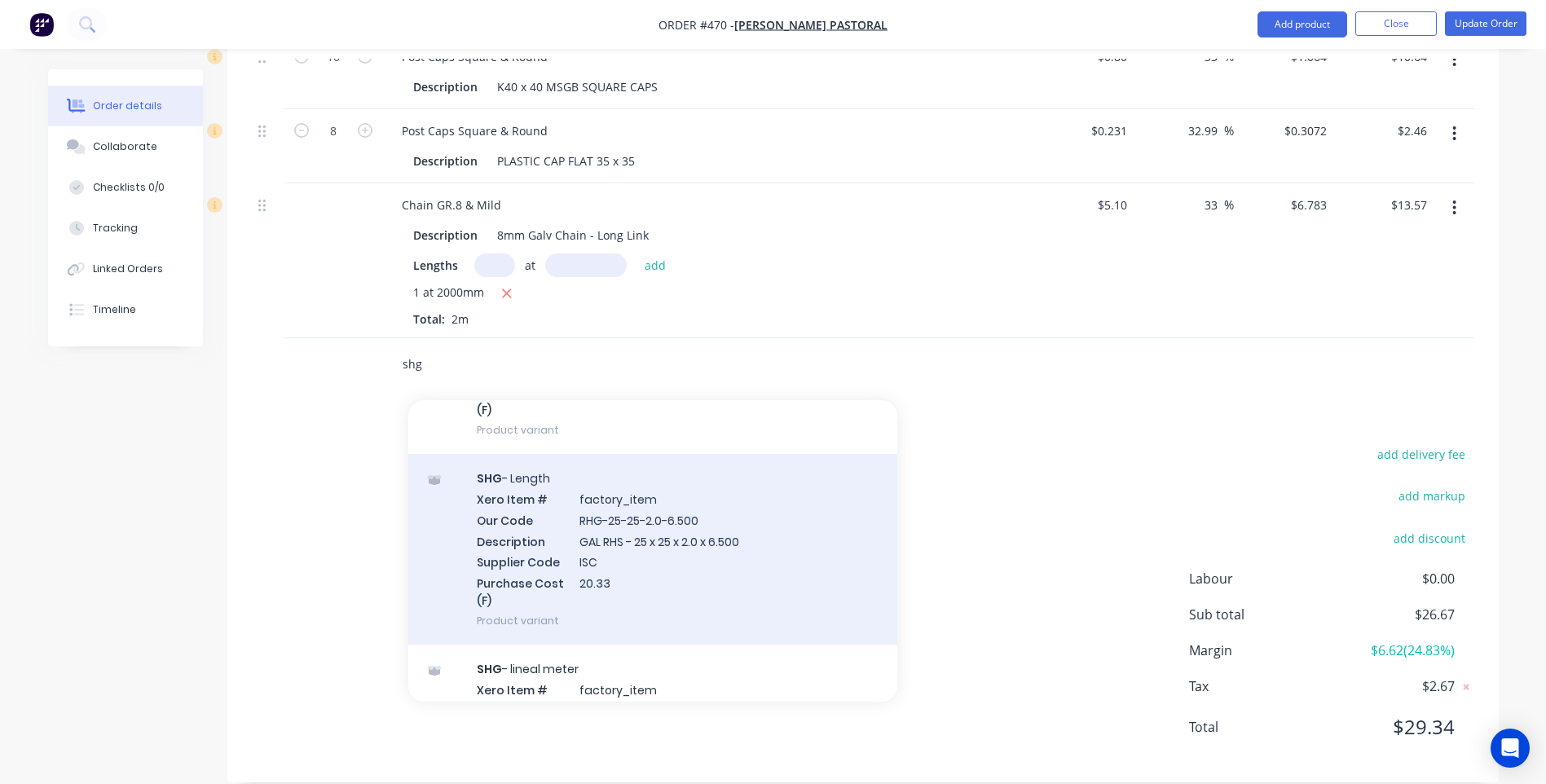
type input "shg"
click at [650, 515] on div "SHG - Length Xero Item # factory_item Our Code RHG-25-25-2.0-6.500 Description …" at bounding box center [653, 549] width 489 height 191
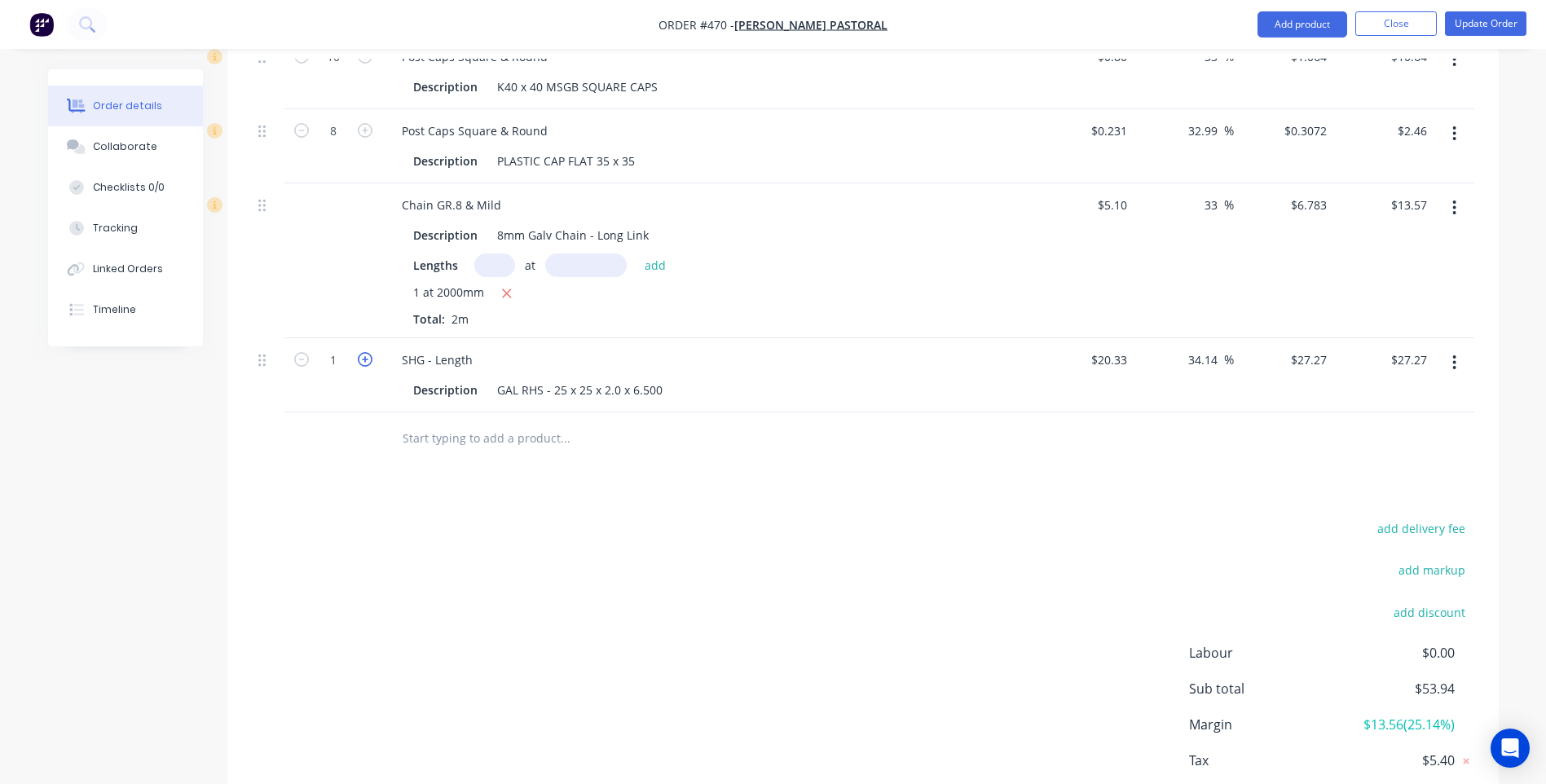
click at [365, 352] on icon "button" at bounding box center [365, 359] width 15 height 15
type input "2"
type input "$54.54"
click at [365, 352] on icon "button" at bounding box center [365, 359] width 15 height 15
type input "3"
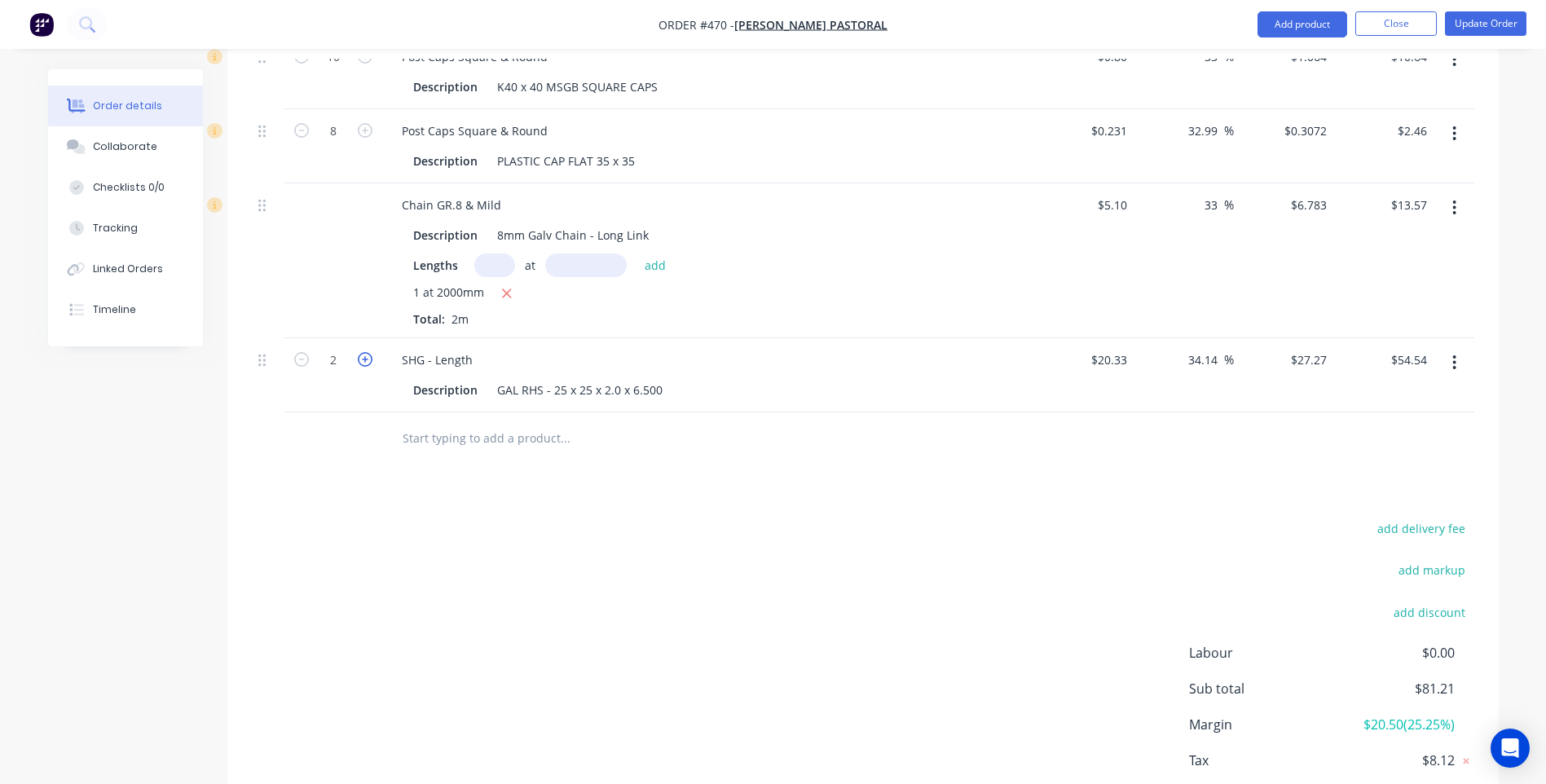
type input "$81.81"
click at [365, 352] on icon "button" at bounding box center [365, 359] width 15 height 15
type input "4"
type input "$109.08"
click at [365, 352] on icon "button" at bounding box center [365, 359] width 15 height 15
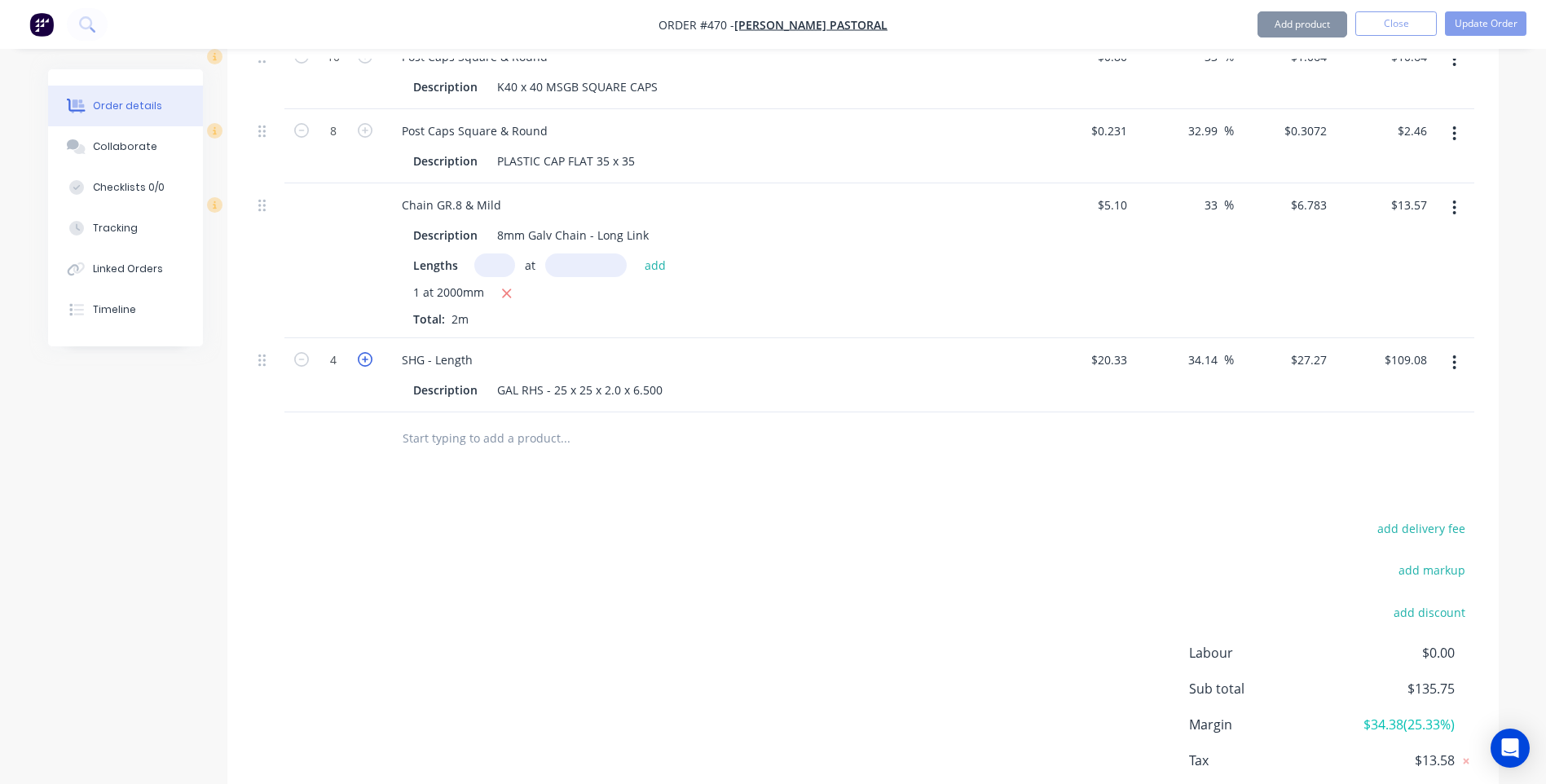
type input "5"
type input "$136.35"
click at [365, 352] on icon "button" at bounding box center [365, 359] width 15 height 15
type input "6"
type input "$163.62"
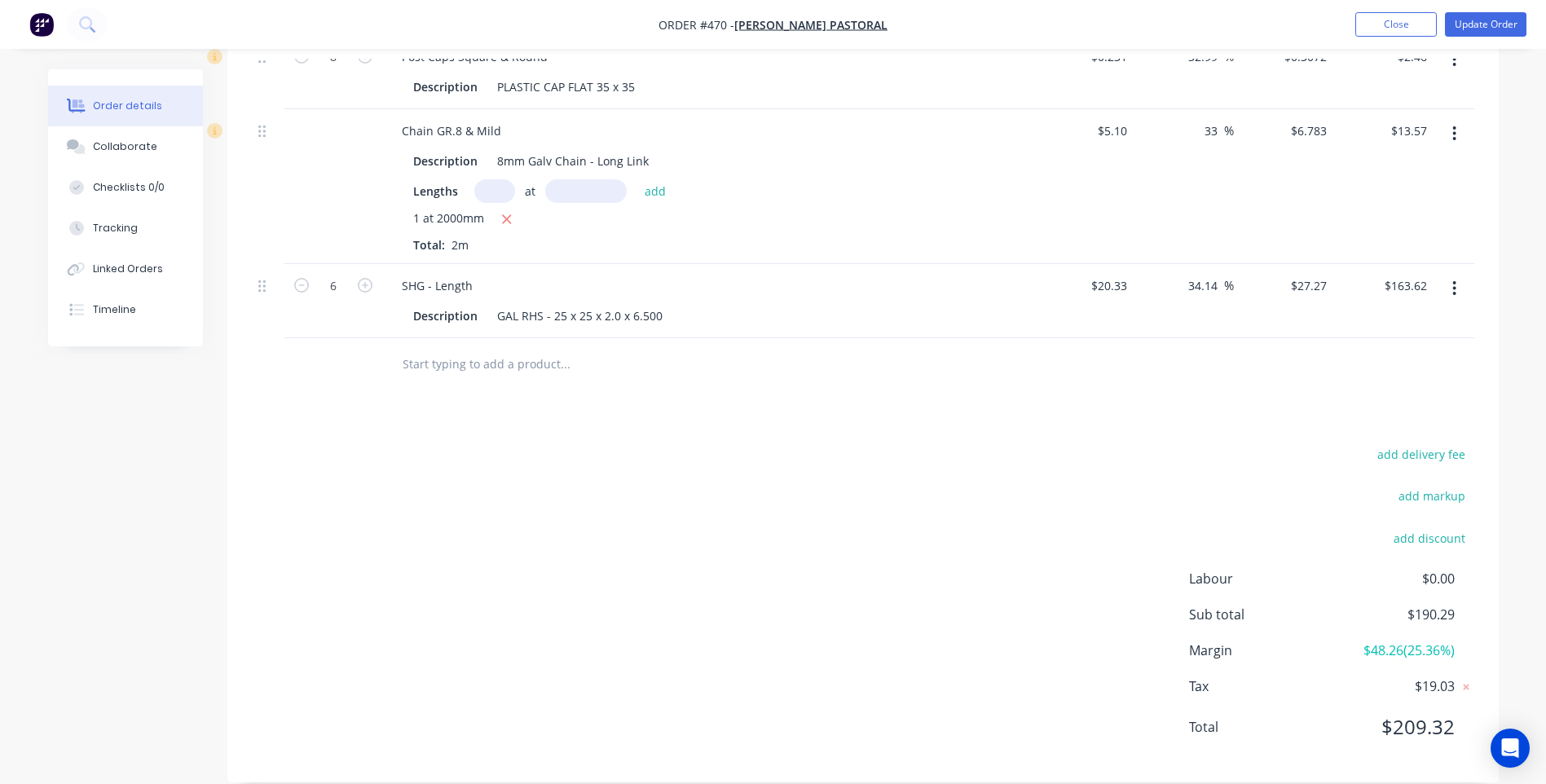
scroll to position [383, 0]
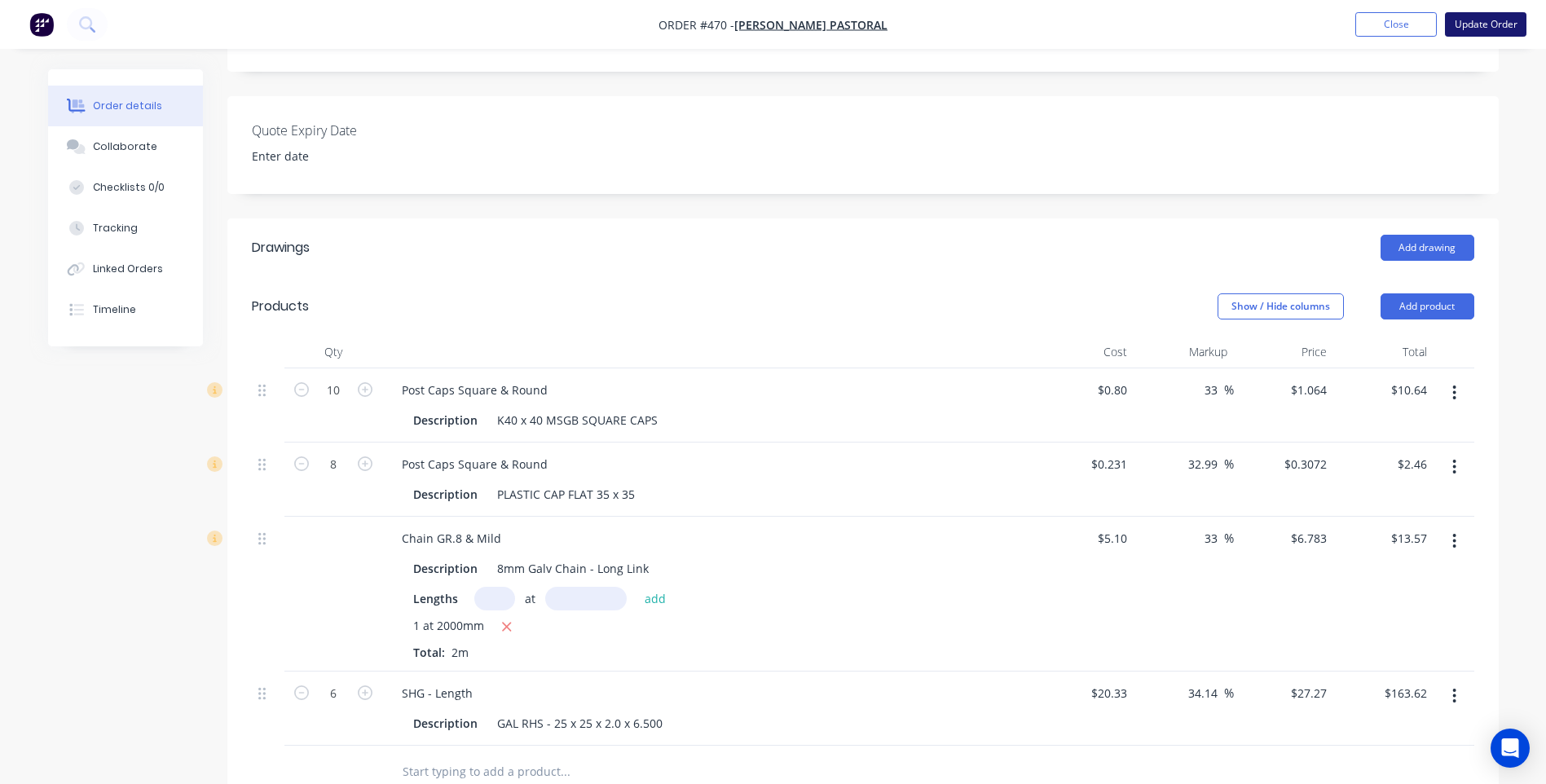
click at [1474, 18] on button "Update Order" at bounding box center [1485, 24] width 81 height 25
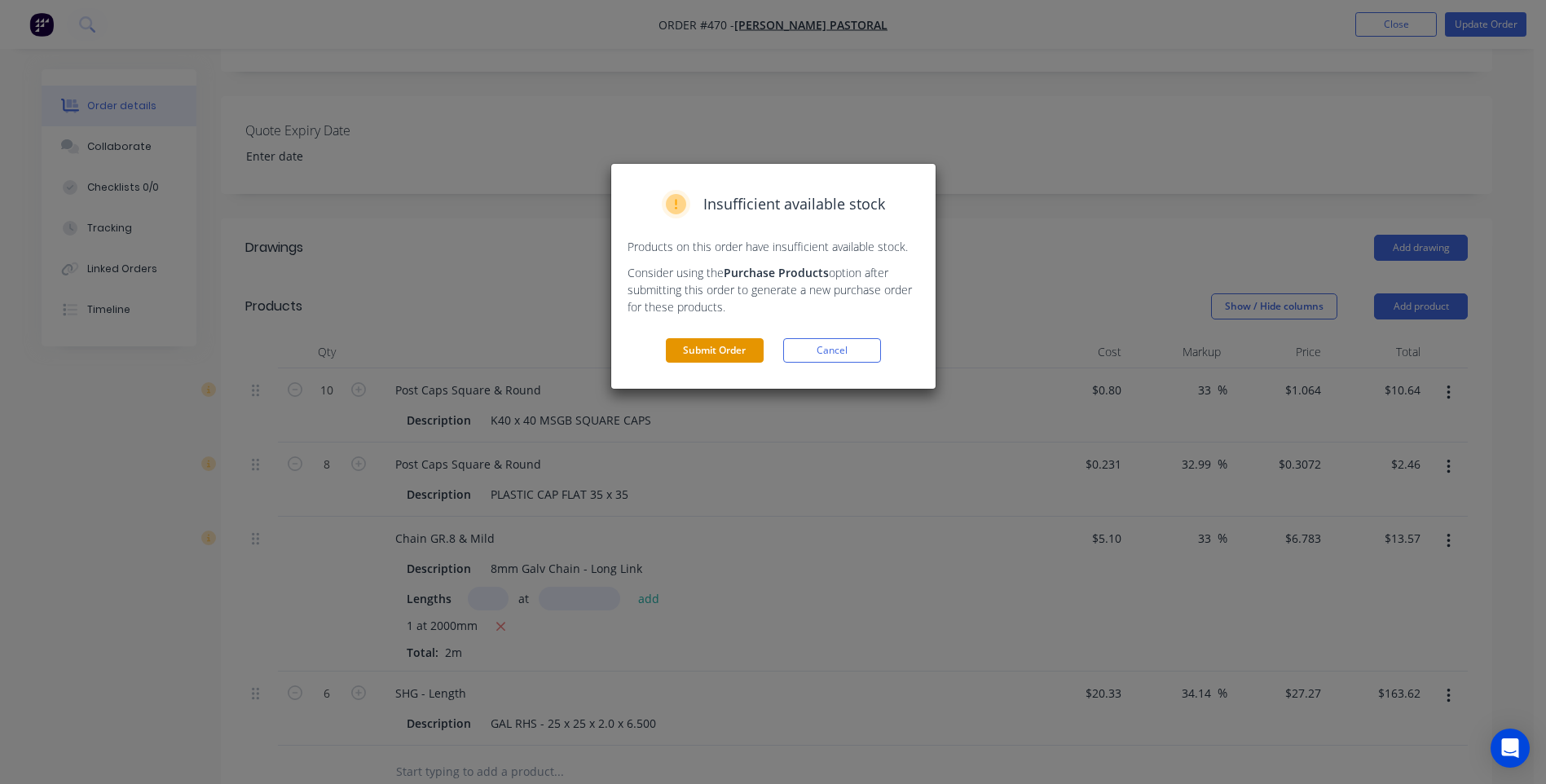
click at [683, 347] on button "Submit Order" at bounding box center [714, 350] width 98 height 25
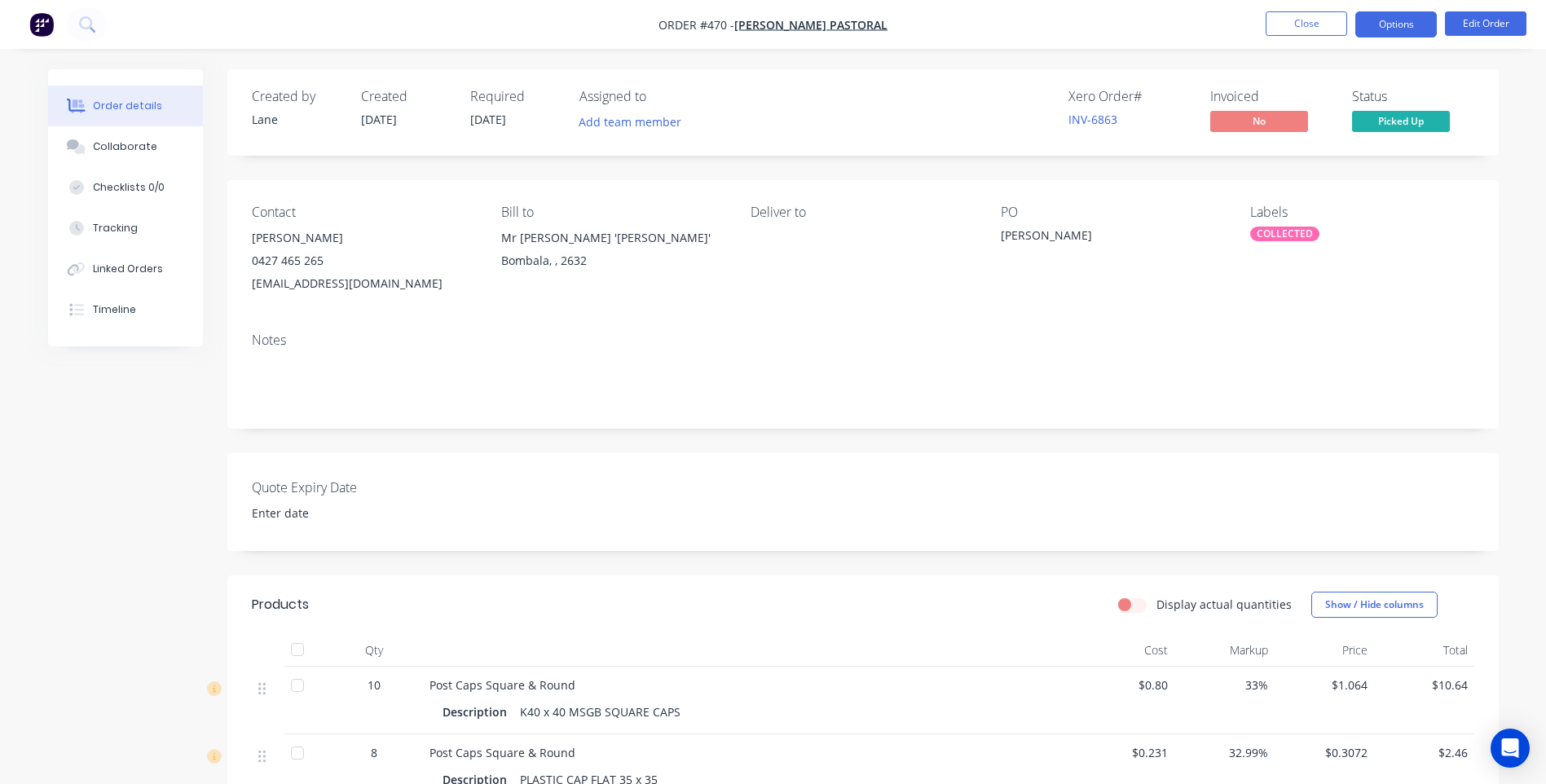
click at [1385, 27] on button "Options" at bounding box center [1396, 25] width 81 height 26
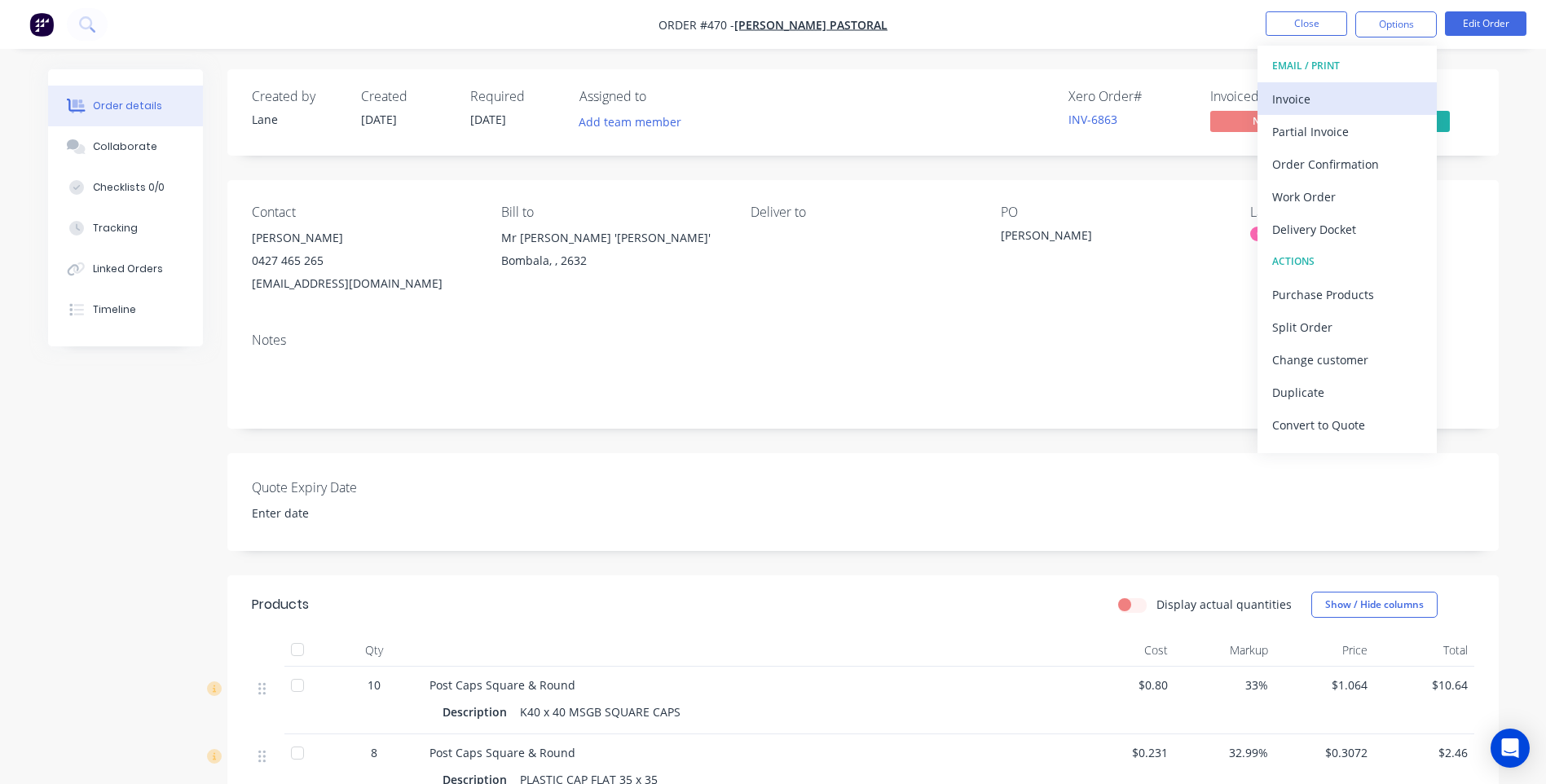
click at [1290, 92] on div "Invoice" at bounding box center [1347, 99] width 150 height 24
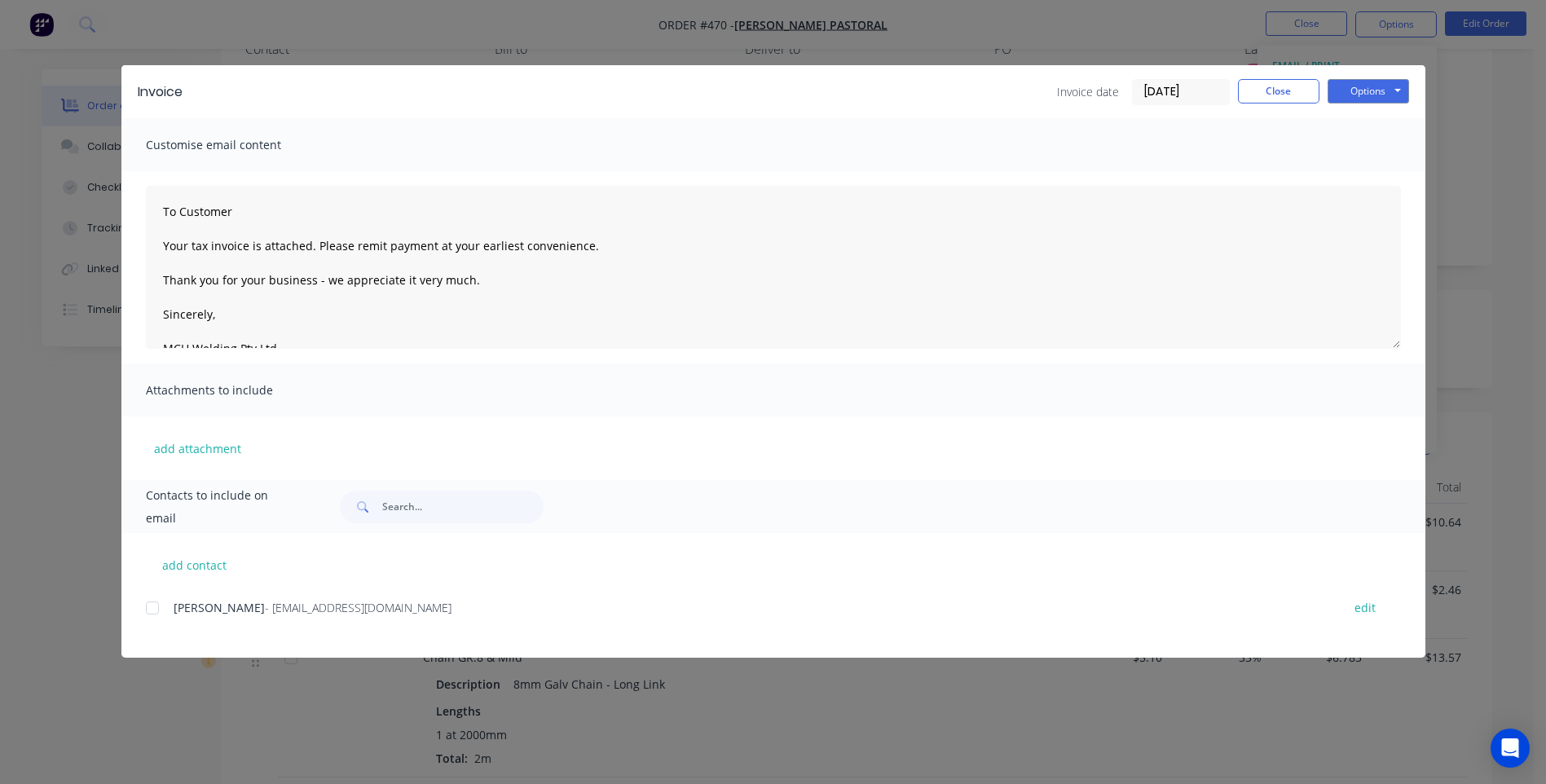
scroll to position [325, 0]
click at [157, 614] on div at bounding box center [152, 608] width 33 height 33
click at [1397, 90] on button "Options" at bounding box center [1368, 91] width 81 height 25
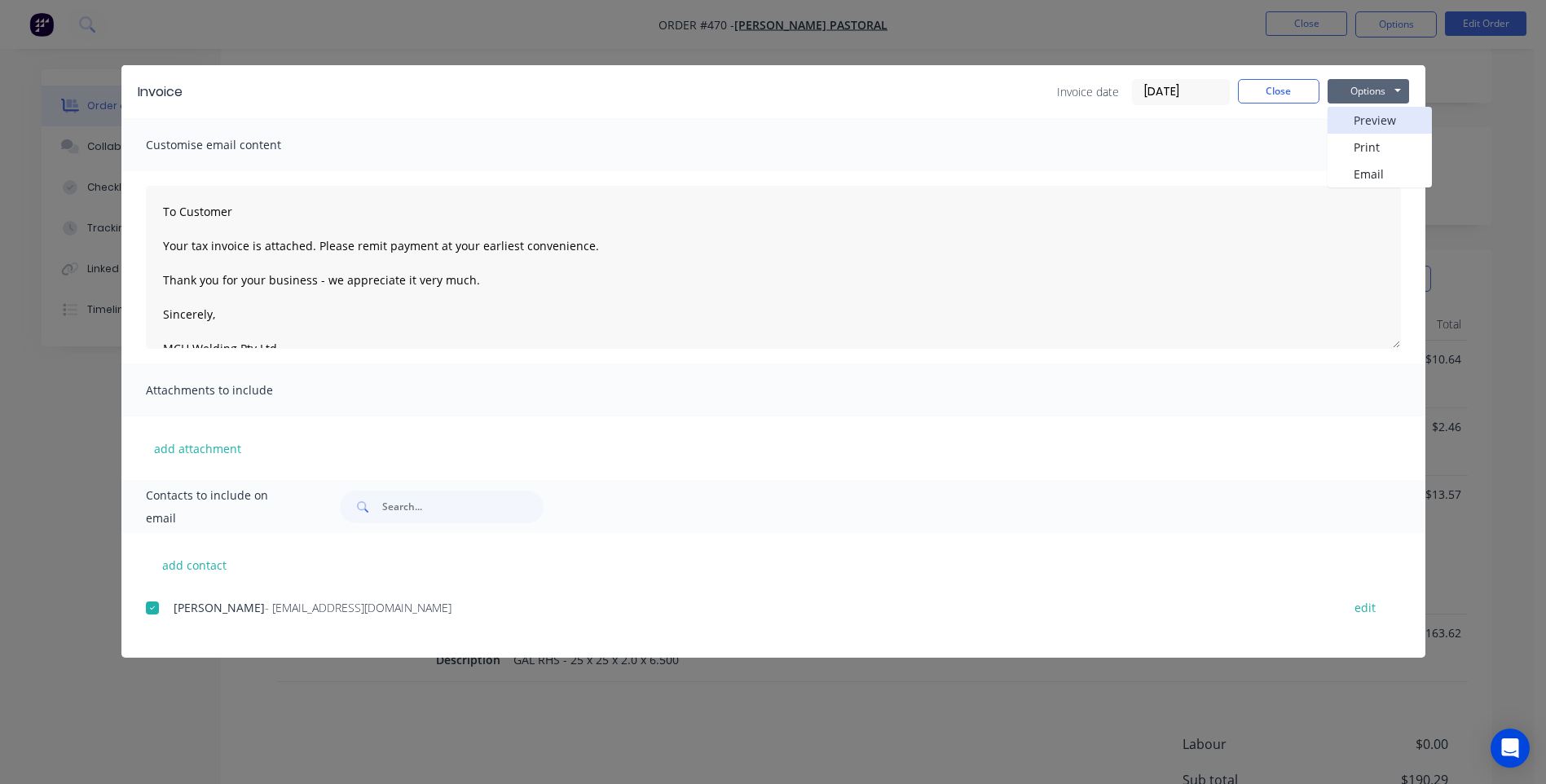
click at [1375, 117] on button "Preview" at bounding box center [1380, 119] width 104 height 26
click at [1356, 92] on button "Options" at bounding box center [1368, 91] width 81 height 25
click at [1356, 173] on button "Email" at bounding box center [1380, 173] width 104 height 26
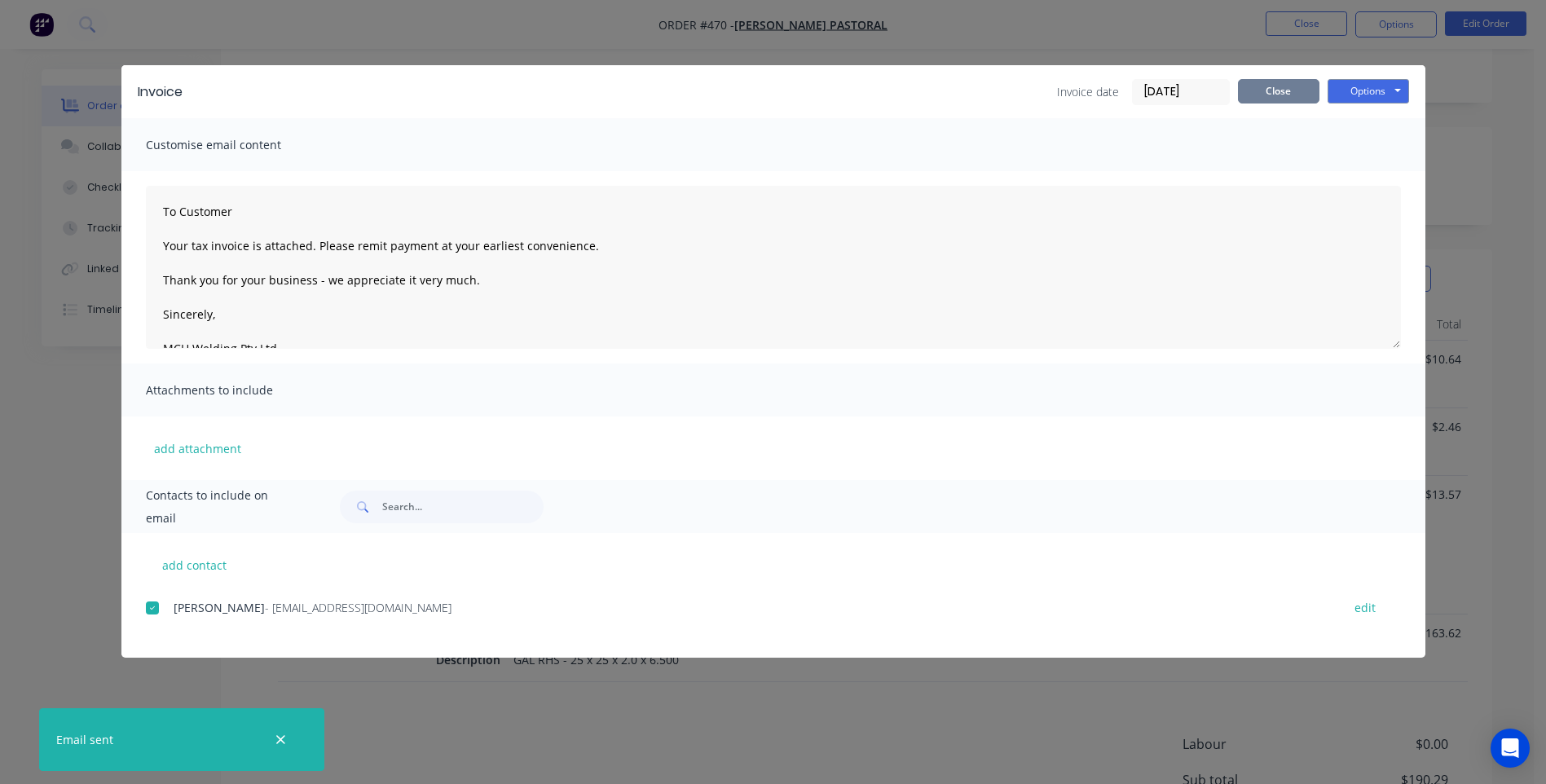
click at [1274, 89] on button "Close" at bounding box center [1278, 91] width 81 height 25
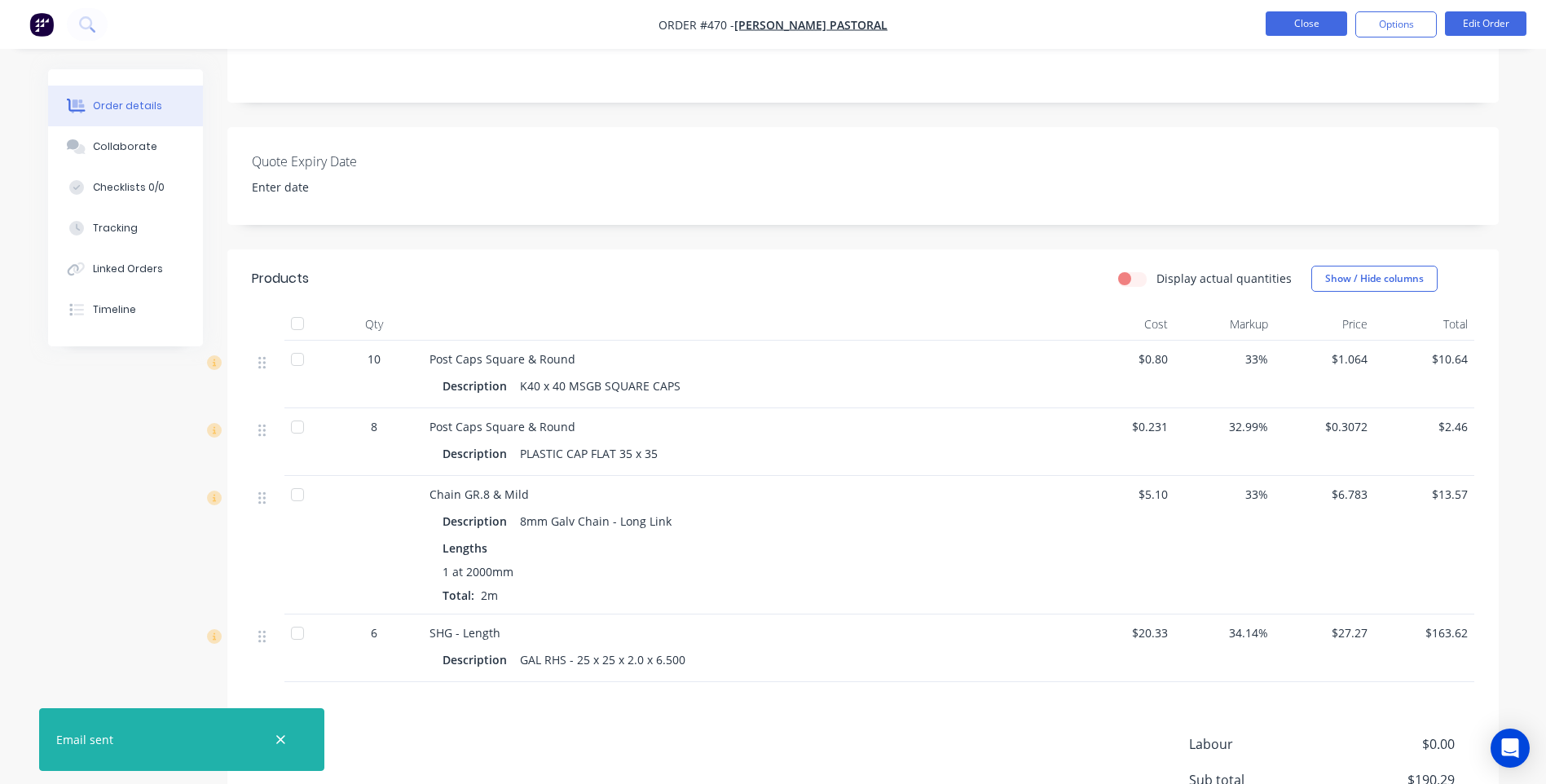
click at [1283, 20] on button "Close" at bounding box center [1306, 24] width 81 height 25
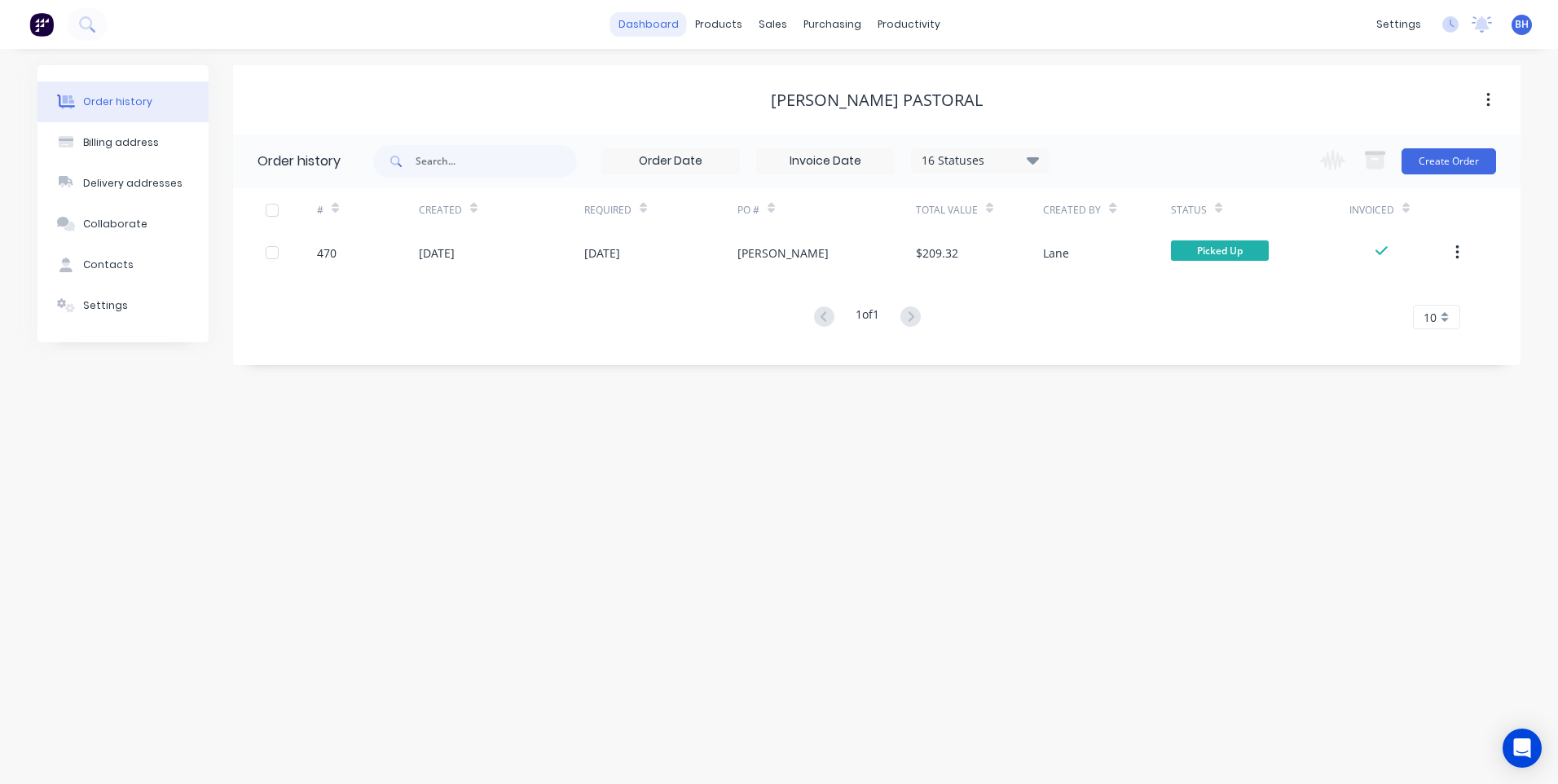
click at [650, 17] on link "dashboard" at bounding box center [649, 24] width 77 height 25
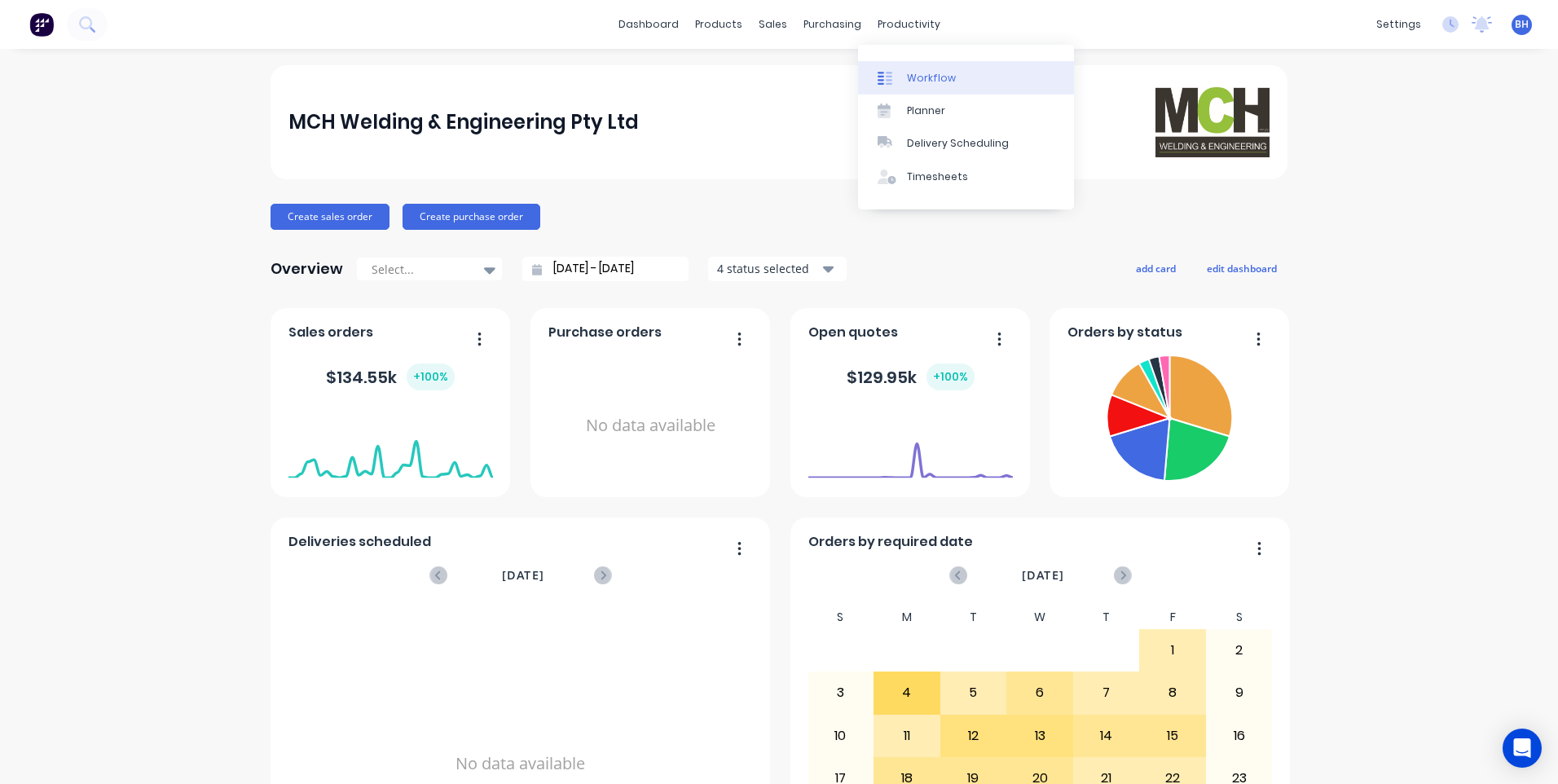
click at [909, 73] on div "Workflow" at bounding box center [931, 78] width 49 height 15
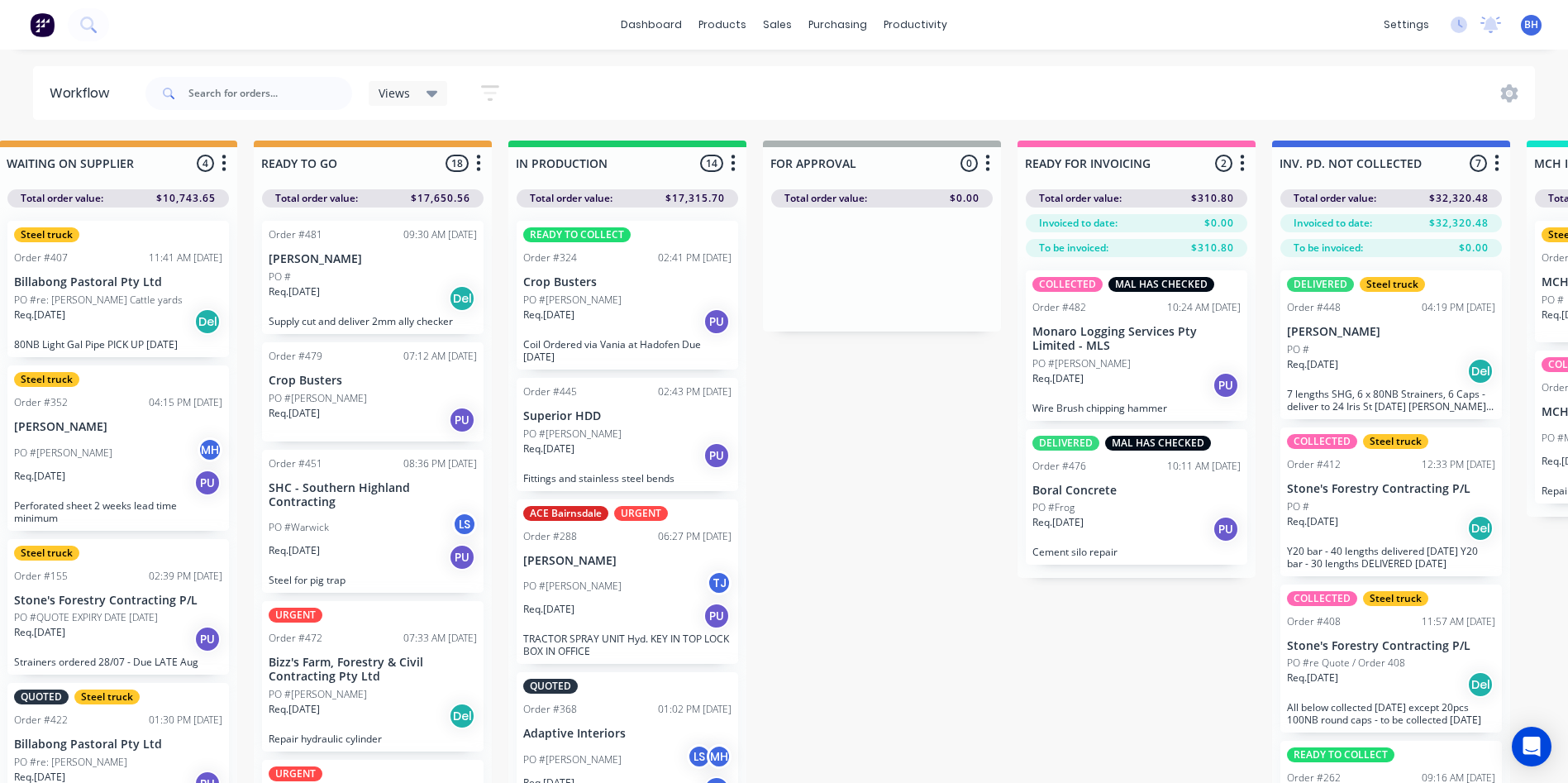
scroll to position [0, 1189]
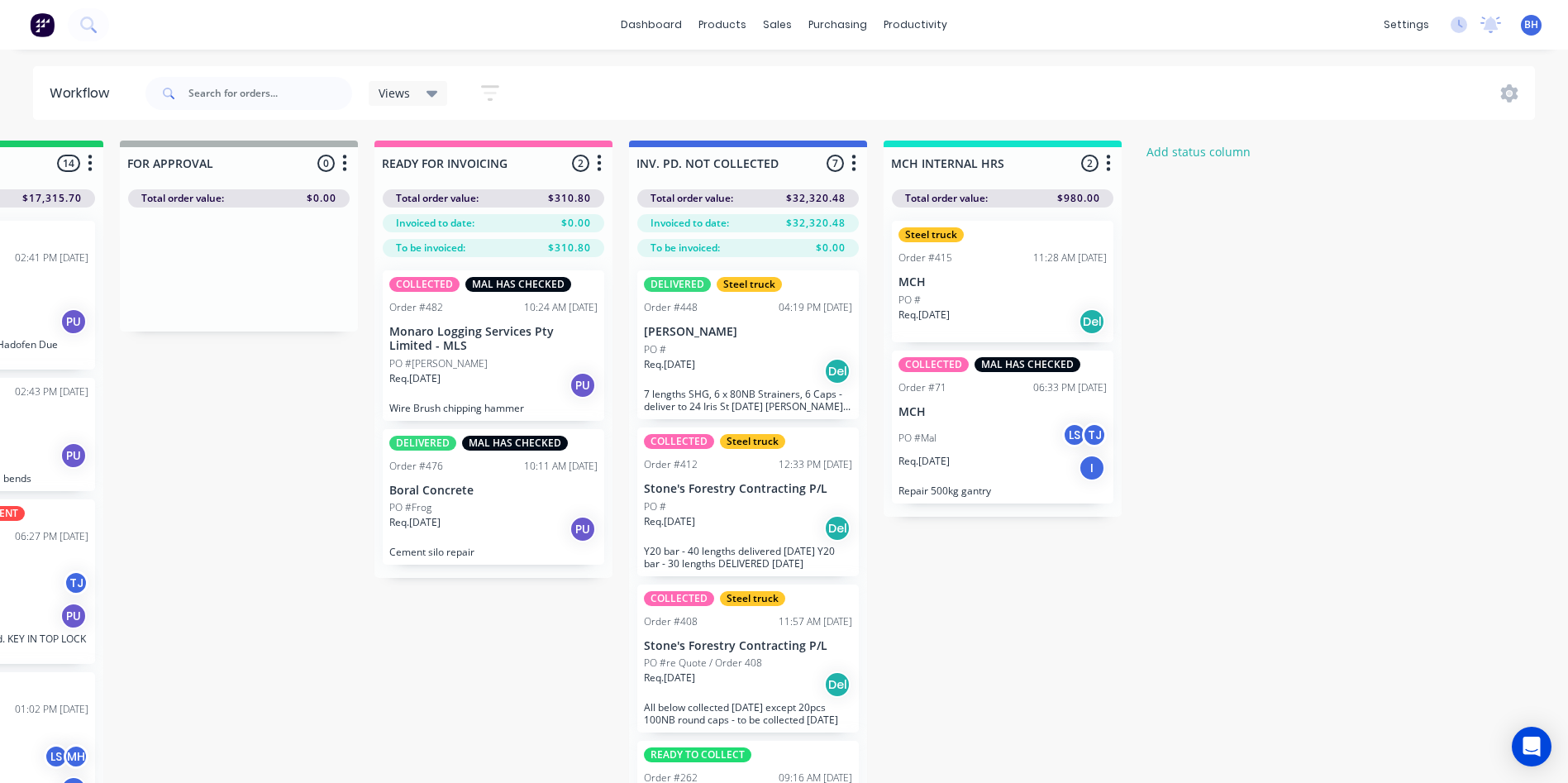
click at [513, 362] on div "PO #Jeff" at bounding box center [493, 364] width 208 height 15
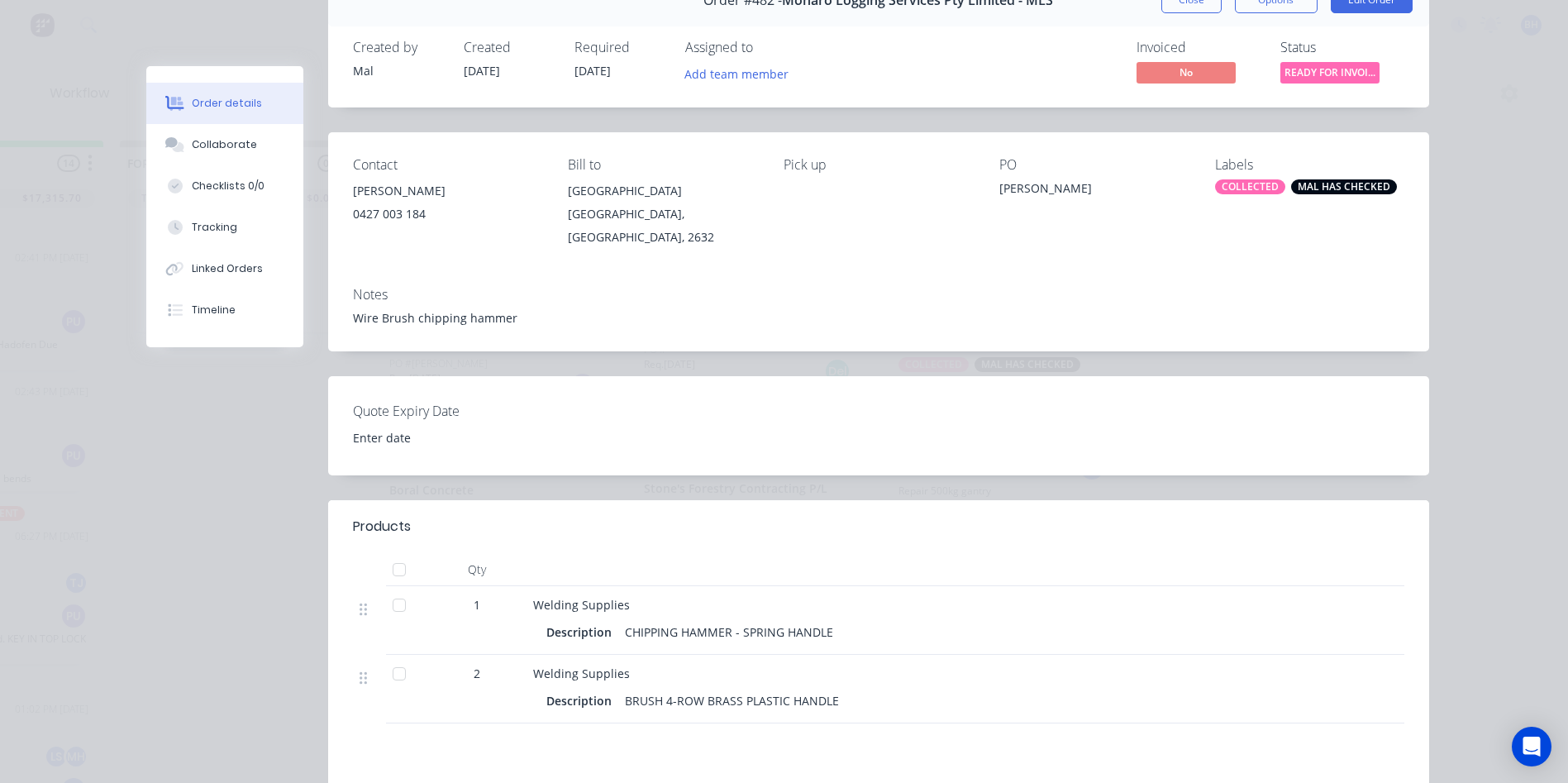
scroll to position [0, 0]
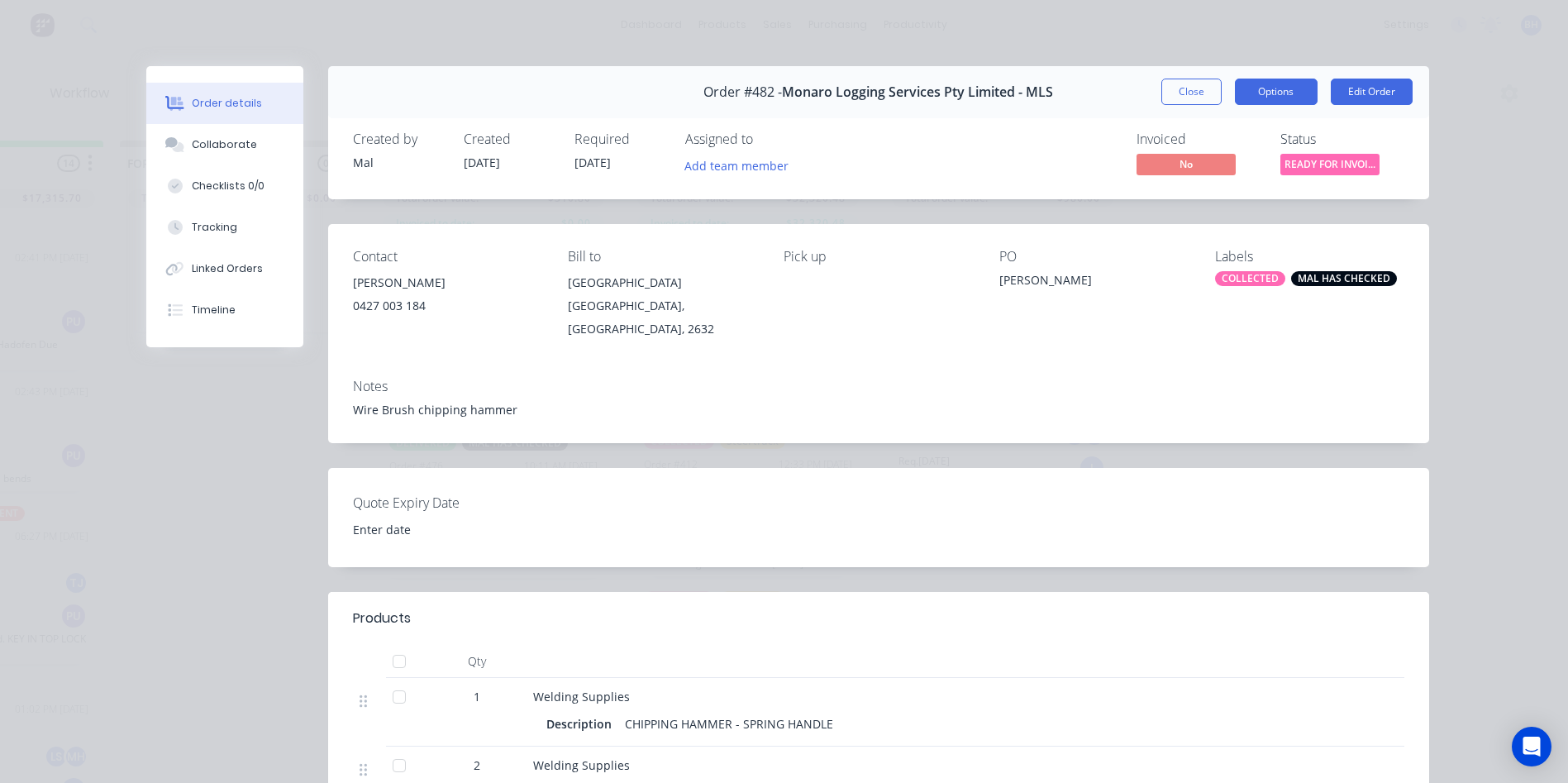
click at [1284, 96] on button "Options" at bounding box center [1276, 92] width 82 height 27
click at [1462, 111] on div "Order details Collaborate Checklists 0/0 Tracking Linked Orders Timeline Order …" at bounding box center [784, 392] width 1568 height 783
click at [1178, 91] on button "Close" at bounding box center [1191, 92] width 60 height 27
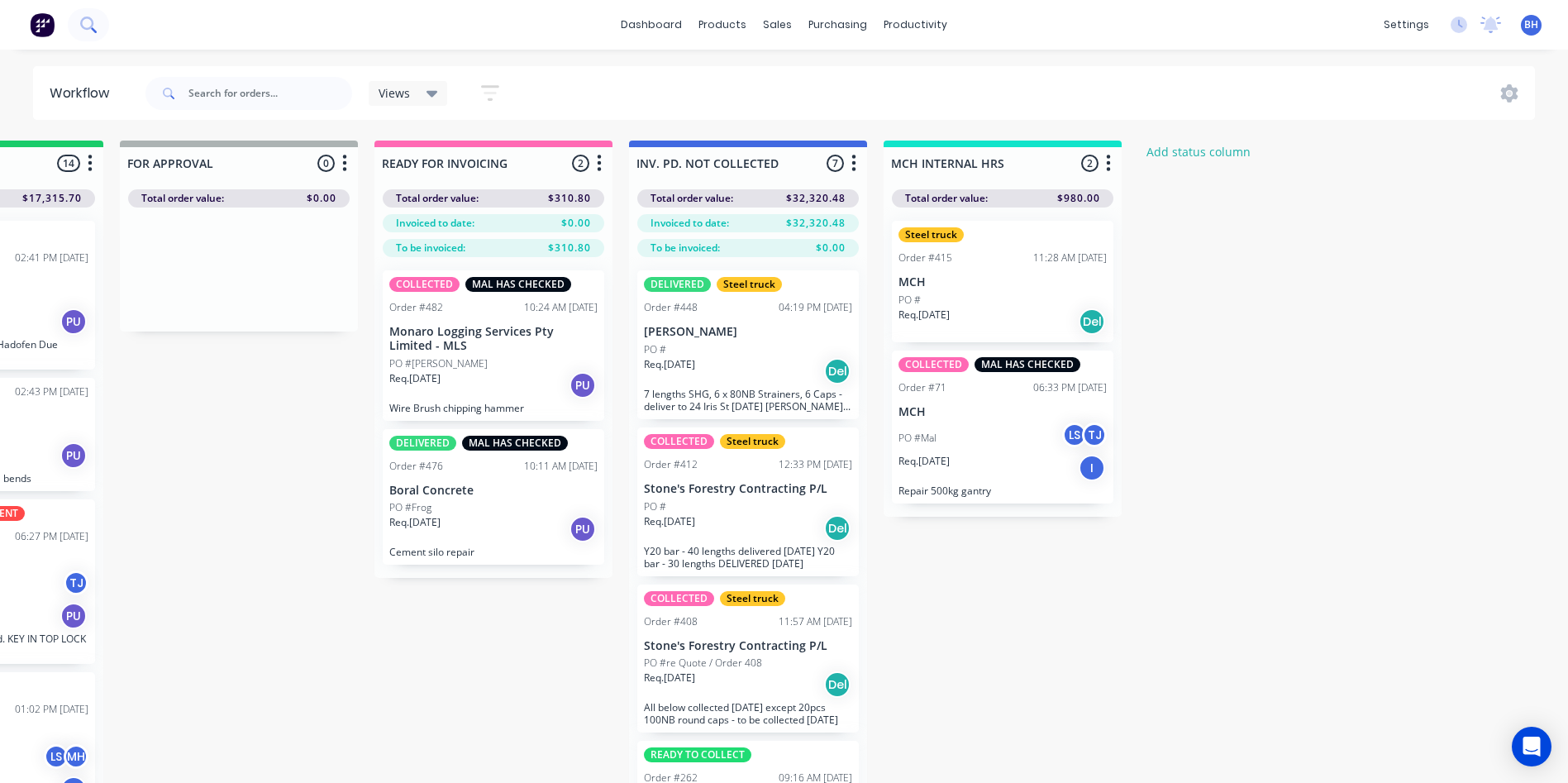
click at [80, 18] on icon at bounding box center [88, 24] width 16 height 16
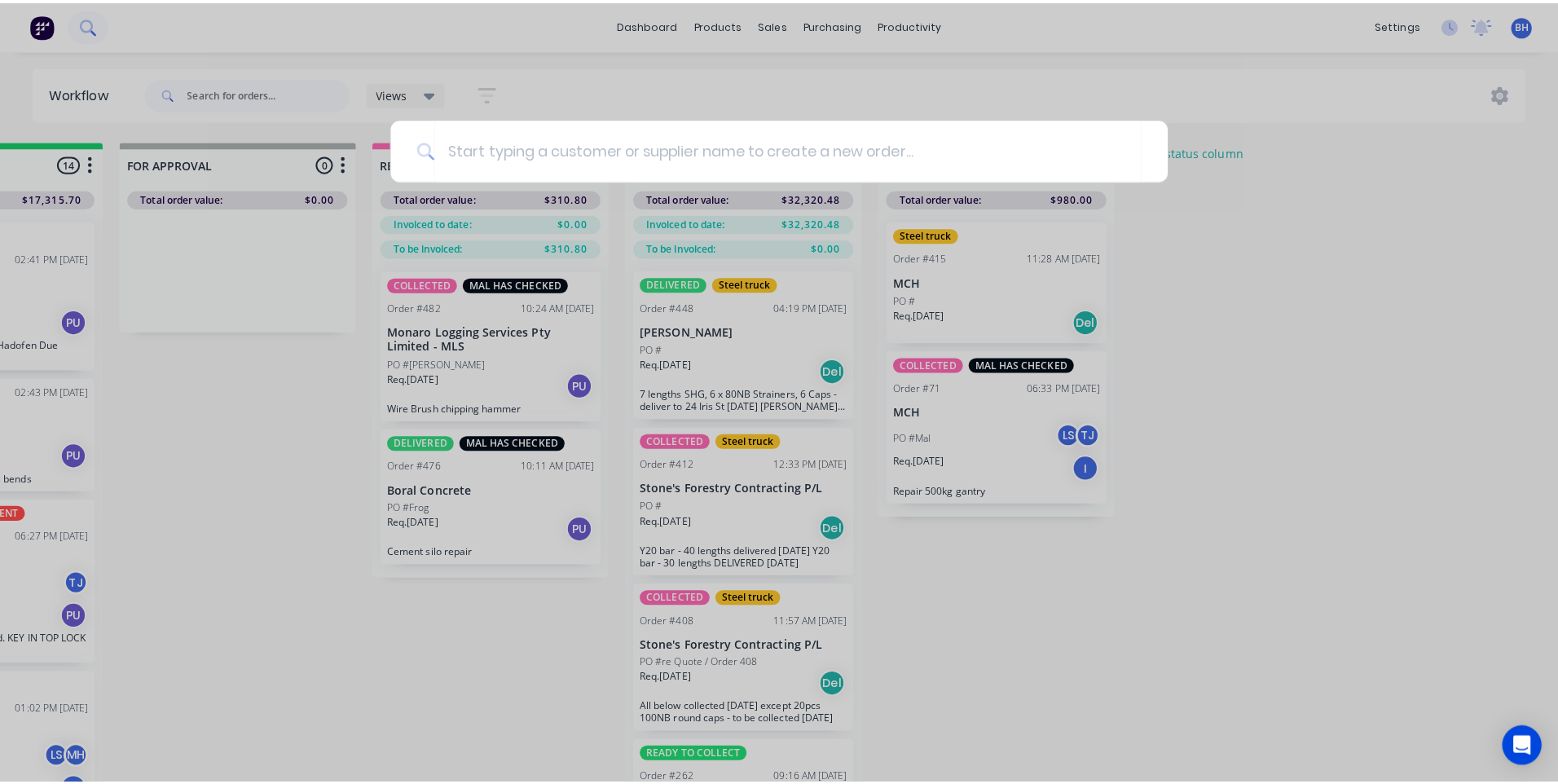
scroll to position [0, 1159]
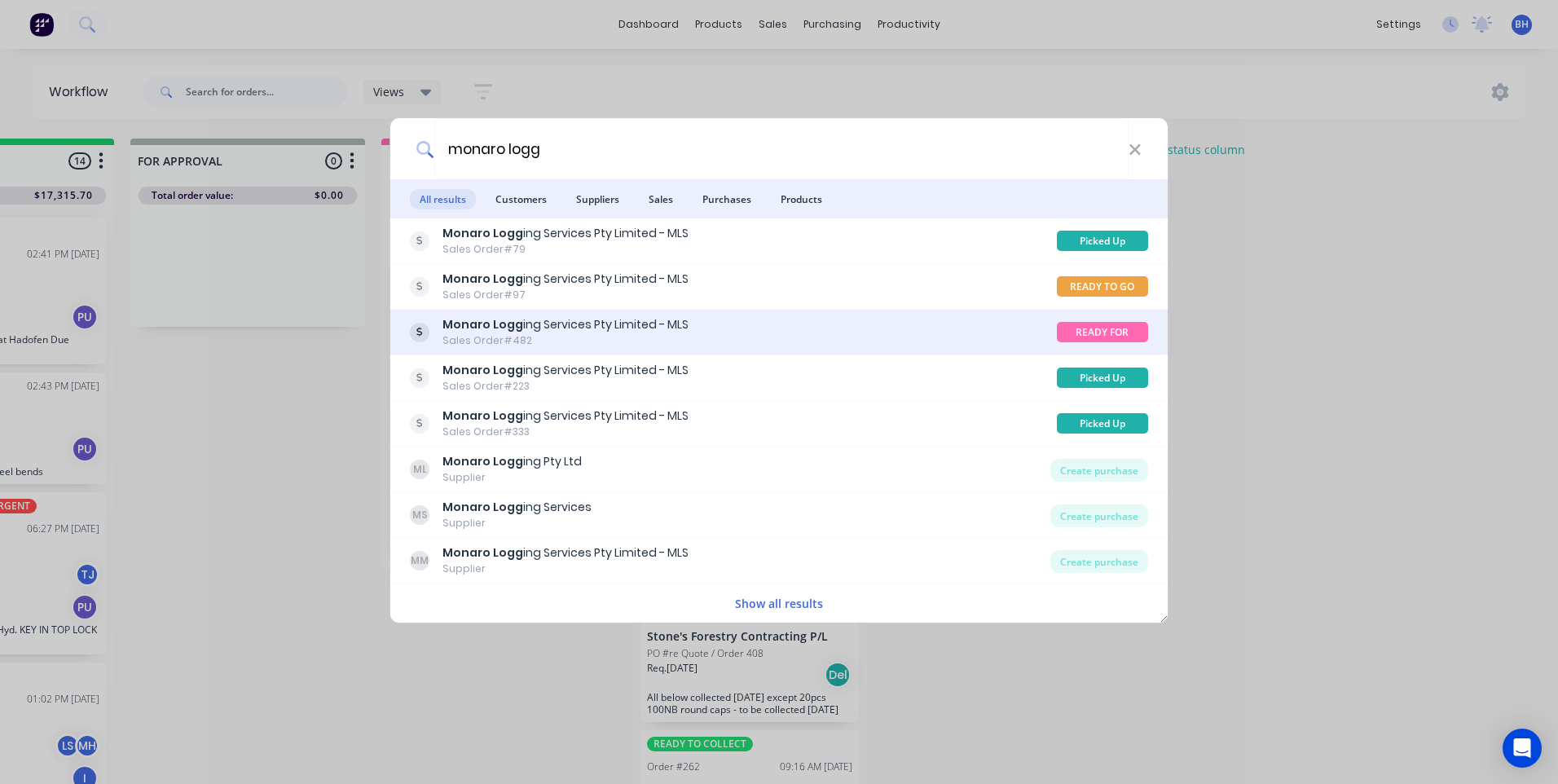
type input "monaro logg"
click at [725, 333] on div "Monaro Logg ing Services Pty Limited - MLS Sales Order #482" at bounding box center [732, 332] width 647 height 32
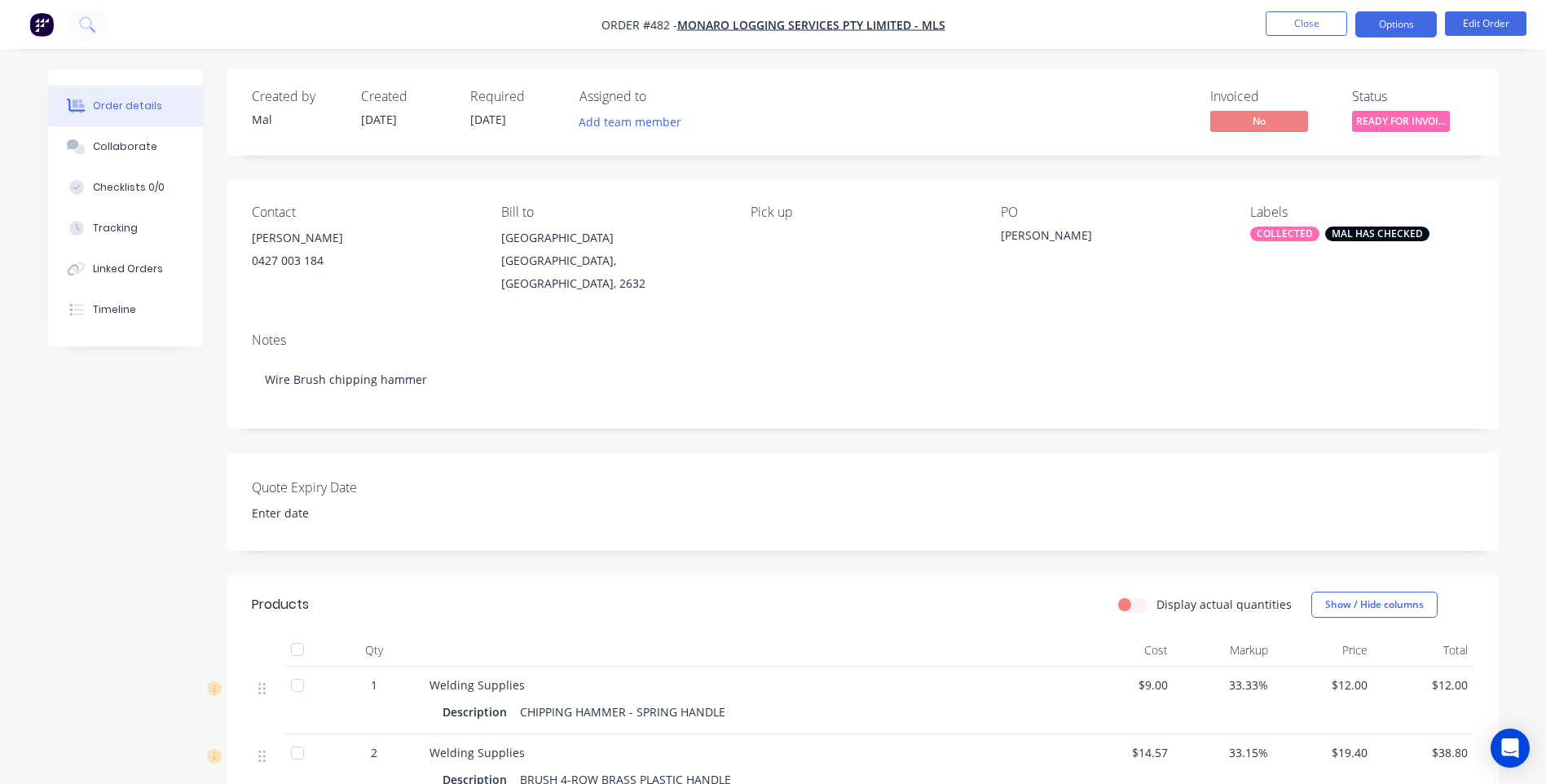
click at [1408, 26] on button "Options" at bounding box center [1396, 25] width 81 height 26
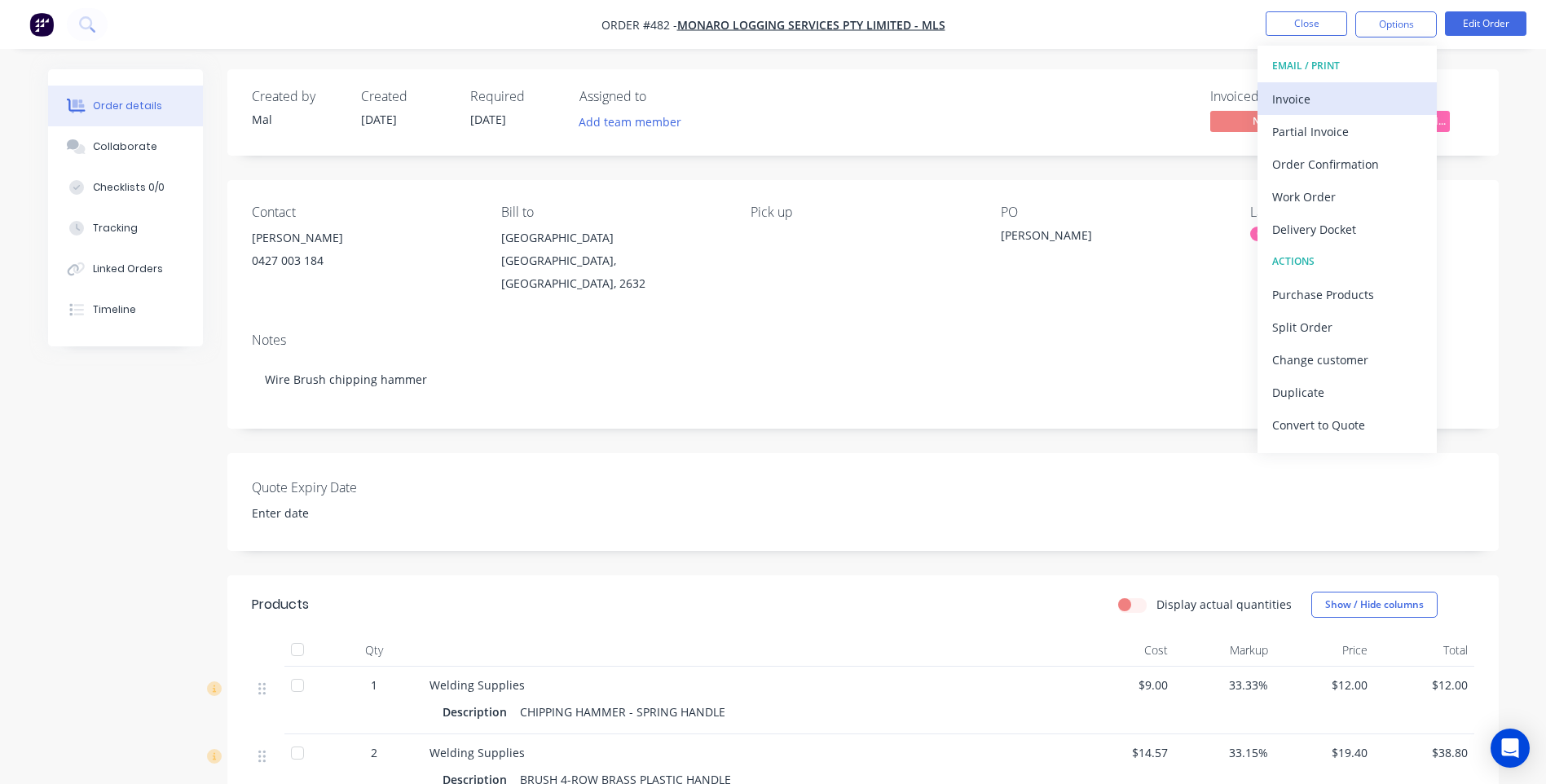
click at [1302, 90] on div "Invoice" at bounding box center [1347, 99] width 150 height 24
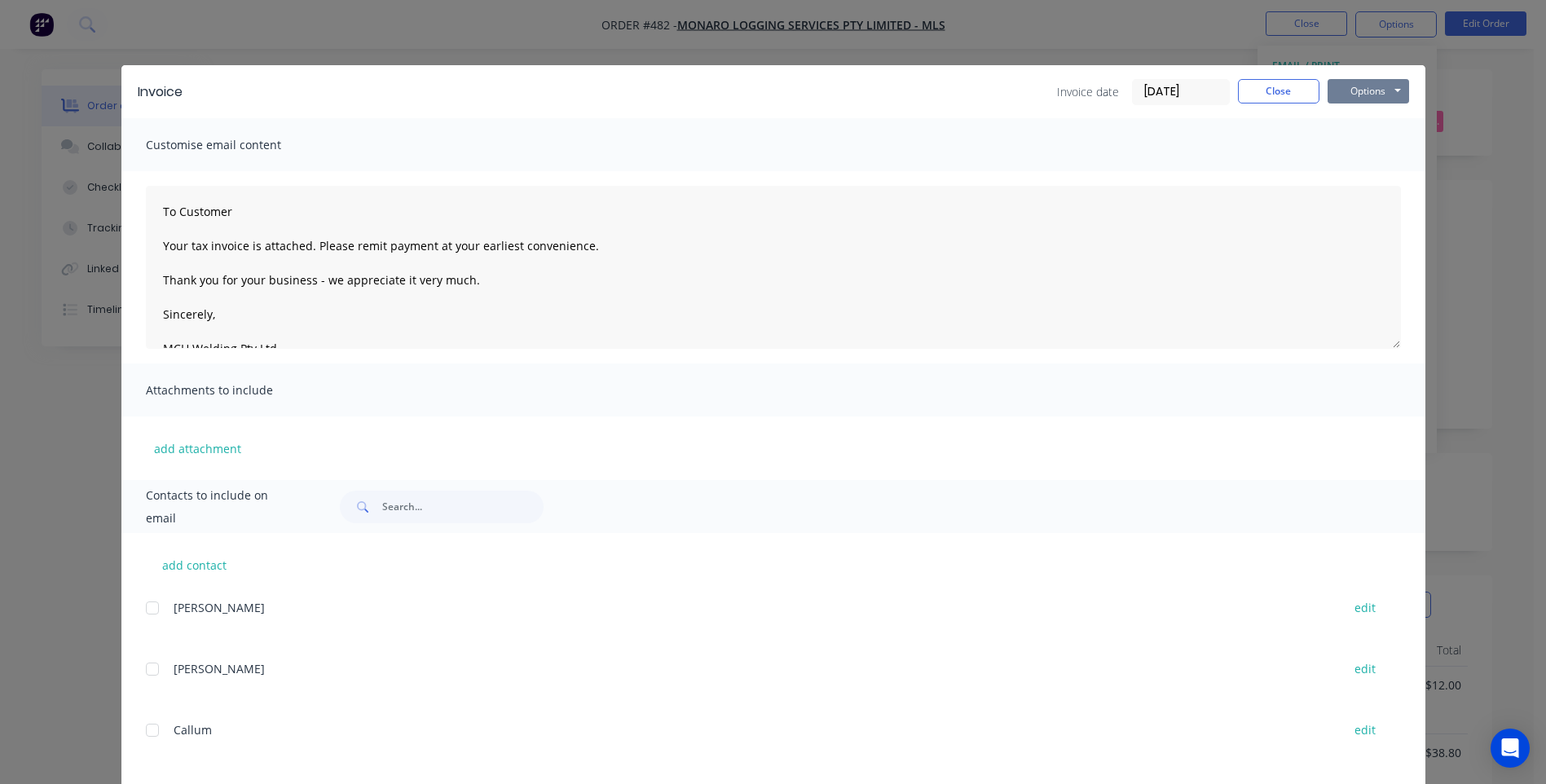
click at [1362, 88] on button "Options" at bounding box center [1368, 91] width 81 height 25
click at [1365, 116] on button "Preview" at bounding box center [1380, 119] width 104 height 26
click at [1374, 92] on button "Options" at bounding box center [1368, 91] width 81 height 25
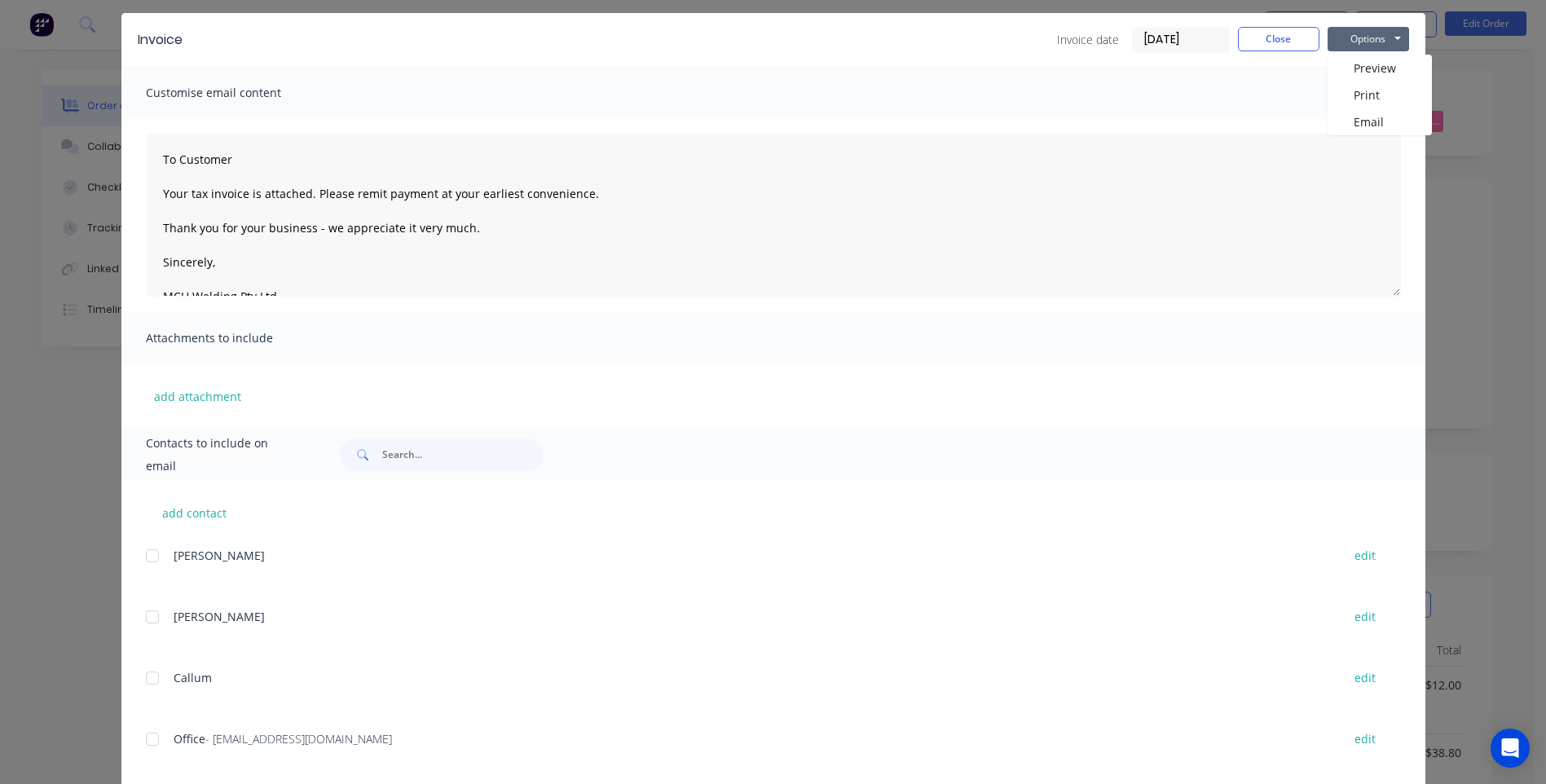
scroll to position [80, 0]
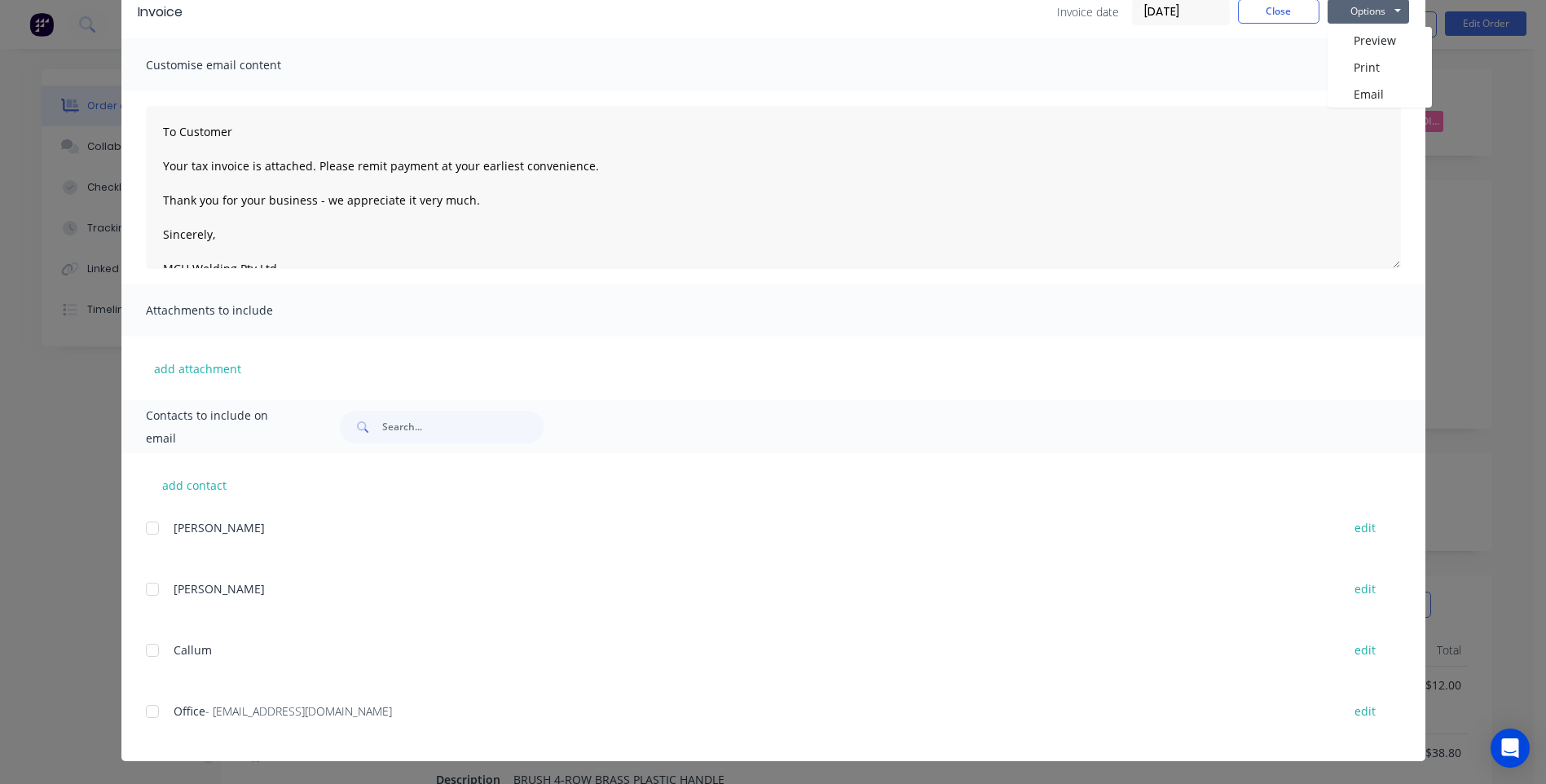
click at [150, 714] on div at bounding box center [152, 711] width 33 height 33
click at [1354, 7] on button "Options" at bounding box center [1368, 11] width 81 height 25
click at [1345, 89] on button "Email" at bounding box center [1380, 93] width 104 height 26
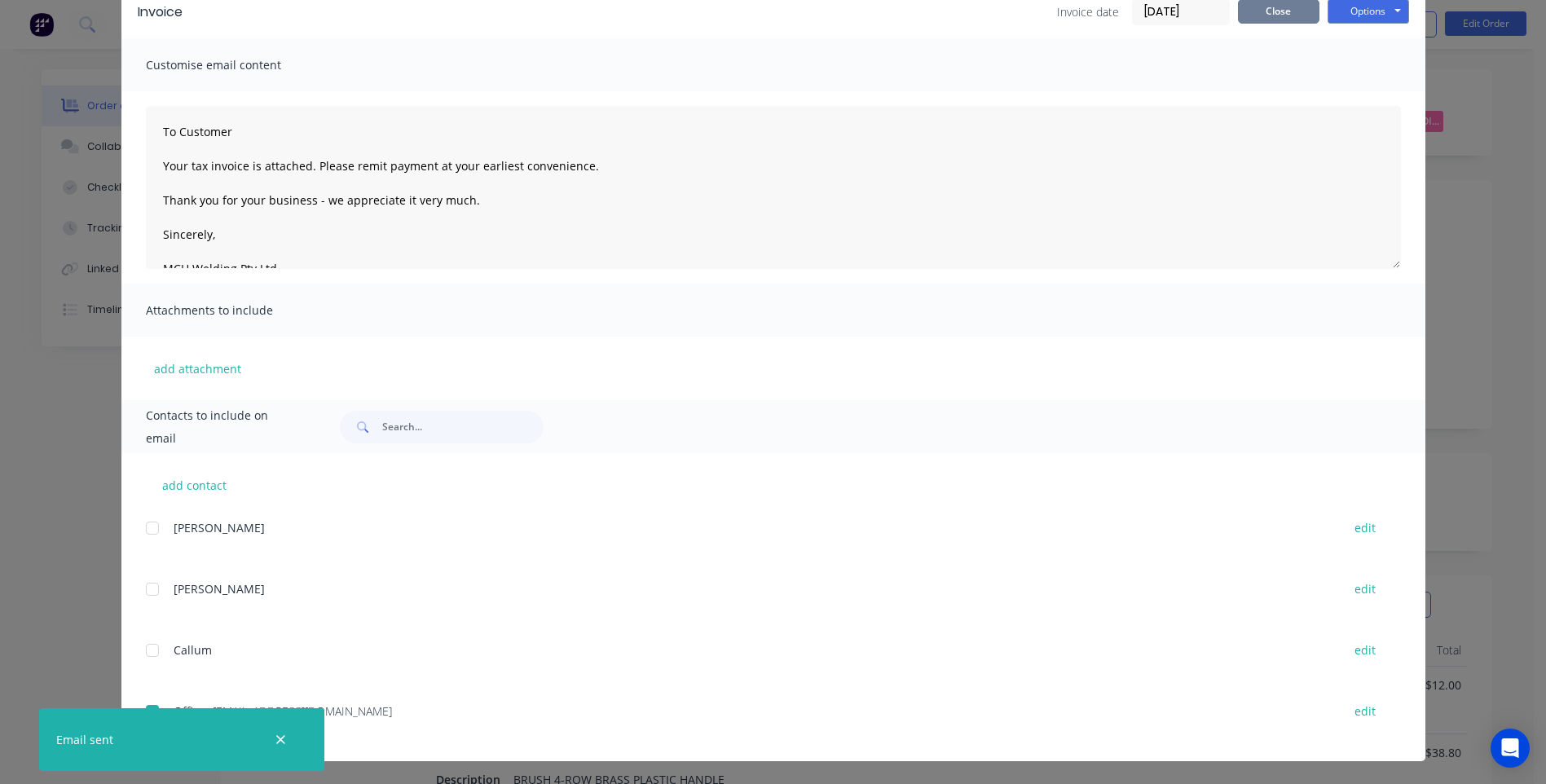
click at [1261, 12] on button "Close" at bounding box center [1278, 11] width 81 height 25
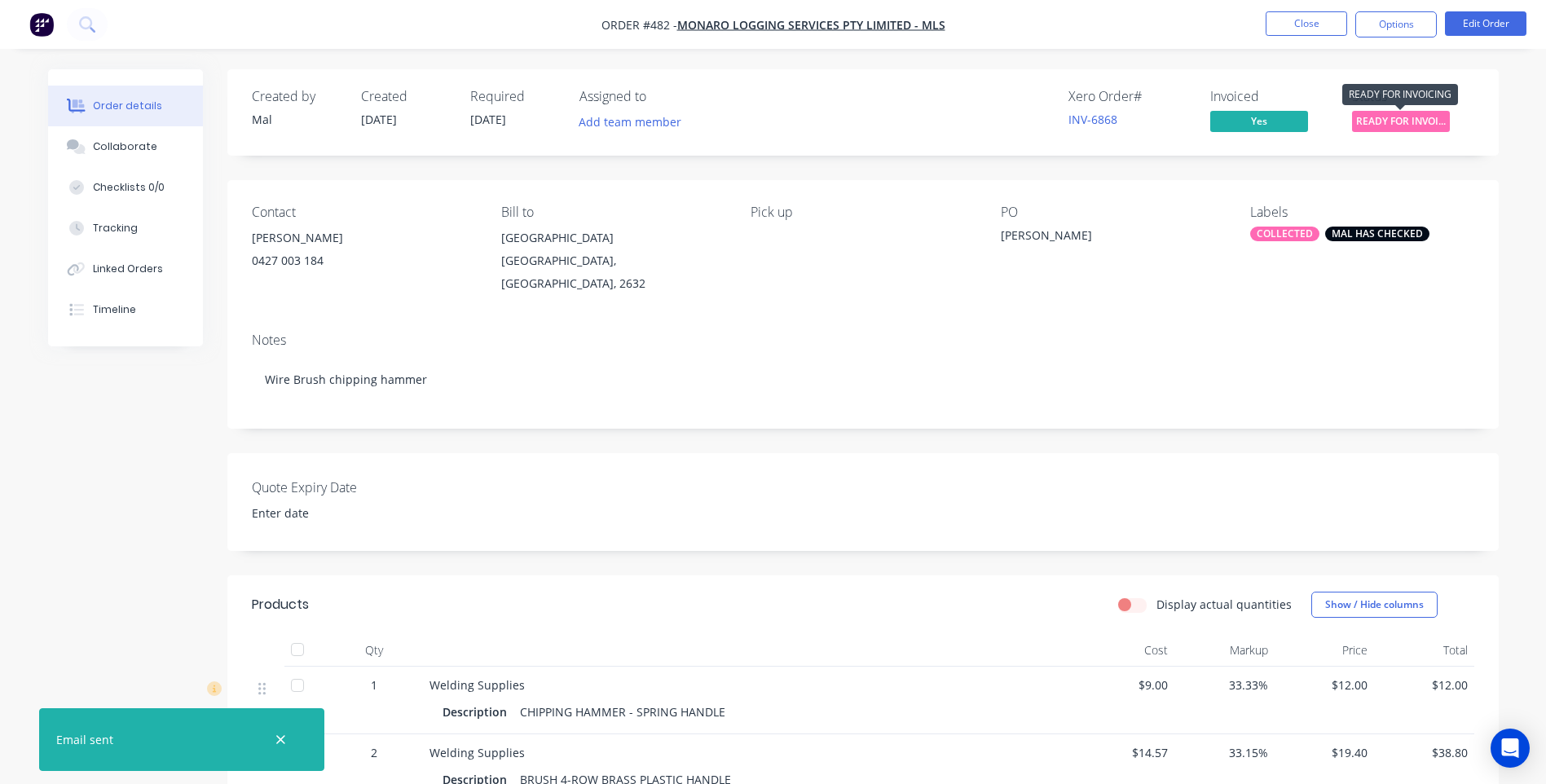
click at [1404, 119] on span "READY FOR INVOI..." at bounding box center [1400, 121] width 98 height 20
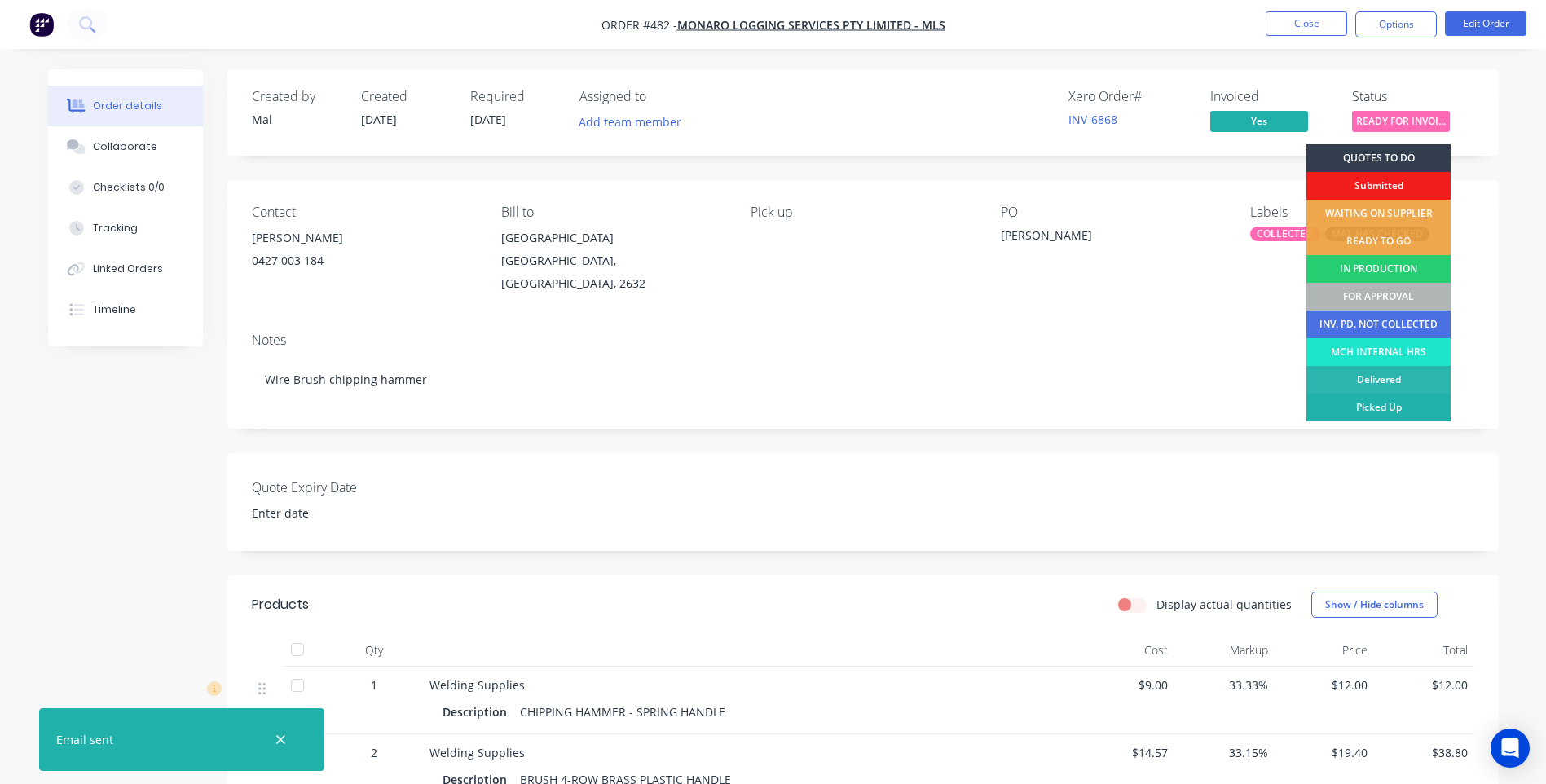
click at [1375, 405] on div "Picked Up" at bounding box center [1378, 407] width 144 height 27
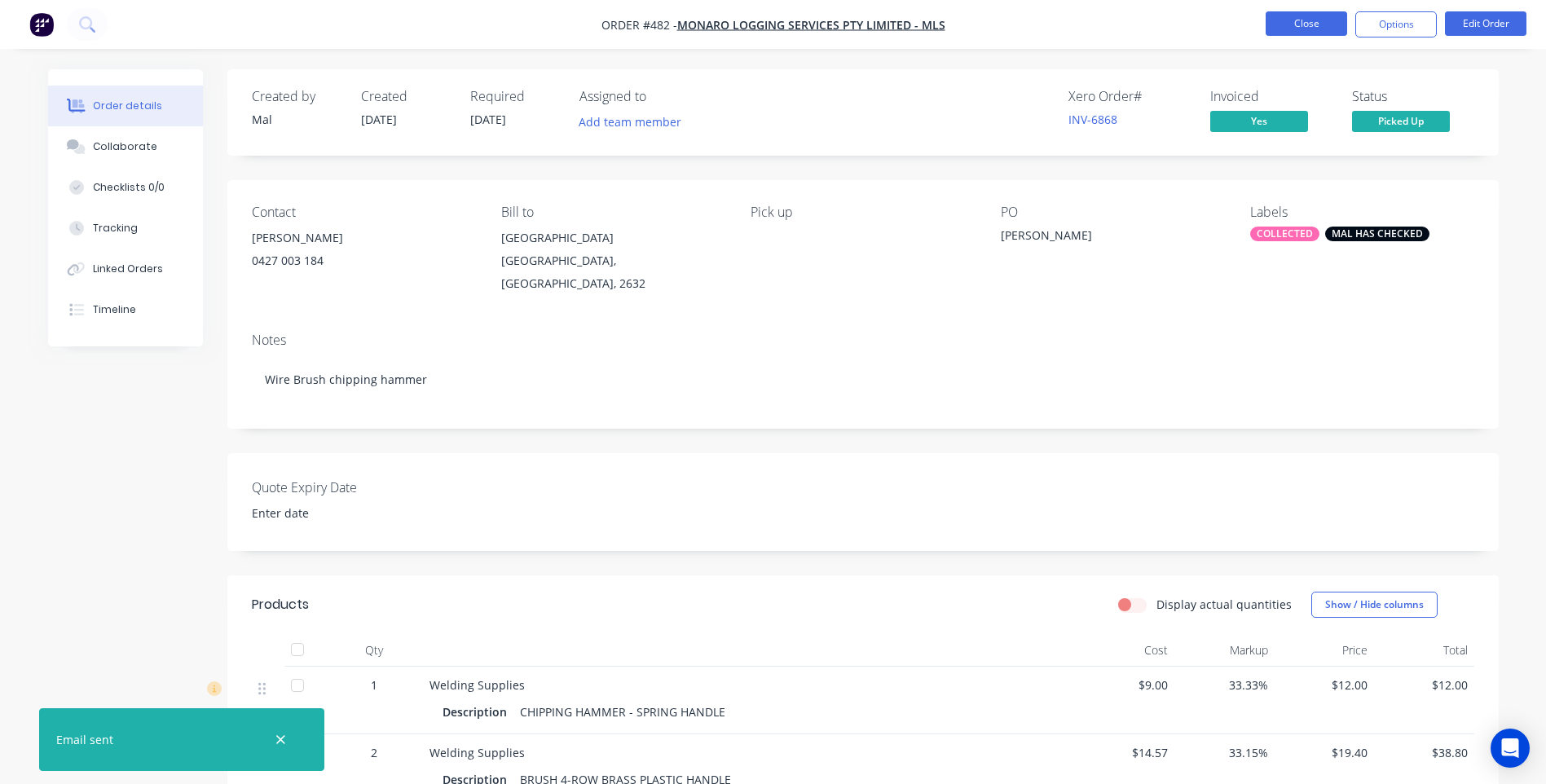
click at [1300, 26] on button "Close" at bounding box center [1306, 24] width 81 height 25
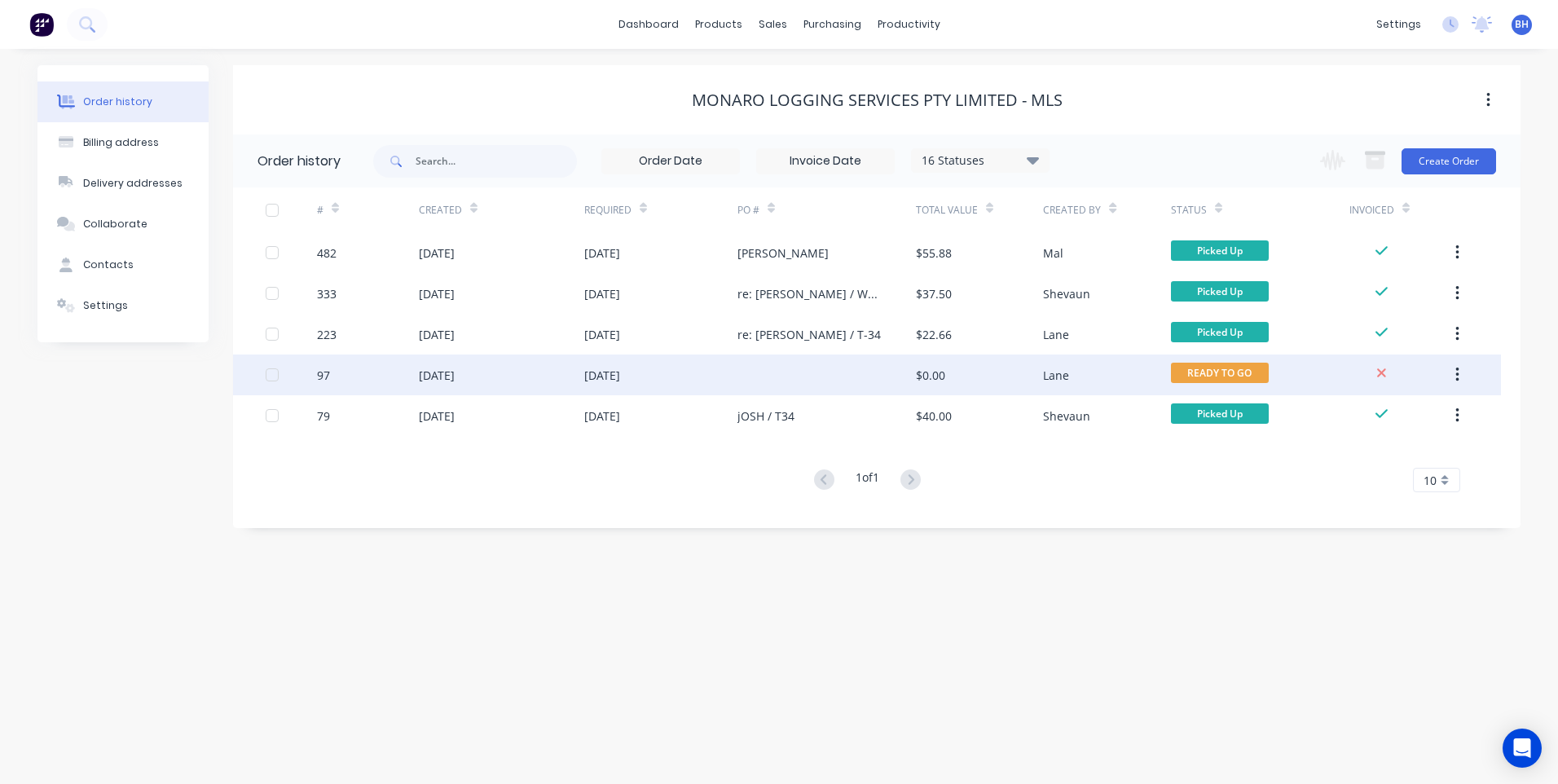
click at [725, 371] on div "07 Jul 2025" at bounding box center [661, 375] width 153 height 41
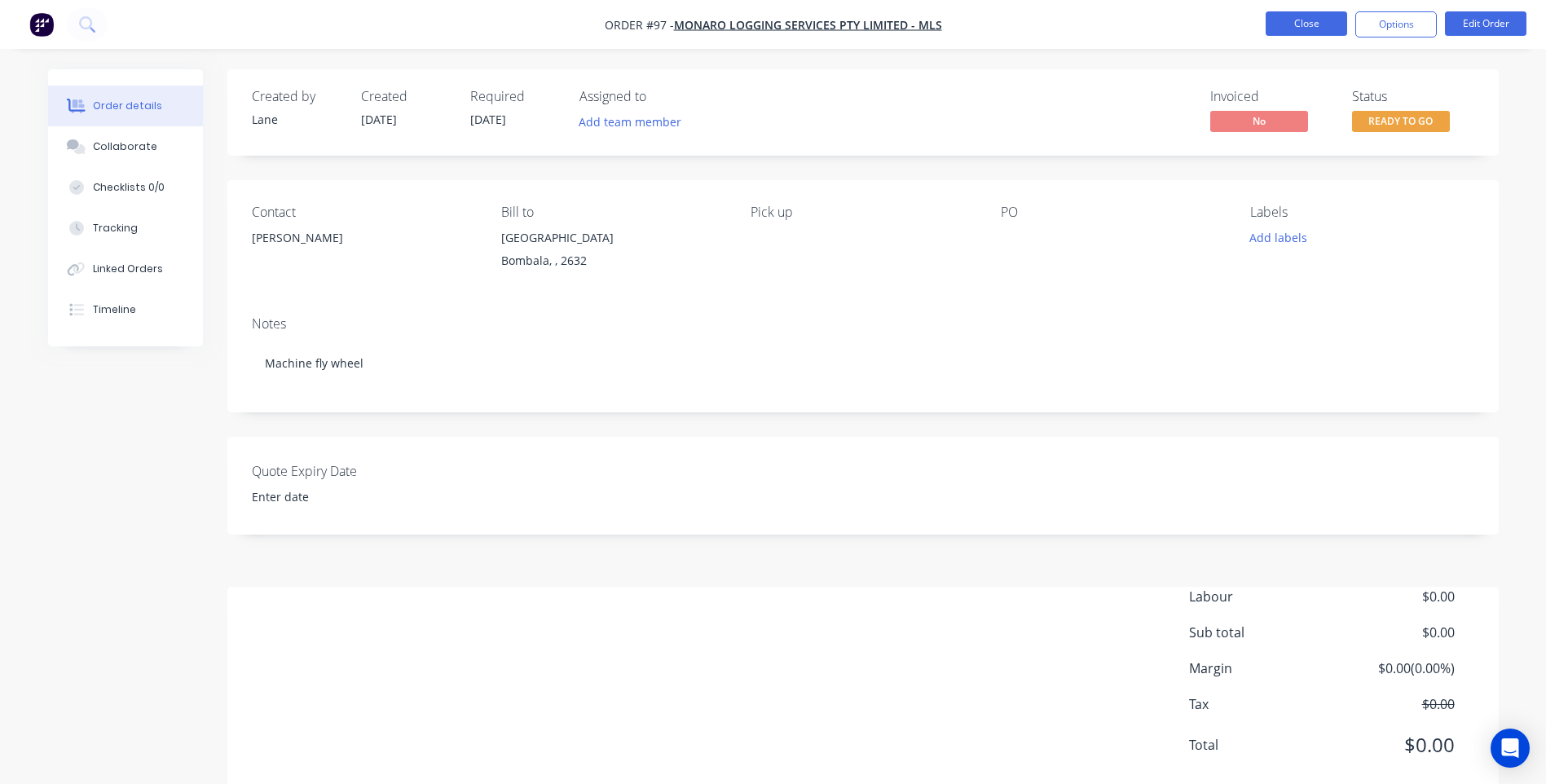
click at [1285, 20] on button "Close" at bounding box center [1306, 24] width 81 height 25
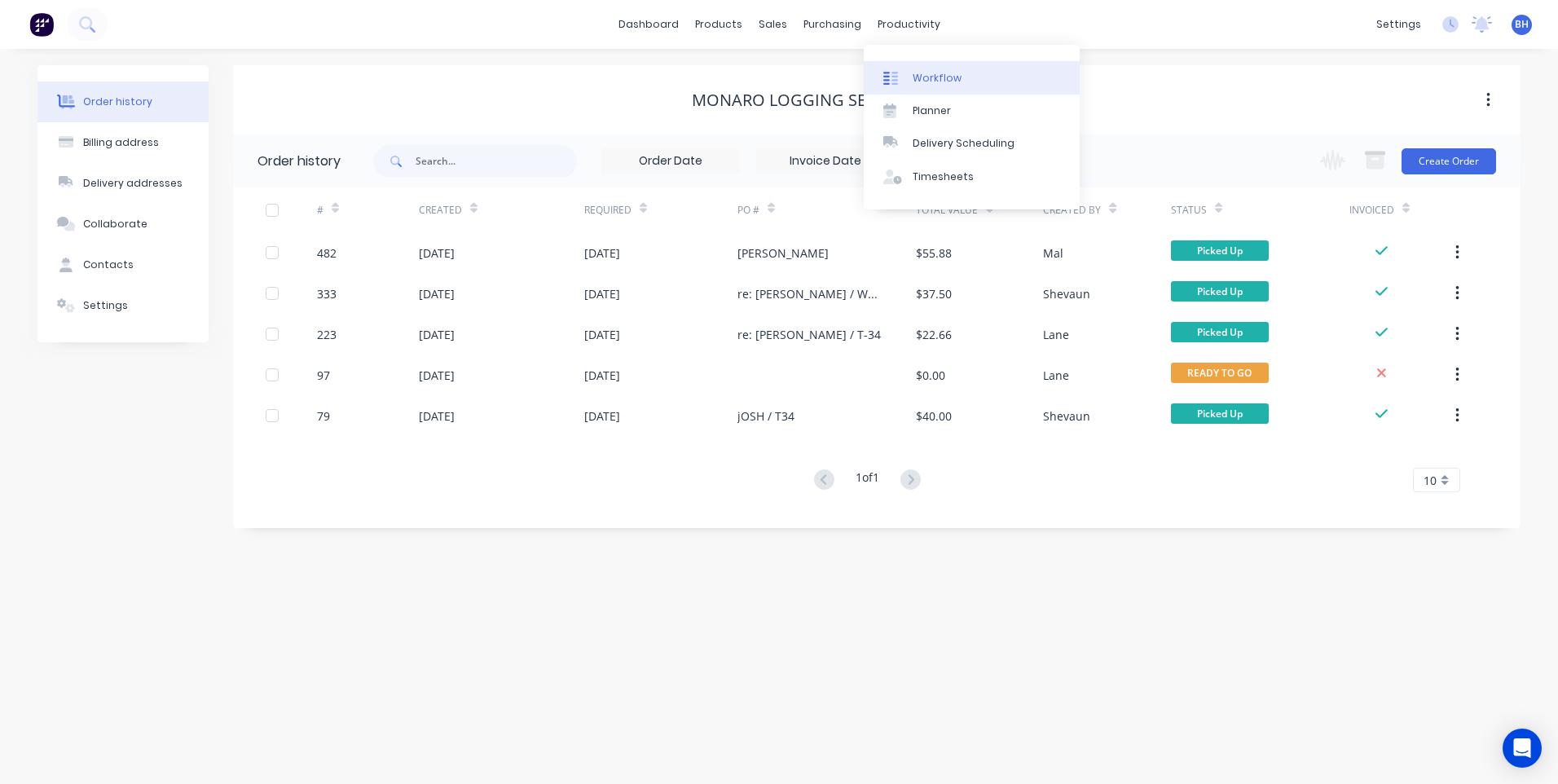
click at [922, 69] on link "Workflow" at bounding box center [971, 77] width 216 height 33
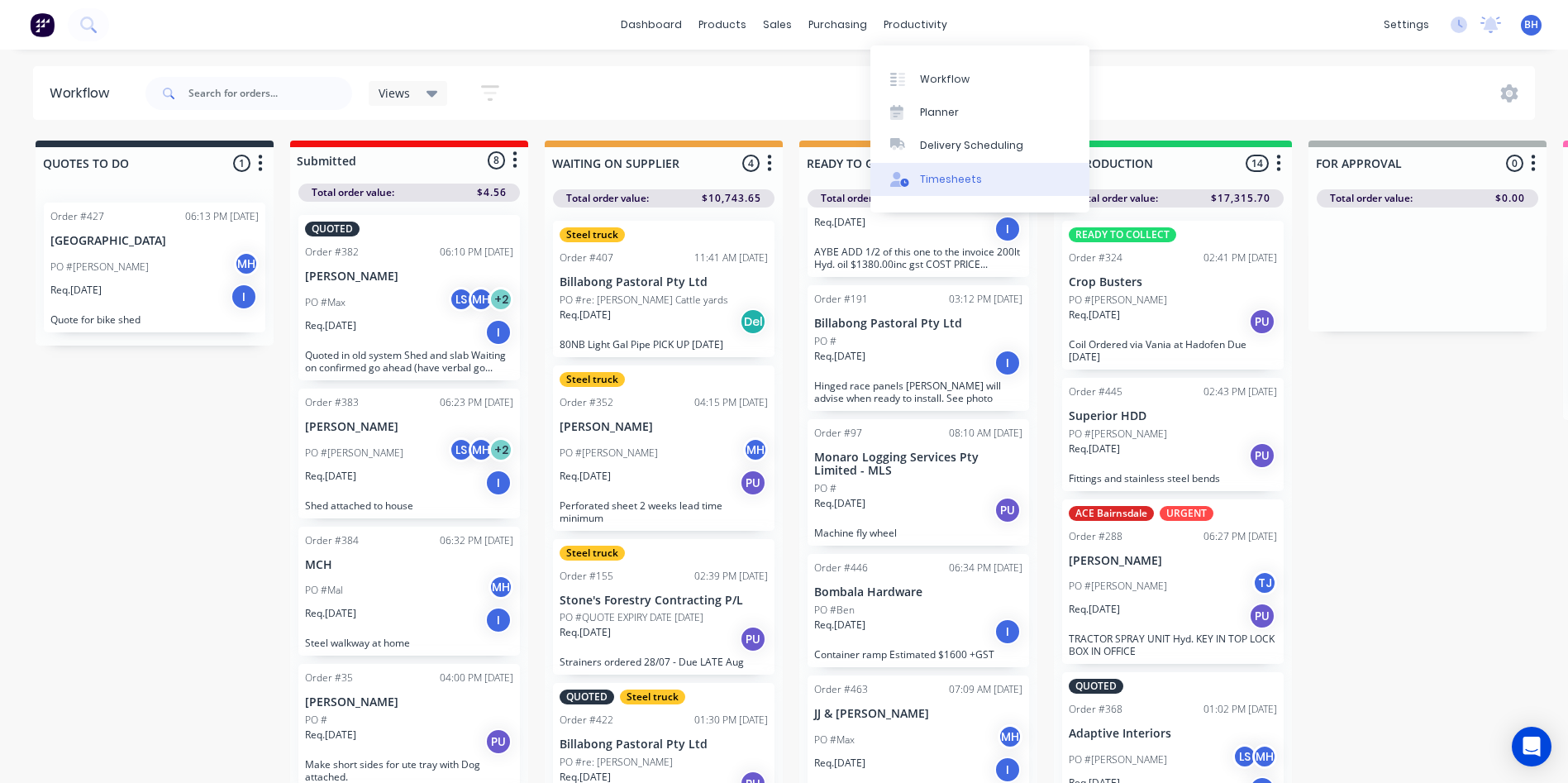
click at [945, 178] on div "Timesheets" at bounding box center [950, 180] width 62 height 15
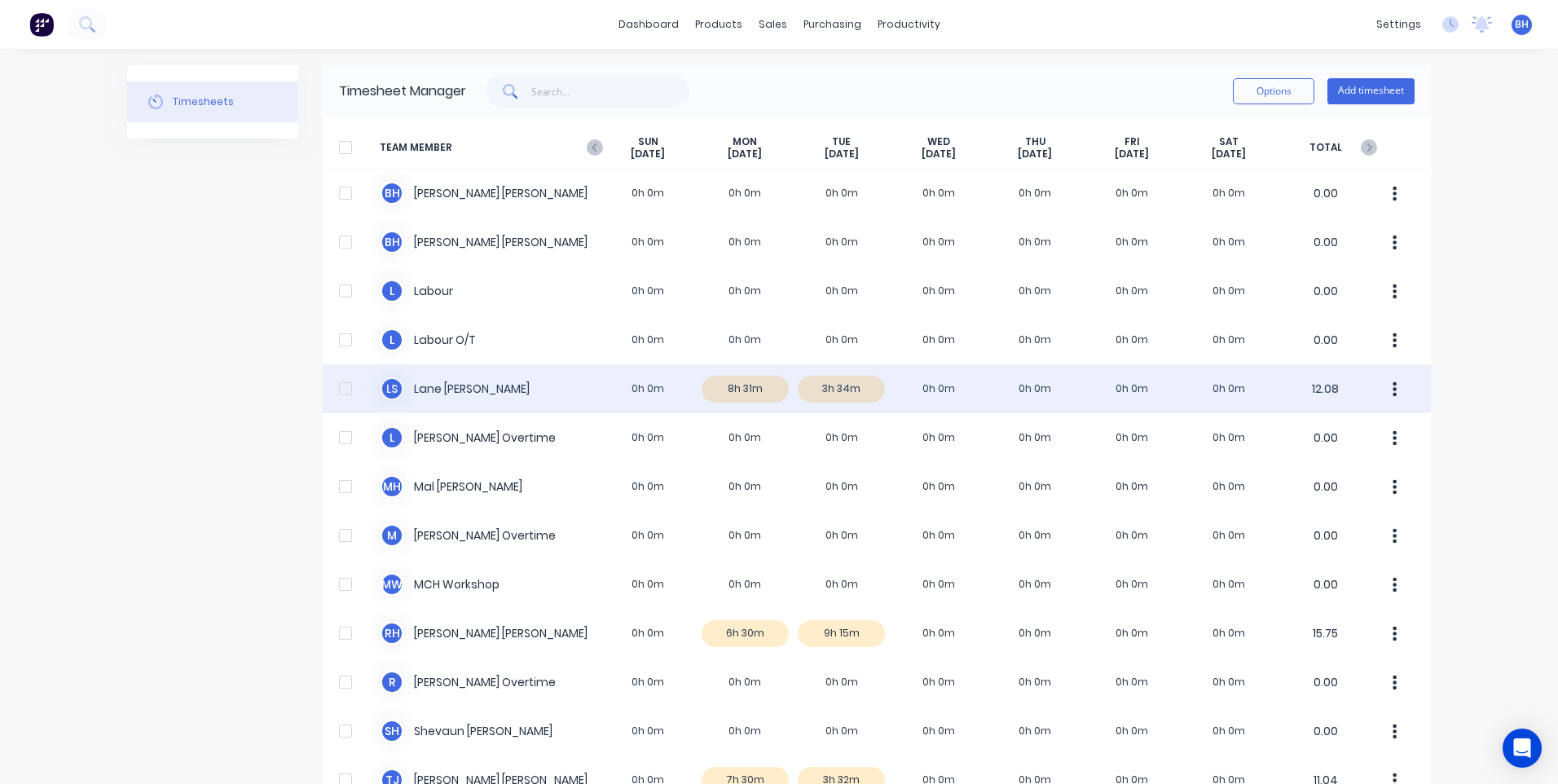
click at [725, 388] on div "L S Lane Stevenson 0h 0m 8h 31m 3h 34m 0h 0m 0h 0m 0h 0m 0h 0m 12.08" at bounding box center [877, 388] width 1108 height 49
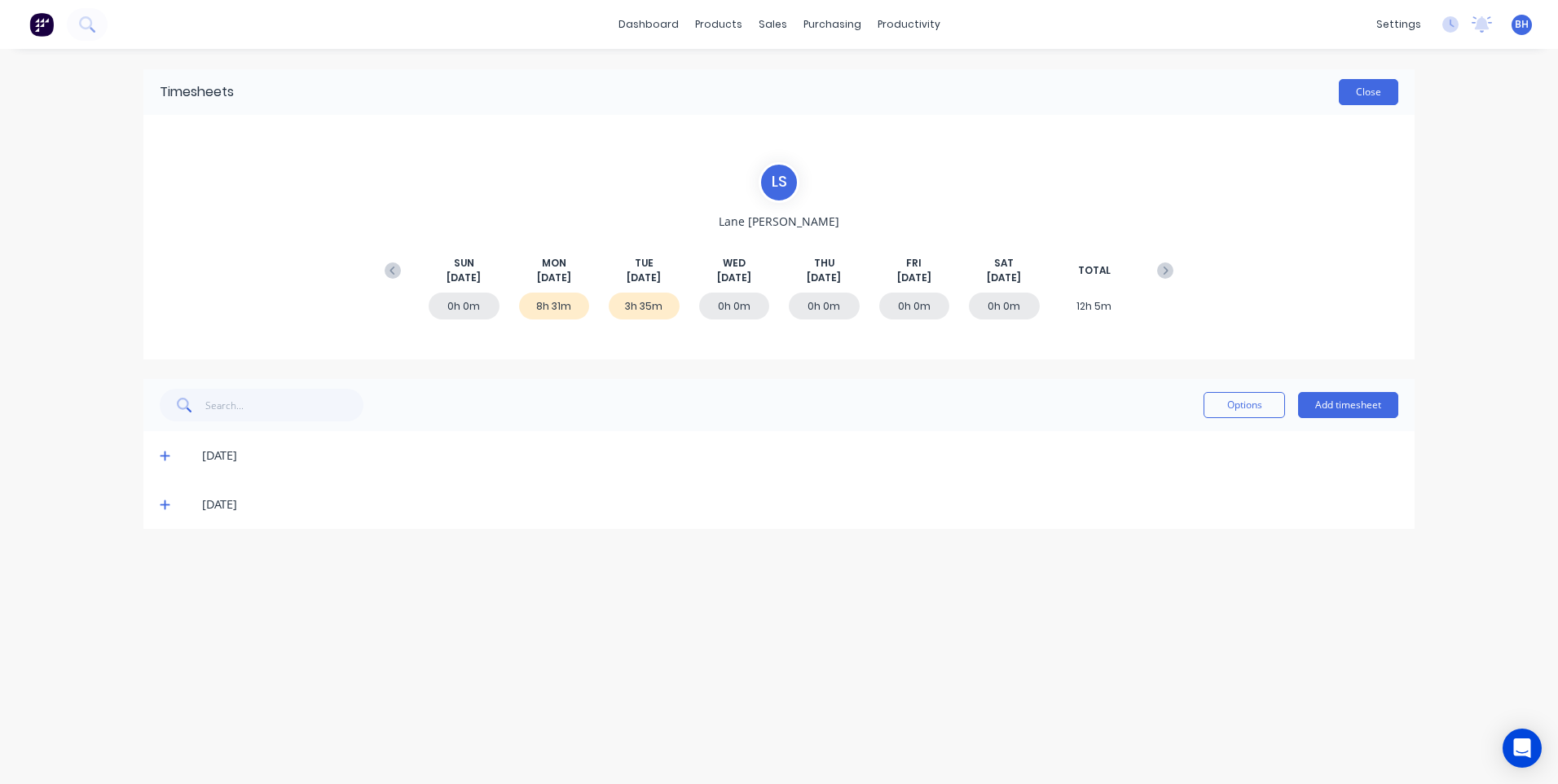
click at [1359, 86] on button "Close" at bounding box center [1368, 92] width 59 height 26
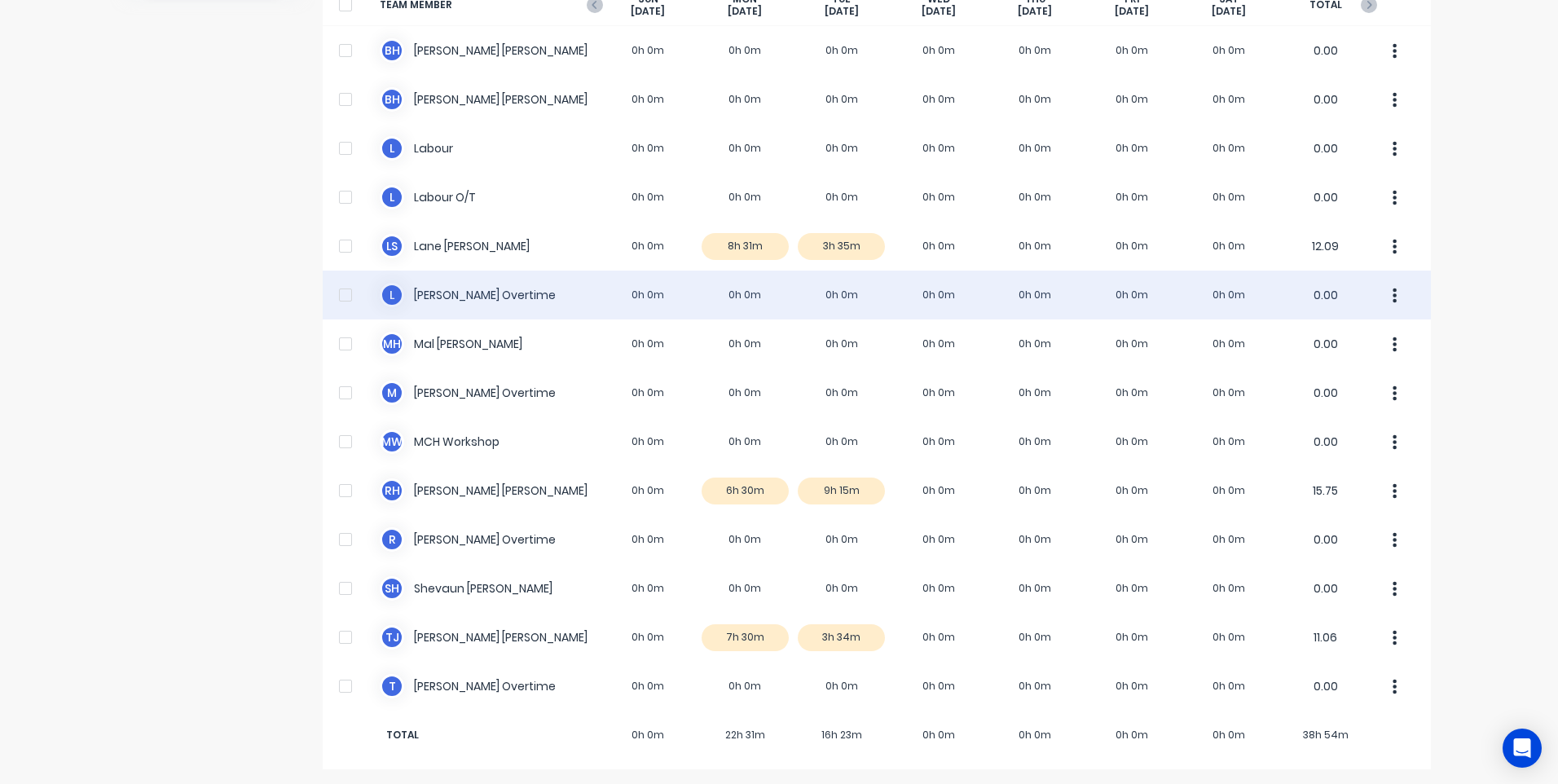
scroll to position [144, 0]
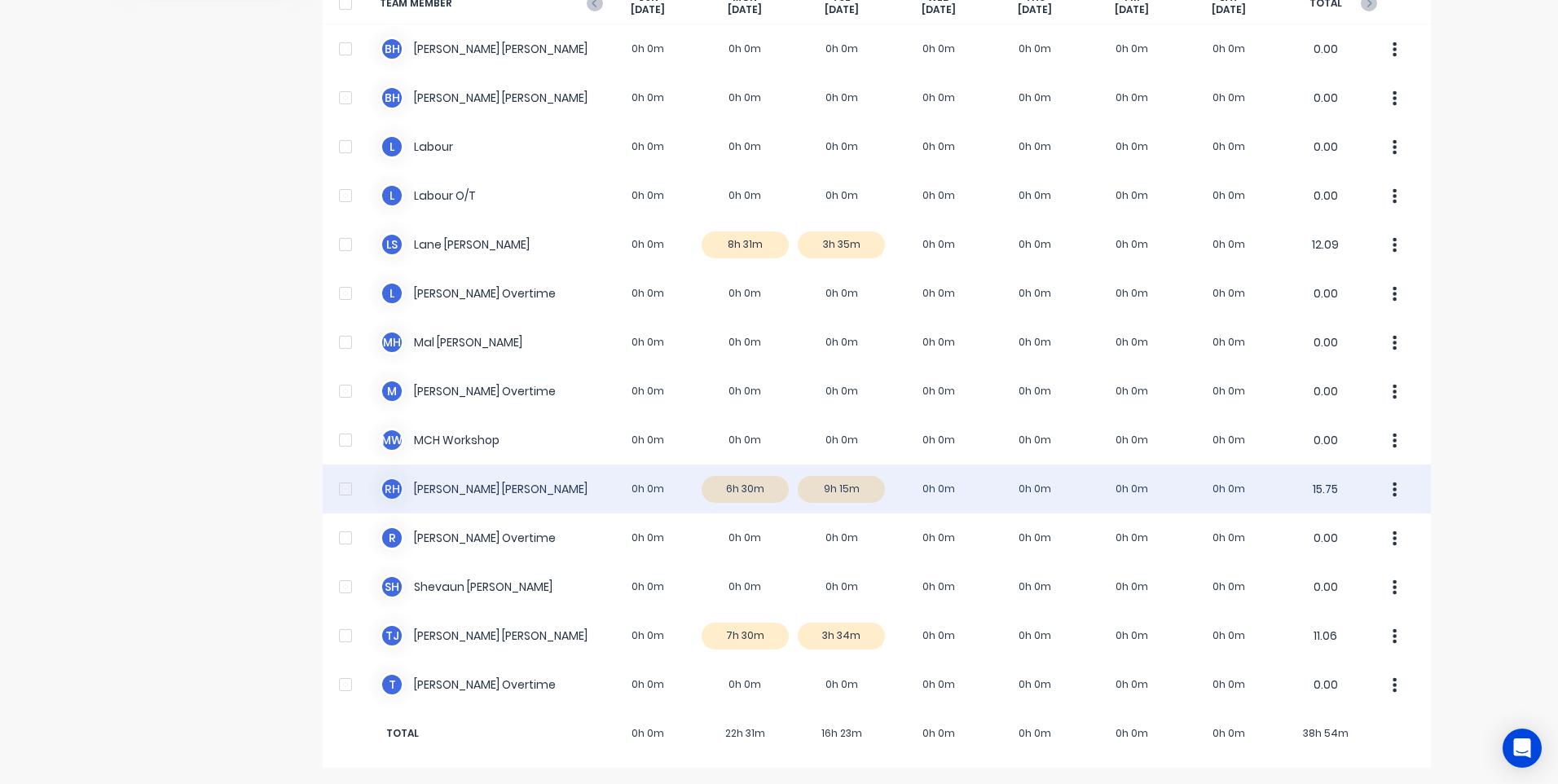
click at [838, 491] on div "R H Reagan Hurley 0h 0m 6h 30m 9h 15m 0h 0m 0h 0m 0h 0m 0h 0m 15.75" at bounding box center [877, 489] width 1108 height 49
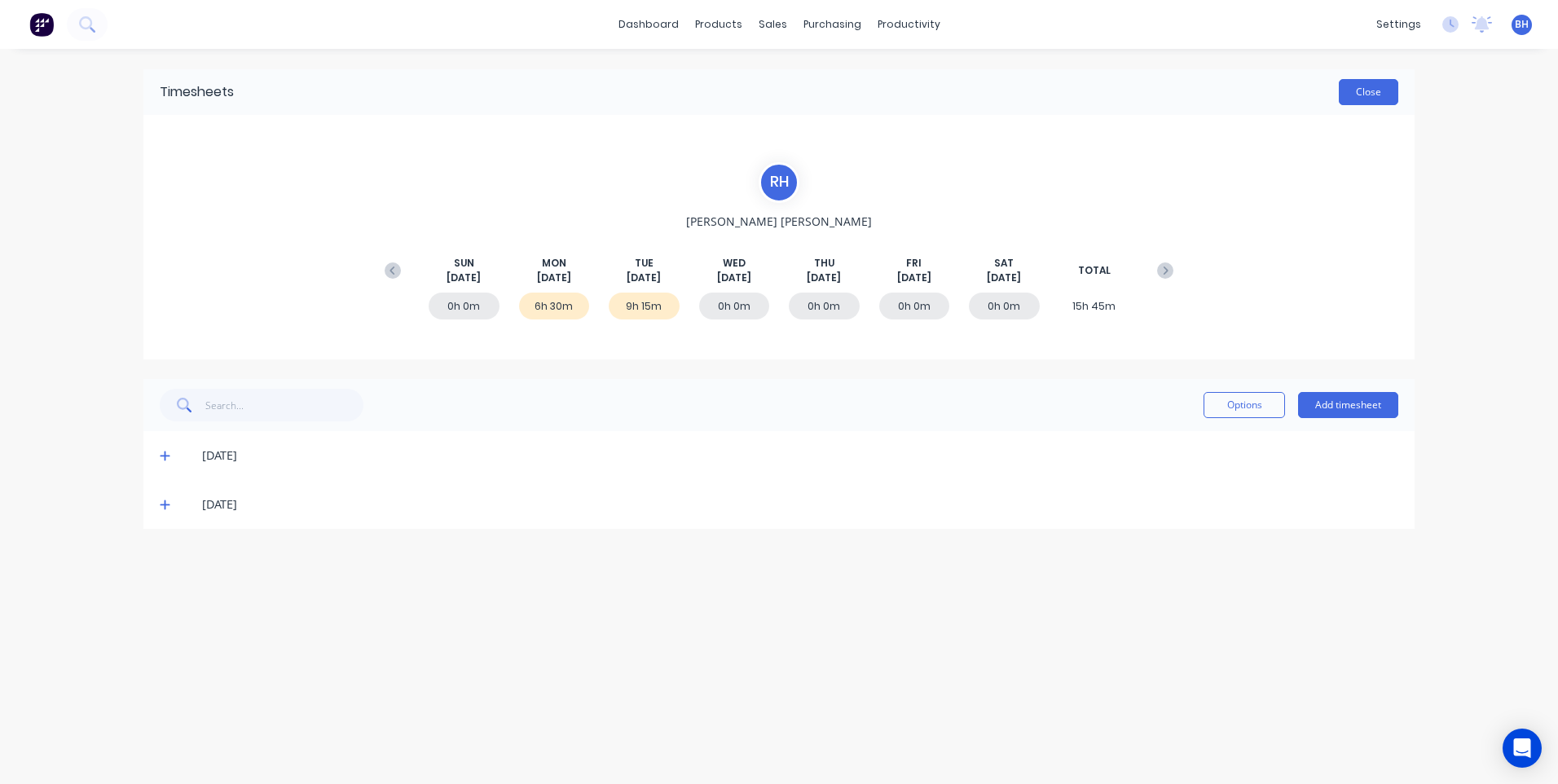
click at [1370, 94] on button "Close" at bounding box center [1368, 92] width 59 height 26
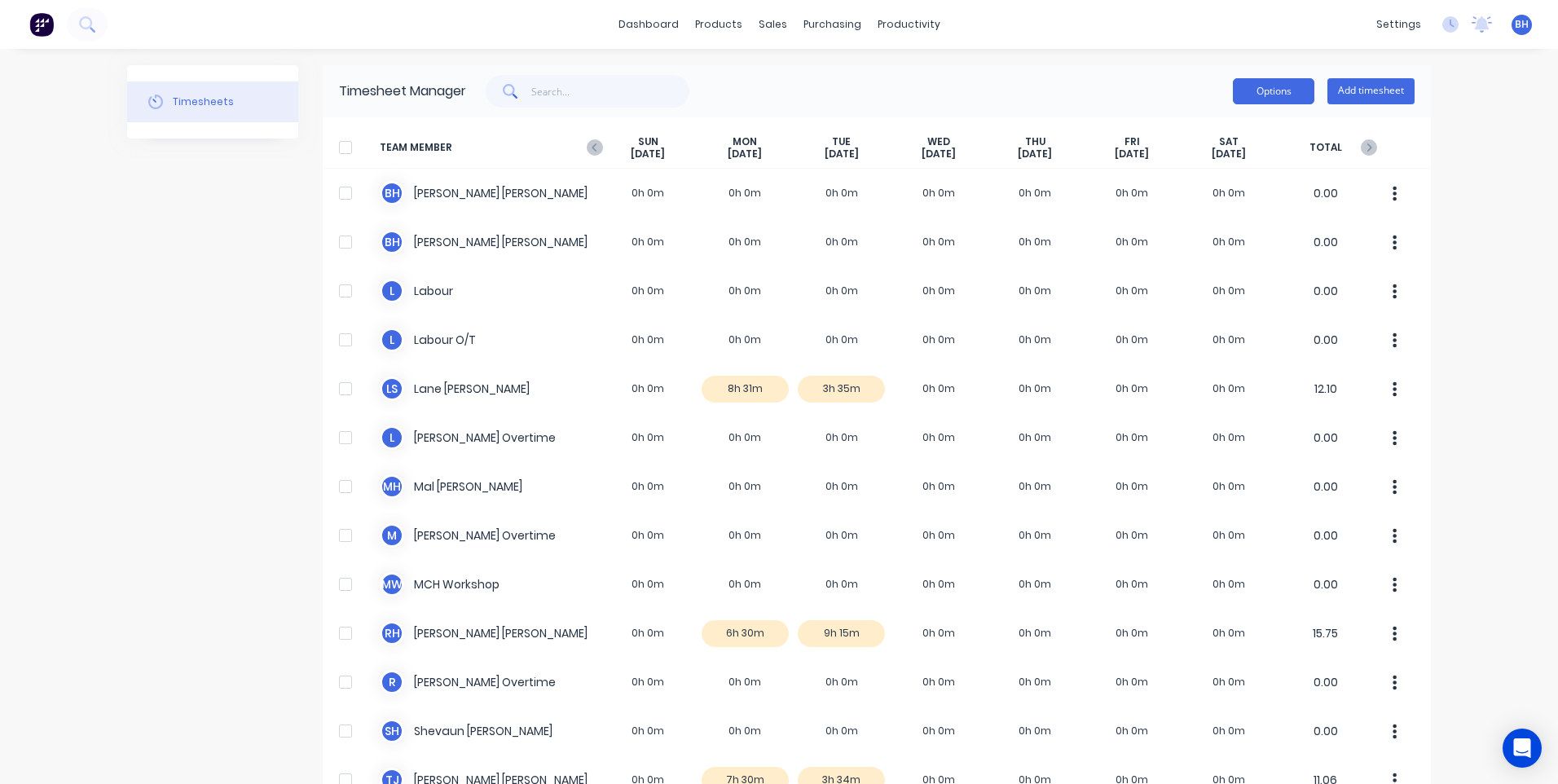
click at [1238, 87] on button "Options" at bounding box center [1273, 91] width 81 height 26
click at [1138, 81] on div "Options Approve Unapprove Download Export Add timesheet" at bounding box center [940, 91] width 949 height 33
click at [639, 20] on link "dashboard" at bounding box center [649, 24] width 77 height 25
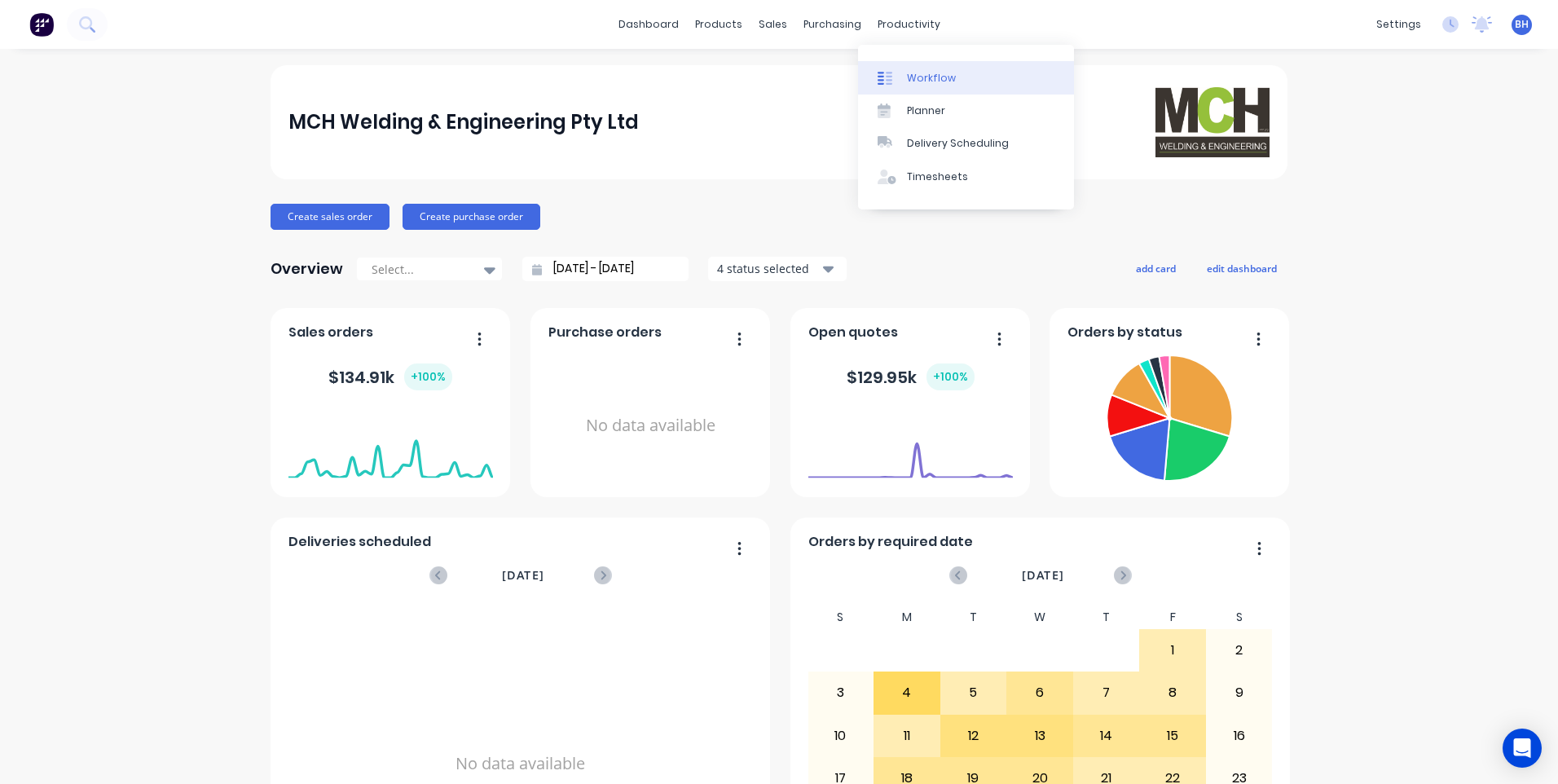
click at [945, 76] on div "Workflow" at bounding box center [931, 78] width 49 height 15
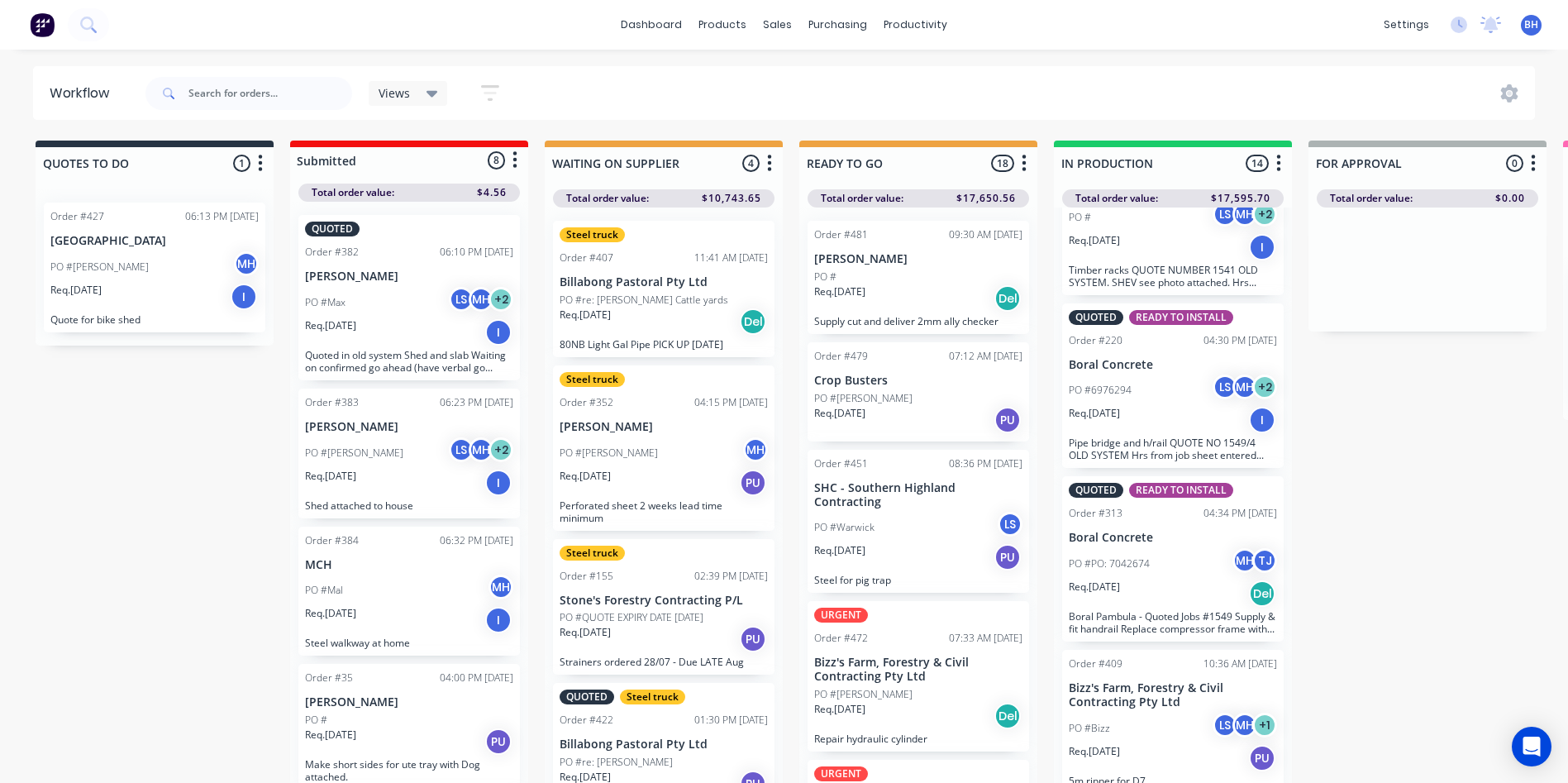
scroll to position [1623, 0]
click at [1162, 740] on div "PO #Bizz LS MH + 1" at bounding box center [1172, 727] width 208 height 31
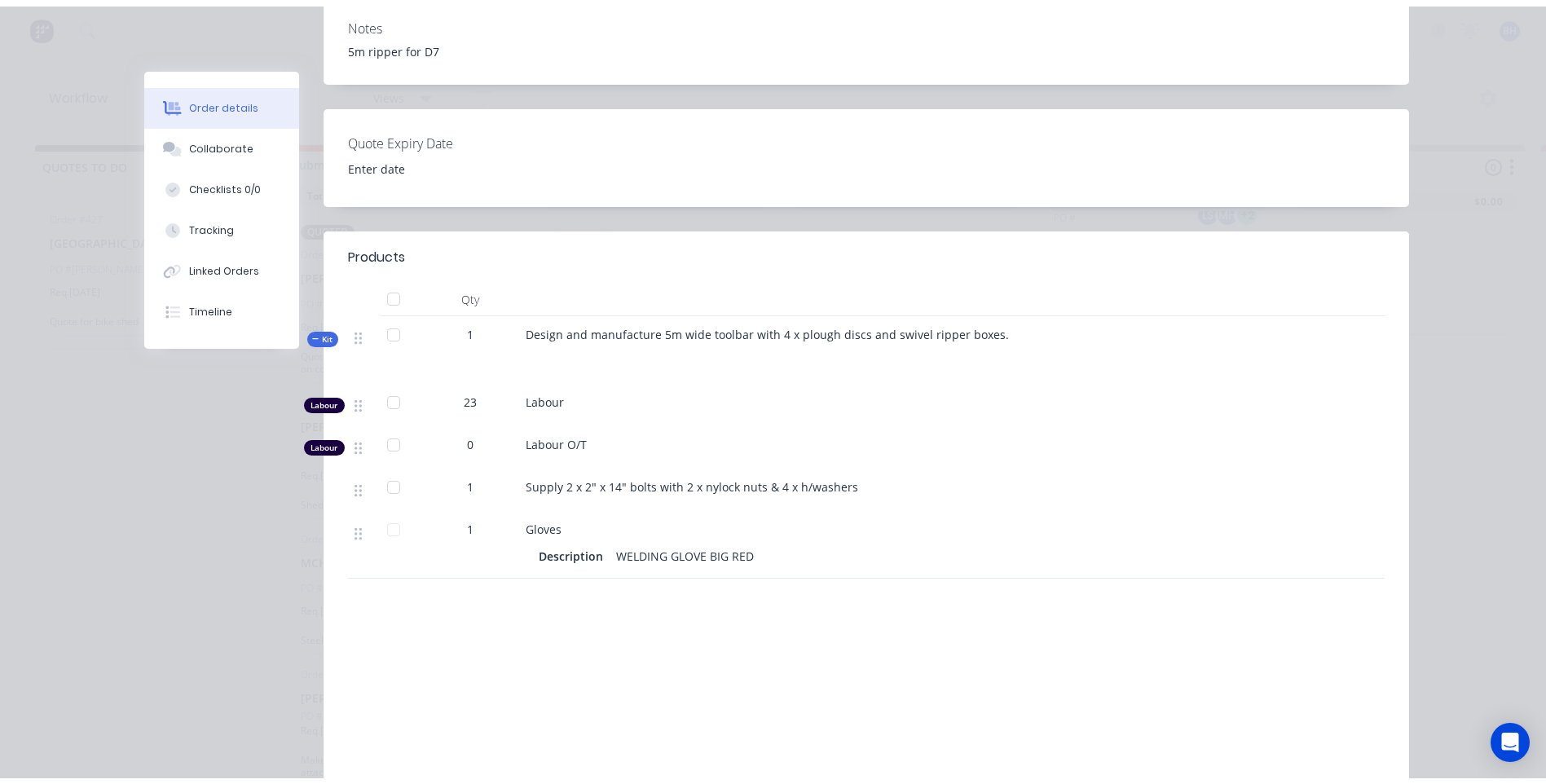
scroll to position [0, 0]
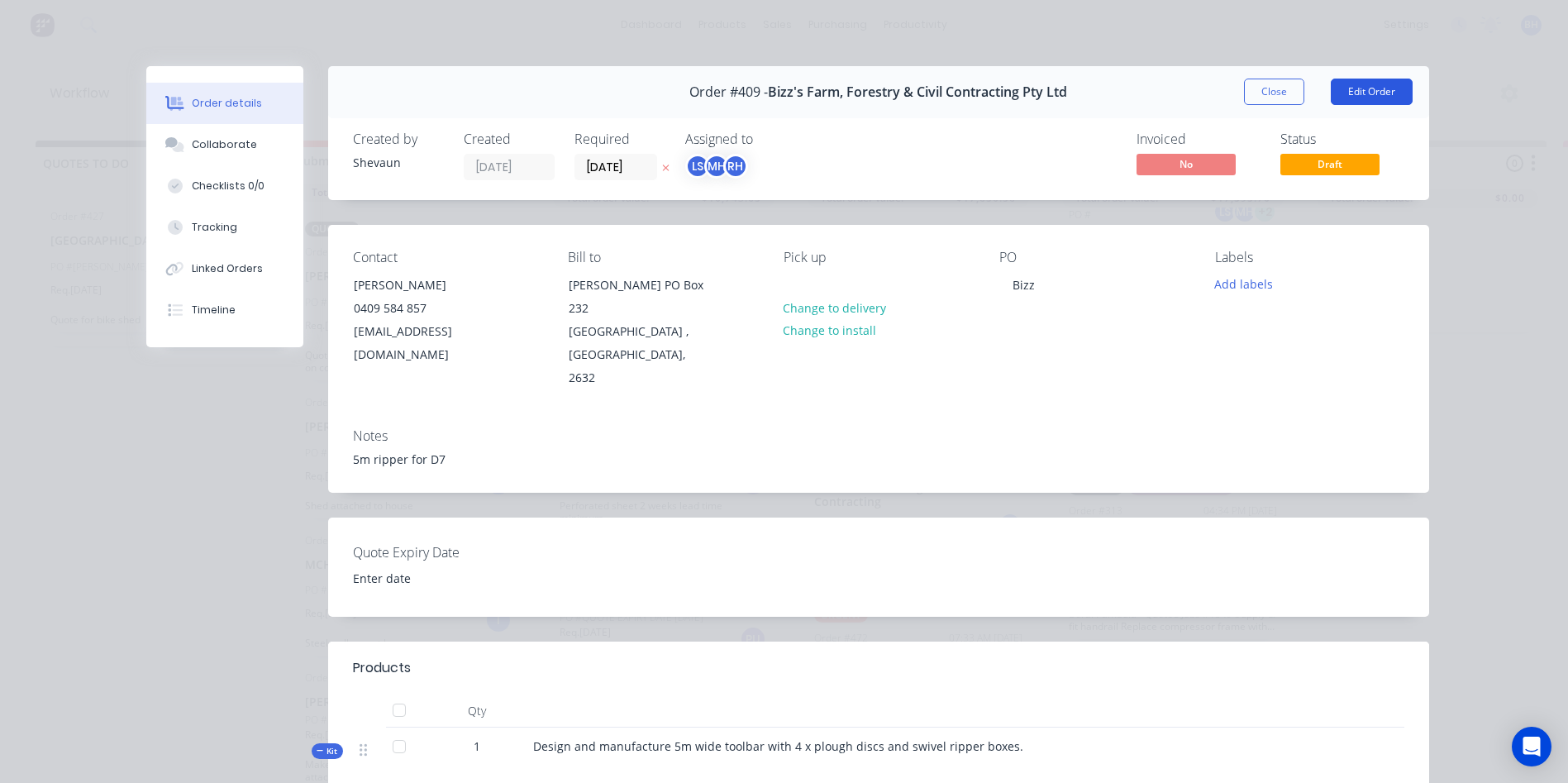
click at [1362, 89] on button "Edit Order" at bounding box center [1372, 92] width 81 height 27
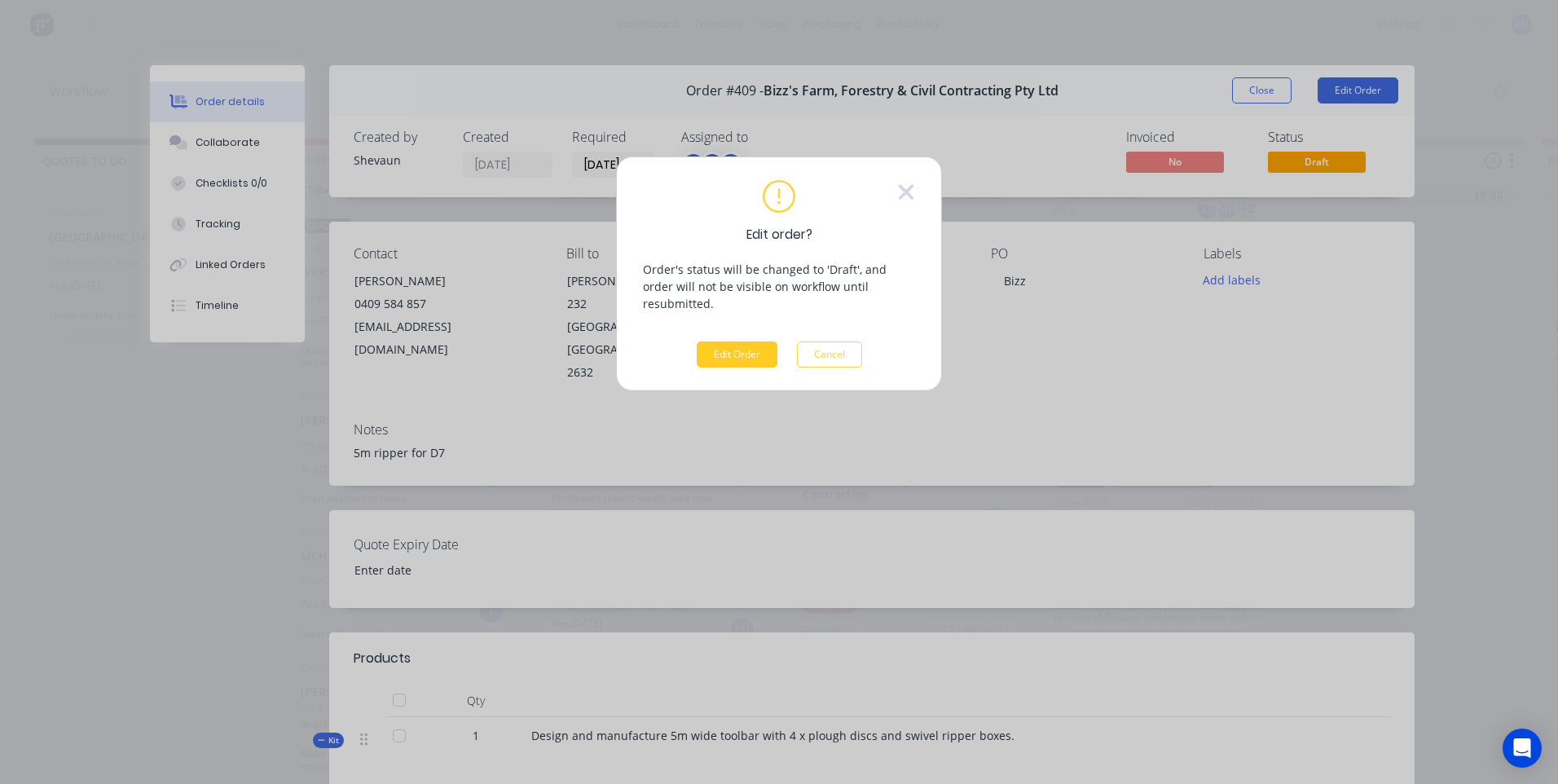
click at [737, 341] on button "Edit Order" at bounding box center [737, 354] width 80 height 26
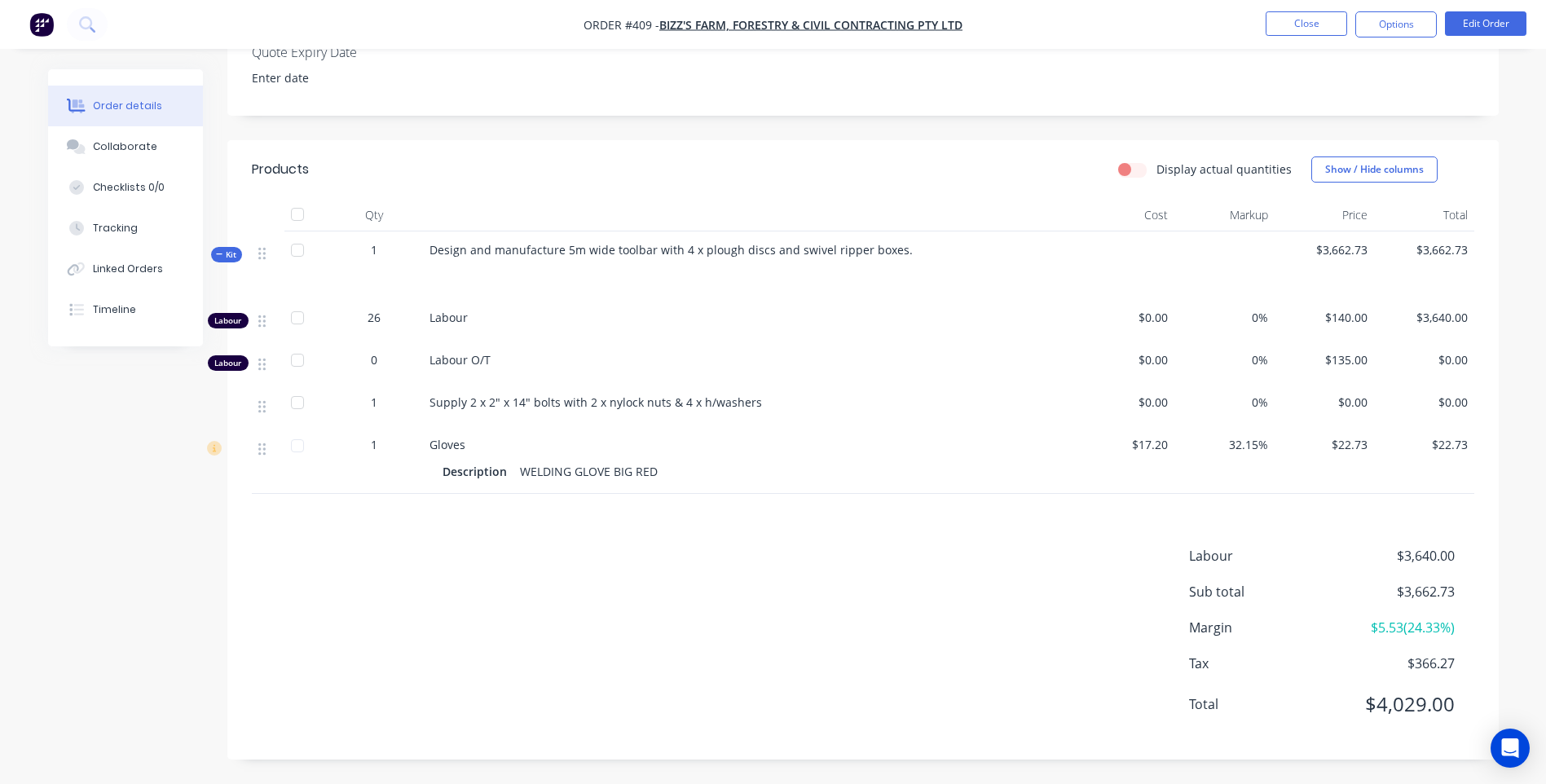
scroll to position [469, 0]
click at [1380, 30] on button "Options" at bounding box center [1396, 25] width 81 height 26
click at [1279, 21] on button "Close" at bounding box center [1306, 24] width 81 height 25
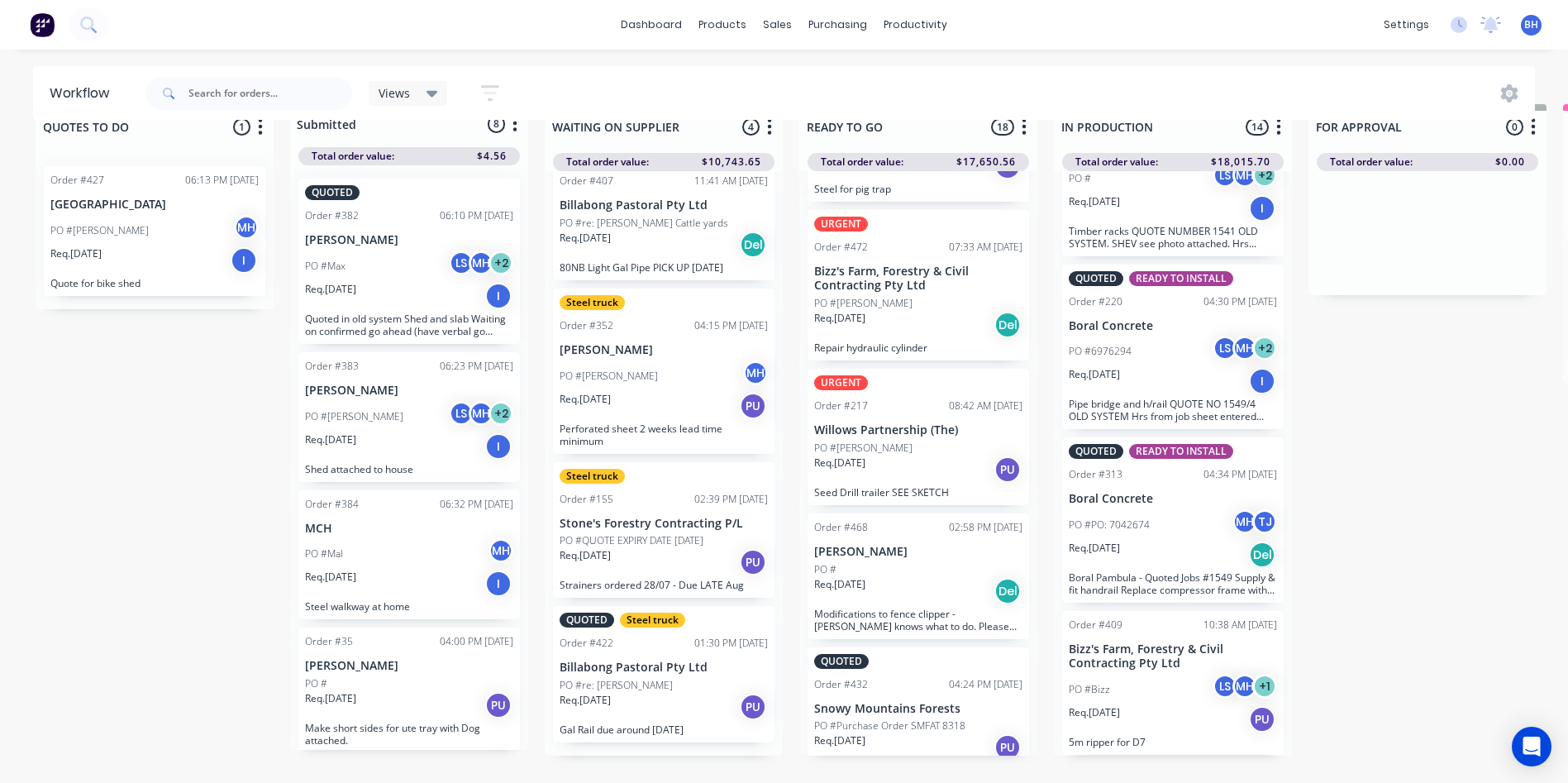
scroll to position [71, 0]
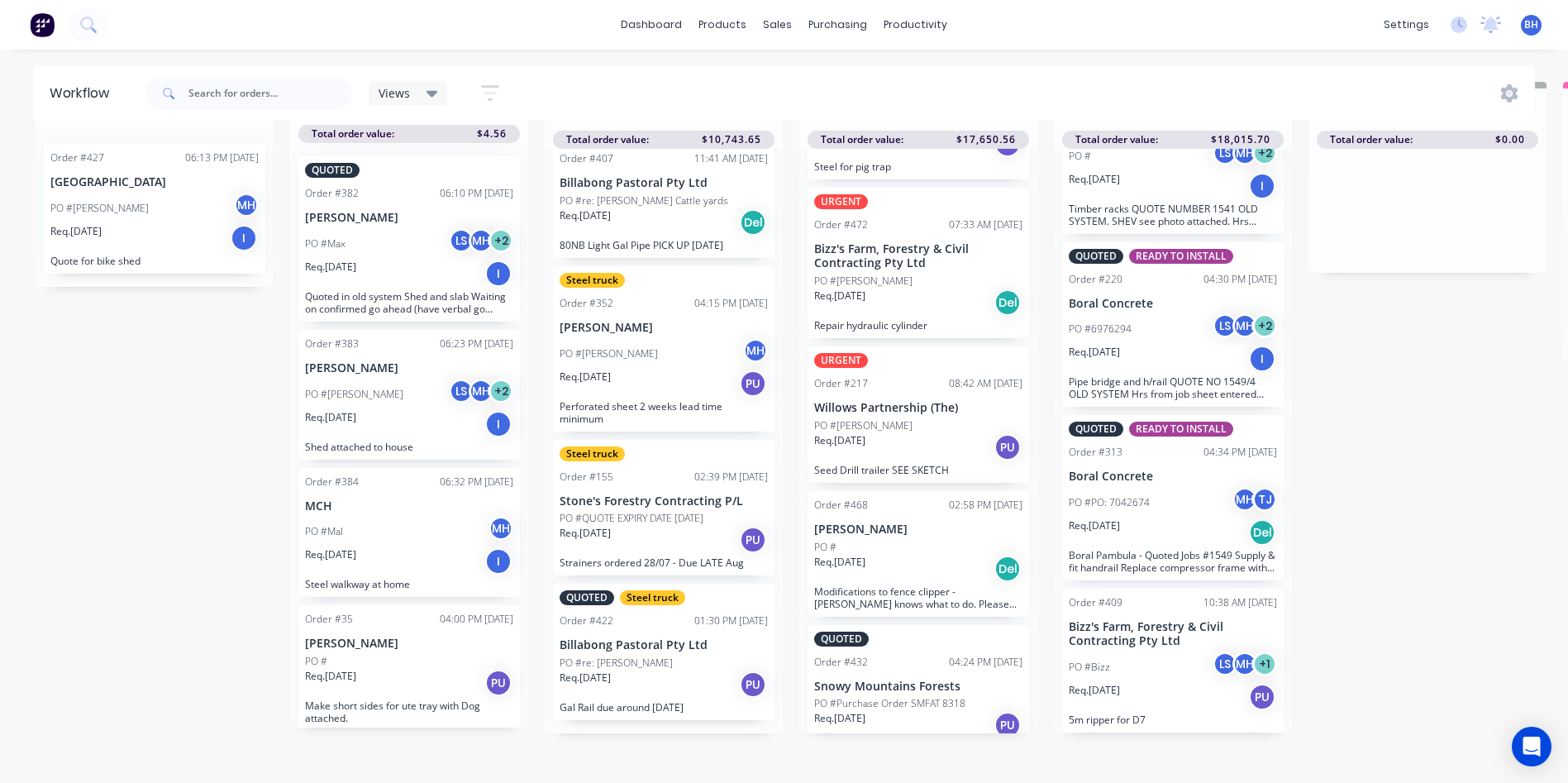
click at [1164, 667] on div "PO #Bizz LS MH + 1" at bounding box center [1172, 667] width 208 height 31
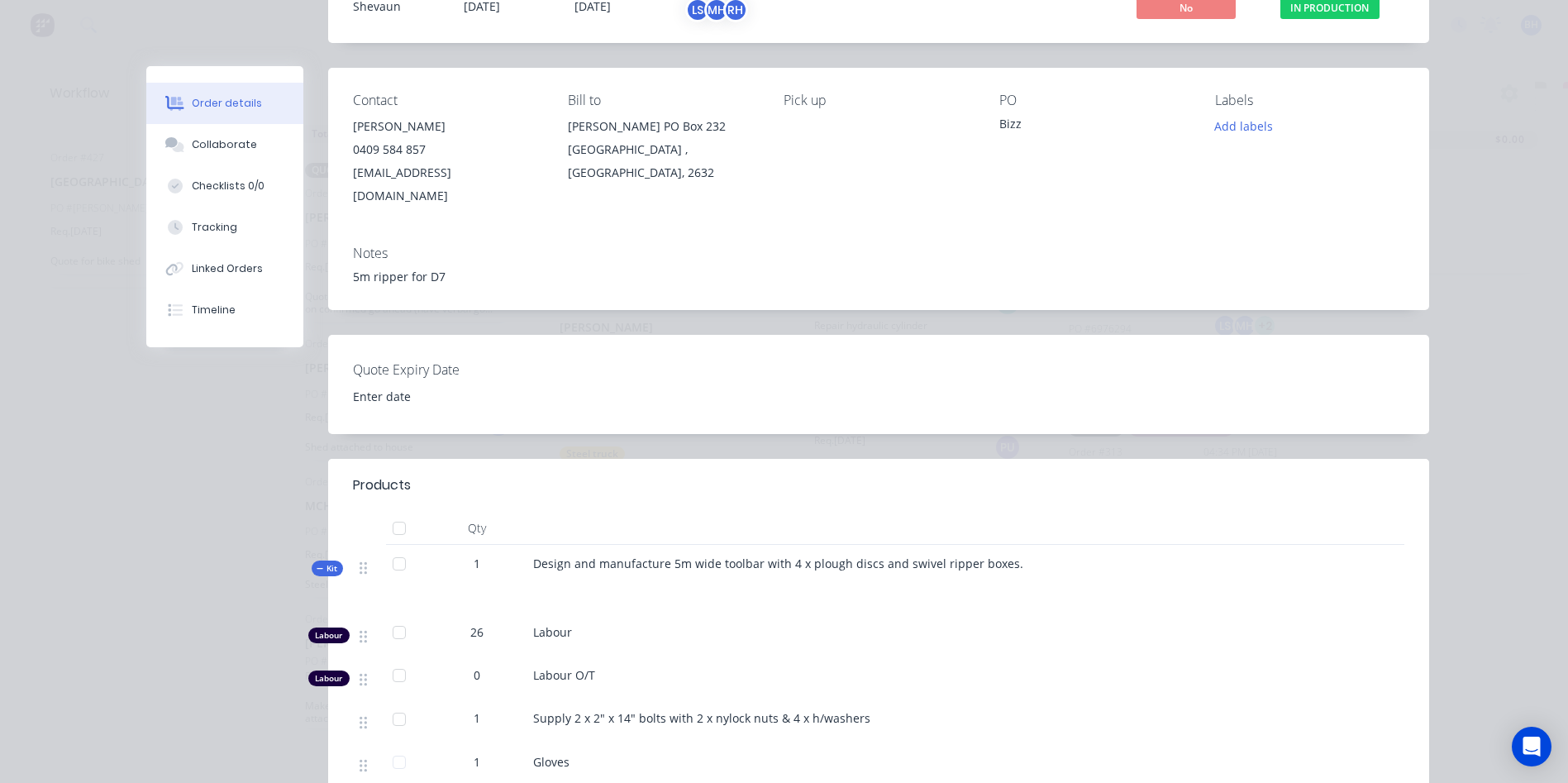
scroll to position [248, 0]
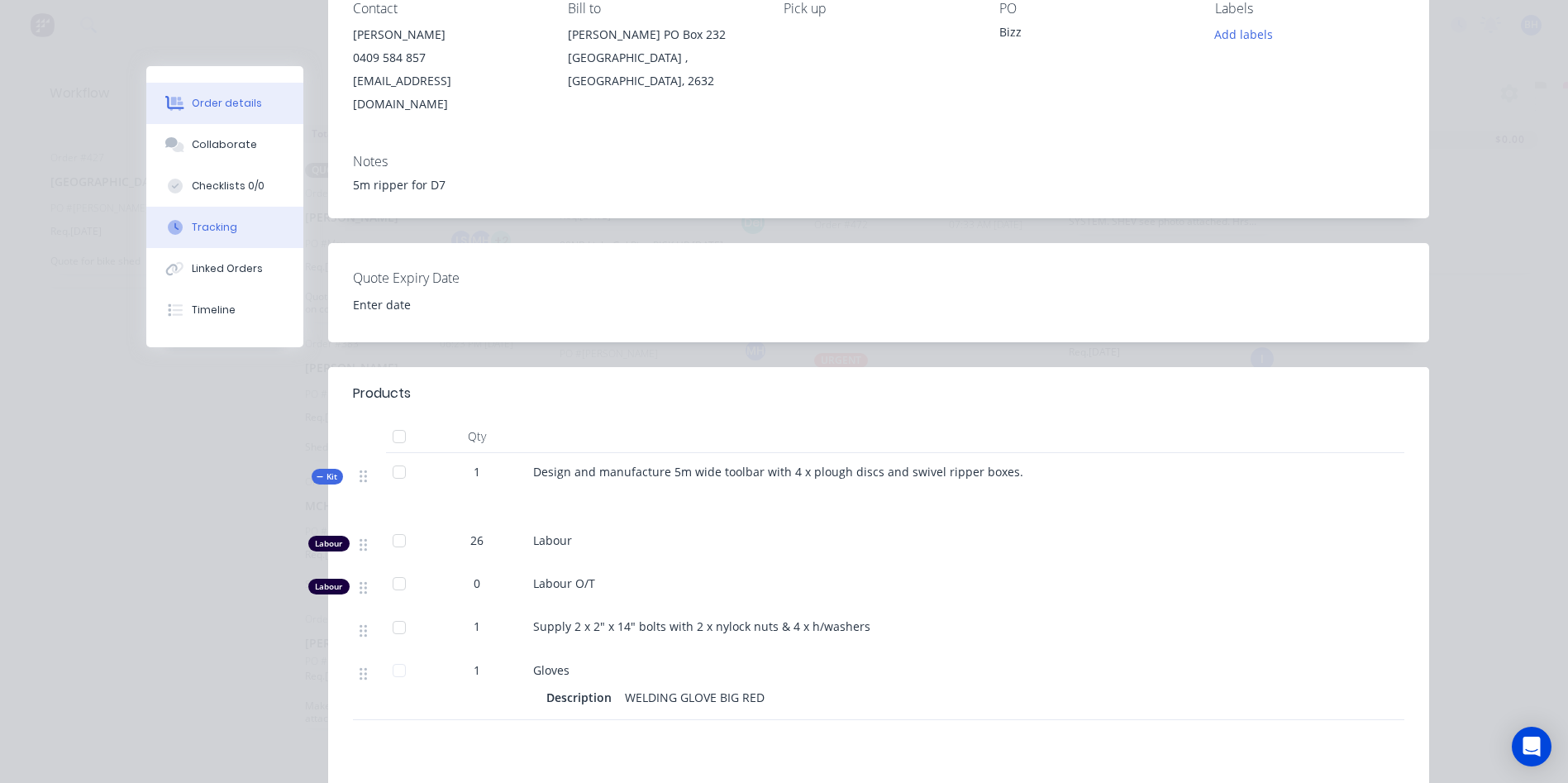
click at [199, 218] on button "Tracking" at bounding box center [225, 227] width 157 height 42
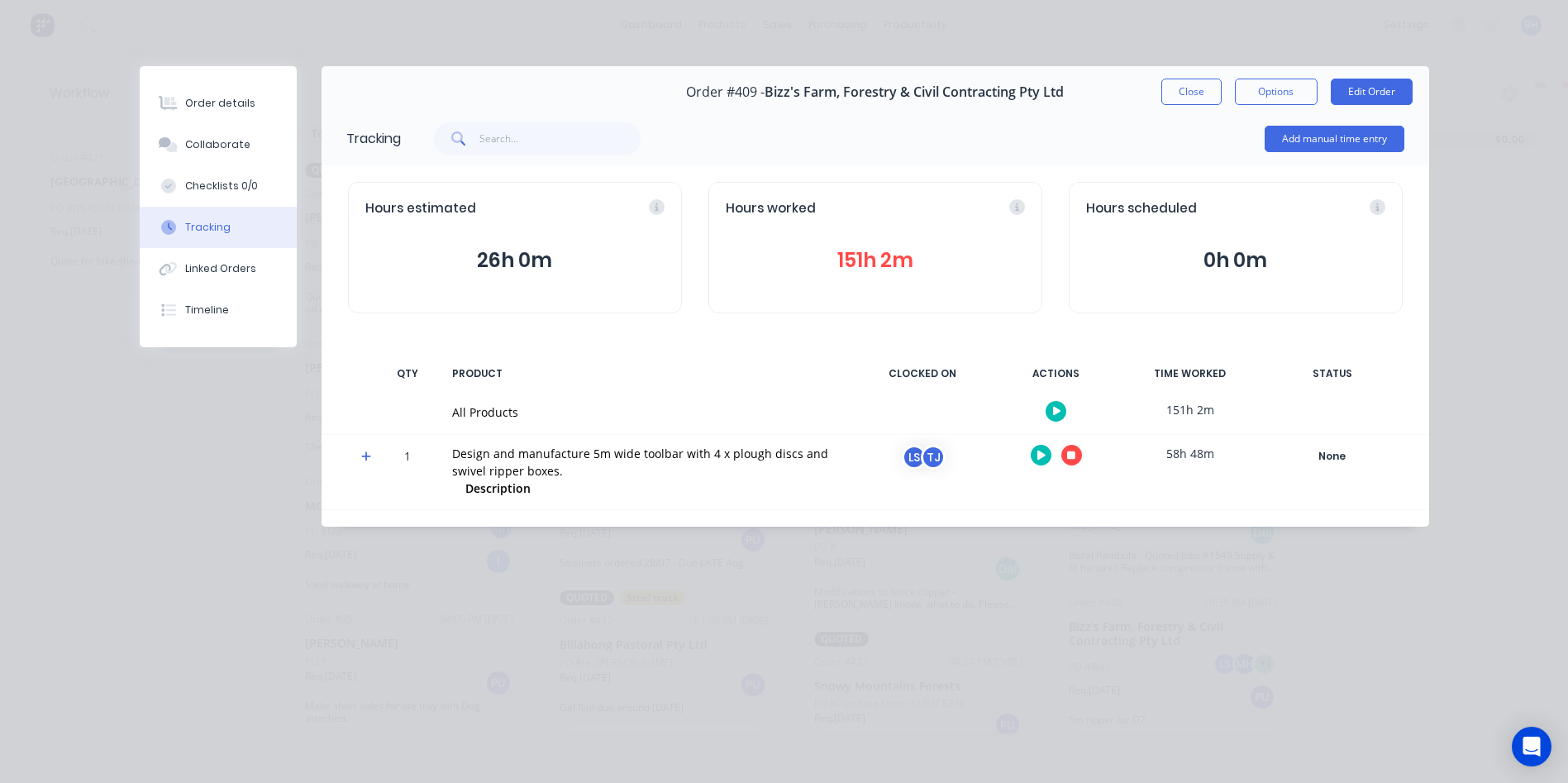
click at [854, 255] on button "151h 2m" at bounding box center [874, 260] width 299 height 31
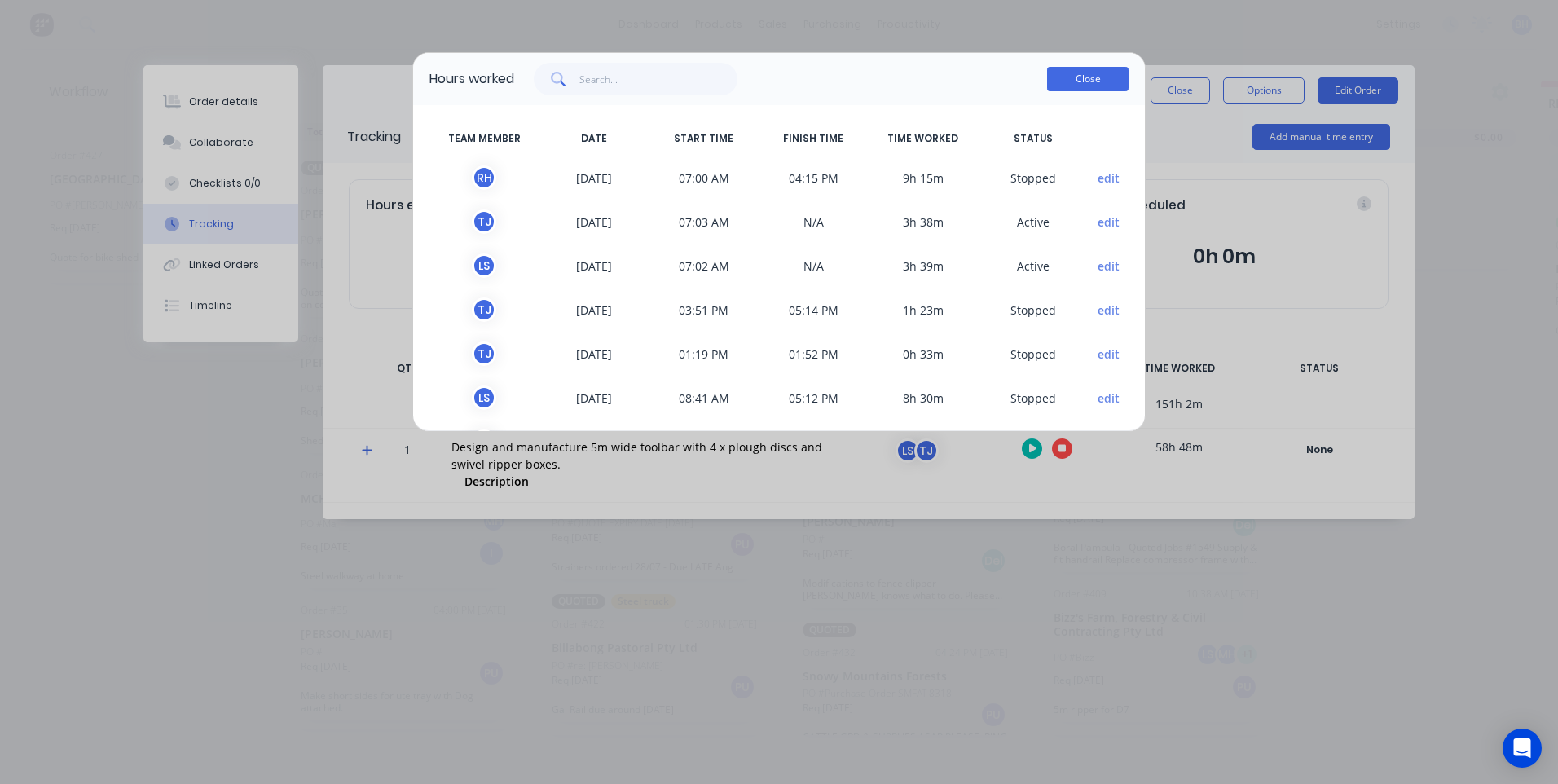
click at [1087, 79] on button "Close" at bounding box center [1087, 78] width 81 height 25
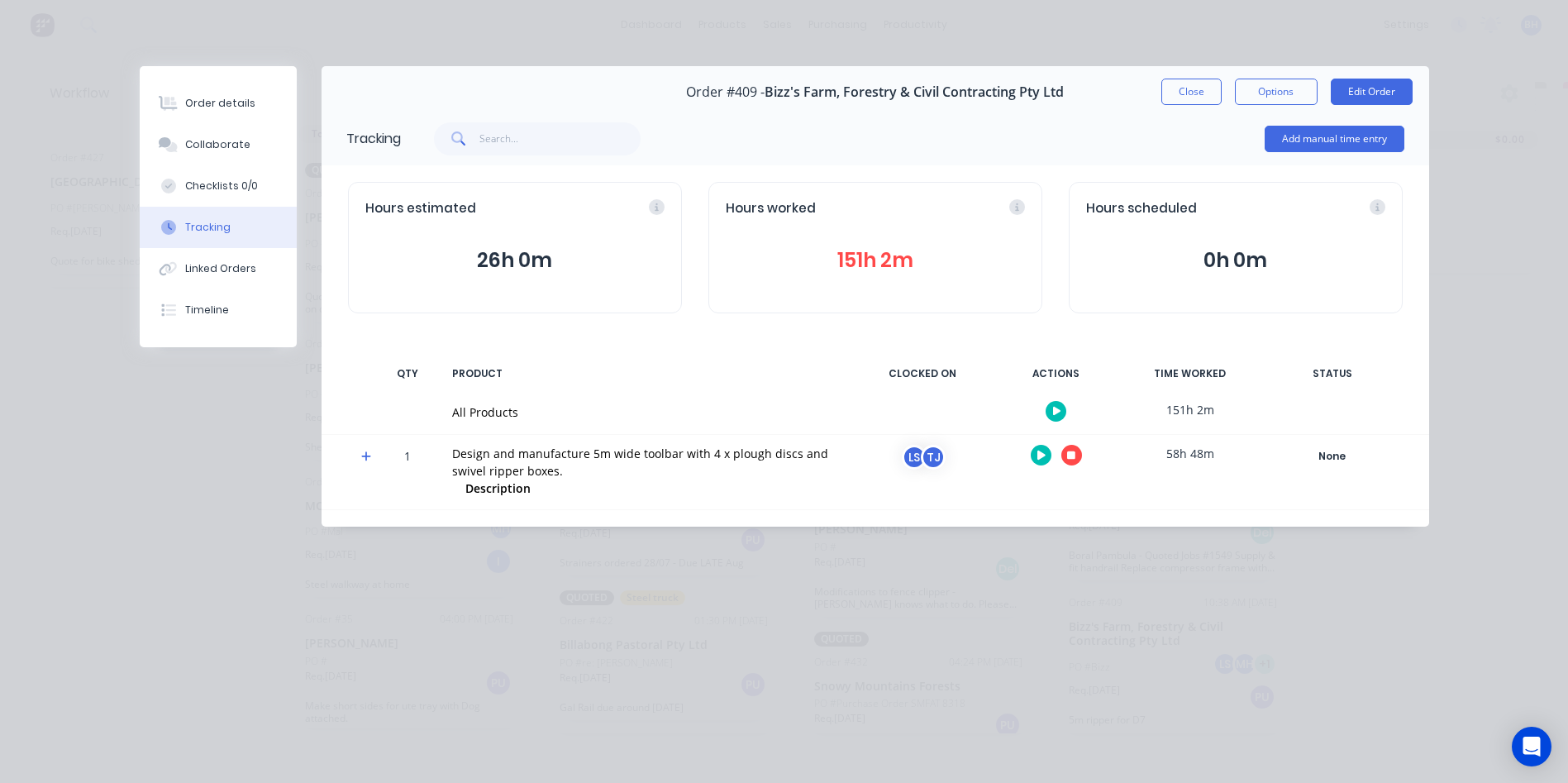
click at [493, 258] on button "26h 0m" at bounding box center [514, 260] width 299 height 31
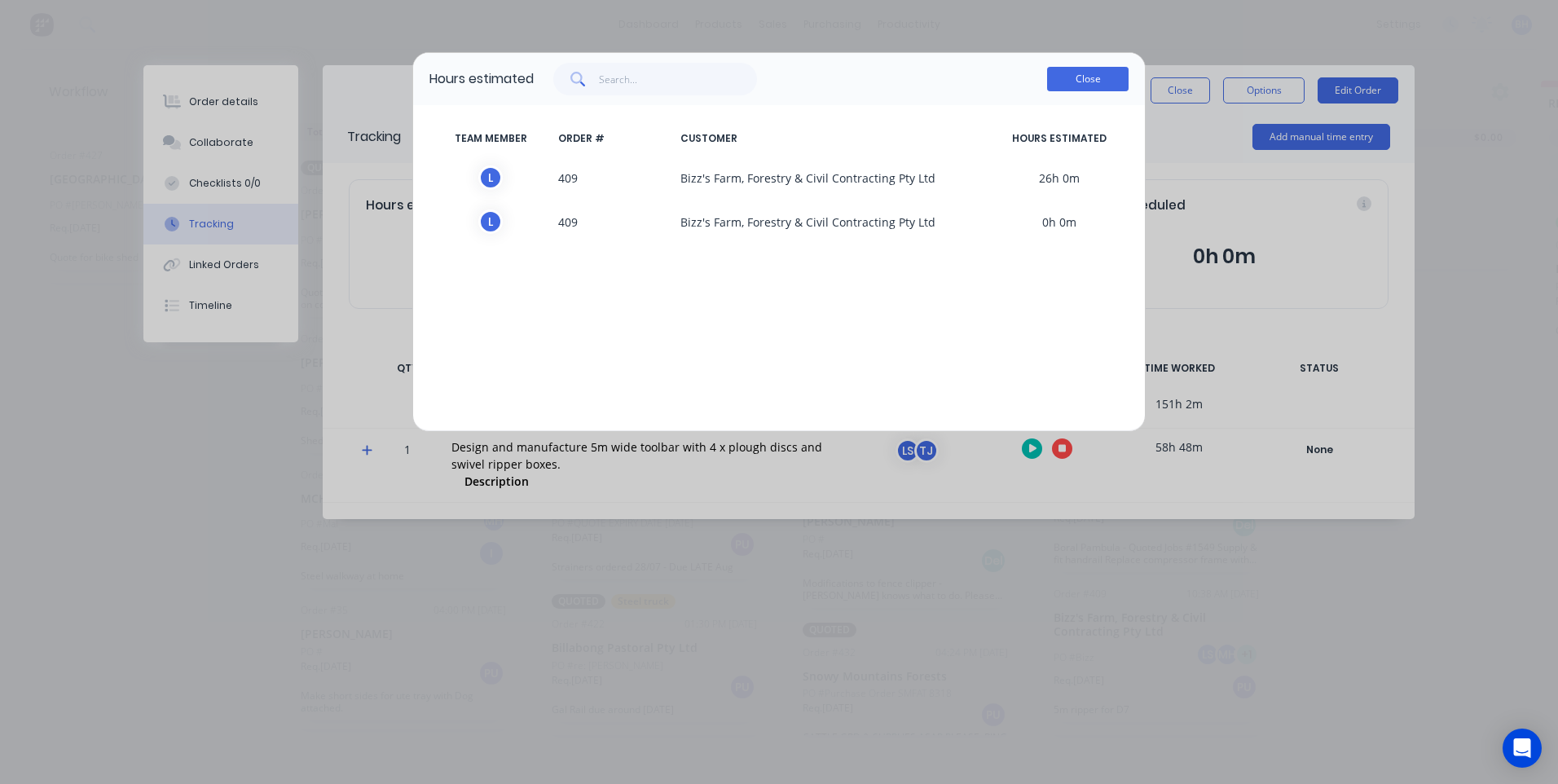
click at [1096, 80] on button "Close" at bounding box center [1087, 78] width 81 height 25
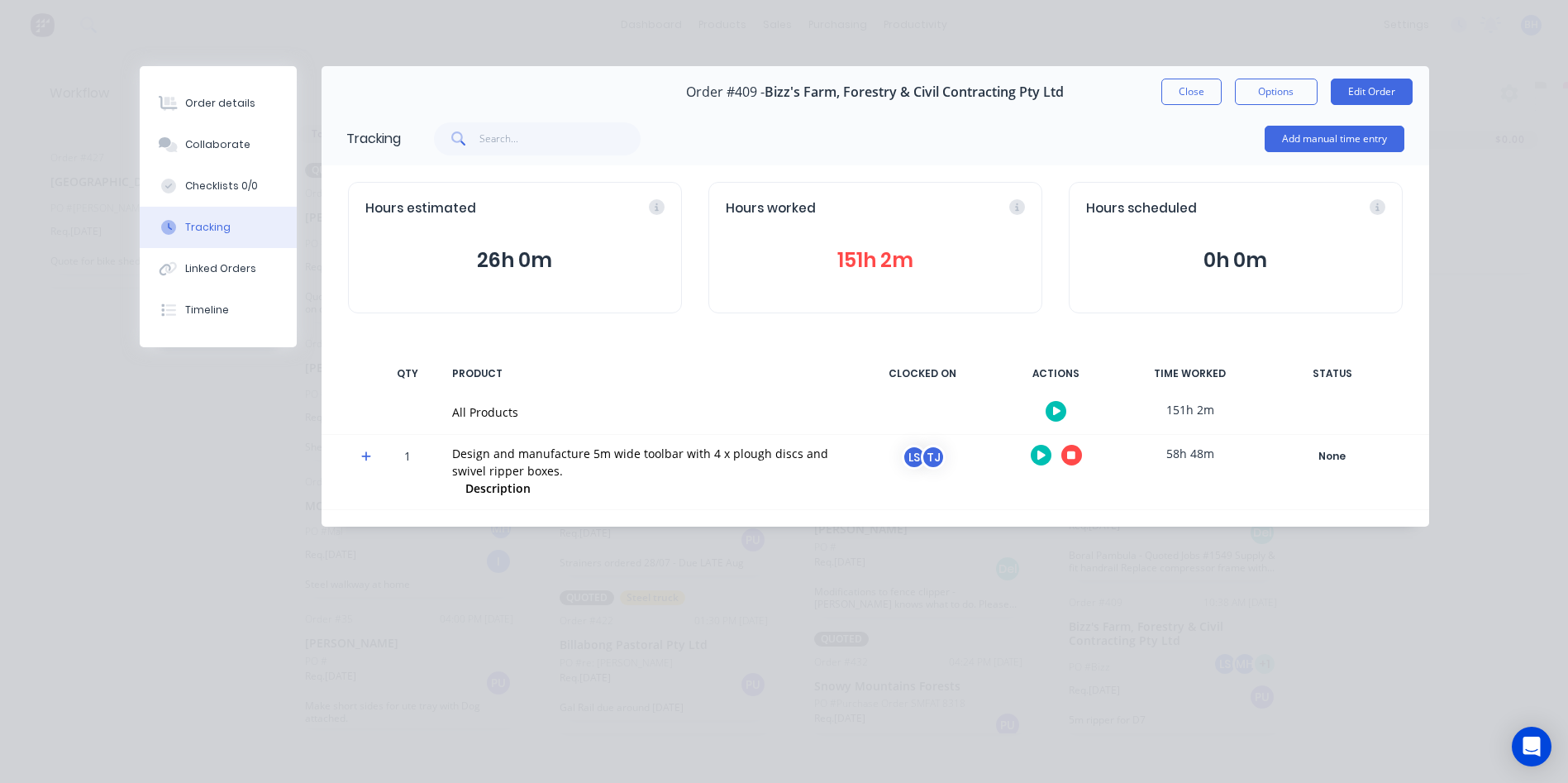
click at [860, 258] on button "151h 2m" at bounding box center [874, 260] width 299 height 31
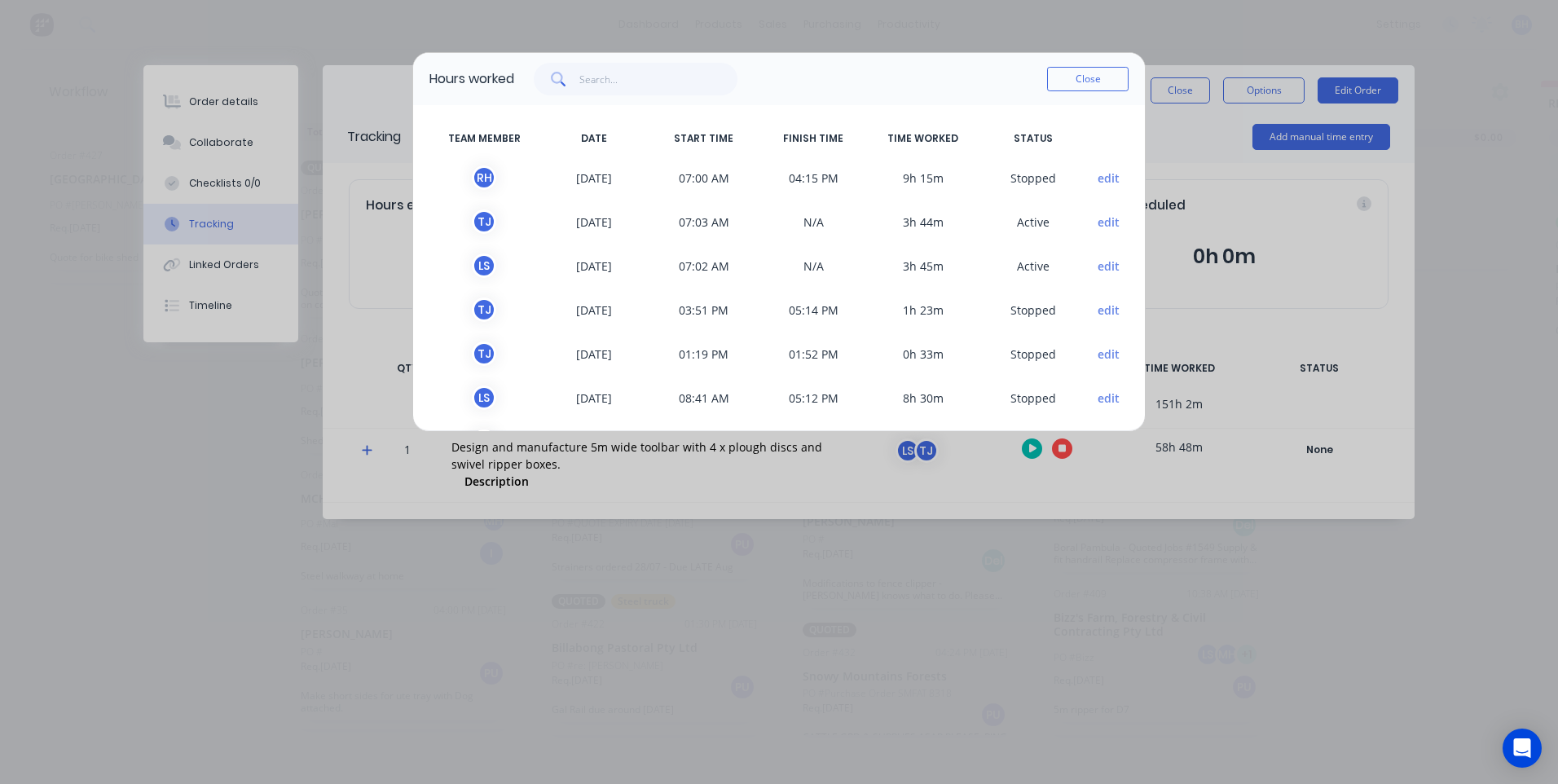
click at [1098, 170] on button "edit" at bounding box center [1109, 178] width 22 height 17
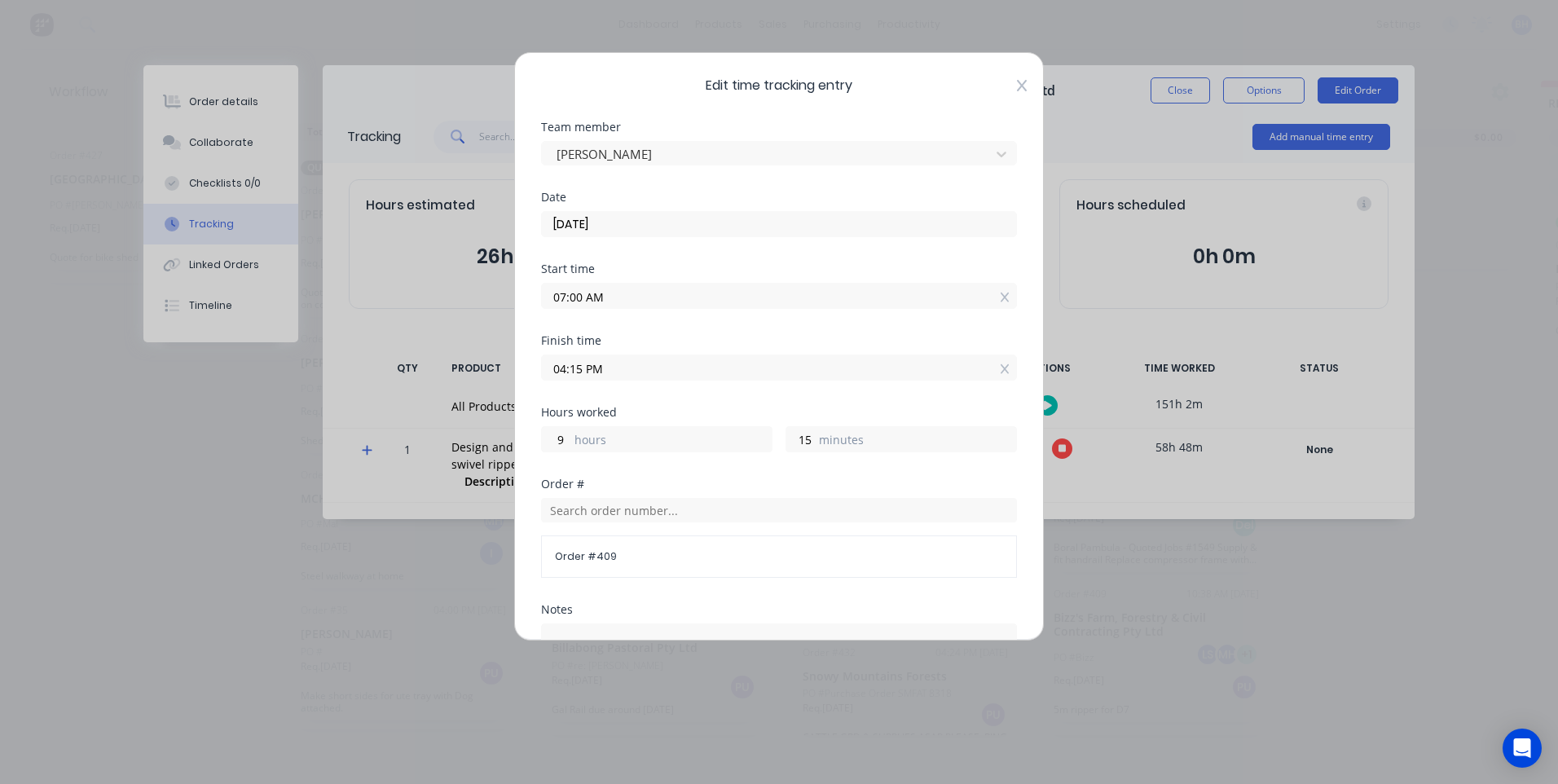
click at [1017, 83] on icon at bounding box center [1022, 86] width 10 height 13
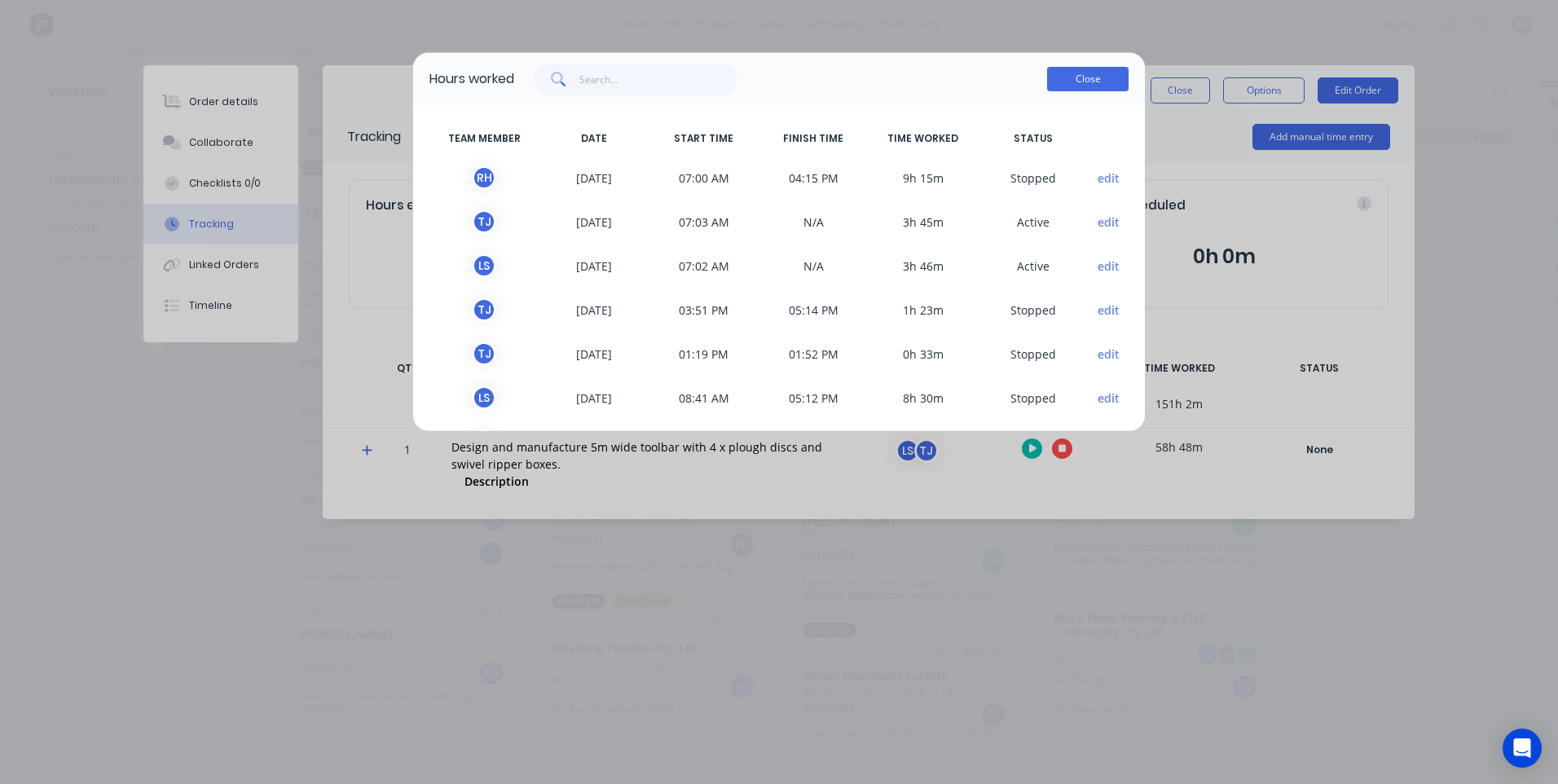
click at [1075, 81] on button "Close" at bounding box center [1087, 78] width 81 height 25
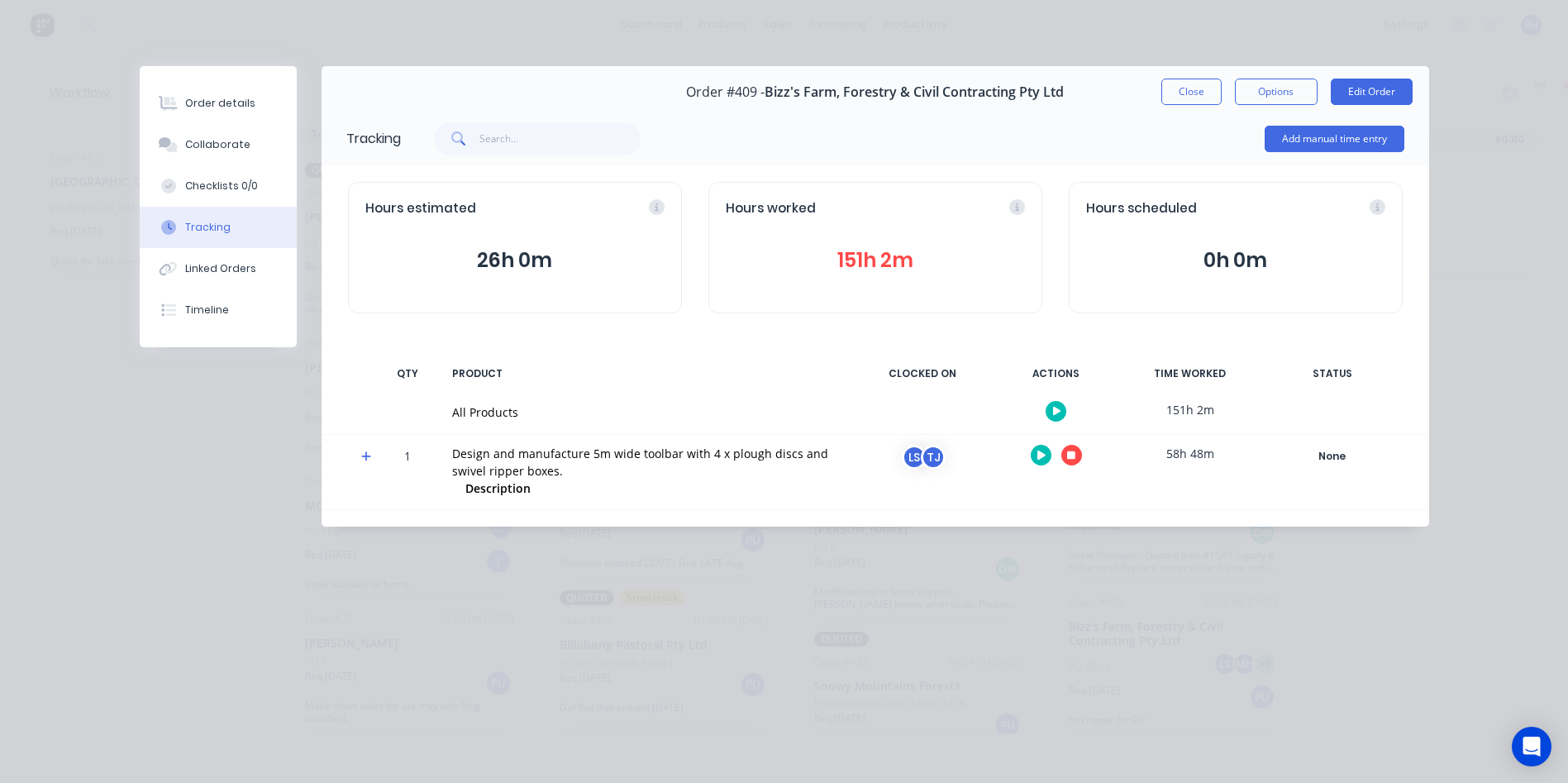
click at [862, 255] on button "151h 2m" at bounding box center [874, 260] width 299 height 31
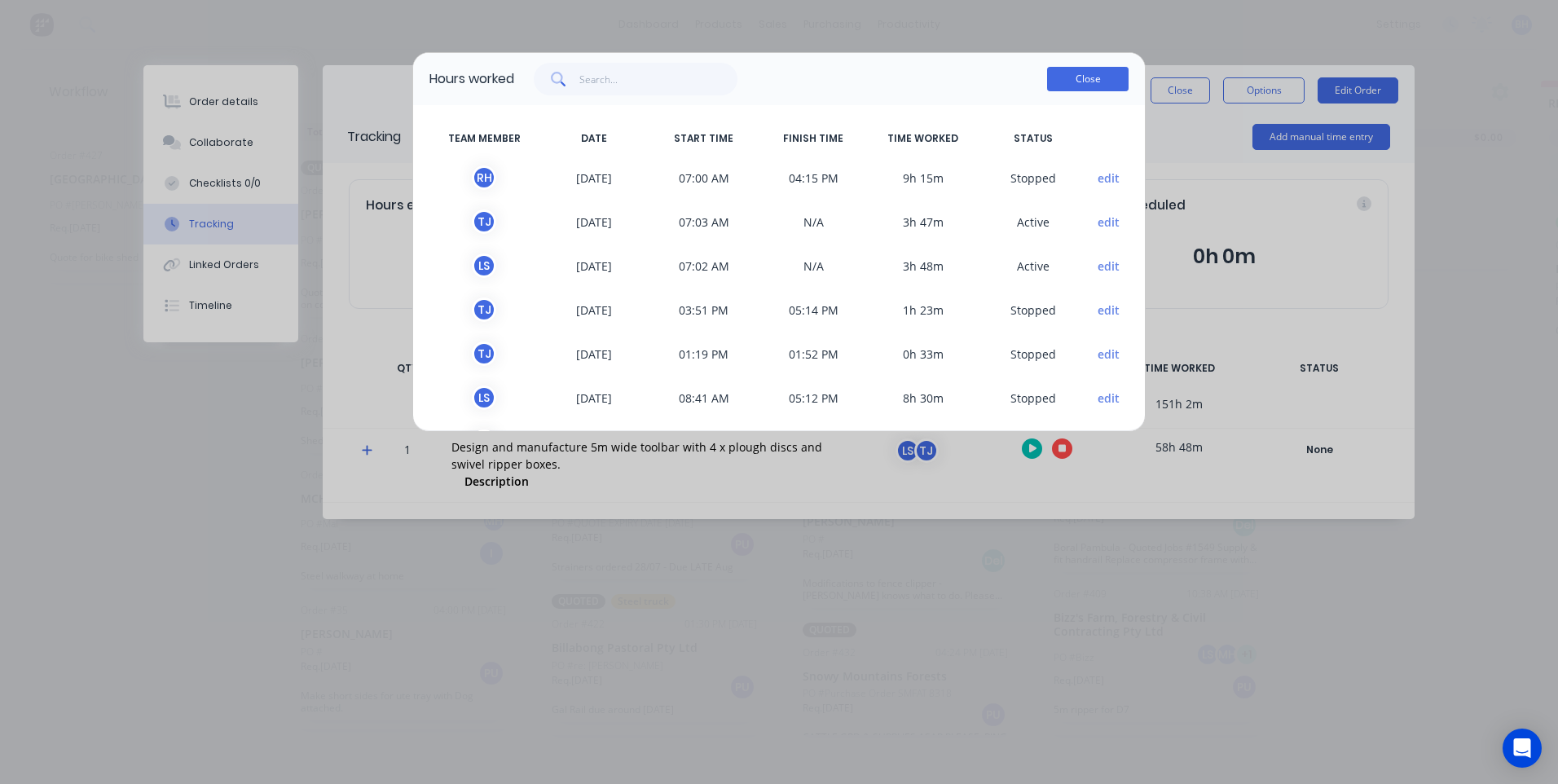
click at [1067, 77] on button "Close" at bounding box center [1087, 78] width 81 height 25
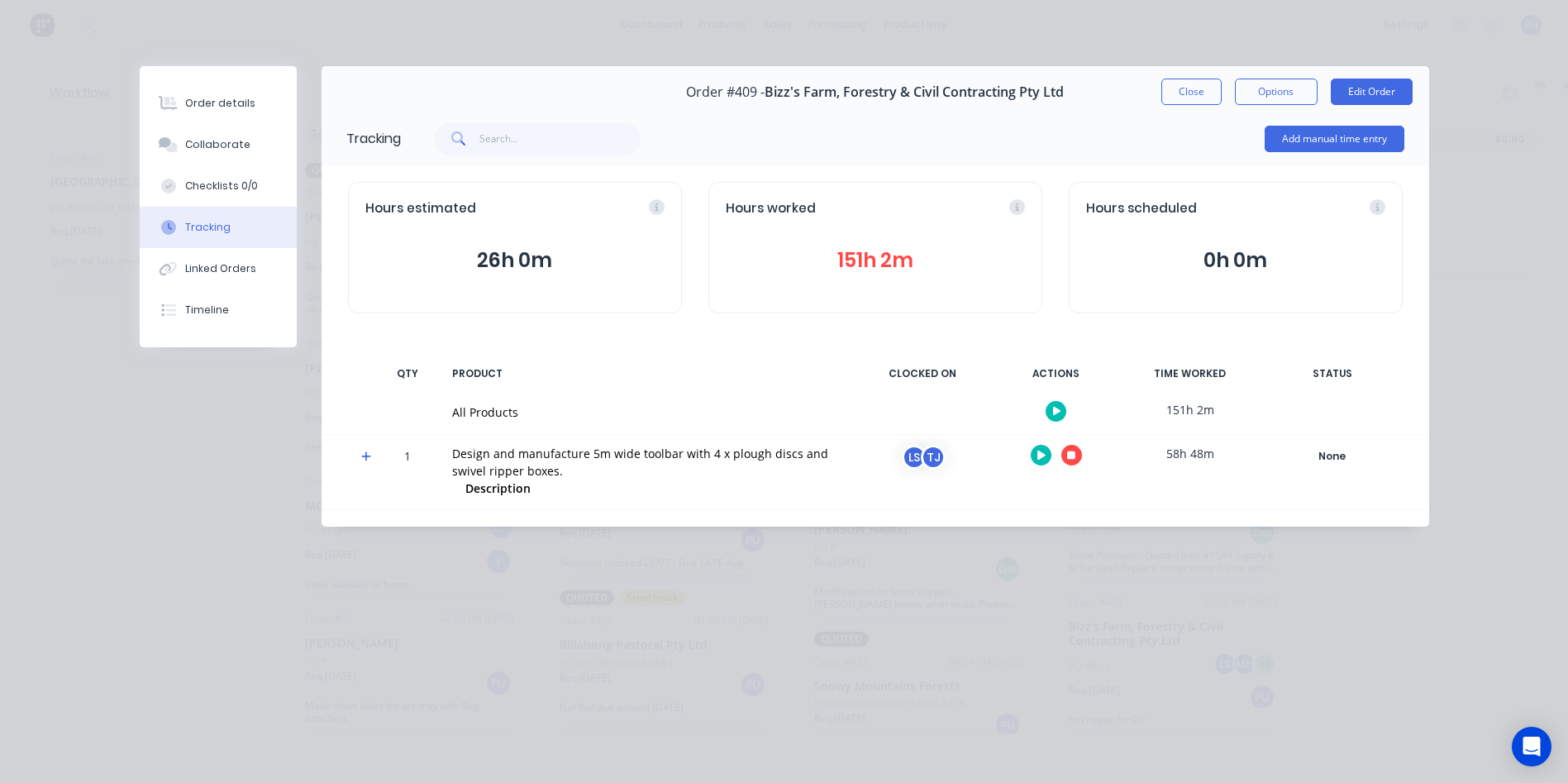
click at [500, 262] on button "26h 0m" at bounding box center [514, 260] width 299 height 31
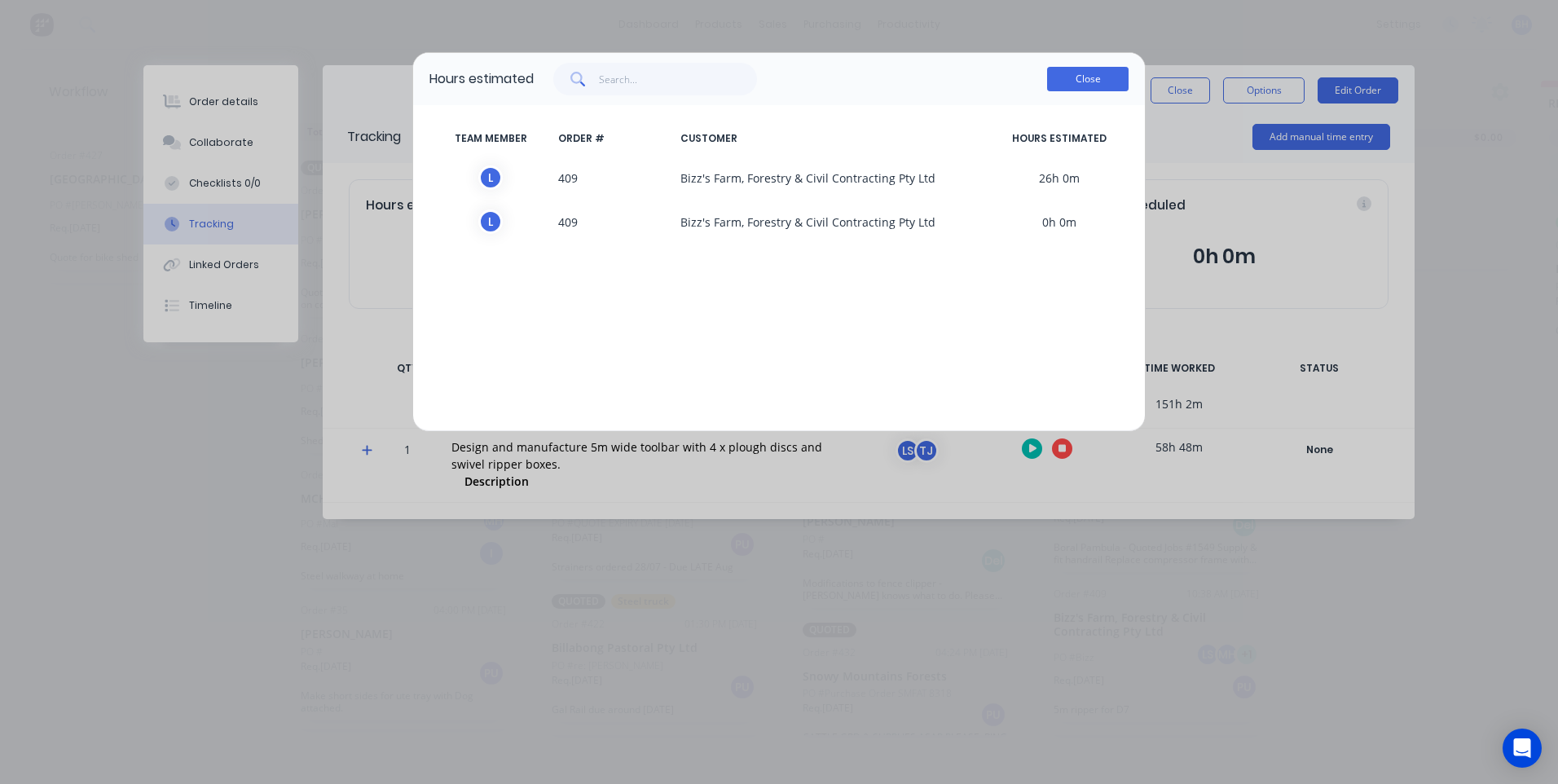
click at [1072, 78] on button "Close" at bounding box center [1087, 78] width 81 height 25
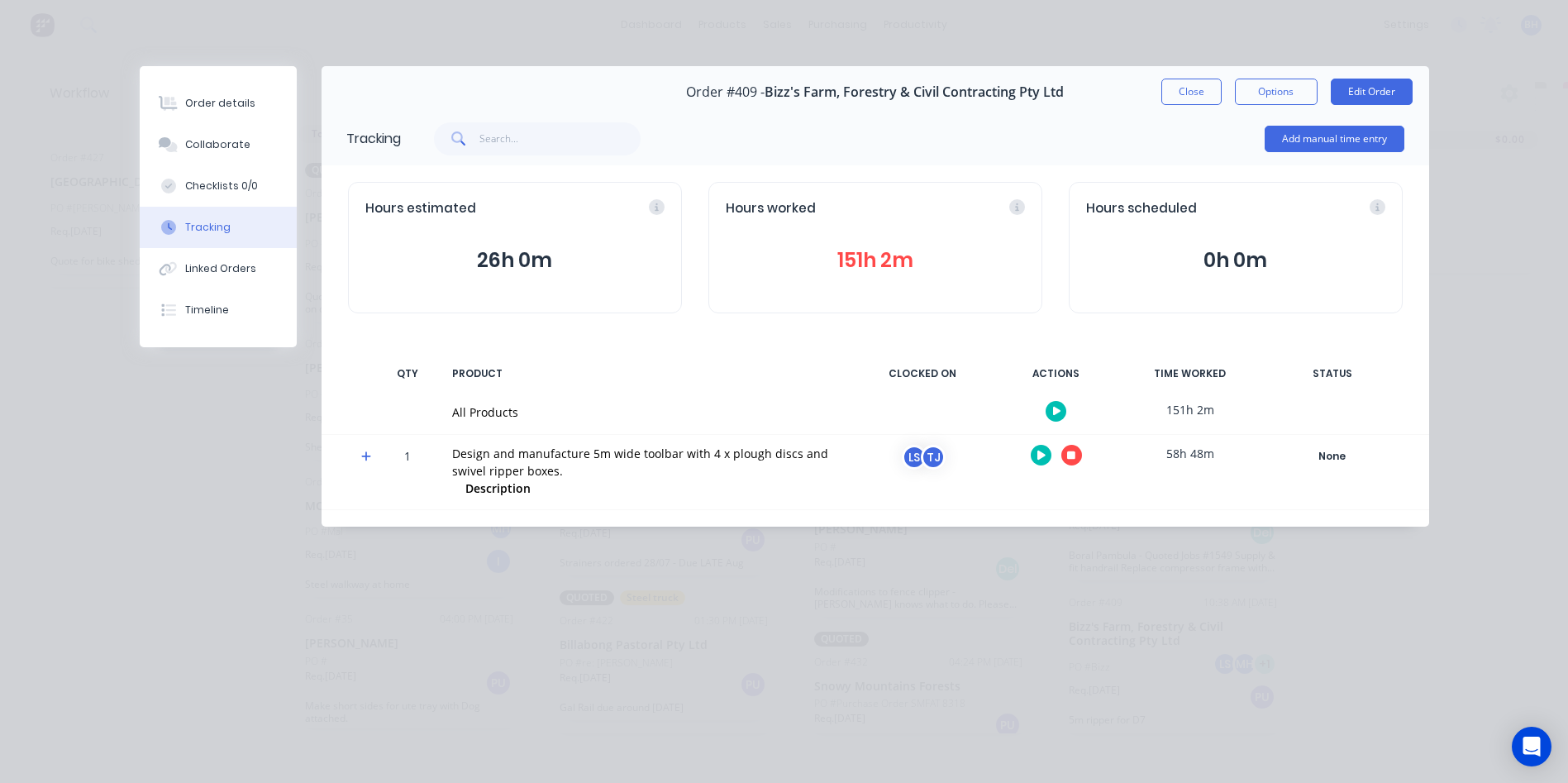
click at [499, 255] on button "26h 0m" at bounding box center [514, 260] width 299 height 31
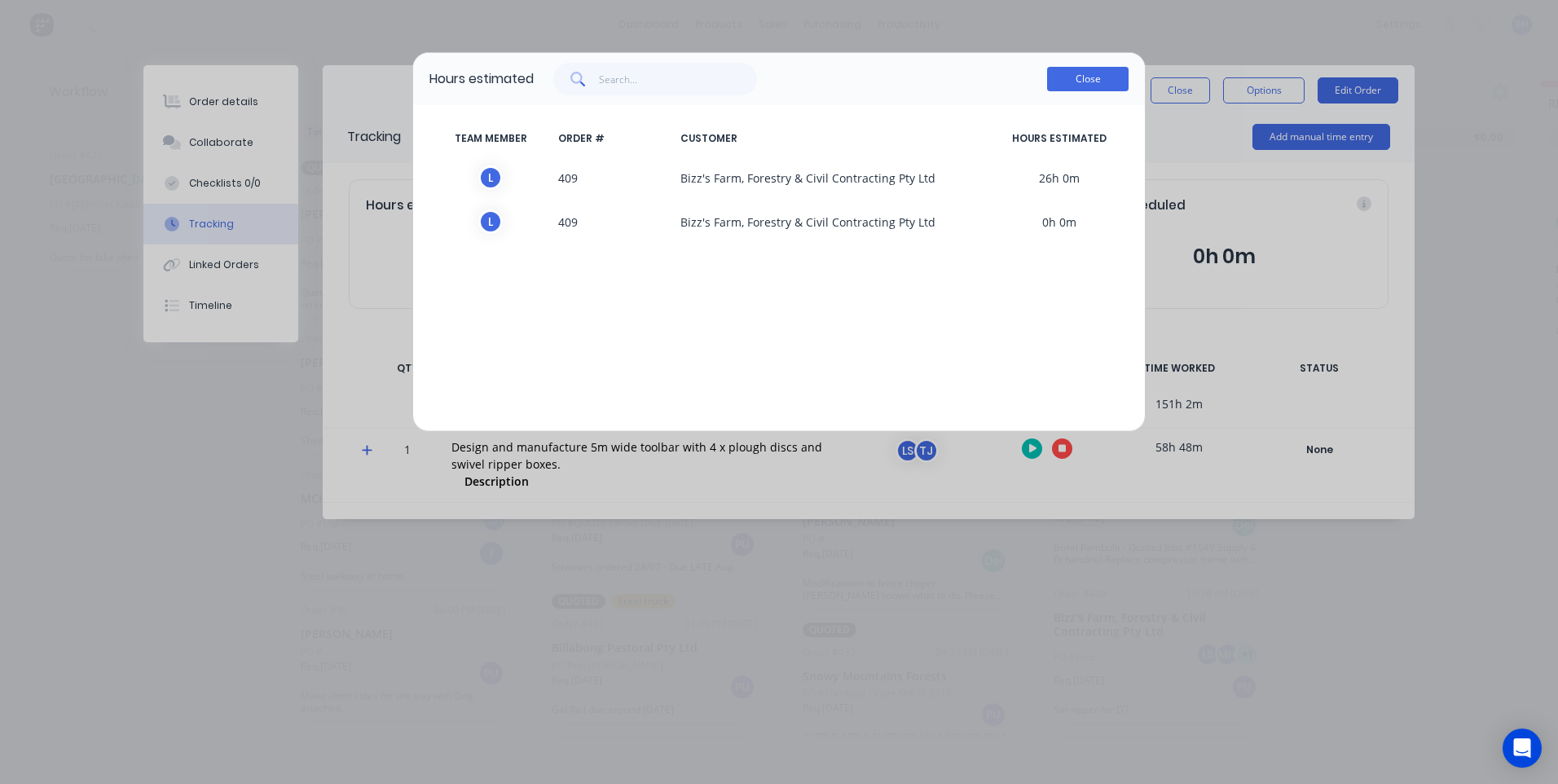
click at [1075, 76] on button "Close" at bounding box center [1087, 78] width 81 height 25
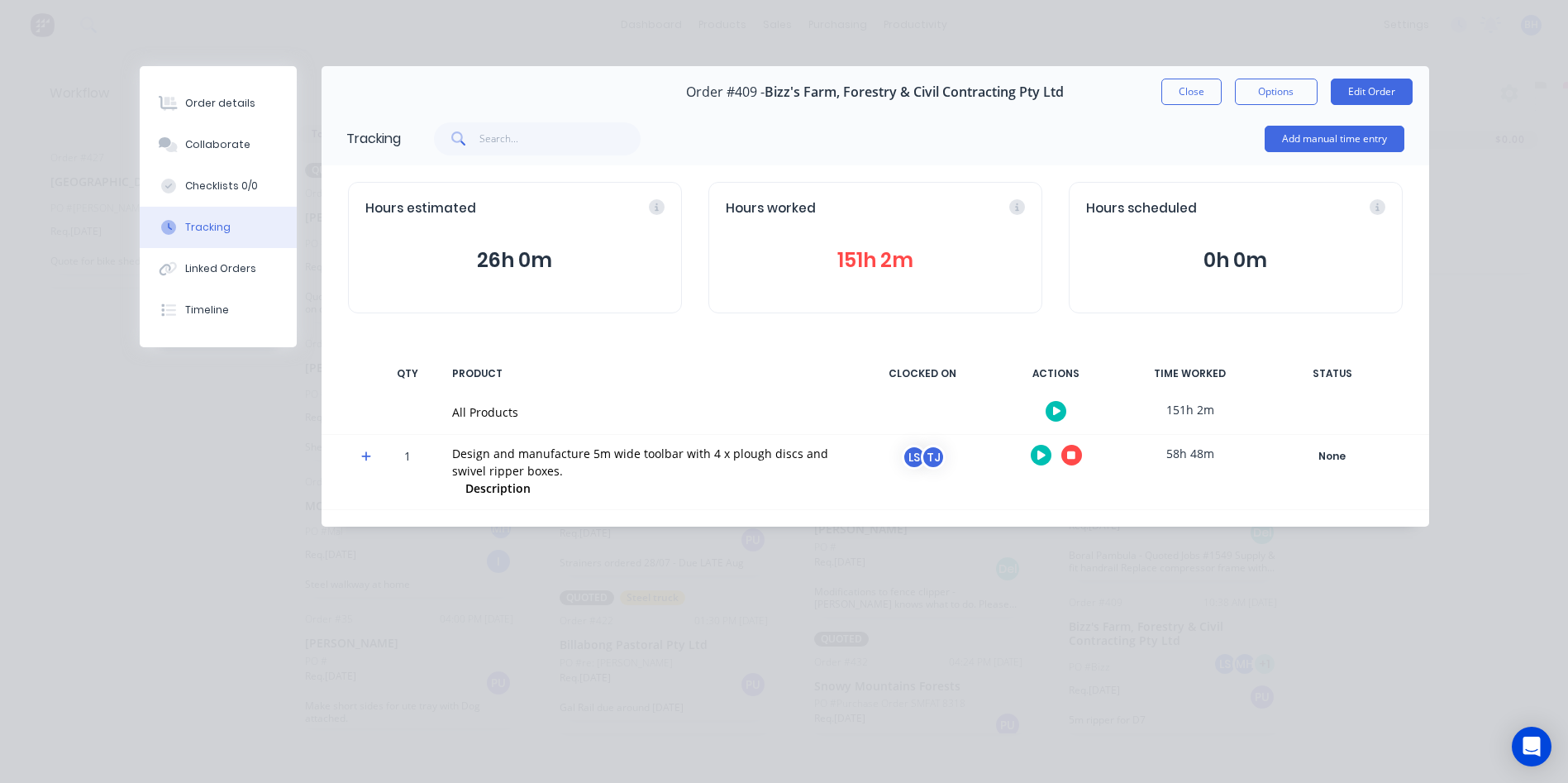
click at [875, 238] on div "Hours worked 151h 2m" at bounding box center [875, 248] width 334 height 131
click at [864, 275] on button "151h 2m" at bounding box center [874, 260] width 299 height 31
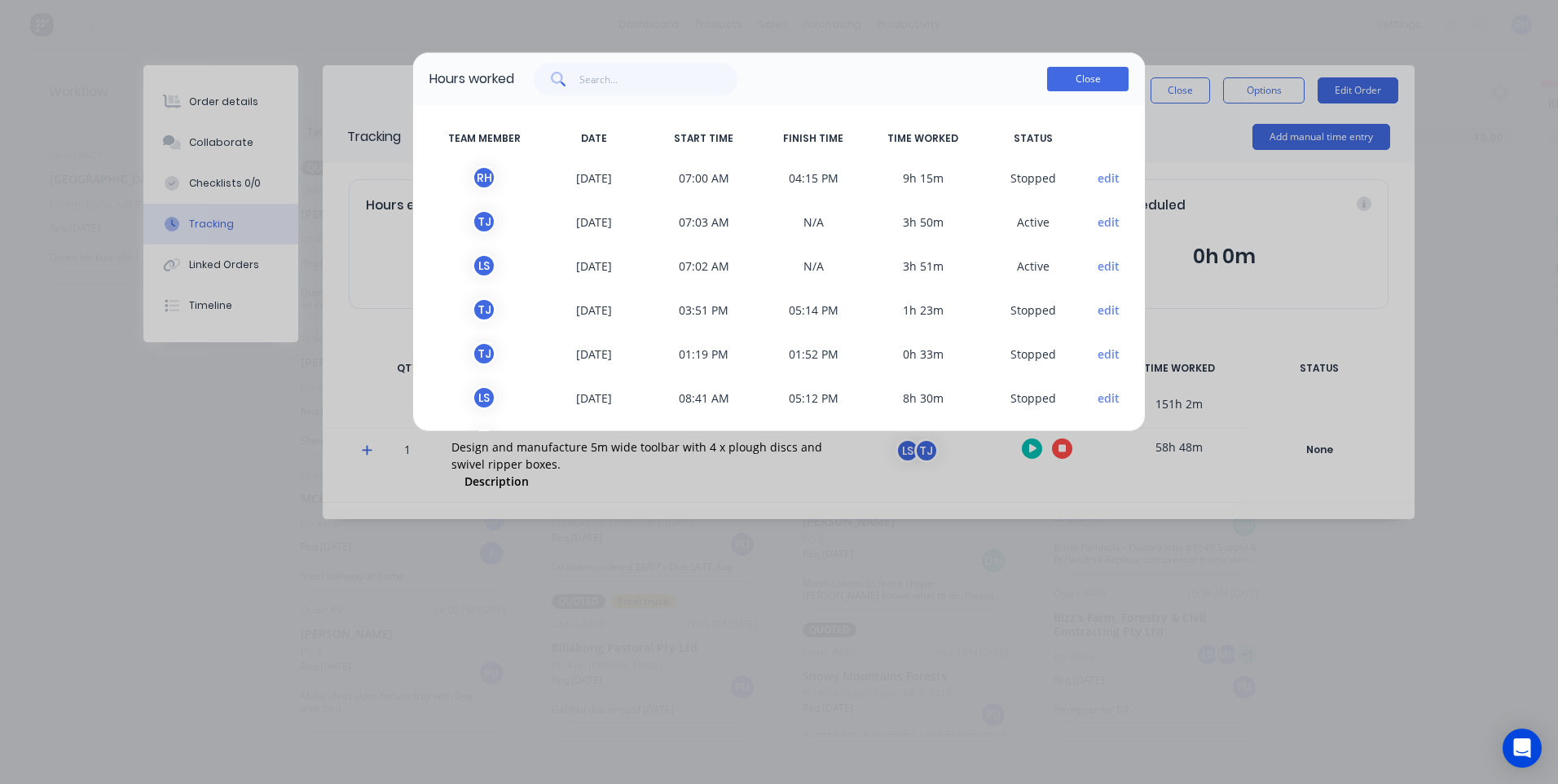
click at [1096, 80] on button "Close" at bounding box center [1087, 78] width 81 height 25
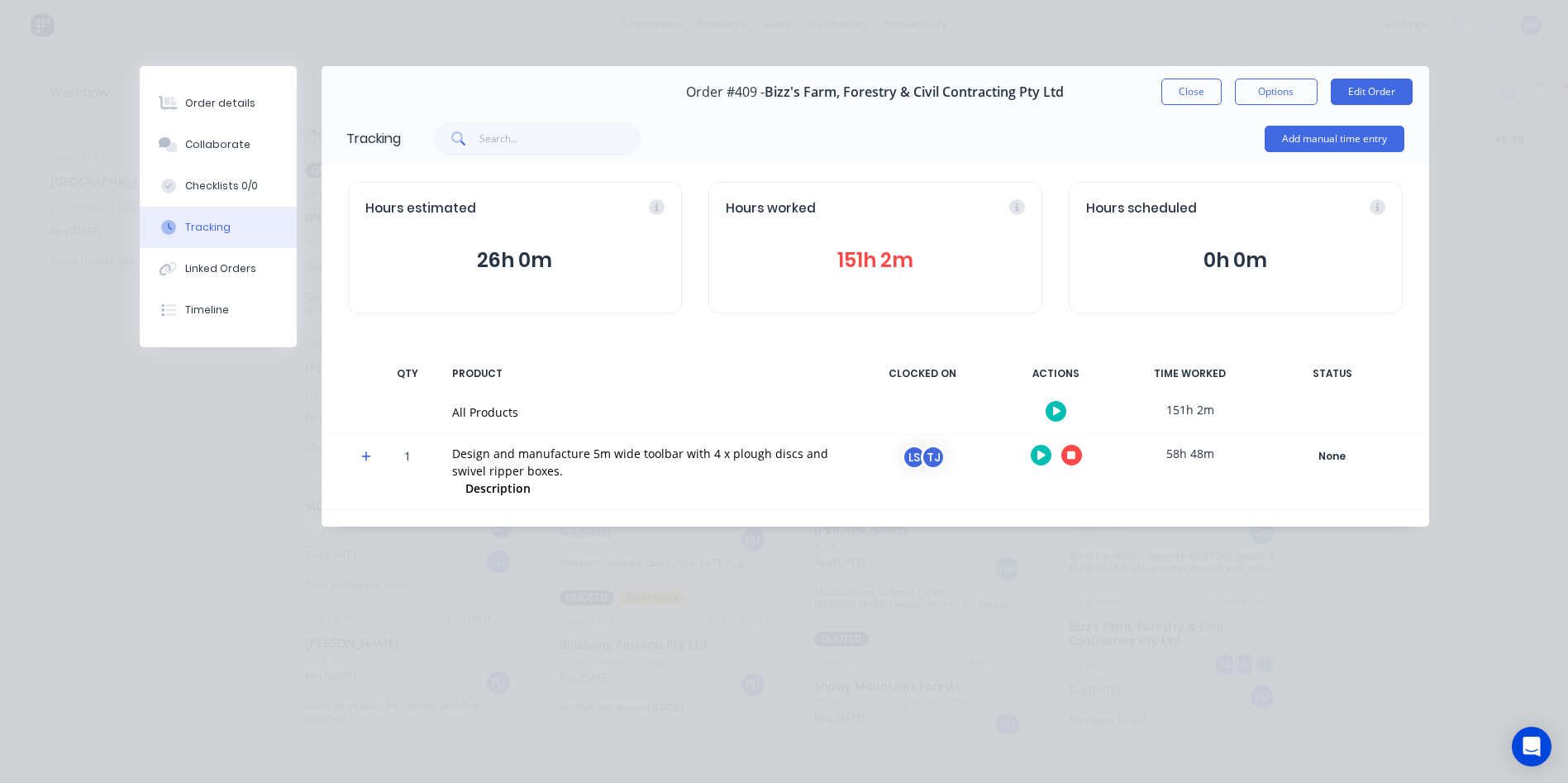
click at [515, 265] on button "26h 0m" at bounding box center [514, 260] width 299 height 31
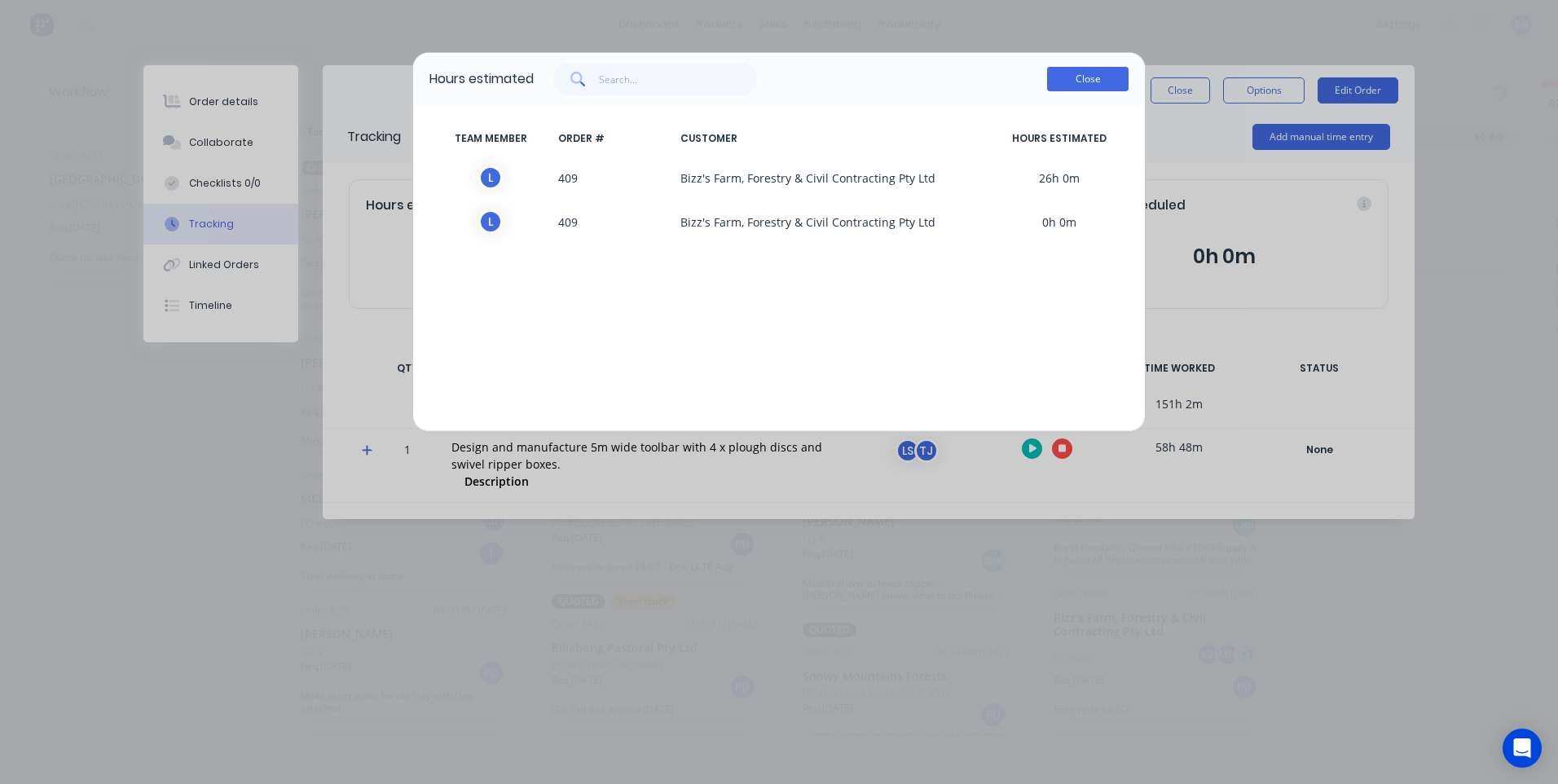
click at [1060, 75] on button "Close" at bounding box center [1087, 78] width 81 height 25
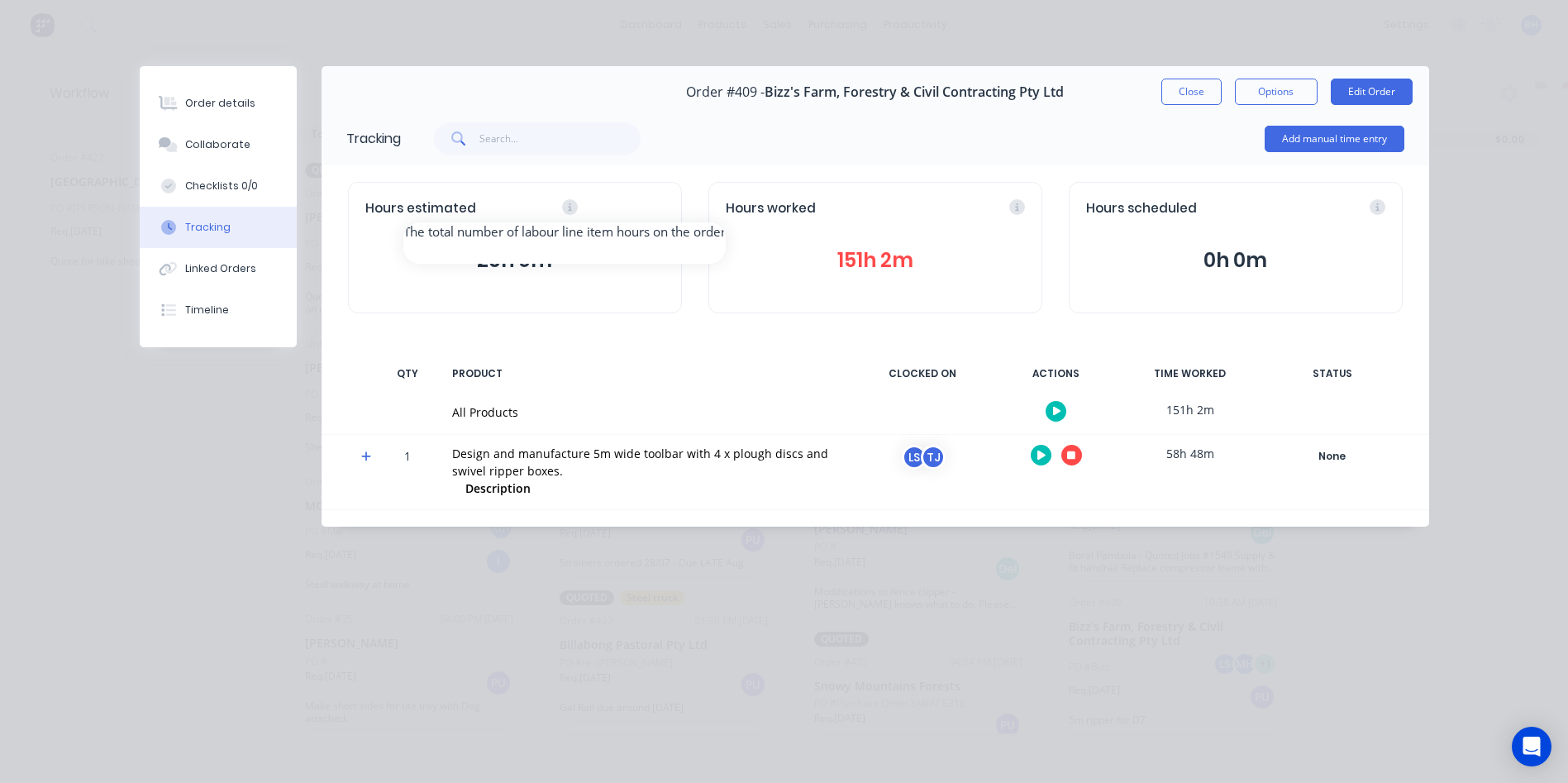
click at [656, 207] on div "Hours estimated" at bounding box center [514, 208] width 299 height 19
click at [568, 206] on icon at bounding box center [570, 207] width 4 height 7
click at [1191, 93] on button "Close" at bounding box center [1191, 92] width 60 height 27
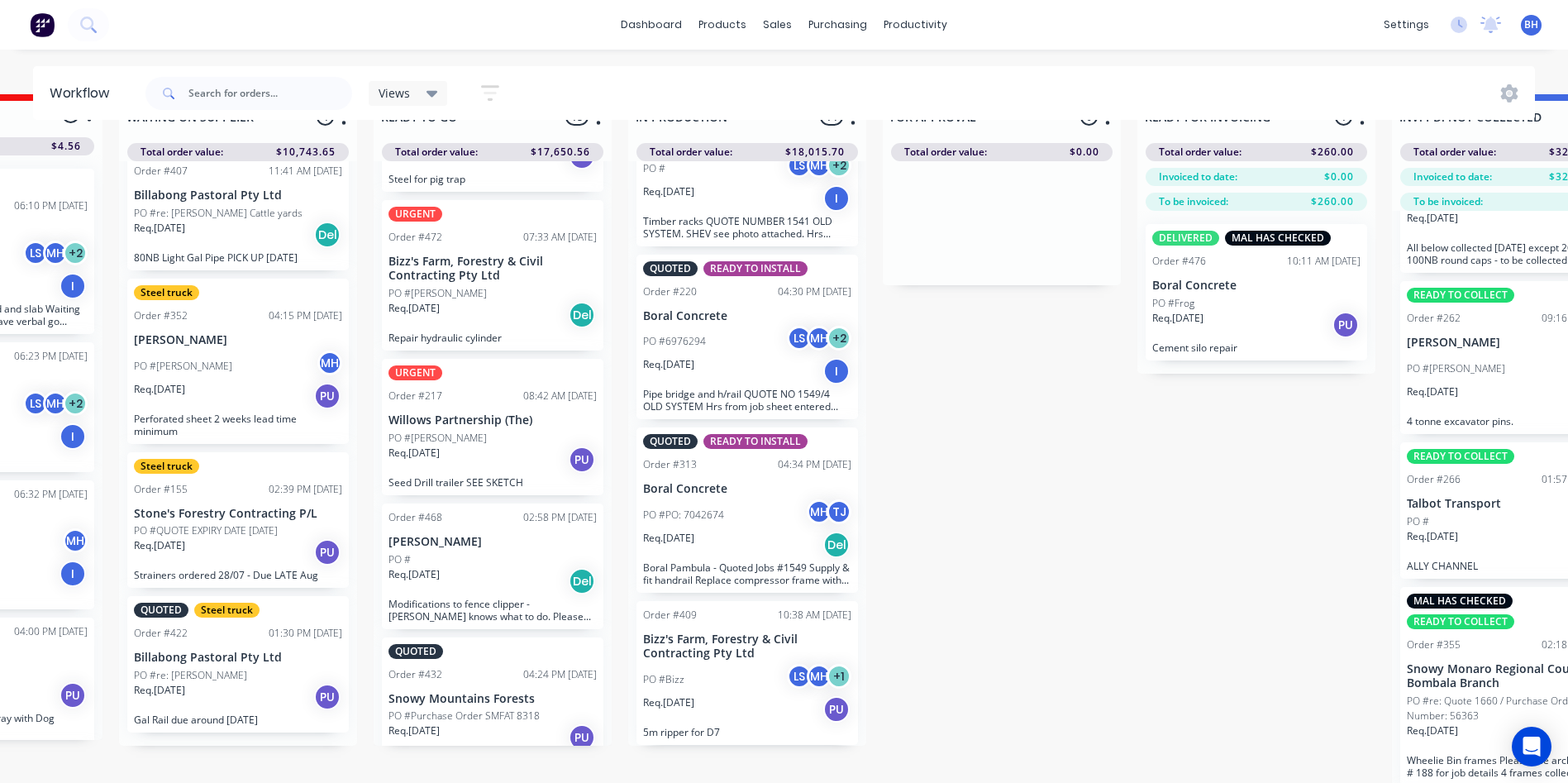
scroll to position [71, 426]
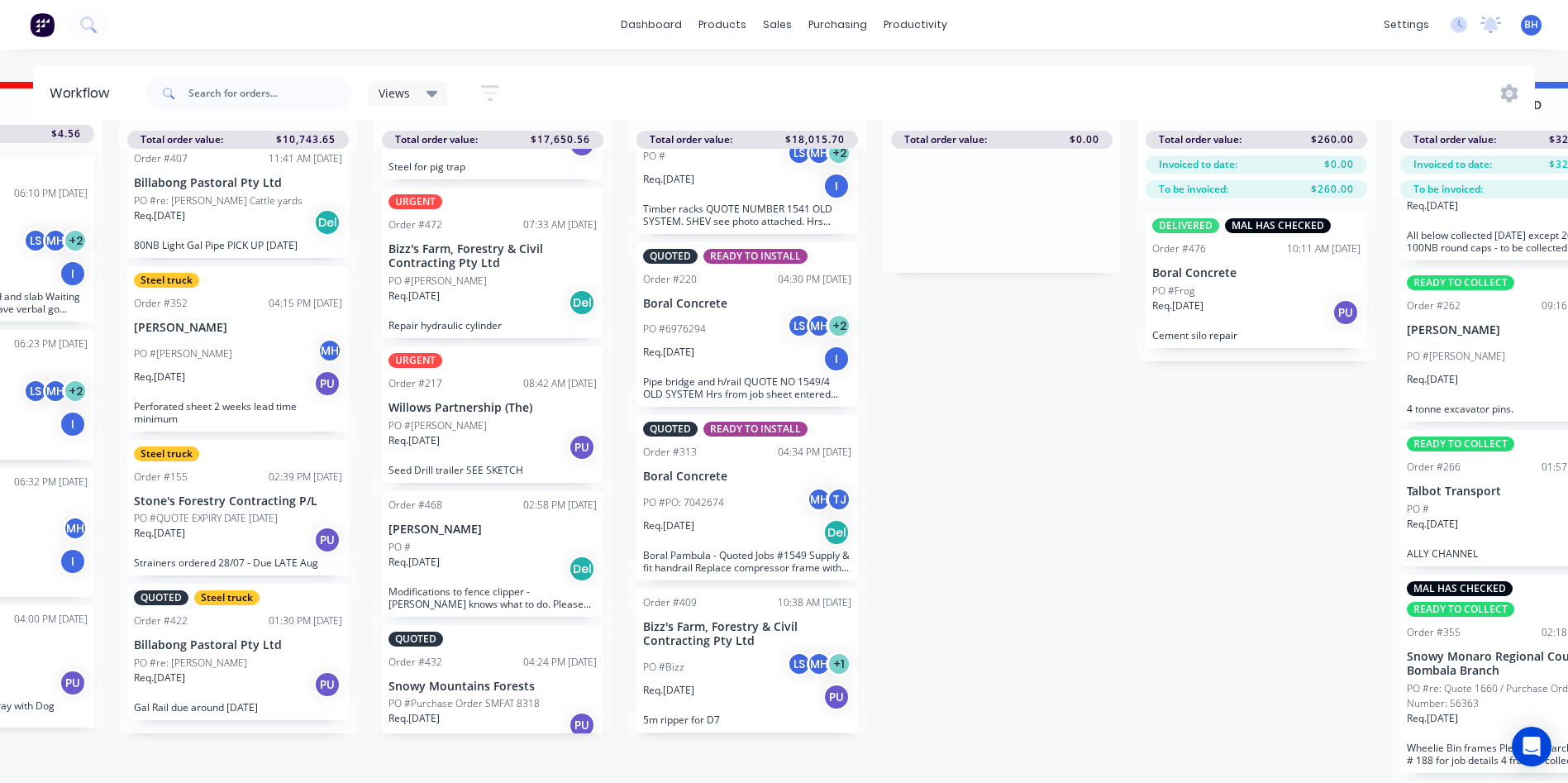
click at [721, 683] on div "Req. 14/08/25 PU" at bounding box center [747, 697] width 208 height 28
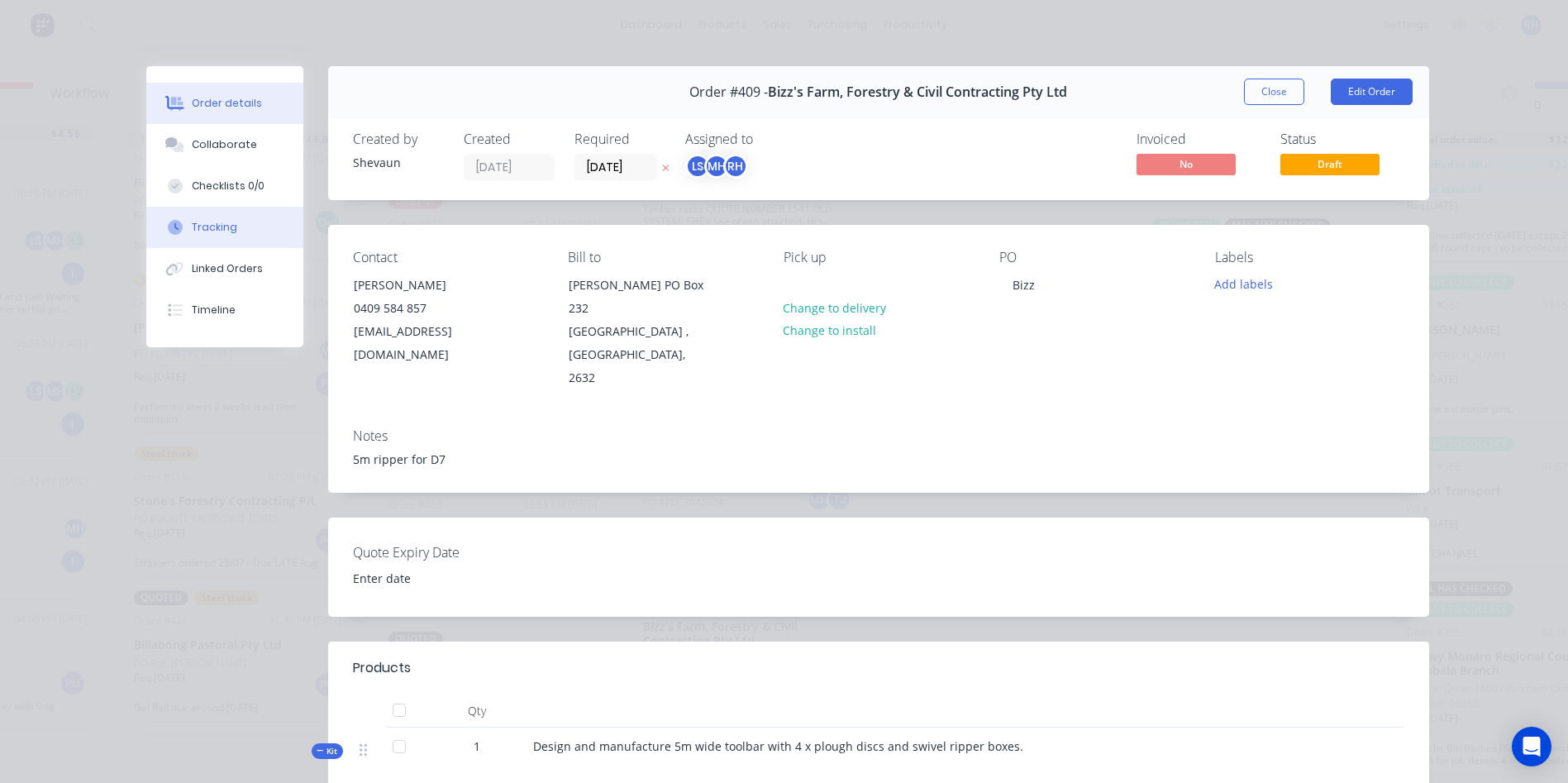
click at [198, 216] on button "Tracking" at bounding box center [225, 227] width 157 height 42
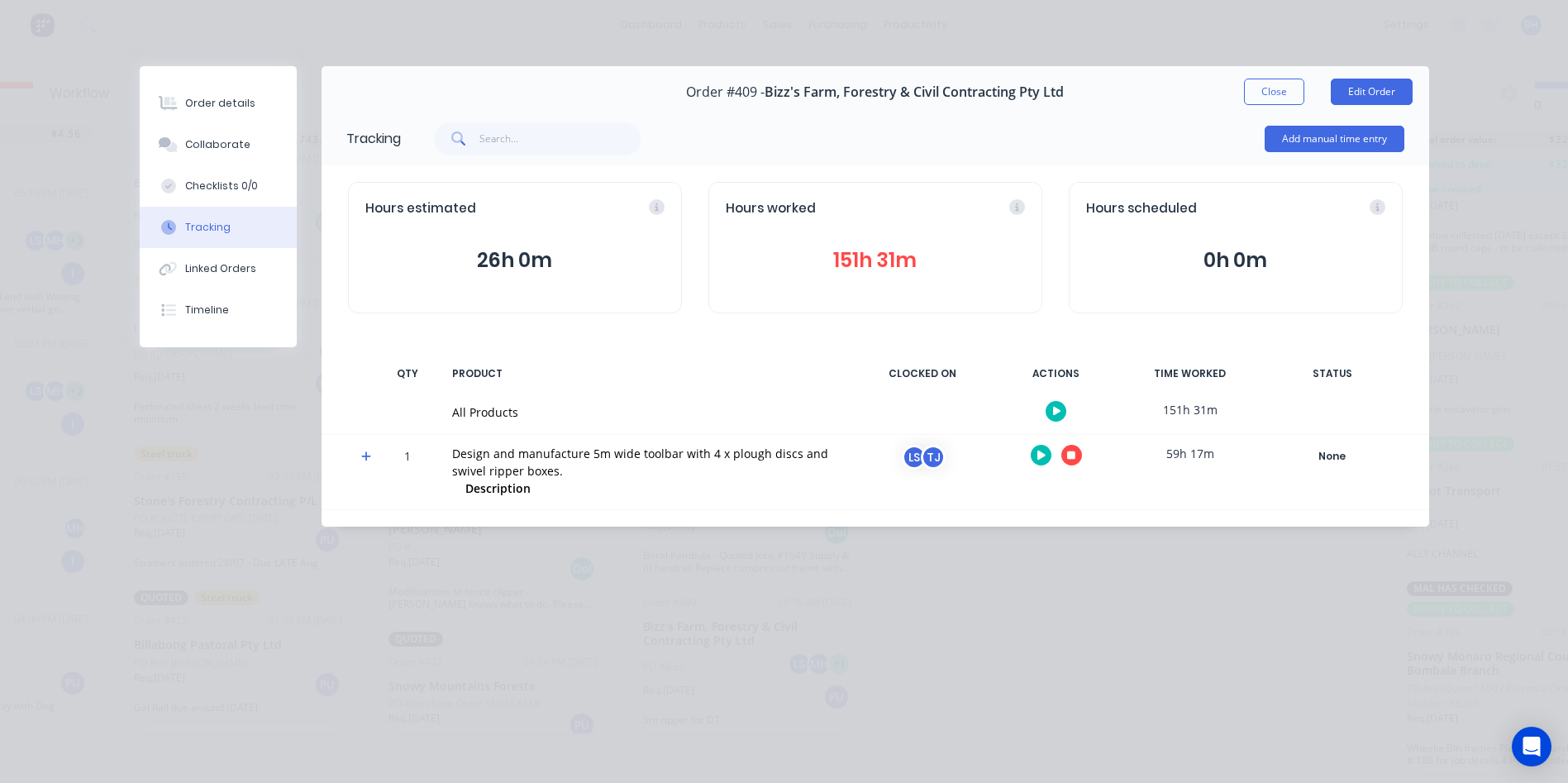
click at [861, 253] on button "151h 31m" at bounding box center [874, 260] width 299 height 31
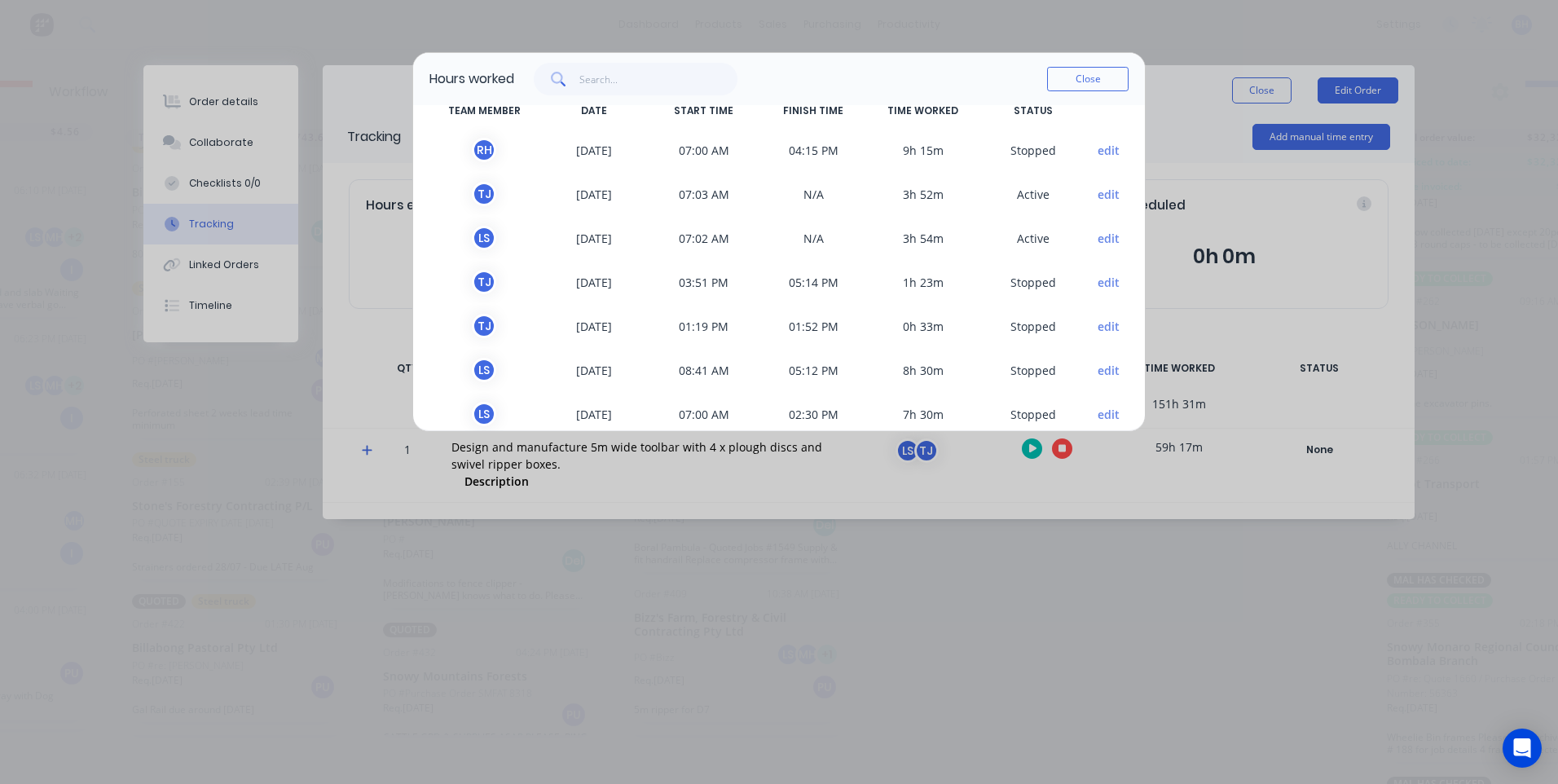
scroll to position [0, 0]
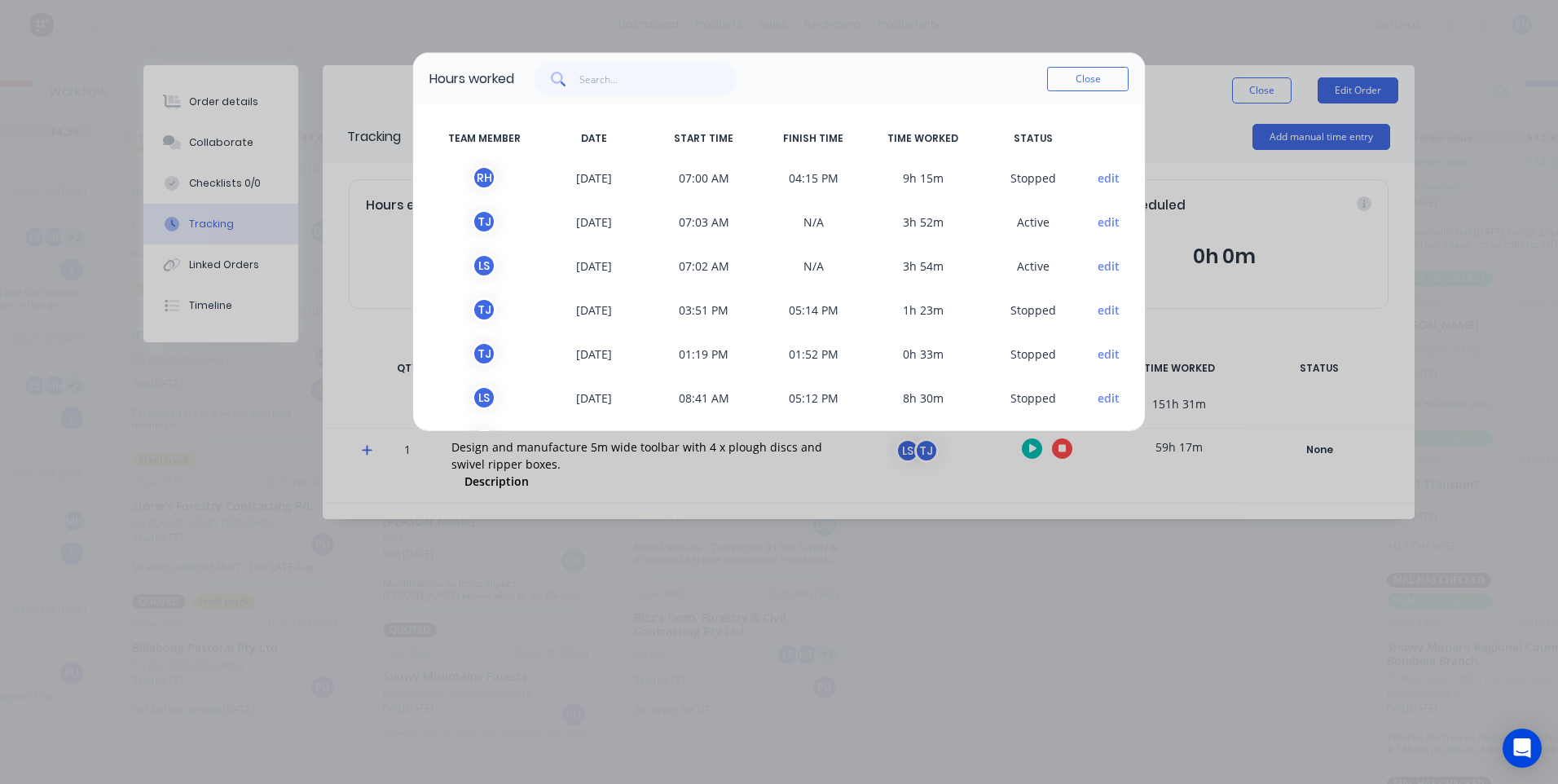
click at [1098, 170] on button "edit" at bounding box center [1109, 178] width 22 height 17
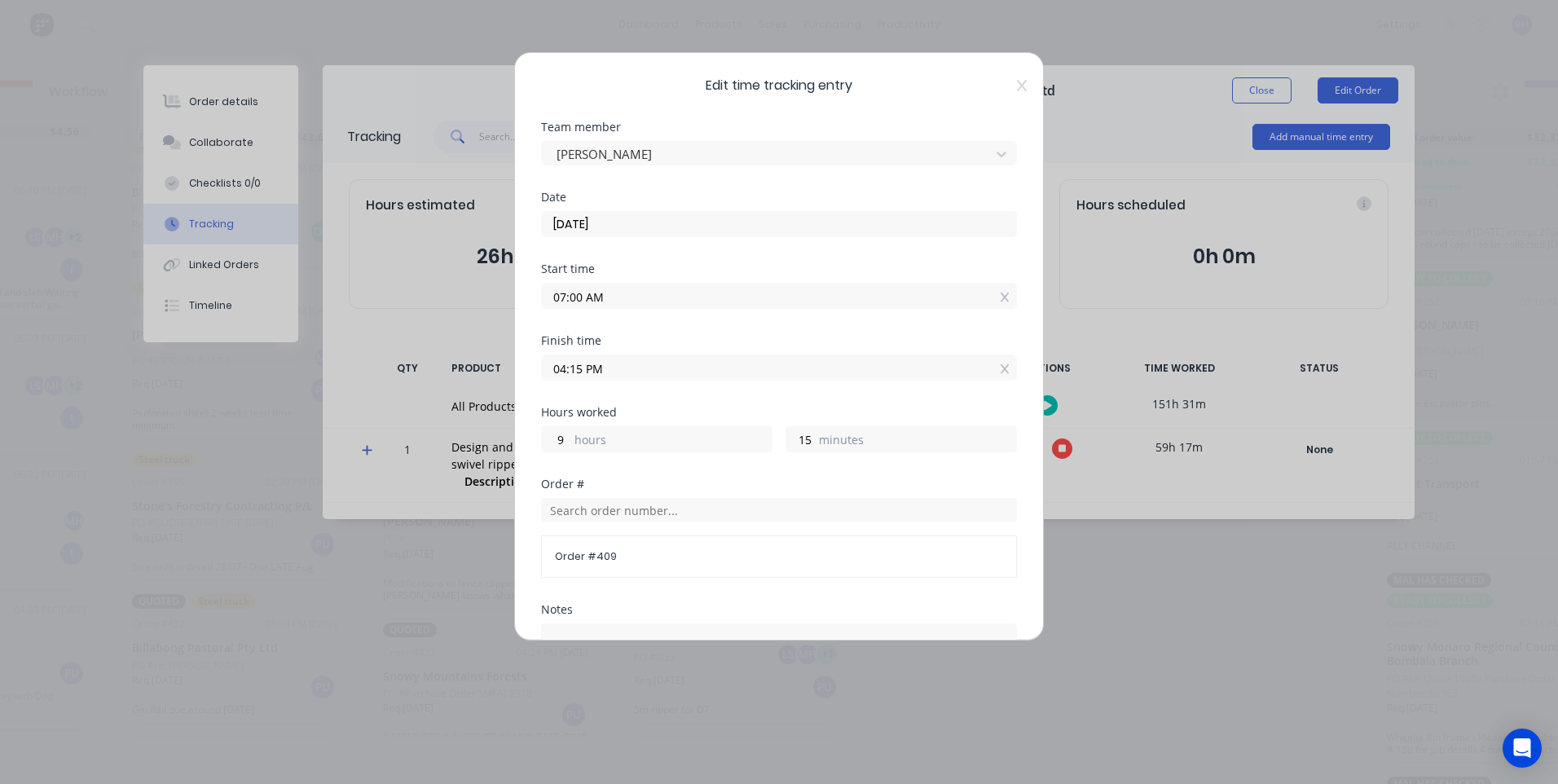
click at [952, 225] on input "26/08/2025" at bounding box center [779, 223] width 474 height 25
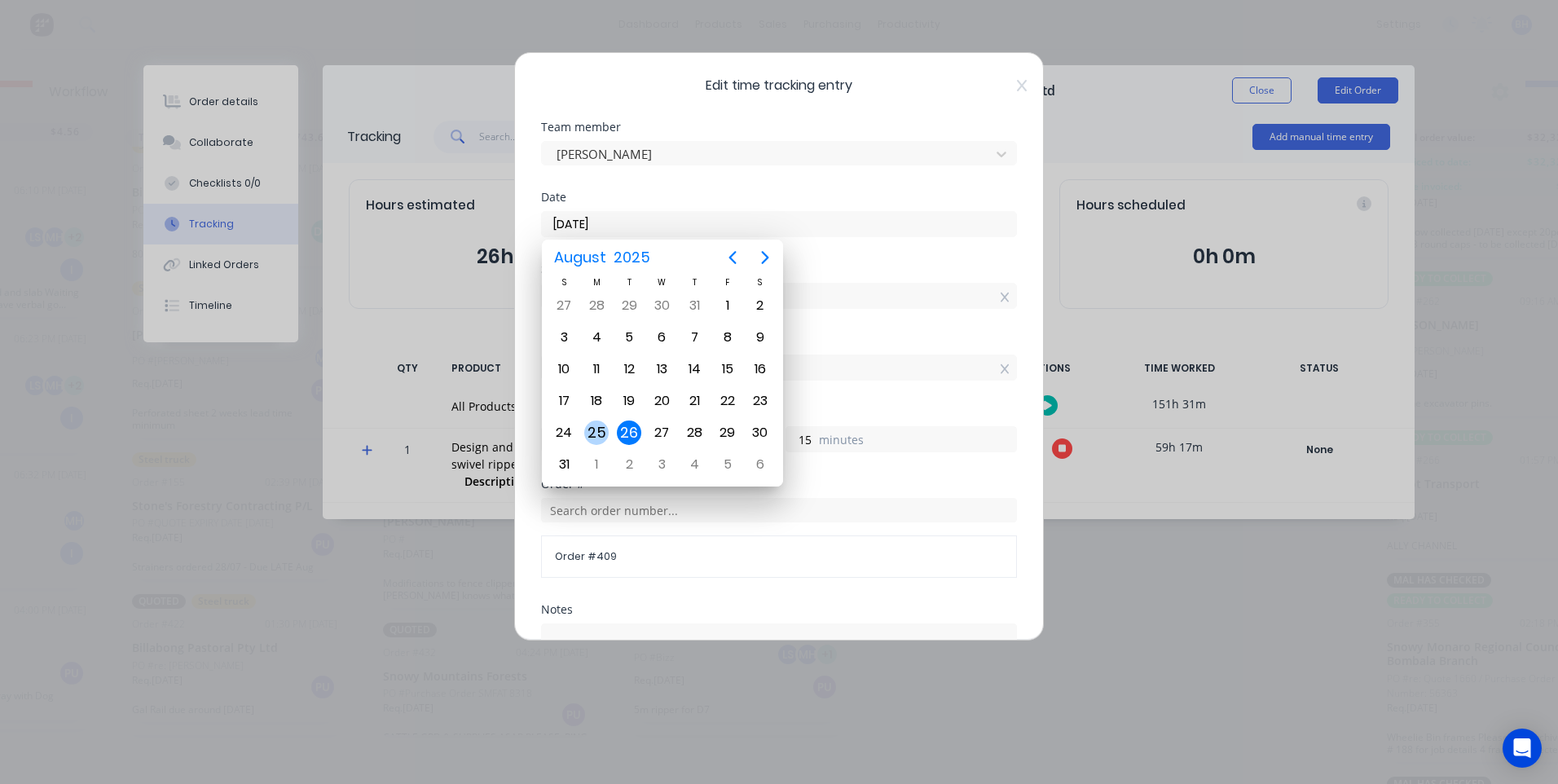
click at [599, 430] on div "25" at bounding box center [597, 432] width 25 height 25
type input "25/08/2025"
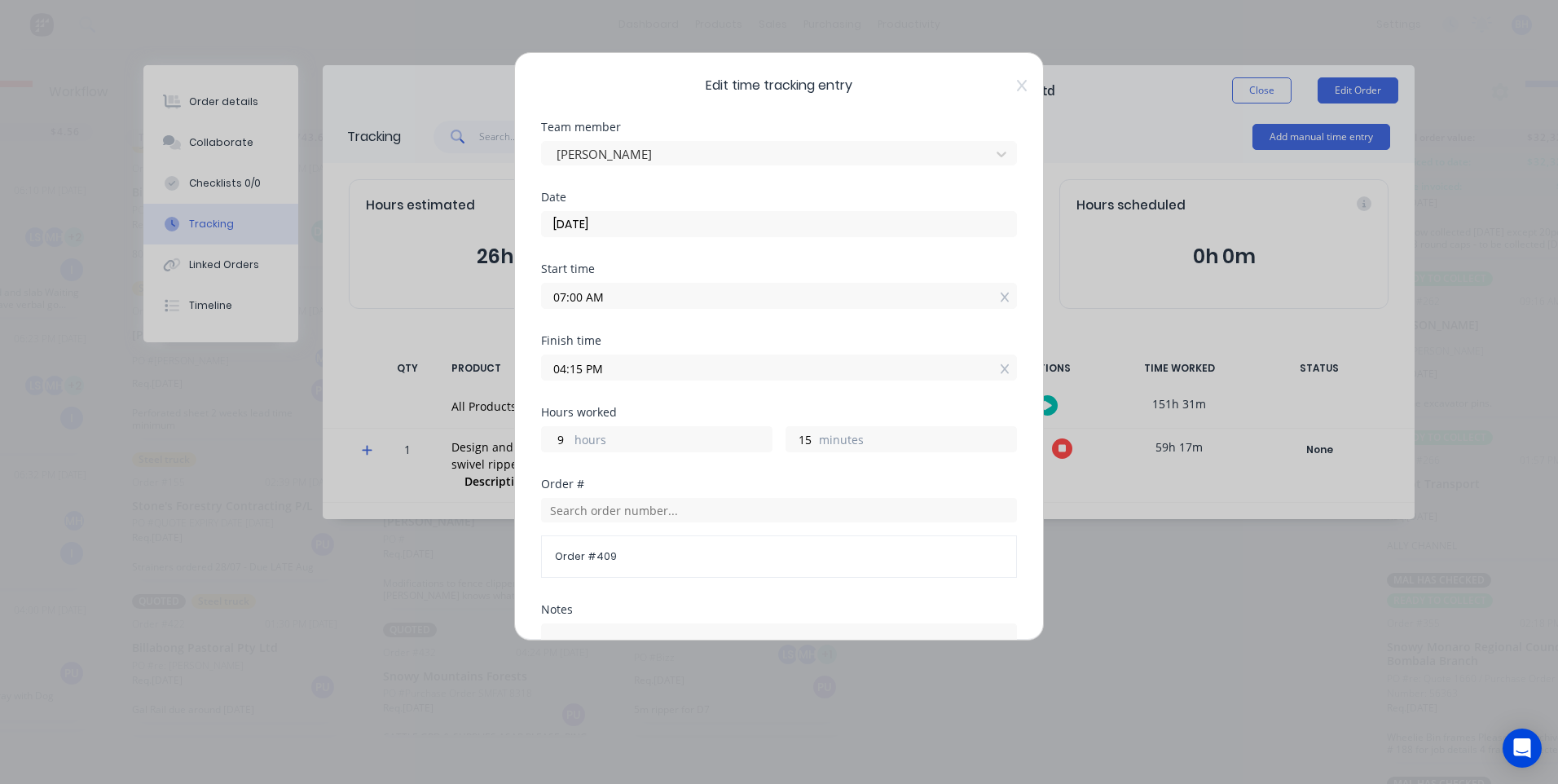
scroll to position [271, 0]
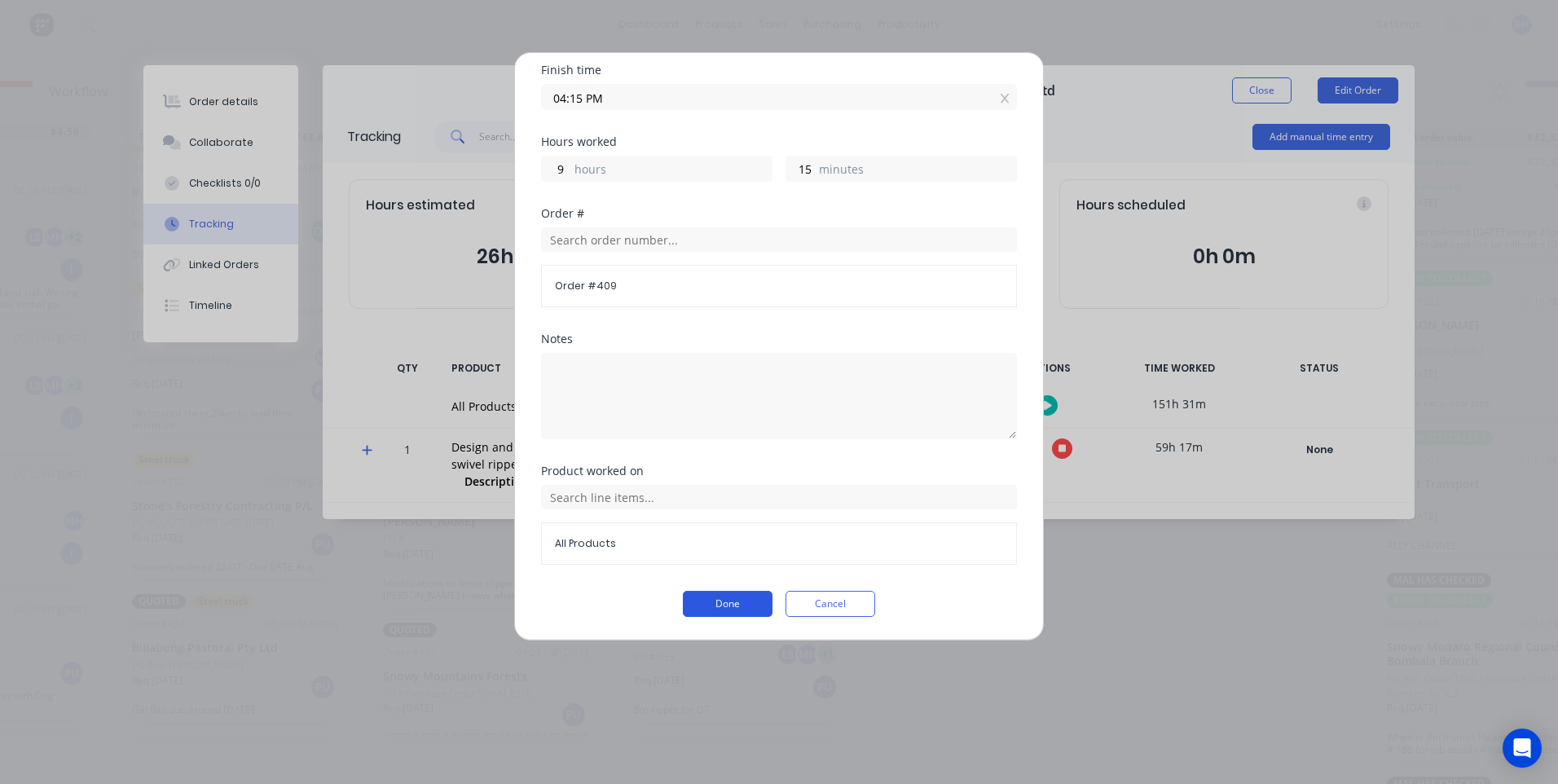
click at [713, 603] on button "Done" at bounding box center [728, 603] width 89 height 26
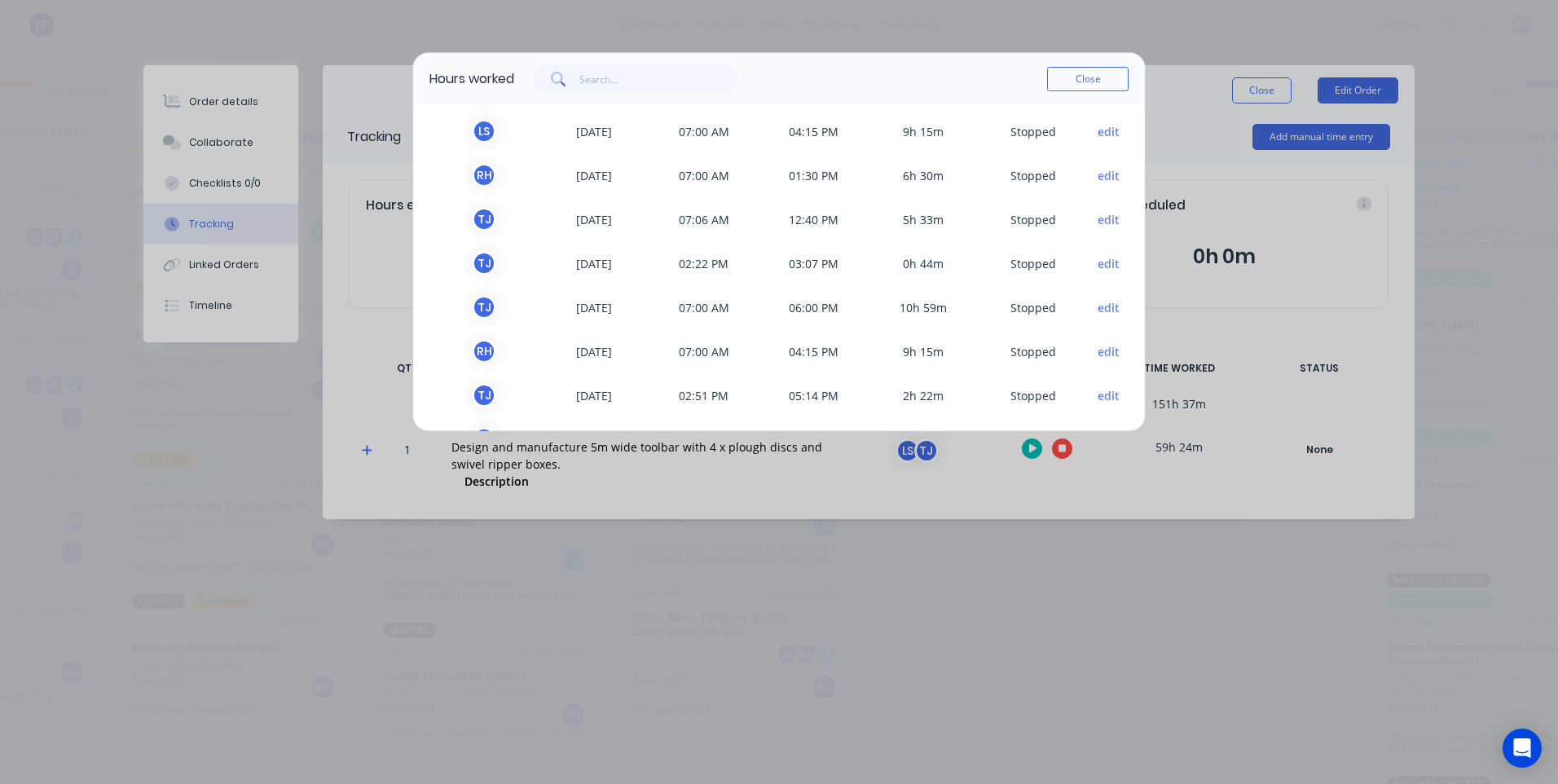
scroll to position [325, 0]
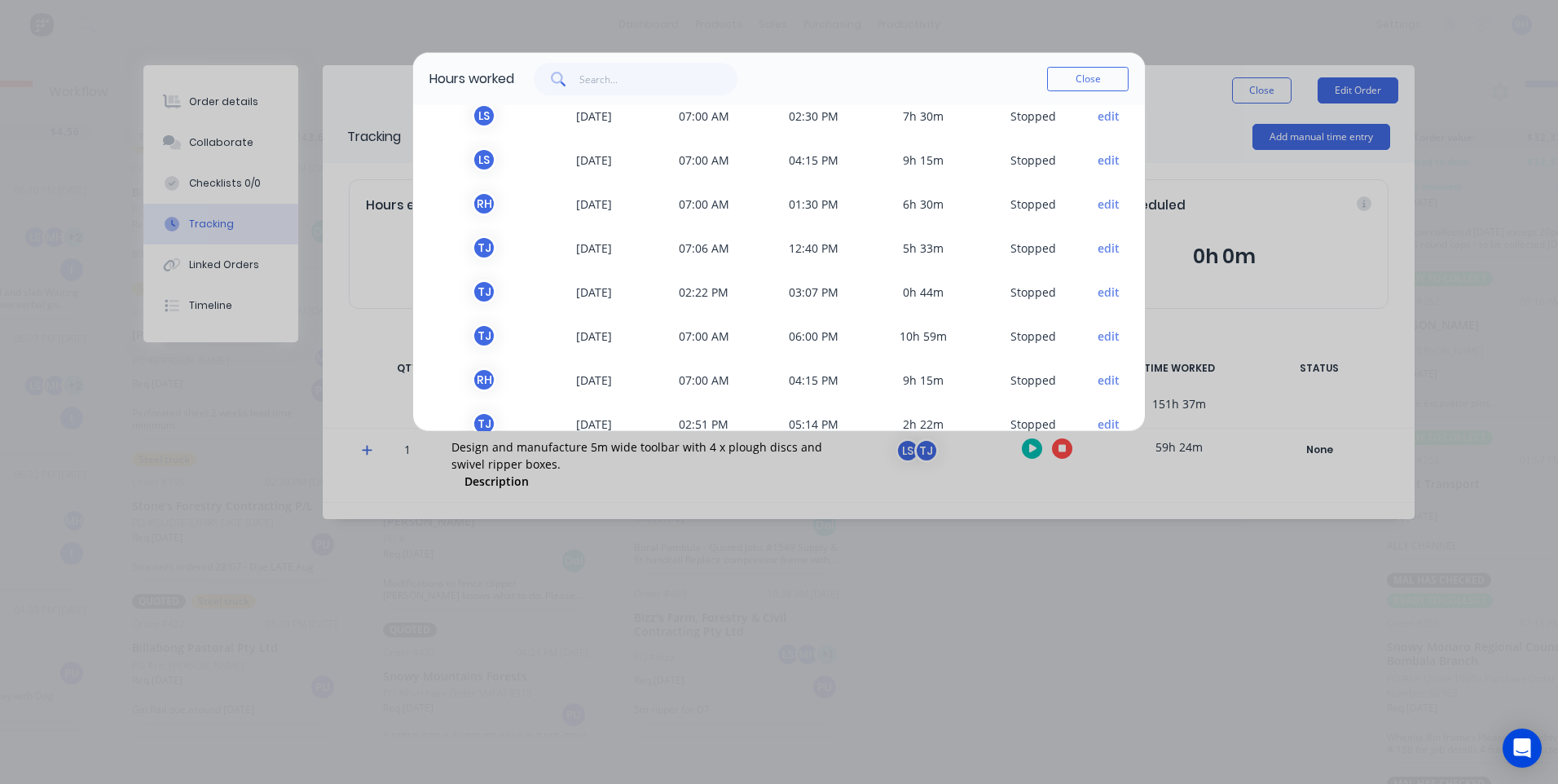
click at [1098, 201] on button "edit" at bounding box center [1109, 203] width 22 height 17
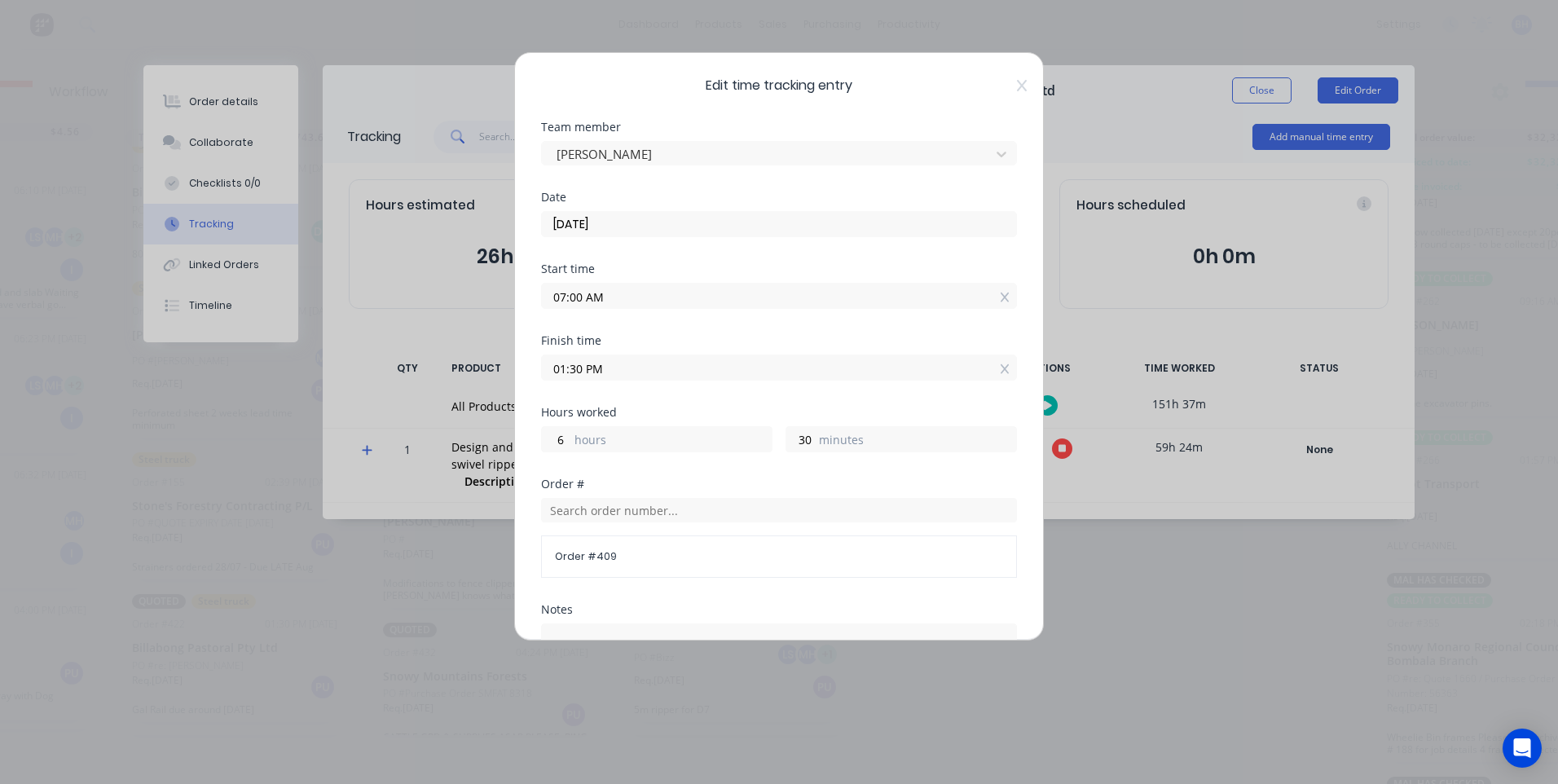
click at [936, 213] on input "25/08/2025" at bounding box center [779, 223] width 474 height 25
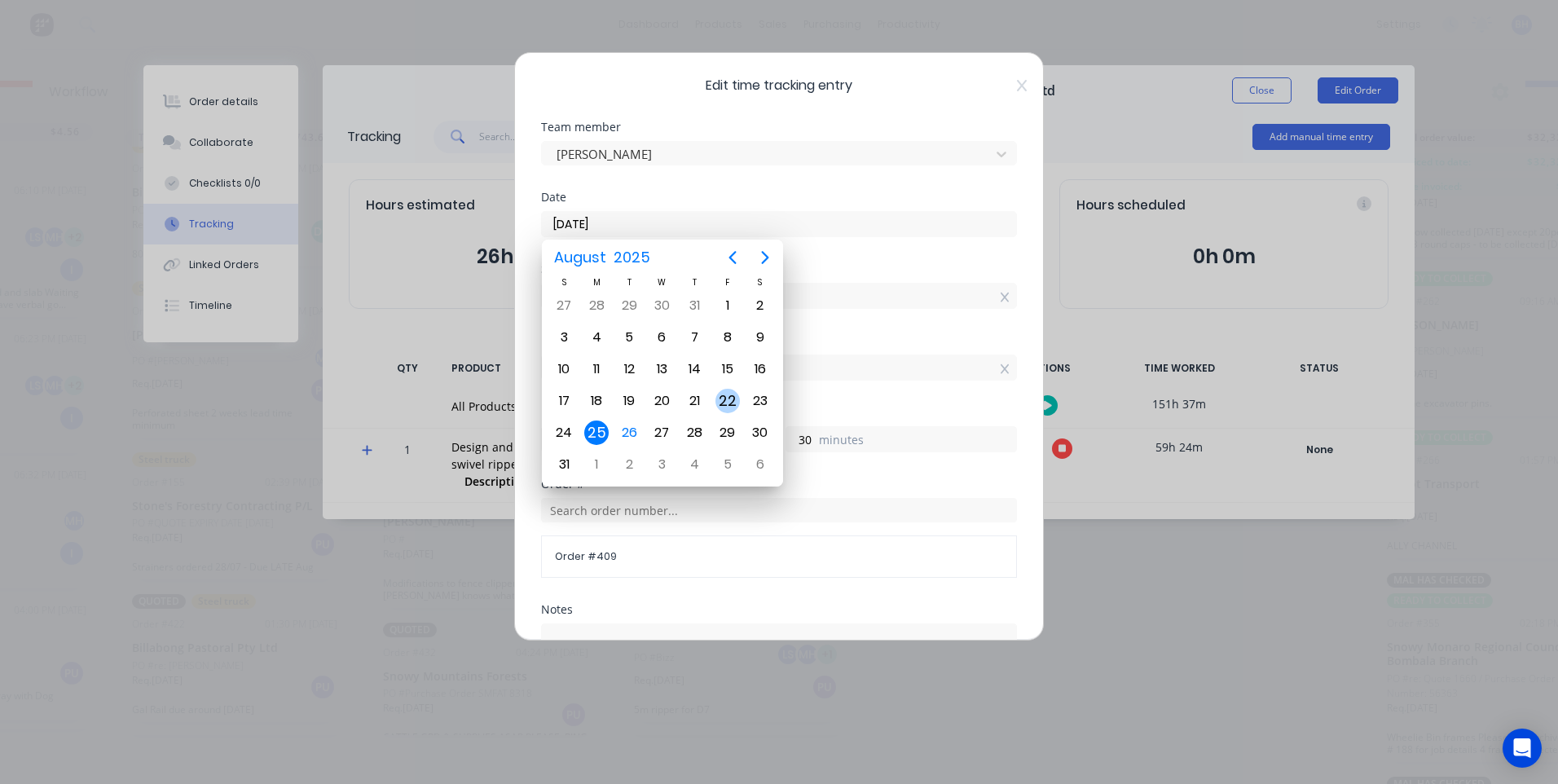
click at [725, 394] on div "22" at bounding box center [727, 400] width 25 height 25
type input "22/08/2025"
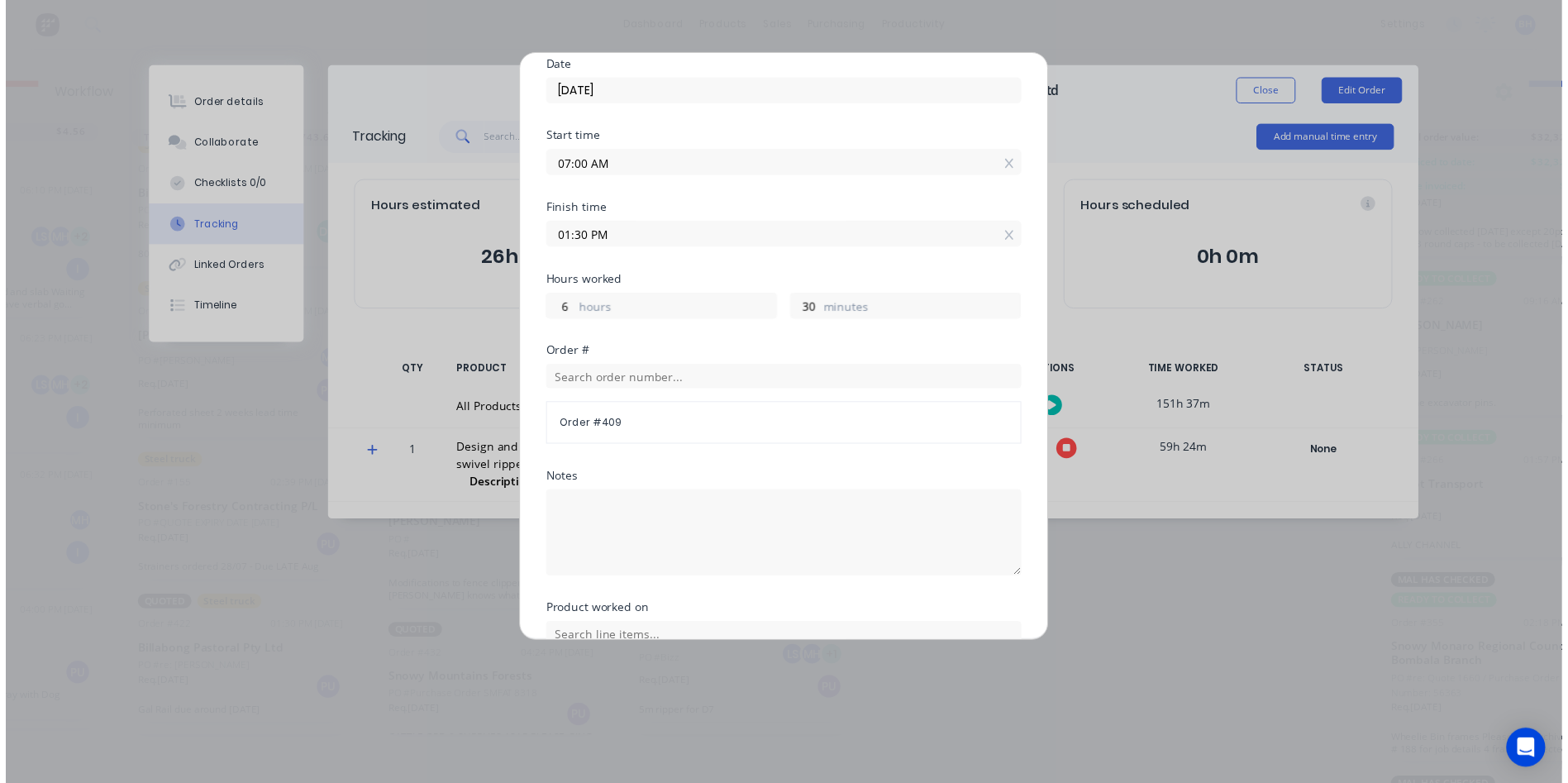
scroll to position [275, 0]
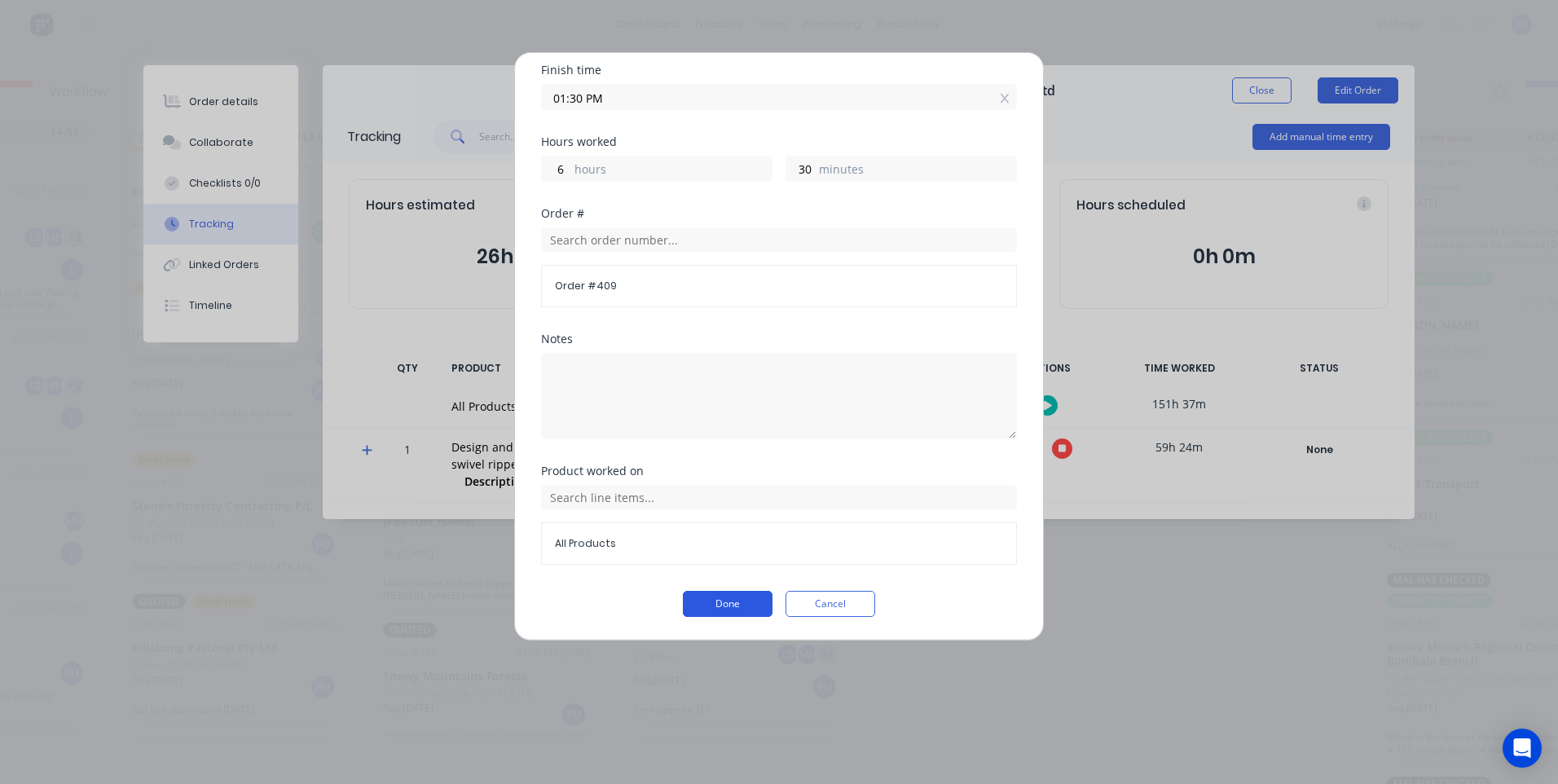
click at [694, 596] on button "Done" at bounding box center [728, 603] width 89 height 26
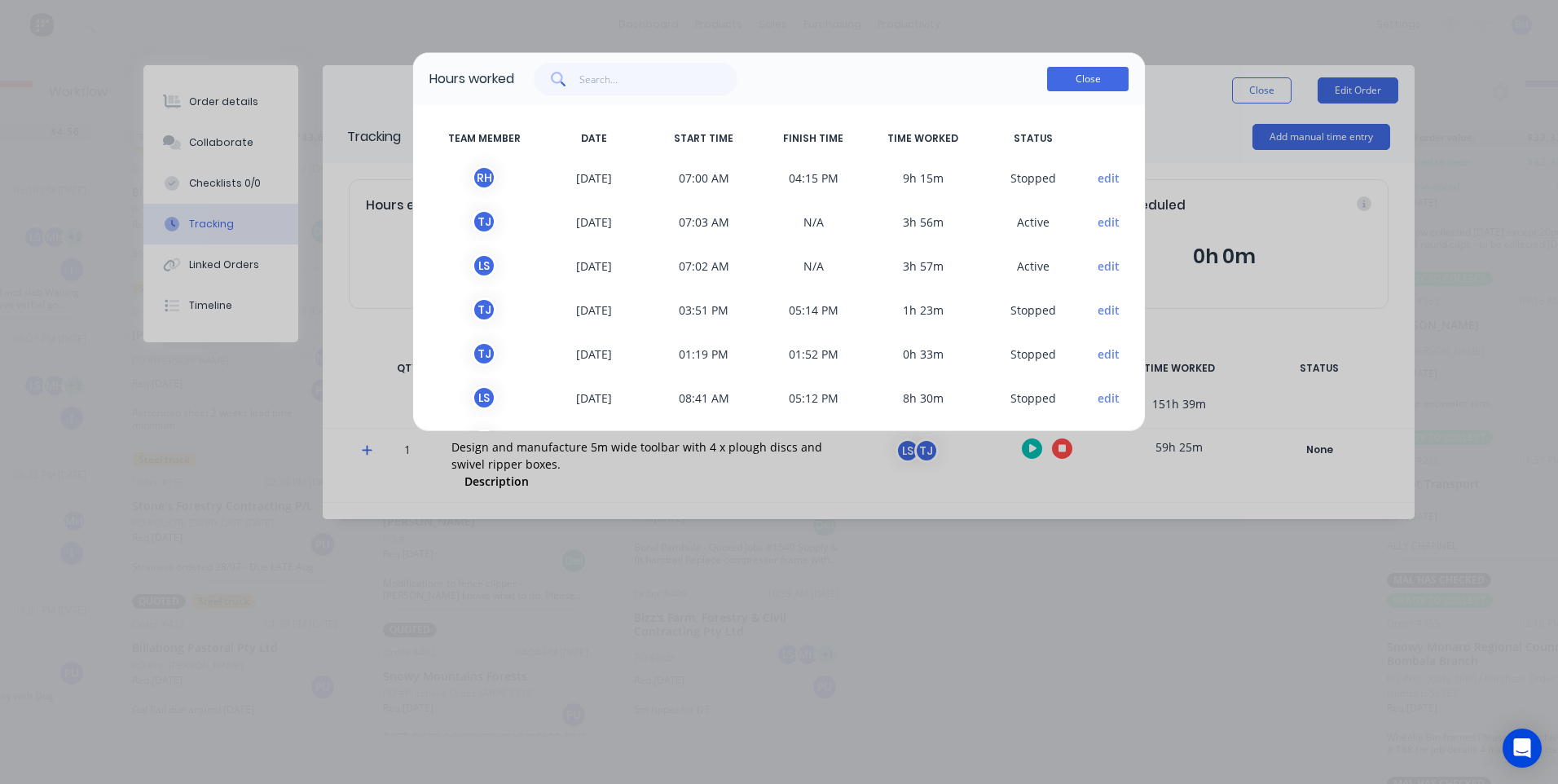
click at [1075, 84] on button "Close" at bounding box center [1087, 78] width 81 height 25
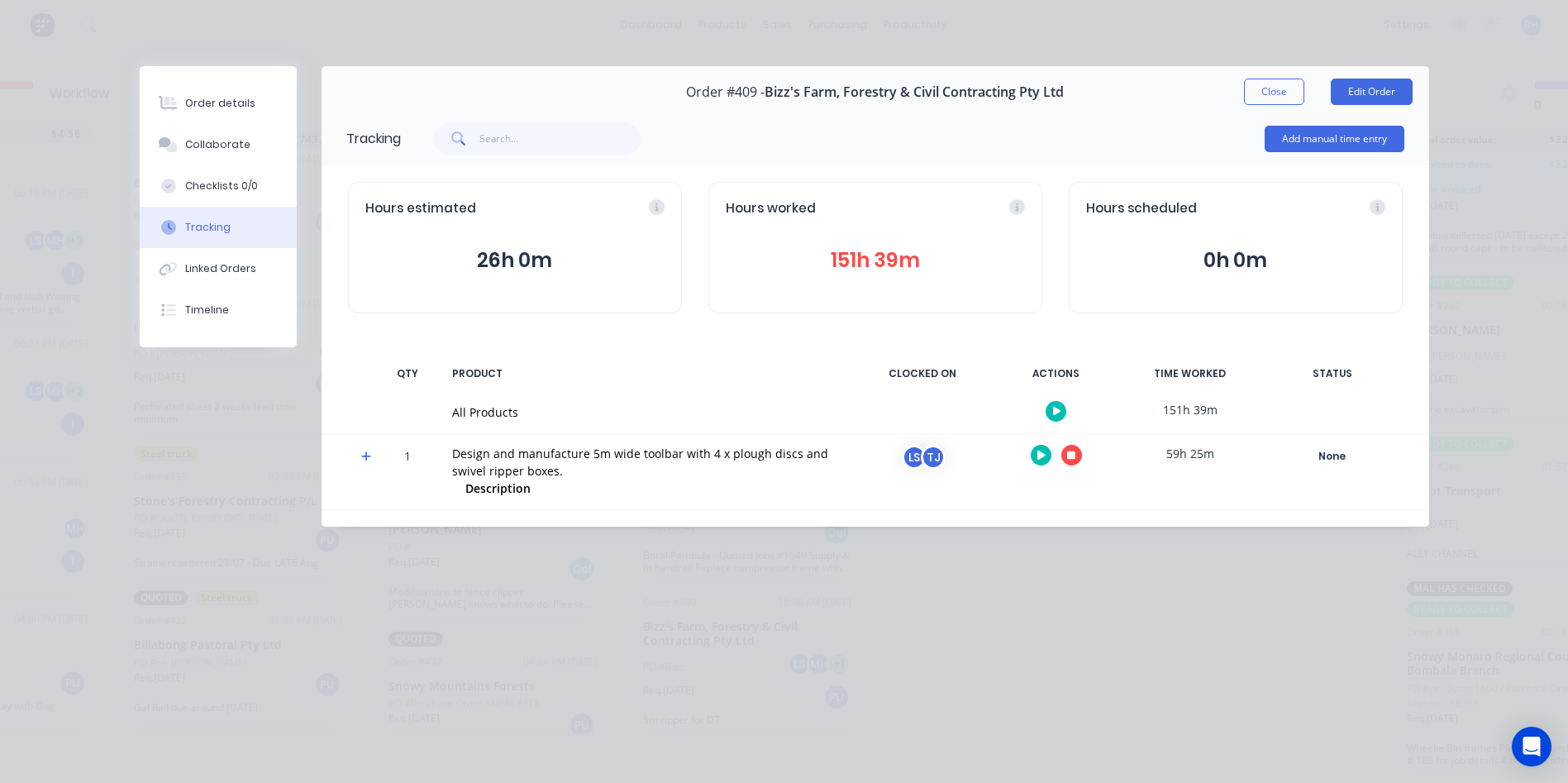
click at [1315, 632] on div "Order details Collaborate Checklists 0/0 Tracking Linked Orders Timeline Order …" at bounding box center [784, 392] width 1568 height 783
click at [1262, 94] on button "Close" at bounding box center [1274, 92] width 60 height 27
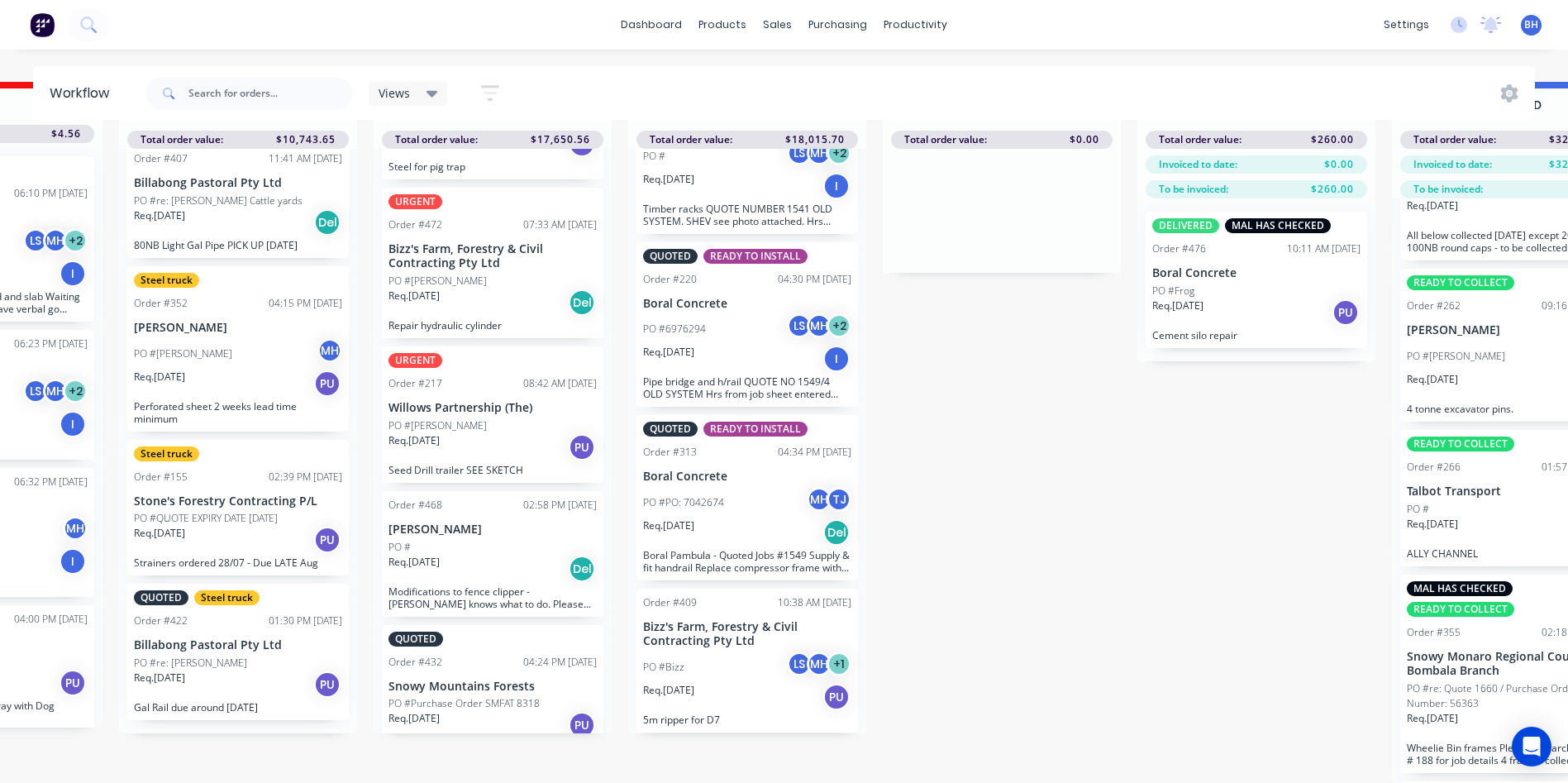
click at [544, 91] on div "Views Save new view None (Default) edit Active jobs edit Ready for PU and Del e…" at bounding box center [839, 93] width 1393 height 50
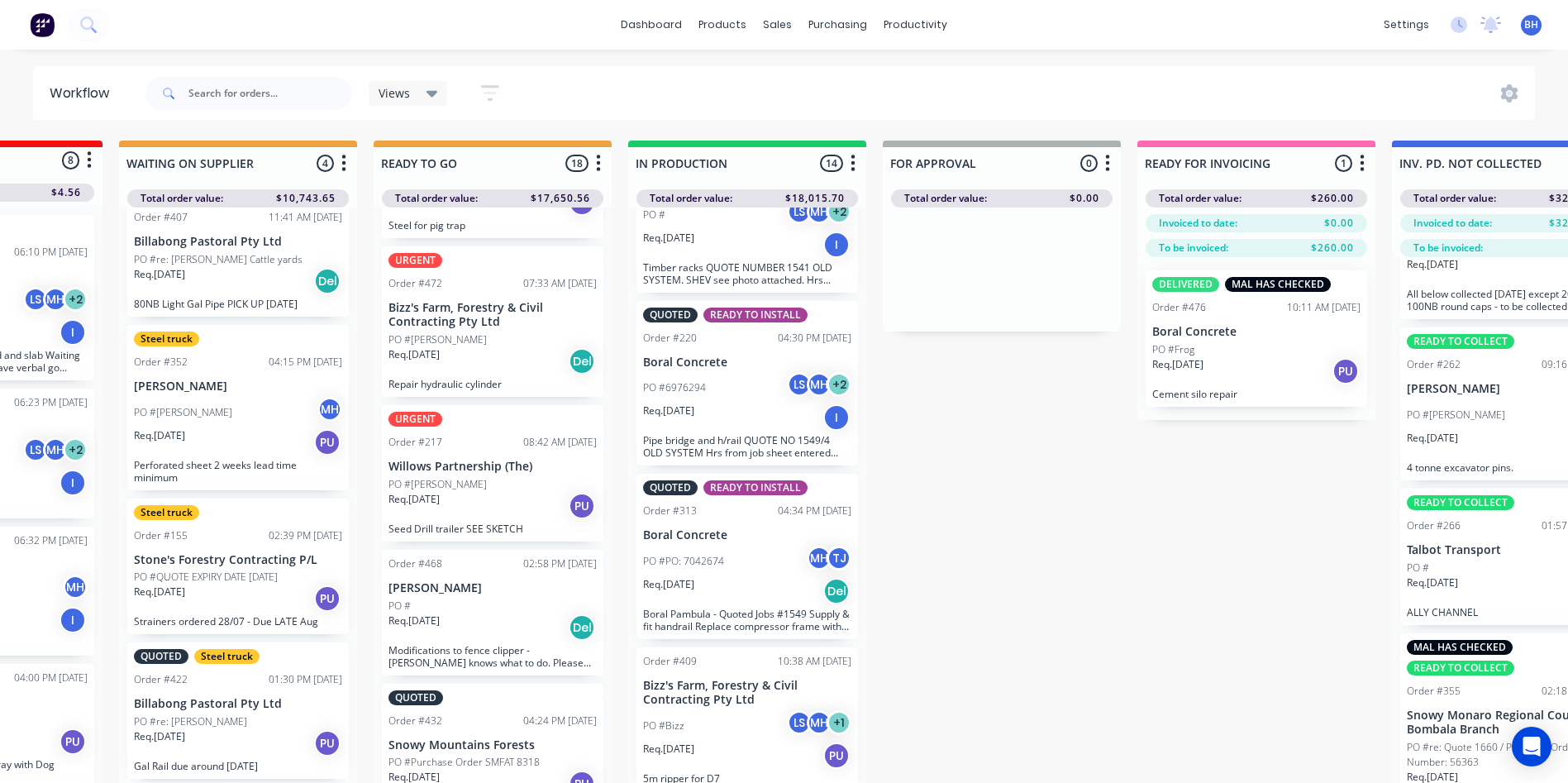
scroll to position [0, 0]
